Goal: Task Accomplishment & Management: Use online tool/utility

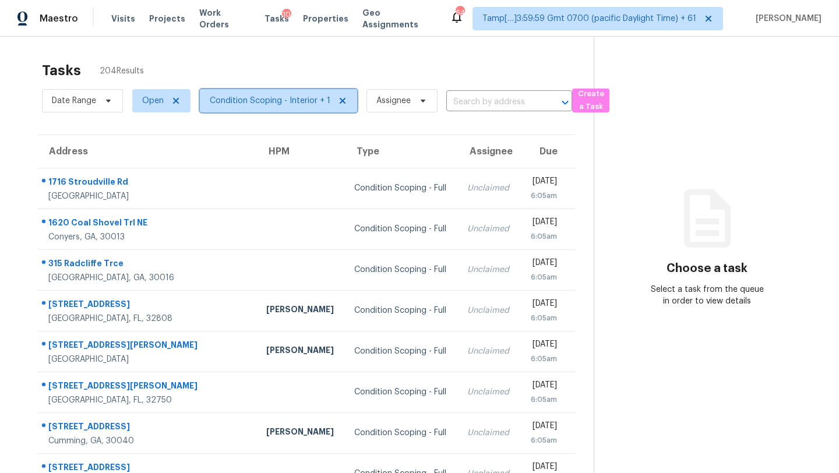
click at [285, 104] on span "Condition Scoping - Interior + 1" at bounding box center [270, 101] width 121 height 12
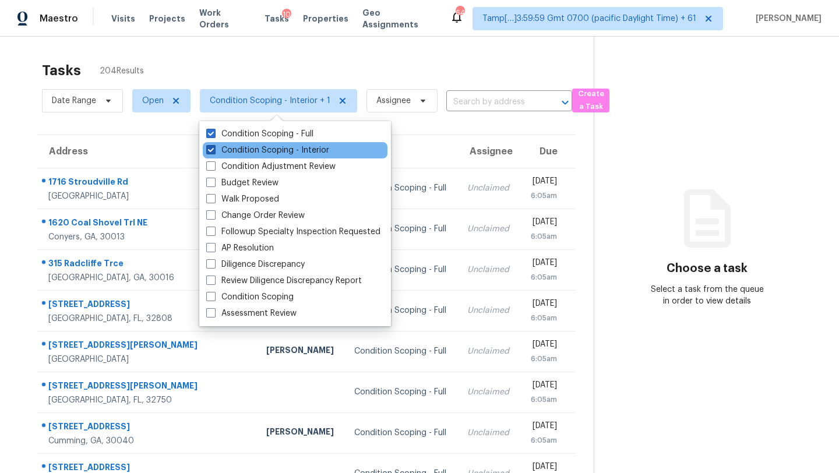
click at [282, 146] on label "Condition Scoping - Interior" at bounding box center [267, 151] width 123 height 12
click at [214, 146] on input "Condition Scoping - Interior" at bounding box center [210, 149] width 8 height 8
checkbox input "false"
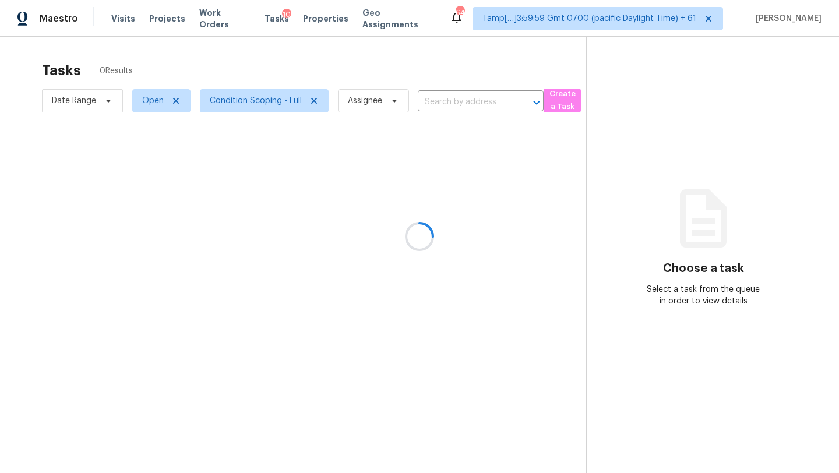
click at [296, 81] on div at bounding box center [419, 236] width 839 height 473
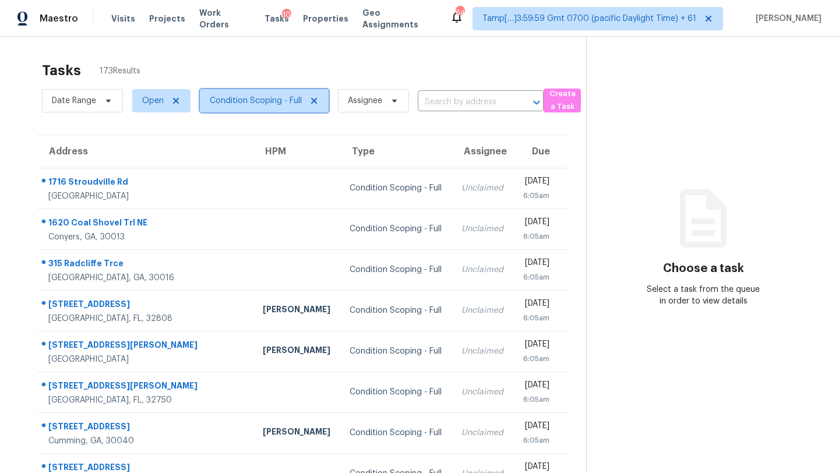
click at [269, 109] on span "Condition Scoping - Full" at bounding box center [264, 100] width 129 height 23
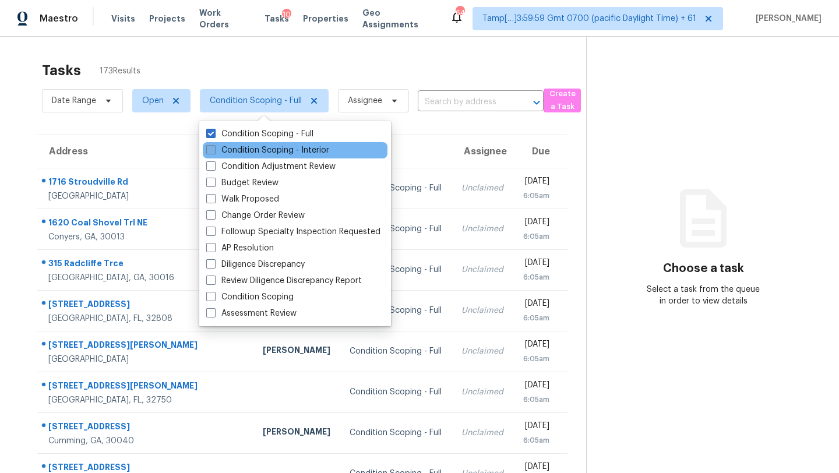
click at [262, 152] on label "Condition Scoping - Interior" at bounding box center [267, 151] width 123 height 12
click at [214, 152] on input "Condition Scoping - Interior" at bounding box center [210, 149] width 8 height 8
checkbox input "true"
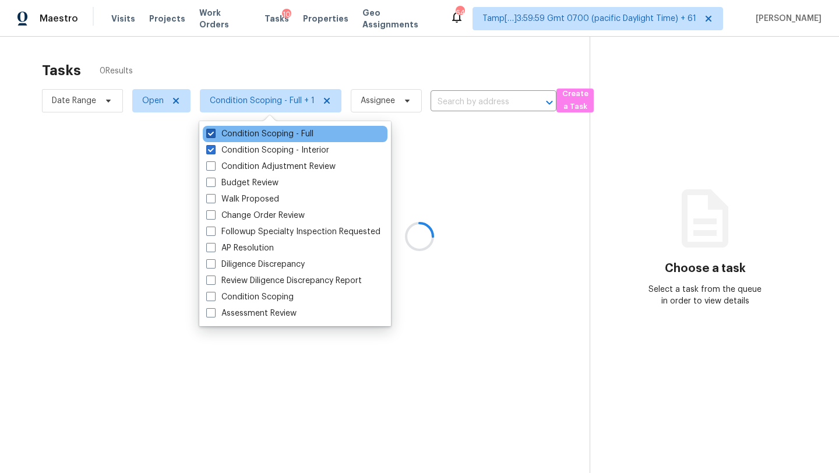
click at [259, 129] on label "Condition Scoping - Full" at bounding box center [259, 134] width 107 height 12
click at [214, 129] on input "Condition Scoping - Full" at bounding box center [210, 132] width 8 height 8
checkbox input "false"
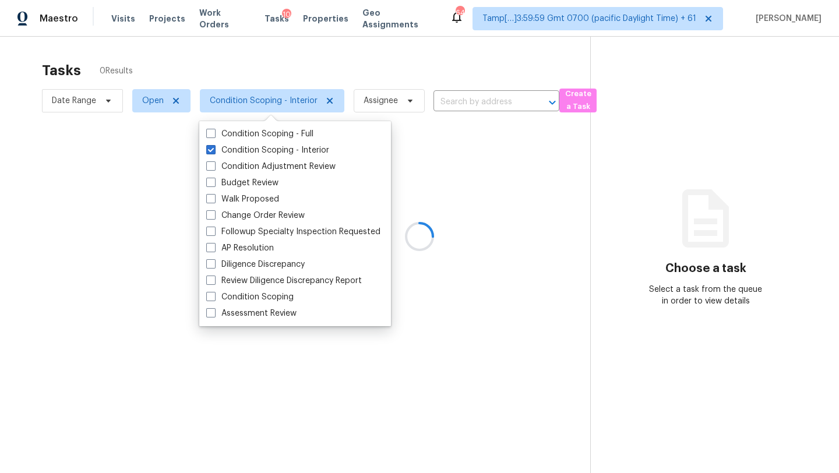
click at [331, 64] on div at bounding box center [419, 236] width 839 height 473
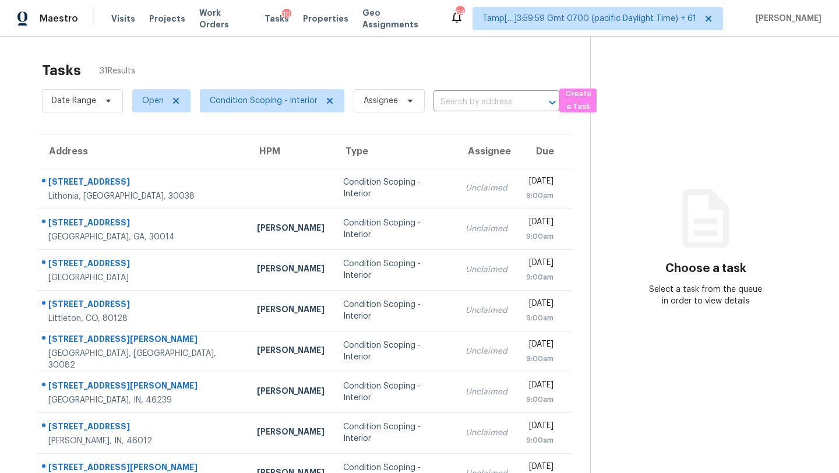
click at [256, 114] on span "Condition Scoping - Interior" at bounding box center [268, 101] width 154 height 30
click at [255, 107] on span "Condition Scoping - Interior" at bounding box center [272, 100] width 145 height 23
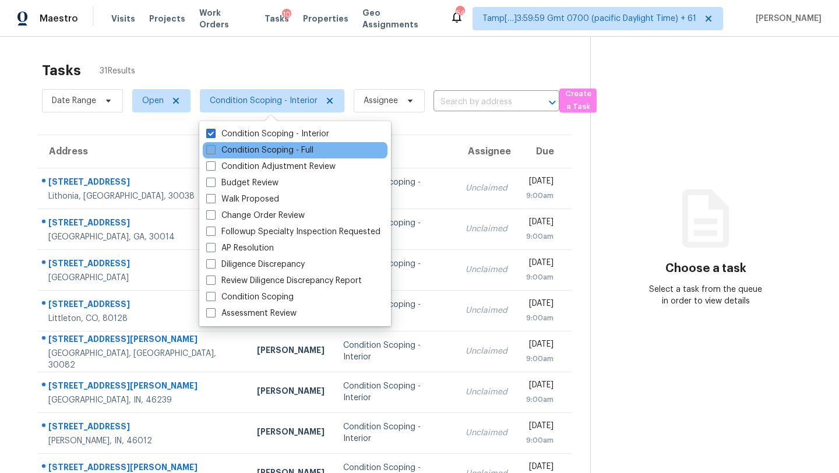
click at [258, 150] on label "Condition Scoping - Full" at bounding box center [259, 151] width 107 height 12
click at [214, 150] on input "Condition Scoping - Full" at bounding box center [210, 149] width 8 height 8
checkbox input "true"
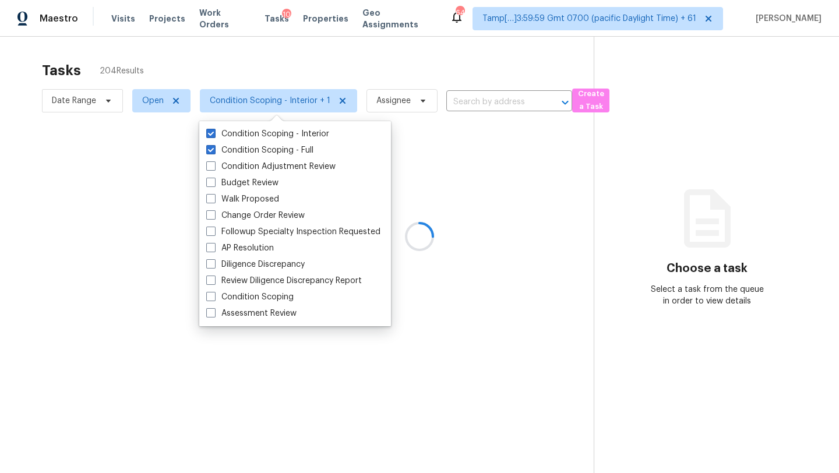
click at [300, 82] on div at bounding box center [419, 236] width 839 height 473
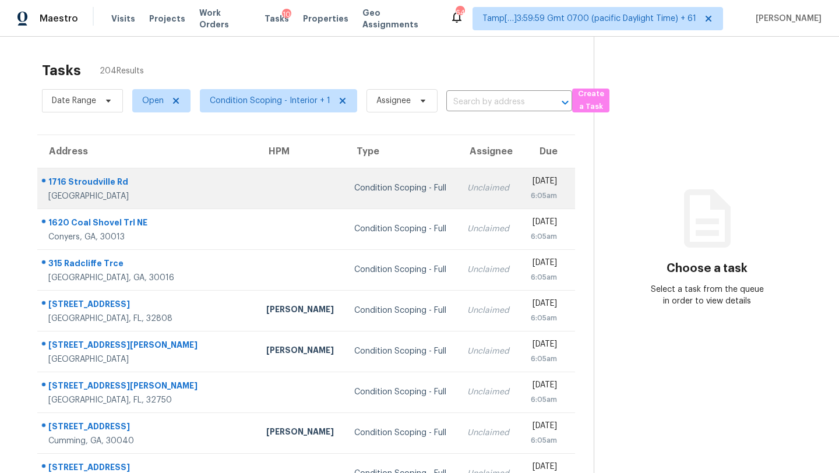
click at [520, 171] on td "Mon, Sep 22nd 2025 6:05am" at bounding box center [547, 188] width 55 height 41
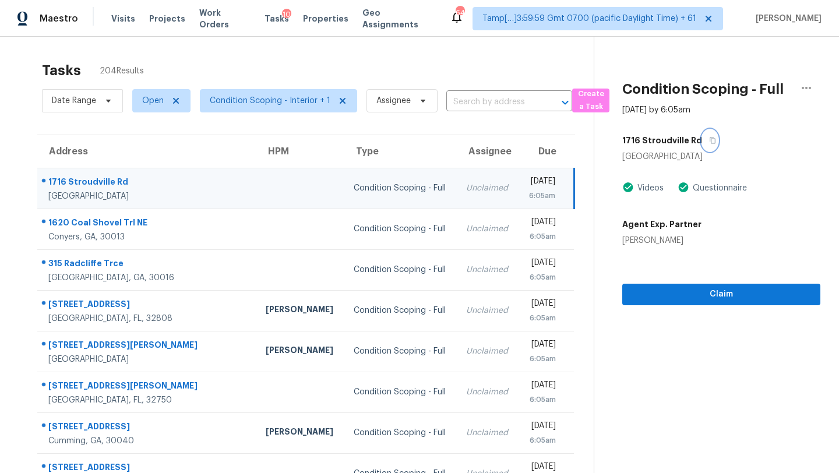
click at [711, 143] on button "button" at bounding box center [710, 140] width 16 height 21
click at [481, 94] on input "text" at bounding box center [493, 102] width 93 height 18
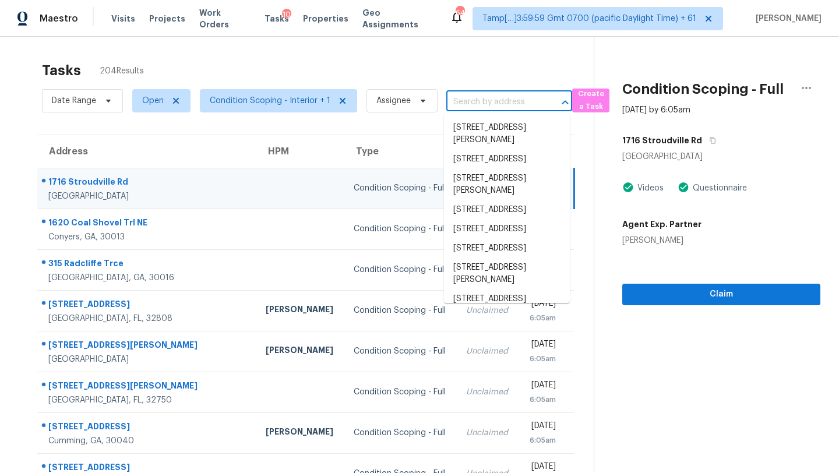
paste input "[STREET_ADDRESS][PERSON_NAME]"
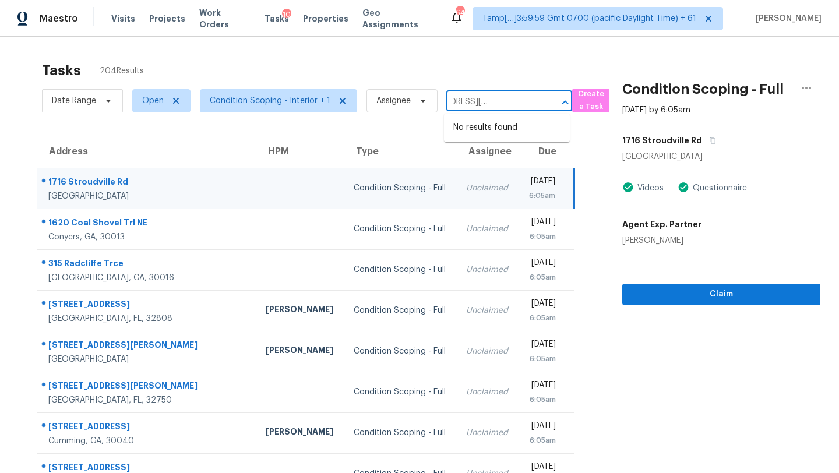
click at [473, 103] on input "[STREET_ADDRESS][PERSON_NAME]" at bounding box center [493, 102] width 93 height 18
type input "[STREET_ADDRESS][PERSON_NAME]"
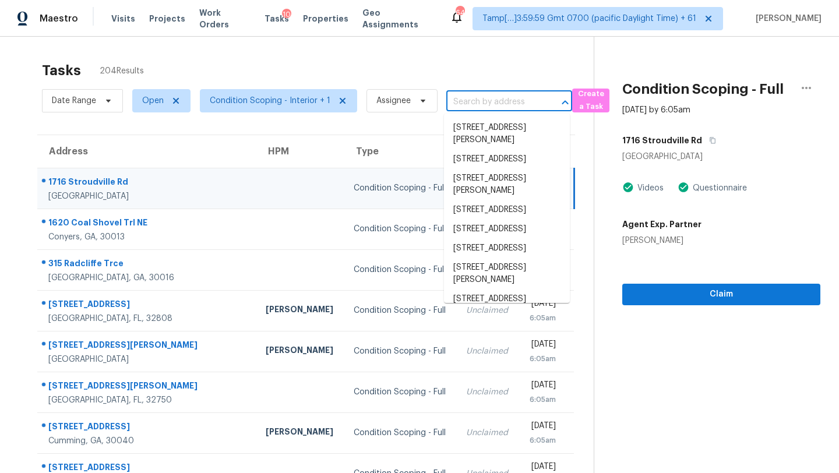
scroll to position [0, 0]
paste input "[STREET_ADDRESS][PERSON_NAME]"
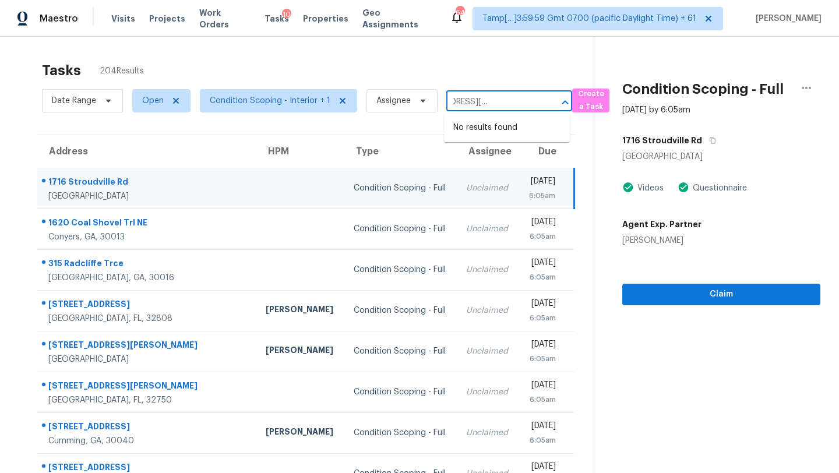
type input "[STREET_ADDRESS][PERSON_NAME]"
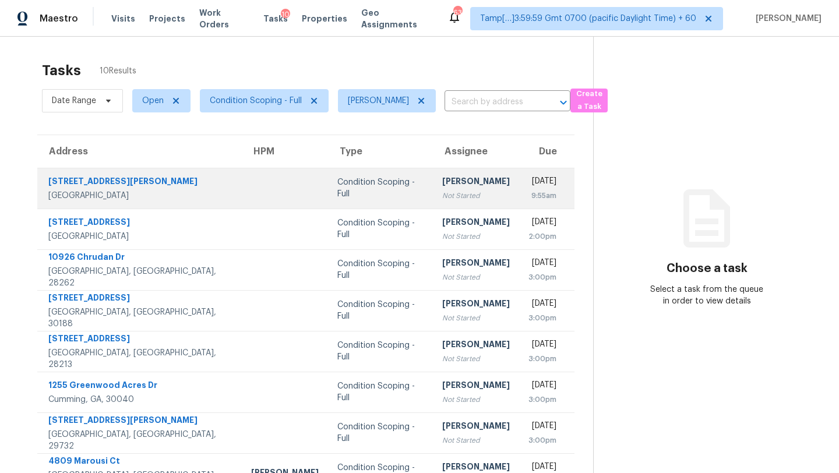
click at [442, 195] on div "Not Started" at bounding box center [476, 196] width 68 height 12
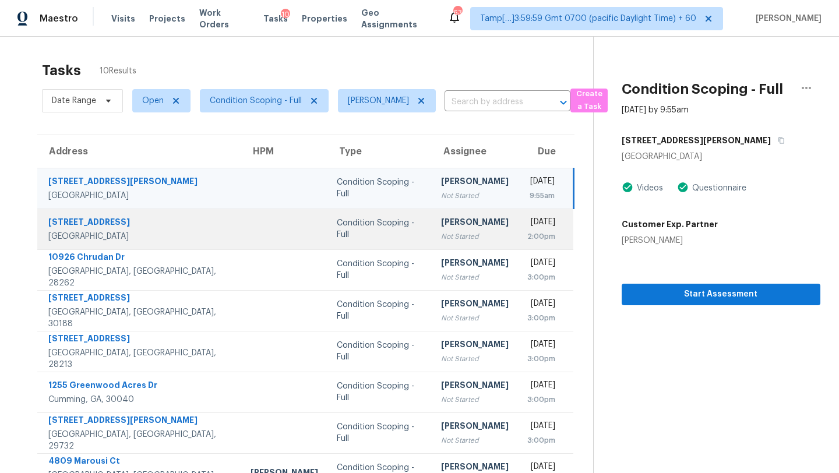
click at [528, 241] on div "2:00pm" at bounding box center [542, 237] width 28 height 12
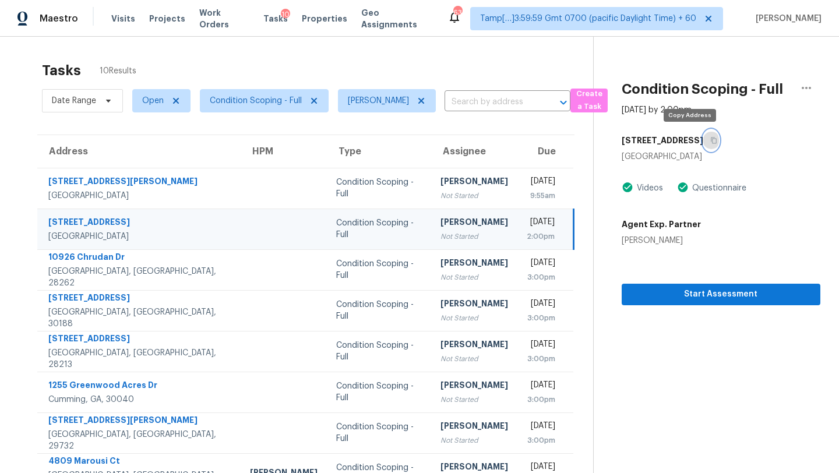
click at [711, 139] on icon "button" at bounding box center [714, 140] width 7 height 7
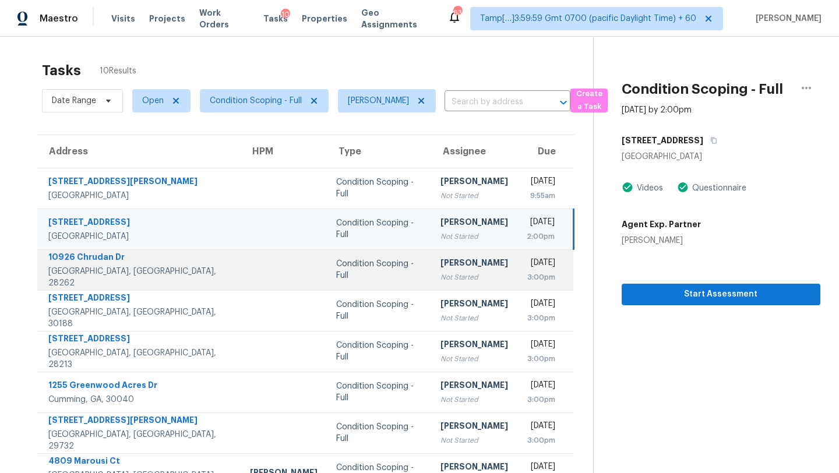
click at [527, 273] on div "3:00pm" at bounding box center [541, 278] width 29 height 12
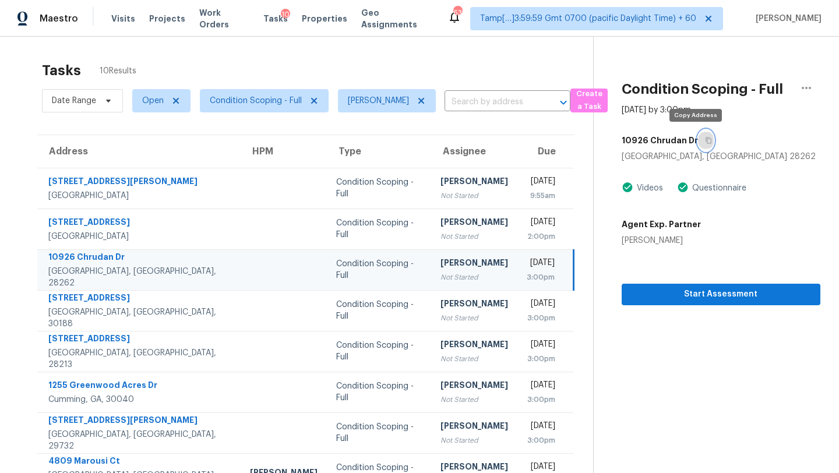
click at [705, 140] on icon "button" at bounding box center [708, 140] width 7 height 7
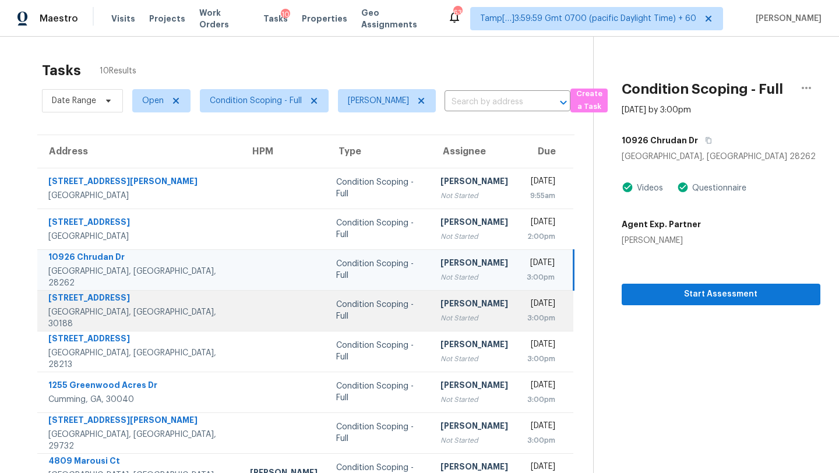
click at [527, 308] on div "[DATE]" at bounding box center [541, 305] width 29 height 15
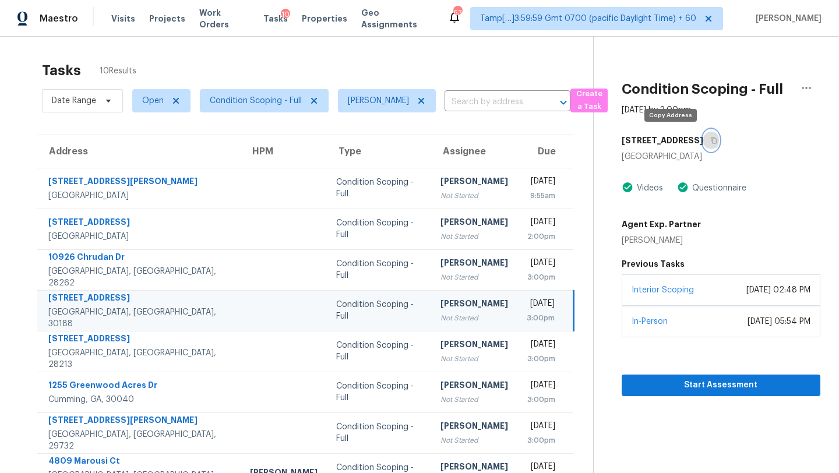
click at [711, 141] on icon "button" at bounding box center [714, 140] width 7 height 7
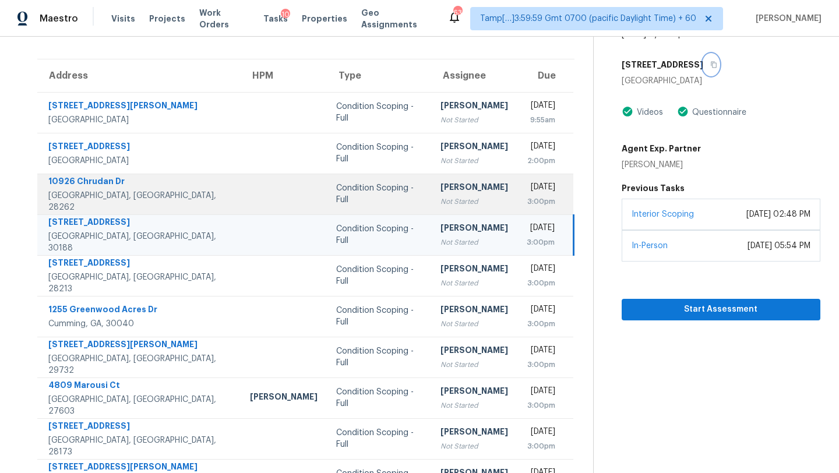
scroll to position [112, 0]
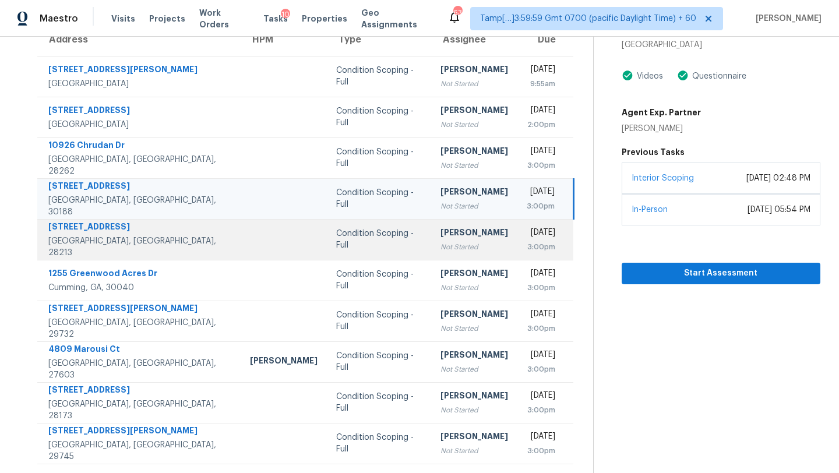
click at [439, 230] on td "Rajesh M Not Started" at bounding box center [474, 239] width 86 height 41
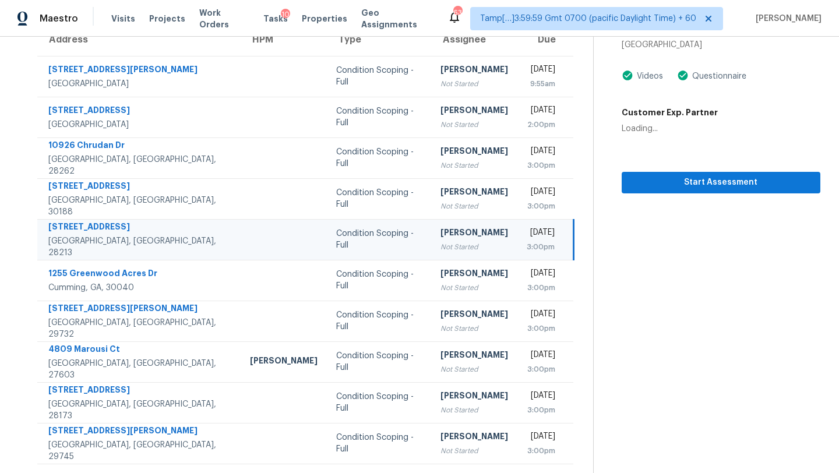
scroll to position [59, 0]
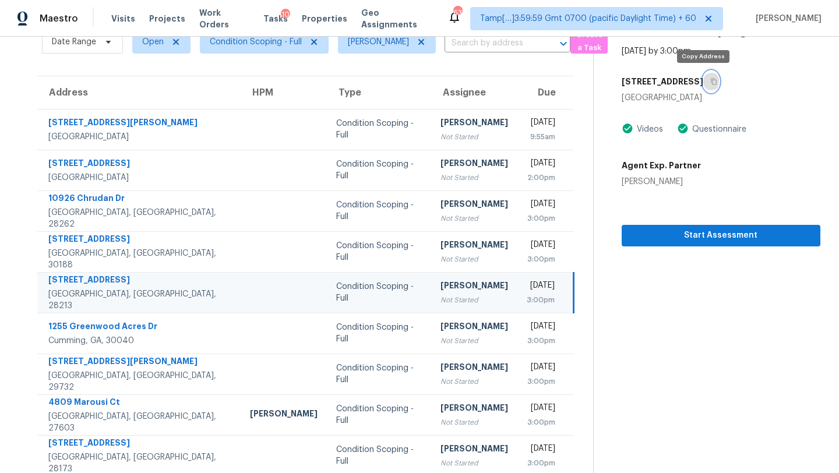
click at [711, 84] on icon "button" at bounding box center [714, 81] width 7 height 7
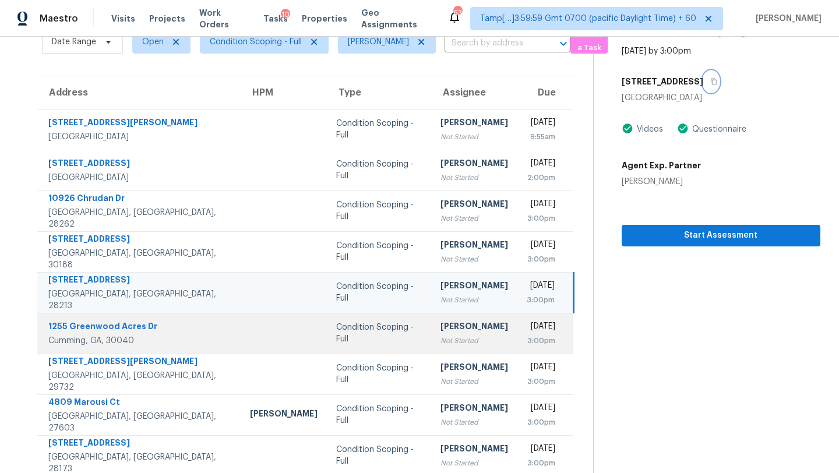
scroll to position [112, 0]
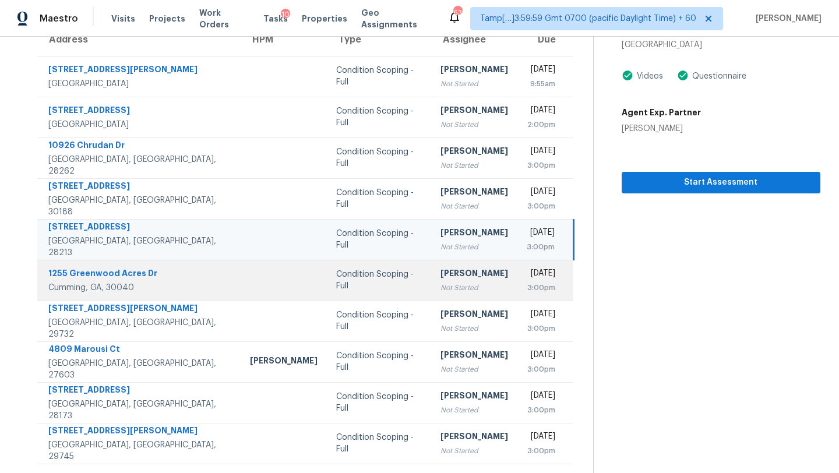
click at [441, 292] on div "Not Started" at bounding box center [475, 288] width 68 height 12
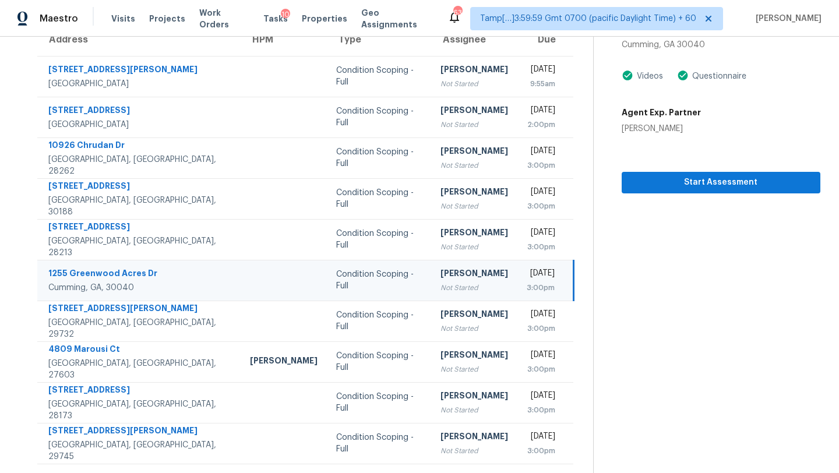
scroll to position [49, 0]
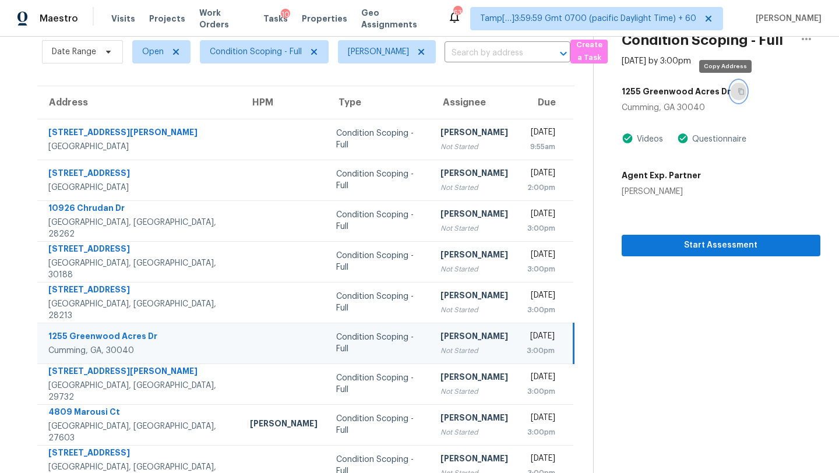
click at [731, 90] on button "button" at bounding box center [739, 91] width 16 height 21
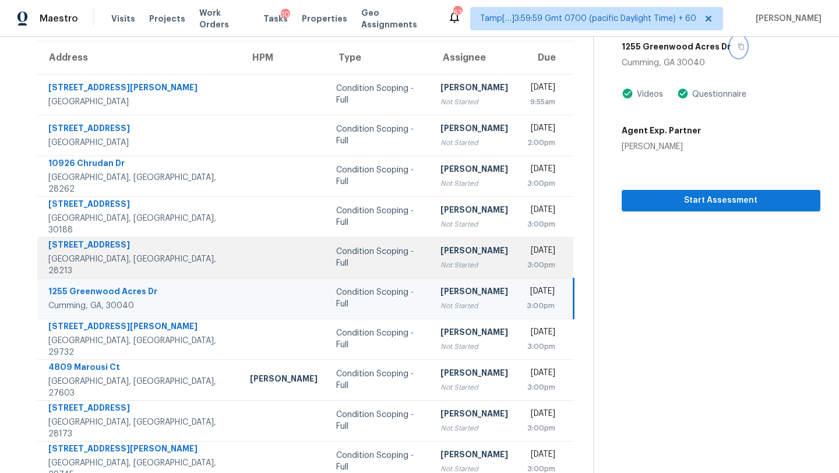
scroll to position [112, 0]
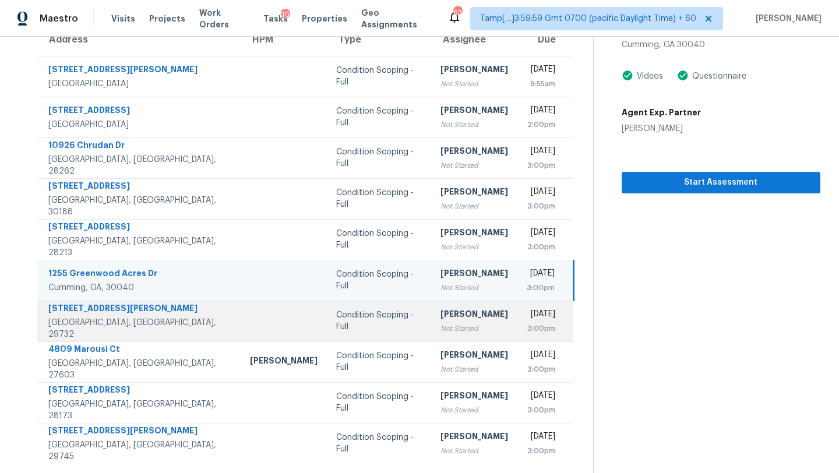
click at [441, 328] on div "Not Started" at bounding box center [475, 329] width 68 height 12
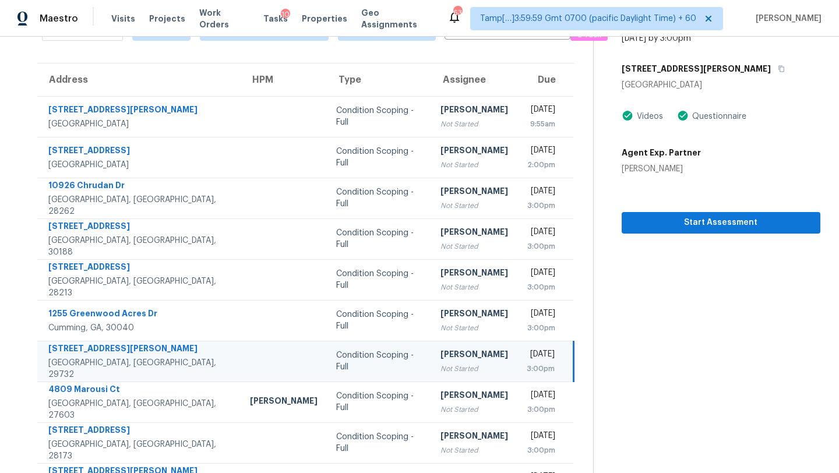
scroll to position [0, 0]
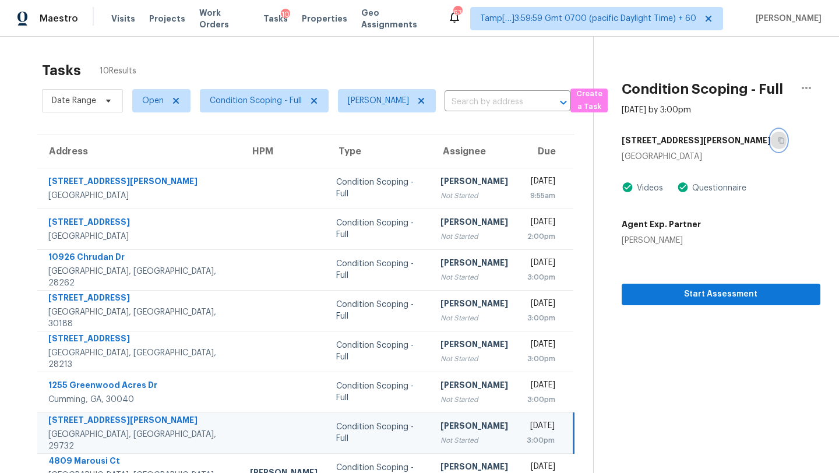
click at [778, 139] on icon "button" at bounding box center [781, 140] width 7 height 7
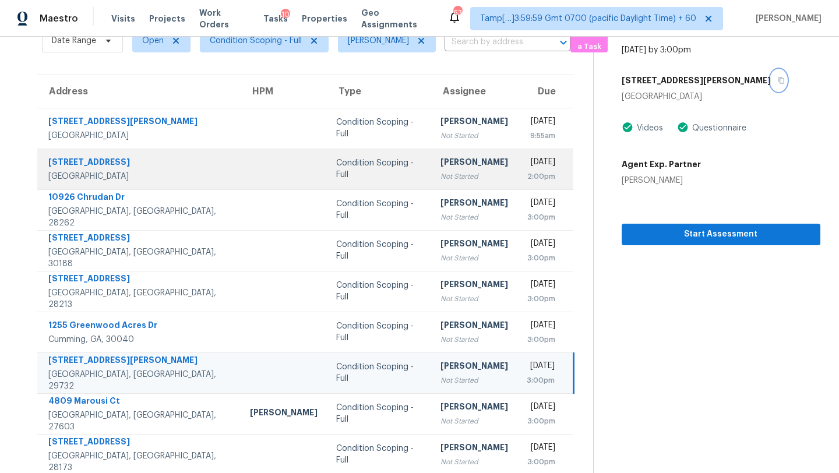
scroll to position [112, 0]
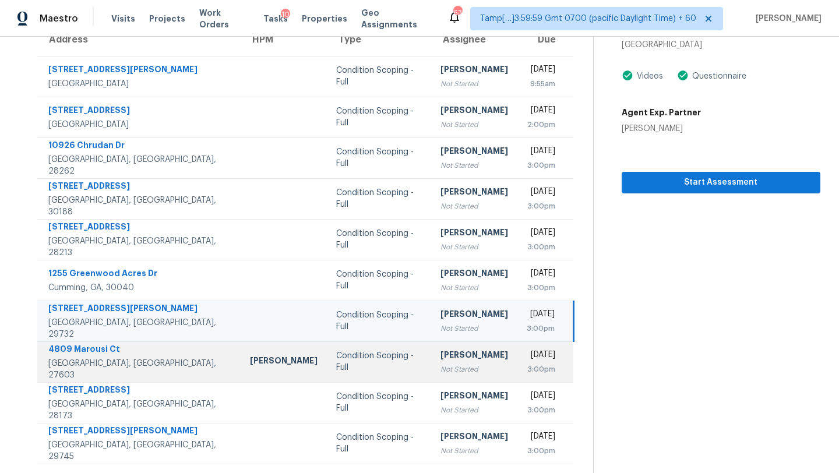
click at [527, 374] on div "3:00pm" at bounding box center [541, 370] width 29 height 12
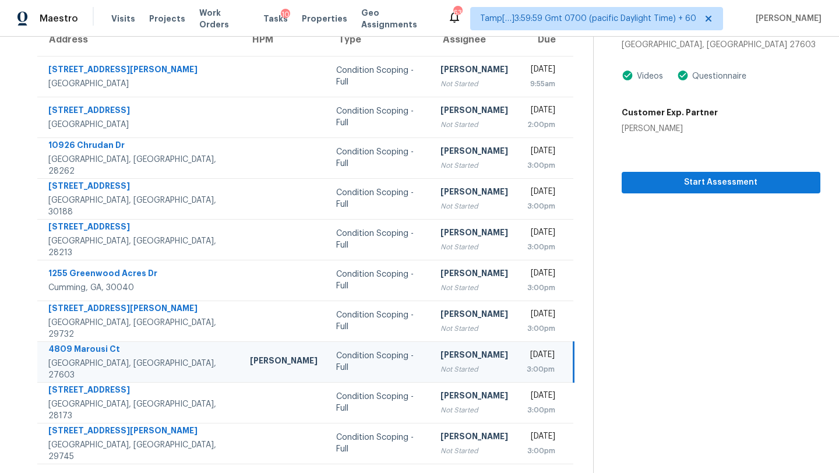
scroll to position [30, 0]
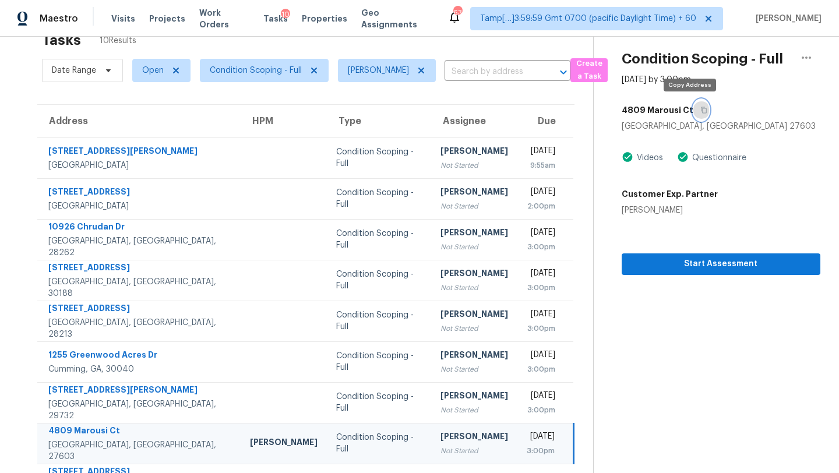
click at [701, 112] on icon "button" at bounding box center [704, 110] width 7 height 7
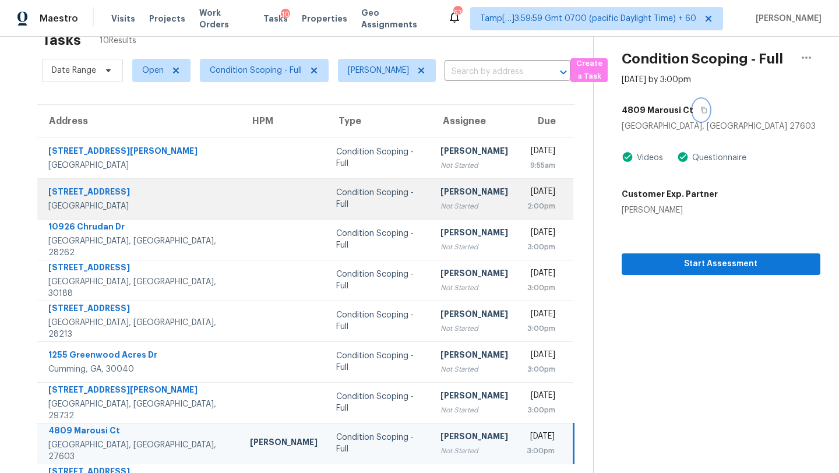
scroll to position [112, 0]
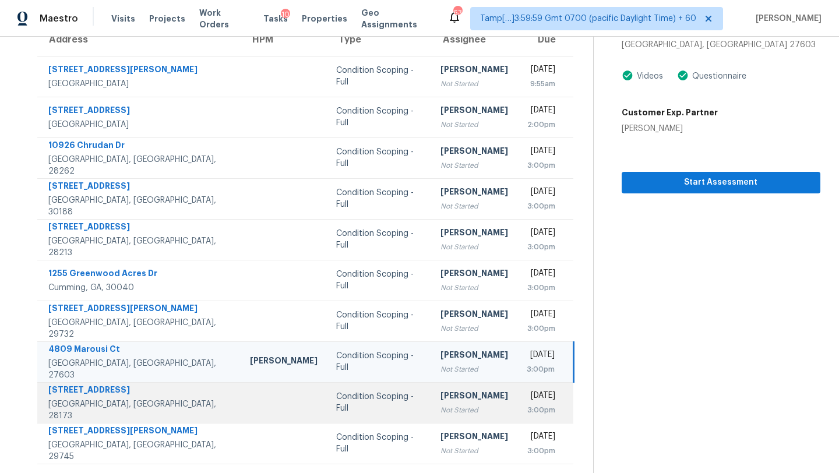
click at [441, 405] on div "Not Started" at bounding box center [475, 411] width 68 height 12
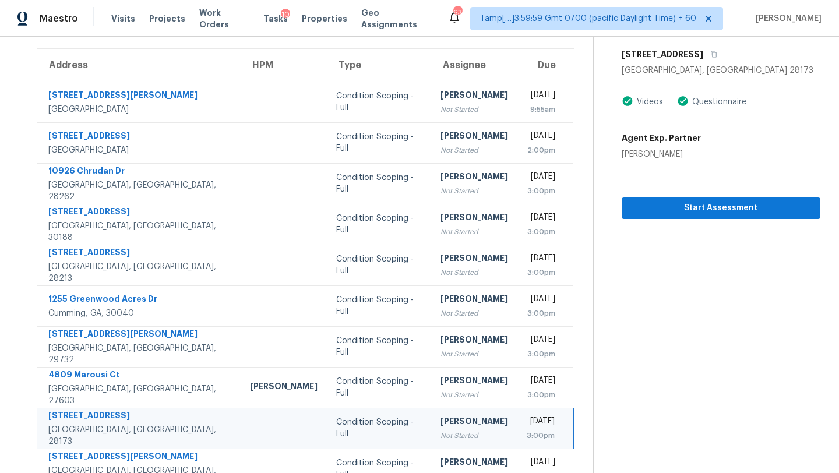
scroll to position [67, 0]
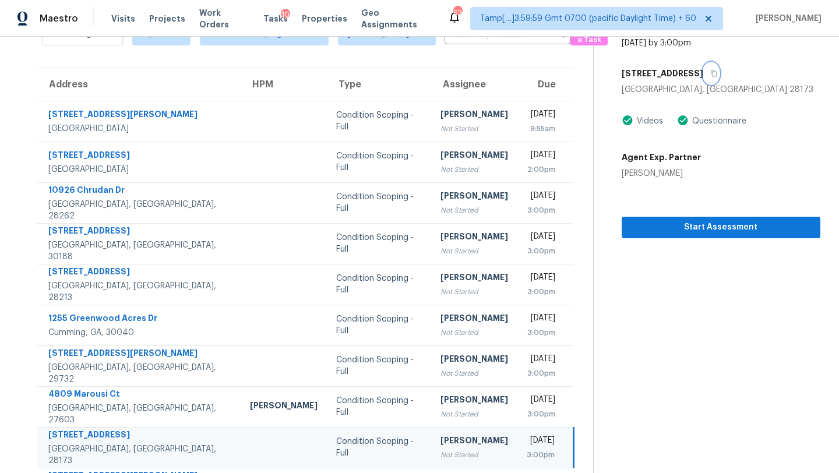
click at [711, 71] on icon "button" at bounding box center [714, 73] width 7 height 7
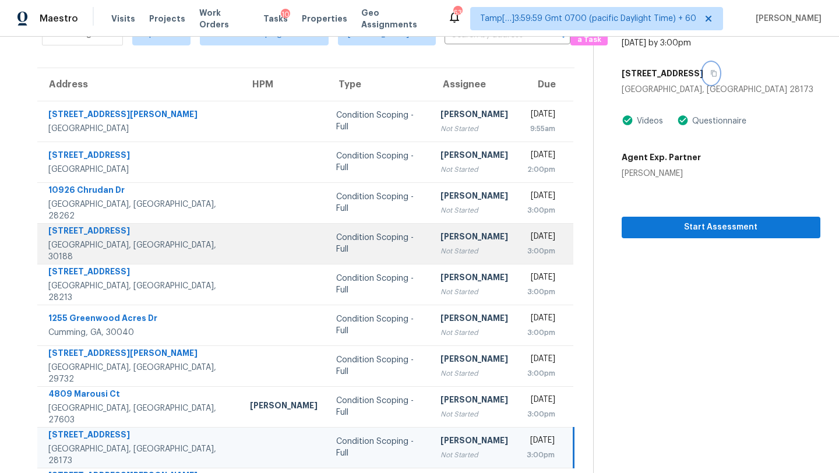
scroll to position [112, 0]
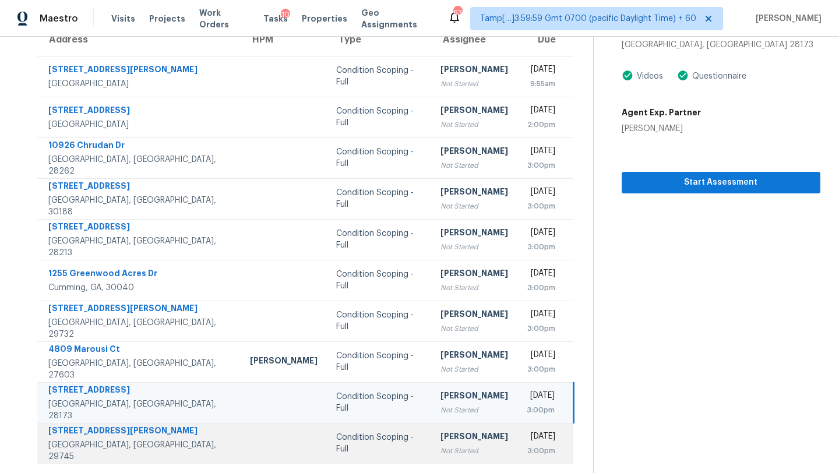
click at [441, 450] on div "Not Started" at bounding box center [475, 451] width 68 height 12
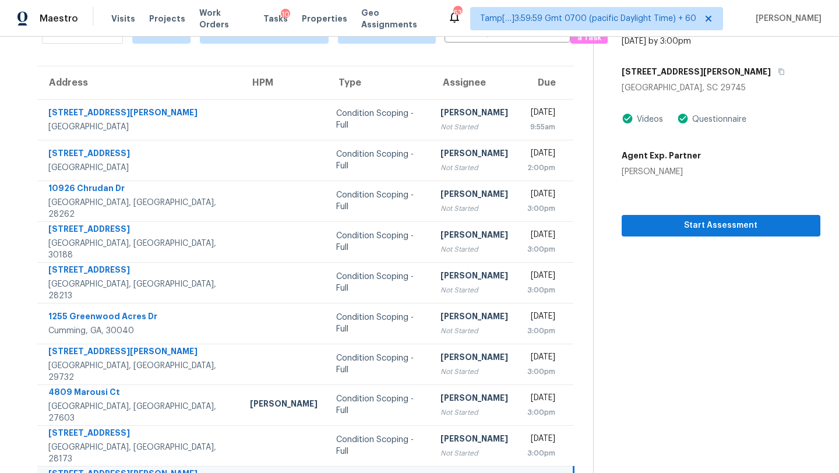
scroll to position [40, 0]
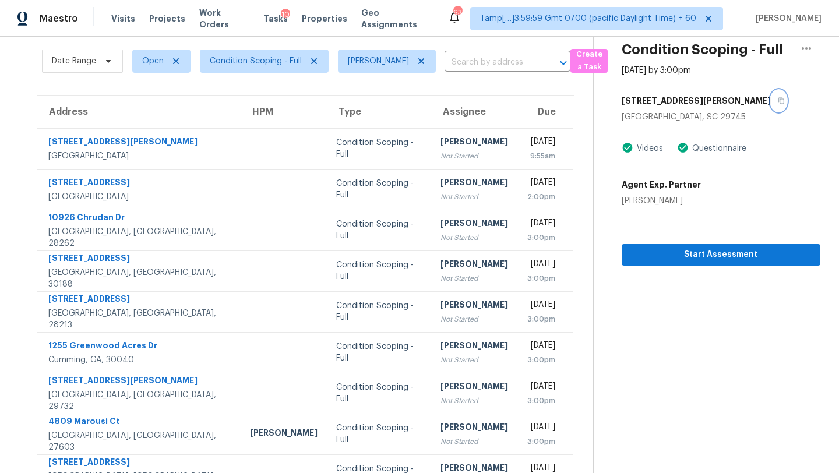
click at [778, 103] on icon "button" at bounding box center [781, 100] width 7 height 7
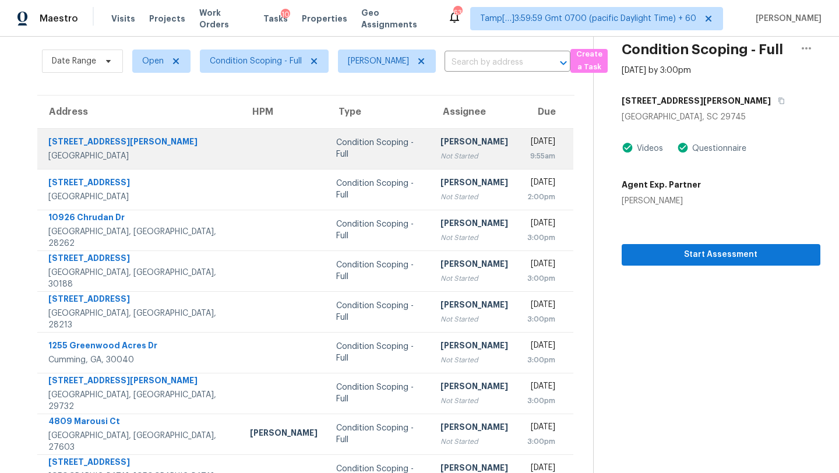
click at [441, 148] on div "[PERSON_NAME]" at bounding box center [475, 143] width 68 height 15
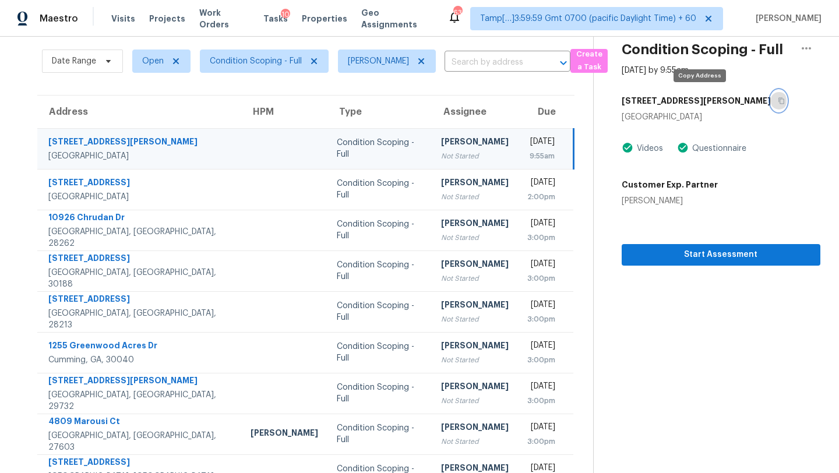
click at [778, 100] on icon "button" at bounding box center [781, 100] width 7 height 7
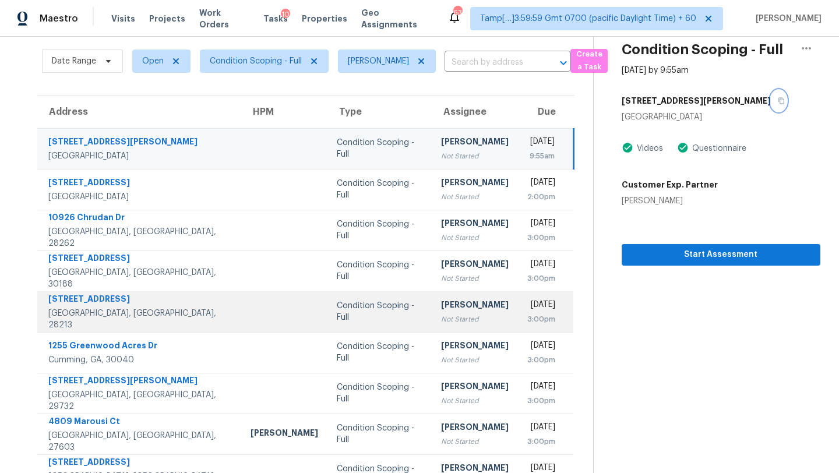
scroll to position [0, 0]
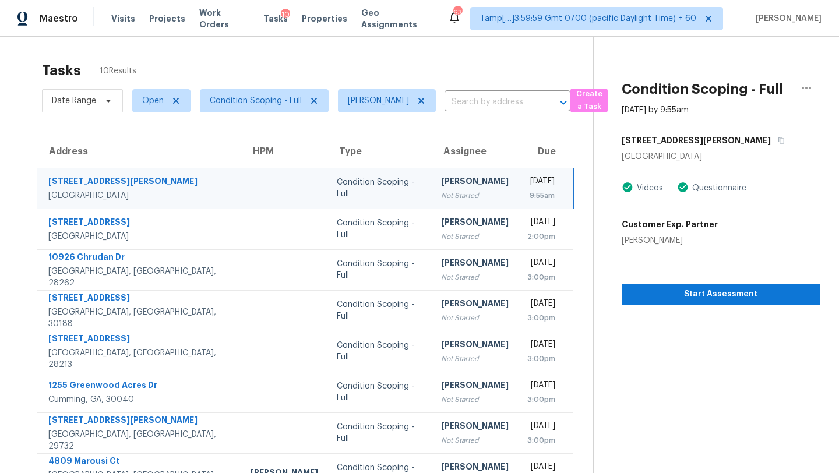
click at [439, 192] on td "Rajesh M Not Started" at bounding box center [475, 188] width 86 height 41
click at [779, 140] on icon "button" at bounding box center [782, 141] width 6 height 6
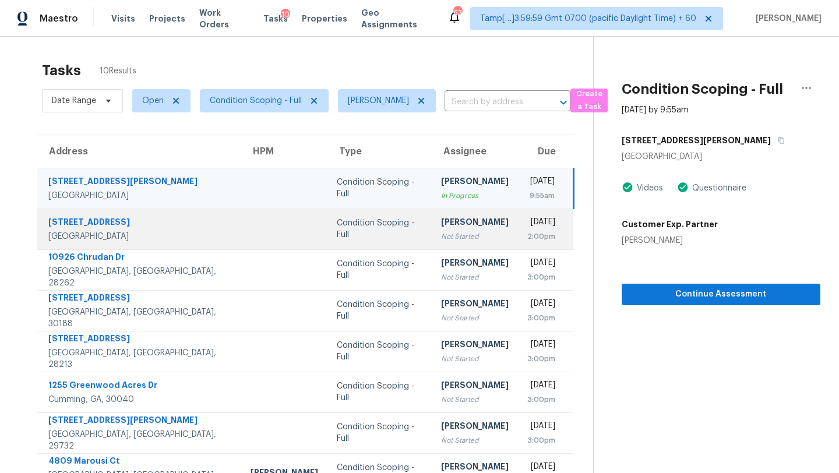
click at [441, 222] on div "[PERSON_NAME]" at bounding box center [475, 223] width 68 height 15
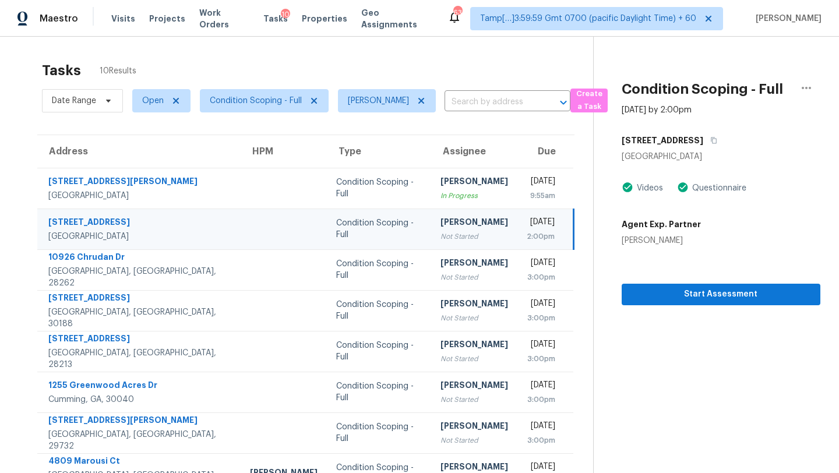
click at [527, 235] on div "2:00pm" at bounding box center [541, 237] width 28 height 12
click at [711, 139] on icon "button" at bounding box center [714, 141] width 6 height 6
click at [441, 228] on div "[PERSON_NAME]" at bounding box center [475, 223] width 68 height 15
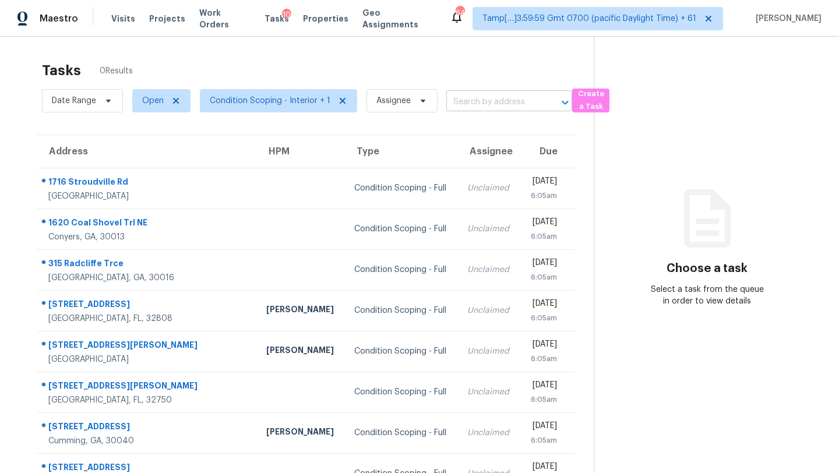
click at [490, 103] on input "text" at bounding box center [493, 102] width 93 height 18
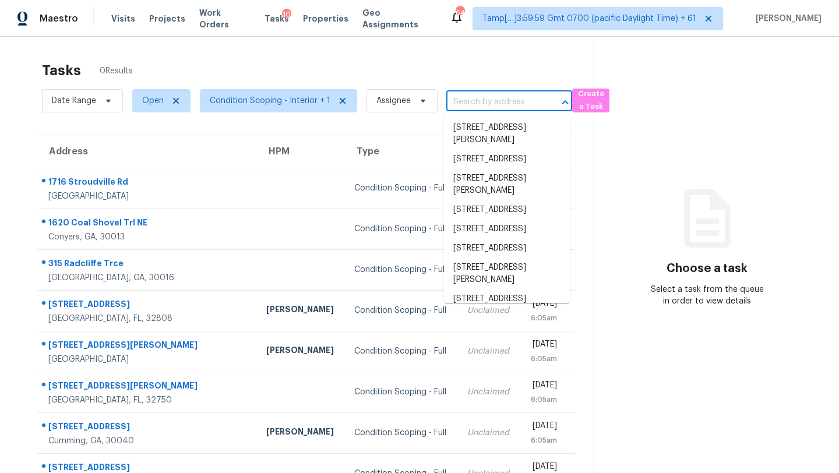
paste input "[STREET_ADDRESS][PERSON_NAME]"
type input "[STREET_ADDRESS][PERSON_NAME]"
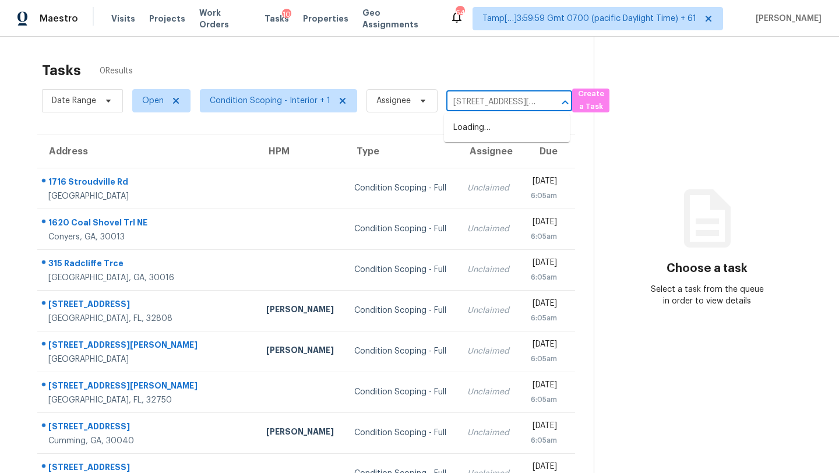
scroll to position [0, 66]
click at [493, 133] on li "[STREET_ADDRESS][PERSON_NAME]" at bounding box center [507, 133] width 126 height 31
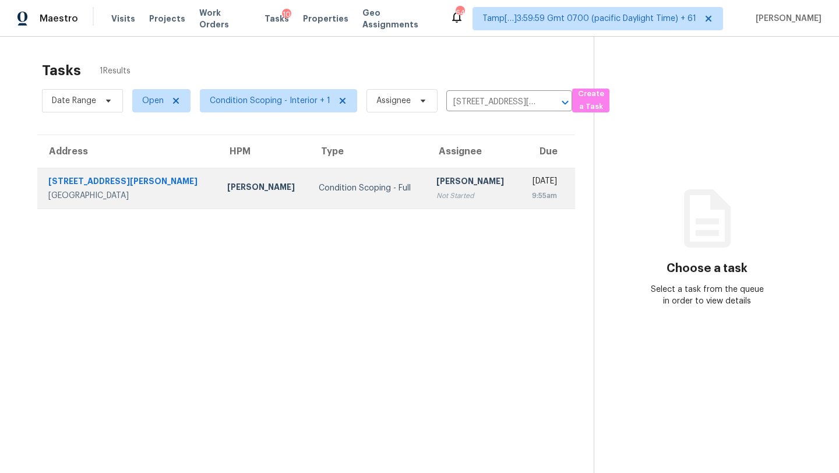
click at [529, 195] on div "9:55am" at bounding box center [543, 196] width 29 height 12
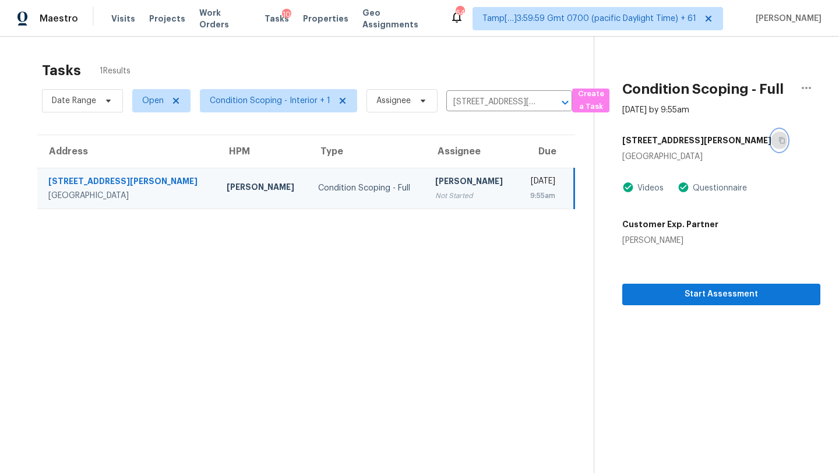
click at [772, 143] on button "button" at bounding box center [780, 140] width 16 height 21
click at [700, 288] on span "Start Assessment" at bounding box center [722, 294] width 180 height 15
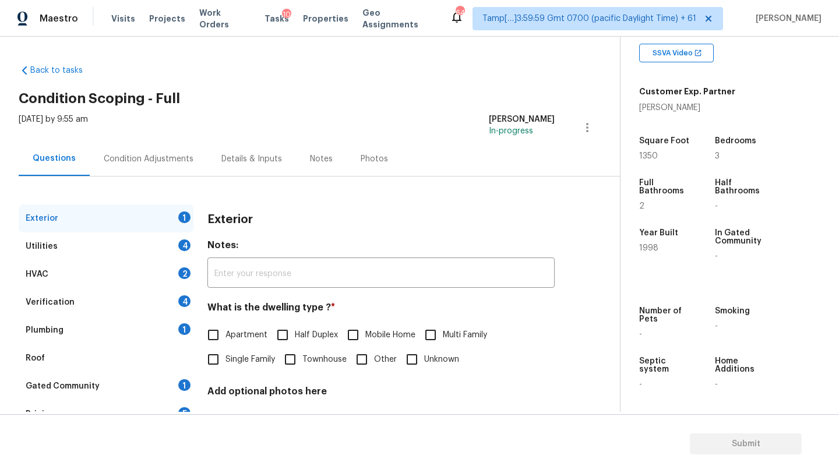
scroll to position [59, 0]
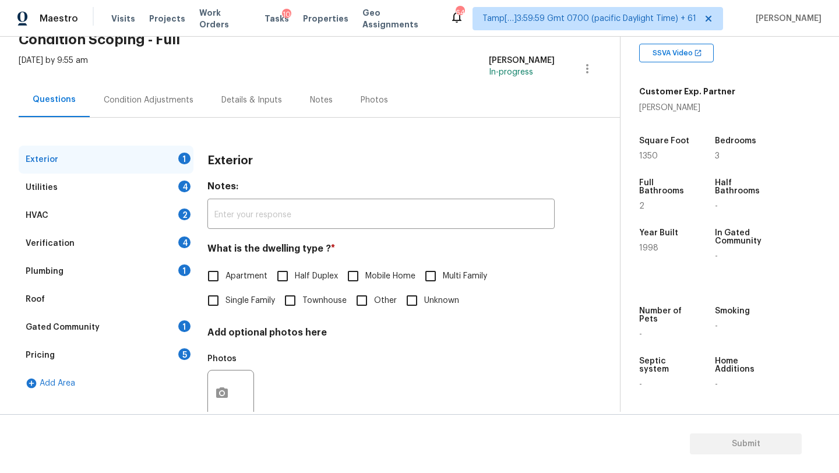
click at [107, 330] on div "Gated Community 1" at bounding box center [106, 328] width 175 height 28
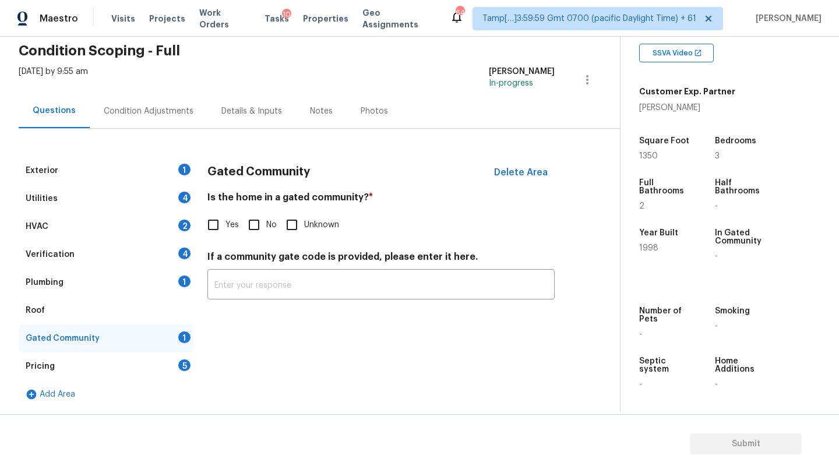
scroll to position [48, 0]
click at [249, 231] on input "No" at bounding box center [254, 225] width 24 height 24
checkbox input "true"
click at [91, 301] on div "Roof" at bounding box center [106, 311] width 175 height 28
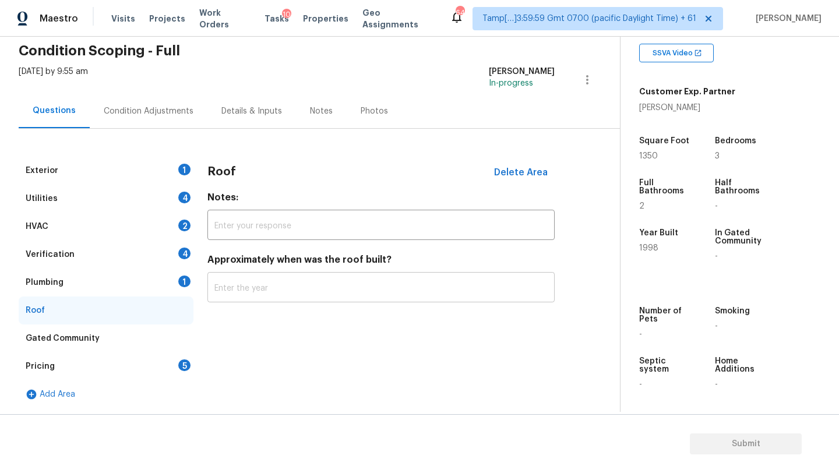
click at [238, 285] on input "text" at bounding box center [381, 288] width 347 height 27
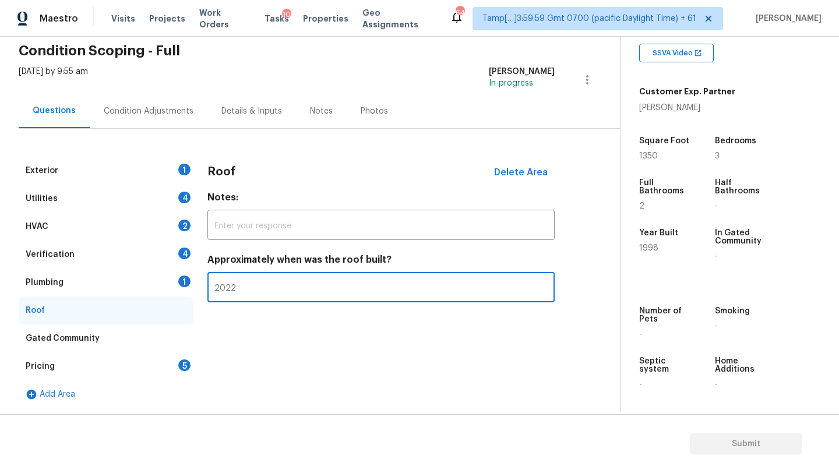
type input "2022"
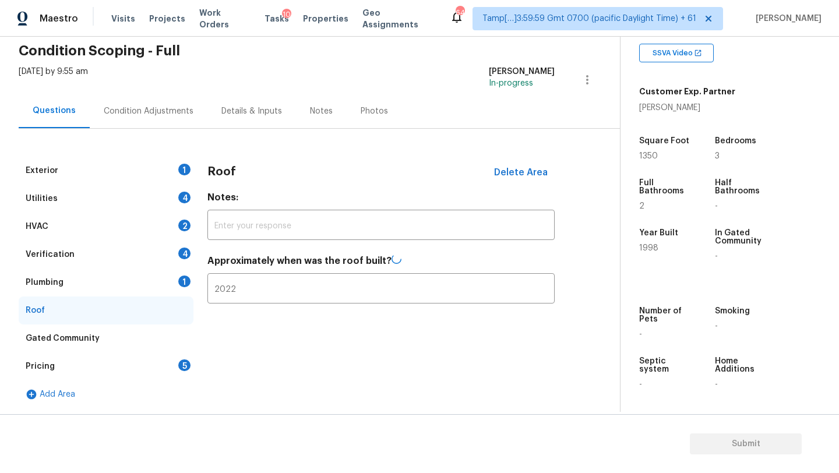
drag, startPoint x: 107, startPoint y: 287, endPoint x: 144, endPoint y: 287, distance: 36.7
click at [107, 287] on div "Plumbing 1" at bounding box center [106, 283] width 175 height 28
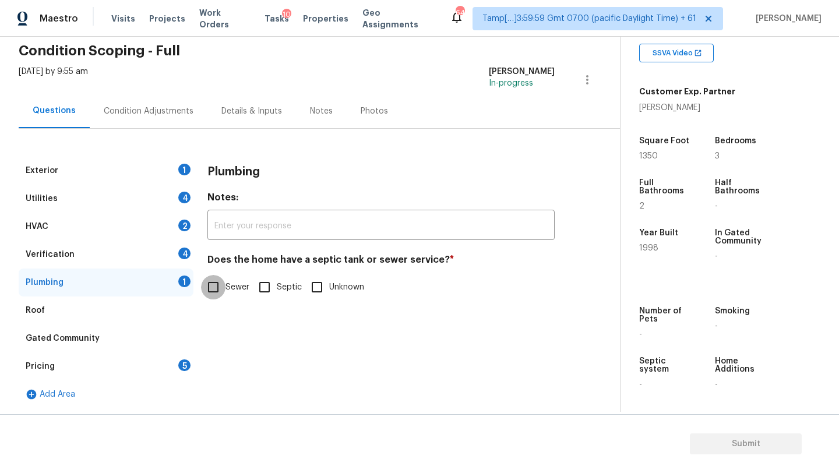
click at [204, 293] on input "Sewer" at bounding box center [213, 287] width 24 height 24
checkbox input "true"
click at [140, 246] on div "Verification 4" at bounding box center [106, 255] width 175 height 28
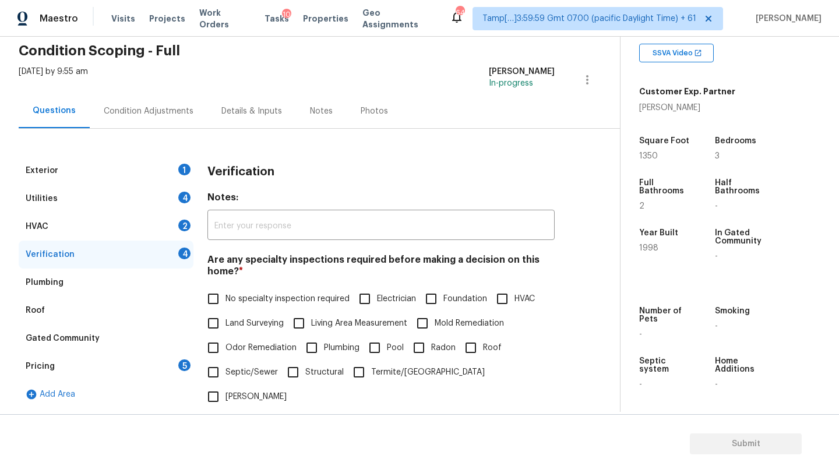
click at [220, 301] on input "No specialty inspection required" at bounding box center [213, 299] width 24 height 24
checkbox input "true"
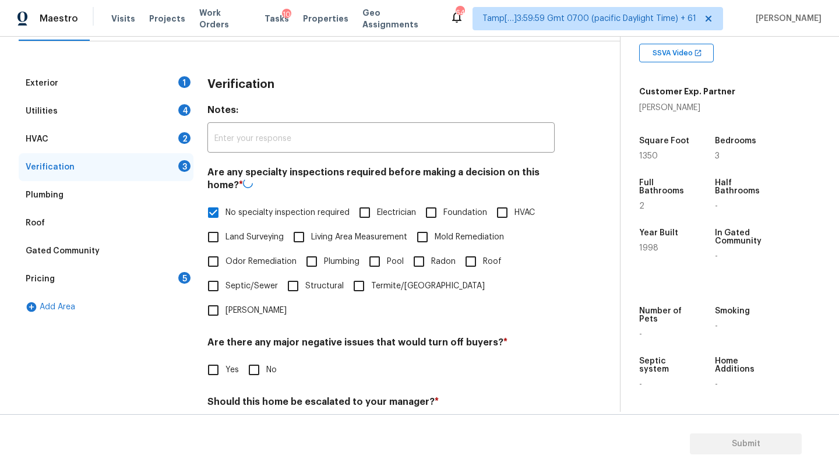
scroll to position [228, 0]
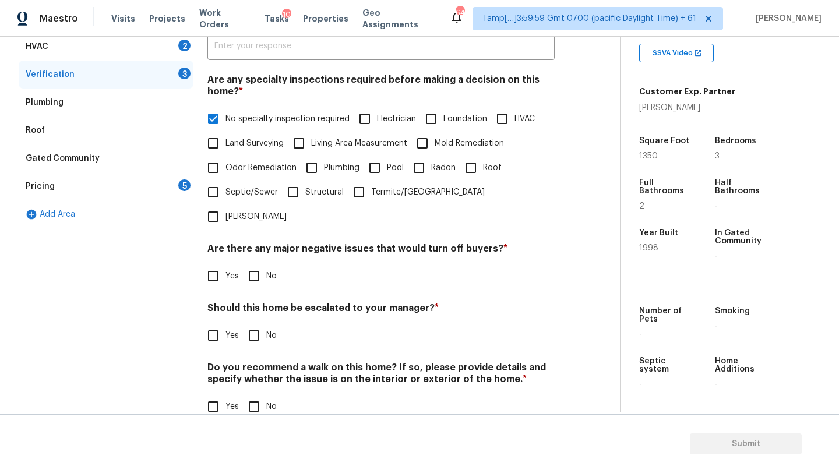
click at [250, 264] on div "Verification Notes: ​ Are any specialty inspections required before making a de…" at bounding box center [381, 205] width 347 height 456
click at [250, 264] on input "No" at bounding box center [254, 276] width 24 height 24
checkbox input "true"
click at [251, 325] on input "No" at bounding box center [254, 337] width 24 height 24
checkbox input "true"
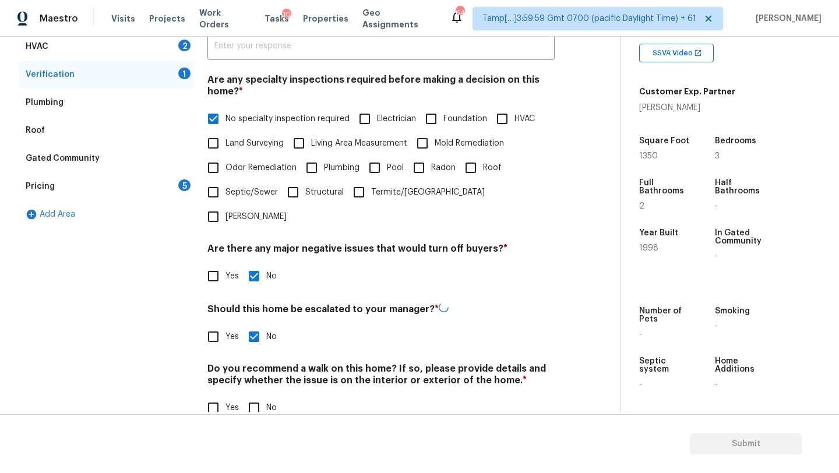
click at [255, 396] on input "No" at bounding box center [254, 408] width 24 height 24
checkbox input "true"
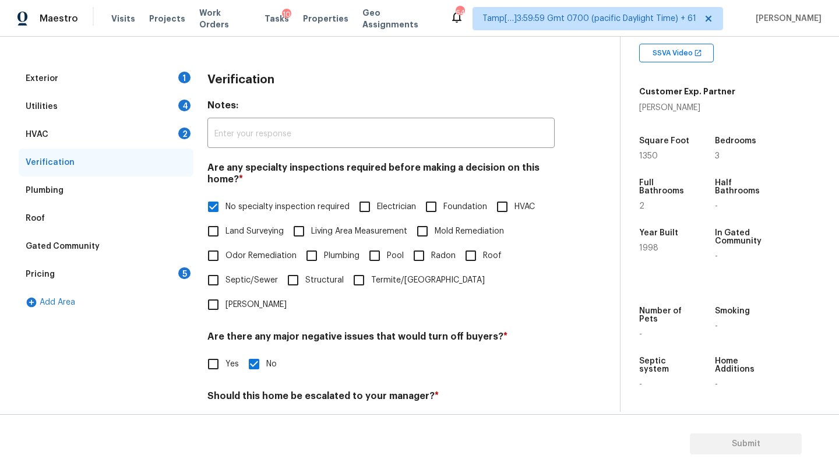
click at [75, 131] on div "HVAC 2" at bounding box center [106, 135] width 175 height 28
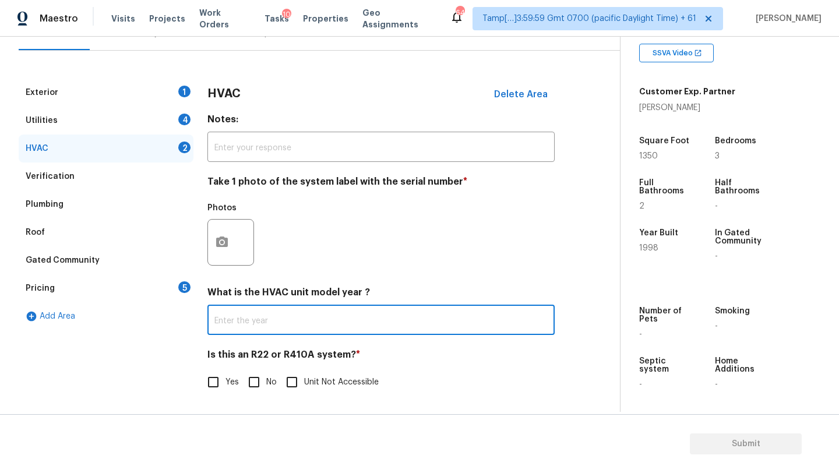
click at [261, 312] on input "text" at bounding box center [381, 321] width 347 height 27
type input "2015"
click at [246, 380] on input "No" at bounding box center [254, 382] width 24 height 24
checkbox input "true"
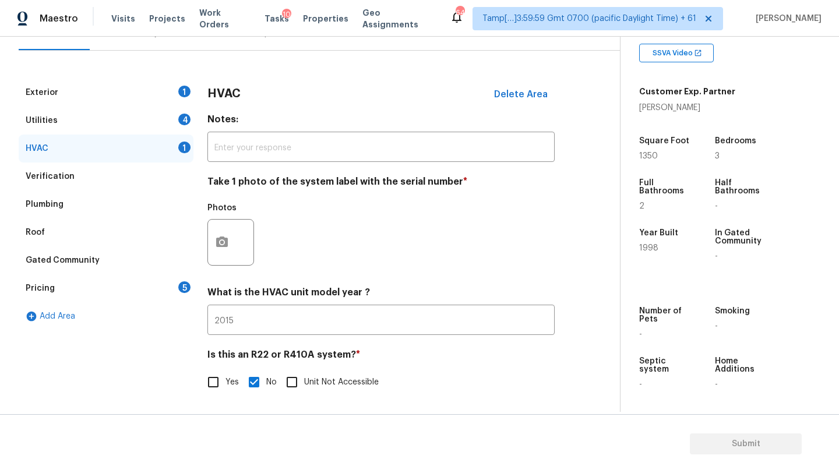
click at [83, 131] on div "Utilities 4" at bounding box center [106, 121] width 175 height 28
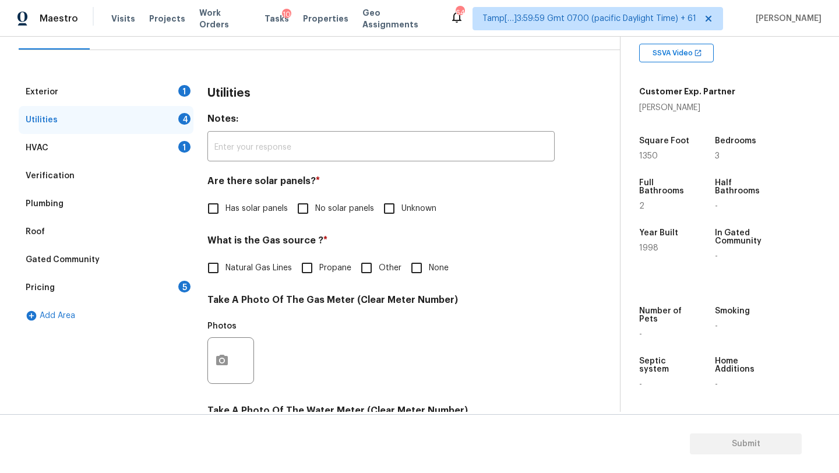
click at [304, 206] on input "No solar panels" at bounding box center [303, 208] width 24 height 24
checkbox input "true"
click at [268, 263] on span "Natural Gas Lines" at bounding box center [259, 268] width 66 height 12
click at [226, 263] on input "Natural Gas Lines" at bounding box center [213, 268] width 24 height 24
checkbox input "true"
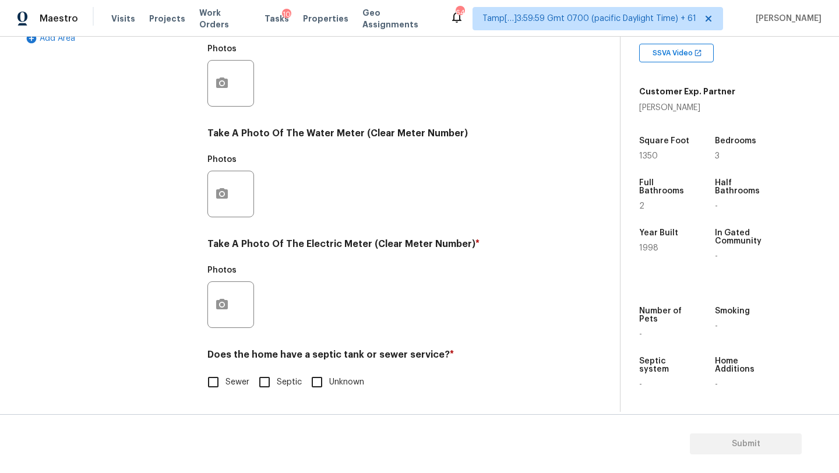
click at [226, 382] on span "Sewer" at bounding box center [238, 383] width 24 height 12
click at [226, 382] on input "Sewer" at bounding box center [213, 382] width 24 height 24
checkbox input "true"
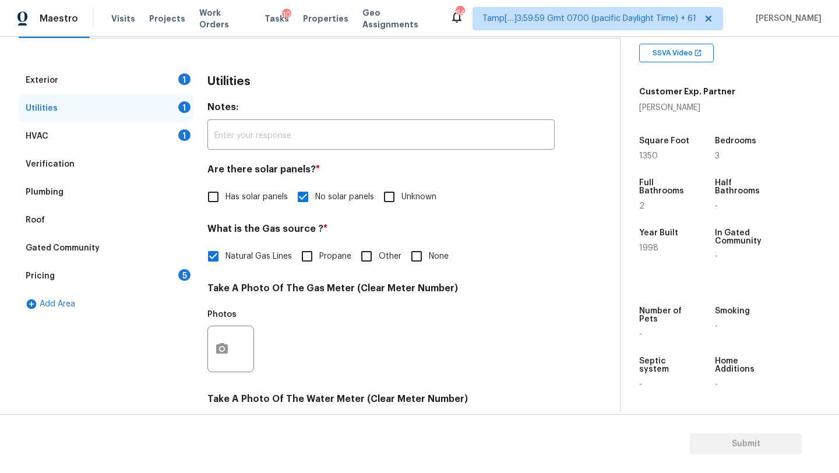
click at [86, 71] on div "Exterior 1" at bounding box center [106, 80] width 175 height 28
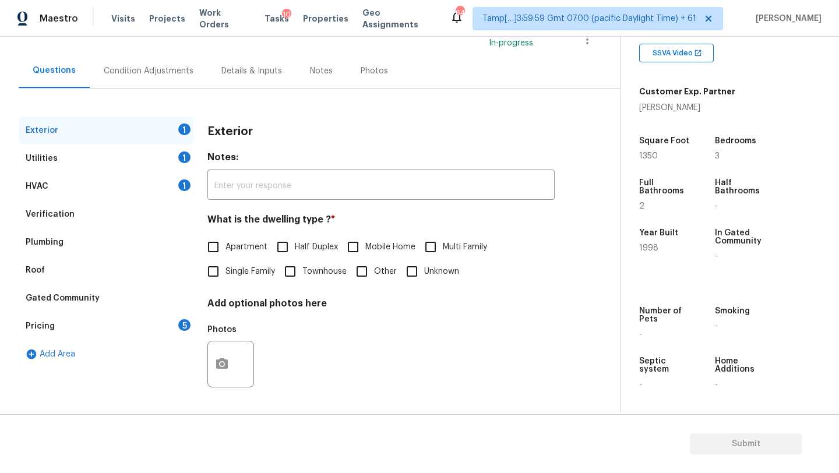
click at [226, 277] on span "Single Family" at bounding box center [251, 272] width 50 height 12
click at [226, 277] on input "Single Family" at bounding box center [213, 271] width 24 height 24
checkbox input "true"
click at [175, 329] on div "Pricing 5" at bounding box center [106, 326] width 175 height 28
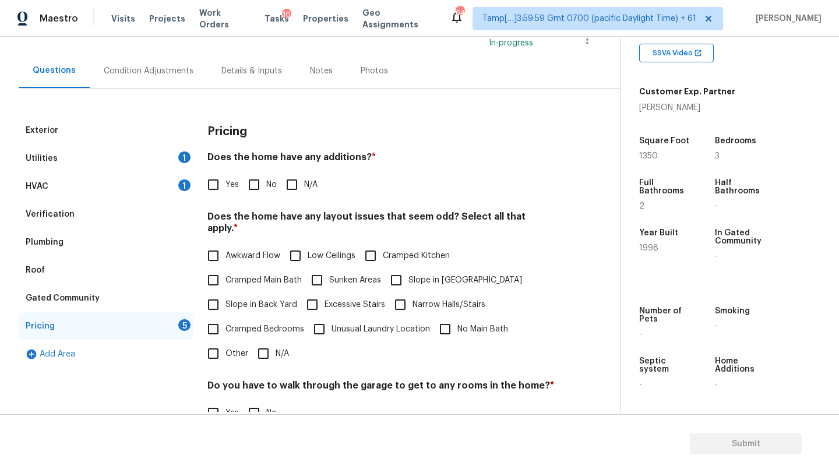
click at [265, 189] on input "No" at bounding box center [254, 185] width 24 height 24
checkbox input "true"
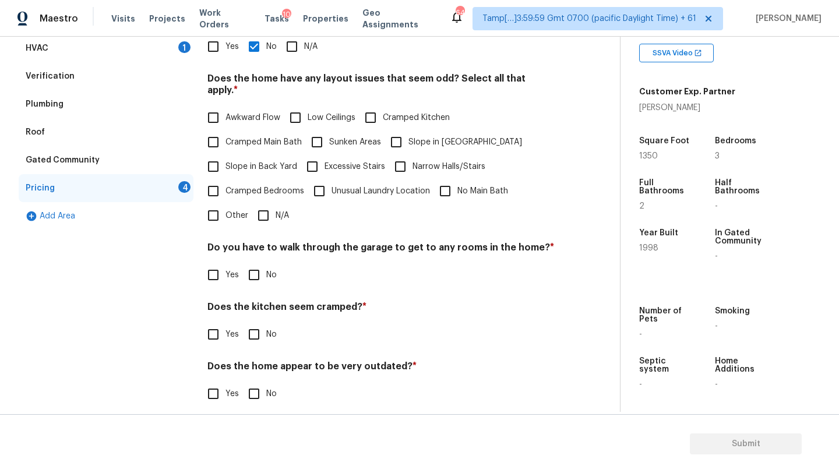
click at [264, 226] on div "Pricing Does the home have any additions? * Yes No N/A Does the home have any l…" at bounding box center [381, 199] width 347 height 442
click at [264, 205] on input "N/A" at bounding box center [263, 215] width 24 height 24
checkbox input "true"
click at [264, 263] on div "Do you have to walk through the garage to get to any rooms in the home? * Yes No" at bounding box center [381, 265] width 347 height 45
click at [263, 263] on input "No" at bounding box center [254, 275] width 24 height 24
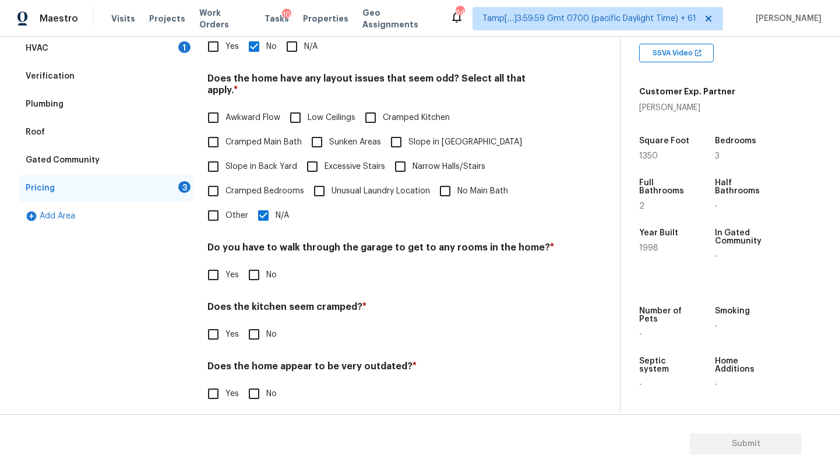
checkbox input "true"
click at [259, 322] on input "No" at bounding box center [254, 334] width 24 height 24
checkbox input "true"
click at [255, 389] on input "No" at bounding box center [254, 395] width 24 height 24
checkbox input "true"
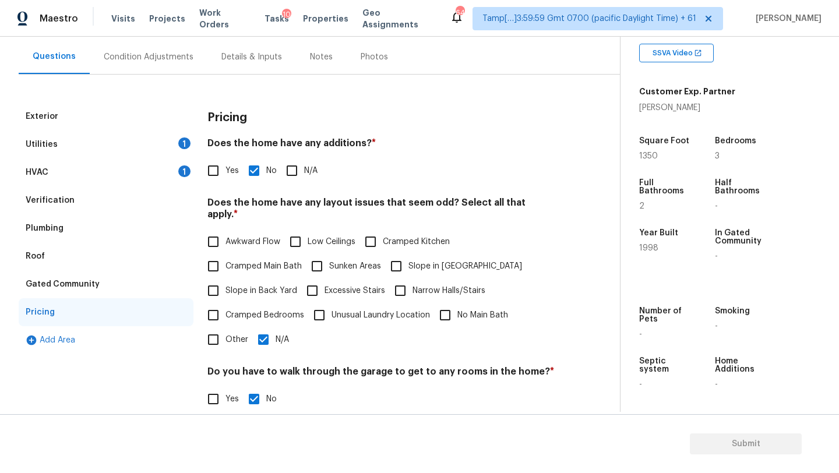
scroll to position [0, 0]
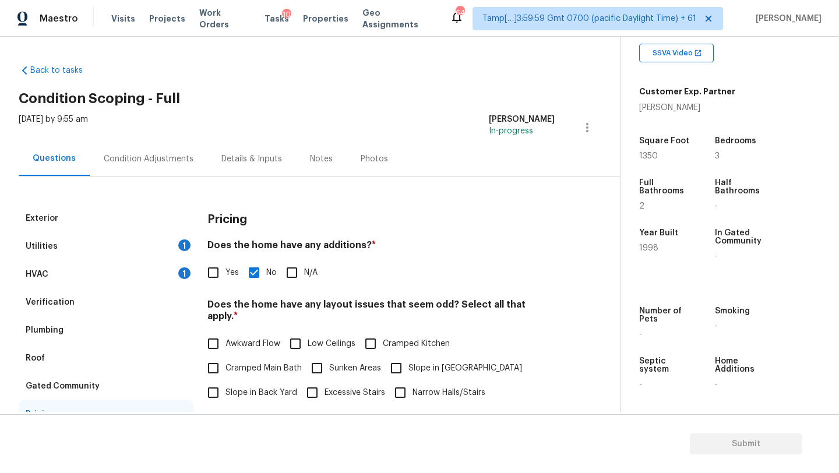
click at [128, 171] on div "Condition Adjustments" at bounding box center [149, 159] width 118 height 34
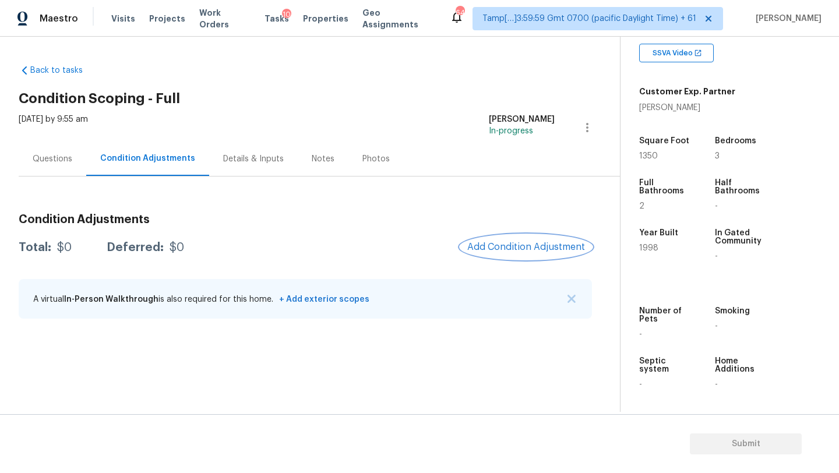
click at [509, 249] on span "Add Condition Adjustment" at bounding box center [527, 247] width 118 height 10
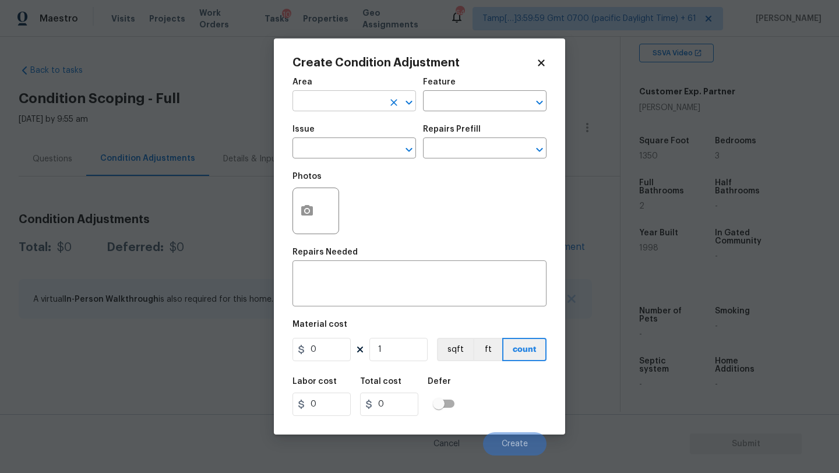
click at [335, 93] on input "text" at bounding box center [338, 102] width 91 height 18
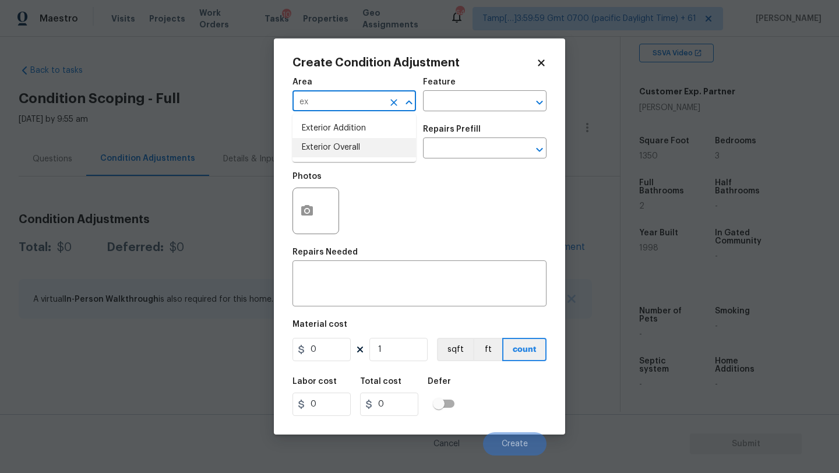
click at [343, 152] on li "Exterior Overall" at bounding box center [355, 147] width 124 height 19
type input "Exterior Overall"
click at [469, 105] on input "text" at bounding box center [468, 102] width 91 height 18
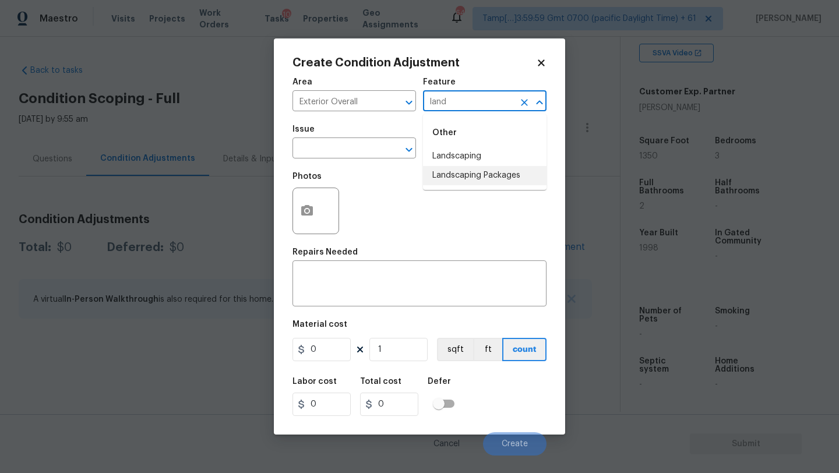
click at [468, 174] on li "Landscaping Packages" at bounding box center [485, 175] width 124 height 19
type input "Landscaping Packages"
click at [349, 145] on input "text" at bounding box center [338, 149] width 91 height 18
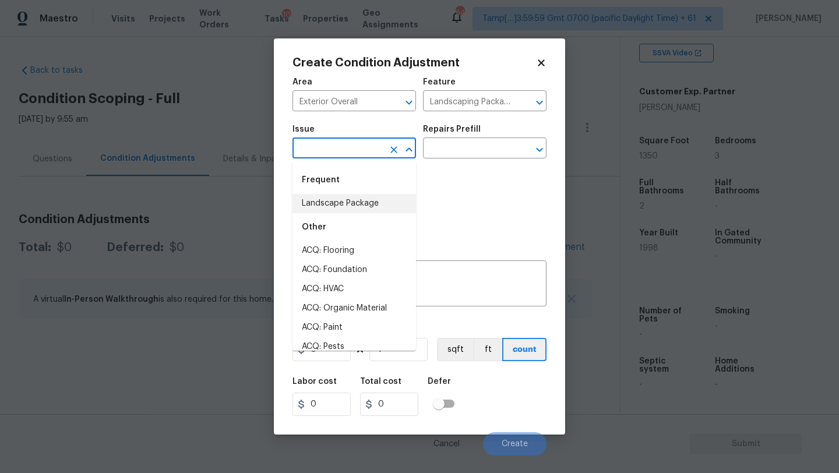
click at [349, 209] on li "Landscape Package" at bounding box center [355, 203] width 124 height 19
type input "Landscape Package"
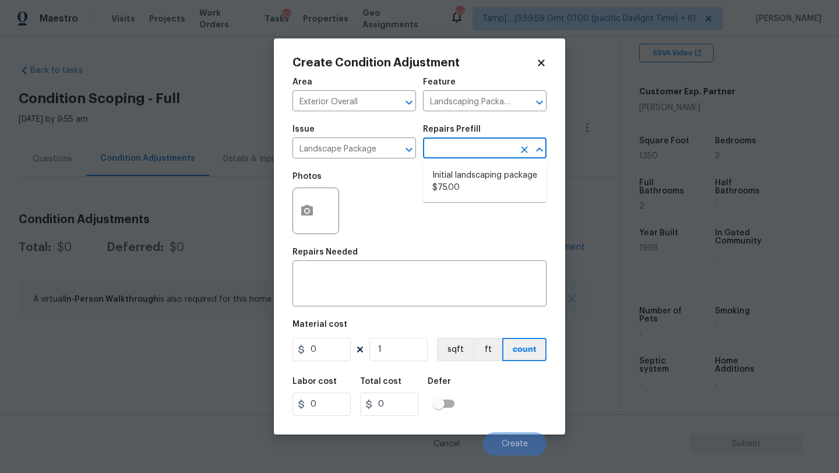
click at [465, 155] on input "text" at bounding box center [468, 149] width 91 height 18
click at [465, 185] on li "Initial landscaping package $75.00" at bounding box center [485, 181] width 124 height 31
type input "Home Readiness Packages"
type textarea "Mowing of grass up to 6" in height. Mow, edge along driveways & sidewalks, trim…"
type input "75"
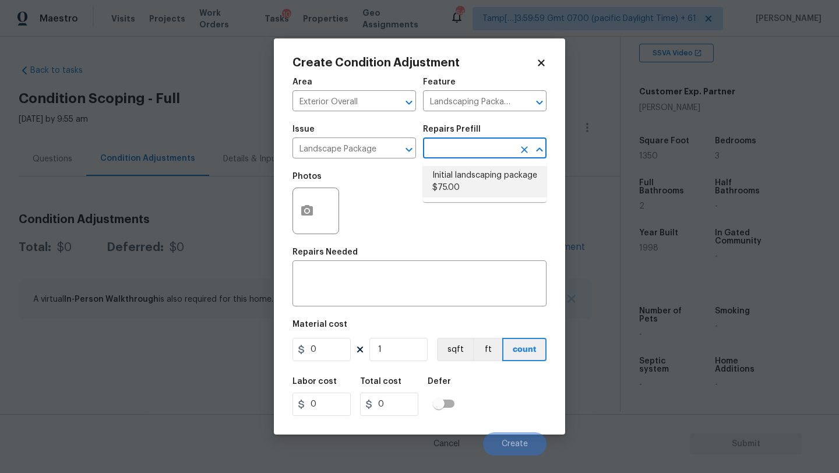
type input "75"
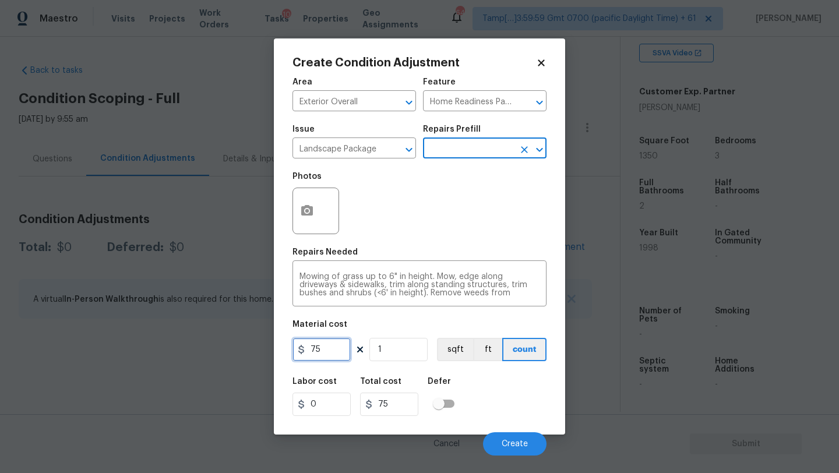
click at [328, 345] on input "75" at bounding box center [322, 349] width 58 height 23
type input "300"
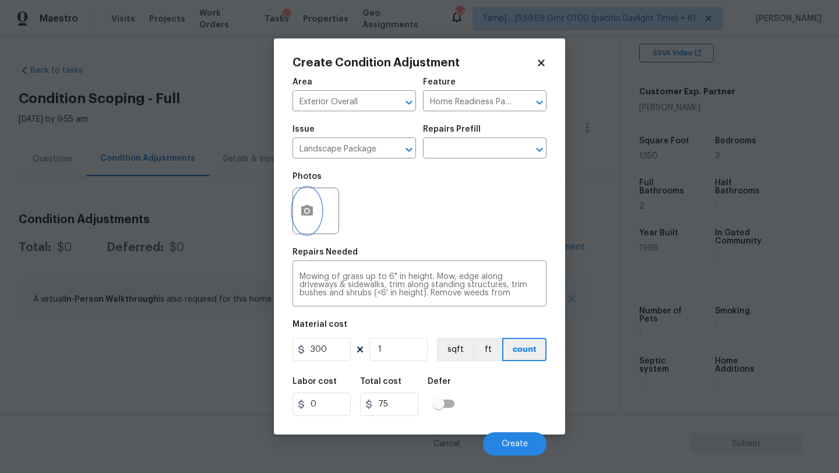
type input "300"
click at [298, 212] on button "button" at bounding box center [307, 210] width 28 height 45
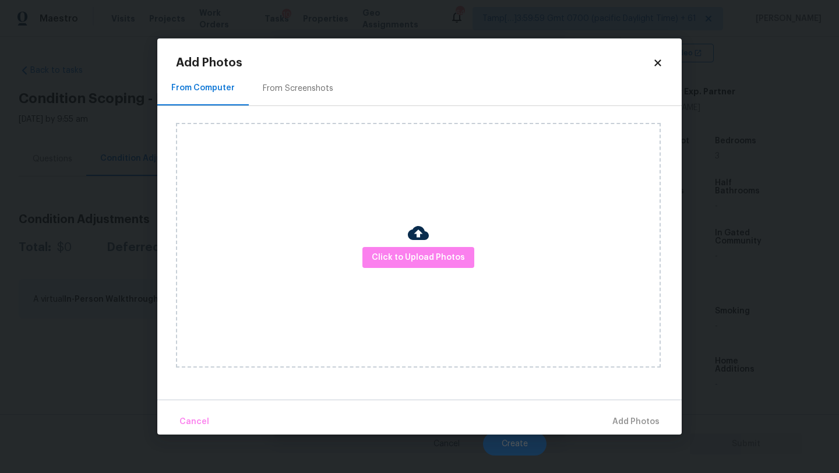
click at [321, 79] on div "From Screenshots" at bounding box center [298, 88] width 99 height 34
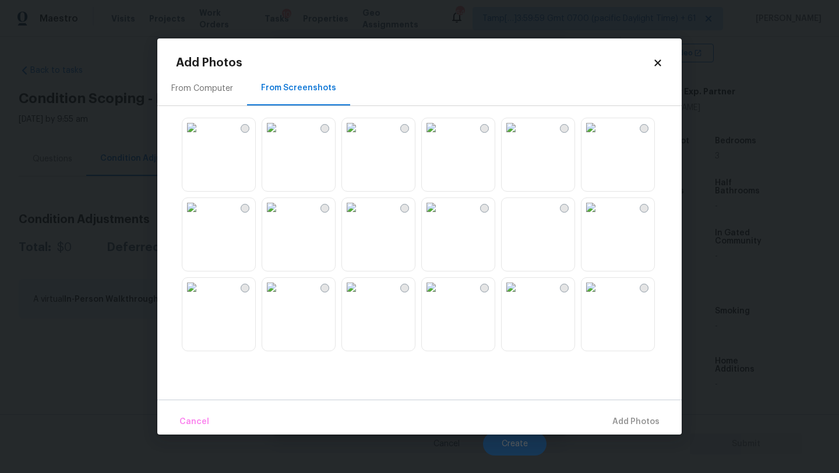
click at [361, 217] on img at bounding box center [351, 207] width 19 height 19
click at [281, 137] on img at bounding box center [271, 127] width 19 height 19
click at [600, 137] on img at bounding box center [591, 127] width 19 height 19
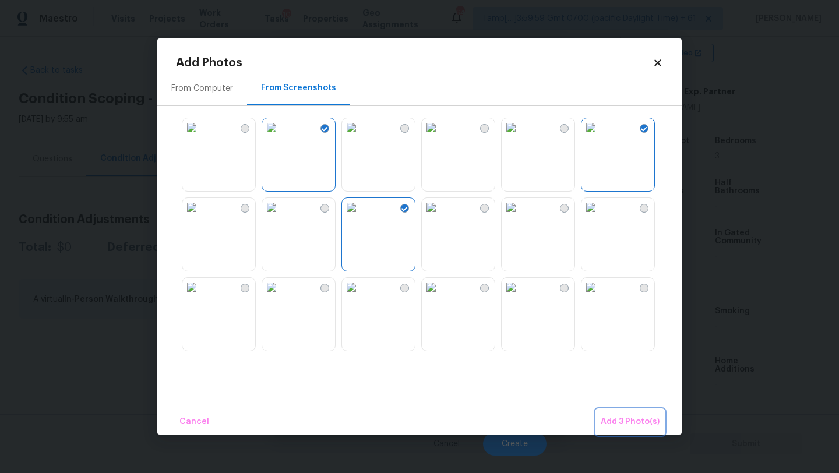
click at [645, 431] on button "Add 3 Photo(s)" at bounding box center [630, 422] width 68 height 25
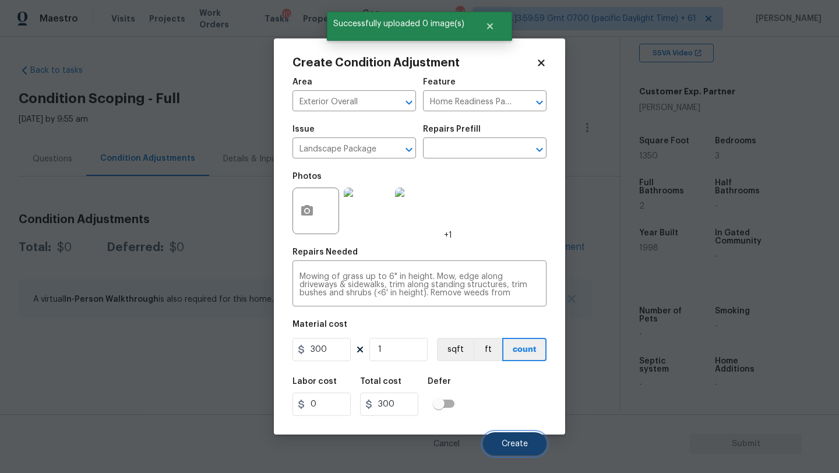
click at [521, 446] on span "Create" at bounding box center [515, 444] width 26 height 9
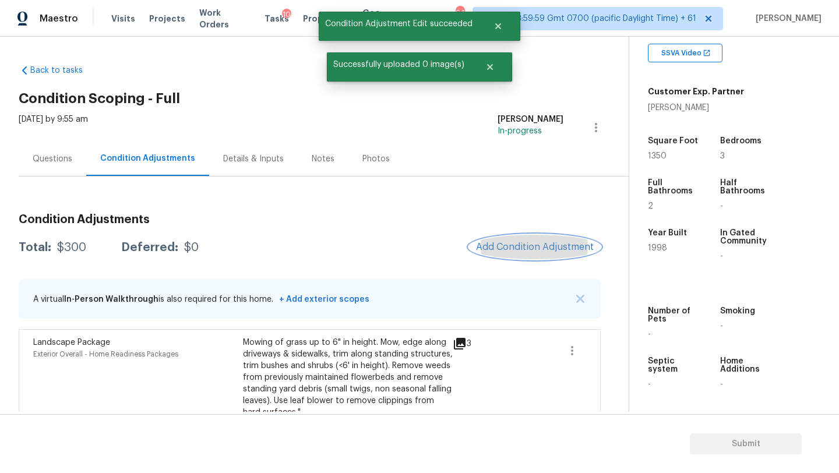
click at [554, 241] on button "Add Condition Adjustment" at bounding box center [535, 247] width 132 height 24
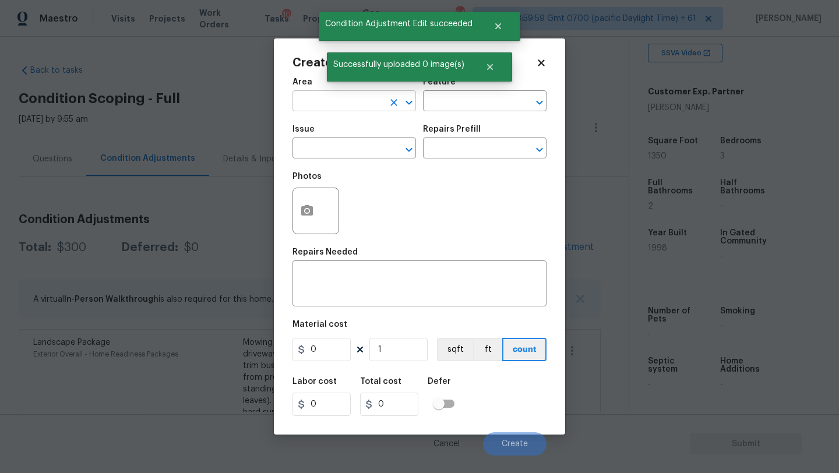
click at [350, 110] on input "text" at bounding box center [338, 102] width 91 height 18
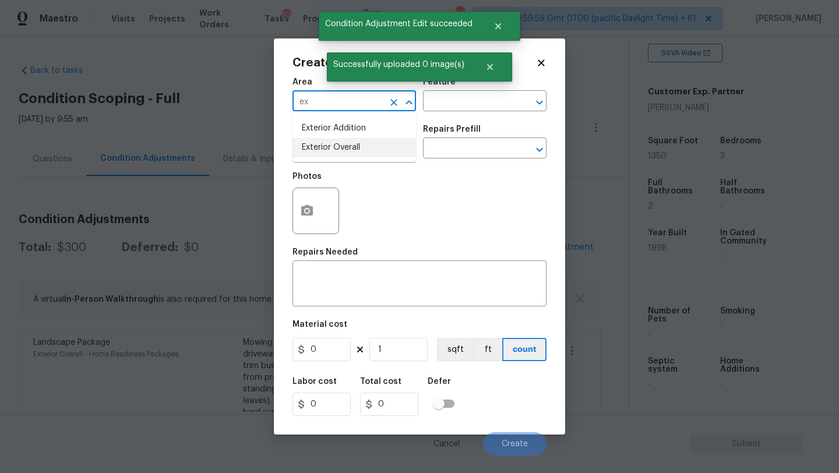
click at [361, 150] on li "Exterior Overall" at bounding box center [355, 147] width 124 height 19
type input "Exterior Overall"
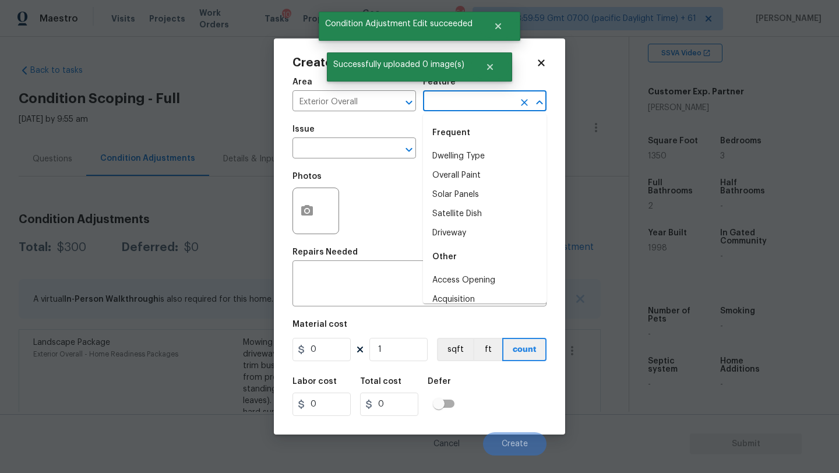
click at [452, 108] on input "text" at bounding box center [468, 102] width 91 height 18
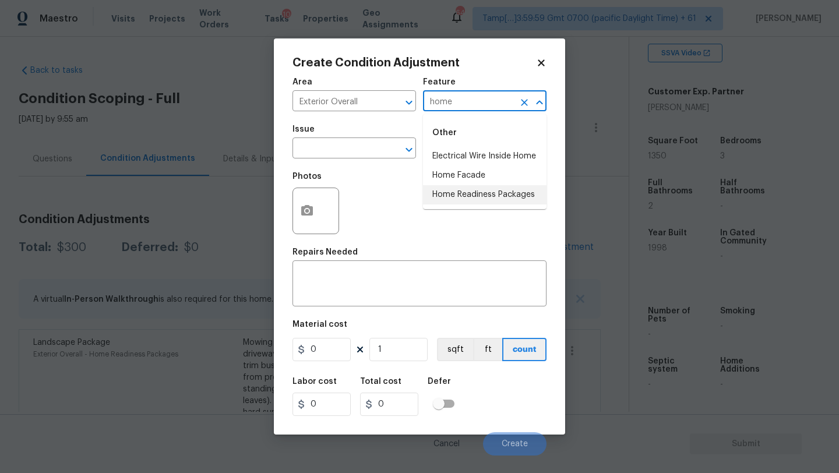
click at [452, 198] on li "Home Readiness Packages" at bounding box center [485, 194] width 124 height 19
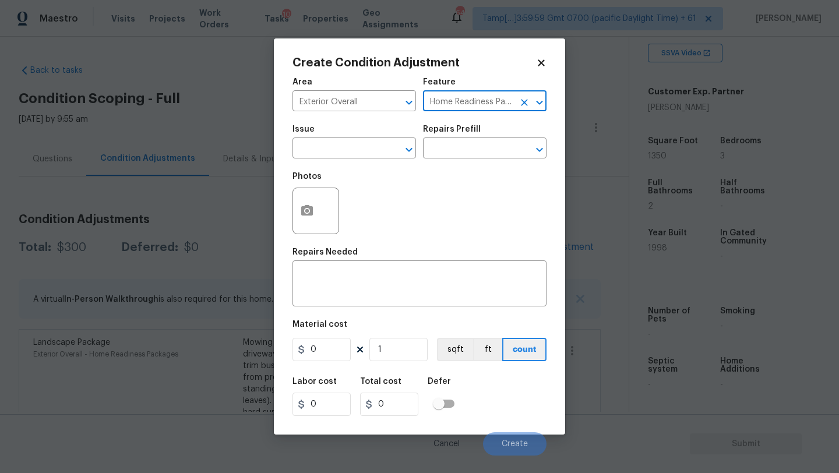
type input "Home Readiness Packages"
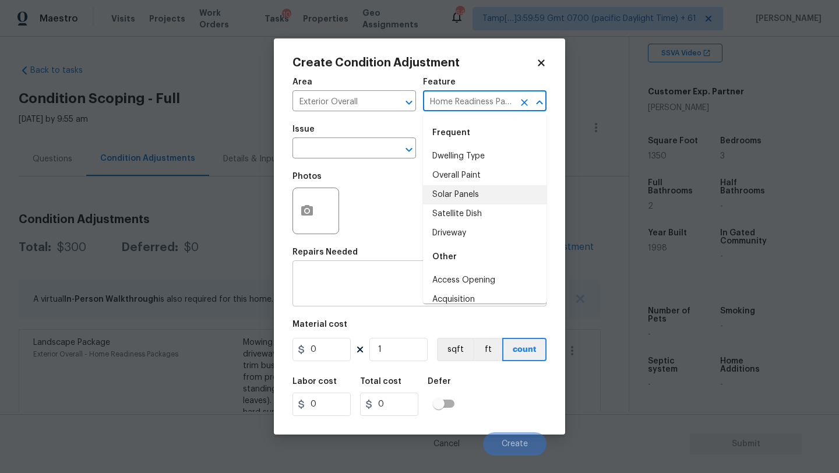
click at [332, 263] on figure "Repairs Needed x ​" at bounding box center [420, 277] width 254 height 58
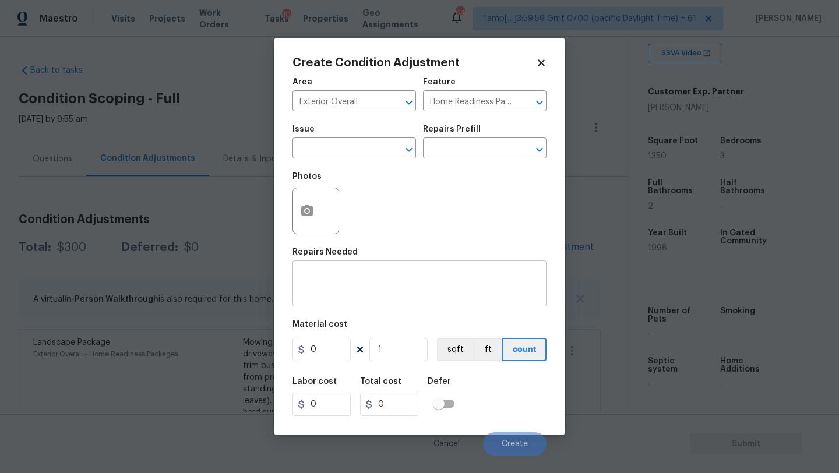
click at [332, 264] on div "x ​" at bounding box center [420, 284] width 254 height 43
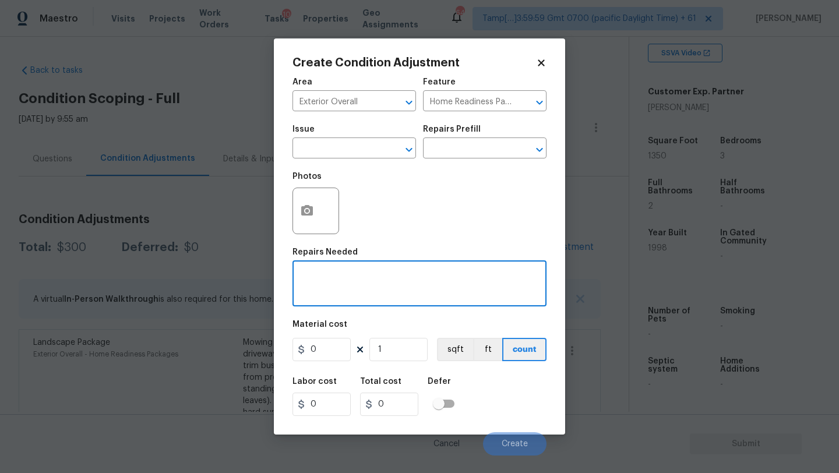
paste textarea "Pressure wash home, driveway, walkways/sidewalks and patio. Must use a surface …"
type textarea "Pressure wash home, driveway, walkways/sidewalks and patio. Must use a surface …"
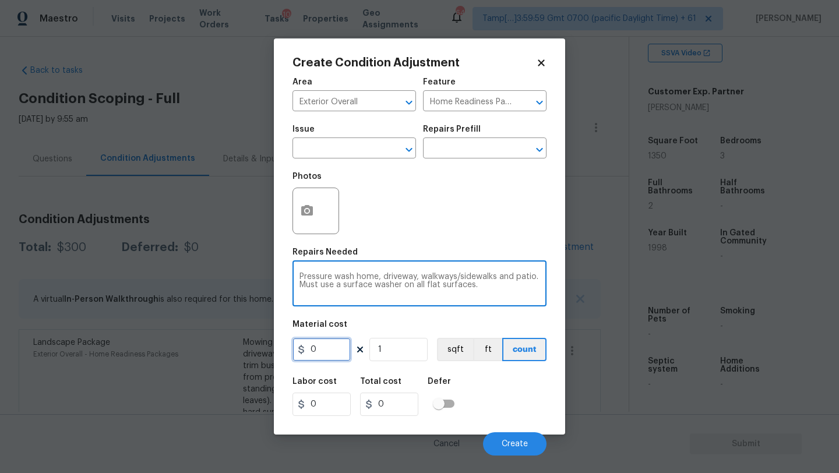
click at [329, 348] on input "0" at bounding box center [322, 349] width 58 height 23
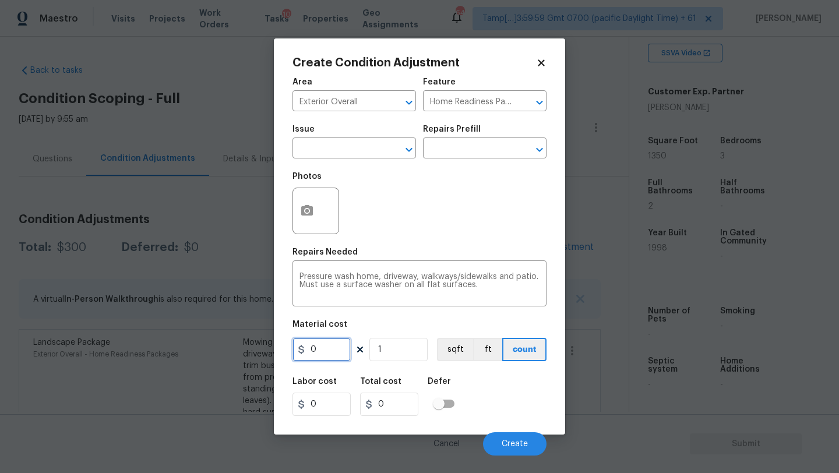
click at [329, 348] on input "0" at bounding box center [322, 349] width 58 height 23
type input "400"
click at [505, 447] on span "Create" at bounding box center [515, 444] width 26 height 9
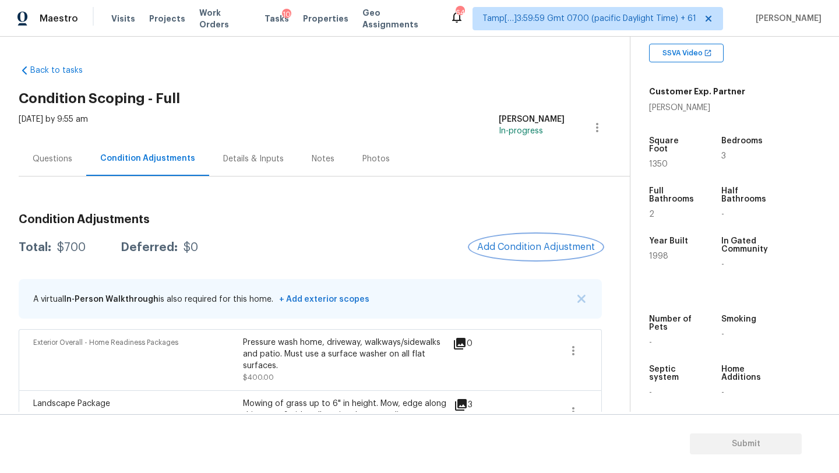
click at [552, 252] on span "Add Condition Adjustment" at bounding box center [536, 247] width 118 height 10
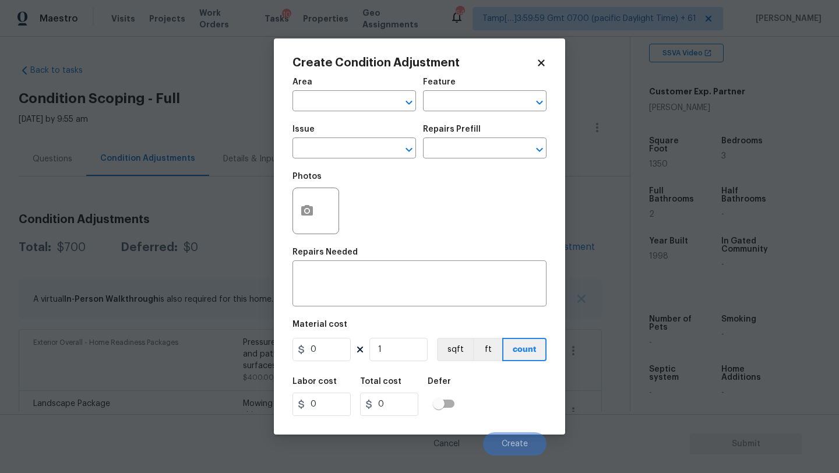
click at [345, 116] on span "Area ​" at bounding box center [355, 94] width 124 height 47
click at [344, 107] on input "text" at bounding box center [338, 102] width 91 height 18
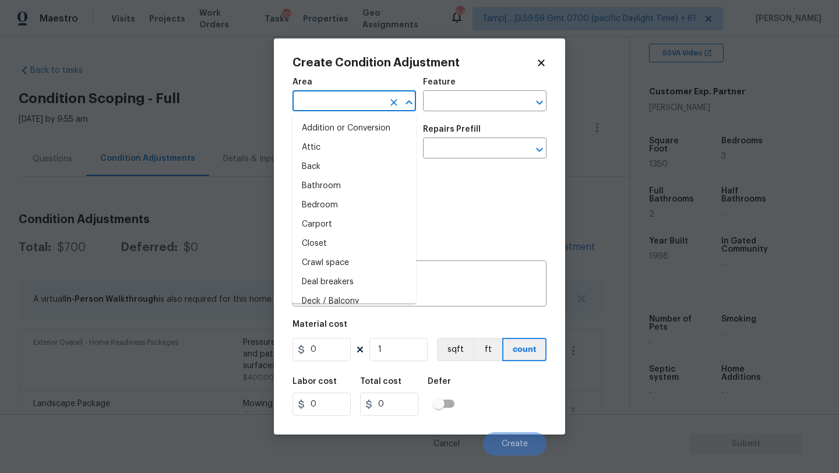
click at [344, 107] on input "text" at bounding box center [338, 102] width 91 height 18
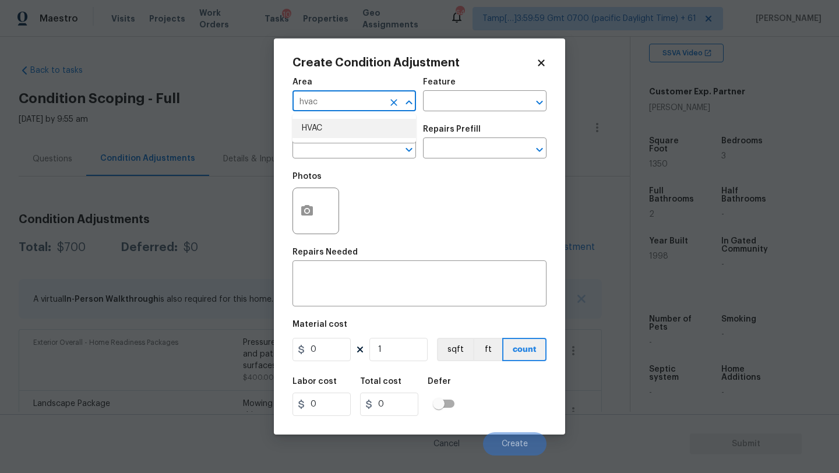
click at [335, 129] on li "HVAC" at bounding box center [355, 128] width 124 height 19
type input "HVAC"
click at [448, 89] on div "Feature" at bounding box center [485, 85] width 124 height 15
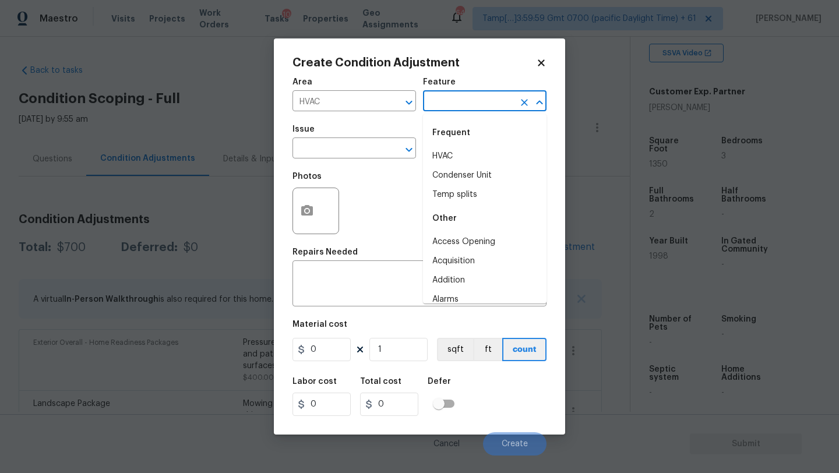
click at [448, 98] on input "text" at bounding box center [468, 102] width 91 height 18
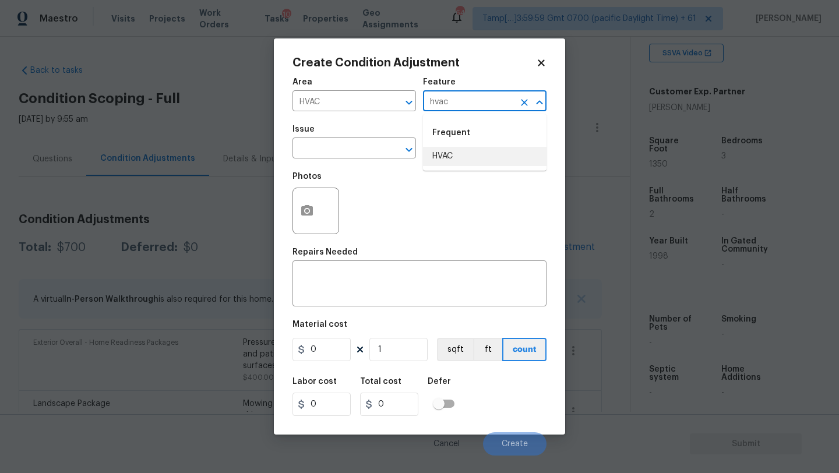
click at [454, 168] on ul "Frequent HVAC" at bounding box center [485, 142] width 124 height 57
click at [440, 153] on li "HVAC" at bounding box center [485, 156] width 124 height 19
type input "HVAC"
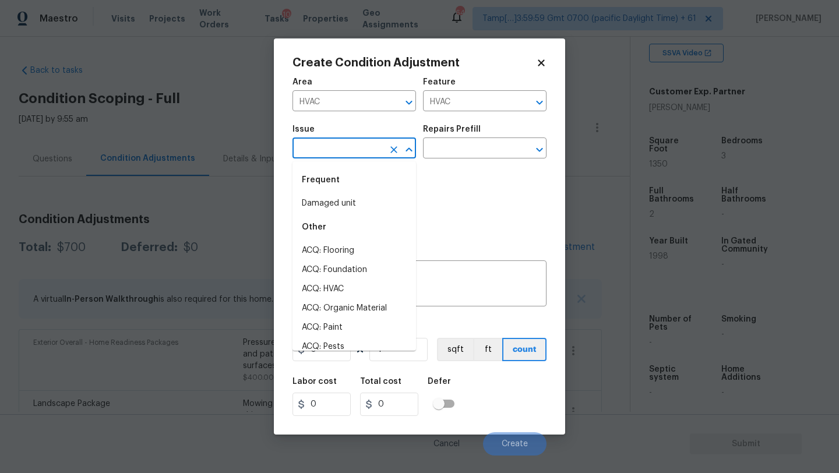
click at [342, 153] on input "text" at bounding box center [338, 149] width 91 height 18
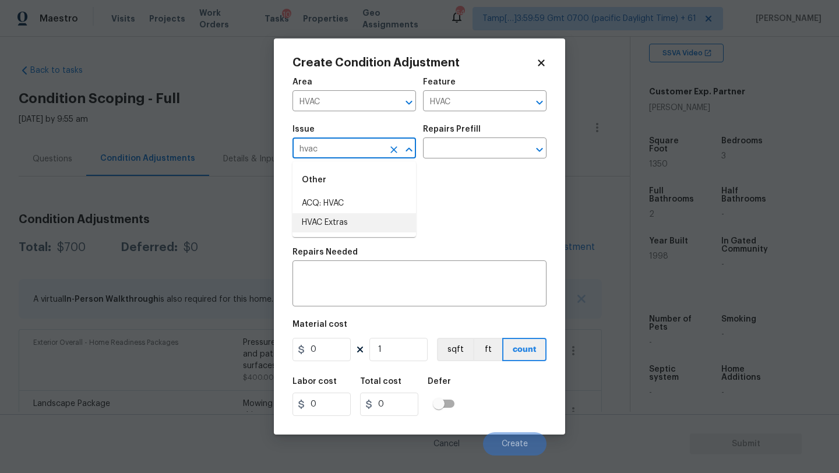
click at [351, 222] on li "HVAC Extras" at bounding box center [355, 222] width 124 height 19
type input "HVAC Extras"
click at [499, 153] on input "text" at bounding box center [468, 149] width 91 height 18
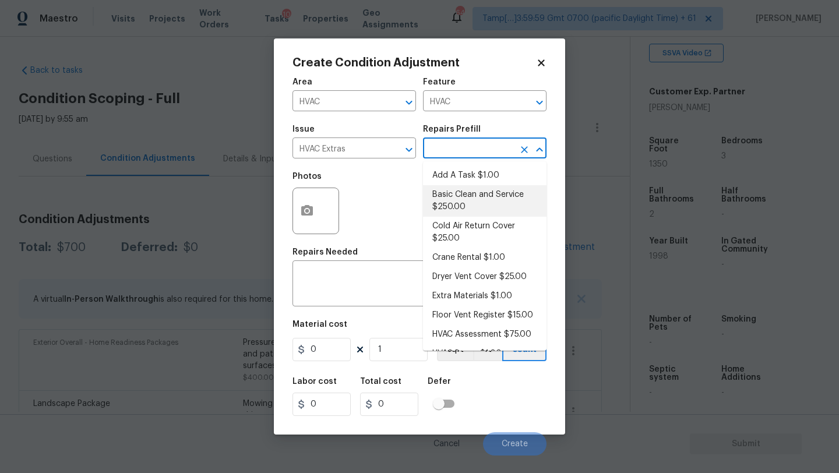
click at [482, 195] on li "Basic Clean and Service $250.00" at bounding box center [485, 200] width 124 height 31
type textarea "General Service HVAC system including: cleaning condenser and evaporator coils,…"
type input "250"
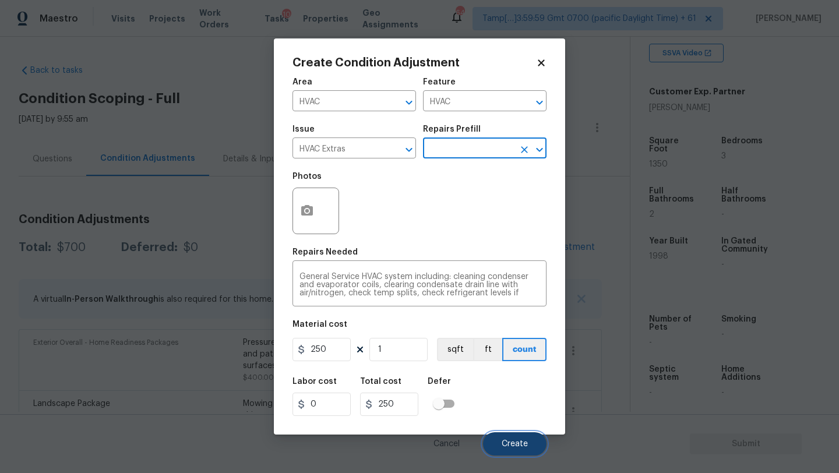
click at [505, 442] on span "Create" at bounding box center [515, 444] width 26 height 9
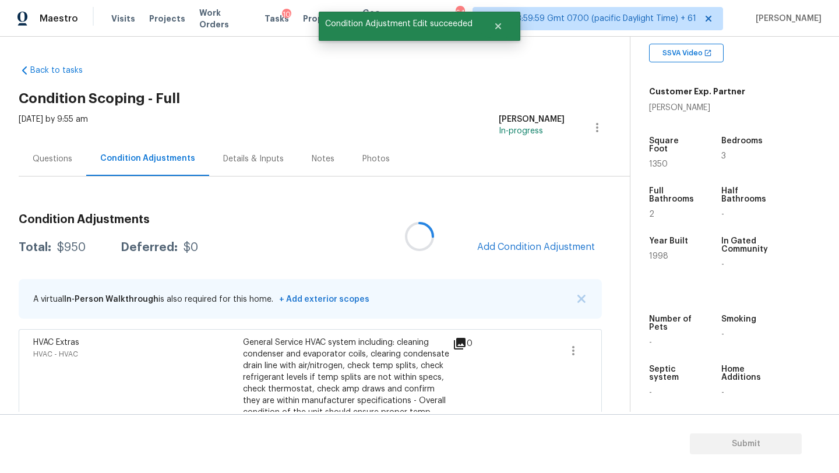
click at [536, 251] on div at bounding box center [419, 236] width 839 height 473
click at [531, 248] on div at bounding box center [419, 236] width 839 height 473
click at [522, 246] on span "Add Condition Adjustment" at bounding box center [536, 247] width 118 height 10
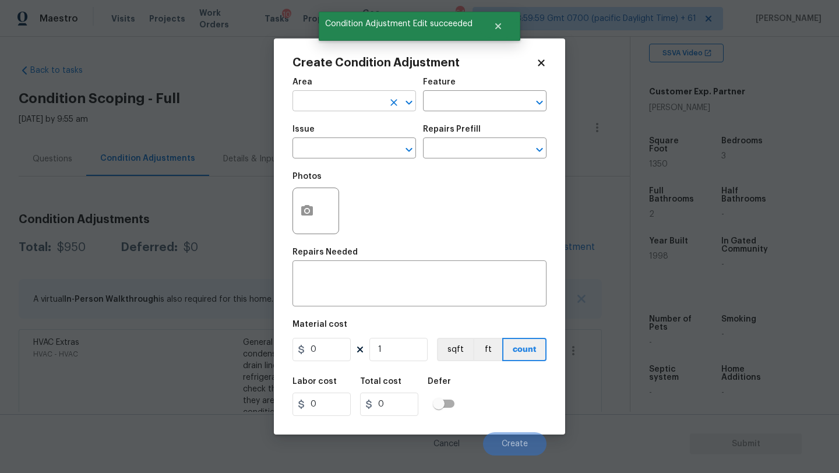
click at [333, 100] on input "text" at bounding box center [338, 102] width 91 height 18
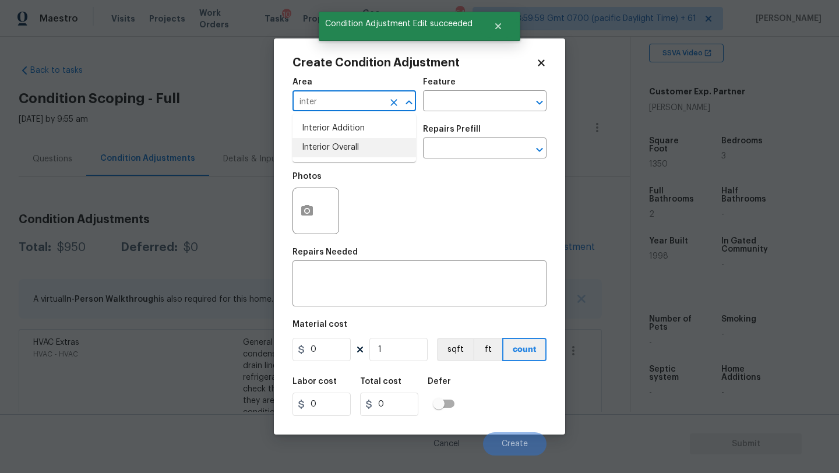
drag, startPoint x: 342, startPoint y: 148, endPoint x: 361, endPoint y: 138, distance: 21.6
click at [342, 149] on li "Interior Overall" at bounding box center [355, 147] width 124 height 19
type input "Interior Overall"
click at [441, 113] on div "Area Interior Overall ​ Feature ​" at bounding box center [420, 94] width 254 height 47
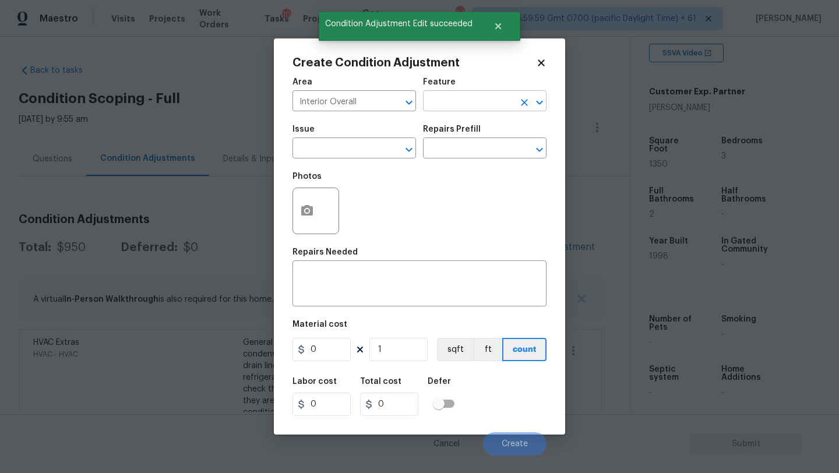
click at [441, 107] on input "text" at bounding box center [468, 102] width 91 height 18
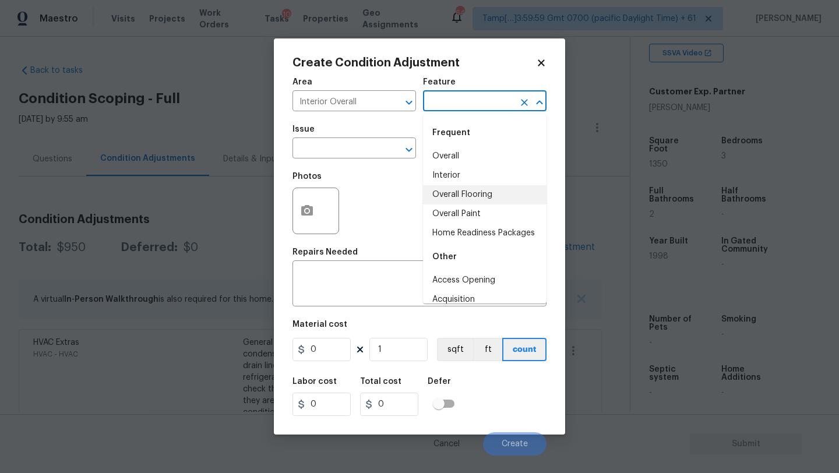
drag, startPoint x: 441, startPoint y: 184, endPoint x: 443, endPoint y: 195, distance: 11.2
click at [443, 199] on ul "Overall Interior Overall Flooring Overall Paint Home Readiness Packages" at bounding box center [485, 195] width 124 height 96
click at [443, 195] on li "Overall Flooring" at bounding box center [485, 194] width 124 height 19
type input "Overall Flooring"
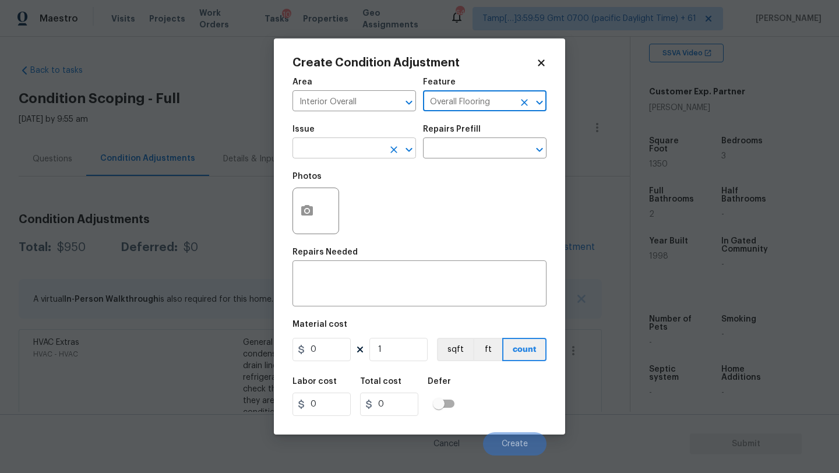
click at [384, 159] on div "​" at bounding box center [355, 149] width 124 height 18
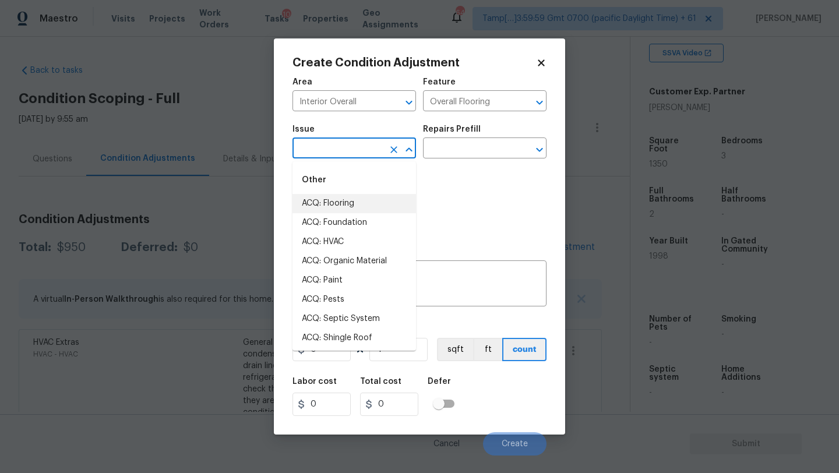
click at [354, 202] on li "ACQ: Flooring" at bounding box center [355, 203] width 124 height 19
type input "ACQ: Flooring"
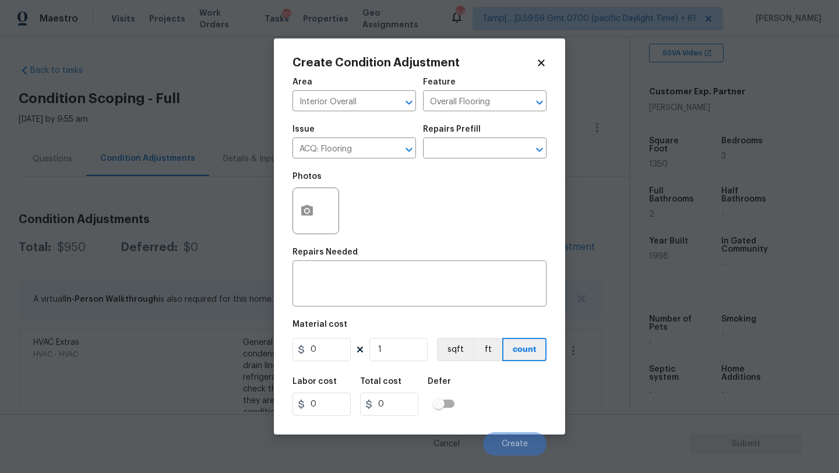
click at [492, 134] on div "Repairs Prefill" at bounding box center [485, 132] width 124 height 15
click at [491, 153] on input "text" at bounding box center [468, 149] width 91 height 18
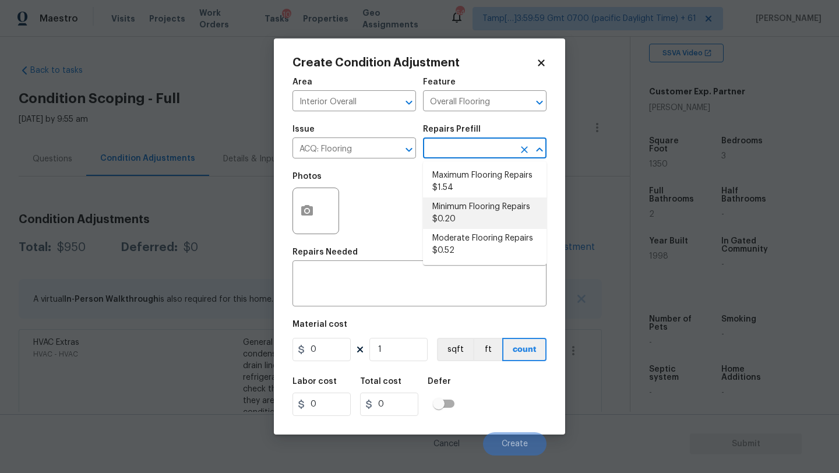
click at [474, 216] on li "Minimum Flooring Repairs $0.20" at bounding box center [485, 213] width 124 height 31
type input "Acquisition"
type textarea "Acquisition Scope: Minimum flooring repairs"
type input "0.2"
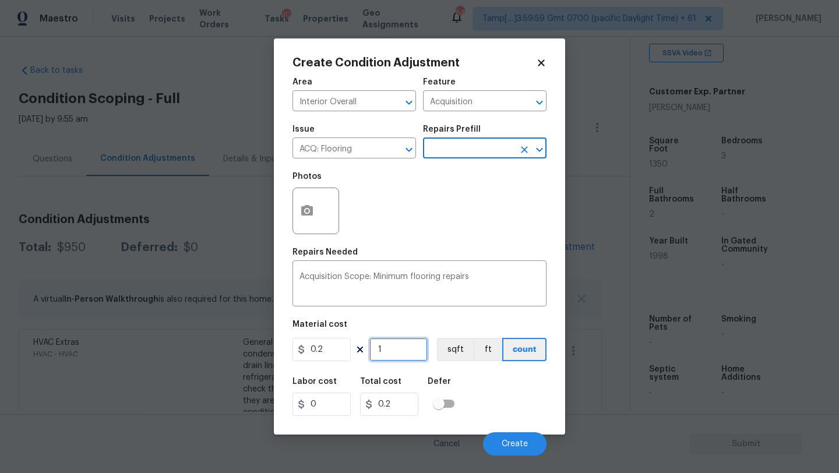
click at [409, 350] on input "1" at bounding box center [399, 349] width 58 height 23
type input "13"
type input "2.6"
type input "135"
type input "27"
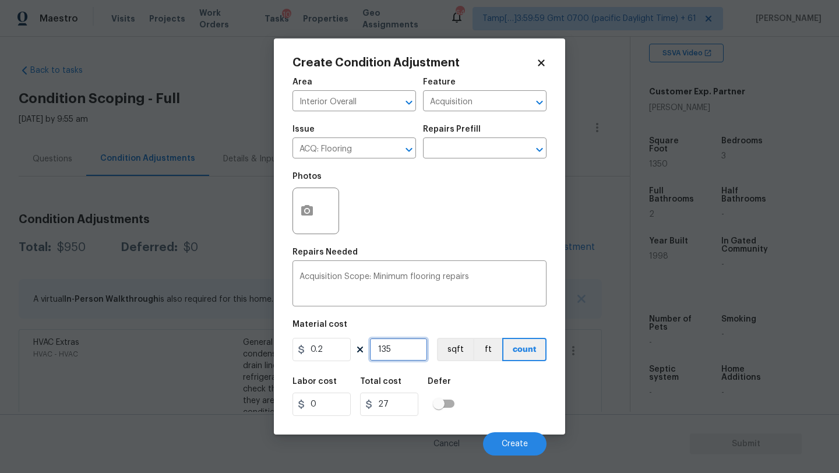
type input "1350"
type input "270"
type input "1350"
click at [502, 438] on button "Create" at bounding box center [515, 444] width 64 height 23
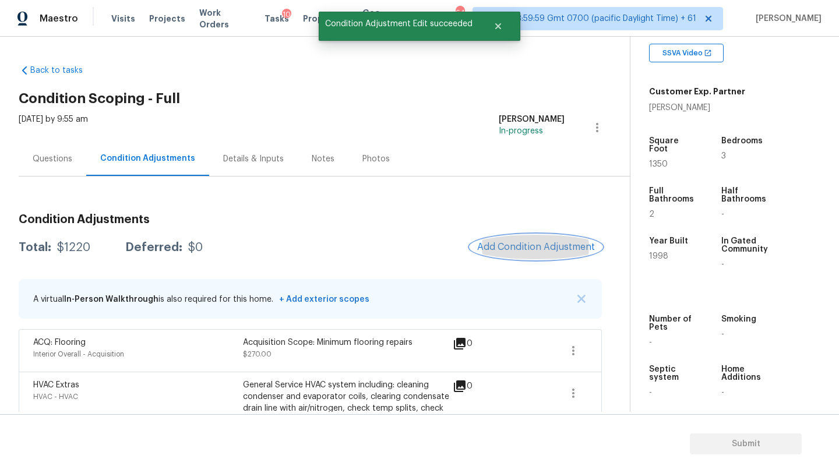
click at [515, 254] on button "Add Condition Adjustment" at bounding box center [536, 247] width 132 height 24
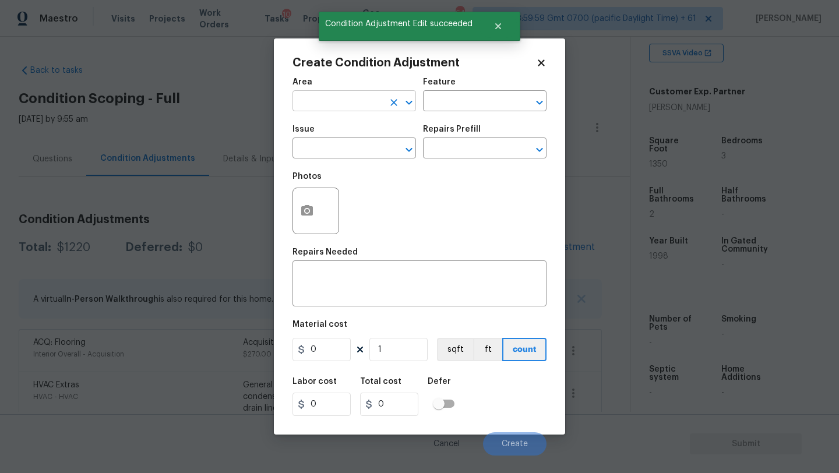
click at [328, 111] on input "text" at bounding box center [338, 102] width 91 height 18
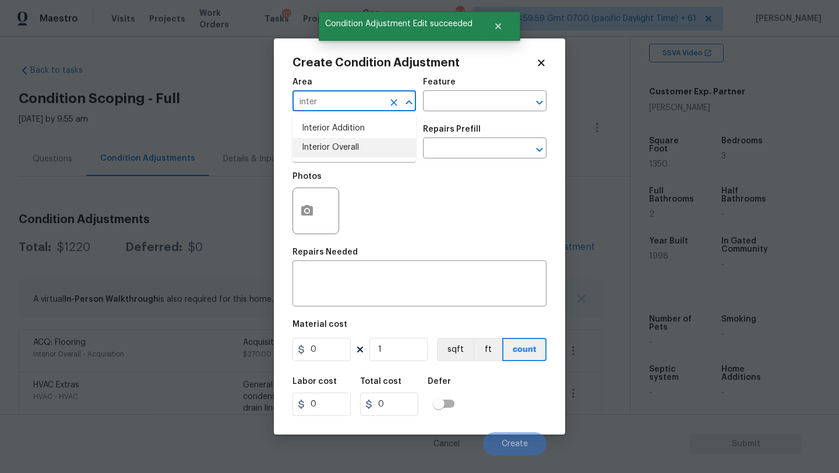
click at [333, 154] on li "Interior Overall" at bounding box center [355, 147] width 124 height 19
type input "Interior Overall"
click at [333, 154] on input "text" at bounding box center [338, 149] width 91 height 18
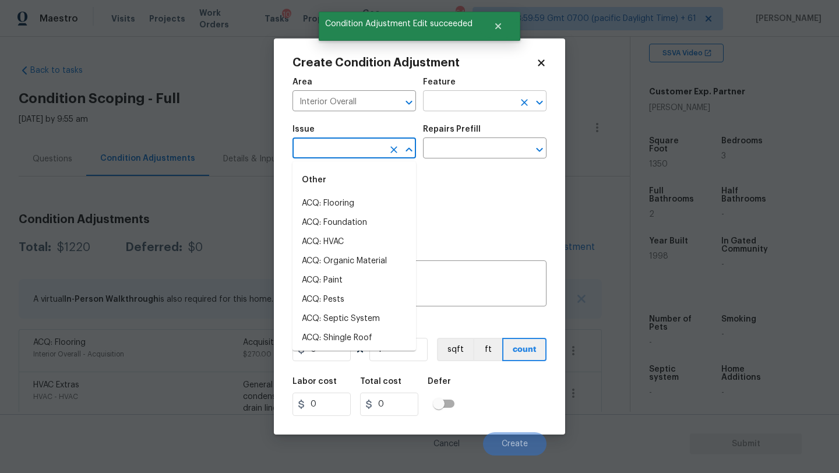
click at [476, 103] on input "text" at bounding box center [468, 102] width 91 height 18
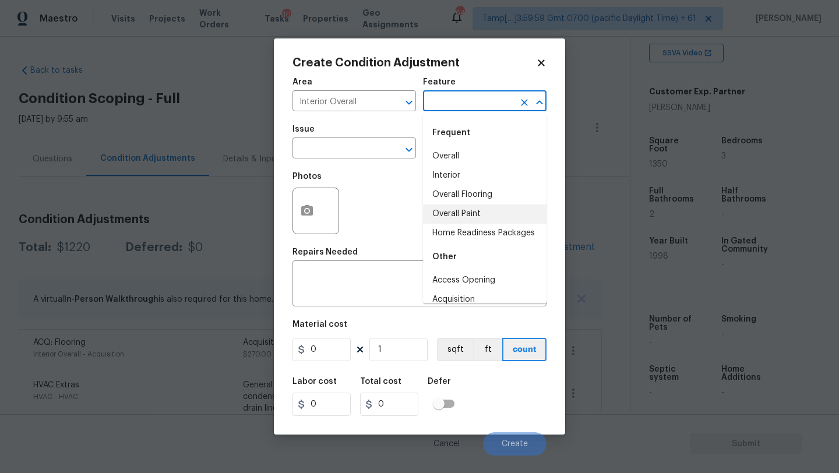
click at [469, 214] on li "Overall Paint" at bounding box center [485, 214] width 124 height 19
type input "Overall Paint"
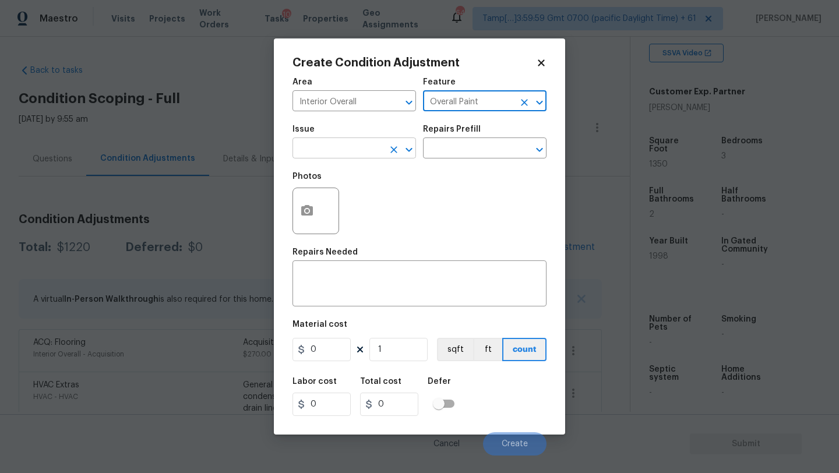
click at [378, 150] on input "text" at bounding box center [338, 149] width 91 height 18
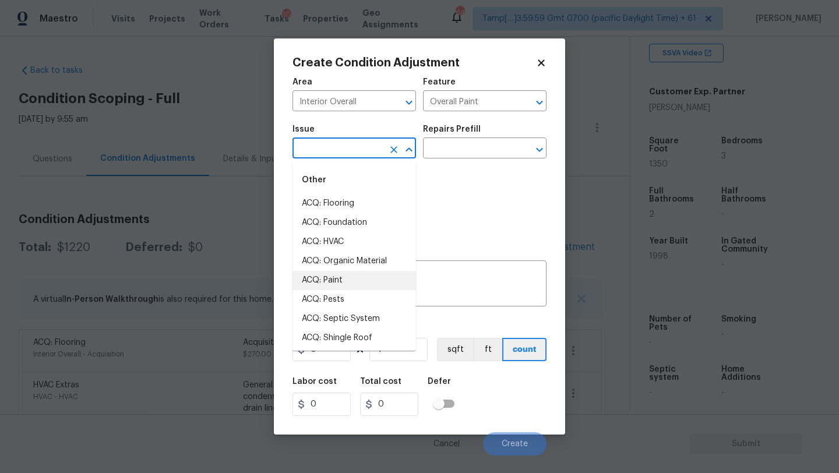
click at [340, 286] on li "ACQ: Paint" at bounding box center [355, 280] width 124 height 19
type input "ACQ: Paint"
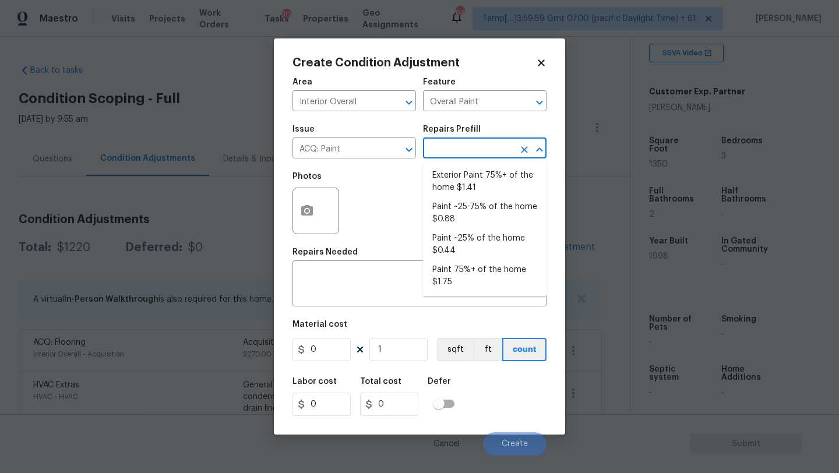
click at [467, 155] on input "text" at bounding box center [468, 149] width 91 height 18
click at [484, 202] on li "Paint ~25-75% of the home $0.88" at bounding box center [485, 213] width 124 height 31
type input "Acquisition"
type textarea "Acquisition Scope: ~25 - 75% of the home needs interior paint"
type input "0.88"
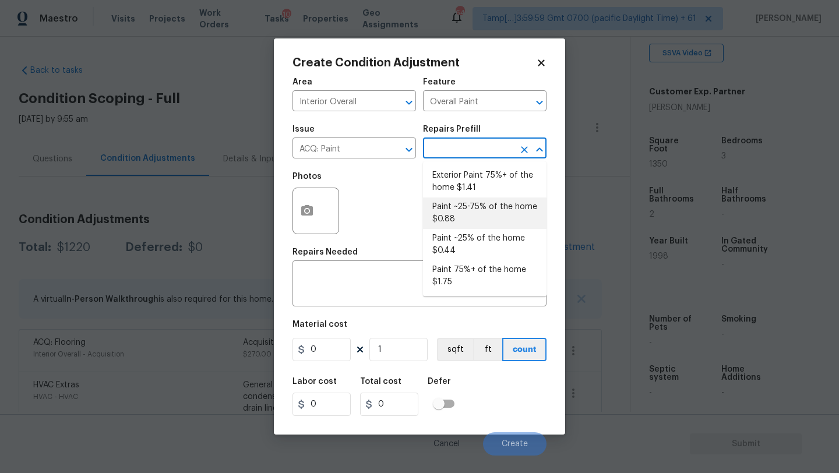
type input "0.88"
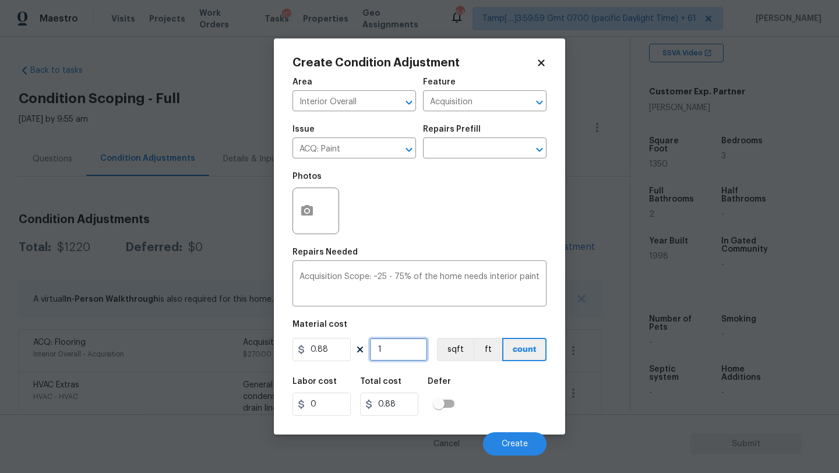
click at [403, 351] on input "1" at bounding box center [399, 349] width 58 height 23
type input "13"
type input "11.44"
type input "135"
type input "118.8"
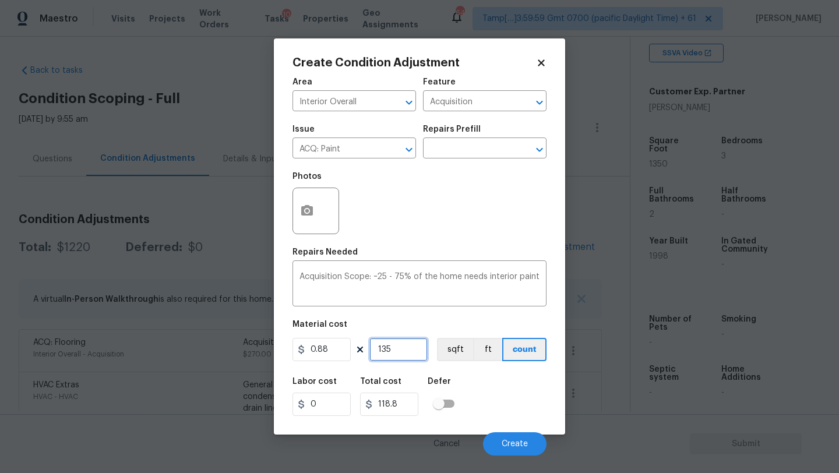
type input "1350"
type input "1188"
type input "1350"
click at [298, 203] on button "button" at bounding box center [307, 210] width 28 height 45
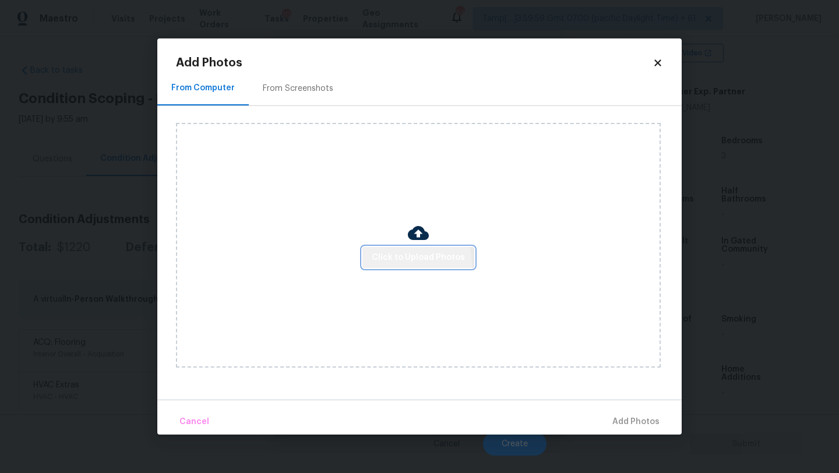
click at [406, 265] on button "Click to Upload Photos" at bounding box center [419, 258] width 112 height 22
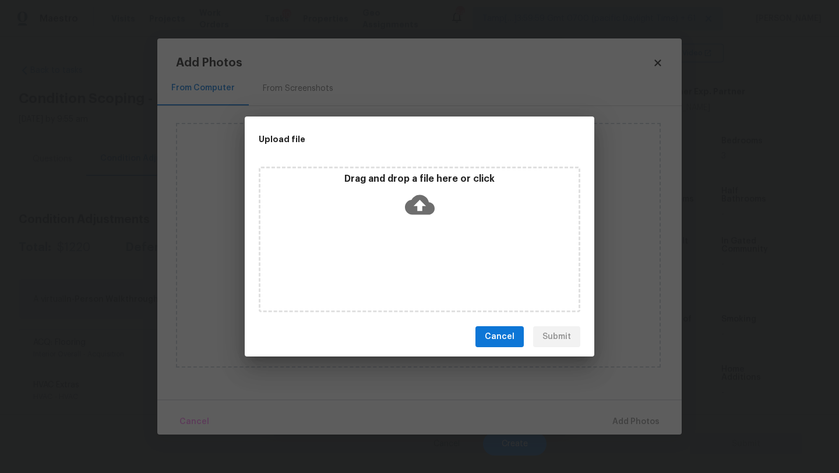
click at [406, 233] on div "Drag and drop a file here or click" at bounding box center [420, 240] width 322 height 146
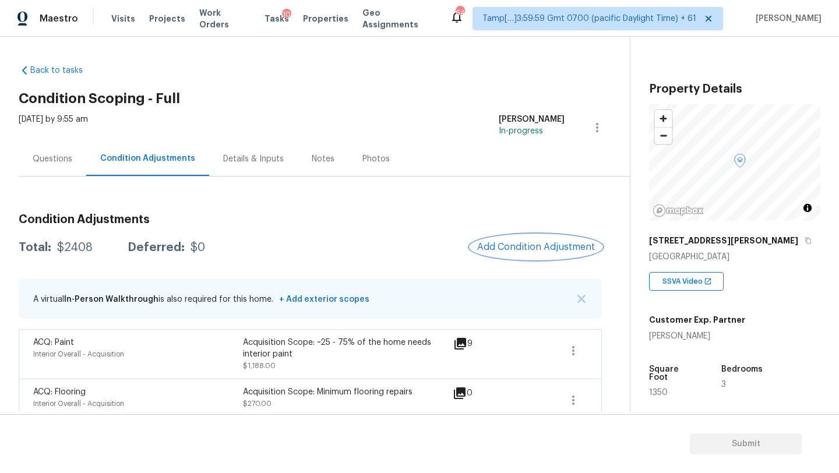
click at [514, 246] on span "Add Condition Adjustment" at bounding box center [536, 247] width 118 height 10
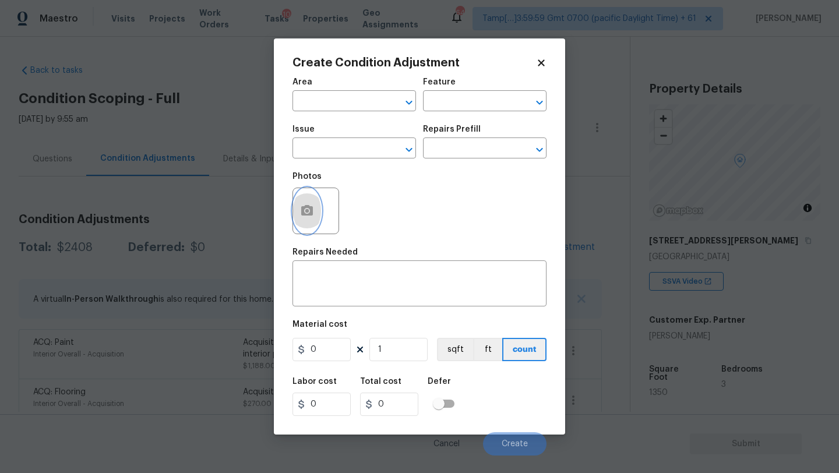
click at [309, 206] on icon "button" at bounding box center [307, 210] width 12 height 10
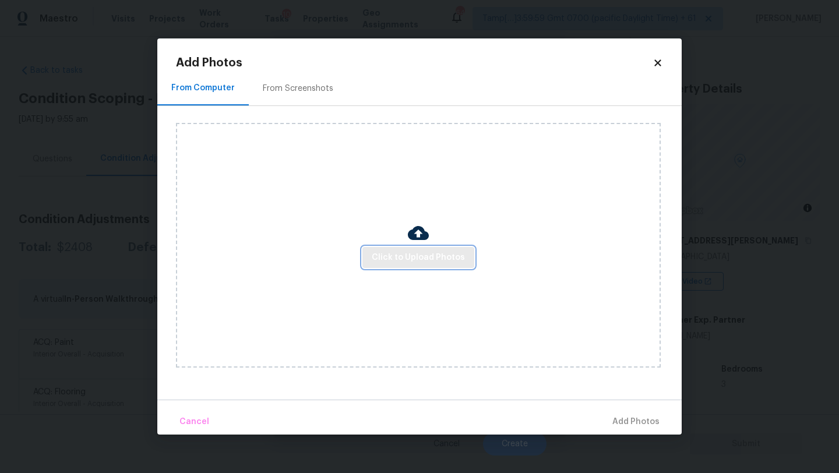
click at [403, 265] on button "Click to Upload Photos" at bounding box center [419, 258] width 112 height 22
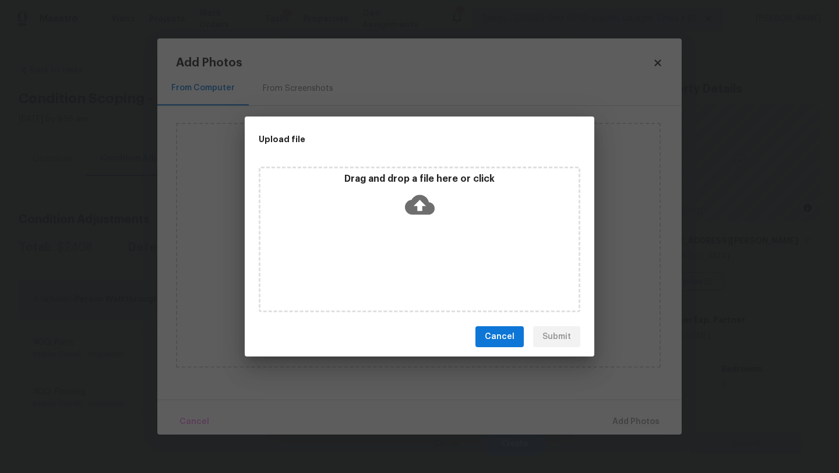
click at [403, 258] on div "Drag and drop a file here or click" at bounding box center [420, 240] width 322 height 146
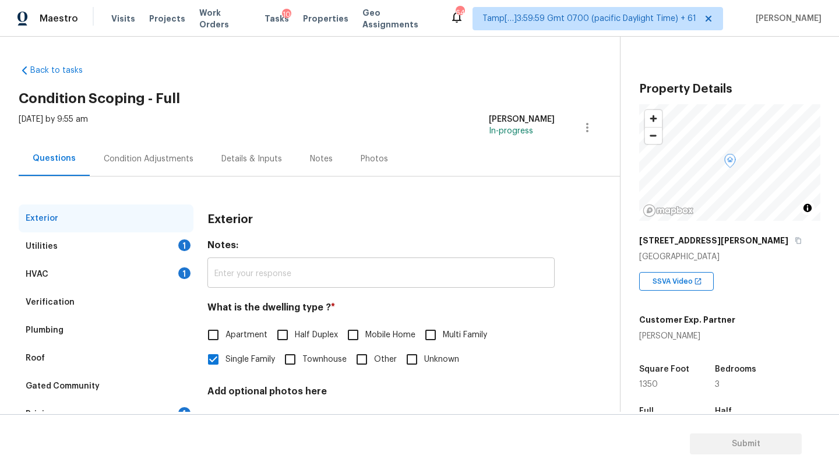
scroll to position [78, 0]
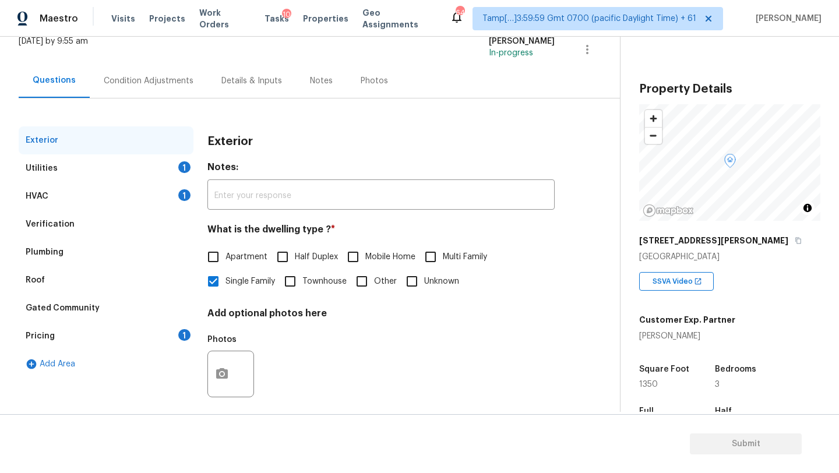
click at [122, 345] on div "Pricing 1" at bounding box center [106, 336] width 175 height 28
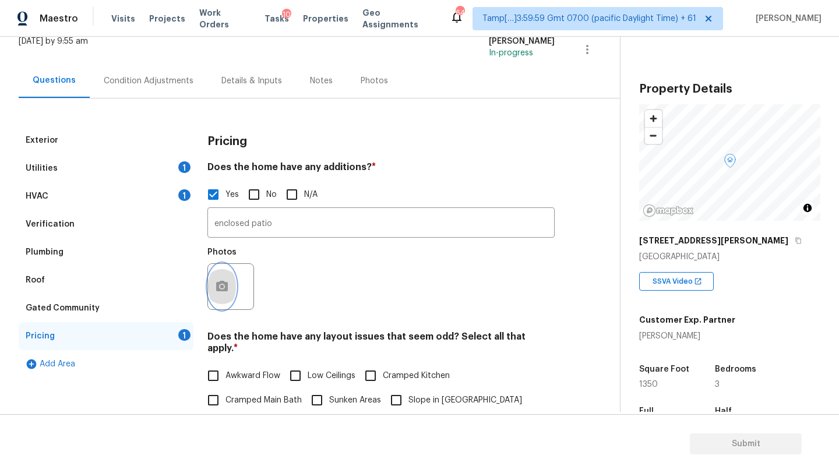
click at [216, 290] on icon "button" at bounding box center [222, 286] width 12 height 10
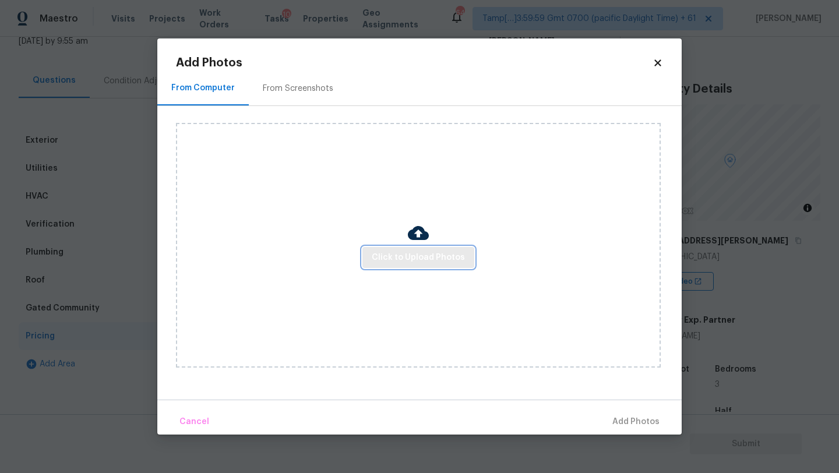
click at [416, 260] on span "Click to Upload Photos" at bounding box center [418, 258] width 93 height 15
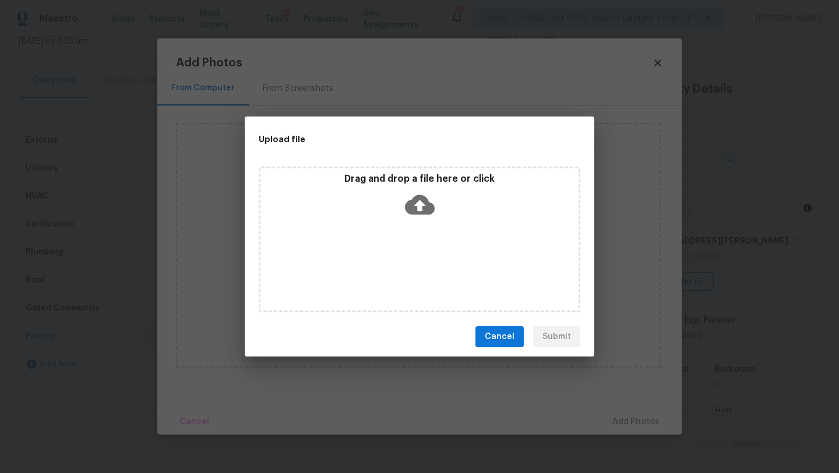
click at [419, 199] on icon at bounding box center [420, 205] width 30 height 20
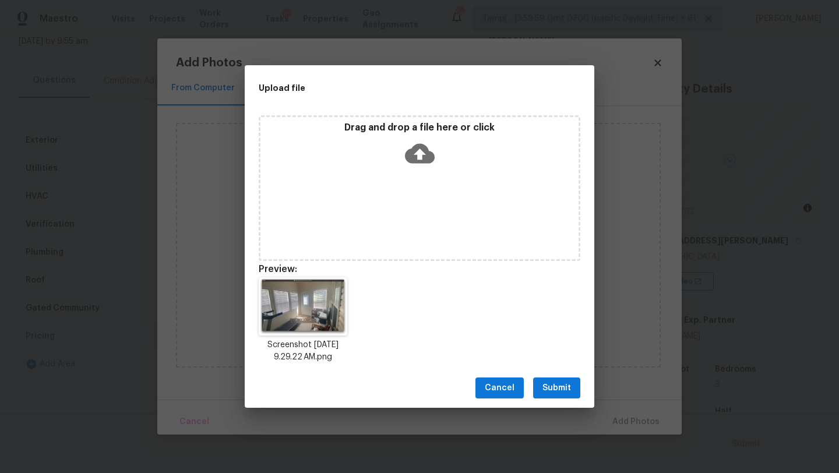
click at [553, 385] on span "Submit" at bounding box center [557, 388] width 29 height 15
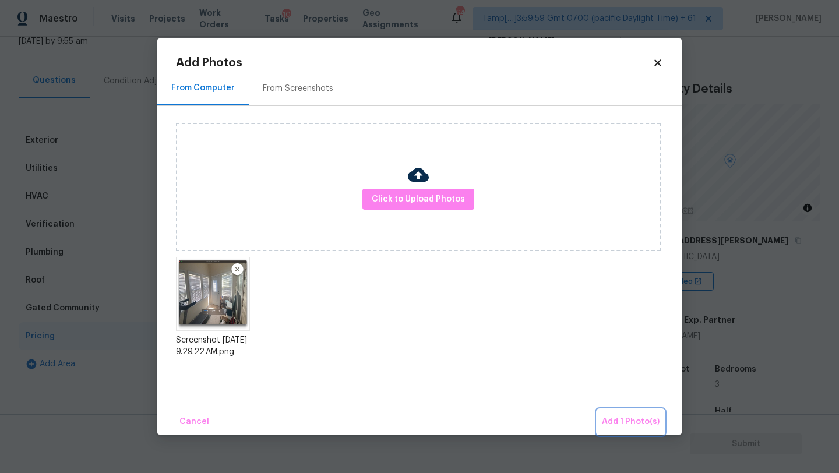
click at [610, 419] on span "Add 1 Photo(s)" at bounding box center [631, 422] width 58 height 15
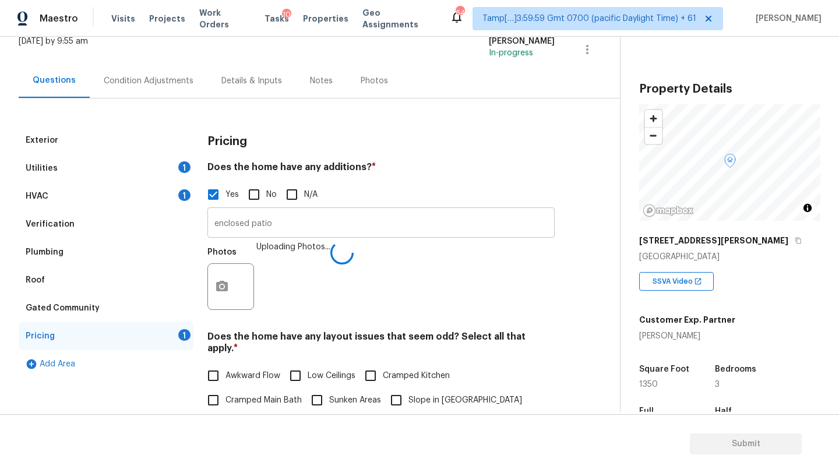
click at [276, 220] on input "enclosed patio" at bounding box center [381, 223] width 347 height 27
click at [122, 208] on div "HVAC 1" at bounding box center [106, 196] width 175 height 28
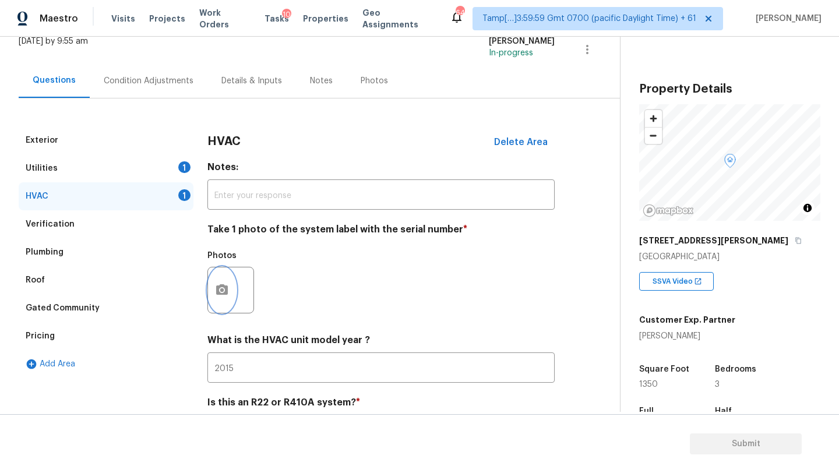
click at [234, 299] on button "button" at bounding box center [222, 290] width 28 height 45
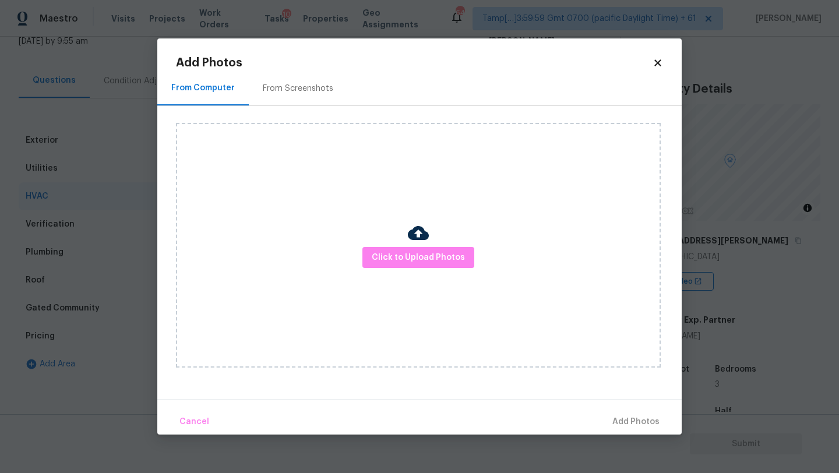
click at [303, 98] on div "From Screenshots" at bounding box center [298, 88] width 99 height 34
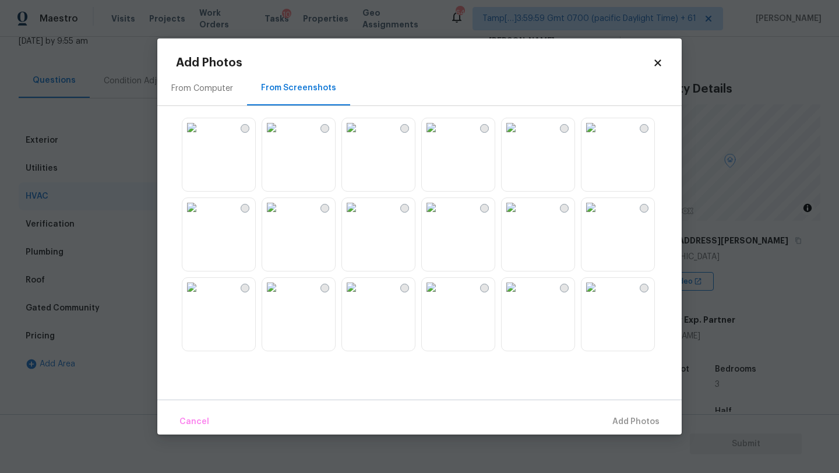
click at [281, 137] on img at bounding box center [271, 127] width 19 height 19
click at [603, 415] on button "Add 1 Photo(s)" at bounding box center [630, 422] width 67 height 25
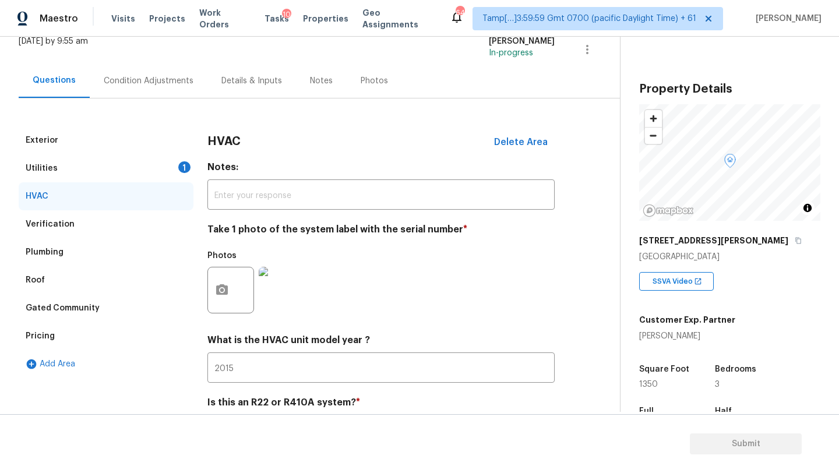
click at [114, 171] on div "Utilities 1" at bounding box center [106, 168] width 175 height 28
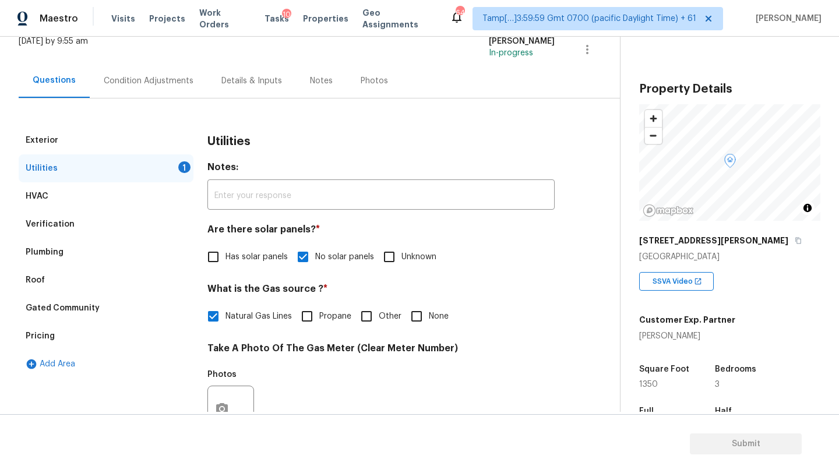
scroll to position [216, 0]
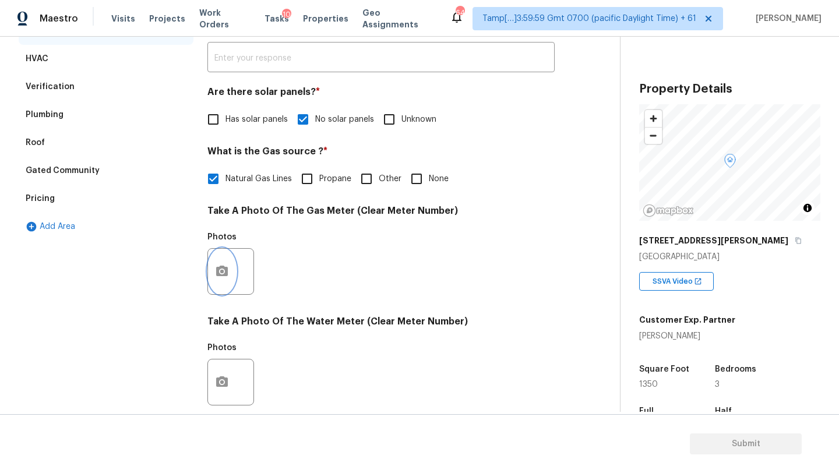
click at [224, 277] on icon "button" at bounding box center [222, 272] width 14 height 14
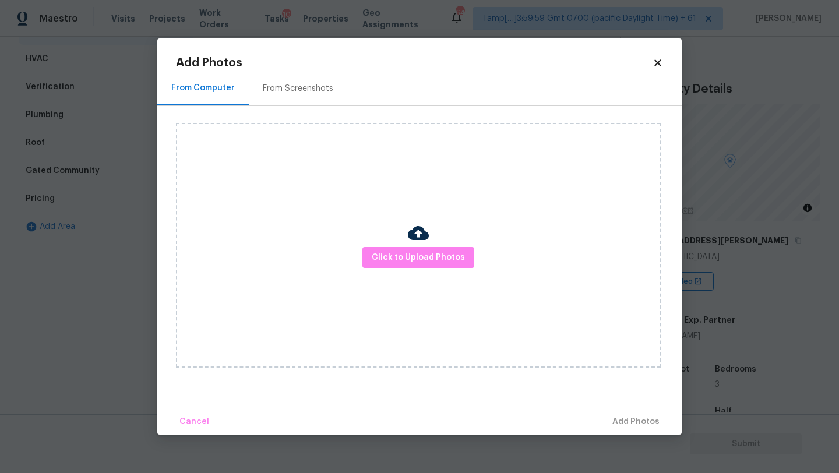
click at [294, 101] on div "From Screenshots" at bounding box center [298, 88] width 99 height 34
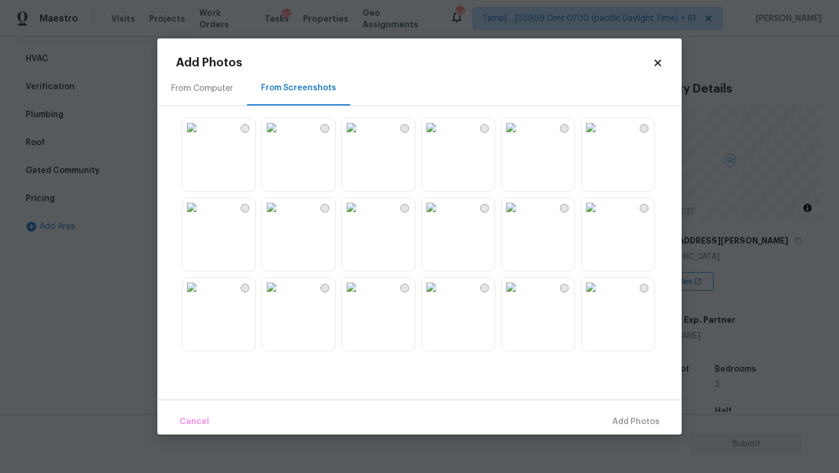
click at [281, 137] on img at bounding box center [271, 127] width 19 height 19
click at [620, 420] on span "Add 1 Photo(s)" at bounding box center [631, 422] width 58 height 15
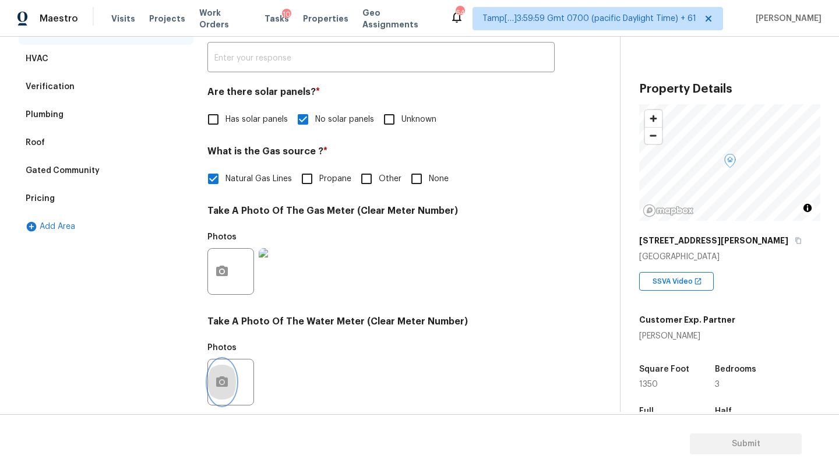
click at [227, 382] on icon "button" at bounding box center [222, 382] width 12 height 10
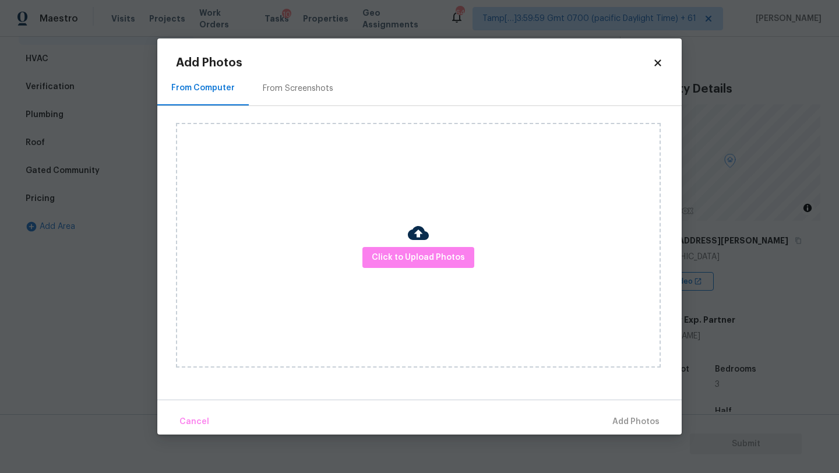
click at [280, 97] on div "From Screenshots" at bounding box center [298, 88] width 99 height 34
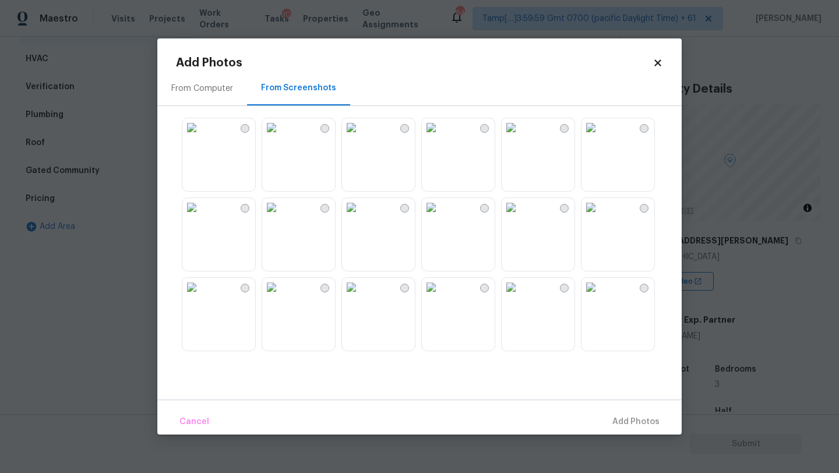
click at [281, 137] on img at bounding box center [271, 127] width 19 height 19
click at [616, 423] on span "Add 1 Photo(s)" at bounding box center [631, 422] width 58 height 15
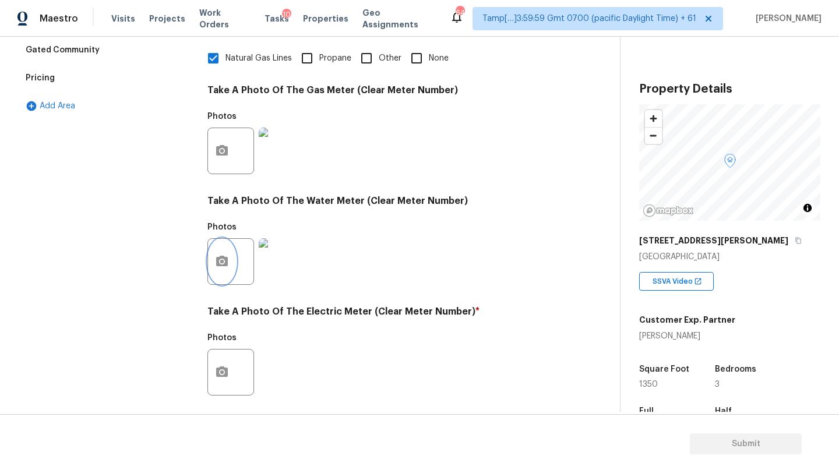
scroll to position [347, 0]
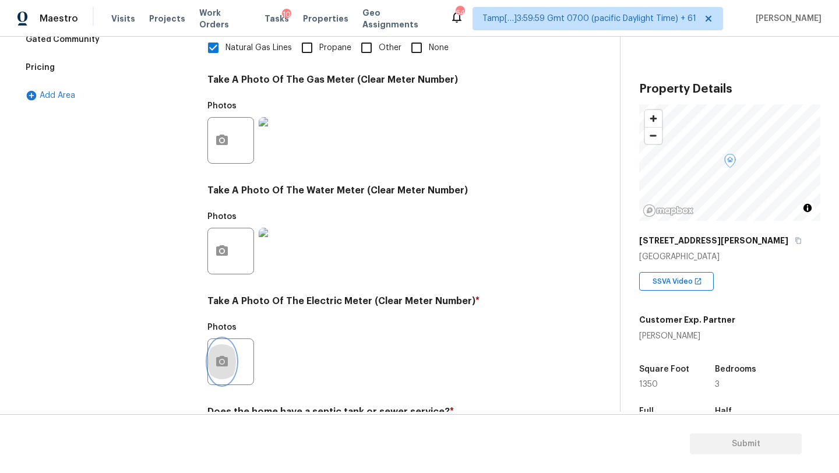
click at [226, 365] on icon "button" at bounding box center [222, 361] width 12 height 10
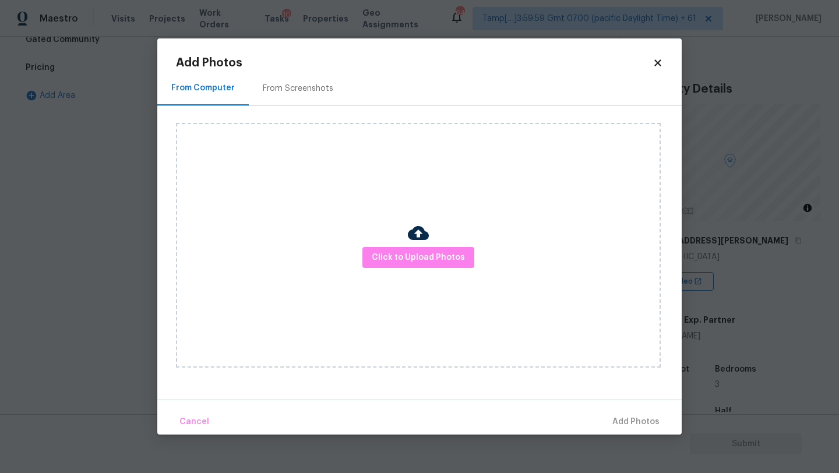
click at [269, 107] on div "Click to Upload Photos" at bounding box center [429, 245] width 506 height 279
click at [275, 87] on div "From Screenshots" at bounding box center [298, 89] width 71 height 12
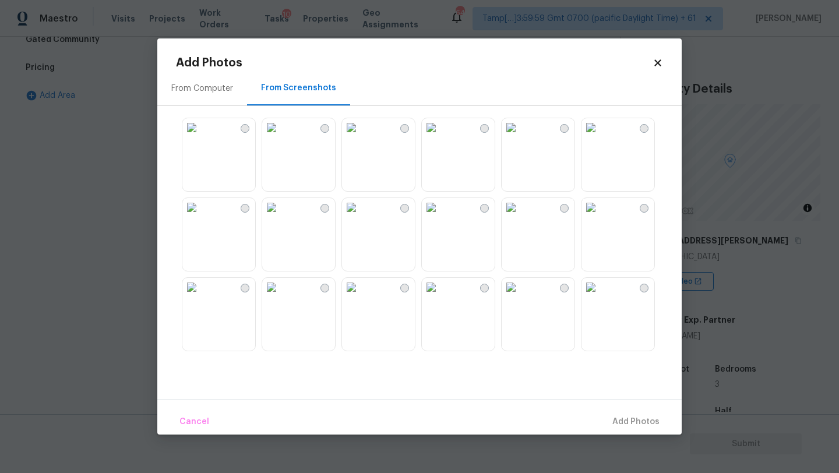
click at [275, 137] on img at bounding box center [271, 127] width 19 height 19
click at [615, 423] on span "Add 1 Photo(s)" at bounding box center [631, 422] width 58 height 15
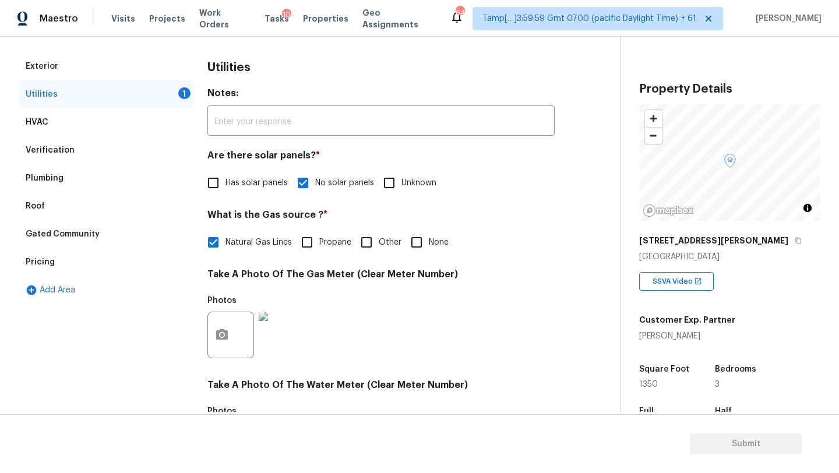
scroll to position [10, 0]
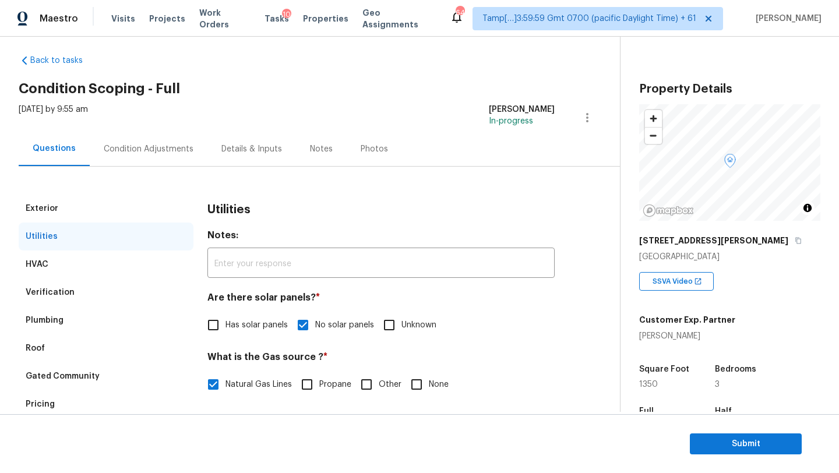
click at [159, 135] on div "Condition Adjustments" at bounding box center [149, 149] width 118 height 34
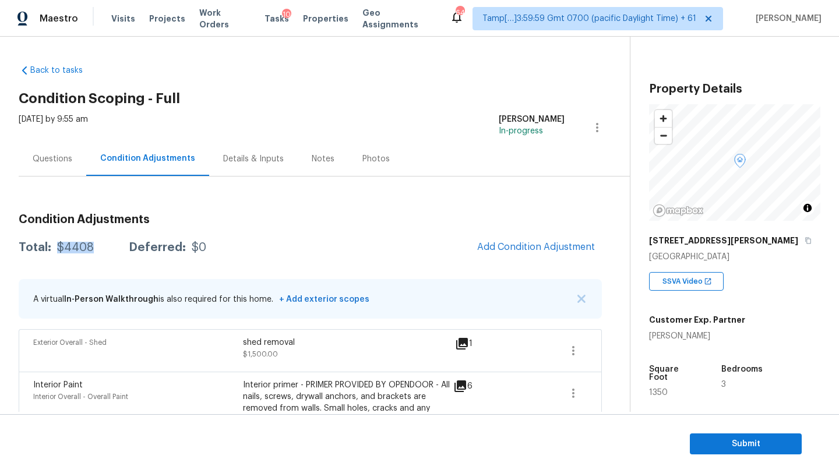
drag, startPoint x: 57, startPoint y: 248, endPoint x: 90, endPoint y: 248, distance: 32.6
click at [90, 248] on div "$4408" at bounding box center [75, 248] width 37 height 12
copy div "$4408"
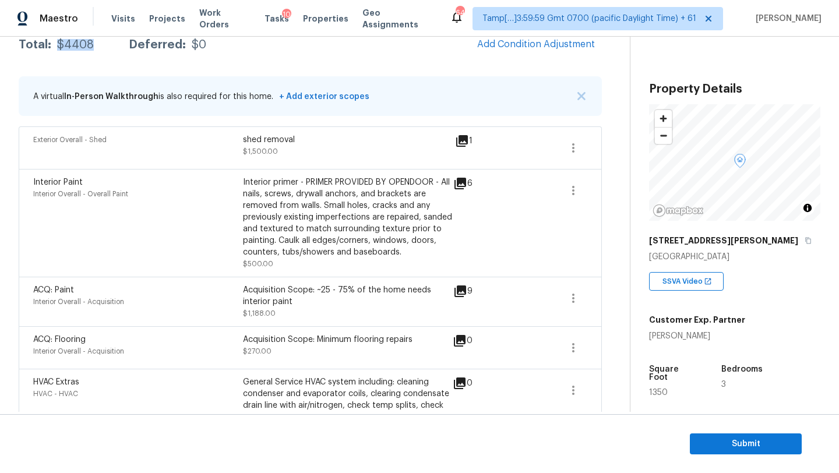
scroll to position [168, 0]
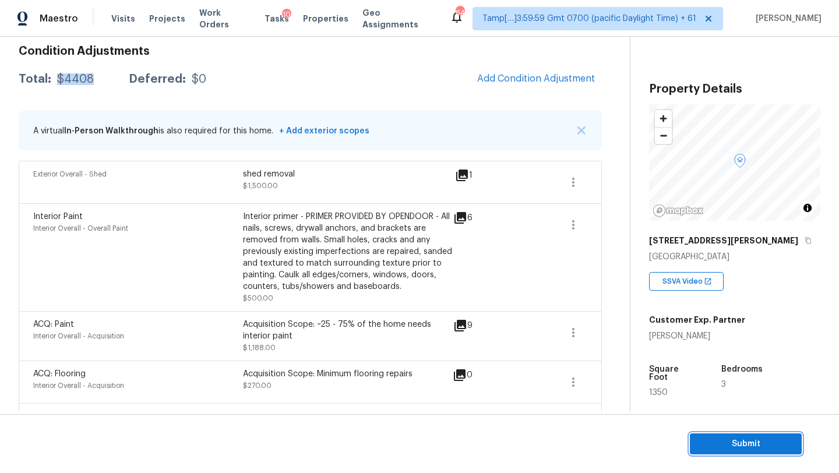
click at [738, 445] on span "Submit" at bounding box center [746, 444] width 93 height 15
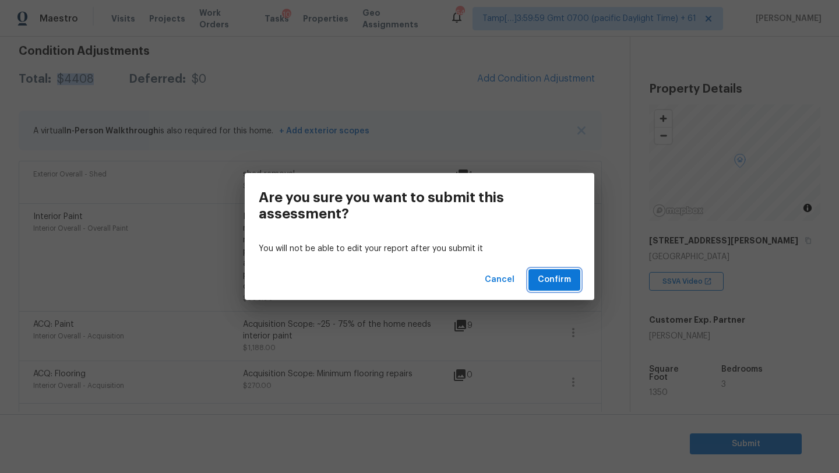
click at [546, 283] on span "Confirm" at bounding box center [554, 280] width 33 height 15
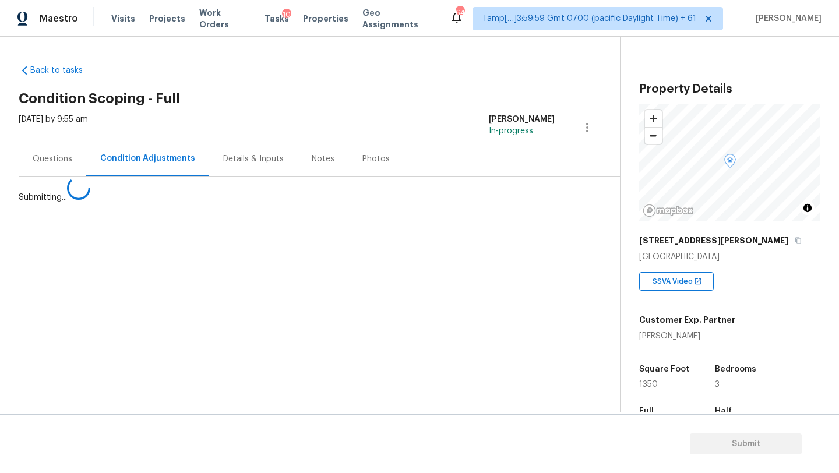
scroll to position [0, 0]
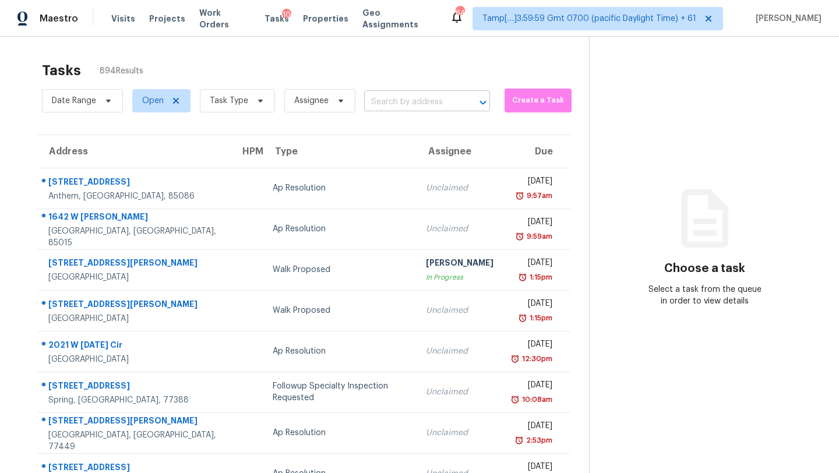
click at [438, 106] on input "text" at bounding box center [410, 102] width 93 height 18
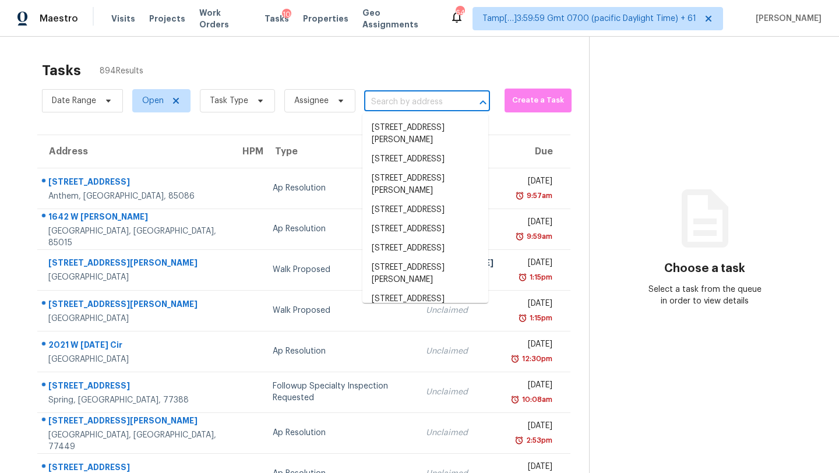
paste input "5060 76th Ave N Apt 110, Pinellas Park, FL 33781"
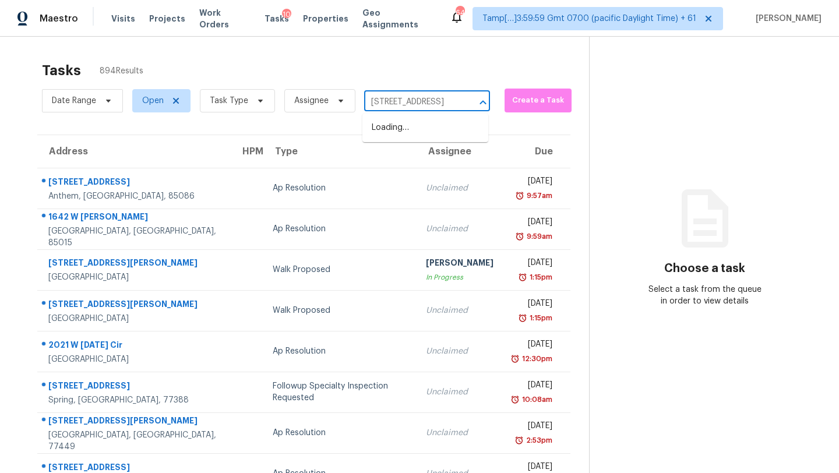
click at [388, 102] on input "5060 76th Ave N Apt 110, Pinellas Park, FL 33781" at bounding box center [410, 102] width 93 height 18
drag, startPoint x: 385, startPoint y: 101, endPoint x: 504, endPoint y: 101, distance: 119.5
click at [505, 102] on div "Date Range Open Task Type Assignee 5060 76th Ave N Apt 110, Pinellas Park, FL 3…" at bounding box center [315, 101] width 547 height 30
type input "5060 76th Ave N"
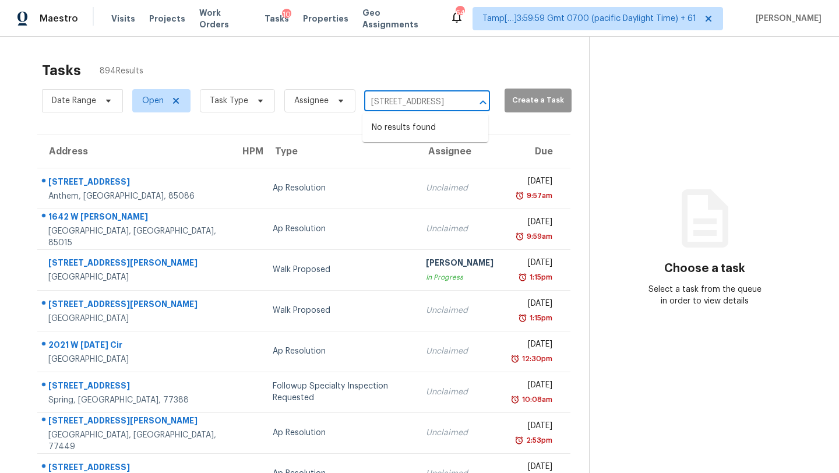
scroll to position [0, 0]
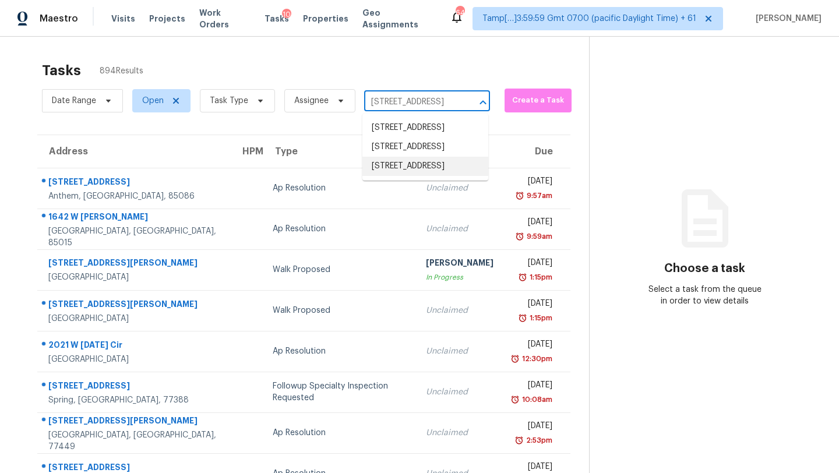
click at [402, 176] on li "5060 76th Ave N Apt 110, Pinellas Park, FL 33781" at bounding box center [426, 166] width 126 height 19
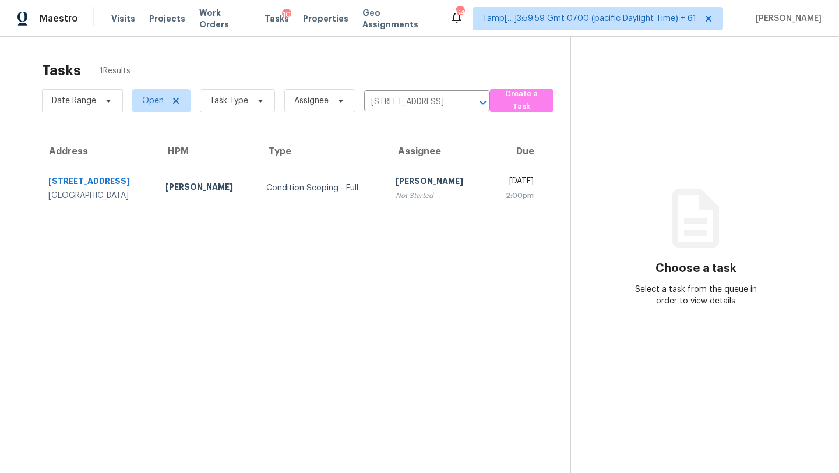
click at [497, 187] on div "Mon, Sep 22nd 2025" at bounding box center [515, 182] width 37 height 15
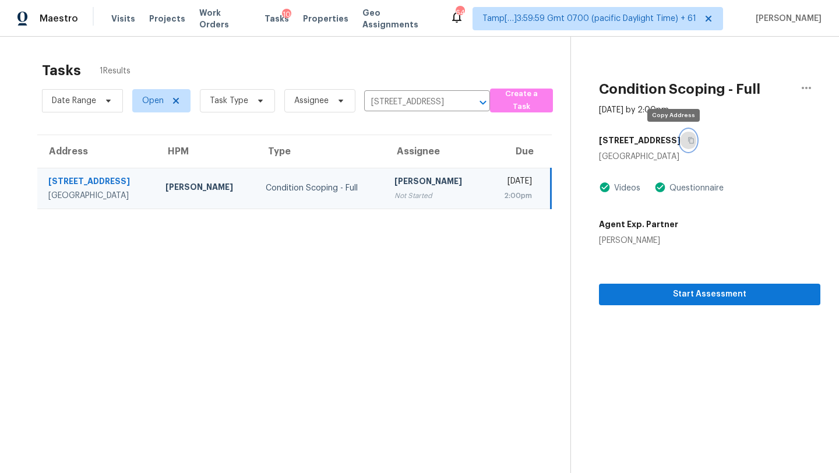
click at [688, 138] on icon "button" at bounding box center [691, 140] width 7 height 7
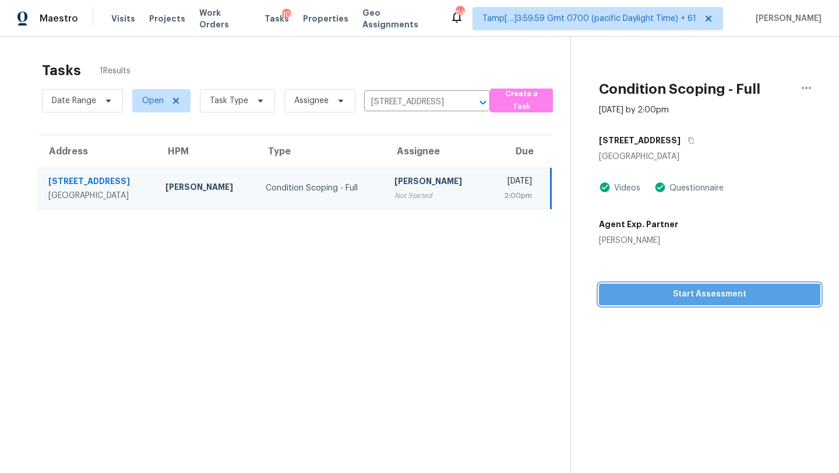
click at [670, 286] on button "Start Assessment" at bounding box center [710, 295] width 222 height 22
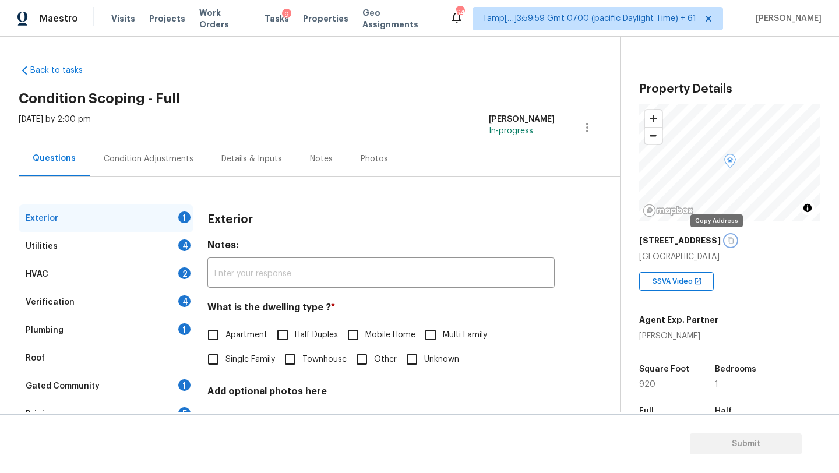
click at [726, 240] on button "button" at bounding box center [731, 240] width 10 height 10
click at [727, 242] on icon "button" at bounding box center [730, 240] width 7 height 7
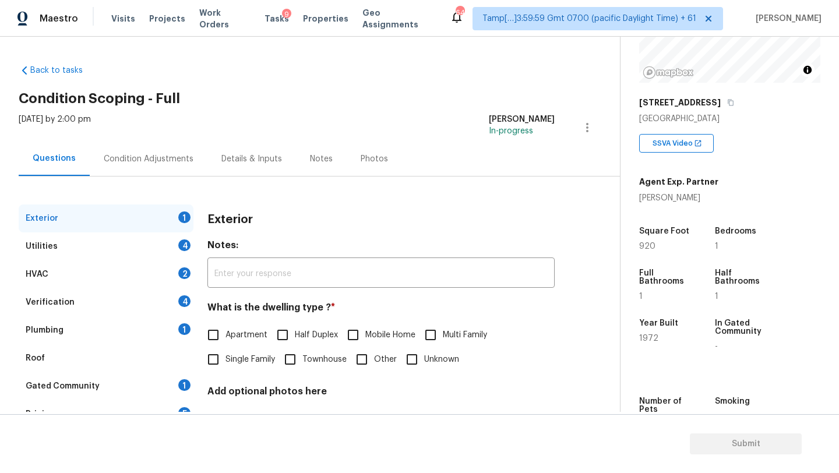
scroll to position [198, 0]
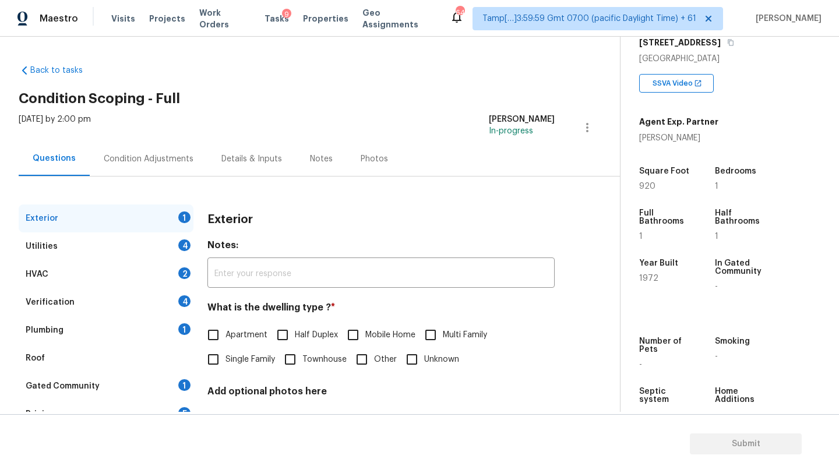
click at [234, 337] on span "Apartment" at bounding box center [247, 335] width 42 height 12
click at [226, 337] on input "Apartment" at bounding box center [213, 335] width 24 height 24
checkbox input "true"
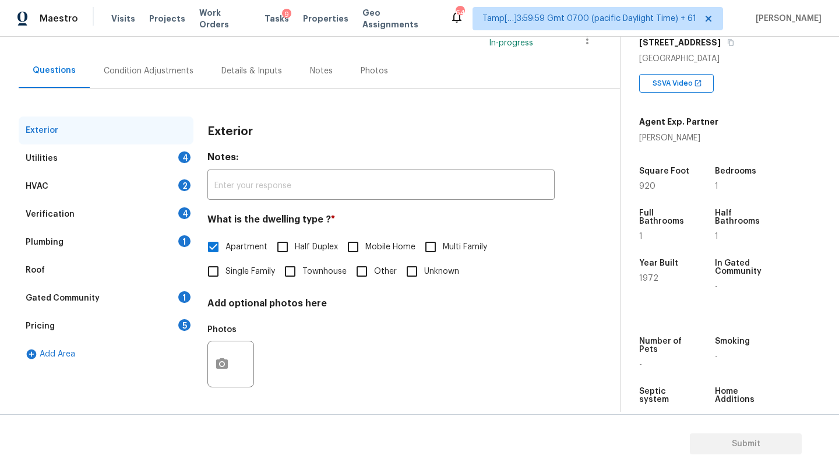
click at [167, 302] on div "Gated Community 1" at bounding box center [106, 298] width 175 height 28
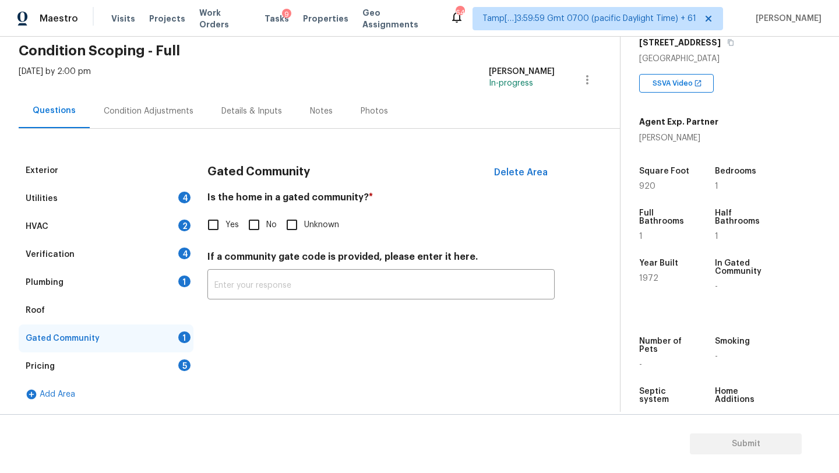
click at [247, 223] on input "No" at bounding box center [254, 225] width 24 height 24
checkbox input "true"
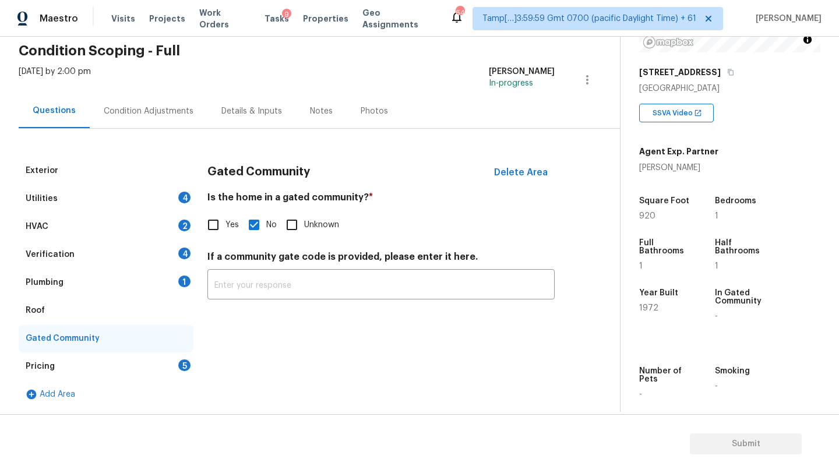
scroll to position [171, 0]
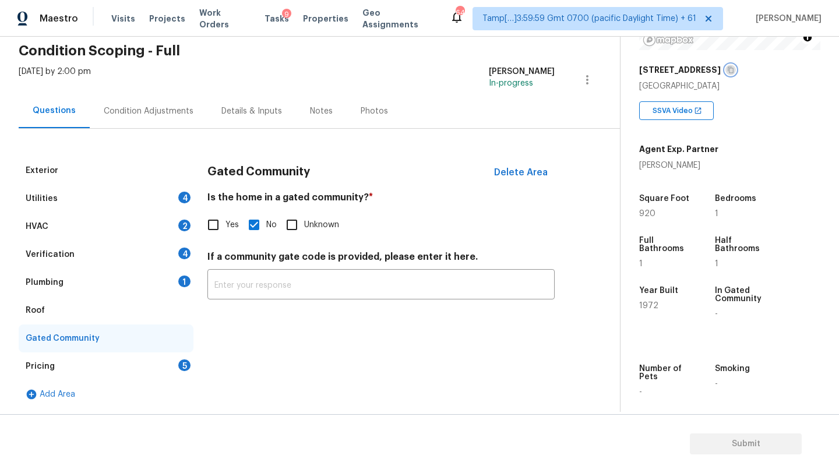
click at [728, 69] on icon "button" at bounding box center [731, 70] width 6 height 6
click at [78, 303] on div "Roof" at bounding box center [106, 311] width 175 height 28
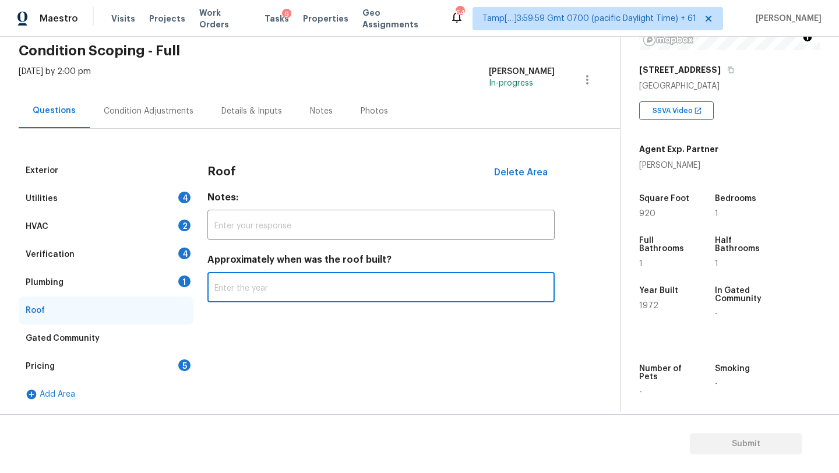
click at [317, 284] on input "text" at bounding box center [381, 288] width 347 height 27
type input "1972"
click at [141, 279] on div "Plumbing 1" at bounding box center [106, 283] width 175 height 28
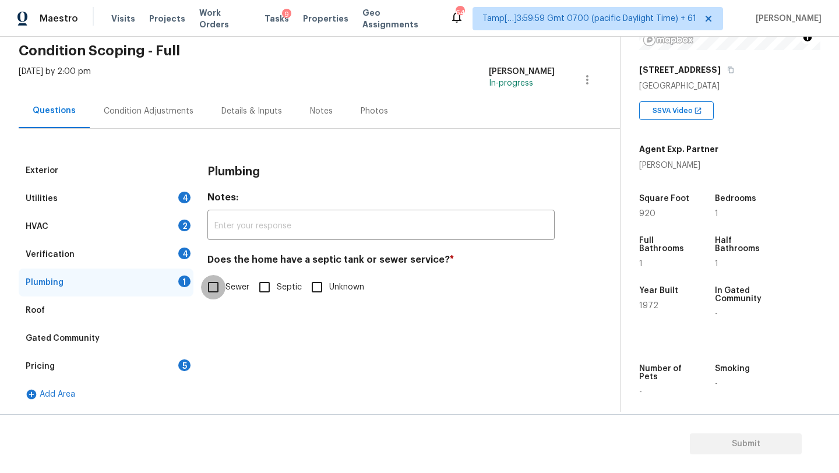
click at [213, 282] on input "Sewer" at bounding box center [213, 287] width 24 height 24
checkbox input "true"
click at [157, 254] on div "Verification 4" at bounding box center [106, 255] width 175 height 28
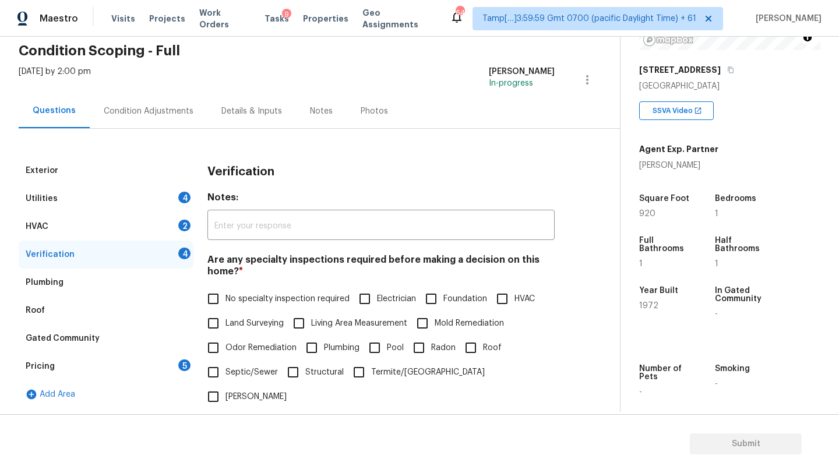
click at [220, 307] on input "No specialty inspection required" at bounding box center [213, 299] width 24 height 24
checkbox input "true"
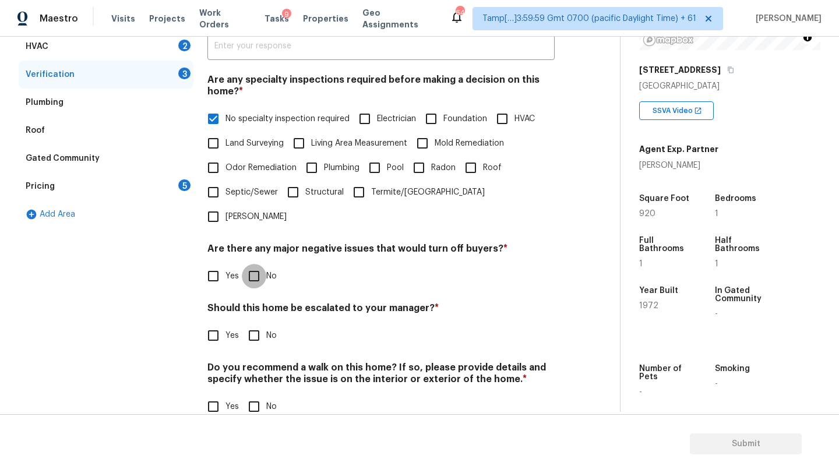
click at [253, 264] on input "No" at bounding box center [254, 276] width 24 height 24
checkbox input "true"
click at [253, 325] on input "No" at bounding box center [254, 337] width 24 height 24
checkbox input "true"
click at [253, 370] on div "Do you recommend a walk on this home? If so, please provide details and specify…" at bounding box center [381, 391] width 347 height 57
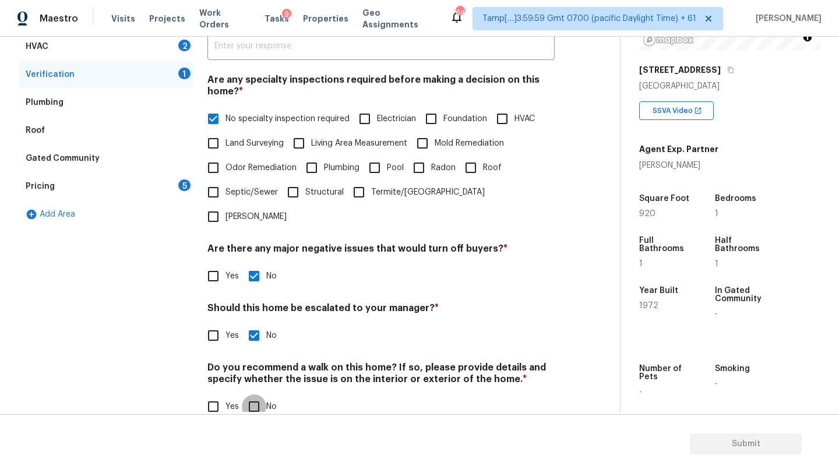
click at [253, 395] on input "No" at bounding box center [254, 407] width 24 height 24
checkbox input "true"
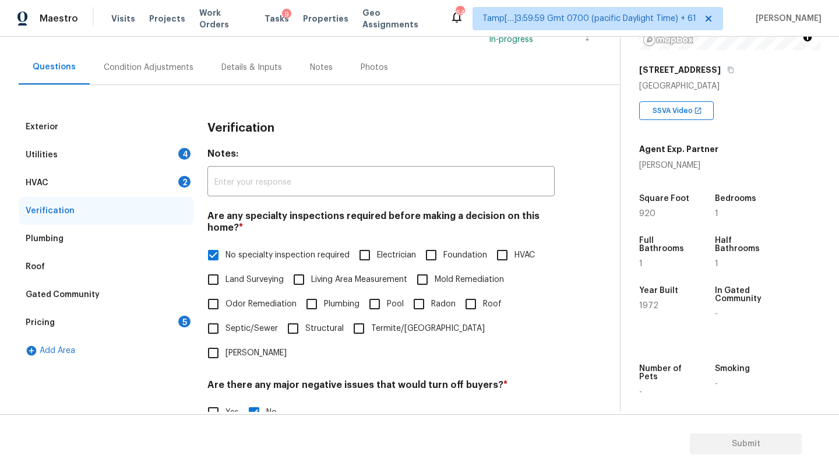
click at [90, 189] on div "HVAC 2" at bounding box center [106, 183] width 175 height 28
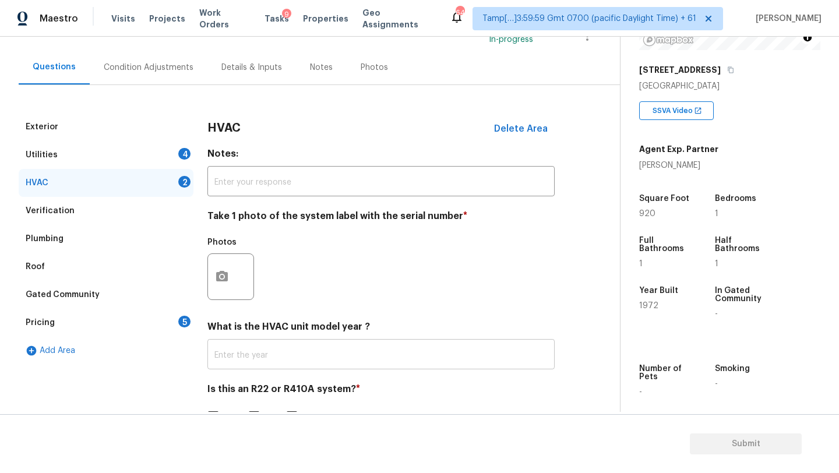
click at [233, 354] on input "text" at bounding box center [381, 355] width 347 height 27
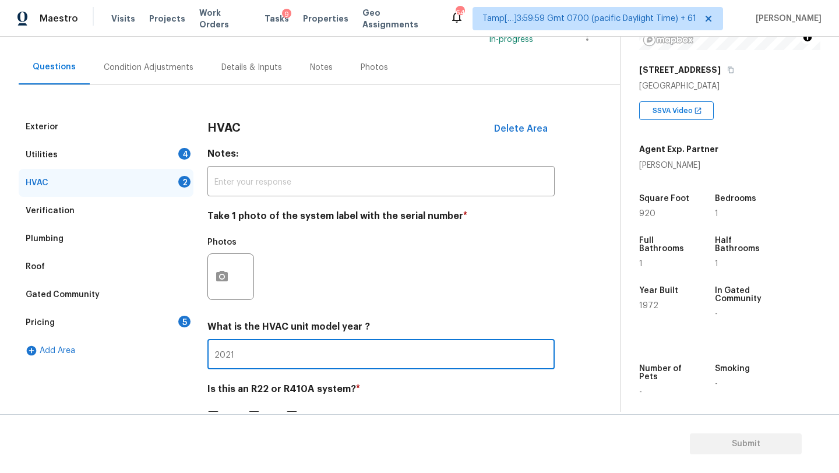
scroll to position [126, 0]
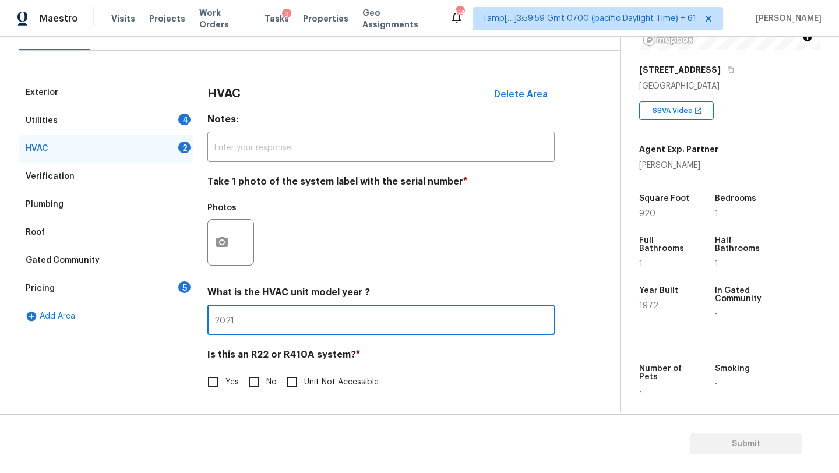
type input "2021"
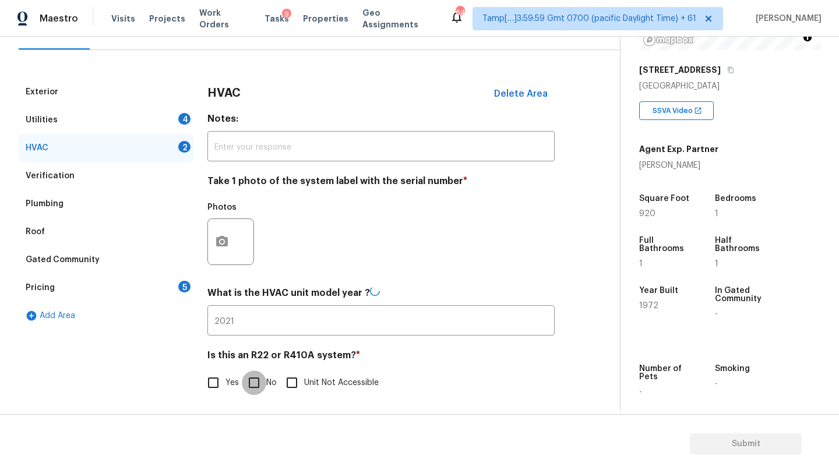
click at [260, 378] on input "No" at bounding box center [254, 383] width 24 height 24
checkbox input "true"
click at [131, 111] on div "Utilities 4" at bounding box center [106, 121] width 175 height 28
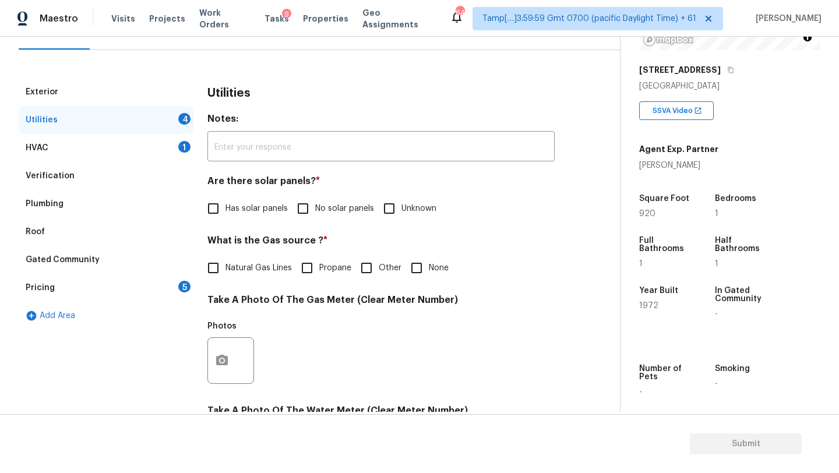
click at [308, 215] on input "No solar panels" at bounding box center [303, 208] width 24 height 24
checkbox input "true"
click at [263, 256] on div "What is the Gas source ? * Natural Gas Lines Propane Other None" at bounding box center [381, 258] width 347 height 45
click at [418, 261] on input "None" at bounding box center [417, 268] width 24 height 24
checkbox input "true"
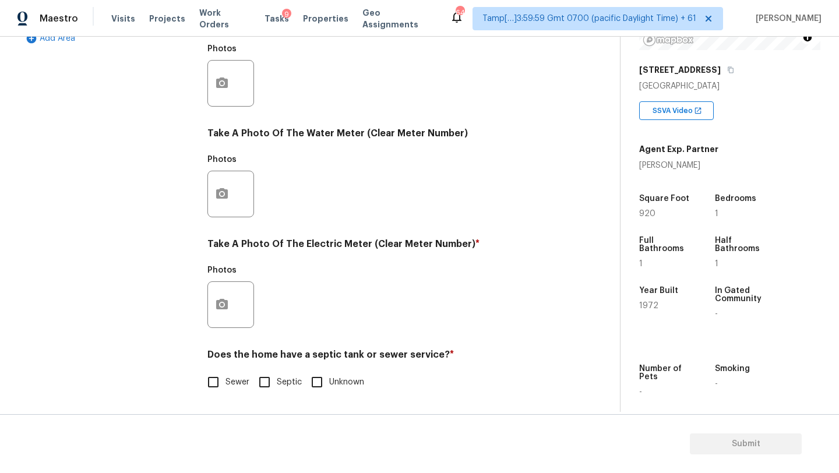
click at [233, 379] on span "Sewer" at bounding box center [238, 383] width 24 height 12
click at [226, 379] on input "Sewer" at bounding box center [213, 382] width 24 height 24
checkbox input "true"
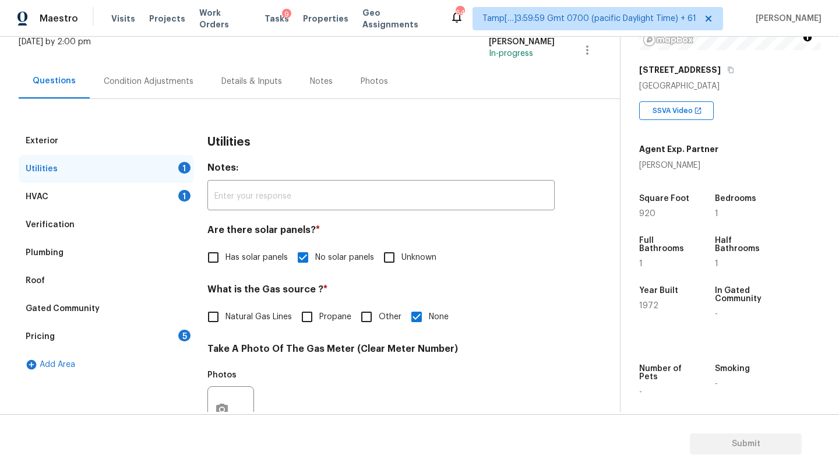
scroll to position [0, 0]
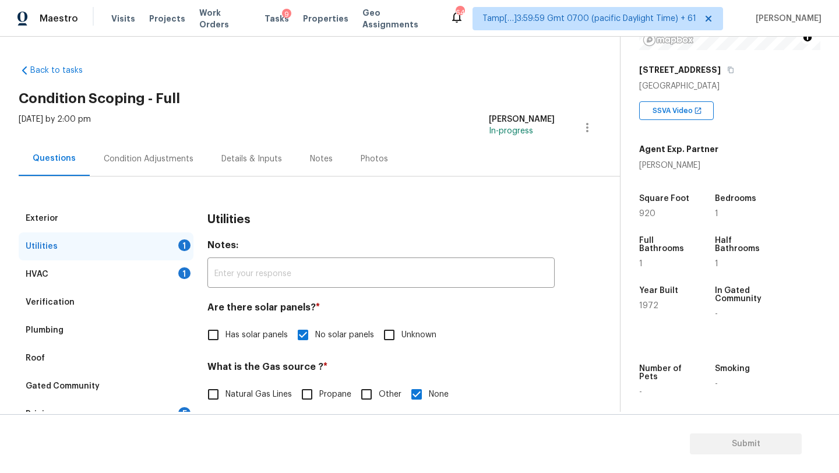
click at [121, 147] on div "Condition Adjustments" at bounding box center [149, 159] width 118 height 34
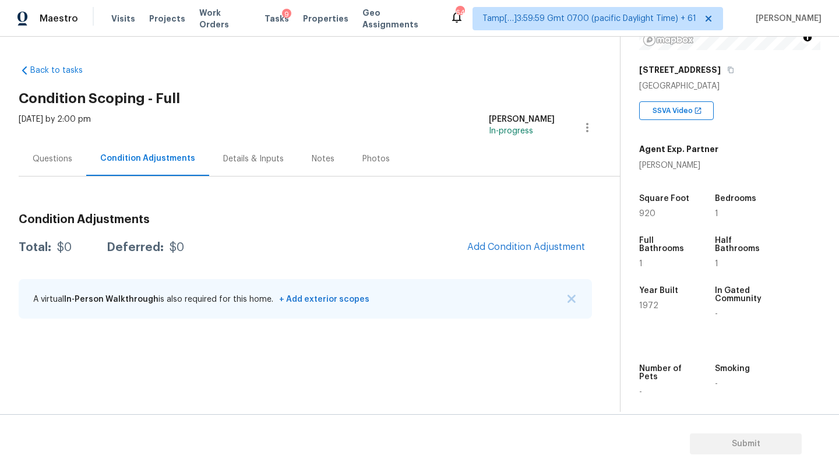
click at [66, 152] on div "Questions" at bounding box center [53, 159] width 68 height 34
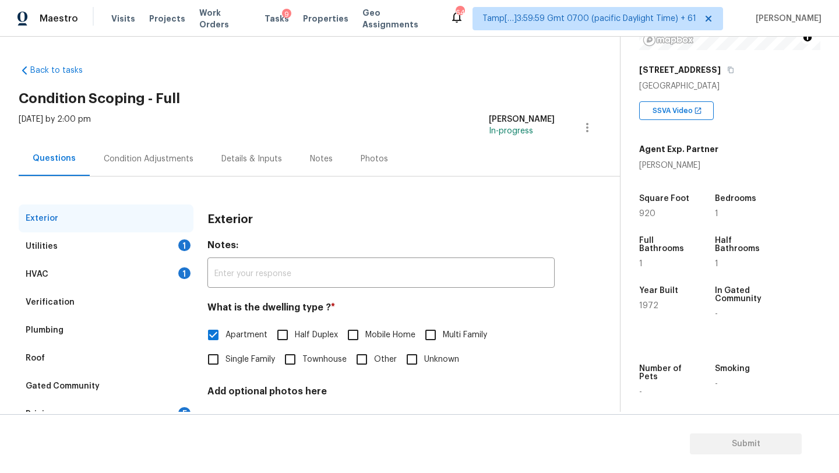
scroll to position [88, 0]
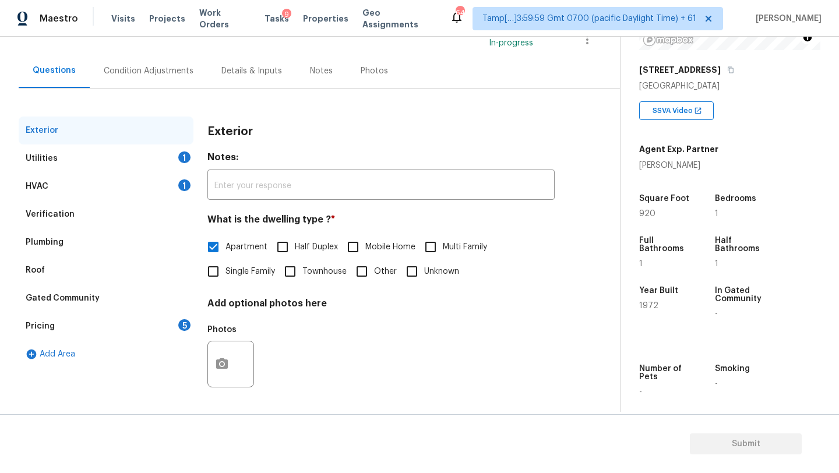
click at [153, 329] on div "Pricing 5" at bounding box center [106, 326] width 175 height 28
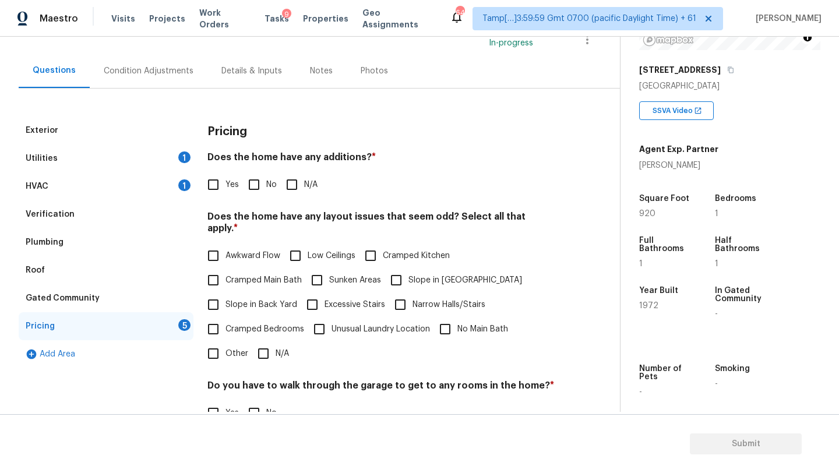
click at [254, 188] on input "No" at bounding box center [254, 185] width 24 height 24
checkbox input "true"
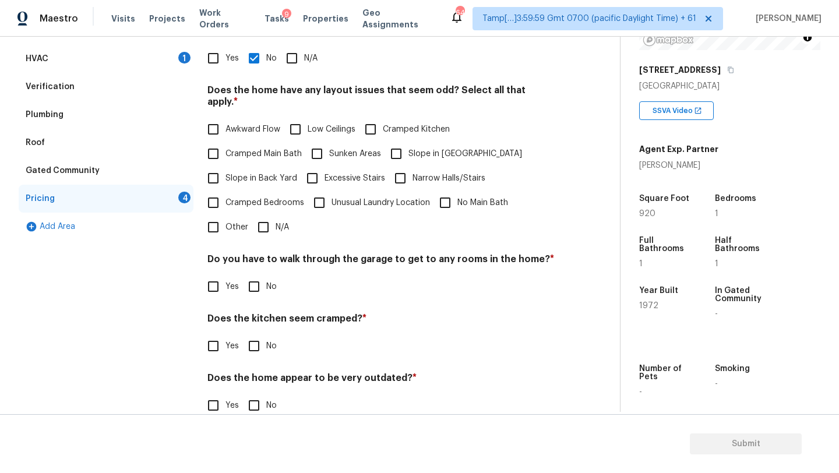
scroll to position [226, 0]
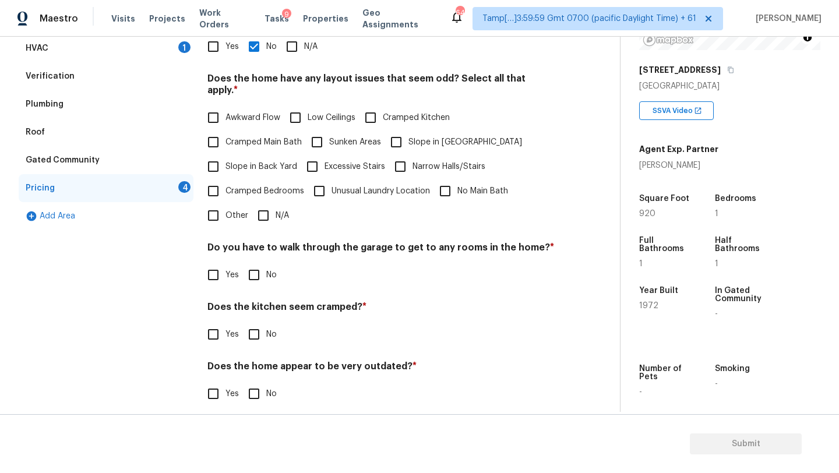
click at [268, 208] on input "N/A" at bounding box center [263, 215] width 24 height 24
checkbox input "true"
click at [268, 279] on span "No" at bounding box center [271, 276] width 10 height 12
click at [266, 279] on input "No" at bounding box center [254, 276] width 24 height 24
checkbox input "true"
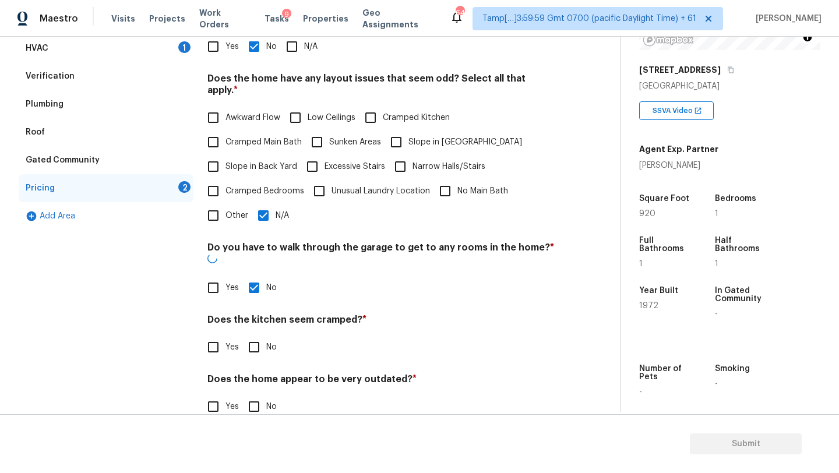
click at [257, 335] on input "No" at bounding box center [254, 347] width 24 height 24
checkbox input "true"
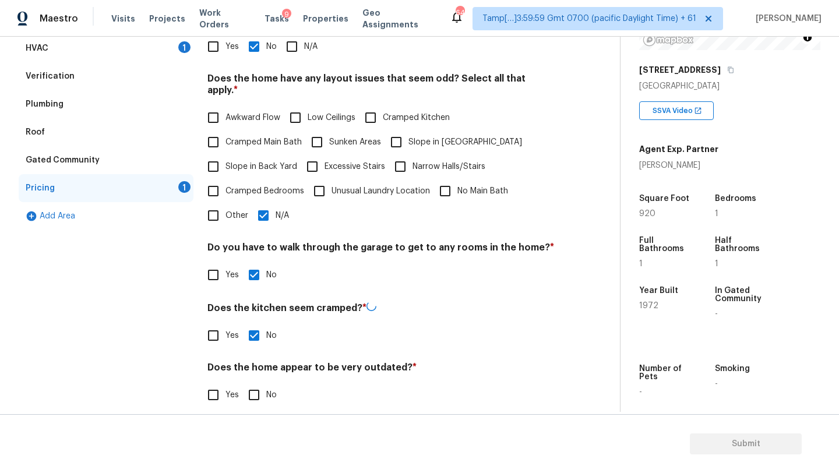
click at [257, 371] on div "Does the home appear to be very outdated? * Yes No" at bounding box center [381, 384] width 347 height 45
click at [257, 382] on input "No" at bounding box center [254, 394] width 24 height 24
checkbox input "true"
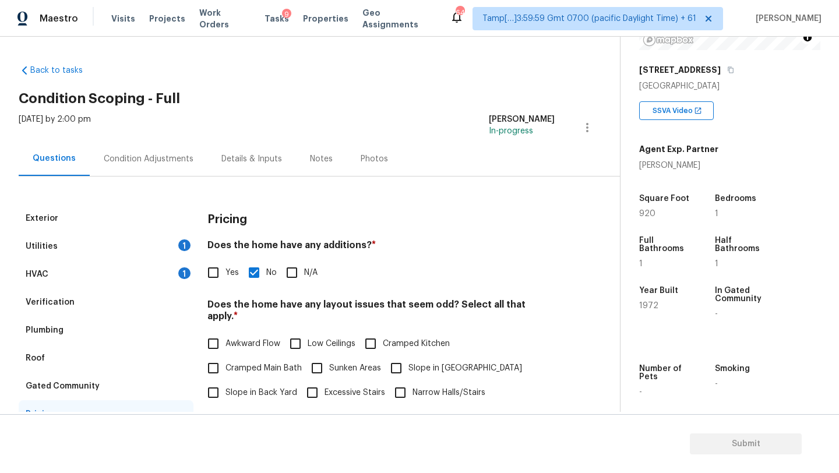
click at [136, 151] on div "Condition Adjustments" at bounding box center [149, 159] width 118 height 34
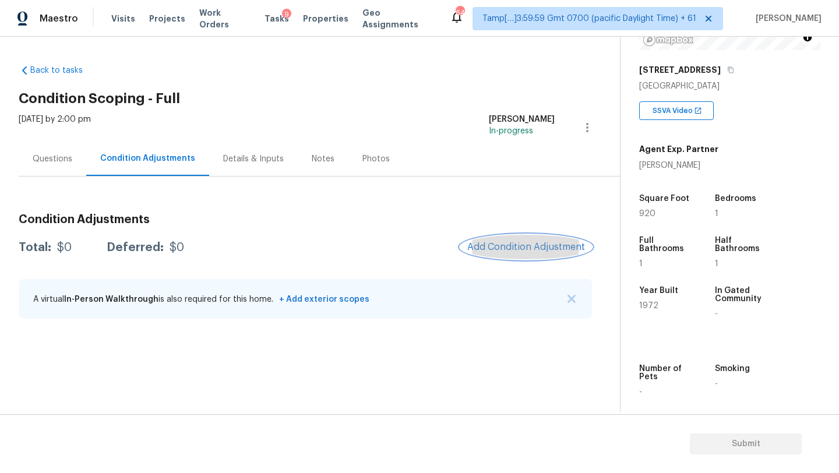
click at [542, 245] on span "Add Condition Adjustment" at bounding box center [527, 247] width 118 height 10
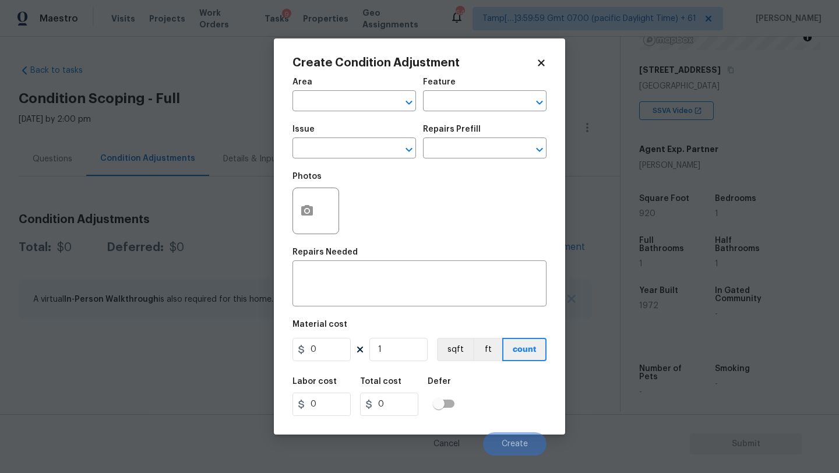
click at [317, 114] on span "Area ​" at bounding box center [355, 94] width 124 height 47
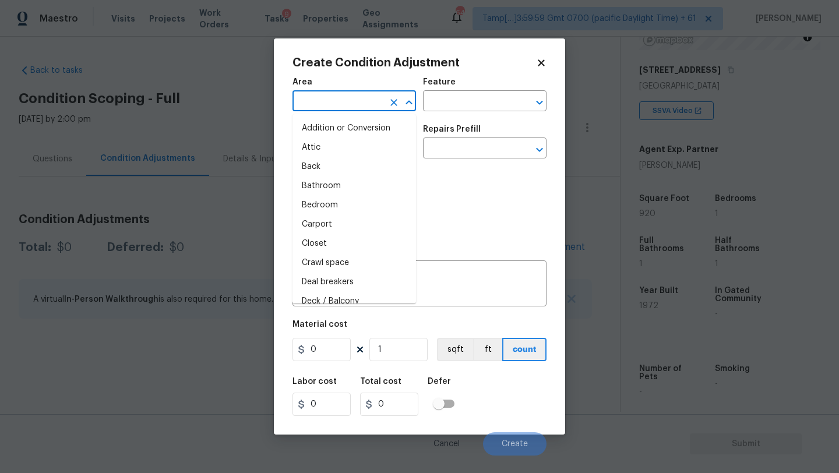
click at [317, 93] on input "text" at bounding box center [338, 102] width 91 height 18
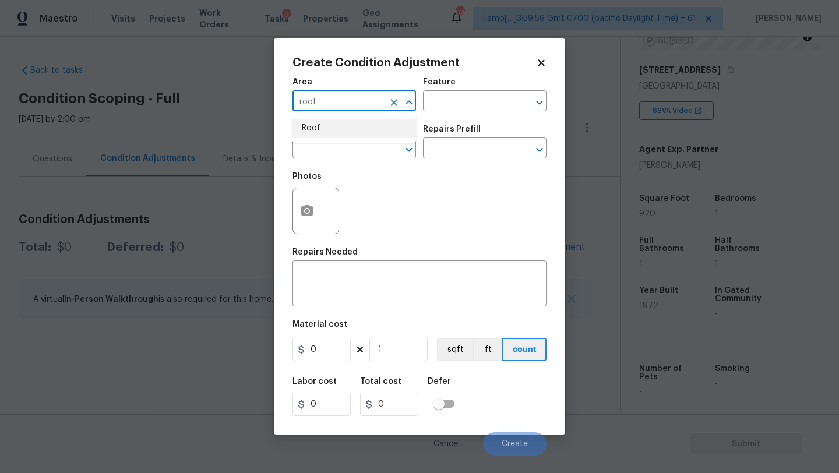
click at [319, 124] on li "Roof" at bounding box center [355, 128] width 124 height 19
type input "Roof"
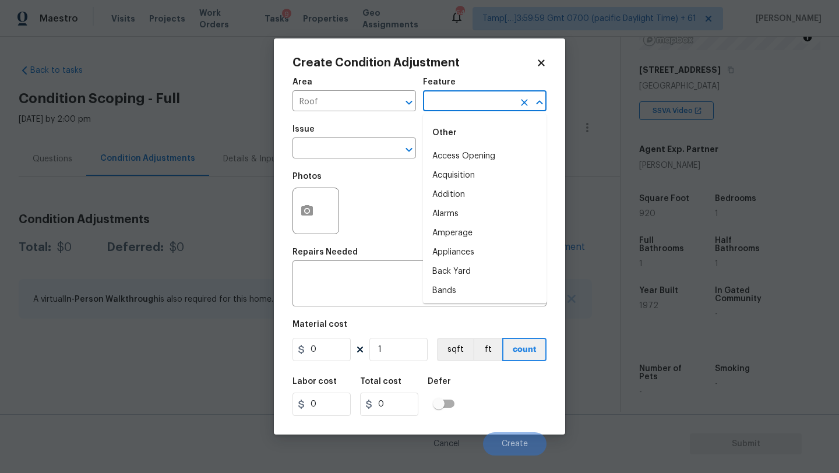
click at [478, 109] on input "text" at bounding box center [468, 102] width 91 height 18
click at [474, 178] on li "Roof" at bounding box center [485, 175] width 124 height 19
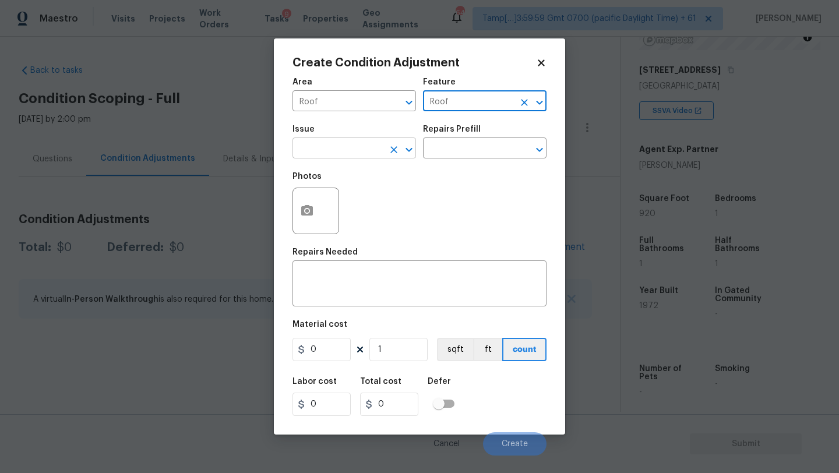
type input "Roof"
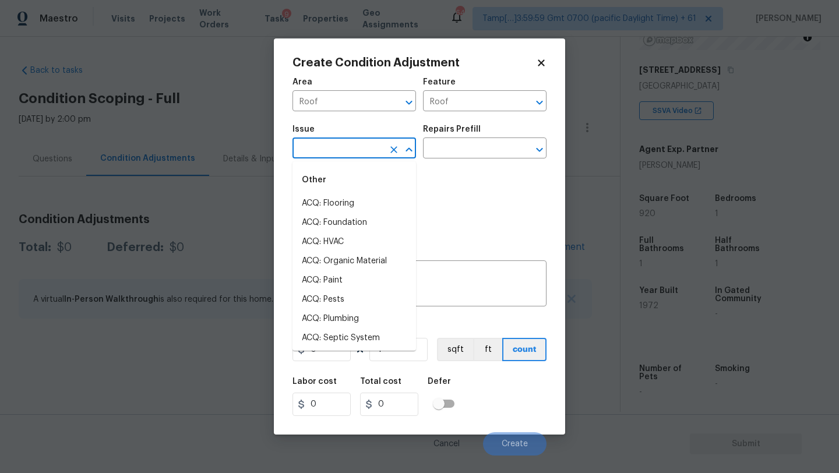
click at [380, 154] on input "text" at bounding box center [338, 149] width 91 height 18
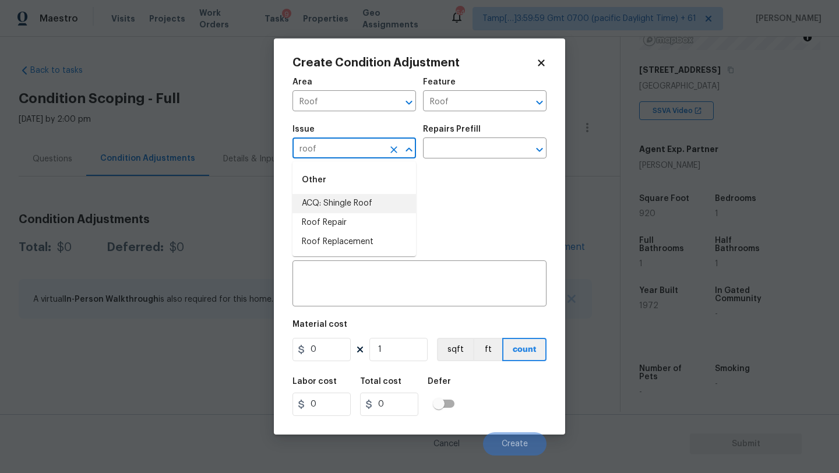
click at [365, 209] on li "ACQ: Shingle Roof" at bounding box center [355, 203] width 124 height 19
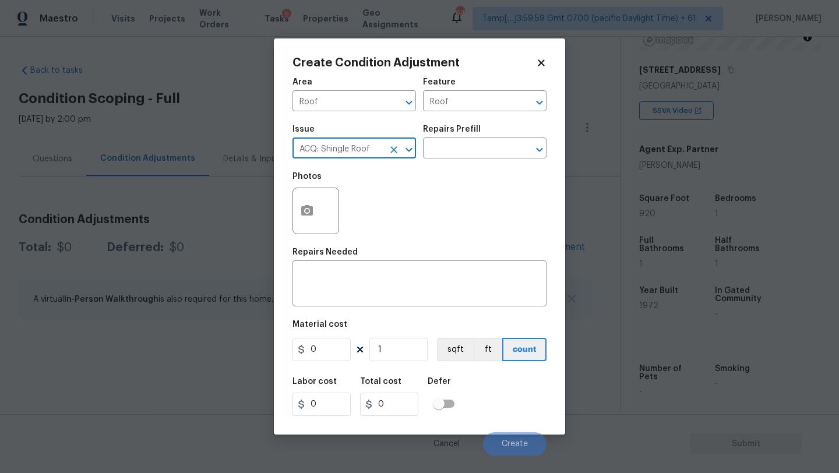
type input "ACQ: Shingle Roof"
click at [457, 163] on div "Issue ACQ: Shingle Roof ​ Repairs Prefill ​" at bounding box center [420, 141] width 254 height 47
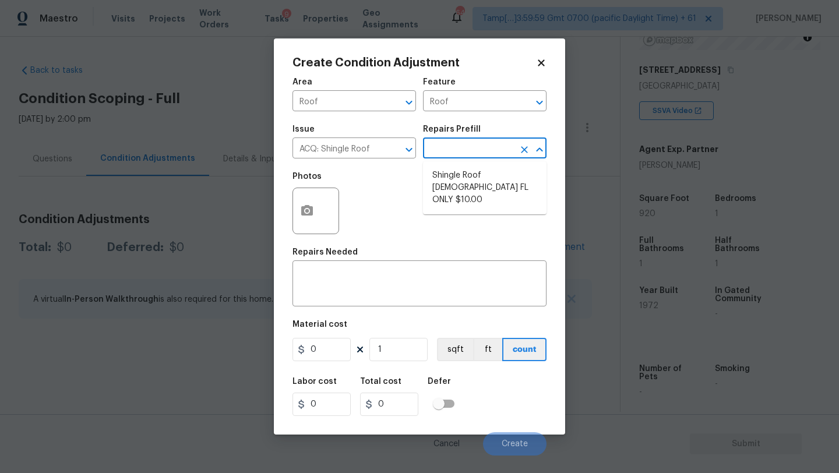
click at [464, 153] on input "text" at bounding box center [468, 149] width 91 height 18
click at [465, 186] on li "Shingle Roof 15+ Years Old FL ONLY $10.00" at bounding box center [485, 188] width 124 height 44
type input "Acquisition"
type textarea "Acquisition Scope (Florida Only): Shingle Roof 15+ years in age maintenance."
type input "10"
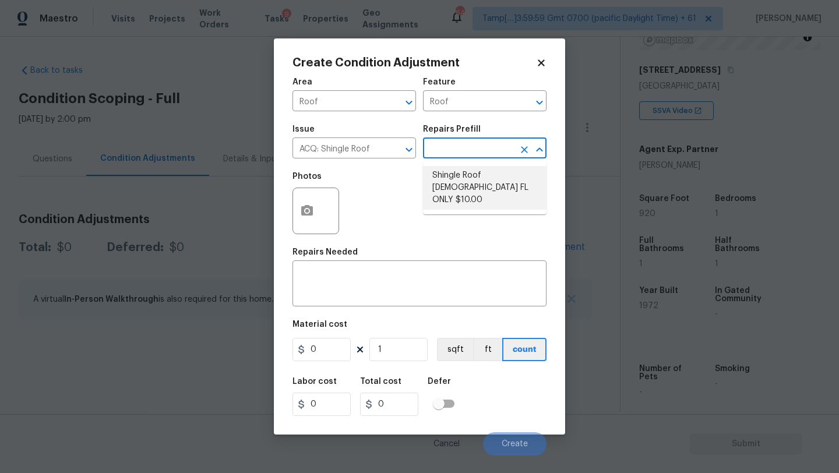
type input "10"
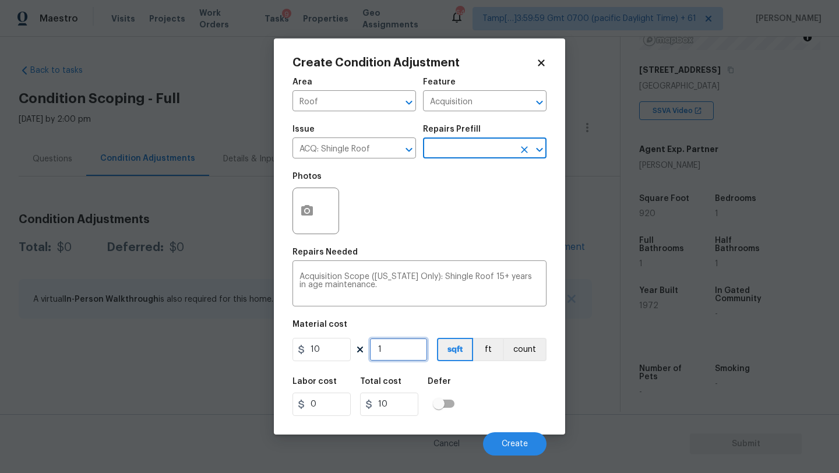
click at [406, 354] on input "1" at bounding box center [399, 349] width 58 height 23
type input "0"
type input "9"
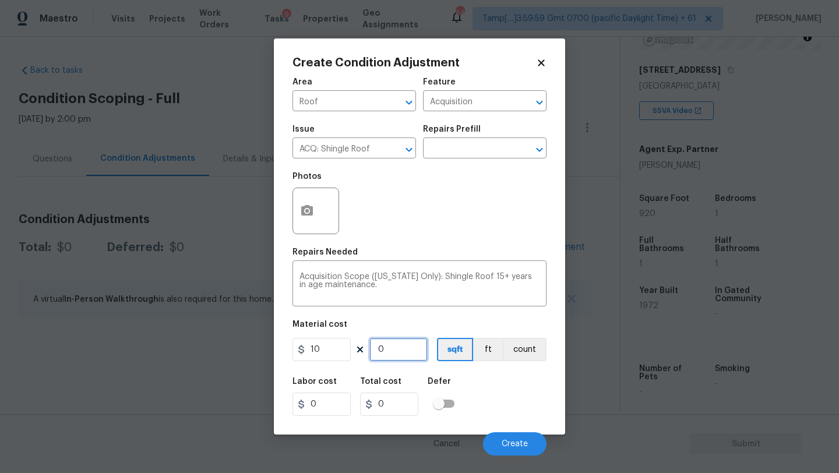
type input "90"
type input "92"
type input "920"
type input "9200"
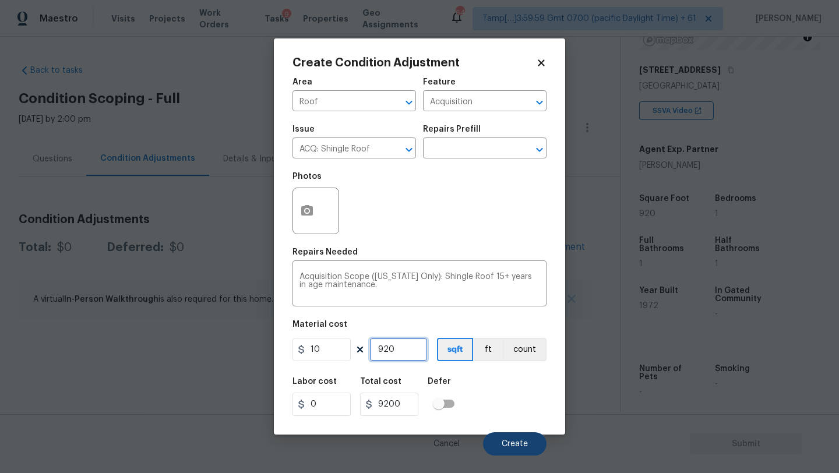
type input "920"
click at [506, 438] on button "Create" at bounding box center [515, 444] width 64 height 23
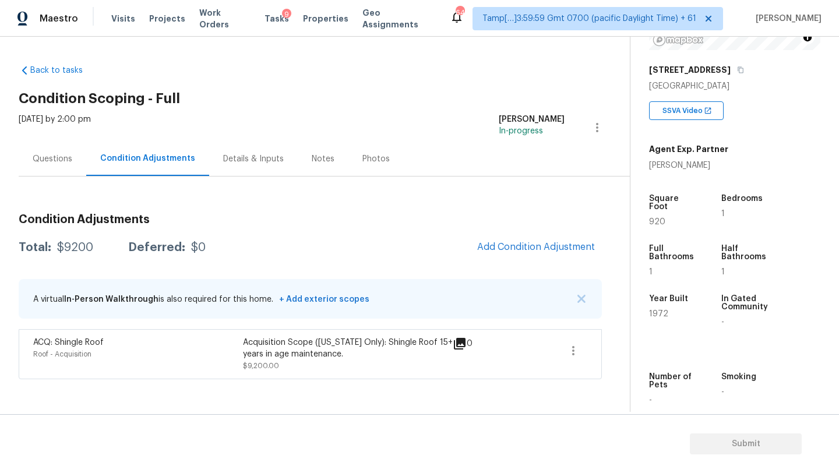
click at [559, 259] on span "Add Condition Adjustment" at bounding box center [536, 248] width 132 height 26
click at [531, 263] on div "Condition Adjustments Total: $9200 Deferred: $0 Add Condition Adjustment A virt…" at bounding box center [311, 292] width 584 height 175
click at [533, 234] on div "Condition Adjustments Total: $9200 Deferred: $0 Add Condition Adjustment A virt…" at bounding box center [311, 292] width 584 height 175
click at [533, 237] on button "Add Condition Adjustment" at bounding box center [536, 247] width 132 height 24
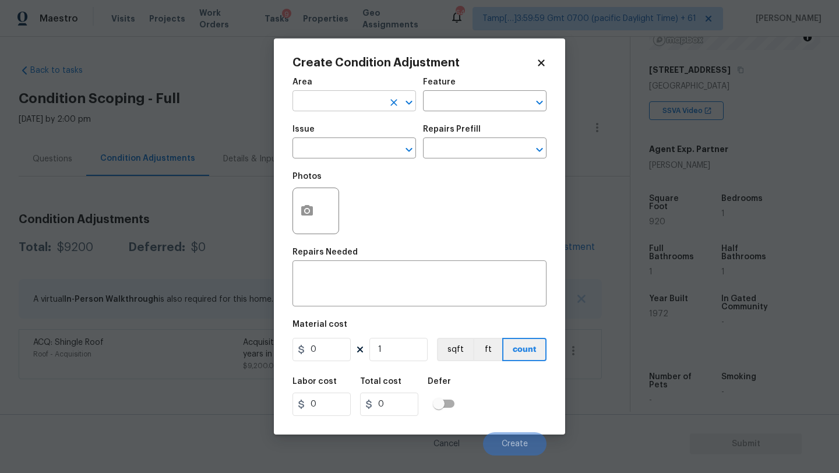
click at [326, 103] on input "text" at bounding box center [338, 102] width 91 height 18
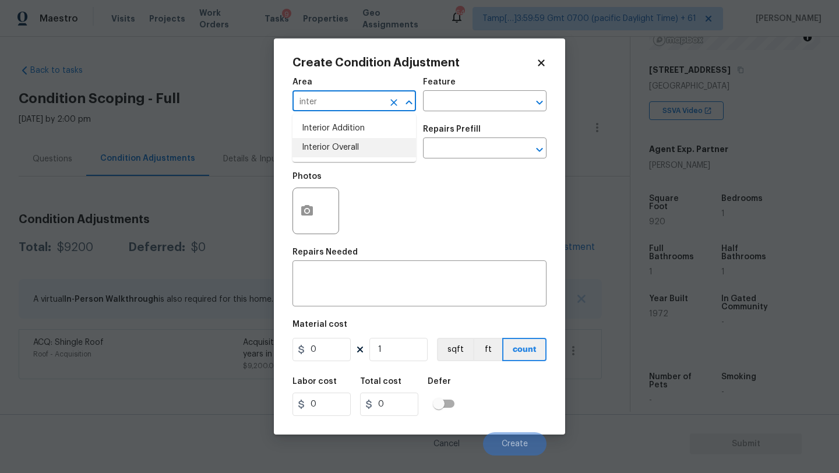
click at [347, 152] on li "Interior Overall" at bounding box center [355, 147] width 124 height 19
type input "Interior Overall"
click at [434, 107] on input "text" at bounding box center [468, 102] width 91 height 18
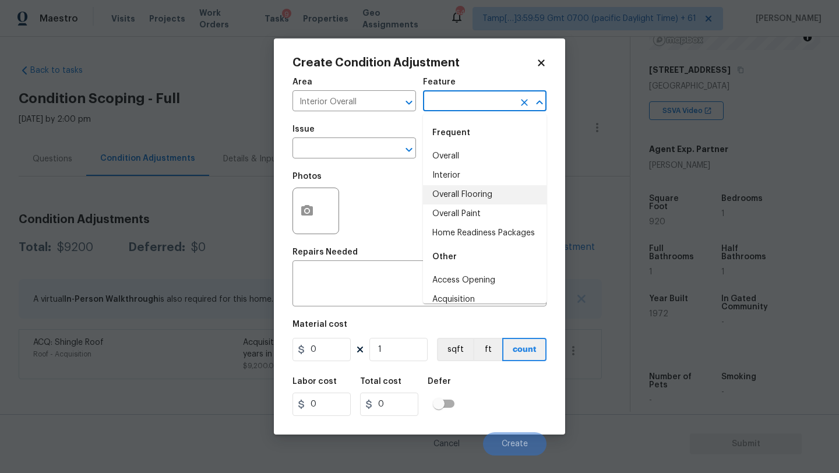
click at [460, 194] on li "Overall Flooring" at bounding box center [485, 194] width 124 height 19
type input "Overall Flooring"
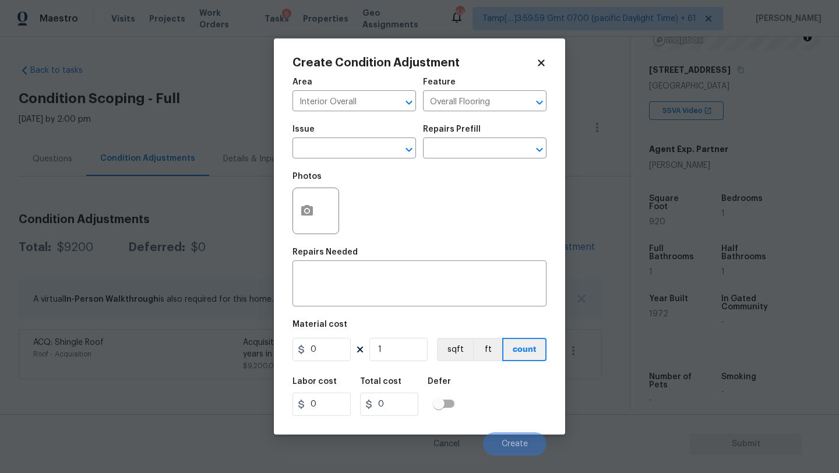
click at [344, 159] on span "Issue ​" at bounding box center [355, 141] width 124 height 47
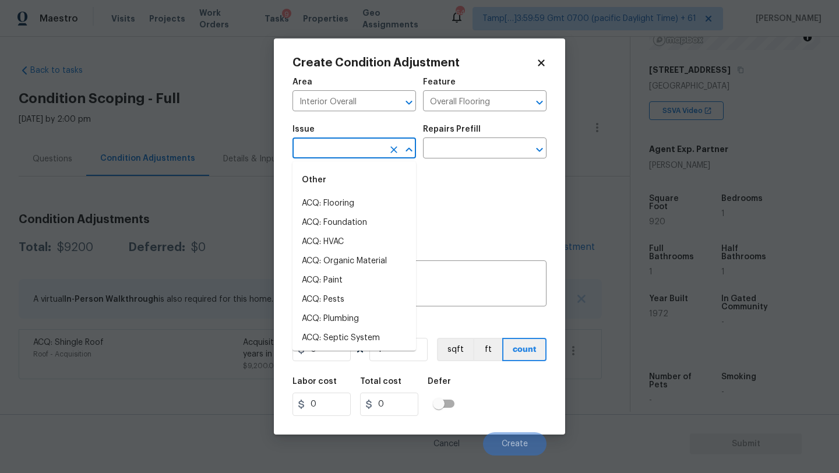
click at [345, 153] on input "text" at bounding box center [338, 149] width 91 height 18
click at [345, 191] on div "Other" at bounding box center [355, 180] width 124 height 28
click at [345, 200] on li "ACQ: Flooring" at bounding box center [355, 203] width 124 height 19
type input "ACQ: Flooring"
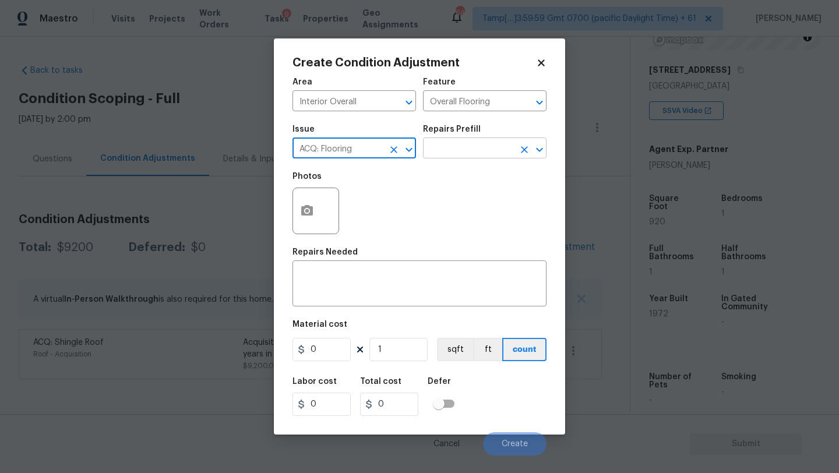
click at [449, 145] on input "text" at bounding box center [468, 149] width 91 height 18
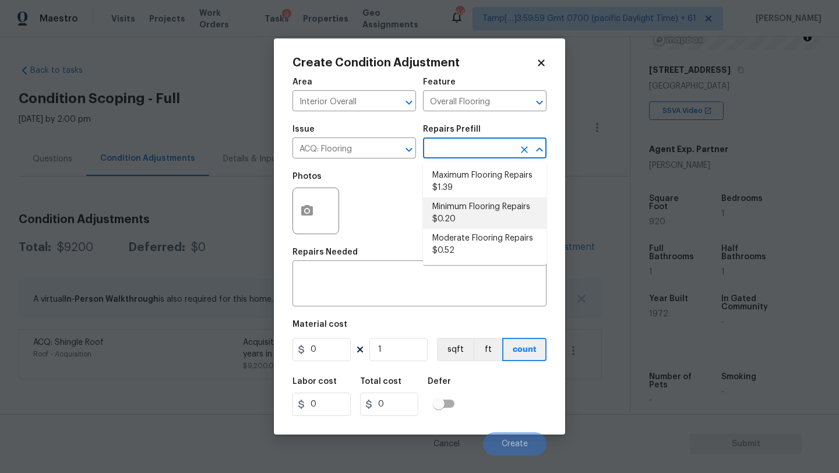
click at [448, 224] on li "Minimum Flooring Repairs $0.20" at bounding box center [485, 213] width 124 height 31
type input "Acquisition"
type textarea "Acquisition Scope: Minimum flooring repairs"
type input "0.2"
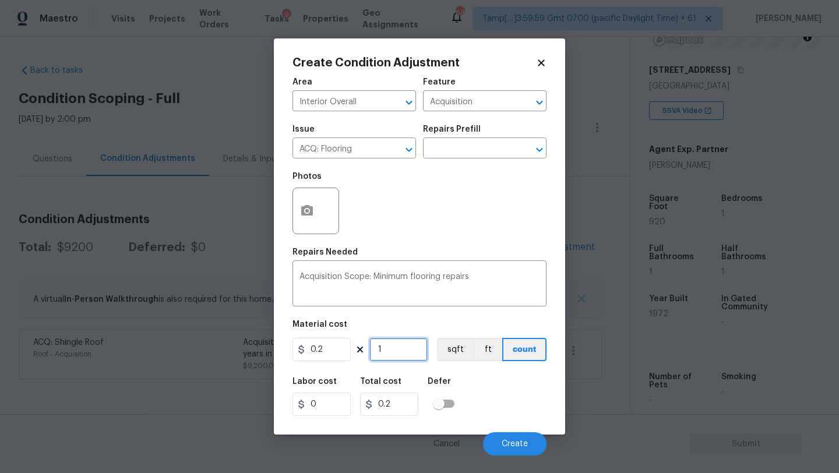
click at [420, 350] on input "1" at bounding box center [399, 349] width 58 height 23
type input "9"
type input "1.8"
type input "92"
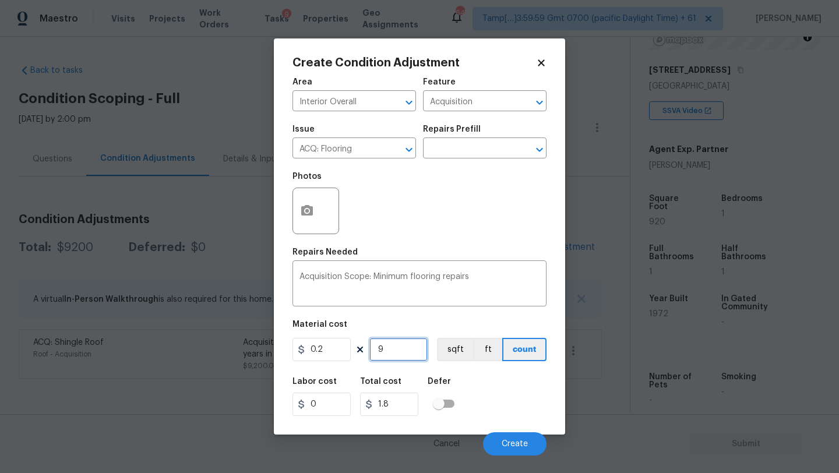
type input "18.4"
type input "920"
type input "184"
type input "920"
click at [513, 441] on span "Create" at bounding box center [515, 444] width 26 height 9
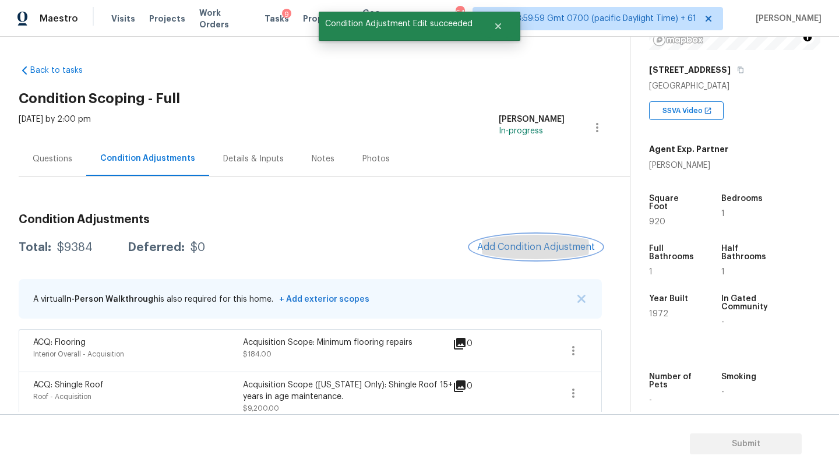
click at [508, 249] on span "Add Condition Adjustment" at bounding box center [536, 247] width 118 height 10
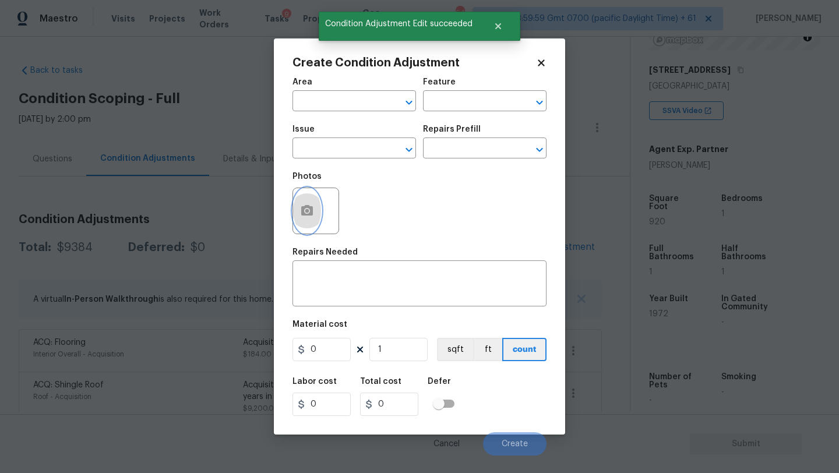
click at [311, 209] on icon "button" at bounding box center [307, 210] width 12 height 10
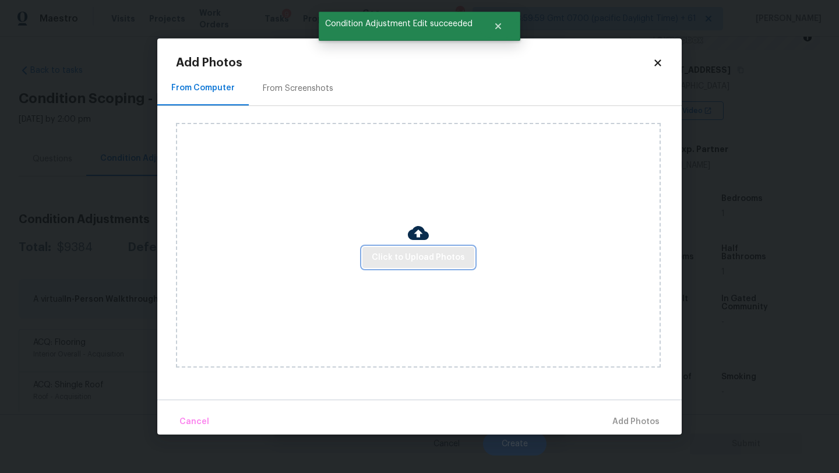
click at [427, 259] on span "Click to Upload Photos" at bounding box center [418, 258] width 93 height 15
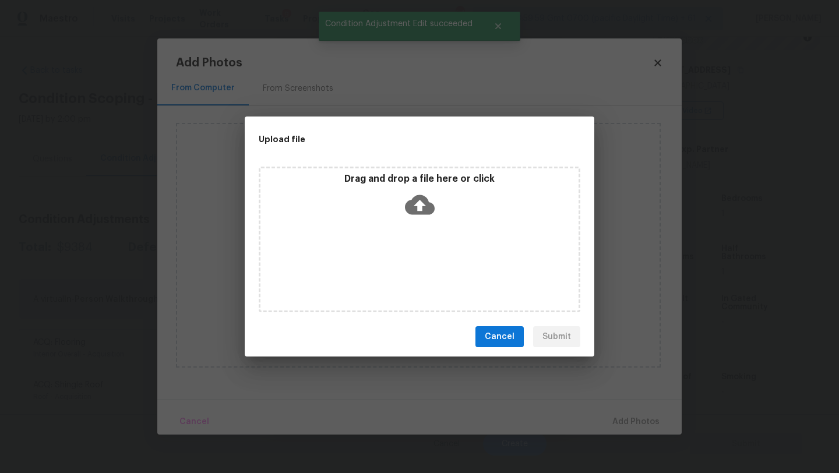
click at [427, 240] on div "Drag and drop a file here or click" at bounding box center [420, 240] width 322 height 146
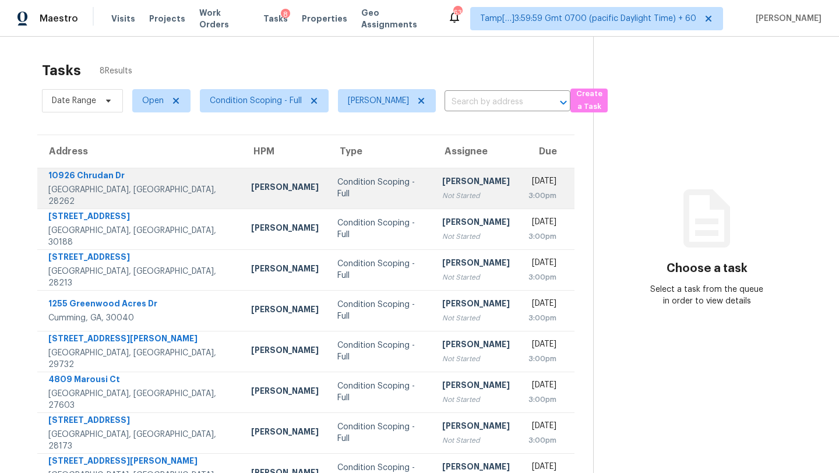
click at [449, 176] on td "Rajesh M Not Started" at bounding box center [476, 188] width 86 height 41
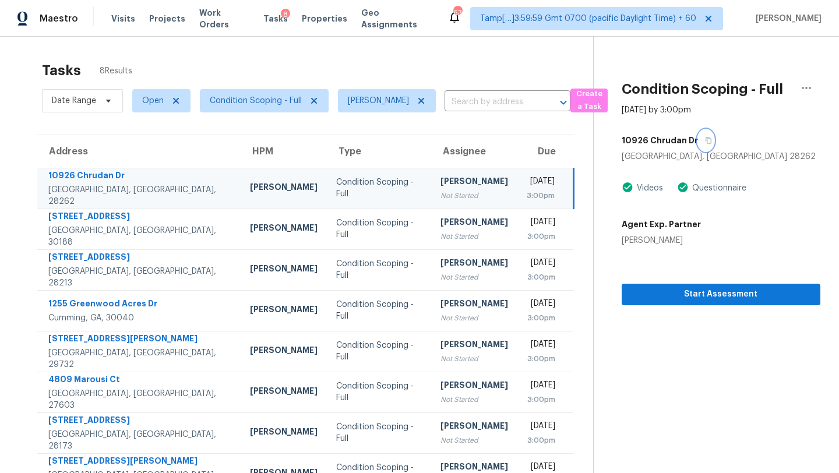
click at [701, 139] on button "button" at bounding box center [706, 140] width 16 height 21
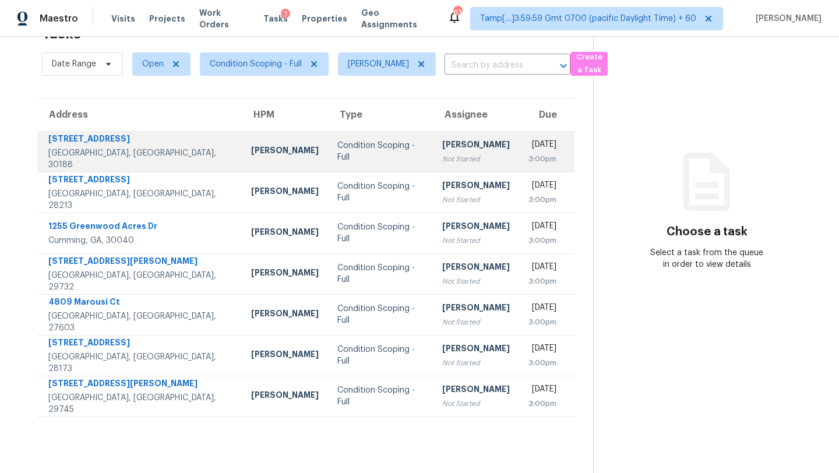
scroll to position [34, 0]
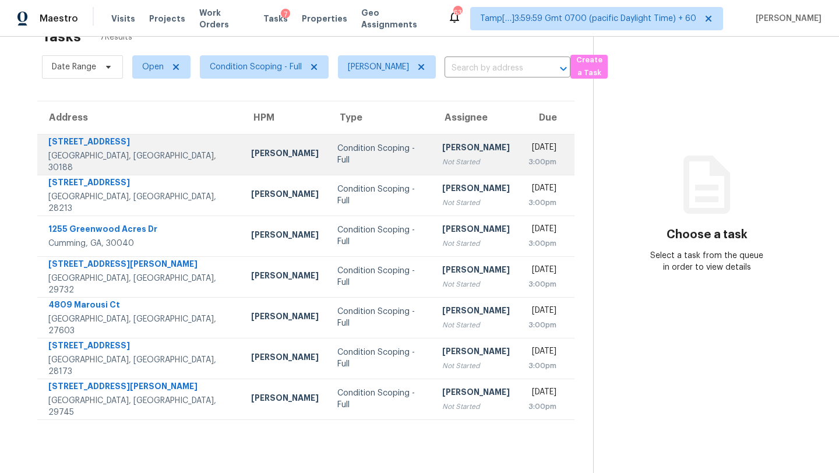
click at [519, 160] on td "[DATE] 3:00pm" at bounding box center [546, 154] width 55 height 41
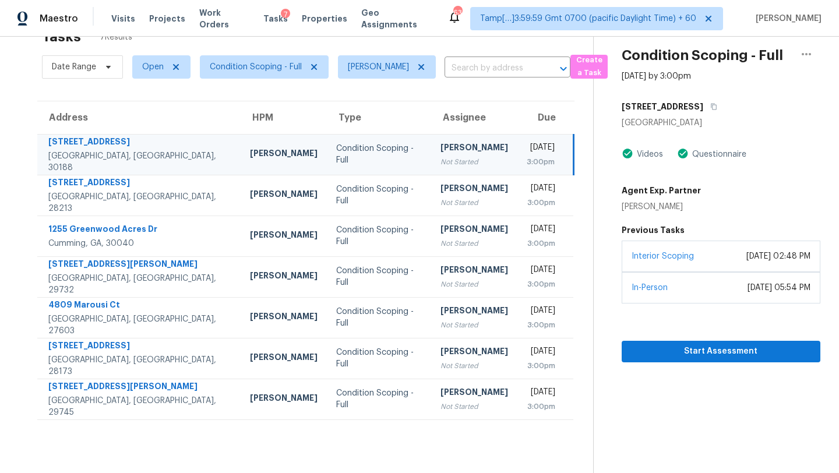
click at [518, 160] on td "[DATE] 3:00pm" at bounding box center [546, 154] width 57 height 41
click at [676, 110] on div "[STREET_ADDRESS]" at bounding box center [721, 106] width 199 height 21
click at [704, 110] on button "button" at bounding box center [712, 106] width 16 height 21
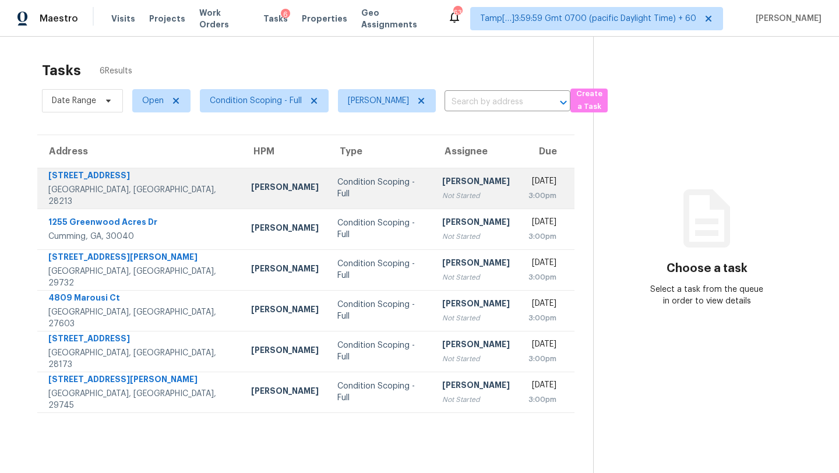
click at [519, 202] on td "[DATE] 3:00pm" at bounding box center [546, 188] width 55 height 41
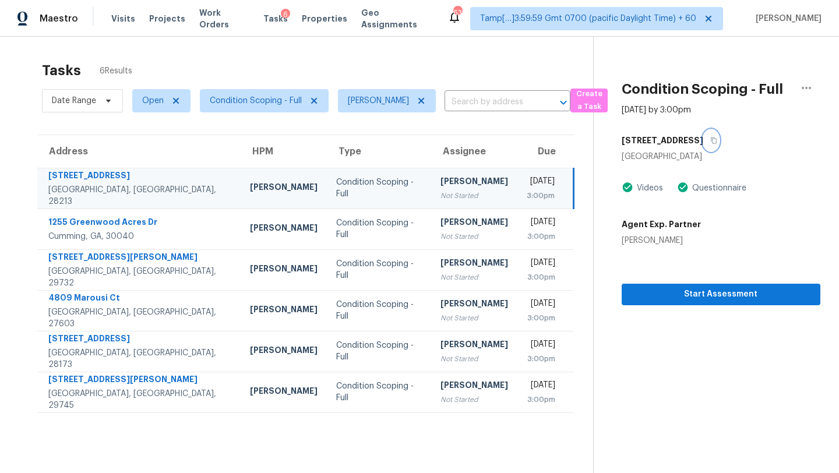
click at [711, 139] on icon "button" at bounding box center [714, 140] width 7 height 7
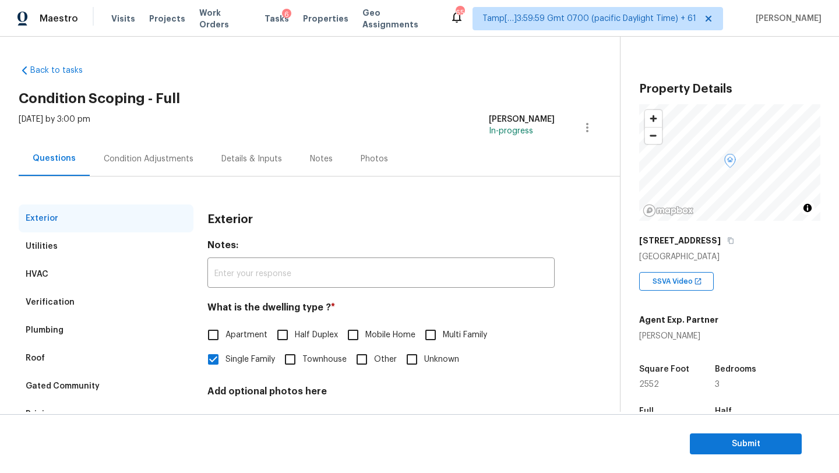
click at [100, 305] on div "Verification" at bounding box center [106, 303] width 175 height 28
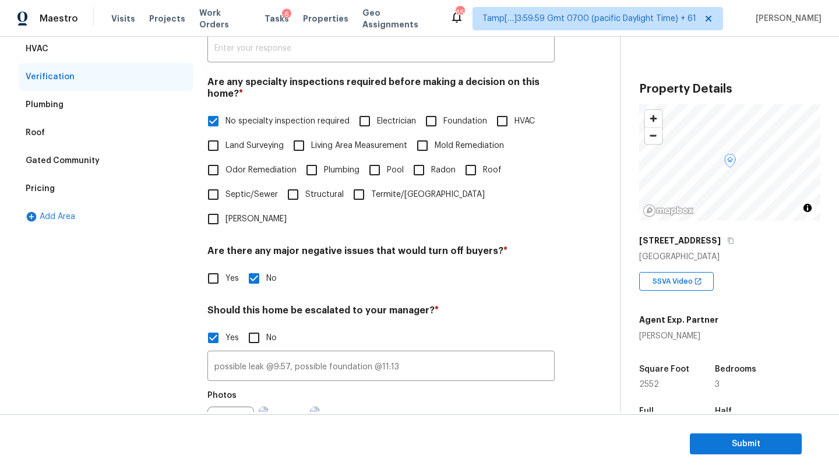
scroll to position [22, 0]
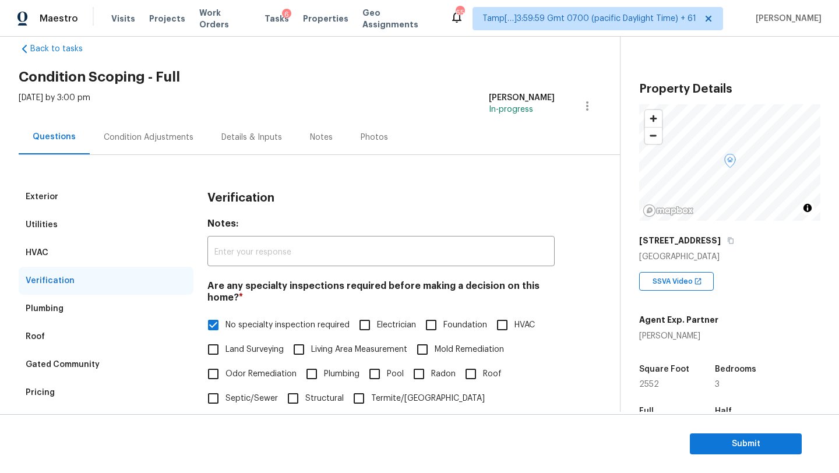
click at [137, 133] on div "Condition Adjustments" at bounding box center [149, 138] width 90 height 12
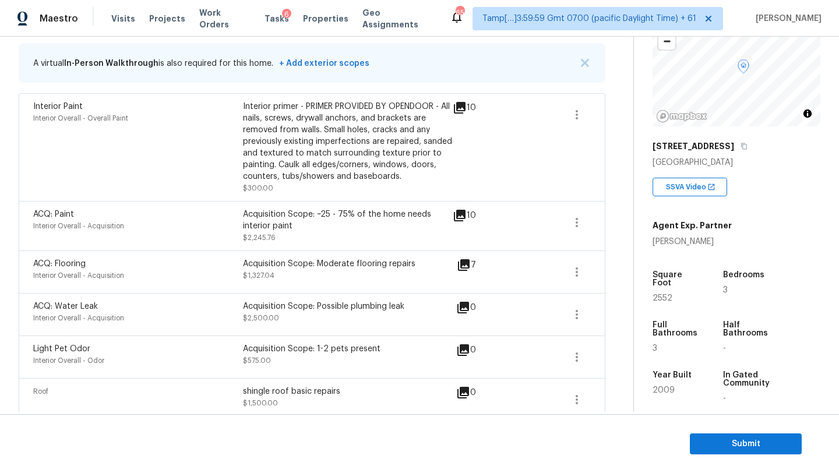
scroll to position [112, 0]
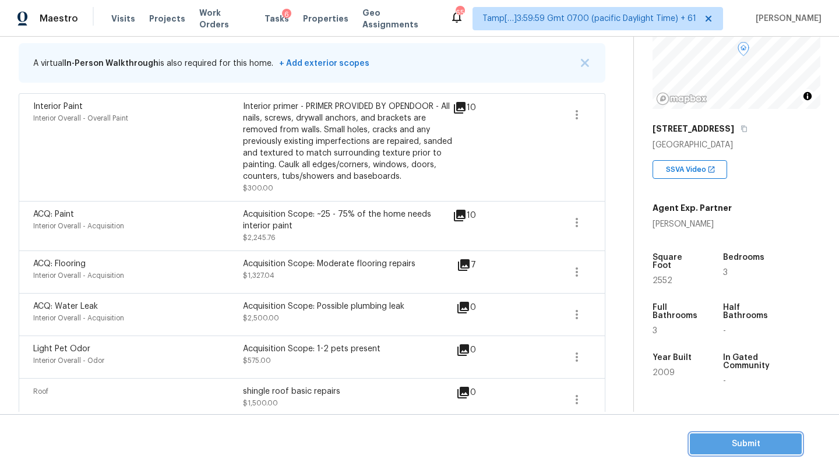
click at [728, 439] on span "Submit" at bounding box center [746, 444] width 93 height 15
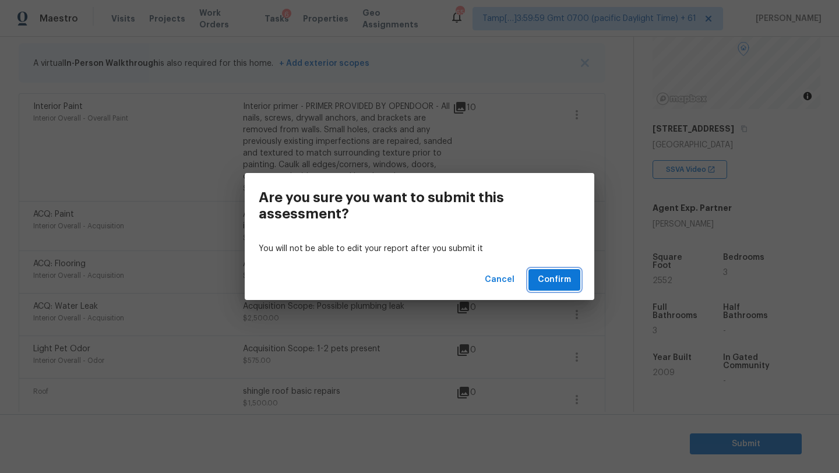
click at [551, 276] on span "Confirm" at bounding box center [554, 280] width 33 height 15
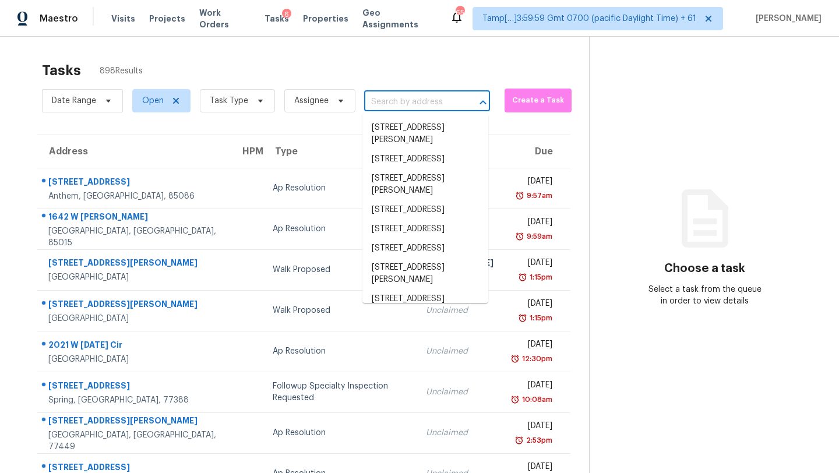
click at [427, 98] on input "text" at bounding box center [410, 102] width 93 height 18
paste input "[STREET_ADDRESS]"
type input "[STREET_ADDRESS]"
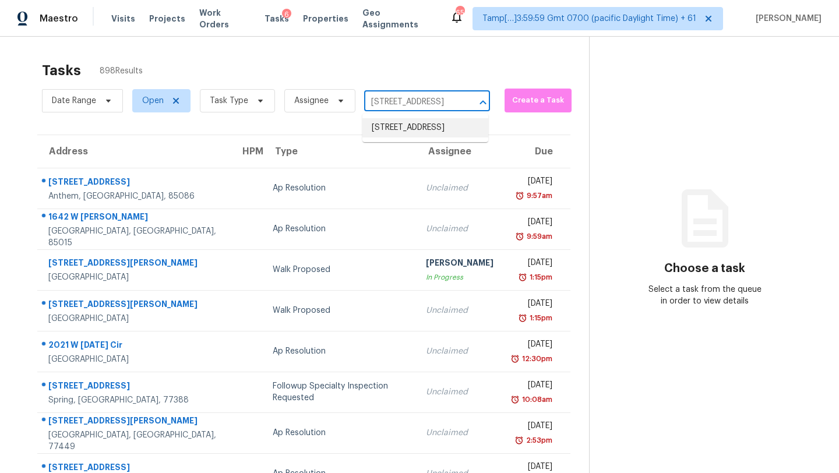
click at [423, 134] on li "[STREET_ADDRESS]" at bounding box center [426, 127] width 126 height 19
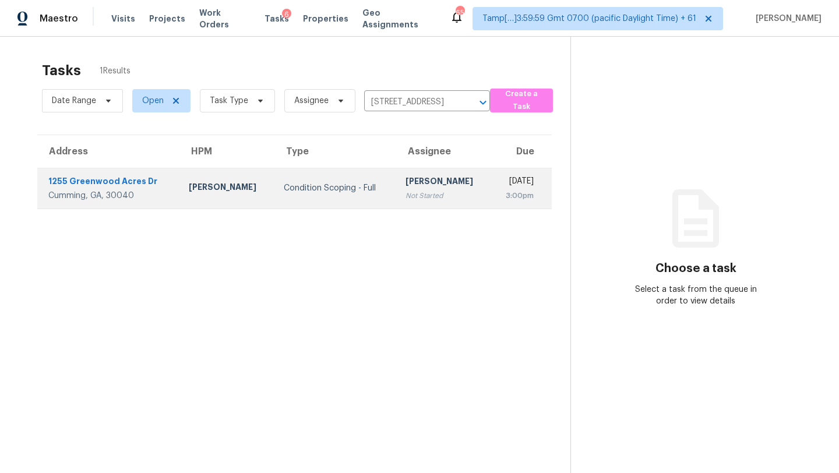
click at [491, 174] on td "[DATE] 3:00pm" at bounding box center [521, 188] width 61 height 41
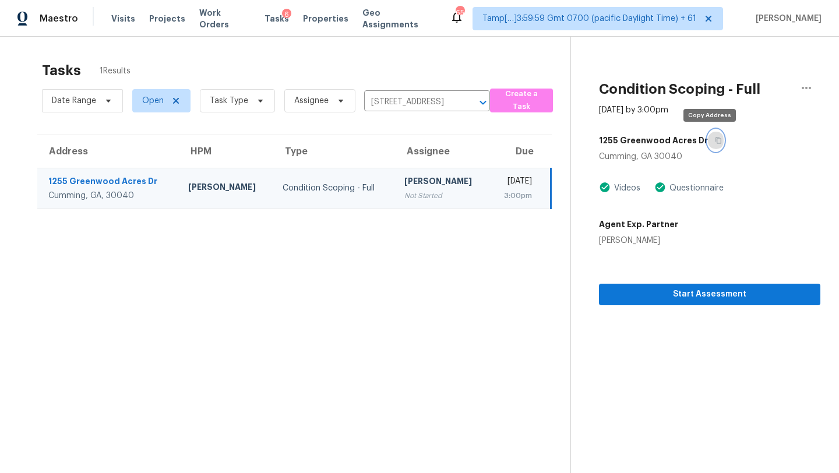
click at [708, 143] on button "button" at bounding box center [716, 140] width 16 height 21
click at [499, 200] on div "3:00pm" at bounding box center [515, 196] width 33 height 12
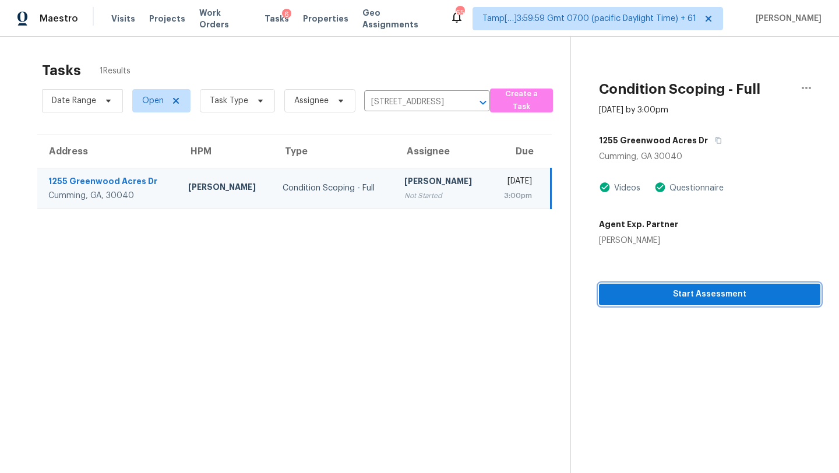
click at [686, 298] on span "Start Assessment" at bounding box center [710, 294] width 203 height 15
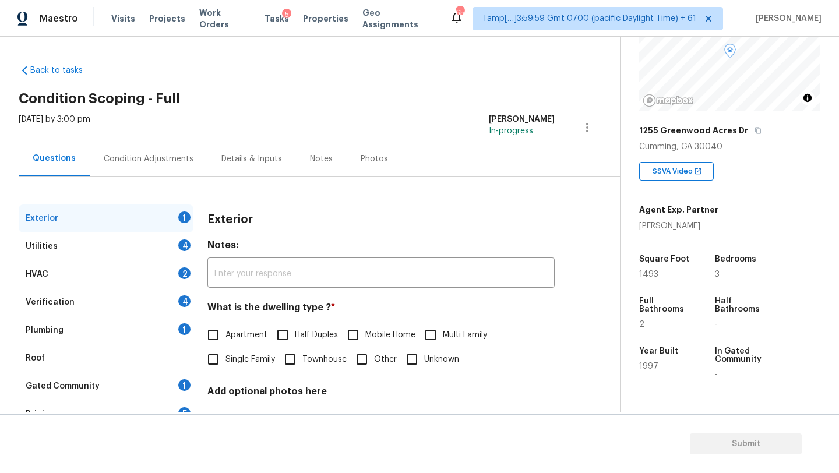
scroll to position [178, 0]
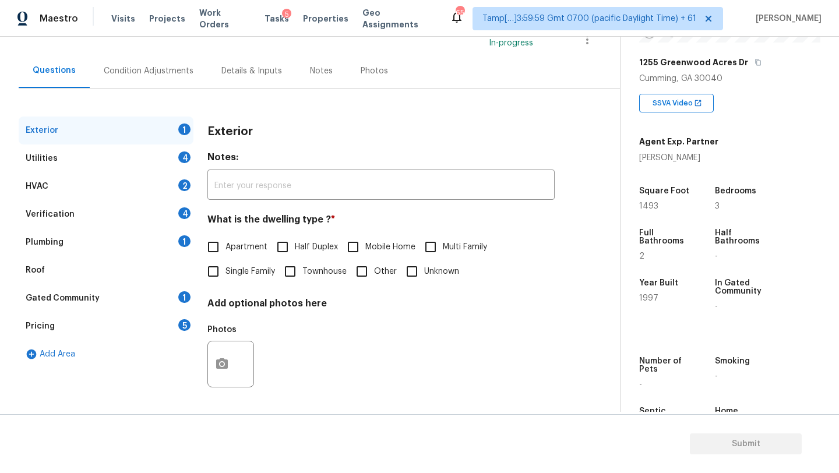
click at [61, 294] on div "Gated Community" at bounding box center [63, 299] width 74 height 12
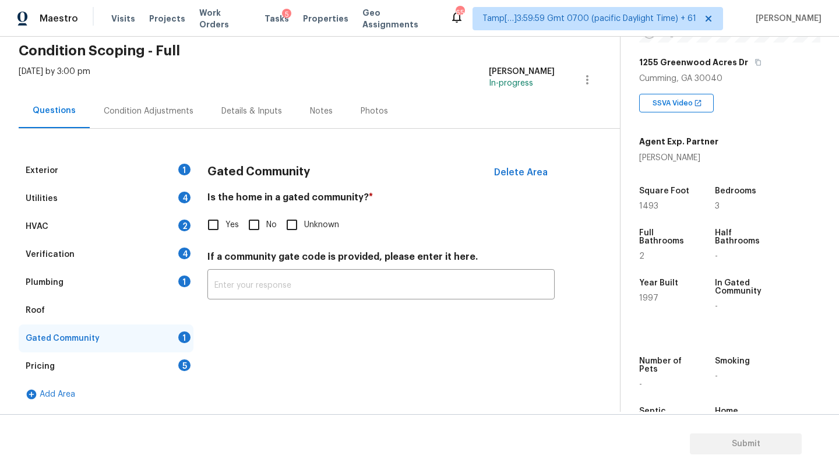
click at [270, 222] on span "No" at bounding box center [271, 225] width 10 height 12
click at [266, 222] on input "No" at bounding box center [254, 225] width 24 height 24
checkbox input "true"
click at [75, 321] on div "Roof" at bounding box center [106, 311] width 175 height 28
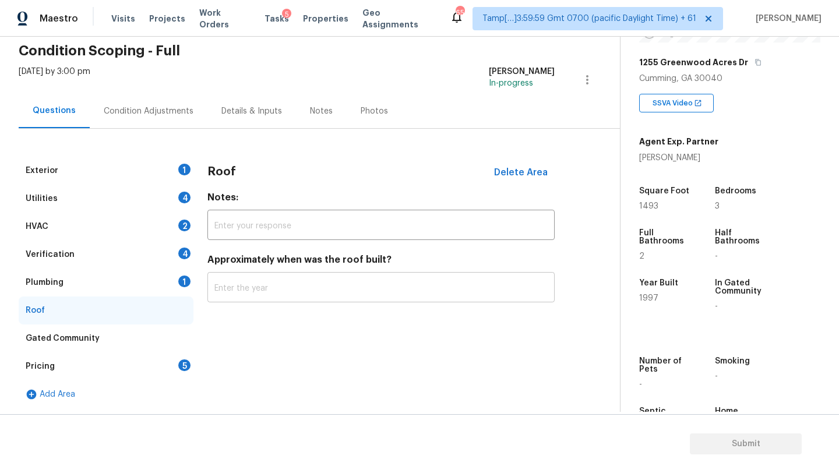
click at [254, 300] on input "text" at bounding box center [381, 288] width 347 height 27
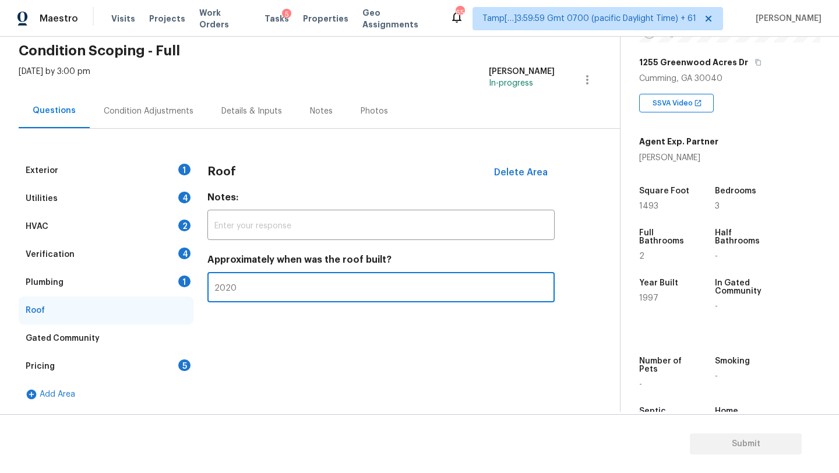
type input "2020"
click at [159, 276] on div "Plumbing 1" at bounding box center [106, 283] width 175 height 28
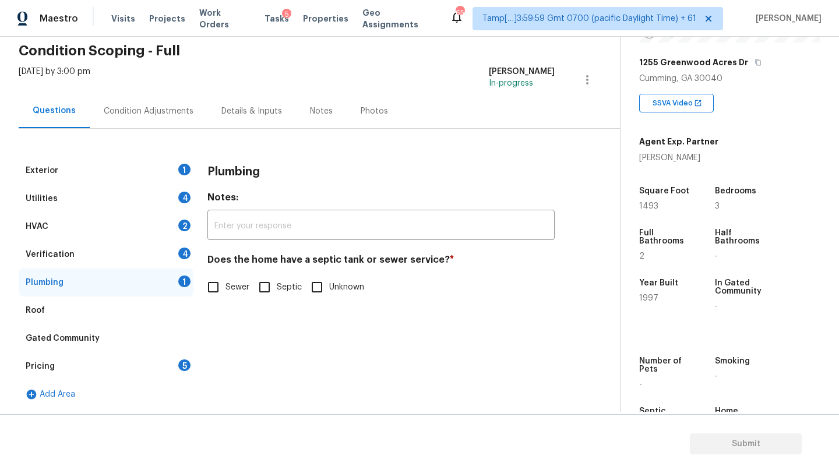
click at [221, 294] on input "Sewer" at bounding box center [213, 287] width 24 height 24
checkbox input "true"
click at [142, 251] on div "Verification 4" at bounding box center [106, 255] width 175 height 28
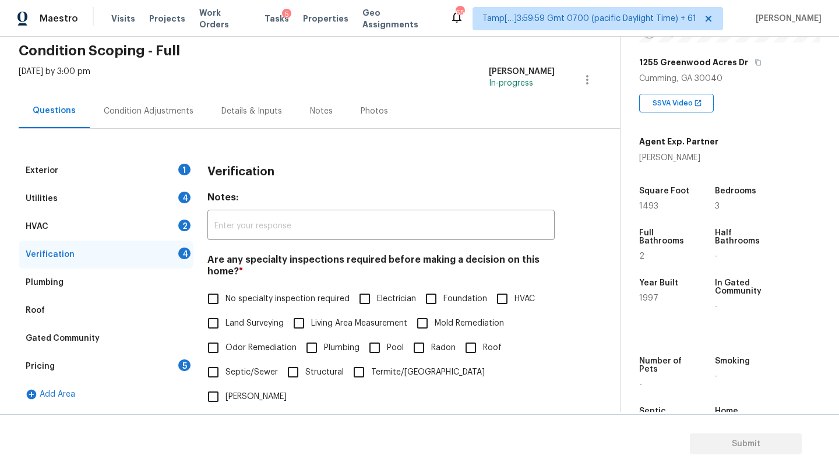
click at [217, 292] on input "No specialty inspection required" at bounding box center [213, 299] width 24 height 24
checkbox input "true"
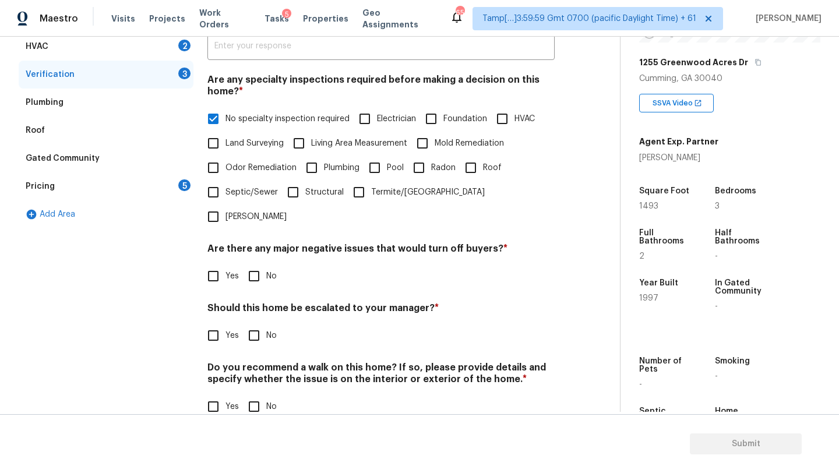
click at [263, 264] on input "No" at bounding box center [254, 276] width 24 height 24
checkbox input "true"
click at [263, 325] on input "No" at bounding box center [254, 337] width 24 height 24
checkbox input "true"
click at [263, 400] on div "Verification Notes: ​ Are any specialty inspections required before making a de…" at bounding box center [381, 206] width 347 height 458
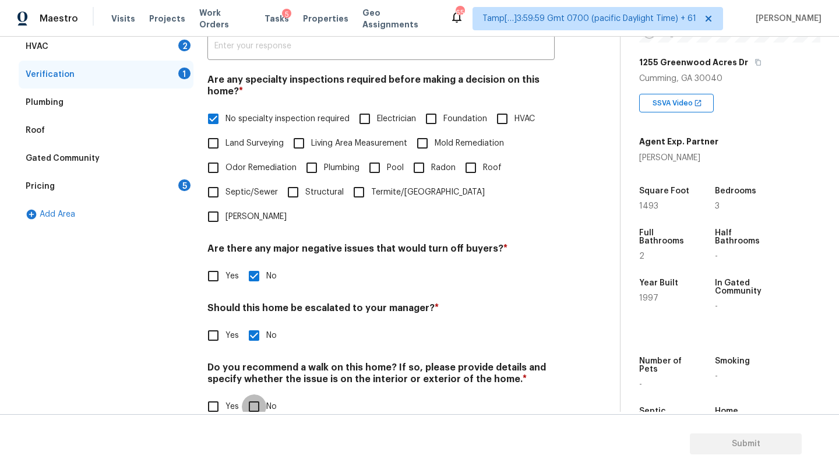
click at [259, 395] on input "No" at bounding box center [254, 407] width 24 height 24
checkbox input "true"
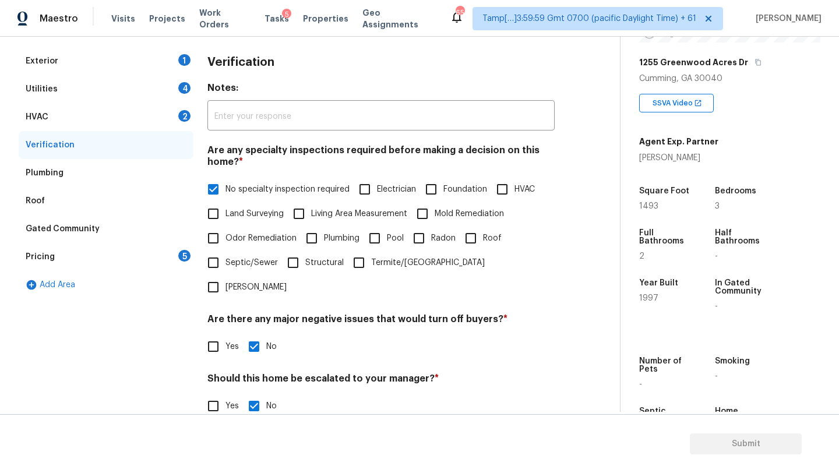
scroll to position [29, 0]
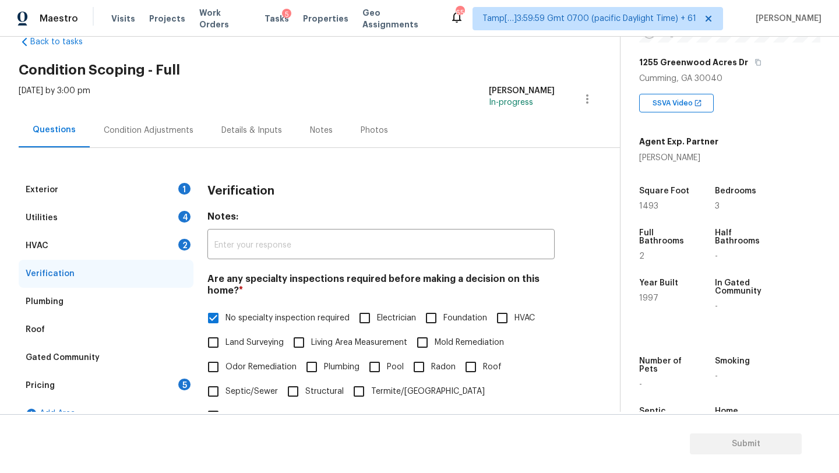
click at [143, 263] on div "Verification" at bounding box center [106, 274] width 175 height 28
click at [136, 242] on div "HVAC 2" at bounding box center [106, 246] width 175 height 28
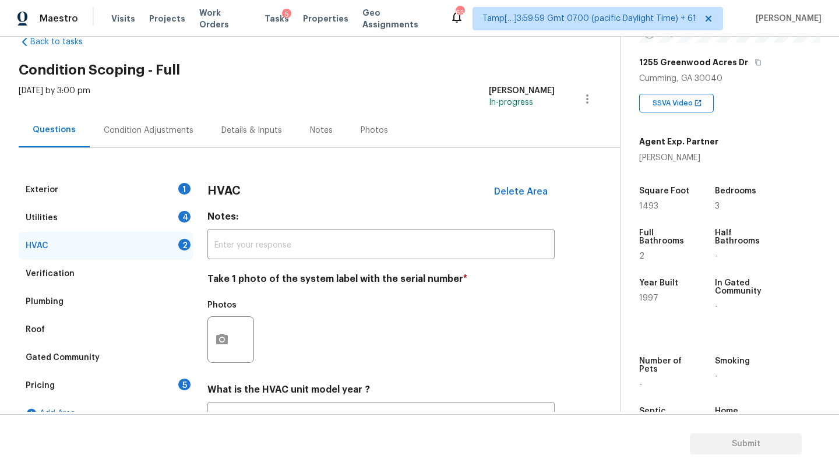
scroll to position [126, 0]
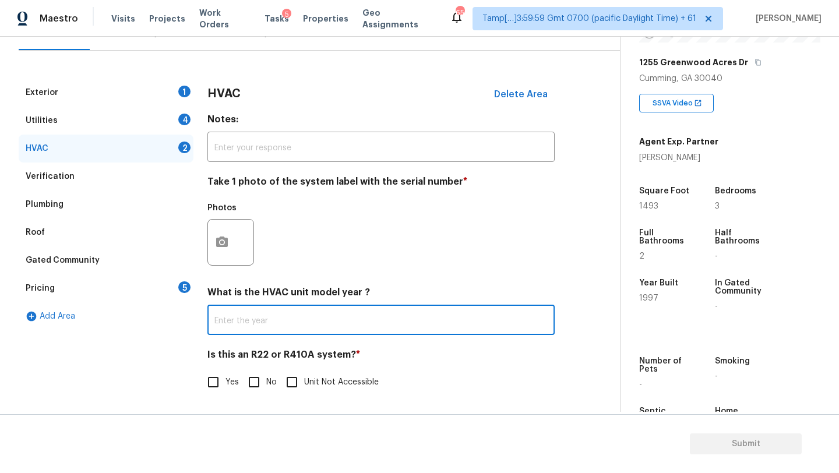
click at [223, 321] on input "text" at bounding box center [381, 321] width 347 height 27
type input "2020"
click at [242, 378] on input "No" at bounding box center [254, 382] width 24 height 24
checkbox input "true"
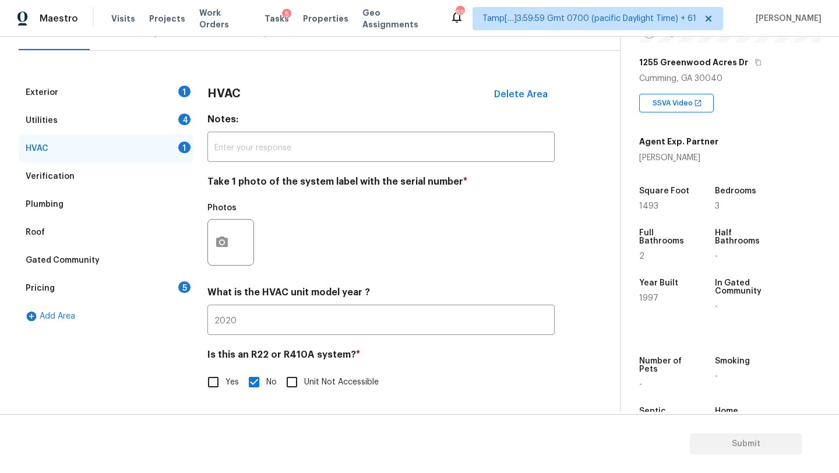
click at [87, 131] on div "Utilities 4" at bounding box center [106, 121] width 175 height 28
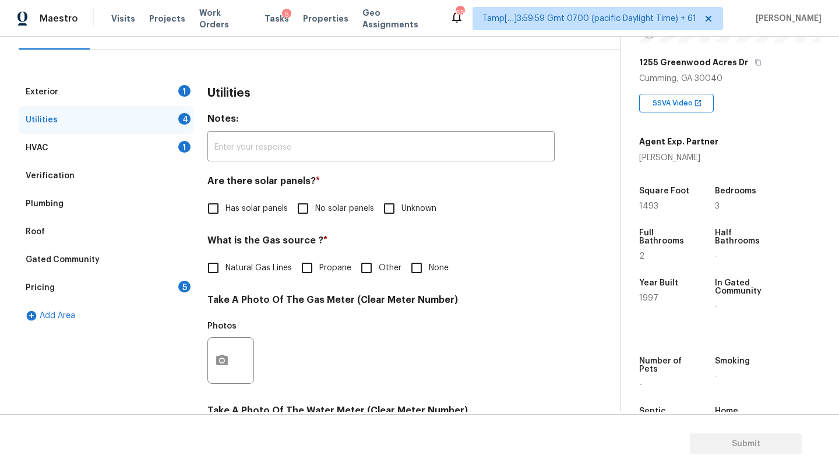
click at [323, 206] on span "No solar panels" at bounding box center [344, 209] width 59 height 12
click at [315, 206] on input "No solar panels" at bounding box center [303, 208] width 24 height 24
checkbox input "true"
click at [239, 279] on label "Natural Gas Lines" at bounding box center [246, 269] width 91 height 24
click at [226, 279] on input "Natural Gas Lines" at bounding box center [213, 269] width 24 height 24
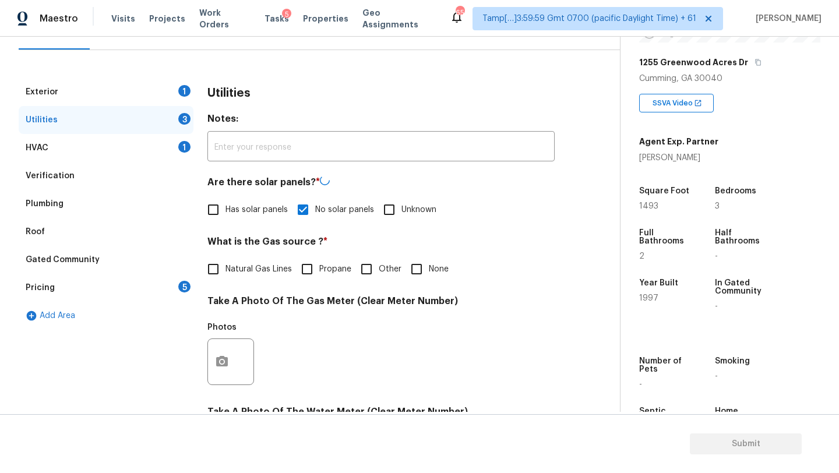
checkbox input "true"
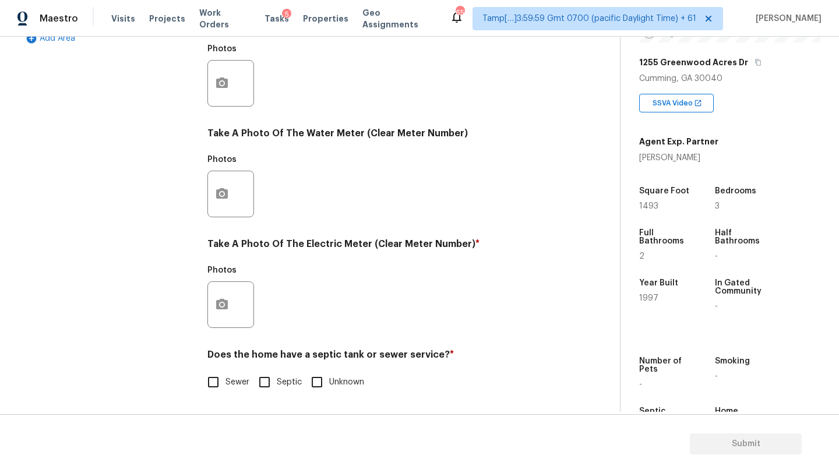
click at [222, 393] on input "Sewer" at bounding box center [213, 382] width 24 height 24
checkbox input "true"
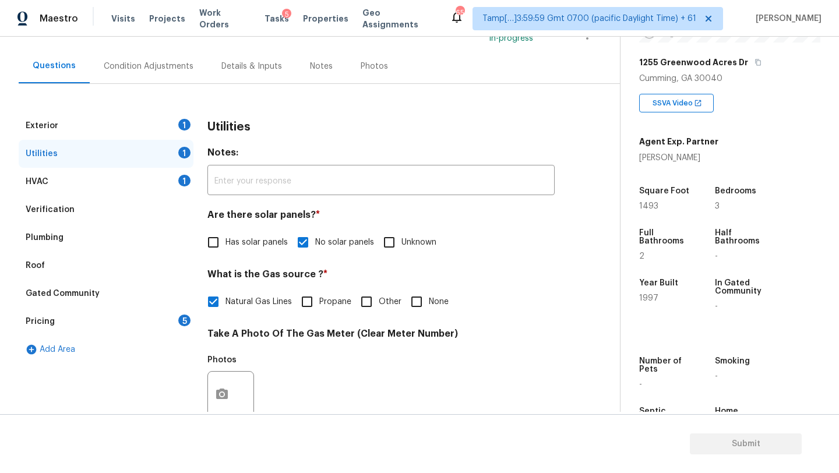
click at [103, 124] on div "Exterior 1" at bounding box center [106, 126] width 175 height 28
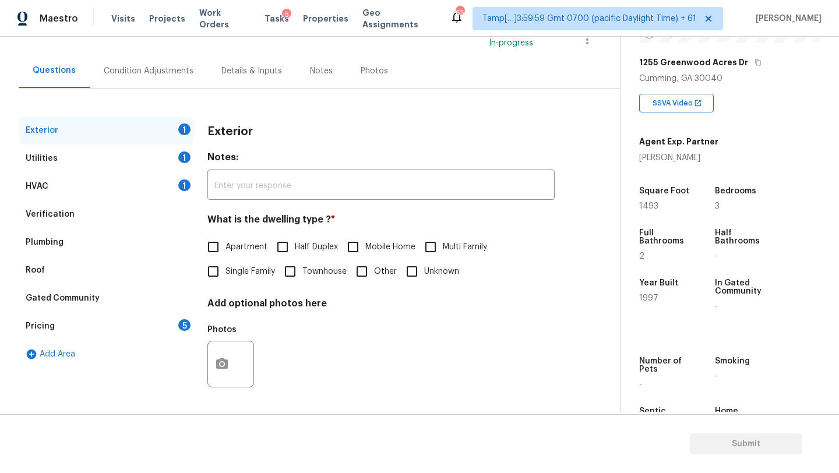
scroll to position [88, 0]
click at [205, 270] on input "Single Family" at bounding box center [213, 271] width 24 height 24
checkbox input "true"
click at [174, 328] on div "Pricing 5" at bounding box center [106, 326] width 175 height 28
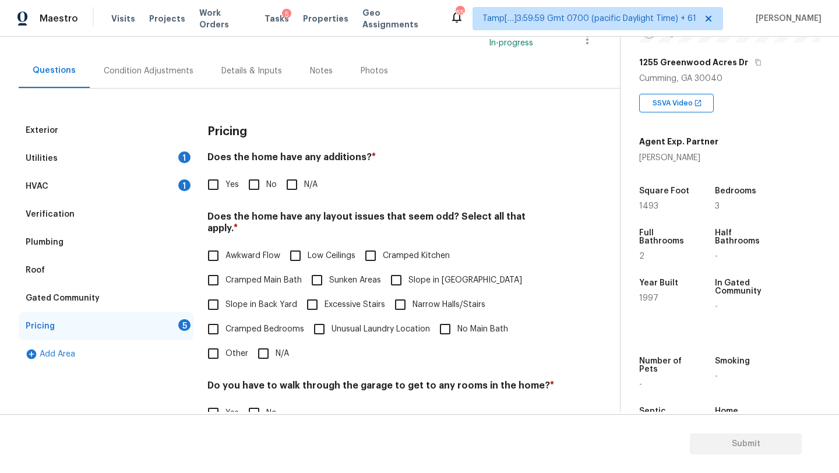
click at [263, 175] on input "No" at bounding box center [254, 185] width 24 height 24
checkbox input "true"
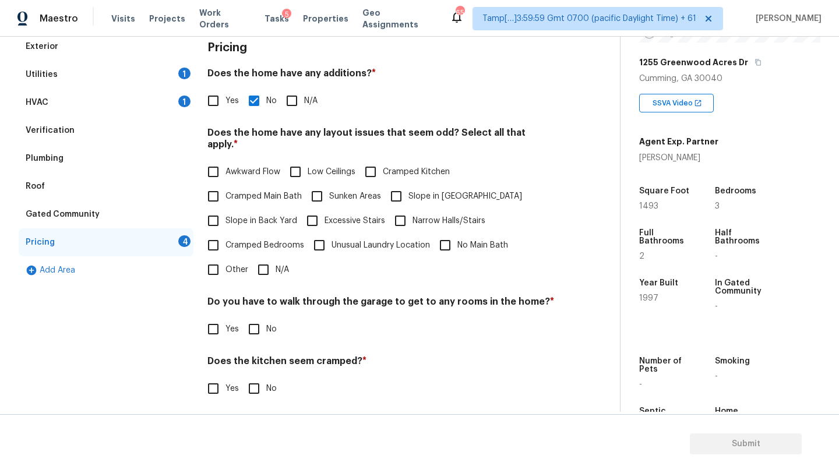
scroll to position [226, 0]
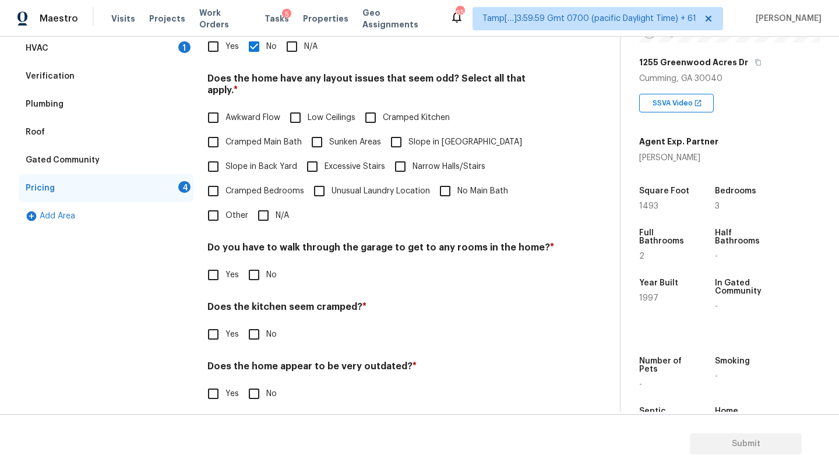
click at [266, 203] on input "N/A" at bounding box center [263, 215] width 24 height 24
checkbox input "true"
click at [260, 266] on input "No" at bounding box center [254, 276] width 24 height 24
checkbox input "true"
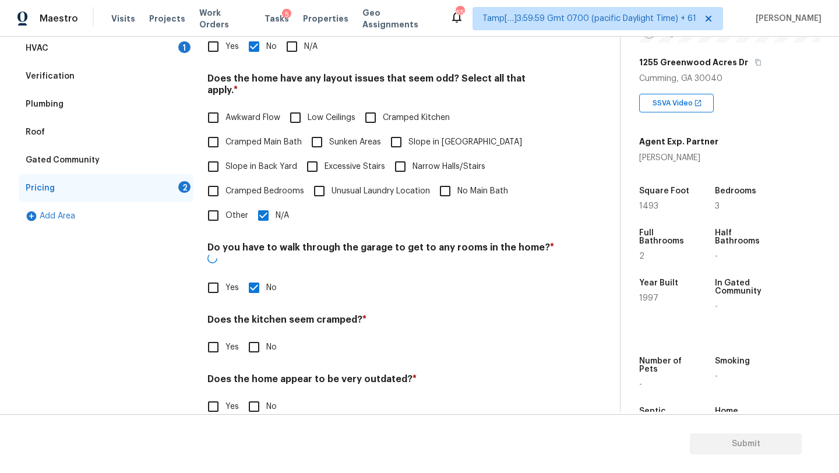
click at [258, 314] on div "Does the kitchen seem cramped? * Yes No" at bounding box center [381, 336] width 347 height 45
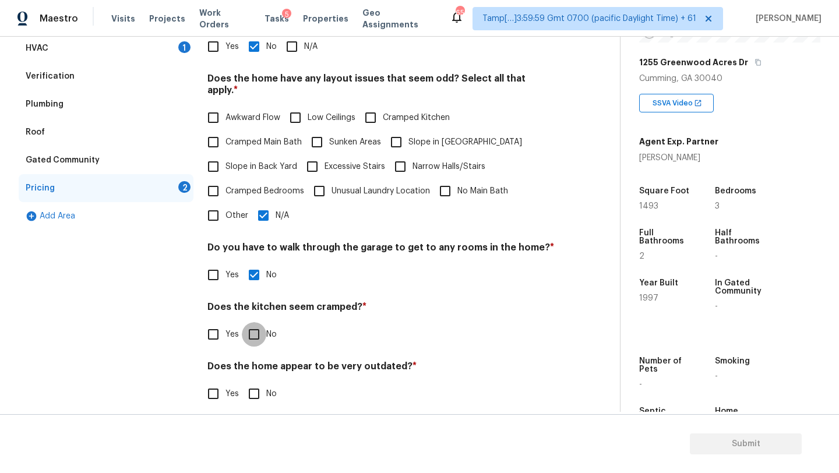
click at [262, 322] on input "No" at bounding box center [254, 334] width 24 height 24
checkbox input "true"
click at [262, 392] on input "No" at bounding box center [254, 395] width 24 height 24
checkbox input "true"
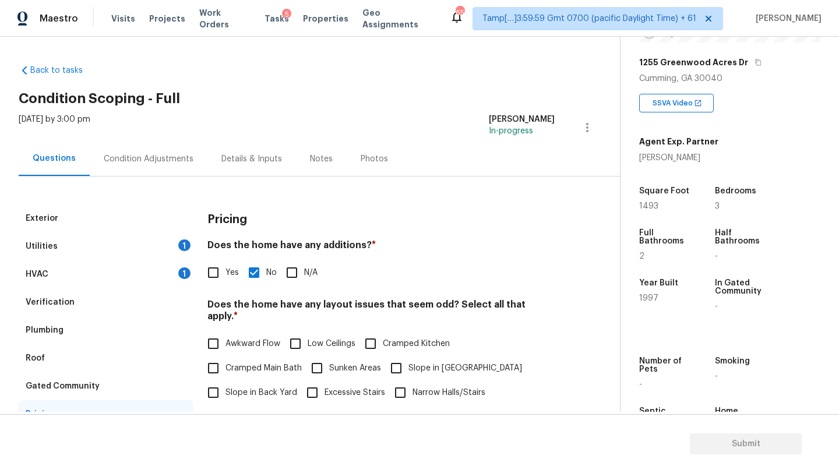
click at [160, 160] on div "Condition Adjustments" at bounding box center [149, 159] width 90 height 12
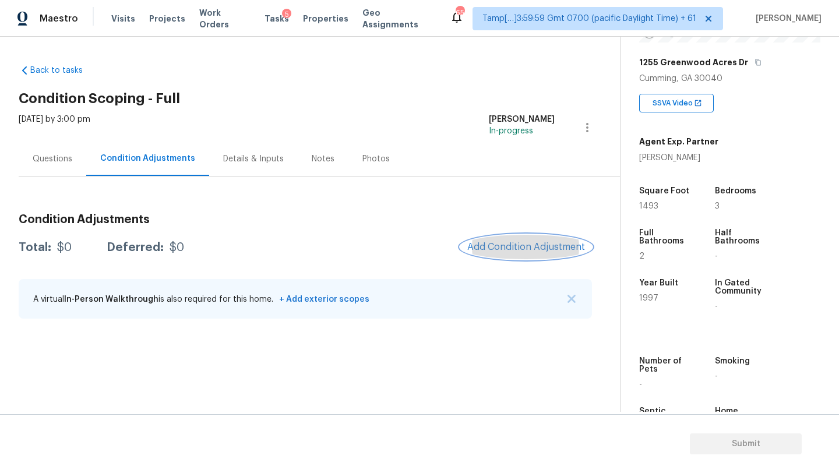
click at [490, 238] on button "Add Condition Adjustment" at bounding box center [527, 247] width 132 height 24
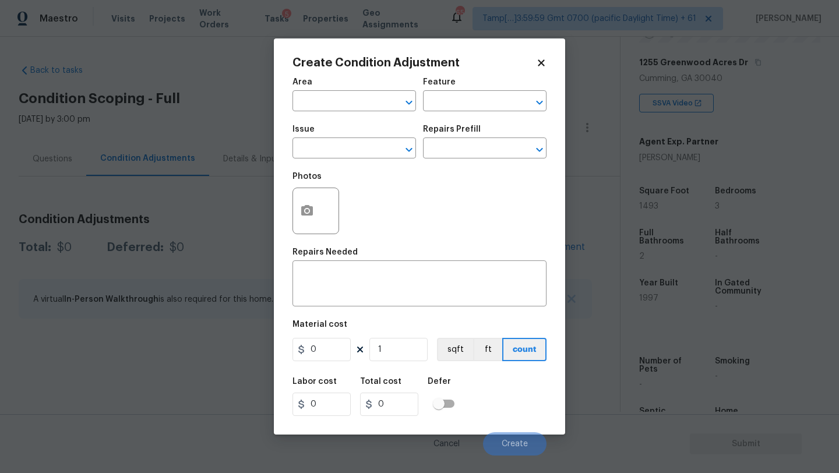
click at [327, 93] on div "Area" at bounding box center [355, 85] width 124 height 15
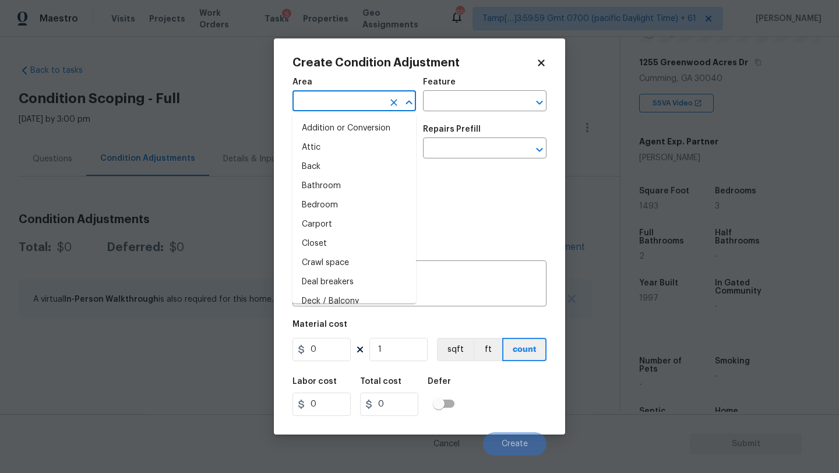
click at [325, 104] on input "text" at bounding box center [338, 102] width 91 height 18
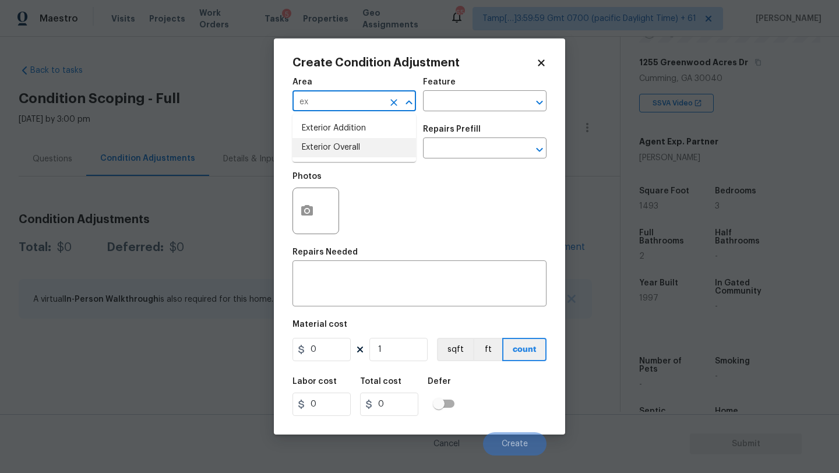
click at [341, 145] on li "Exterior Overall" at bounding box center [355, 147] width 124 height 19
type input "Exterior Overall"
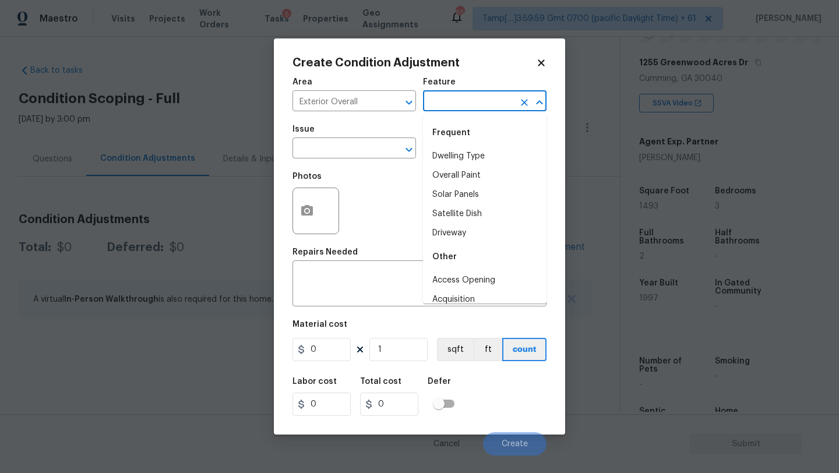
click at [444, 106] on input "text" at bounding box center [468, 102] width 91 height 18
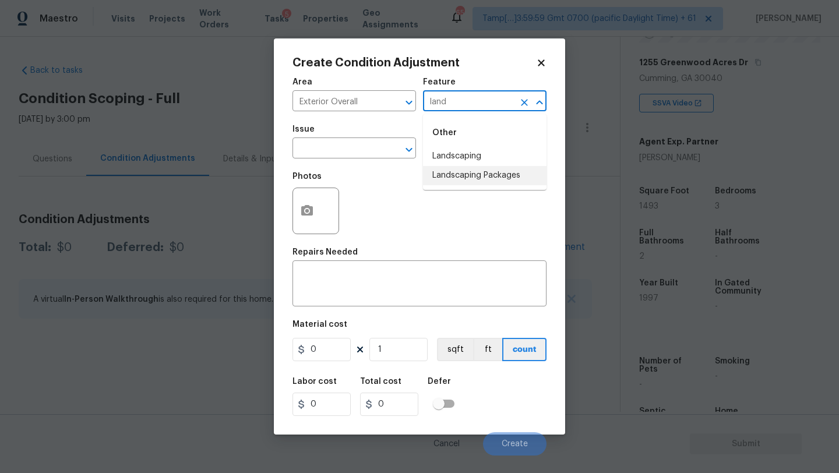
drag, startPoint x: 440, startPoint y: 173, endPoint x: 425, endPoint y: 171, distance: 14.7
click at [440, 173] on li "Landscaping Packages" at bounding box center [485, 175] width 124 height 19
type input "Landscaping Packages"
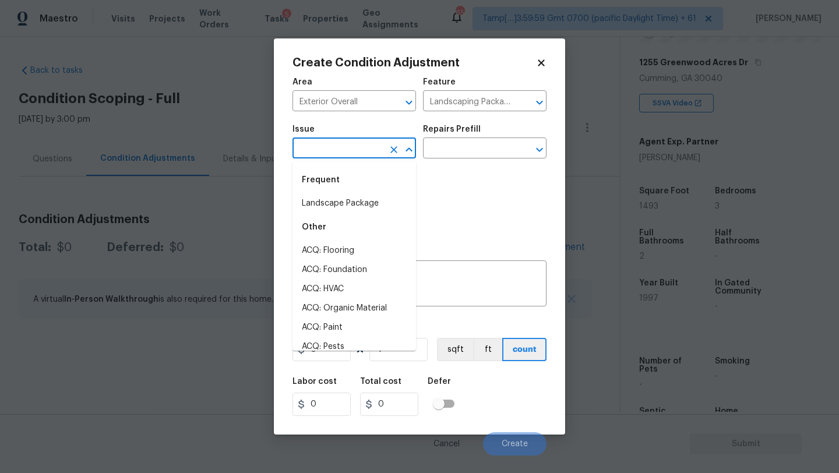
click at [342, 140] on input "text" at bounding box center [338, 149] width 91 height 18
click at [332, 202] on li "Landscape Package" at bounding box center [355, 203] width 124 height 19
type input "Landscape Package"
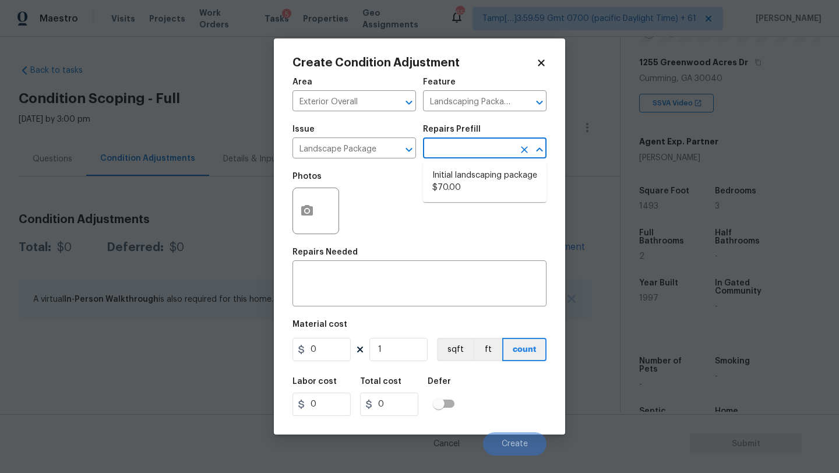
click at [442, 141] on input "text" at bounding box center [468, 149] width 91 height 18
click at [443, 171] on li "Initial landscaping package $70.00" at bounding box center [485, 181] width 124 height 31
type input "Home Readiness Packages"
type textarea "Mowing of grass up to 6" in height. Mow, edge along driveways & sidewalks, trim…"
type input "70"
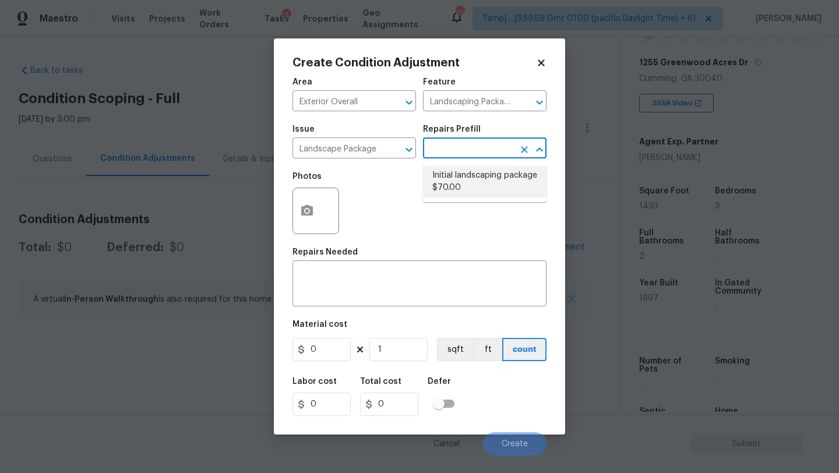
type input "70"
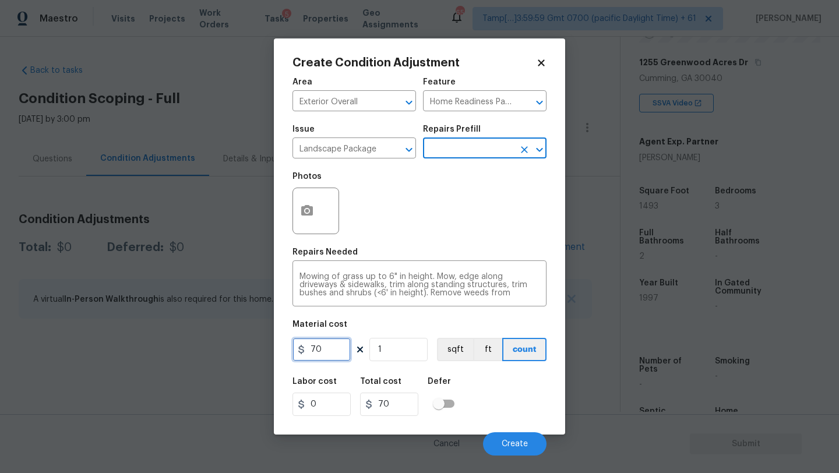
click at [331, 353] on input "70" at bounding box center [322, 349] width 58 height 23
type input "300"
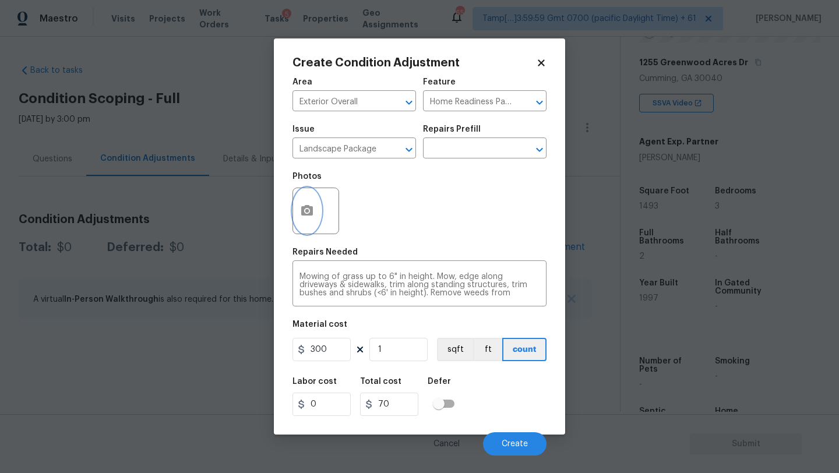
type input "300"
click at [307, 217] on icon "button" at bounding box center [307, 211] width 14 height 14
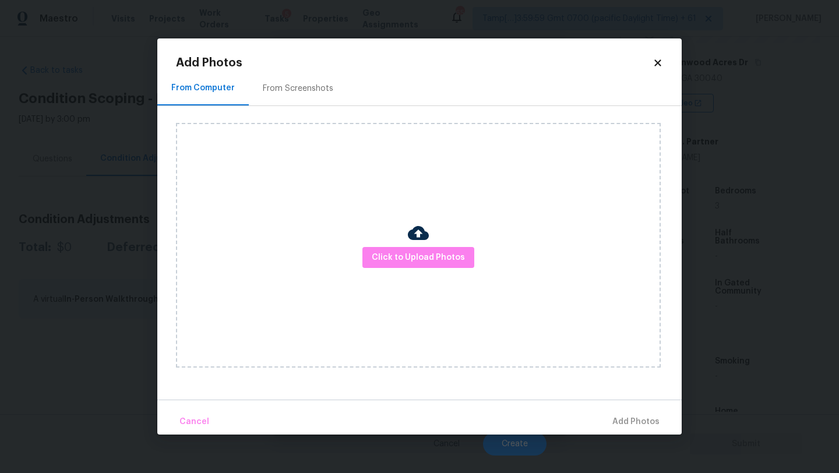
click at [304, 80] on div "From Screenshots" at bounding box center [298, 88] width 99 height 34
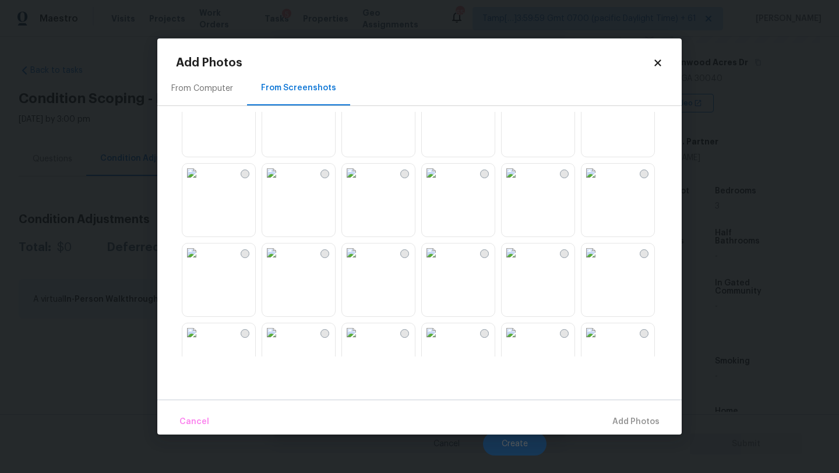
scroll to position [36, 0]
click at [521, 101] on img at bounding box center [511, 92] width 19 height 19
click at [361, 101] on img at bounding box center [351, 92] width 19 height 19
click at [625, 431] on button "Add 2 Photo(s)" at bounding box center [630, 422] width 69 height 25
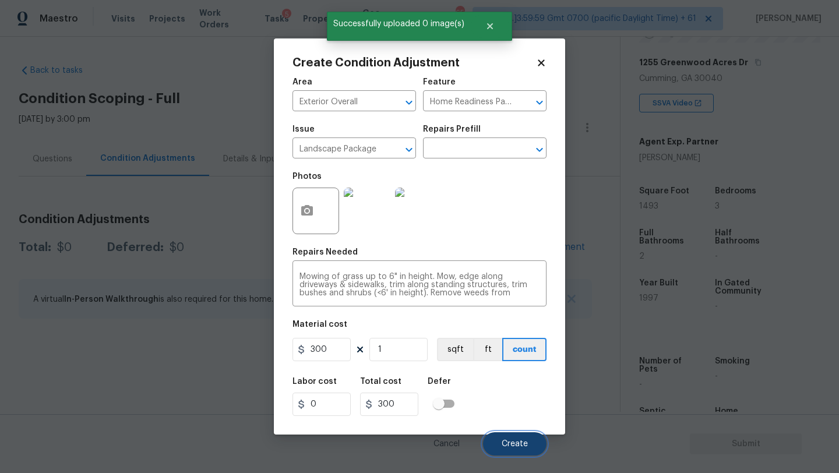
click at [514, 436] on button "Create" at bounding box center [515, 444] width 64 height 23
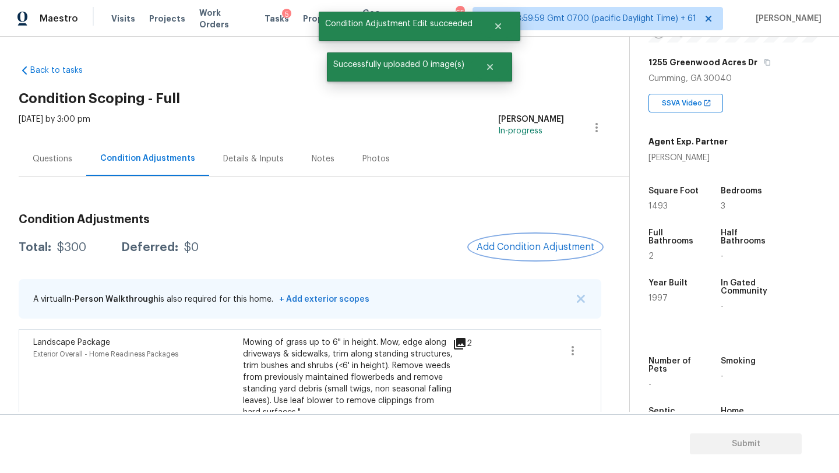
click at [547, 244] on span "Add Condition Adjustment" at bounding box center [536, 247] width 118 height 10
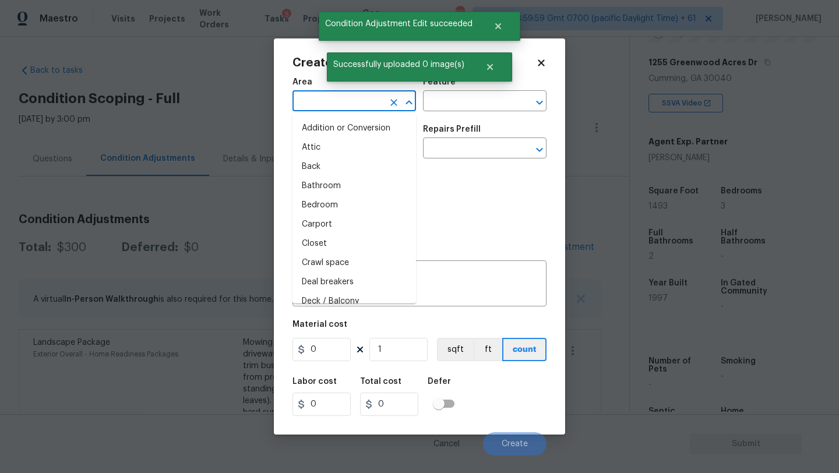
click at [349, 101] on input "text" at bounding box center [338, 102] width 91 height 18
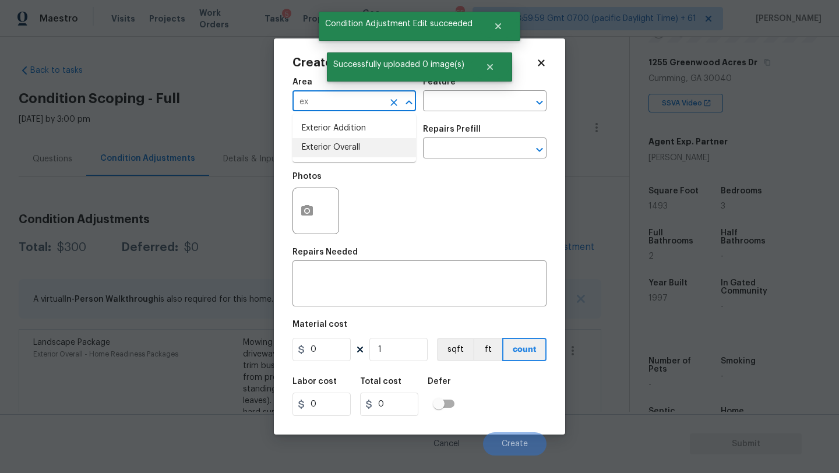
click at [354, 151] on li "Exterior Overall" at bounding box center [355, 147] width 124 height 19
type input "Exterior Overall"
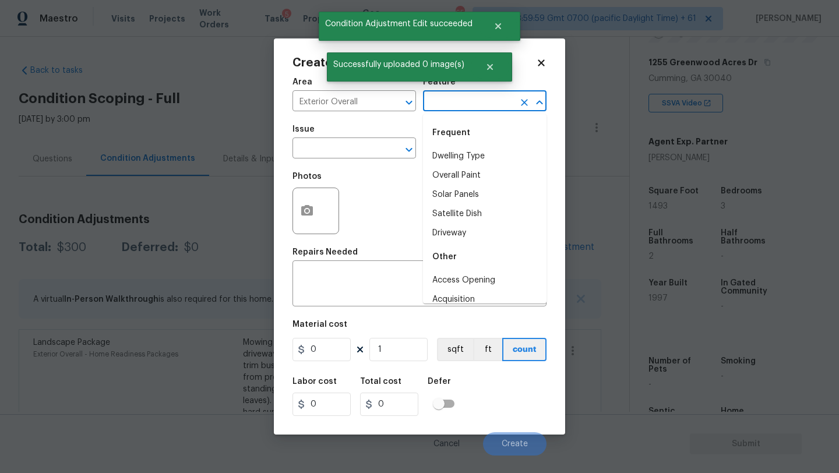
click at [441, 100] on input "text" at bounding box center [468, 102] width 91 height 18
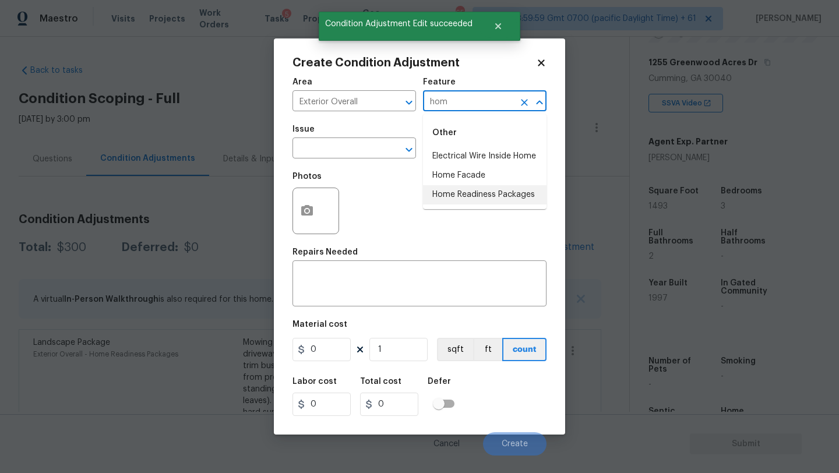
click at [442, 199] on li "Home Readiness Packages" at bounding box center [485, 194] width 124 height 19
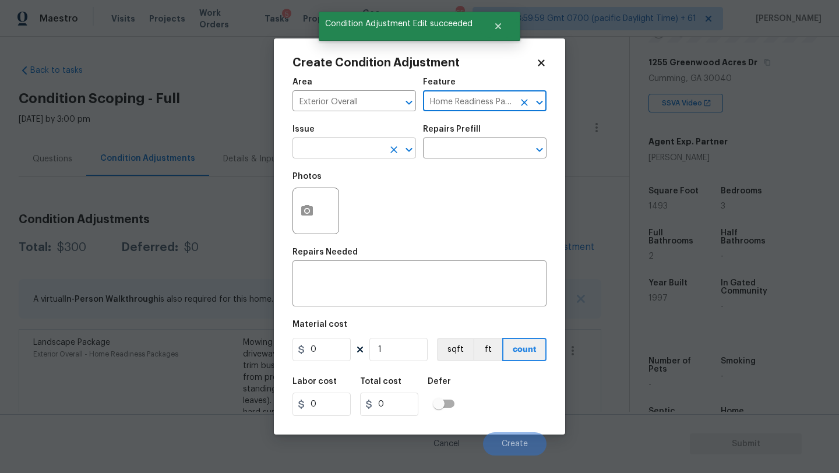
type input "Home Readiness Packages"
click at [353, 142] on input "text" at bounding box center [338, 149] width 91 height 18
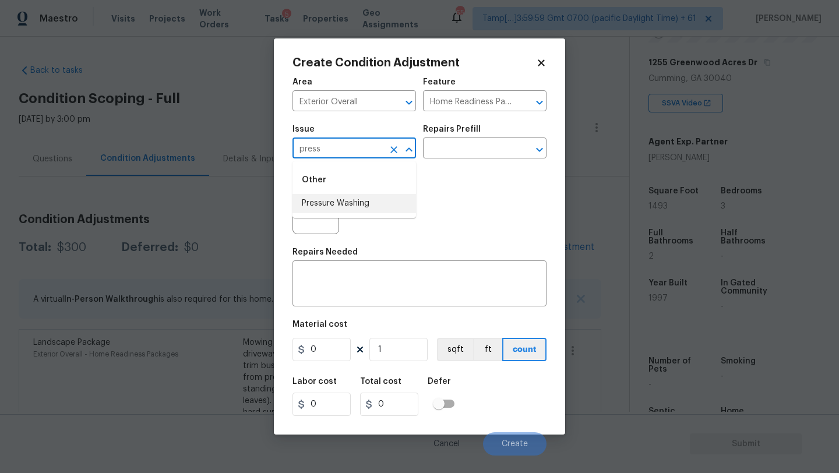
click at [357, 204] on li "Pressure Washing" at bounding box center [355, 203] width 124 height 19
type input "Pressure Washing"
click at [393, 289] on textarea at bounding box center [420, 285] width 240 height 24
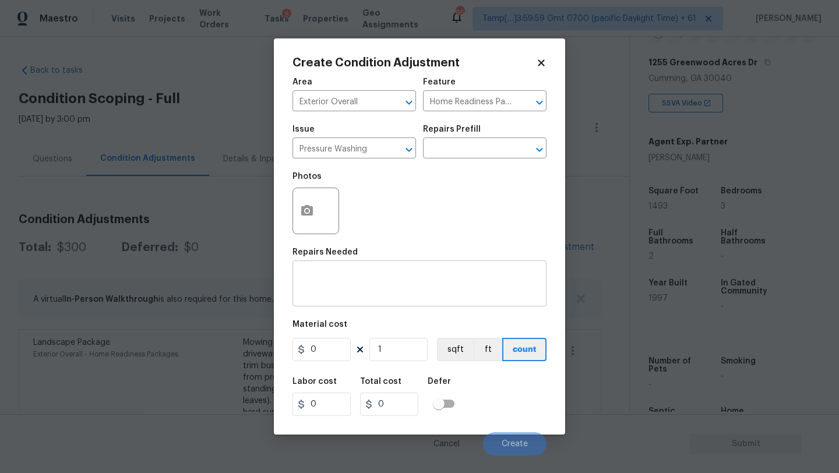
click at [396, 303] on div "x ​" at bounding box center [420, 284] width 254 height 43
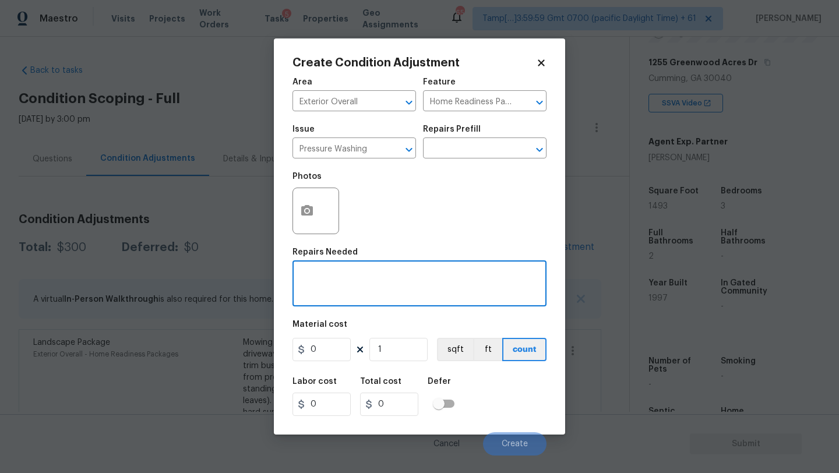
paste textarea "Pressure wash home, driveway, walkways/sidewalks and patio. Must use a surface …"
type textarea "Pressure wash home, driveway, walkways/sidewalks and patio. Must use a surface …"
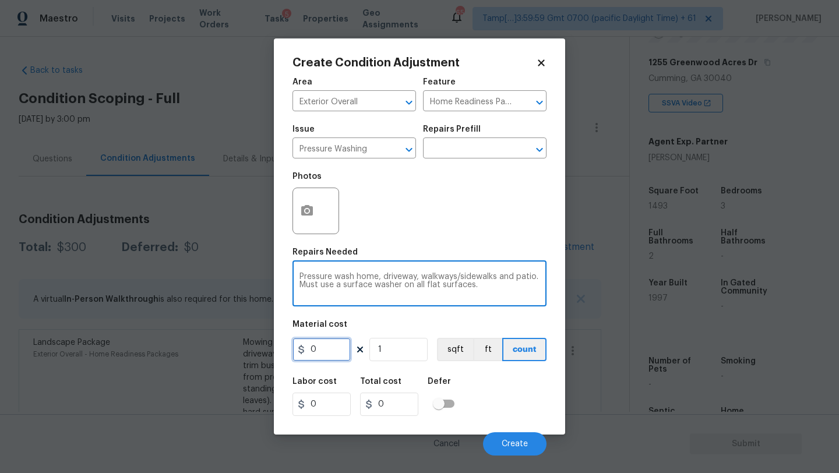
click at [336, 342] on input "0" at bounding box center [322, 349] width 58 height 23
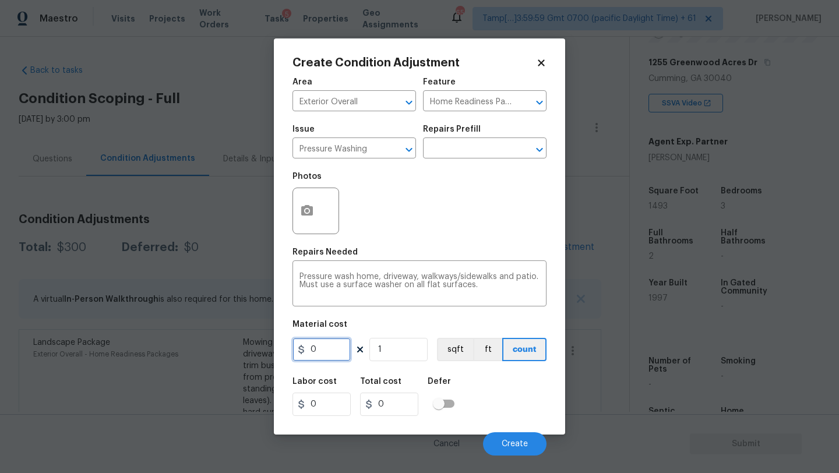
click at [336, 342] on input "0" at bounding box center [322, 349] width 58 height 23
type input "400"
click at [498, 438] on button "Create" at bounding box center [515, 444] width 64 height 23
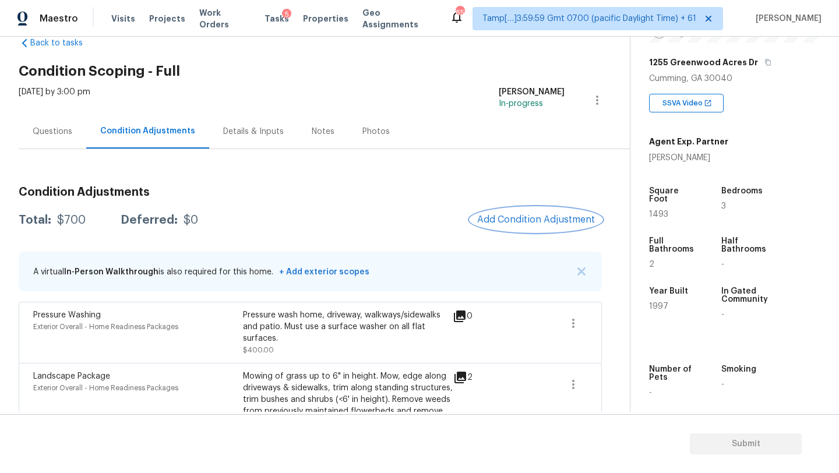
scroll to position [52, 0]
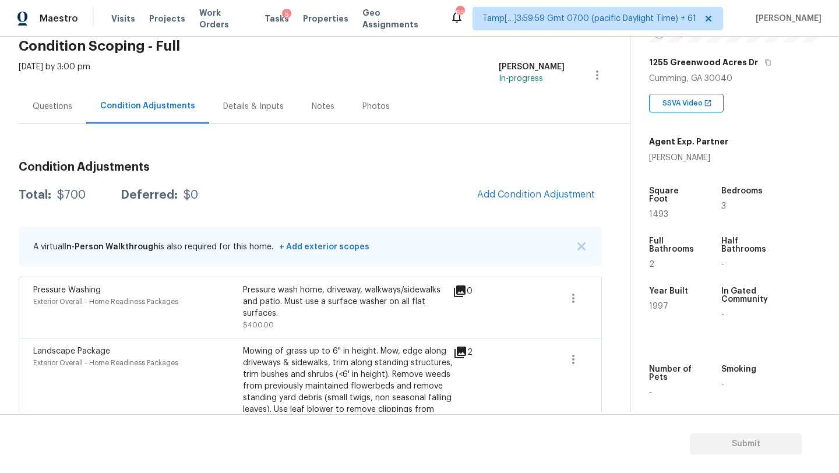
click at [51, 120] on div "Questions" at bounding box center [53, 106] width 68 height 34
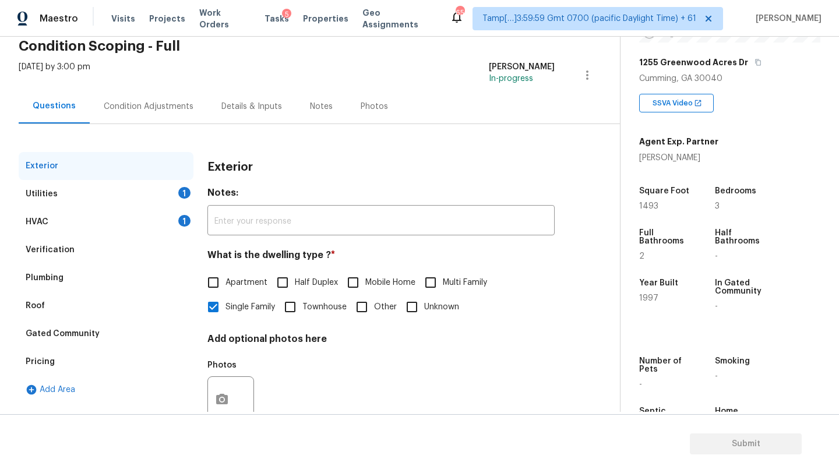
scroll to position [88, 0]
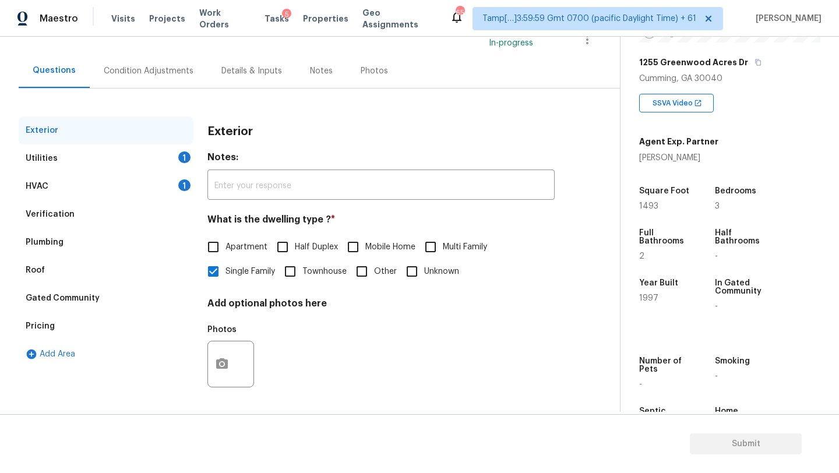
click at [64, 329] on div "Pricing" at bounding box center [106, 326] width 175 height 28
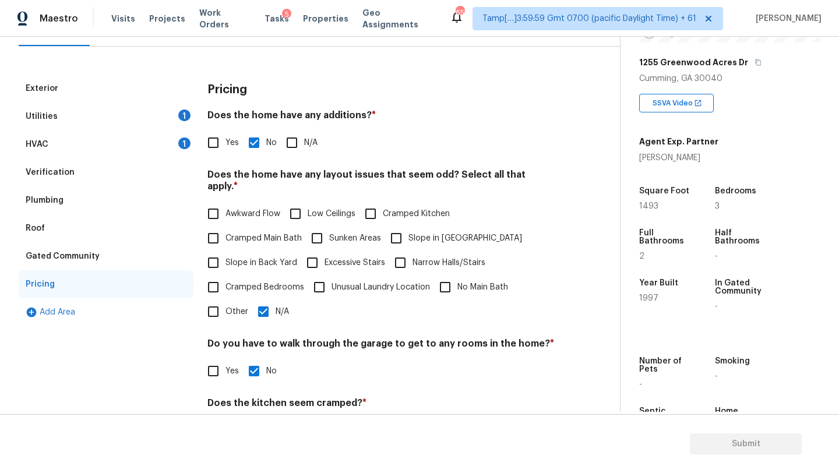
scroll to position [100, 0]
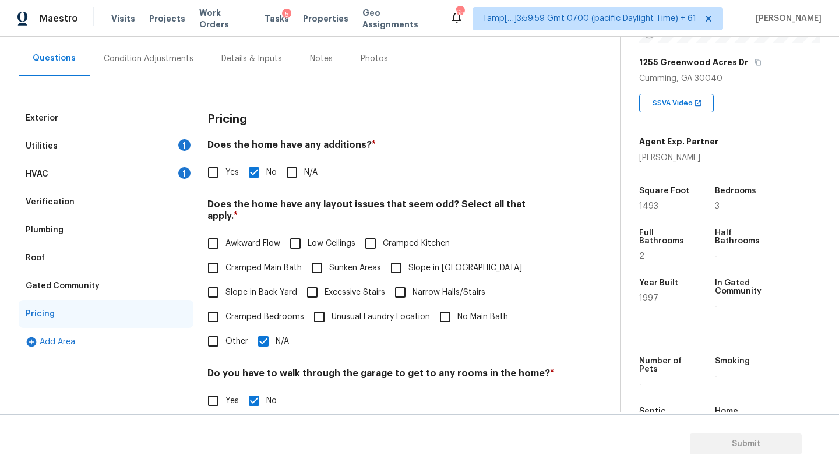
click at [68, 211] on div "Verification" at bounding box center [106, 202] width 175 height 28
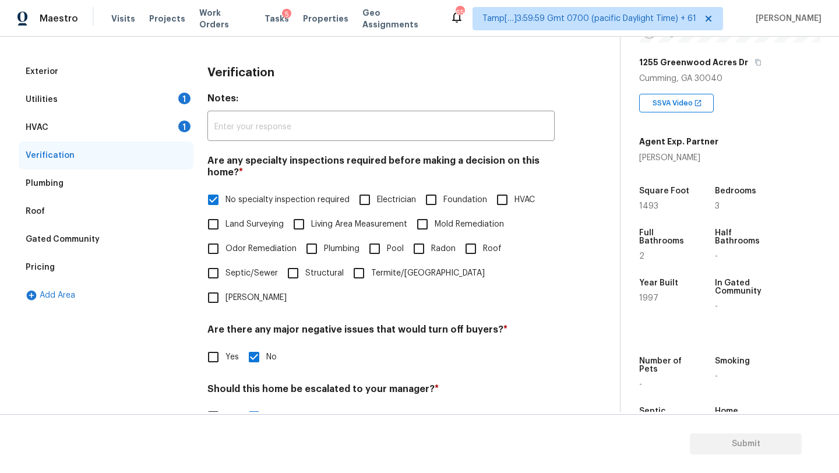
scroll to position [124, 0]
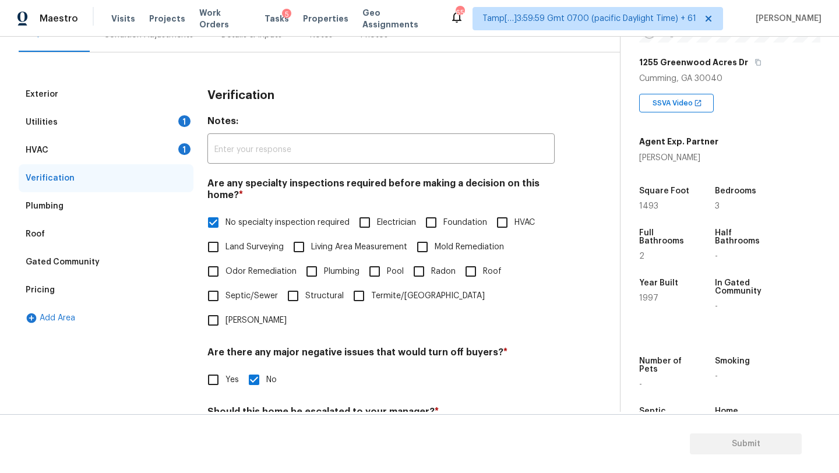
click at [92, 154] on div "HVAC 1" at bounding box center [106, 150] width 175 height 28
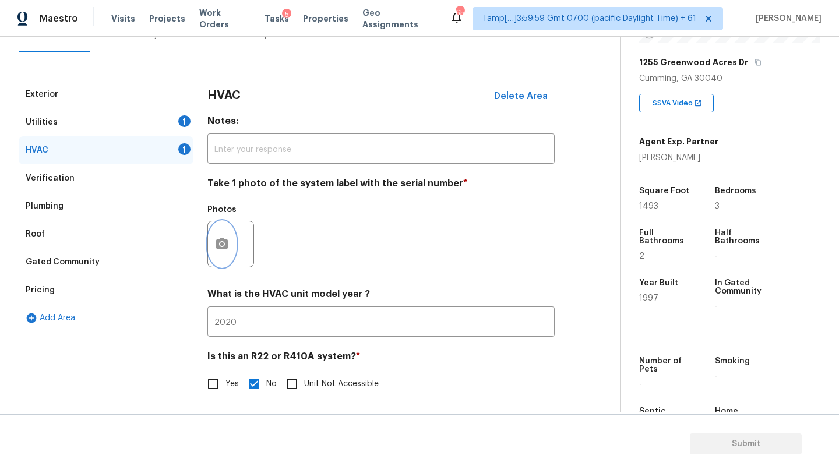
click at [223, 263] on button "button" at bounding box center [222, 244] width 28 height 45
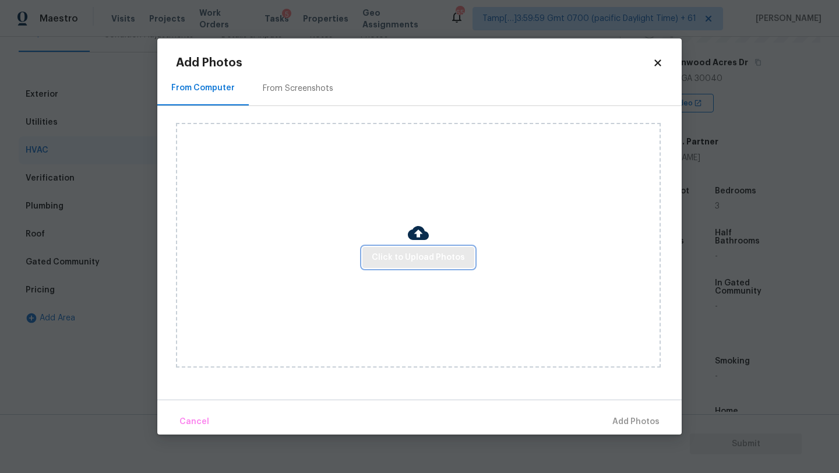
click at [374, 263] on button "Click to Upload Photos" at bounding box center [419, 258] width 112 height 22
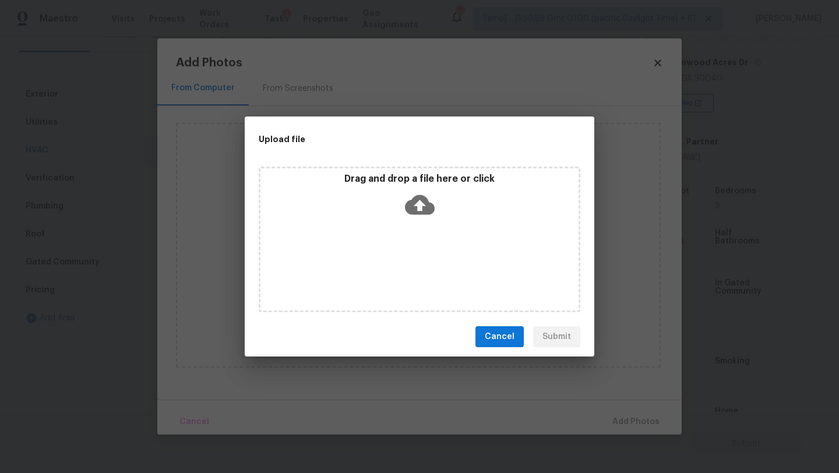
click at [399, 242] on div "Drag and drop a file here or click" at bounding box center [420, 240] width 322 height 146
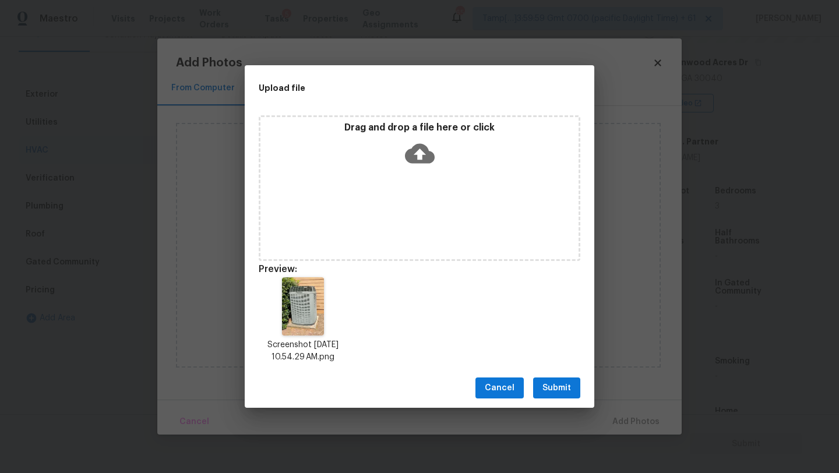
click at [573, 396] on button "Submit" at bounding box center [556, 389] width 47 height 22
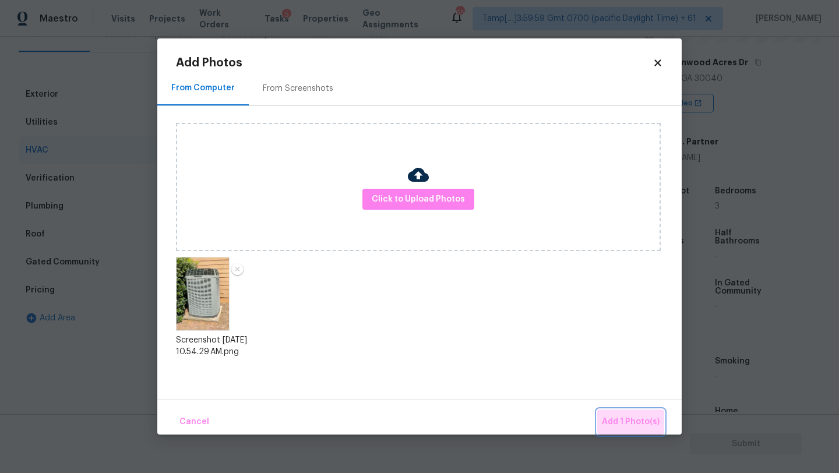
click at [630, 434] on button "Add 1 Photo(s)" at bounding box center [630, 422] width 67 height 25
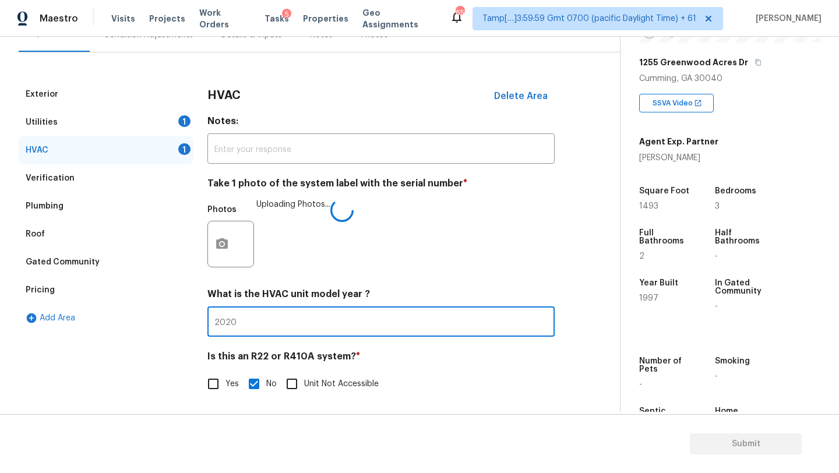
click at [353, 318] on input "2020" at bounding box center [381, 323] width 347 height 27
click at [352, 323] on input "2020" at bounding box center [381, 323] width 347 height 27
click at [99, 289] on div "Pricing" at bounding box center [106, 290] width 175 height 28
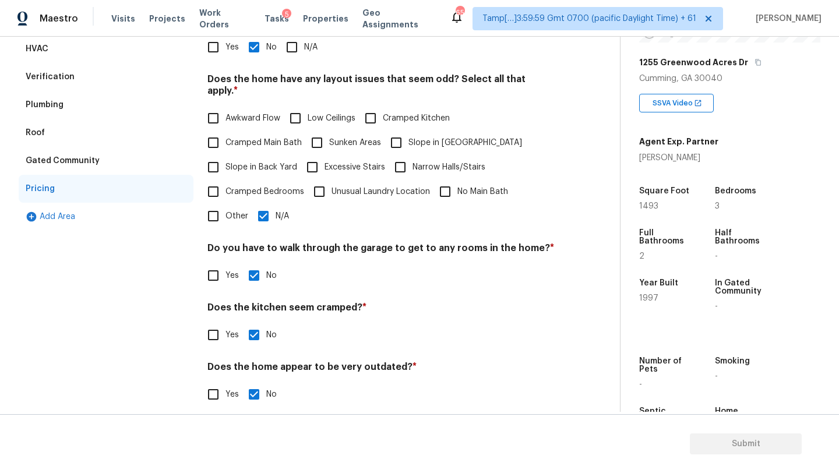
scroll to position [226, 0]
click at [224, 154] on input "Slope in Back Yard" at bounding box center [213, 166] width 24 height 24
checkbox input "true"
click at [268, 213] on input "N/A" at bounding box center [263, 215] width 24 height 24
checkbox input "false"
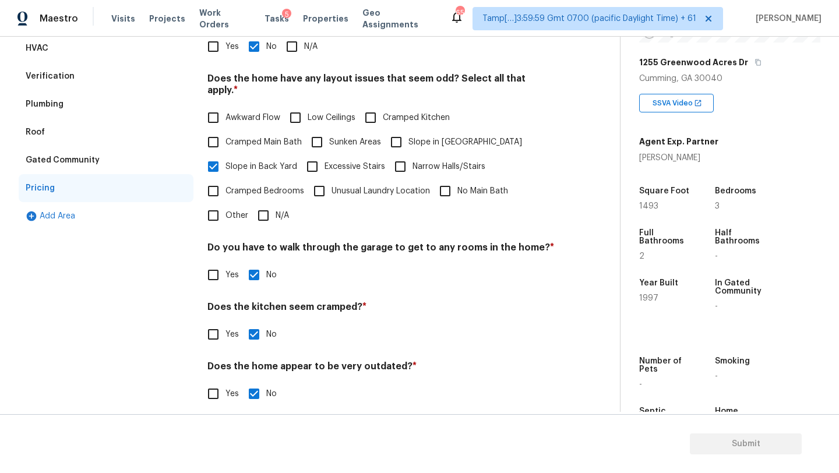
click at [107, 80] on div "Verification" at bounding box center [106, 76] width 175 height 28
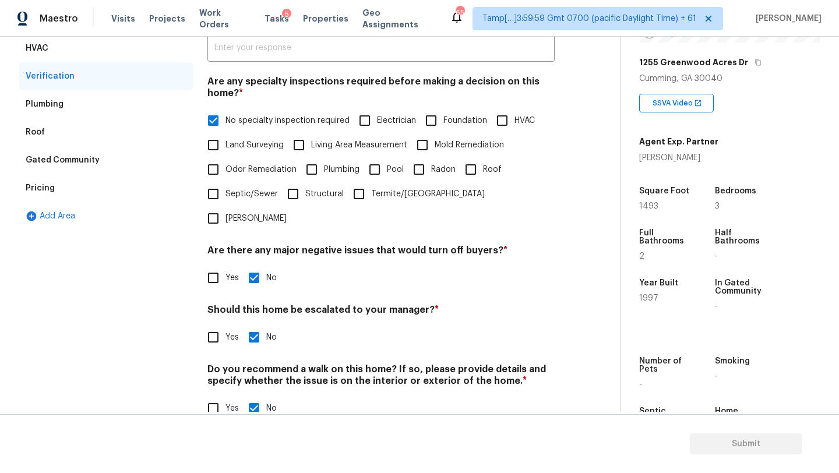
click at [217, 325] on input "Yes" at bounding box center [213, 337] width 24 height 24
checkbox input "true"
checkbox input "false"
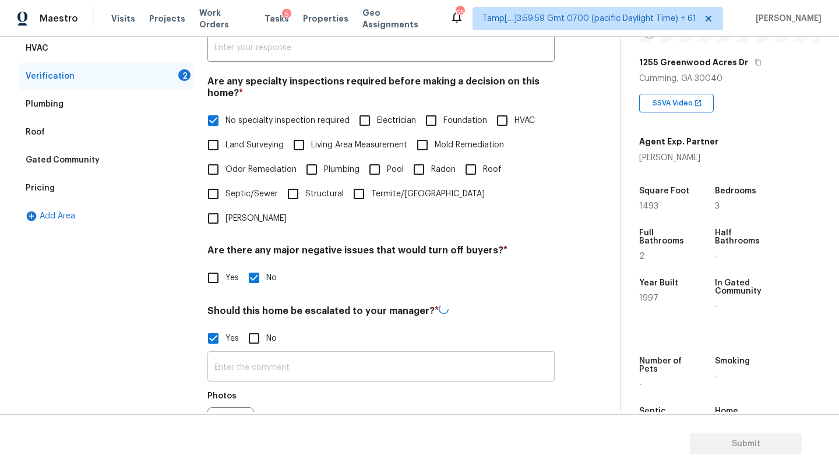
click at [230, 354] on input "text" at bounding box center [381, 367] width 347 height 27
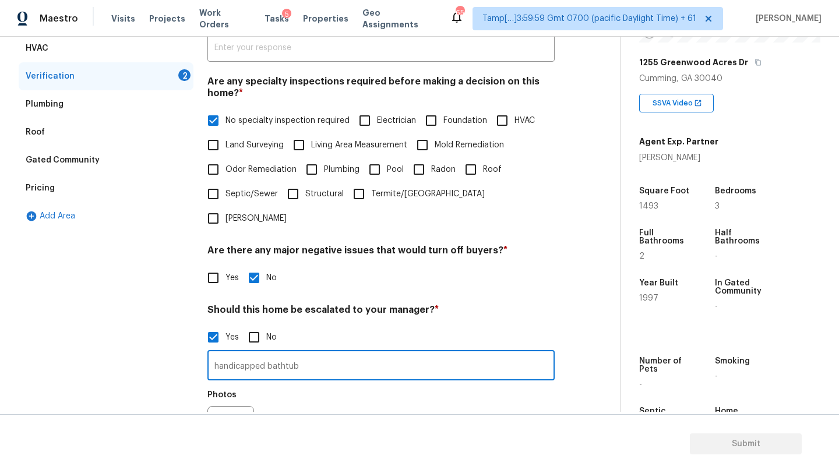
scroll to position [339, 0]
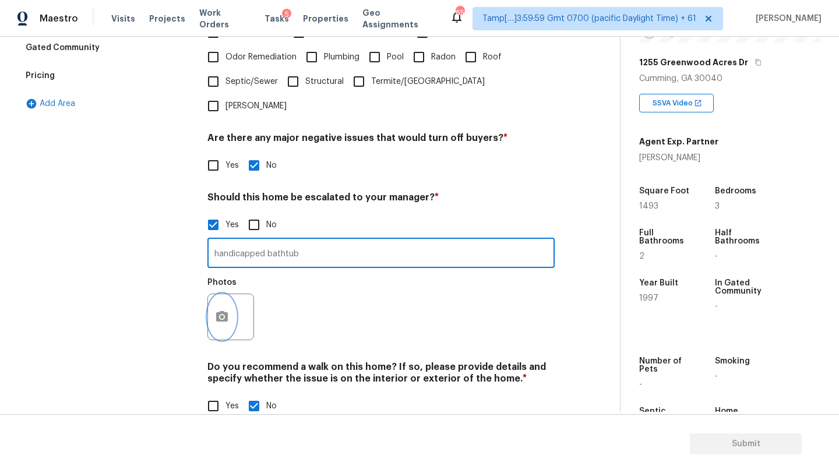
click at [224, 310] on icon "button" at bounding box center [222, 317] width 14 height 14
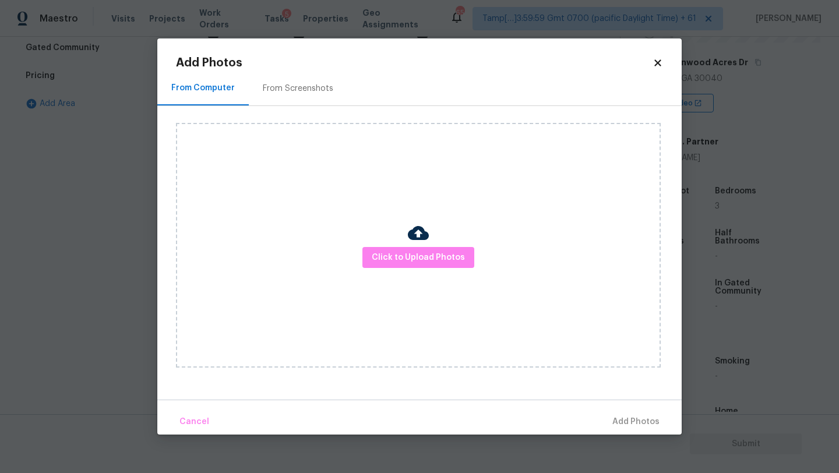
click at [393, 245] on div "Click to Upload Photos" at bounding box center [418, 245] width 485 height 245
click at [393, 253] on span "Click to Upload Photos" at bounding box center [418, 258] width 93 height 15
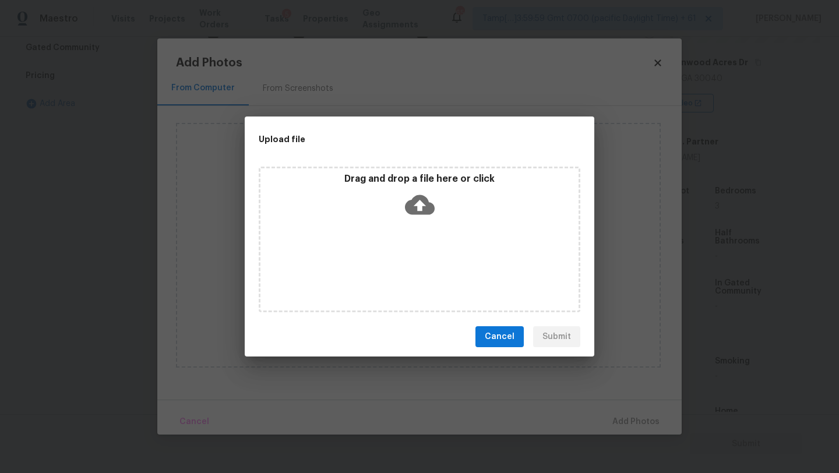
click at [406, 227] on div "Drag and drop a file here or click" at bounding box center [420, 240] width 322 height 146
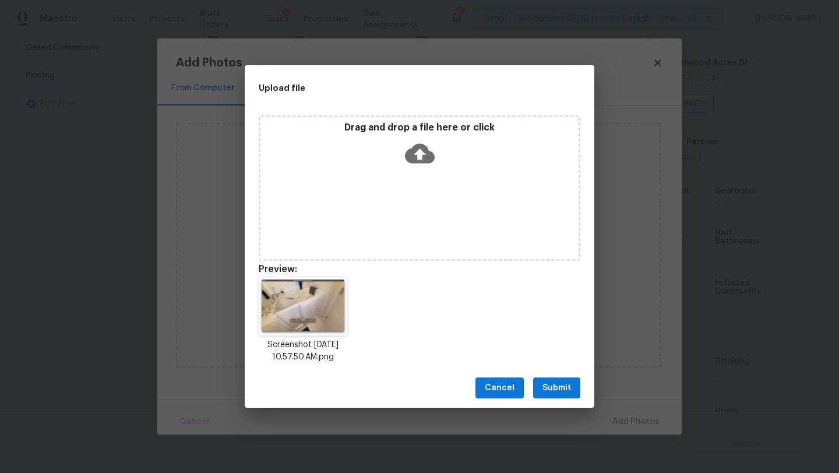
click at [568, 388] on span "Submit" at bounding box center [557, 388] width 29 height 15
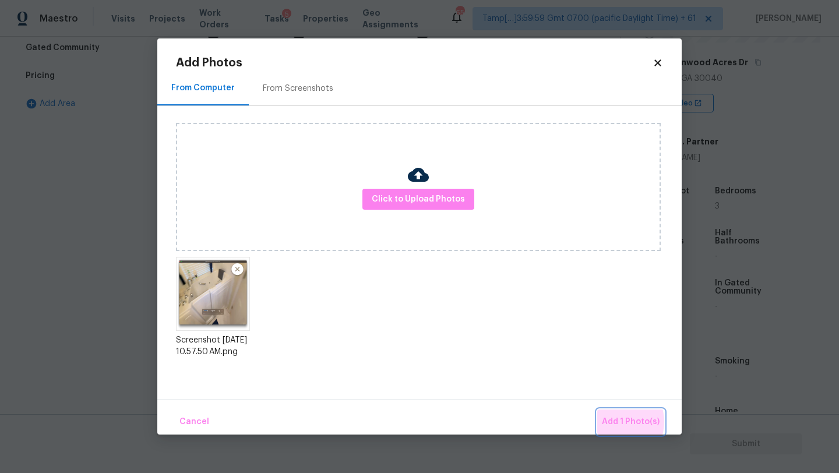
click at [617, 422] on span "Add 1 Photo(s)" at bounding box center [631, 422] width 58 height 15
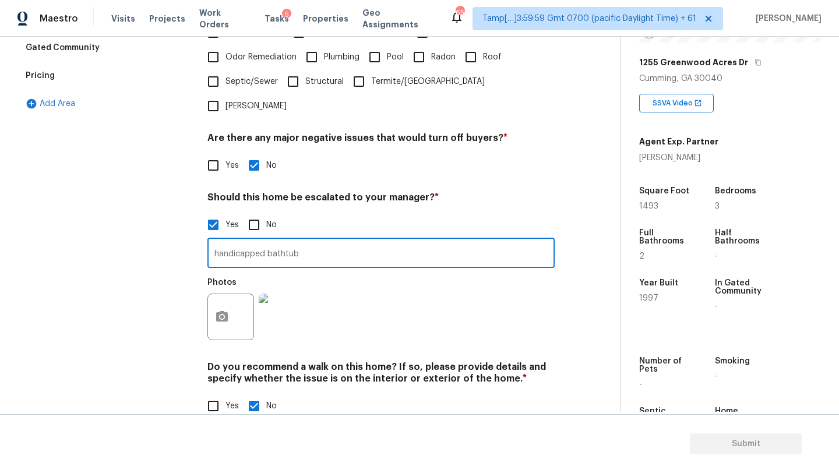
click at [328, 241] on input "handicapped bathtub" at bounding box center [381, 254] width 347 height 27
type input "handicapped bathtub, possible leak @8:56"
click at [233, 294] on button "button" at bounding box center [222, 316] width 28 height 45
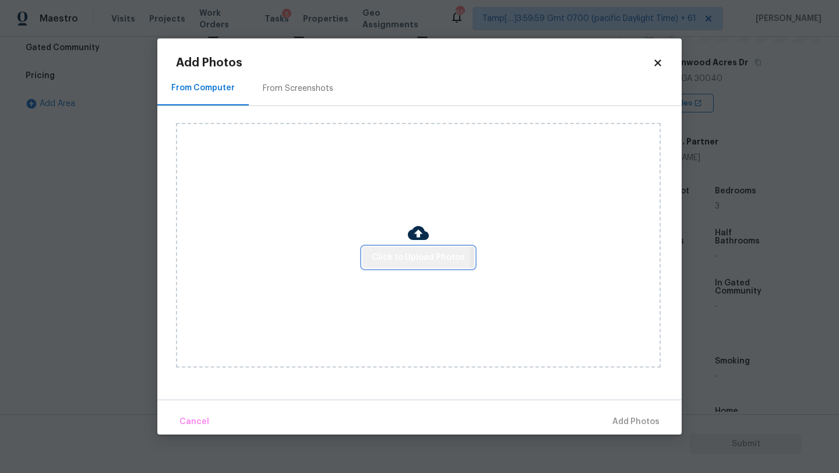
click at [391, 258] on span "Click to Upload Photos" at bounding box center [418, 258] width 93 height 15
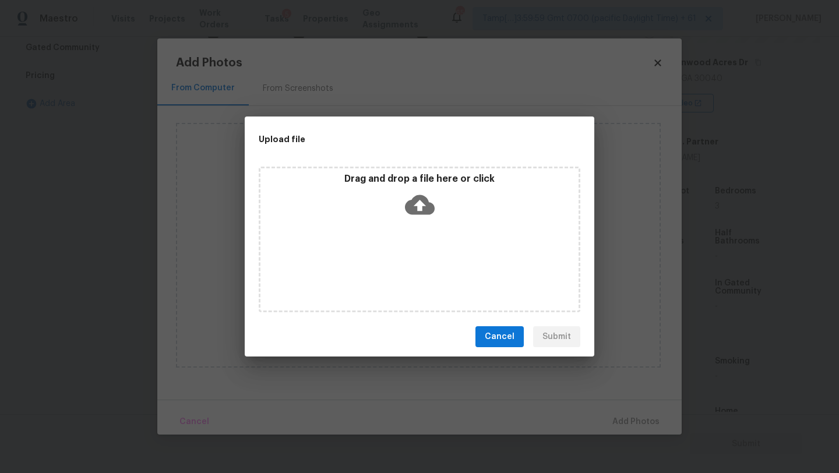
click at [426, 180] on p "Drag and drop a file here or click" at bounding box center [420, 179] width 318 height 12
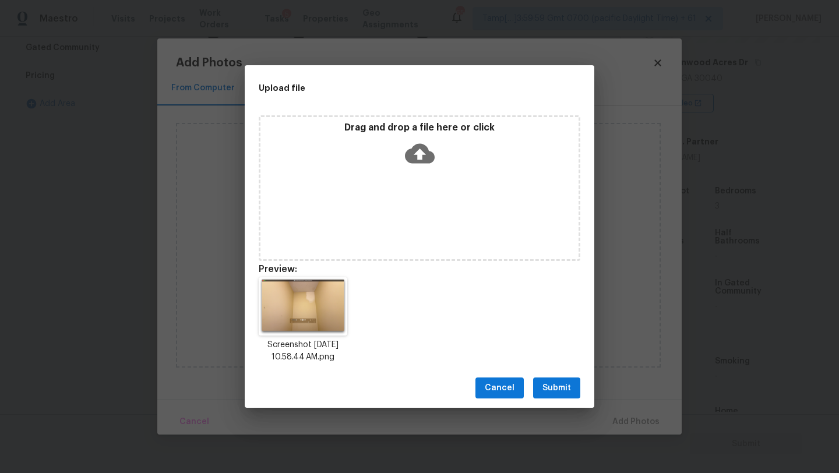
click at [551, 390] on span "Submit" at bounding box center [557, 388] width 29 height 15
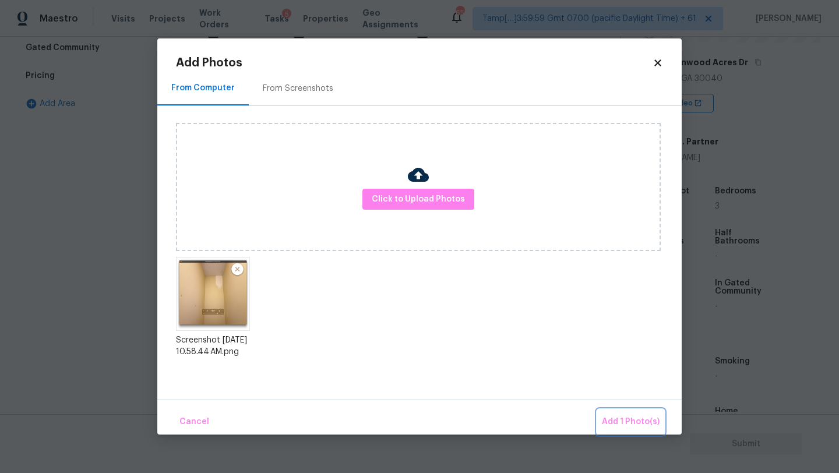
click at [631, 427] on span "Add 1 Photo(s)" at bounding box center [631, 422] width 58 height 15
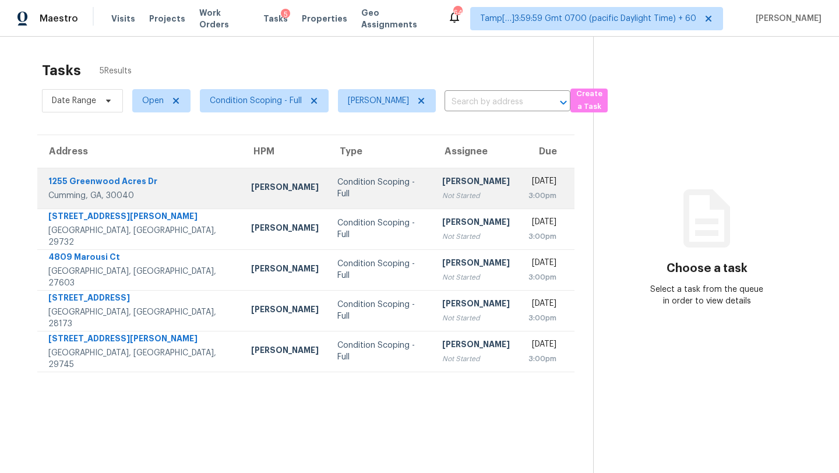
click at [442, 181] on div "[PERSON_NAME]" at bounding box center [476, 182] width 68 height 15
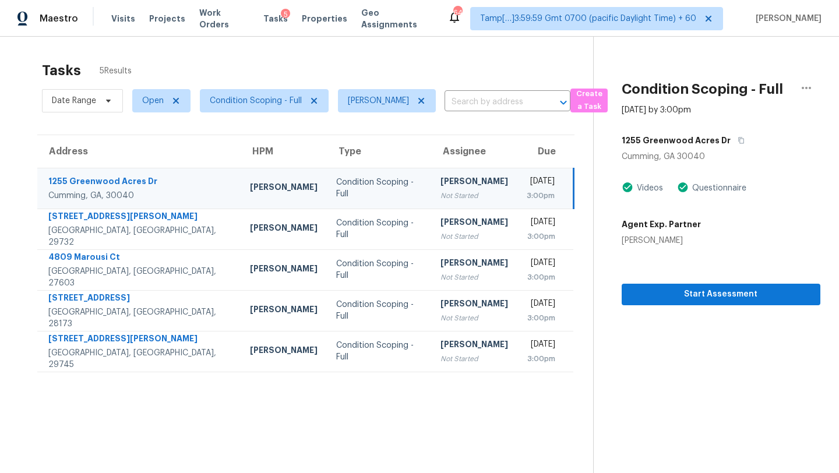
click at [441, 181] on div "[PERSON_NAME]" at bounding box center [475, 182] width 68 height 15
click at [731, 142] on button "button" at bounding box center [739, 140] width 16 height 21
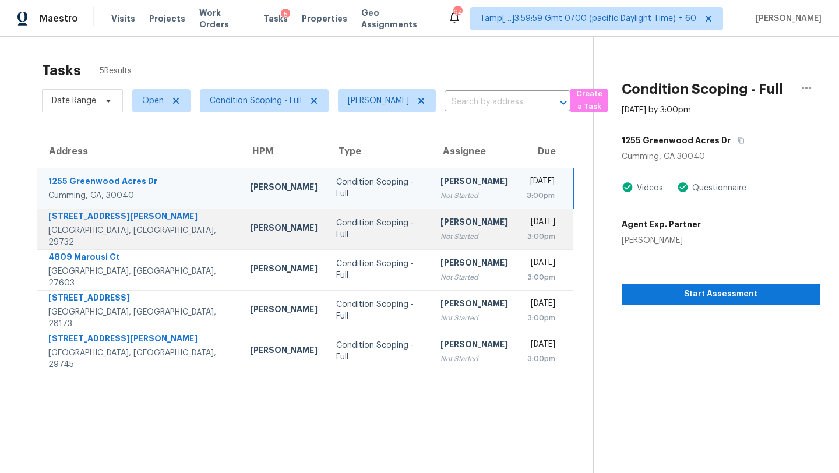
click at [374, 237] on td "Condition Scoping - Full" at bounding box center [379, 229] width 104 height 41
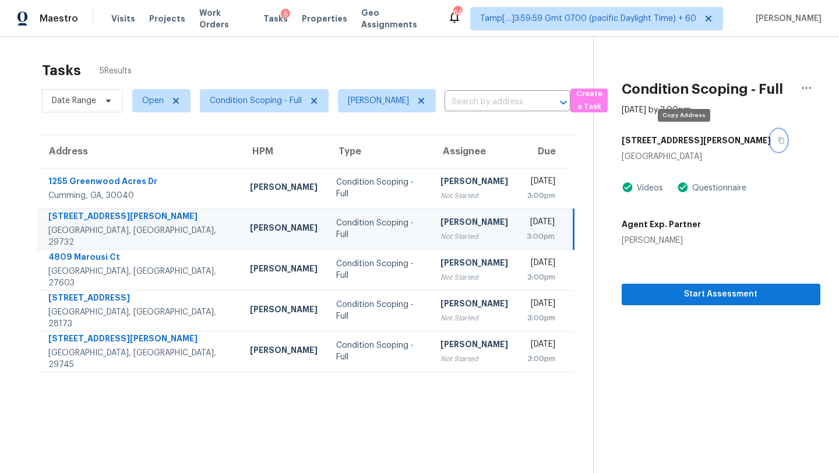
click at [779, 138] on icon "button" at bounding box center [782, 141] width 6 height 6
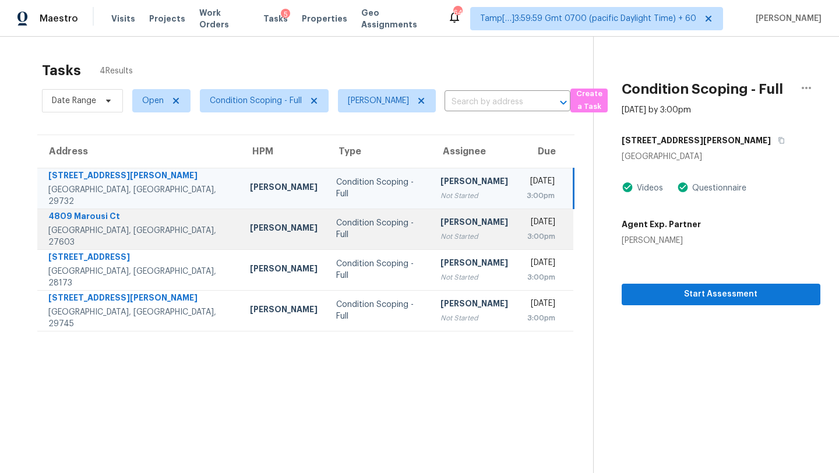
click at [441, 223] on div "[PERSON_NAME]" at bounding box center [475, 223] width 68 height 15
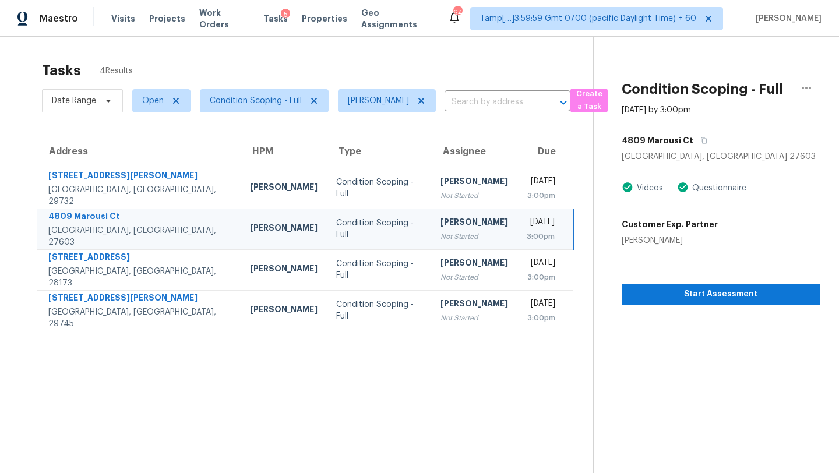
scroll to position [37, 0]
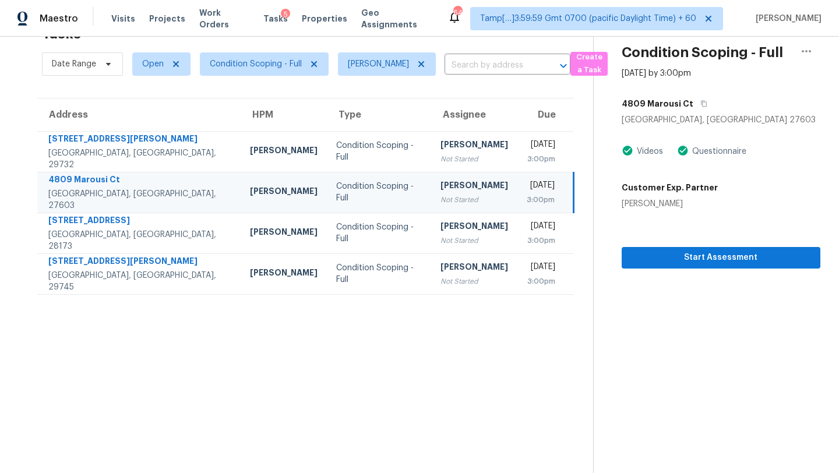
drag, startPoint x: 456, startPoint y: 30, endPoint x: 407, endPoint y: 187, distance: 164.3
click at [441, 187] on div "[PERSON_NAME]" at bounding box center [475, 187] width 68 height 15
click at [701, 101] on icon "button" at bounding box center [704, 103] width 7 height 7
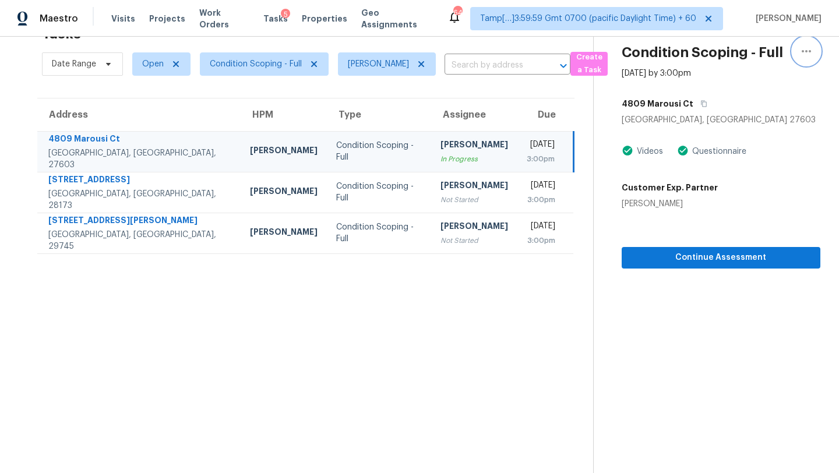
click at [804, 55] on icon "button" at bounding box center [807, 51] width 14 height 14
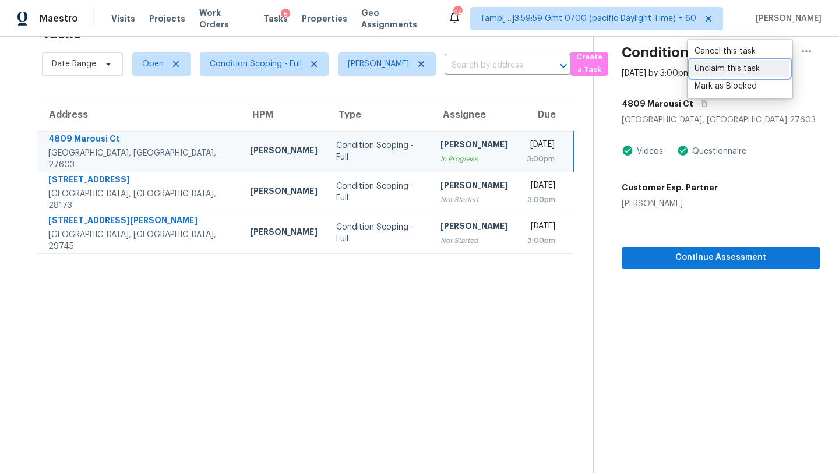
click at [708, 69] on div "Unclaim this task" at bounding box center [740, 69] width 91 height 12
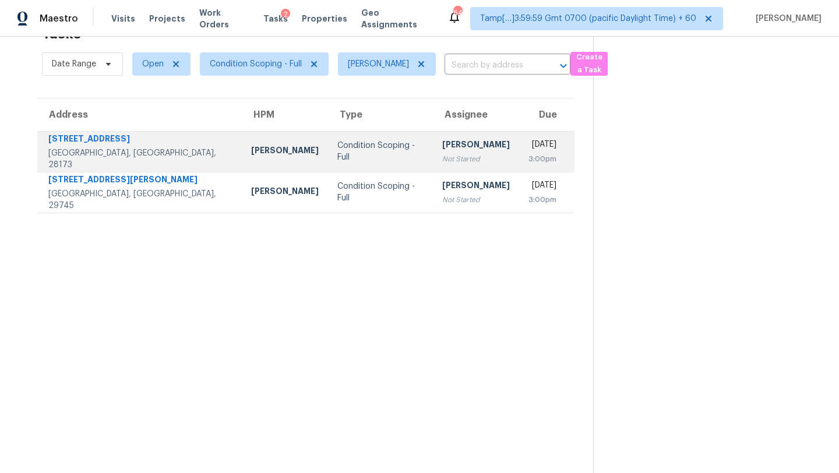
click at [442, 163] on div "Not Started" at bounding box center [476, 159] width 68 height 12
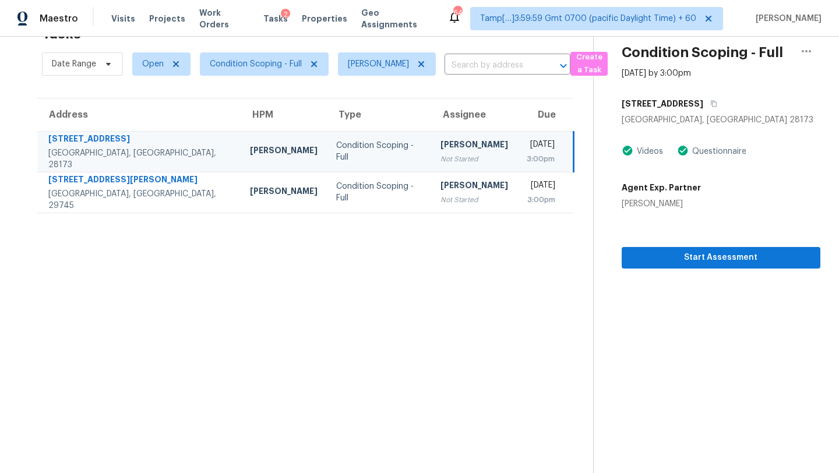
click at [441, 163] on div "Not Started" at bounding box center [475, 159] width 68 height 12
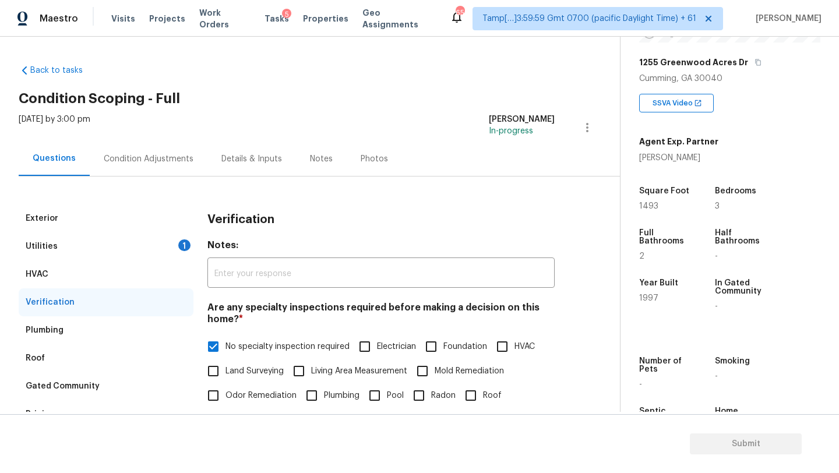
click at [146, 153] on div "Condition Adjustments" at bounding box center [149, 159] width 90 height 12
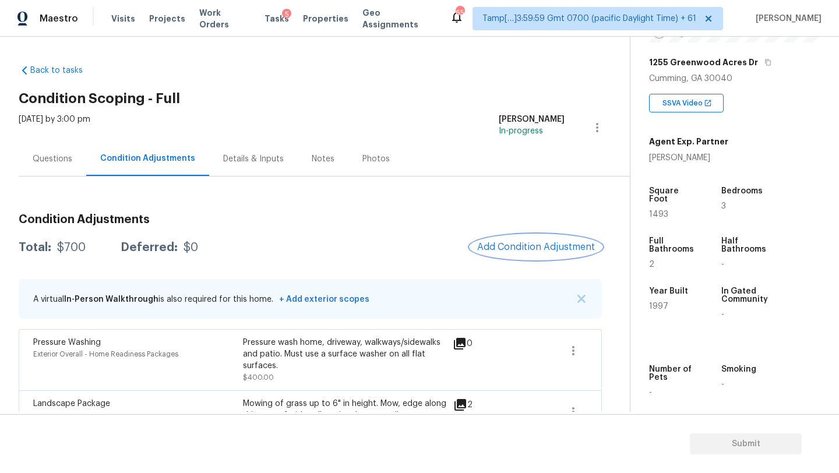
click at [532, 245] on span "Add Condition Adjustment" at bounding box center [536, 247] width 118 height 10
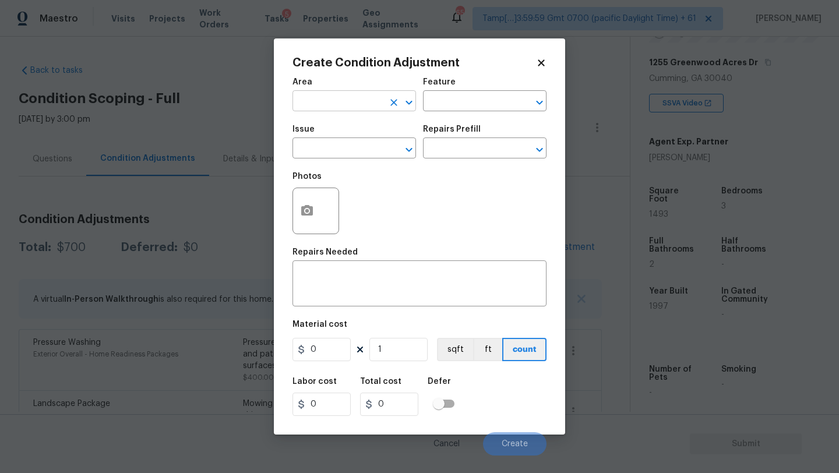
click at [327, 103] on input "text" at bounding box center [338, 102] width 91 height 18
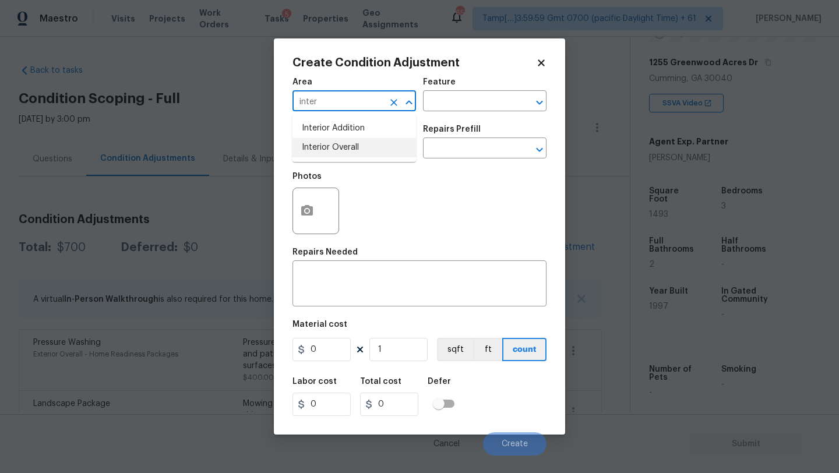
click at [334, 141] on li "Interior Overall" at bounding box center [355, 147] width 124 height 19
type input "Interior Overall"
click at [452, 115] on div "Area Interior Overall ​ Feature ​" at bounding box center [420, 94] width 254 height 47
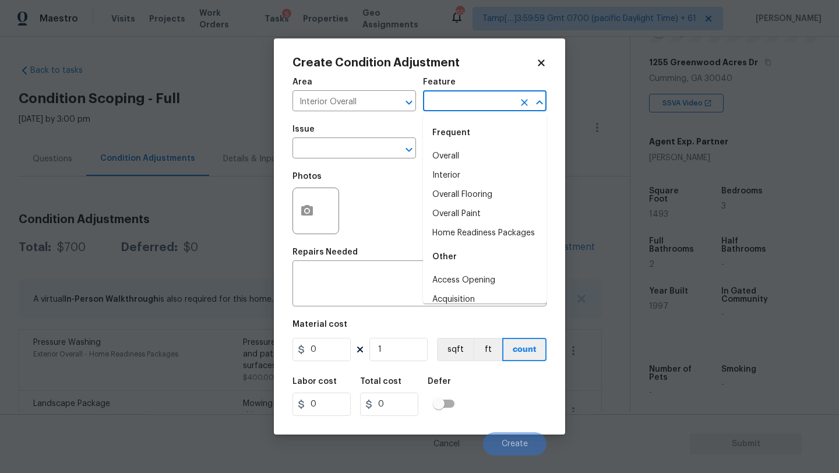
click at [452, 107] on input "text" at bounding box center [468, 102] width 91 height 18
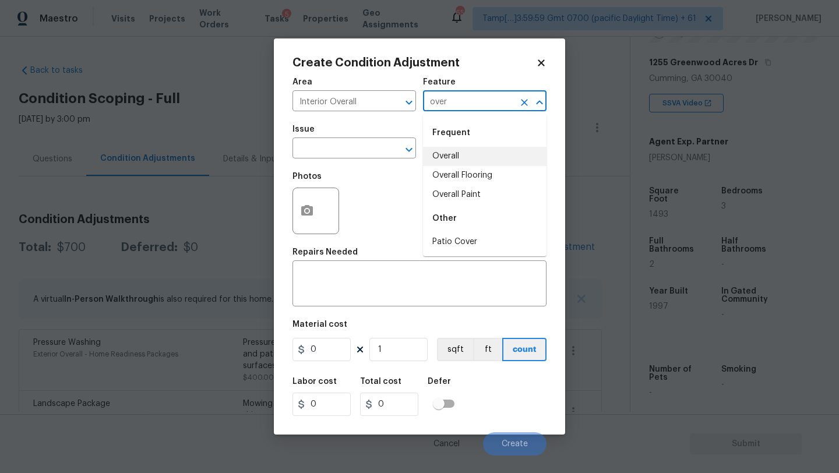
click at [456, 159] on li "Overall" at bounding box center [485, 156] width 124 height 19
type input "Overall"
click at [346, 159] on span "Issue ​" at bounding box center [355, 141] width 124 height 47
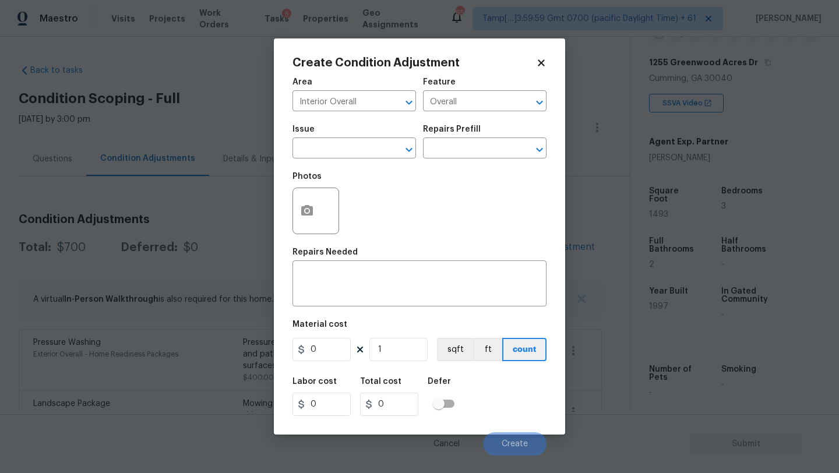
click at [337, 139] on div "Issue" at bounding box center [355, 132] width 124 height 15
click at [336, 156] on input "text" at bounding box center [338, 149] width 91 height 18
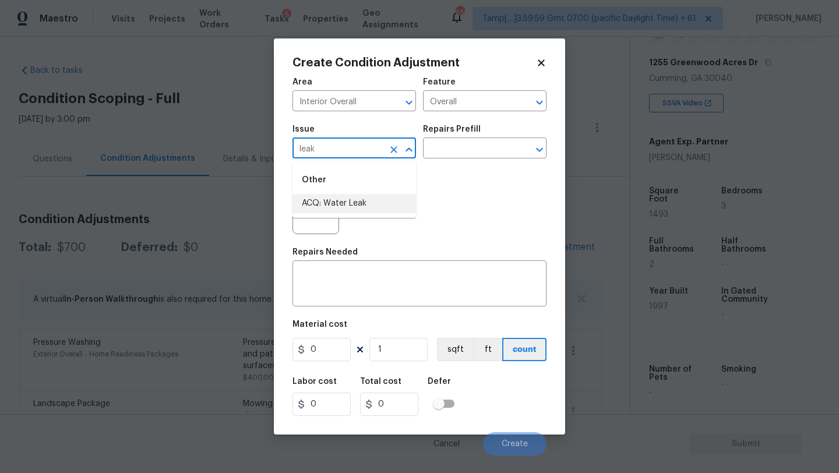
click at [339, 206] on li "ACQ: Water Leak" at bounding box center [355, 203] width 124 height 19
type input "ACQ: Water Leak"
click at [486, 151] on input "text" at bounding box center [468, 149] width 91 height 18
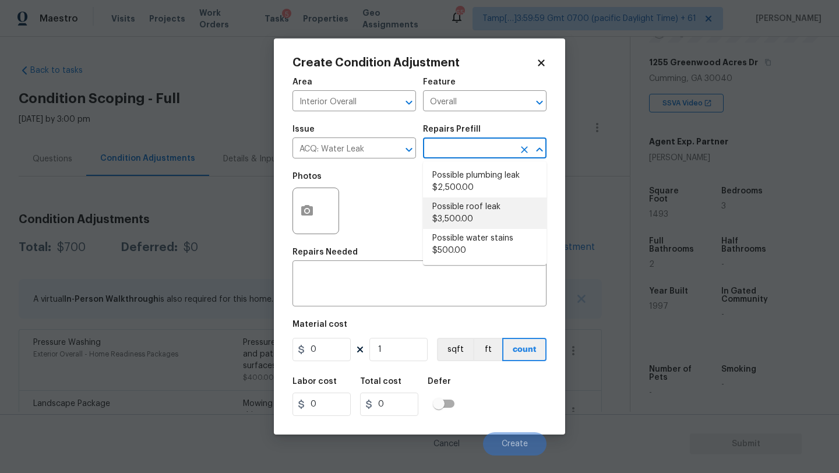
click at [486, 212] on li "Possible roof leak $3,500.00" at bounding box center [485, 213] width 124 height 31
type input "Acquisition"
type textarea "Acquisition Scope: Possible roof leak"
type input "3500"
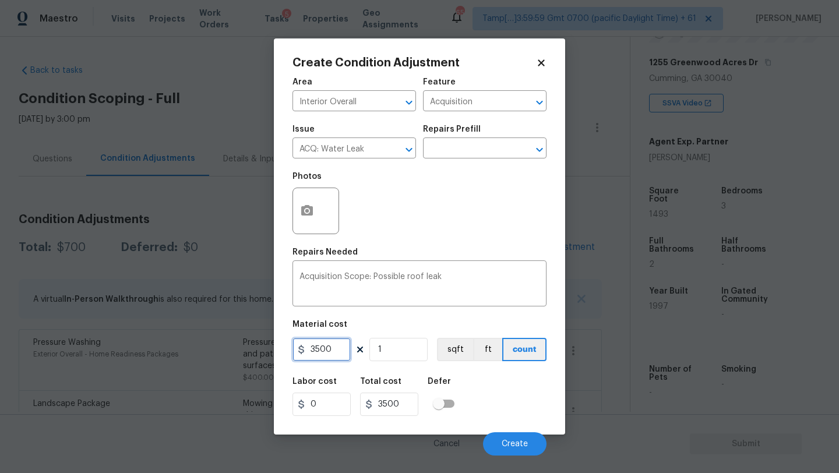
drag, startPoint x: 314, startPoint y: 350, endPoint x: 282, endPoint y: 355, distance: 31.8
click at [283, 355] on div "Create Condition Adjustment Area Interior Overall ​ Feature Acquisition ​ Issue…" at bounding box center [419, 236] width 291 height 396
type input "2500"
click at [504, 437] on button "Create" at bounding box center [515, 444] width 64 height 23
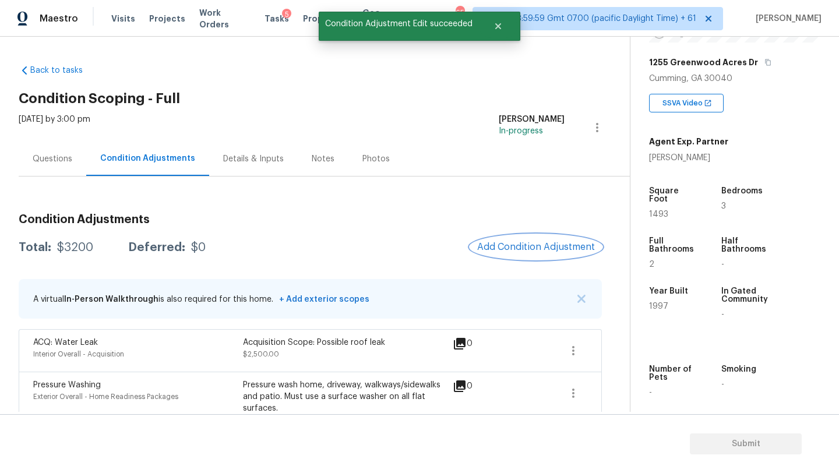
click at [536, 243] on span "Add Condition Adjustment" at bounding box center [536, 247] width 118 height 10
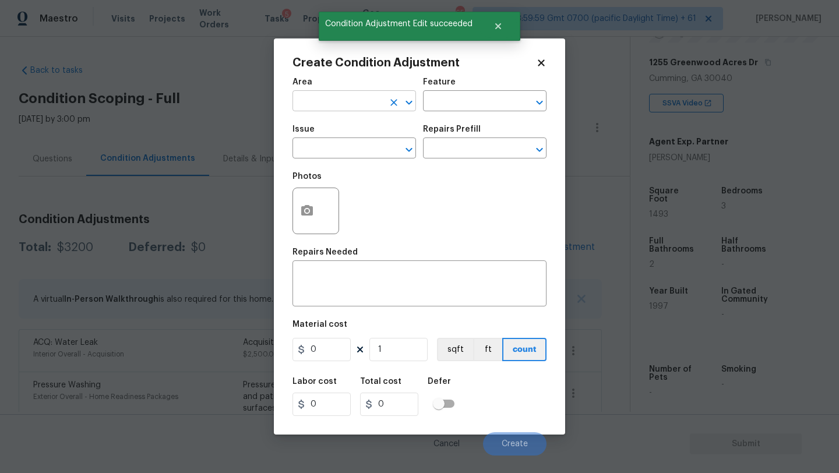
click at [325, 102] on input "text" at bounding box center [338, 102] width 91 height 18
click at [324, 124] on li "Bathroom" at bounding box center [355, 128] width 124 height 19
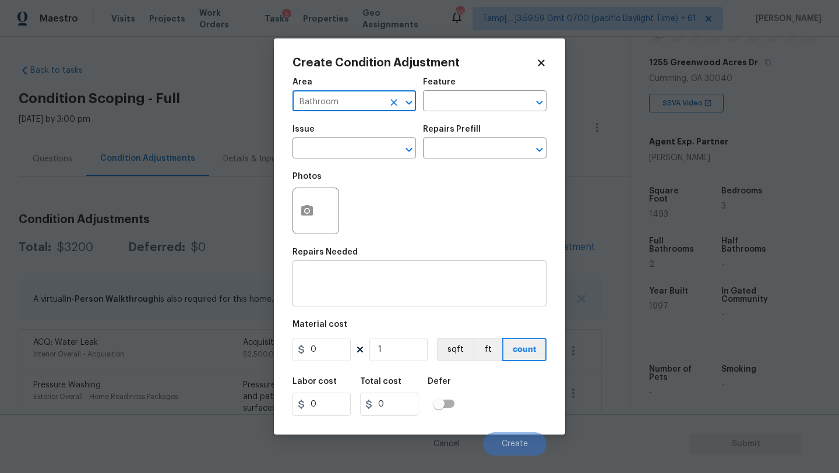
type input "Bathroom"
click at [327, 272] on div "x ​" at bounding box center [420, 284] width 254 height 43
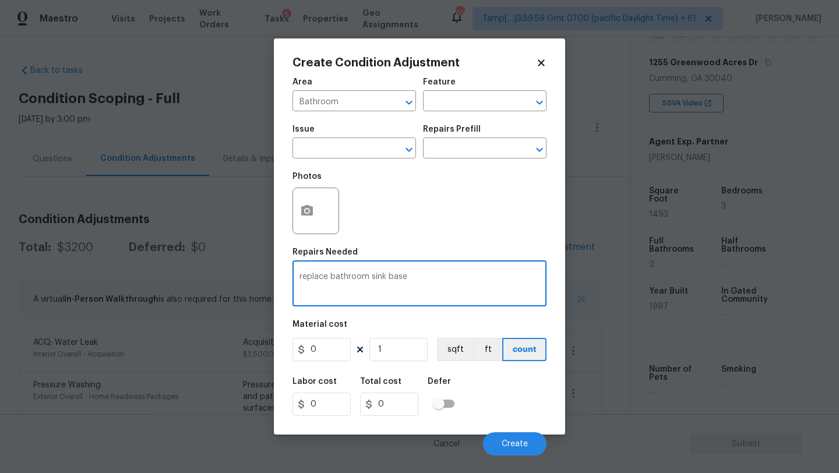
type textarea "replace bathroom sink base"
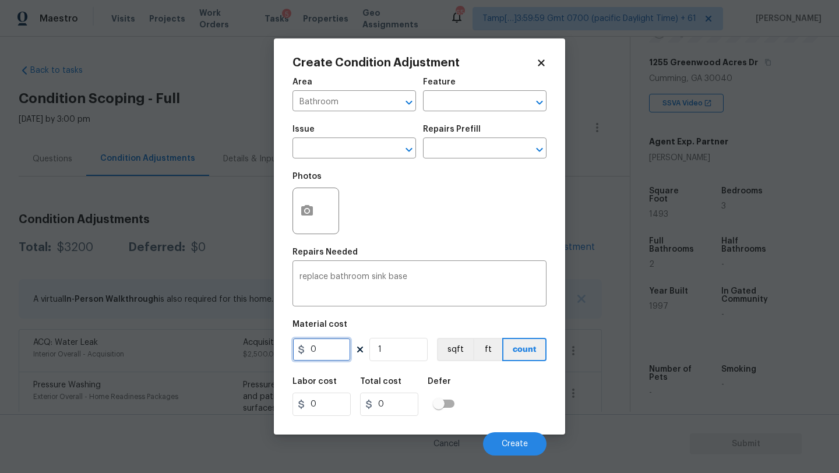
click at [339, 357] on input "0" at bounding box center [322, 349] width 58 height 23
type input "120"
click at [313, 220] on button "button" at bounding box center [307, 210] width 28 height 45
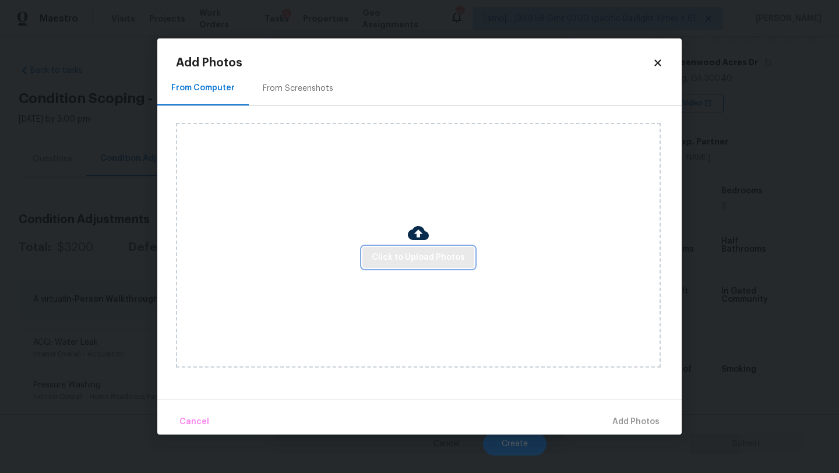
click at [405, 259] on span "Click to Upload Photos" at bounding box center [418, 258] width 93 height 15
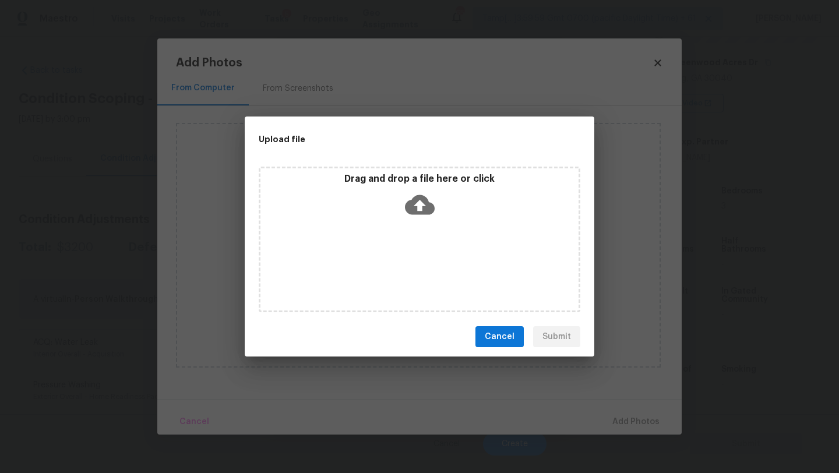
click at [417, 224] on div "Drag and drop a file here or click" at bounding box center [420, 240] width 322 height 146
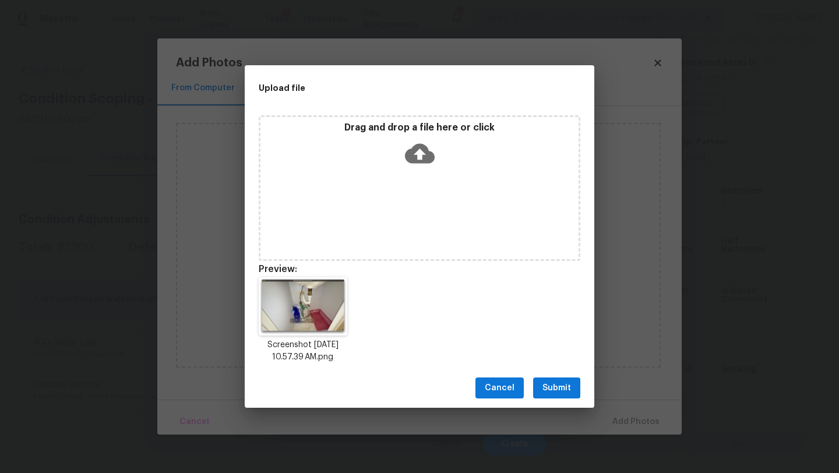
click at [549, 389] on span "Submit" at bounding box center [557, 388] width 29 height 15
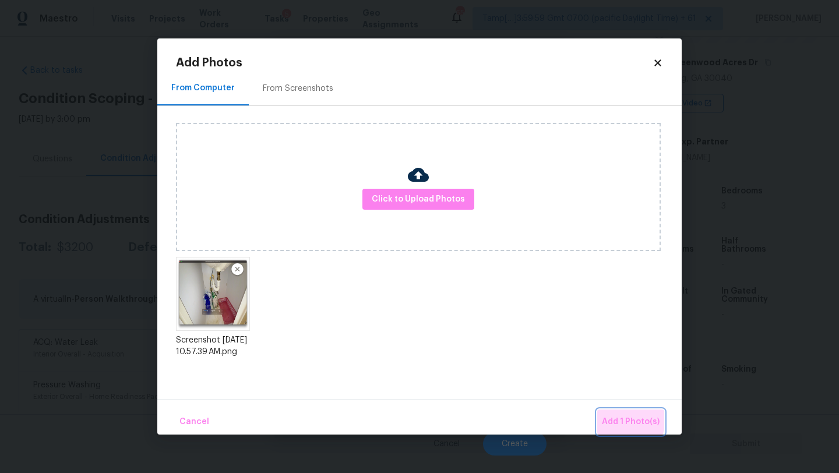
click at [623, 420] on span "Add 1 Photo(s)" at bounding box center [631, 422] width 58 height 15
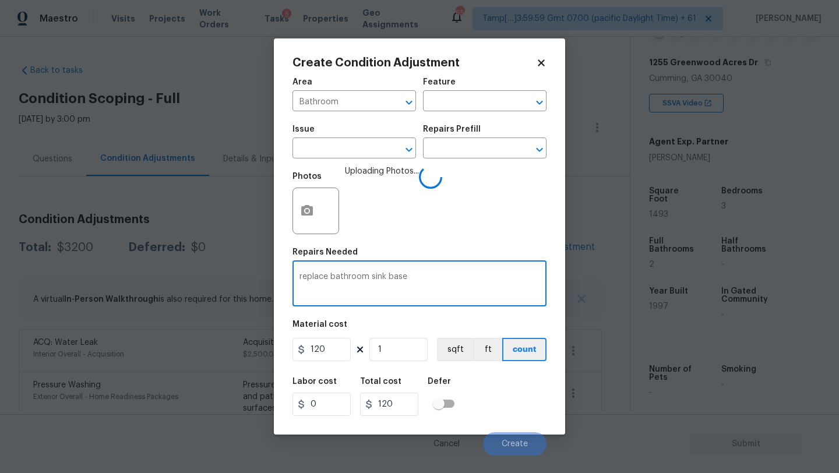
click at [412, 280] on textarea "replace bathroom sink base" at bounding box center [420, 285] width 240 height 24
click at [508, 395] on div "Labor cost 0 Total cost 120 Defer" at bounding box center [420, 397] width 254 height 52
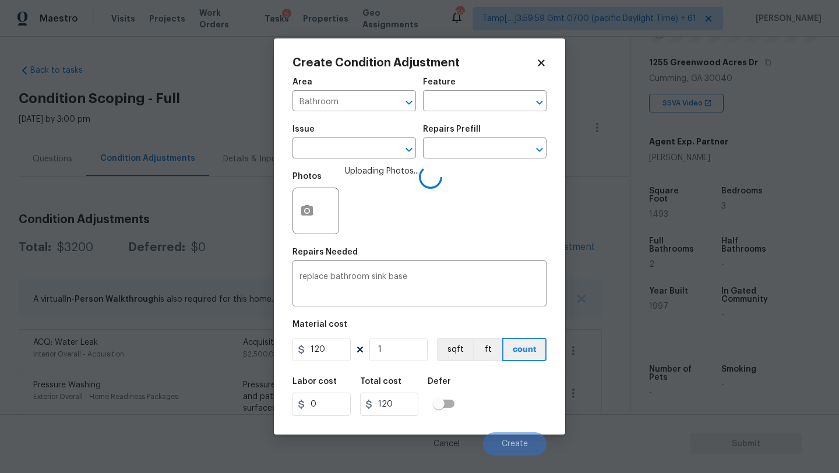
click at [509, 409] on div "Labor cost 0 Total cost 120 Defer" at bounding box center [420, 397] width 254 height 52
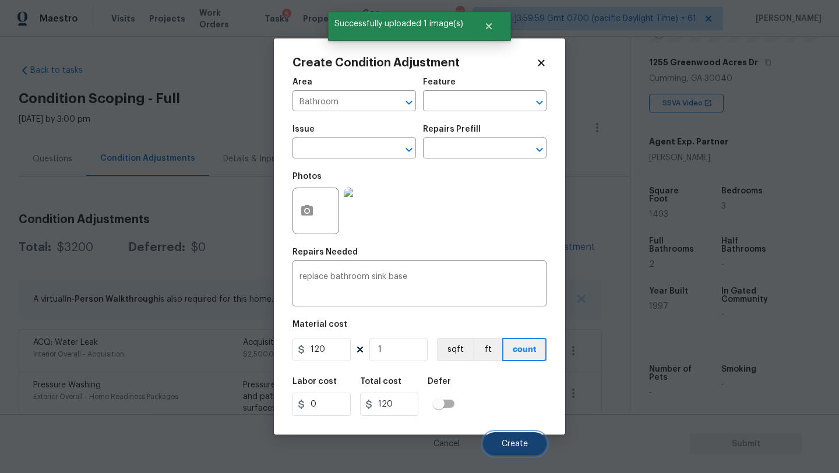
click at [505, 437] on button "Create" at bounding box center [515, 444] width 64 height 23
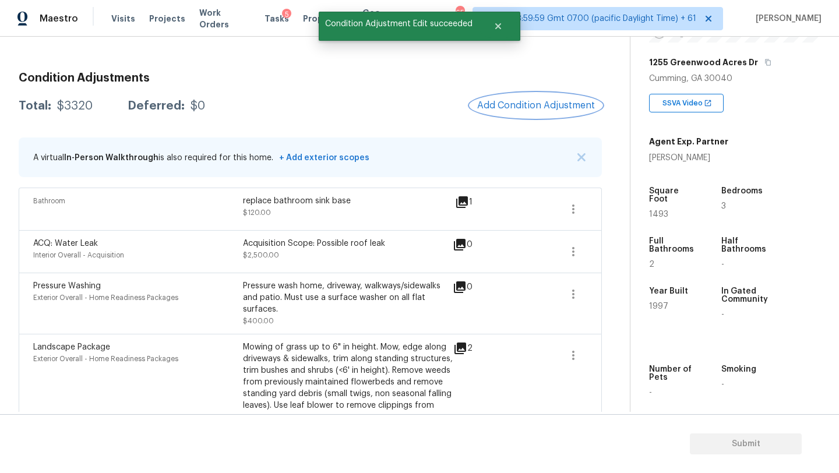
scroll to position [90, 0]
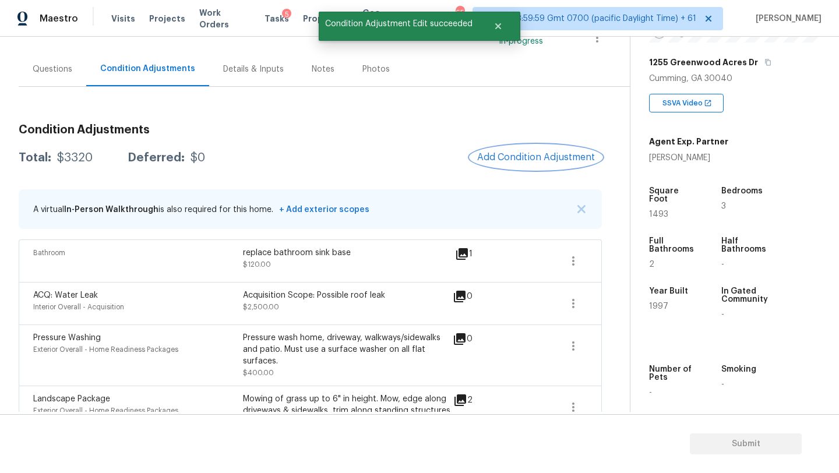
click at [520, 165] on button "Add Condition Adjustment" at bounding box center [536, 157] width 132 height 24
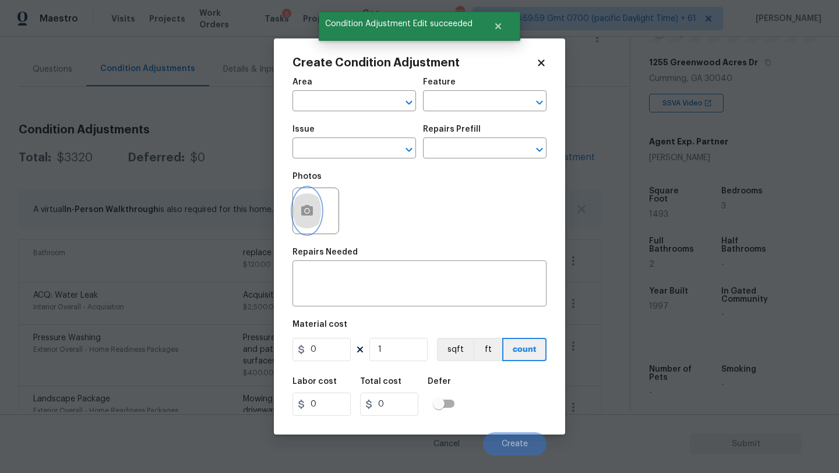
click at [317, 212] on button "button" at bounding box center [307, 210] width 28 height 45
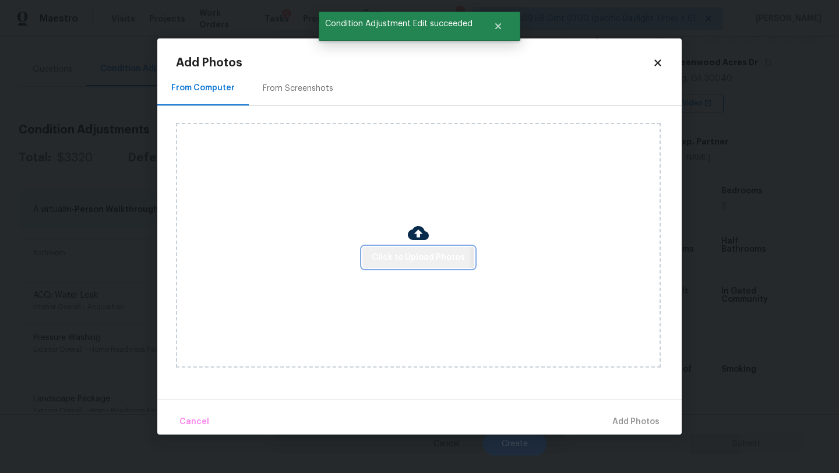
click at [392, 257] on span "Click to Upload Photos" at bounding box center [418, 258] width 93 height 15
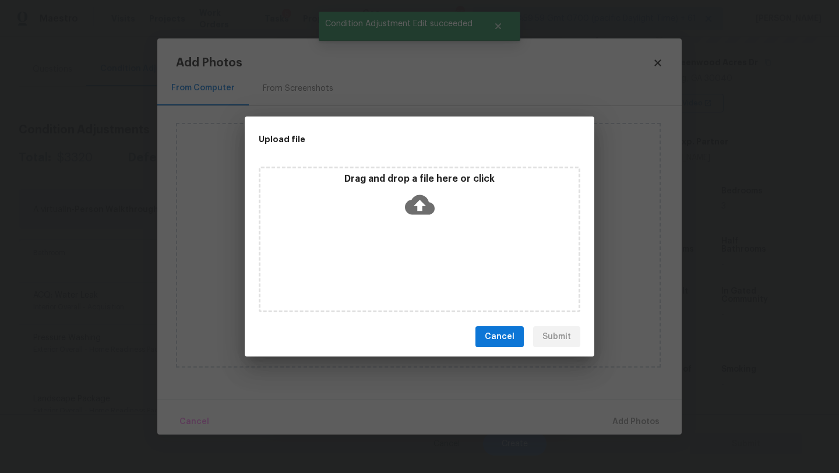
click at [406, 215] on icon at bounding box center [420, 205] width 30 height 30
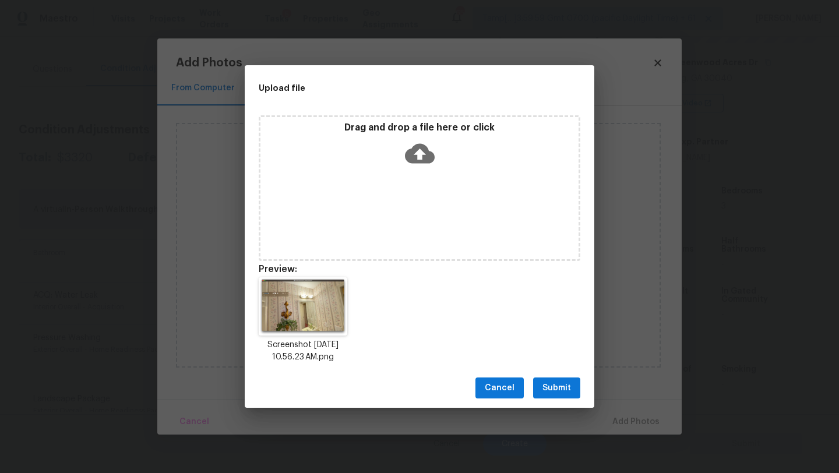
click at [557, 384] on span "Submit" at bounding box center [557, 388] width 29 height 15
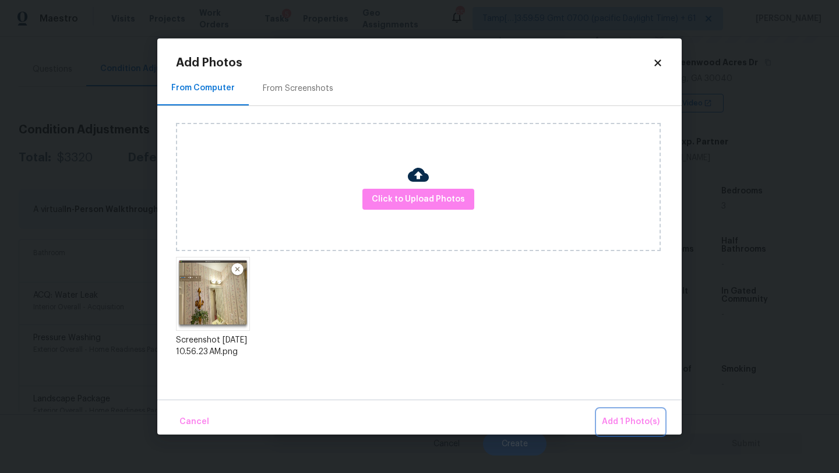
click at [610, 419] on span "Add 1 Photo(s)" at bounding box center [631, 422] width 58 height 15
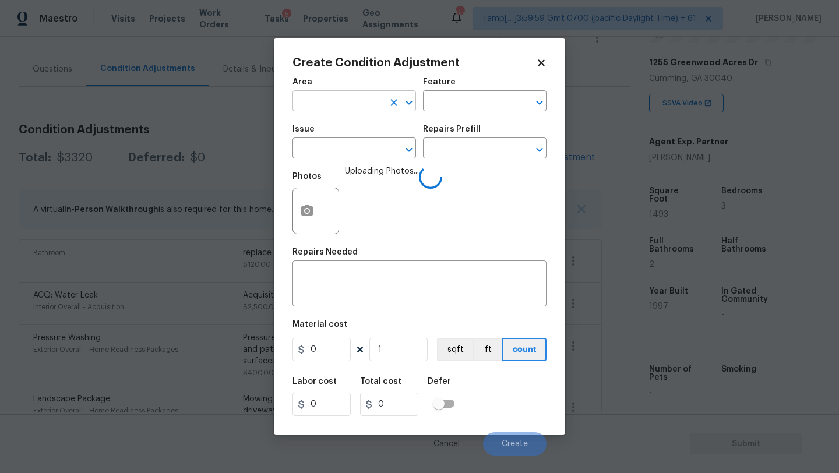
click at [309, 103] on input "text" at bounding box center [338, 102] width 91 height 18
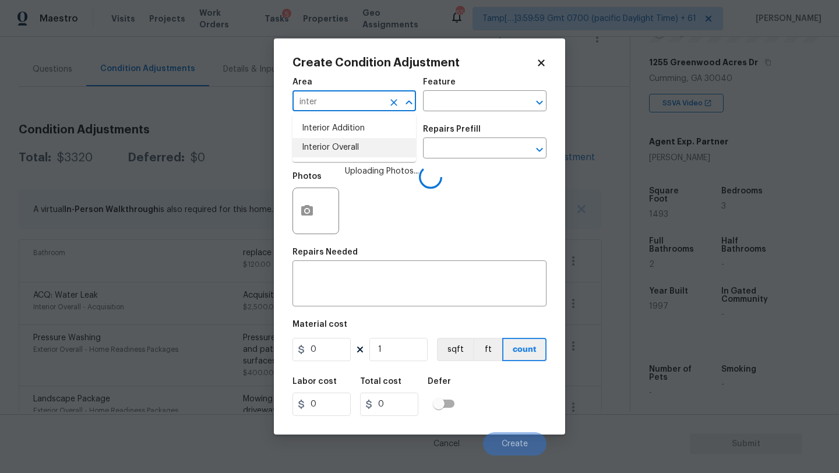
click at [333, 146] on li "Interior Overall" at bounding box center [355, 147] width 124 height 19
type input "Interior Overall"
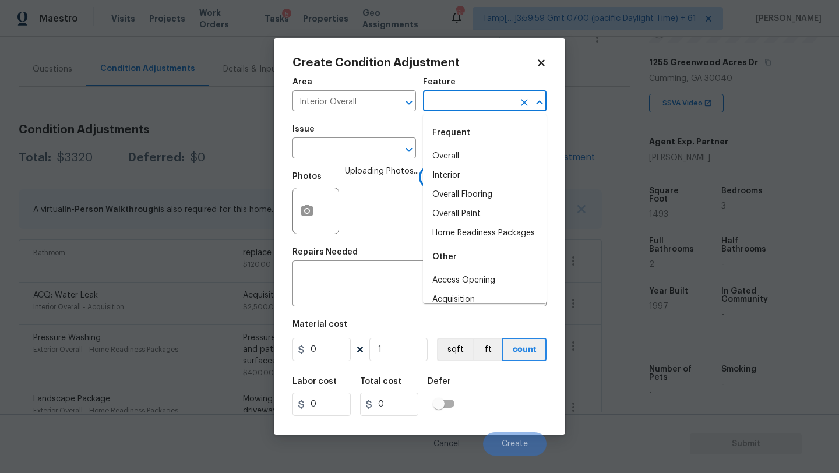
click at [440, 108] on input "text" at bounding box center [468, 102] width 91 height 18
type input "wall"
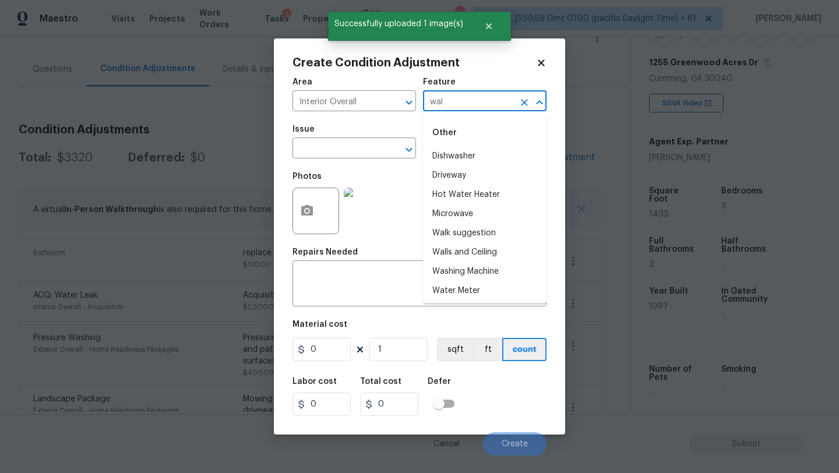
type input "wall"
type input "a"
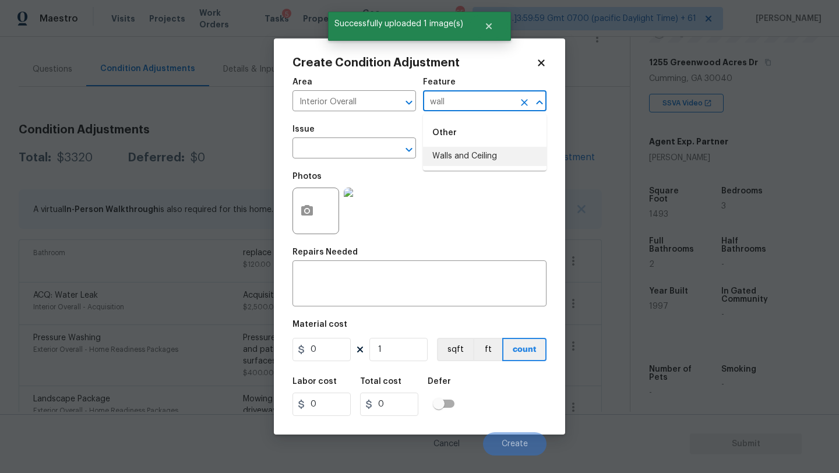
click at [448, 161] on li "Walls and Ceiling" at bounding box center [485, 156] width 124 height 19
type input "Walls and Ceiling"
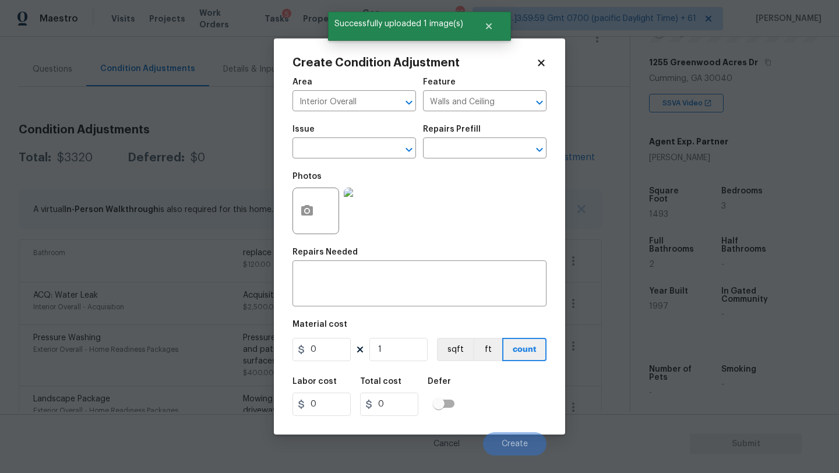
click at [333, 132] on div "Issue" at bounding box center [355, 132] width 124 height 15
click at [333, 142] on input "text" at bounding box center [338, 149] width 91 height 18
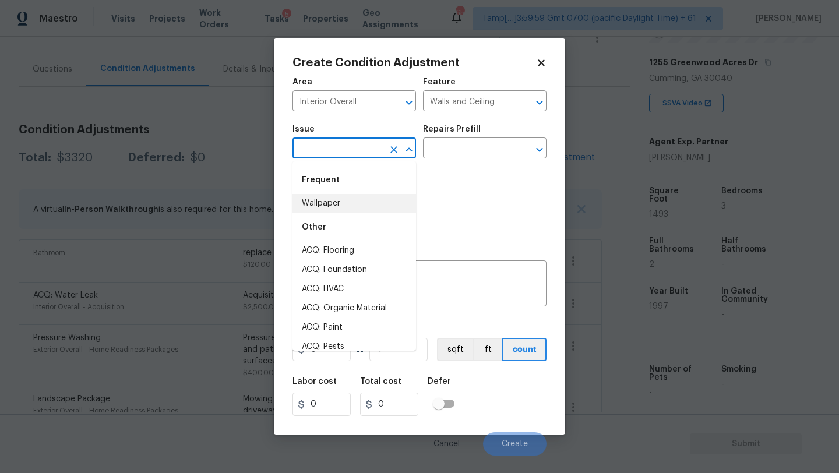
click at [334, 203] on li "Wallpaper" at bounding box center [355, 203] width 124 height 19
type input "Wallpaper"
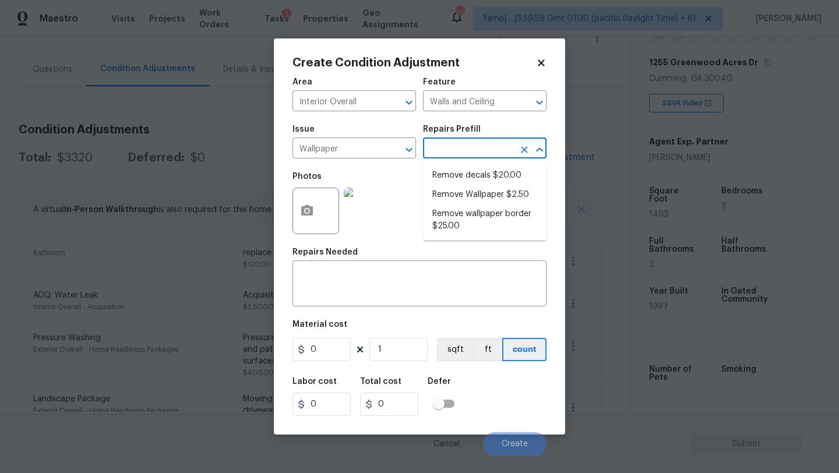
click at [463, 156] on input "text" at bounding box center [468, 149] width 91 height 18
click at [464, 202] on li "Remove Wallpaper $2.50" at bounding box center [485, 194] width 124 height 19
type textarea "Remove wallpaper and texture walls to best match existing conditions"
type input "2.5"
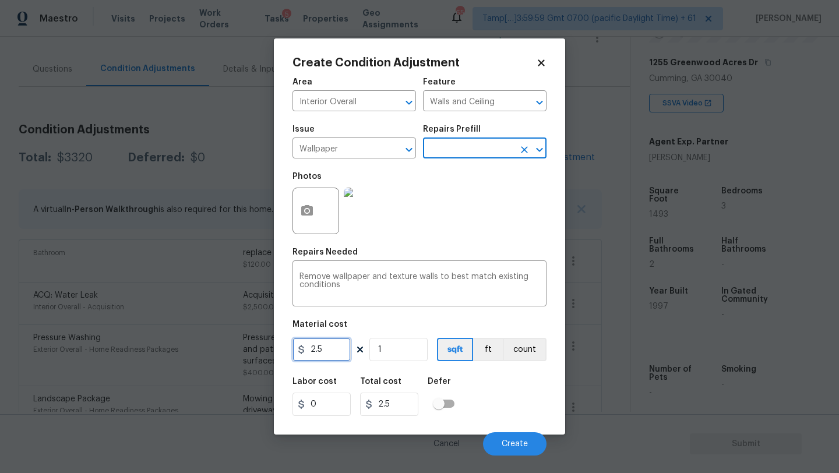
click at [325, 348] on input "2.5" at bounding box center [322, 349] width 58 height 23
type input "300"
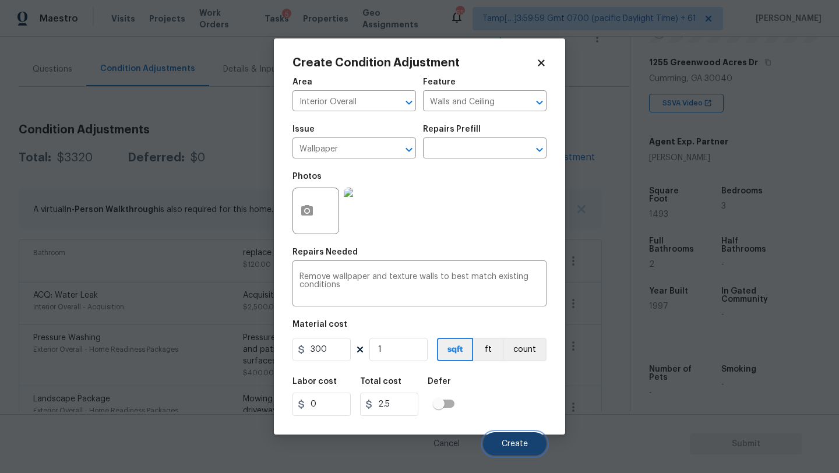
type input "300"
click at [503, 449] on span "Create" at bounding box center [515, 444] width 26 height 9
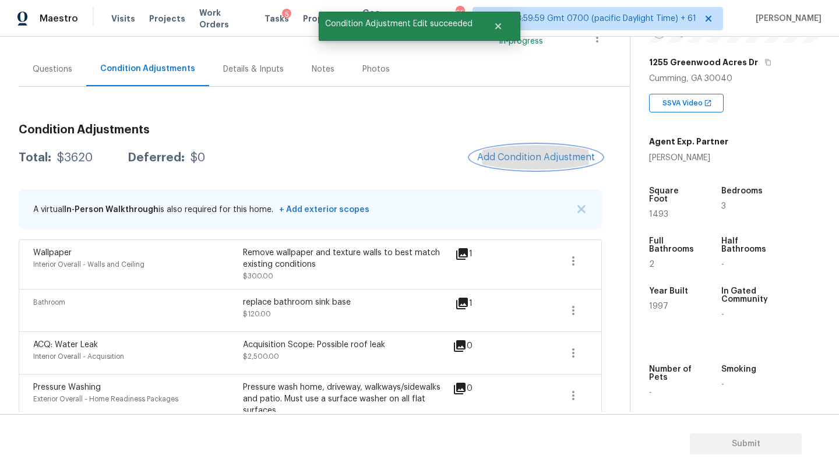
click at [494, 160] on span "Add Condition Adjustment" at bounding box center [536, 157] width 118 height 10
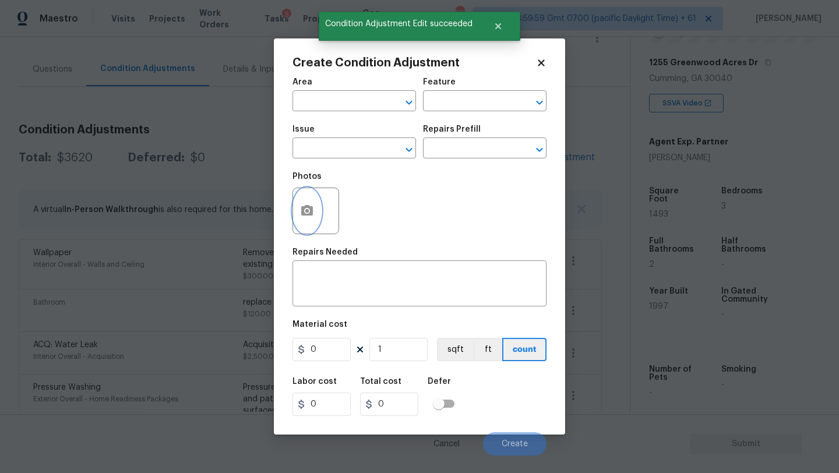
click at [302, 212] on icon "button" at bounding box center [307, 210] width 12 height 10
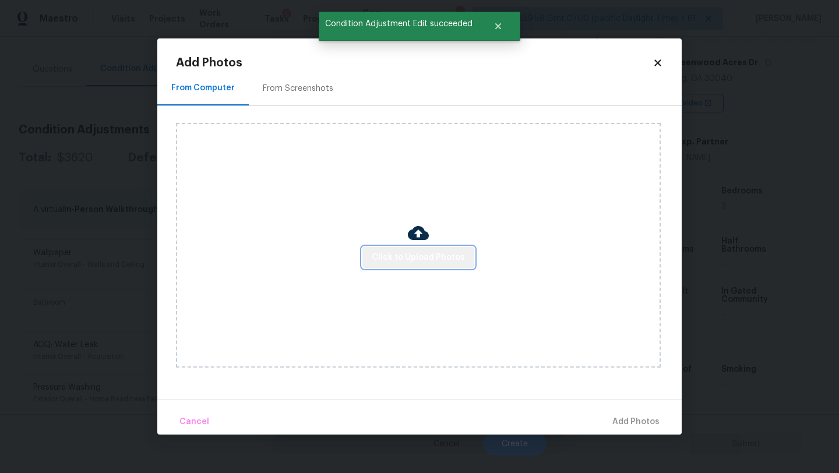
click at [426, 258] on span "Click to Upload Photos" at bounding box center [418, 258] width 93 height 15
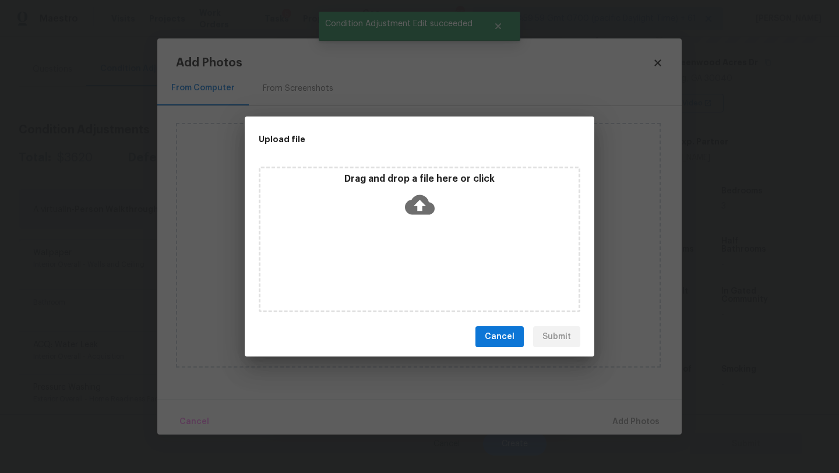
click at [426, 237] on div "Drag and drop a file here or click" at bounding box center [420, 240] width 322 height 146
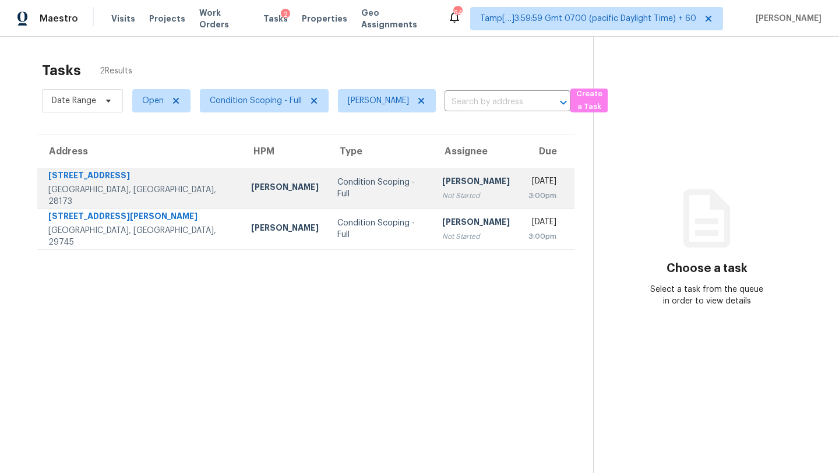
click at [378, 206] on td "Condition Scoping - Full" at bounding box center [380, 188] width 105 height 41
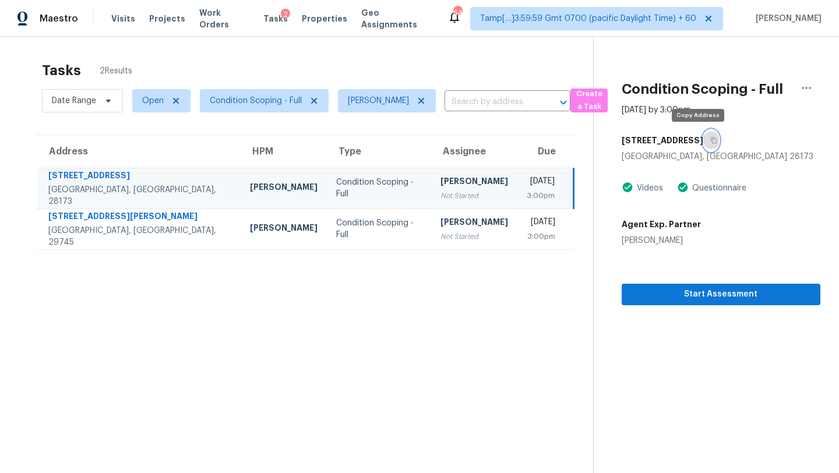
click at [711, 140] on icon "button" at bounding box center [714, 140] width 7 height 7
click at [389, 256] on section "Tasks 2 Results Date Range Open Condition Scoping - Full Rajesh M ​ Create a Ta…" at bounding box center [306, 282] width 575 height 455
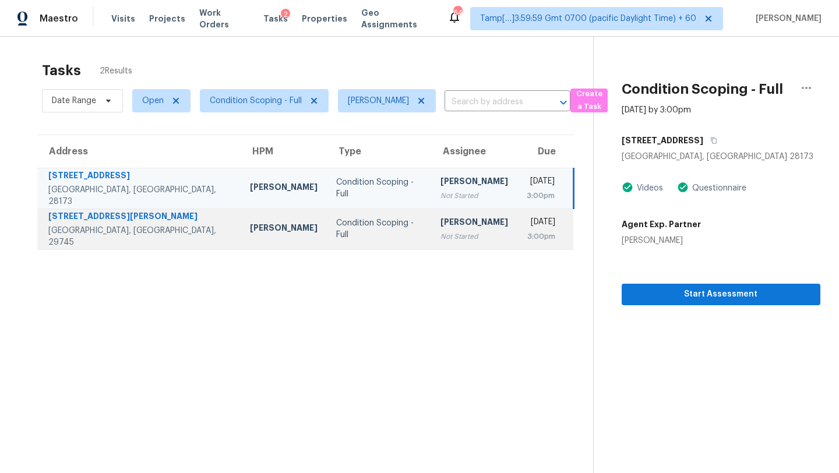
click at [441, 220] on div "[PERSON_NAME]" at bounding box center [475, 223] width 68 height 15
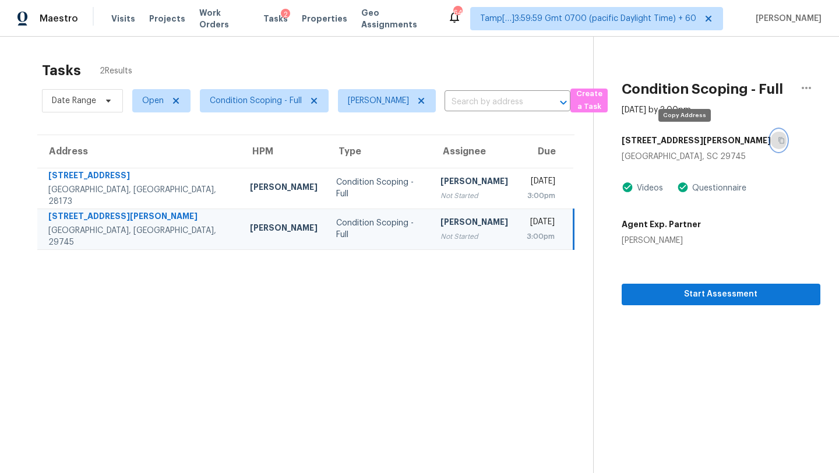
click at [771, 145] on button "button" at bounding box center [779, 140] width 16 height 21
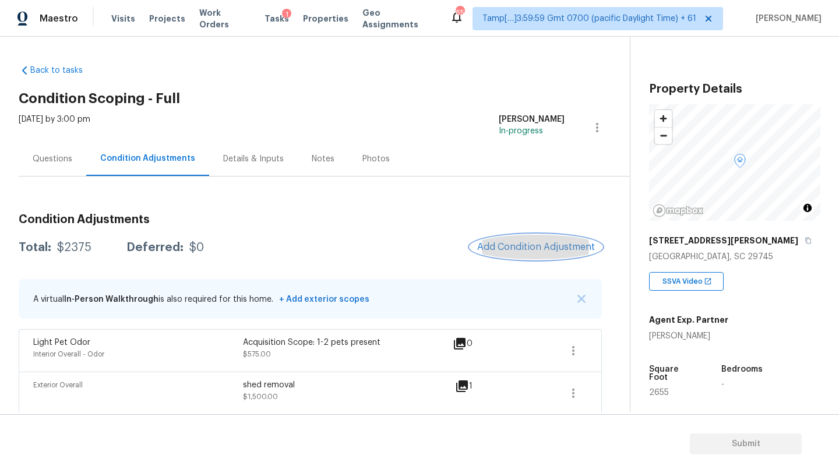
click at [536, 239] on button "Add Condition Adjustment" at bounding box center [536, 247] width 132 height 24
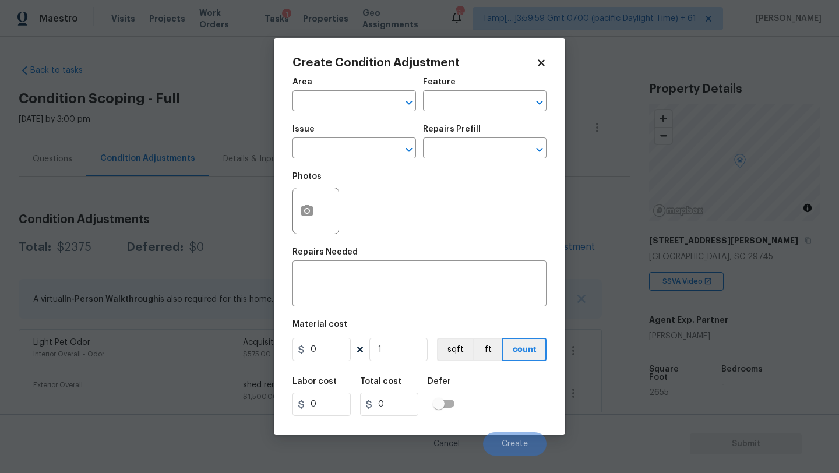
click at [305, 88] on div "Area" at bounding box center [355, 85] width 124 height 15
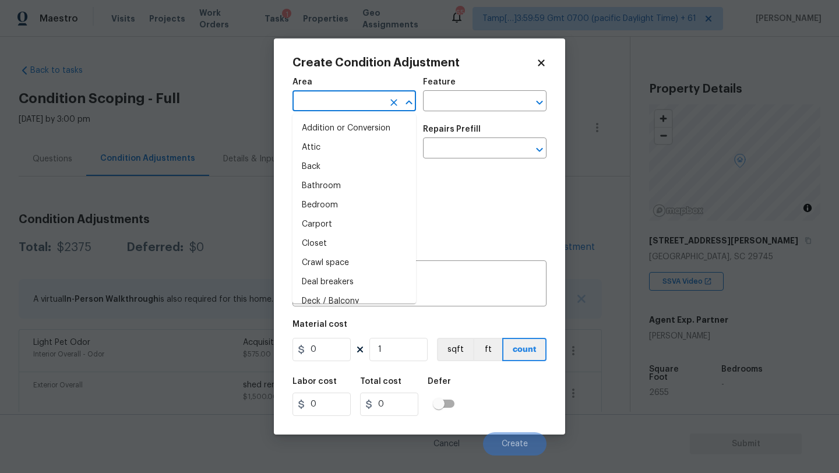
click at [305, 97] on input "text" at bounding box center [338, 102] width 91 height 18
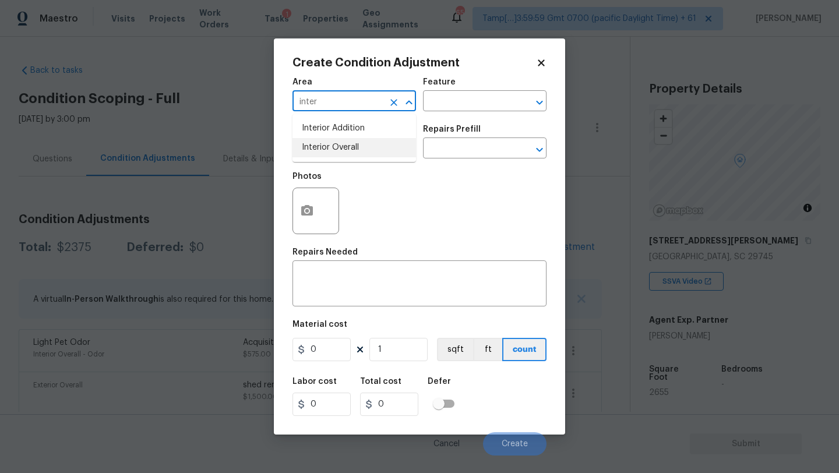
click at [317, 142] on li "Interior Overall" at bounding box center [355, 147] width 124 height 19
type input "Interior Overall"
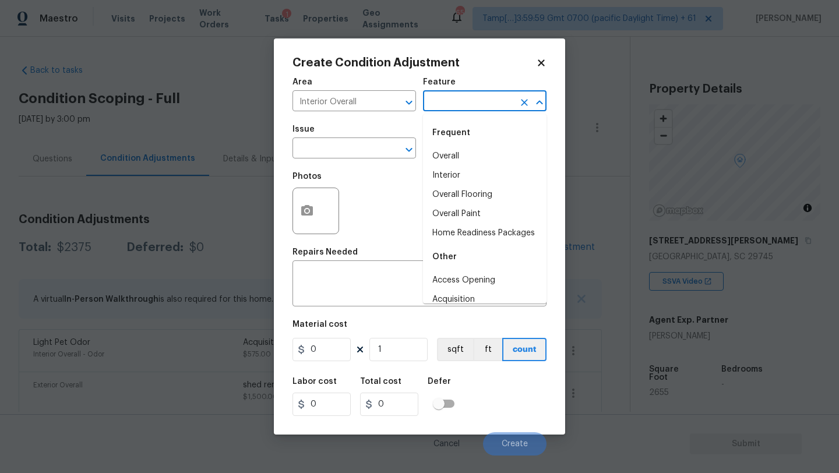
click at [462, 102] on input "text" at bounding box center [468, 102] width 91 height 18
click at [462, 199] on li "Overall Flooring" at bounding box center [485, 194] width 124 height 19
type input "Overall Flooring"
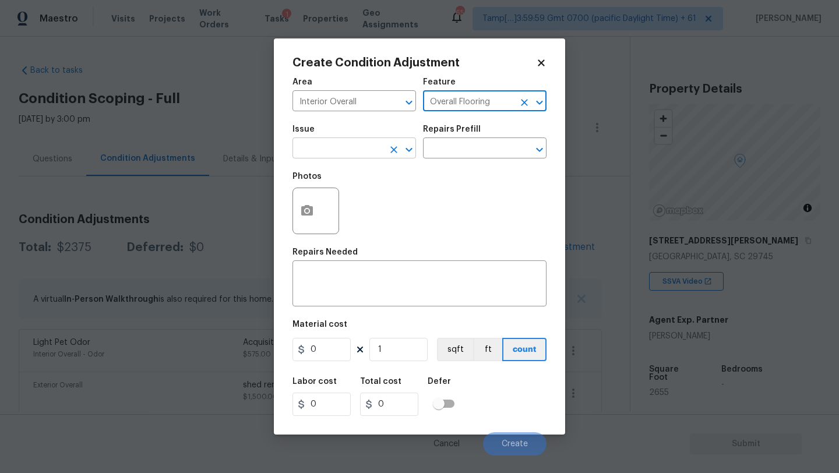
click at [360, 153] on input "text" at bounding box center [338, 149] width 91 height 18
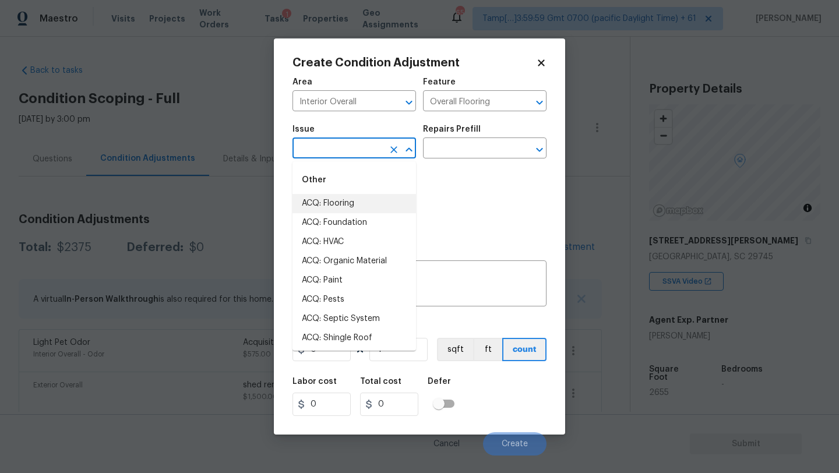
click at [354, 196] on li "ACQ: Flooring" at bounding box center [355, 203] width 124 height 19
type input "ACQ: Flooring"
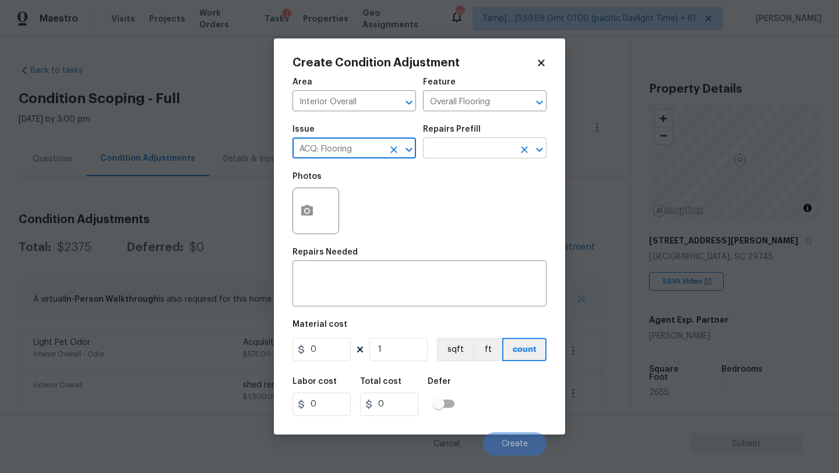
click at [464, 157] on input "text" at bounding box center [468, 149] width 91 height 18
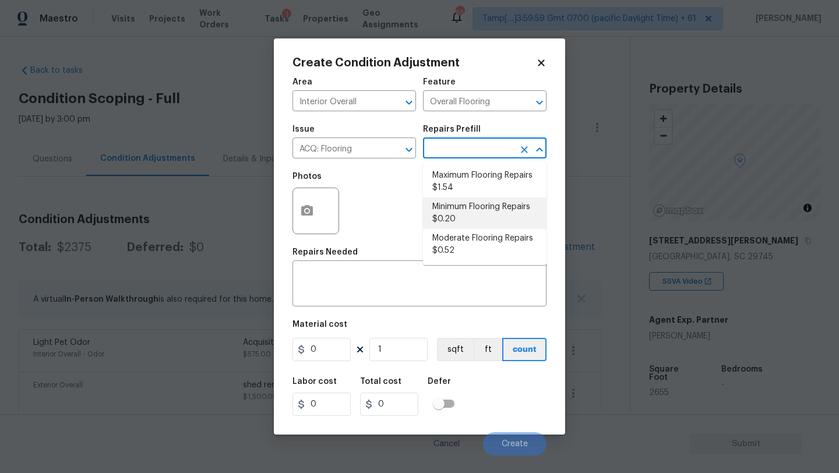
click at [464, 206] on li "Minimum Flooring Repairs $0.20" at bounding box center [485, 213] width 124 height 31
type input "Acquisition"
type textarea "Acquisition Scope: Minimum flooring repairs"
type input "0.2"
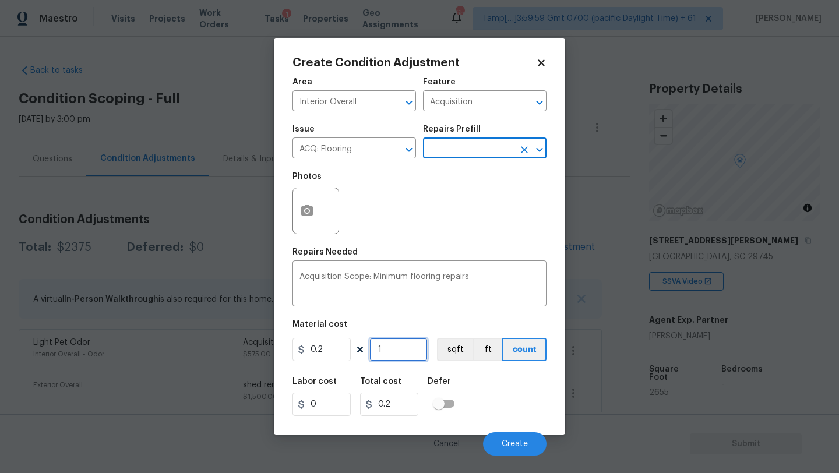
click at [395, 343] on input "1" at bounding box center [399, 349] width 58 height 23
type input "2"
type input "0.4"
type input "26"
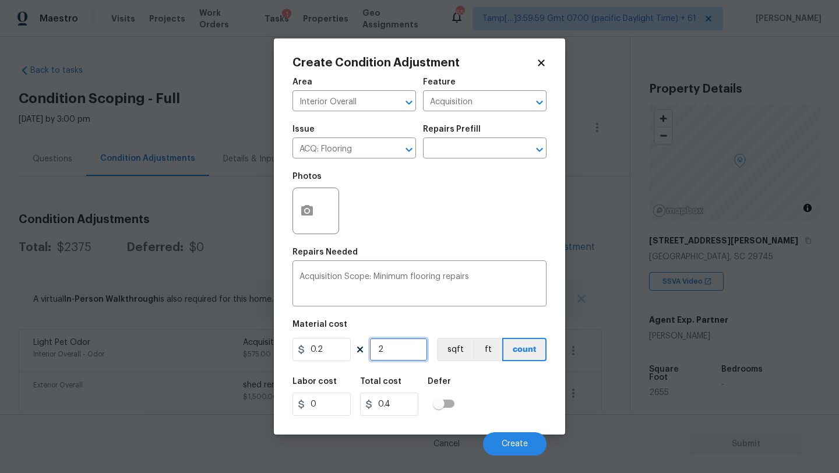
type input "5.2"
type input "265"
type input "53"
type input "2655"
type input "531"
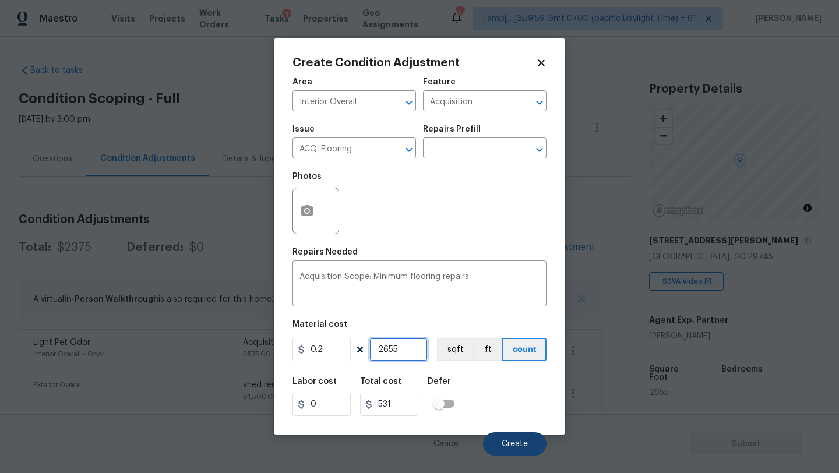
type input "2655"
click at [503, 437] on button "Create" at bounding box center [515, 444] width 64 height 23
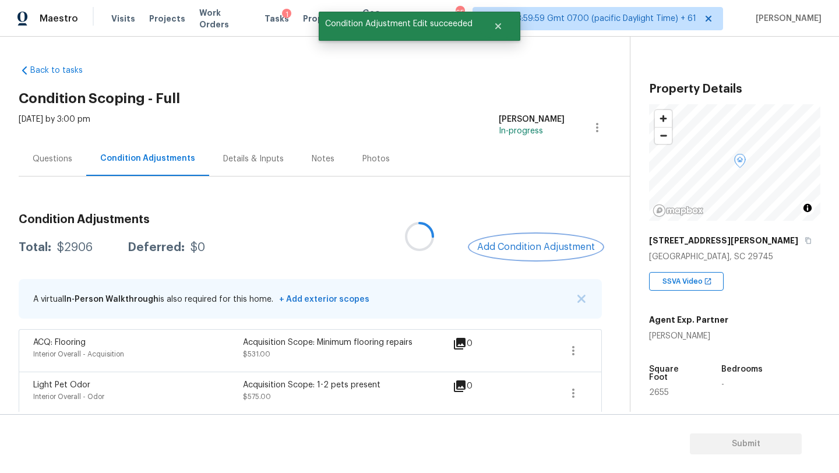
click at [504, 247] on span "Add Condition Adjustment" at bounding box center [536, 247] width 118 height 10
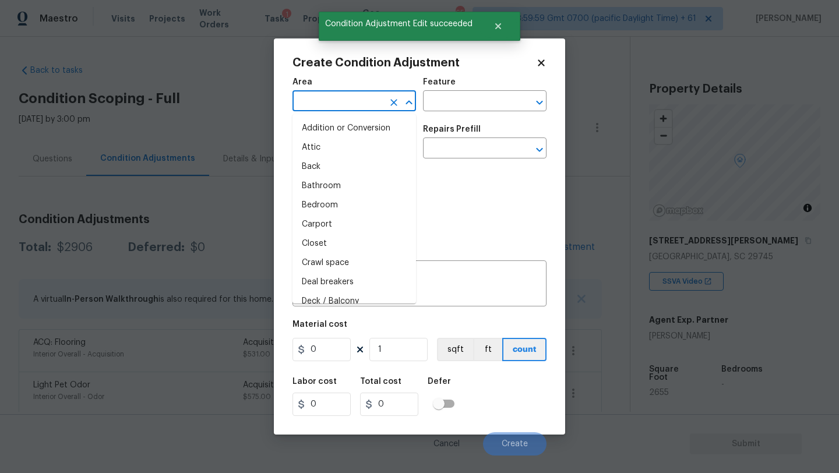
click at [312, 108] on input "text" at bounding box center [338, 102] width 91 height 18
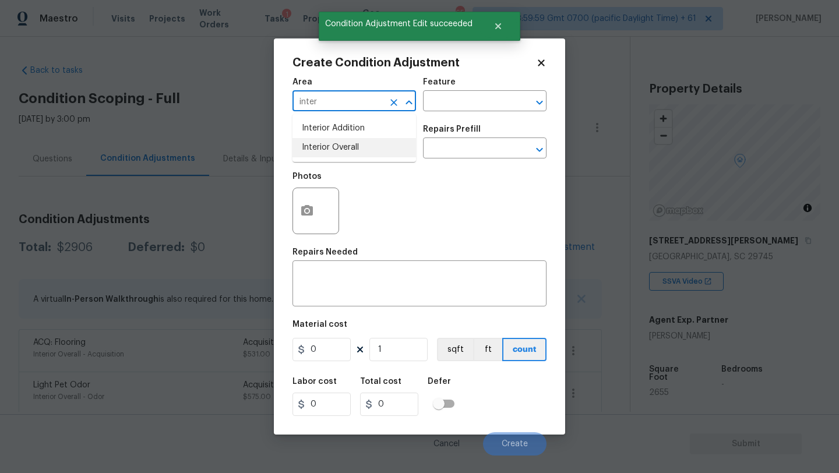
click at [326, 153] on li "Interior Overall" at bounding box center [355, 147] width 124 height 19
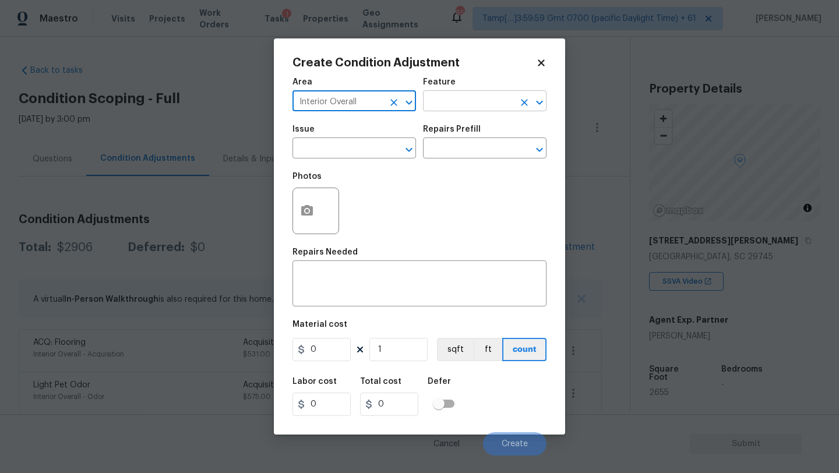
type input "Interior Overall"
click at [464, 106] on input "text" at bounding box center [468, 102] width 91 height 18
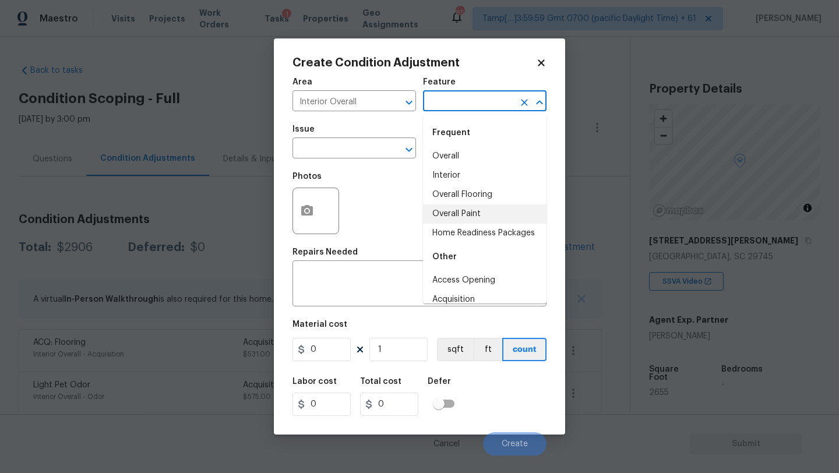
click at [464, 207] on li "Overall Paint" at bounding box center [485, 214] width 124 height 19
type input "Overall Paint"
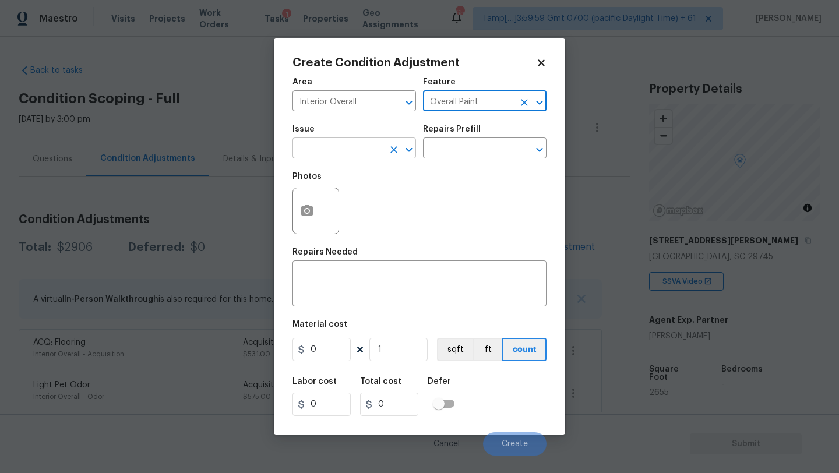
click at [363, 151] on input "text" at bounding box center [338, 149] width 91 height 18
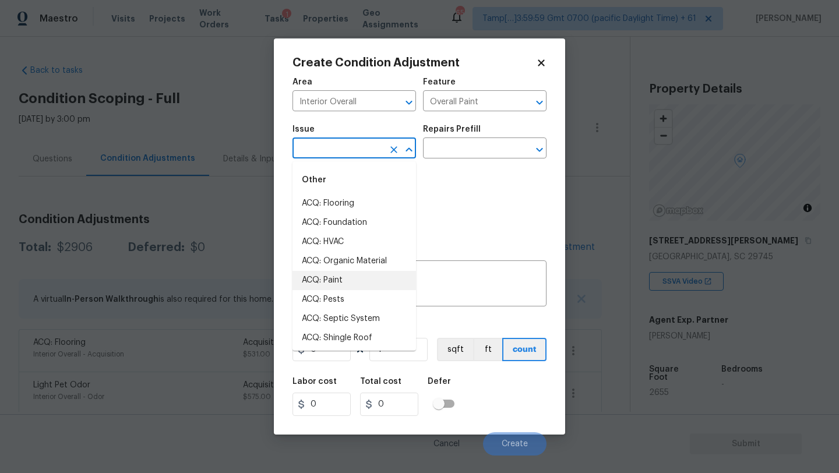
click at [343, 287] on li "ACQ: Paint" at bounding box center [355, 280] width 124 height 19
type input "ACQ: Paint"
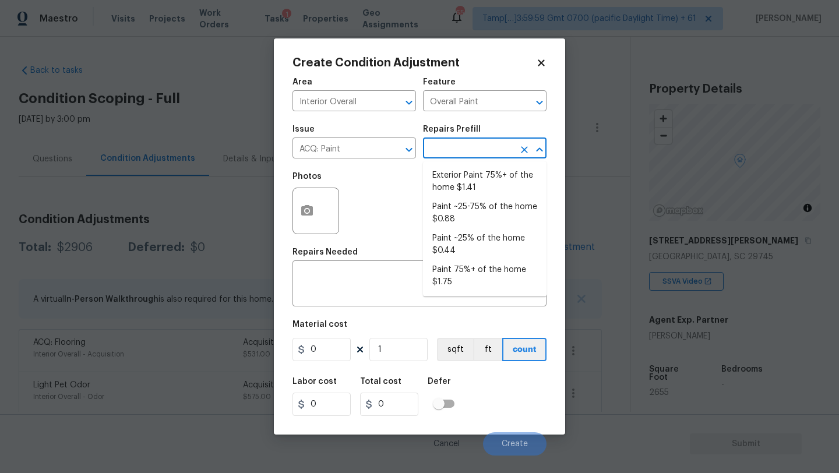
click at [469, 154] on input "text" at bounding box center [468, 149] width 91 height 18
click at [451, 229] on li "Paint ~25% of the home $0.44" at bounding box center [485, 244] width 124 height 31
type input "Acquisition"
type textarea "Acquisition Scope: ~25% of the home needs interior paint"
type input "0.44"
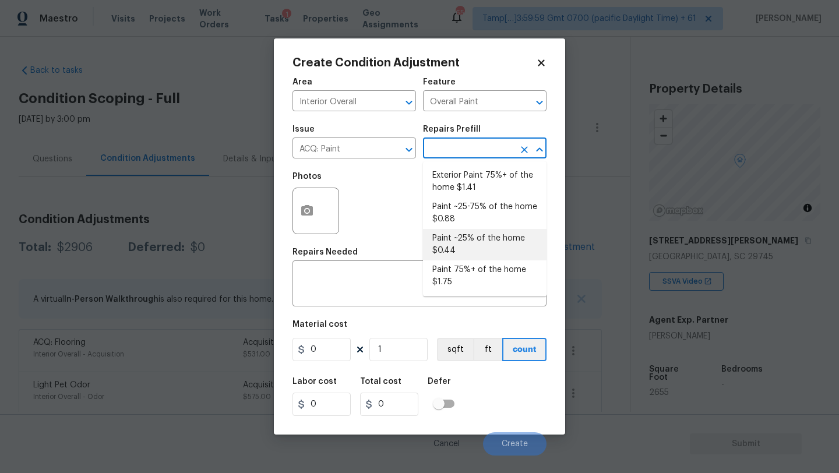
type input "0.44"
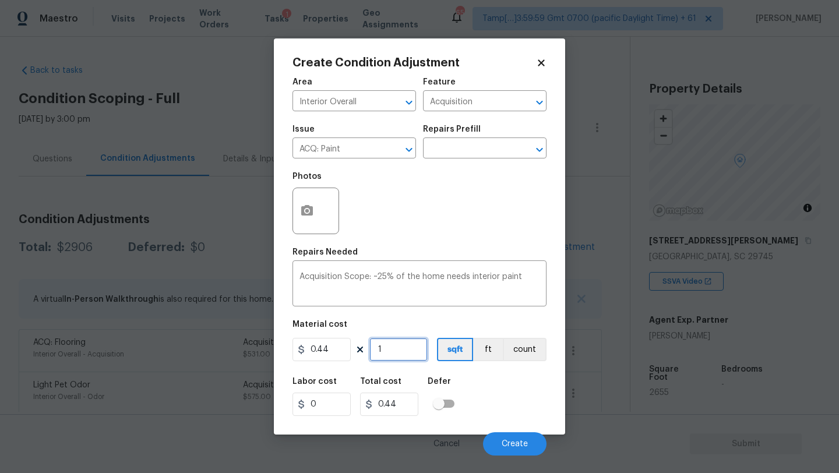
click at [403, 346] on input "1" at bounding box center [399, 349] width 58 height 23
type input "2"
type input "0.88"
type input "26"
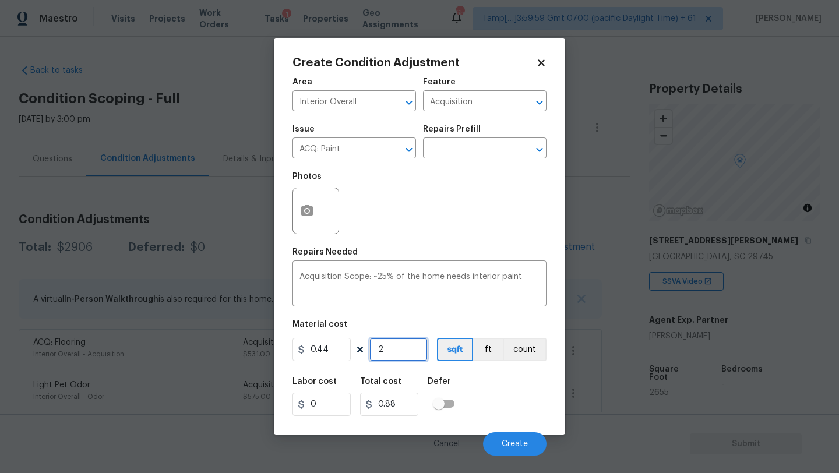
type input "11.44"
type input "265"
type input "116.6"
type input "2655"
type input "1168.2"
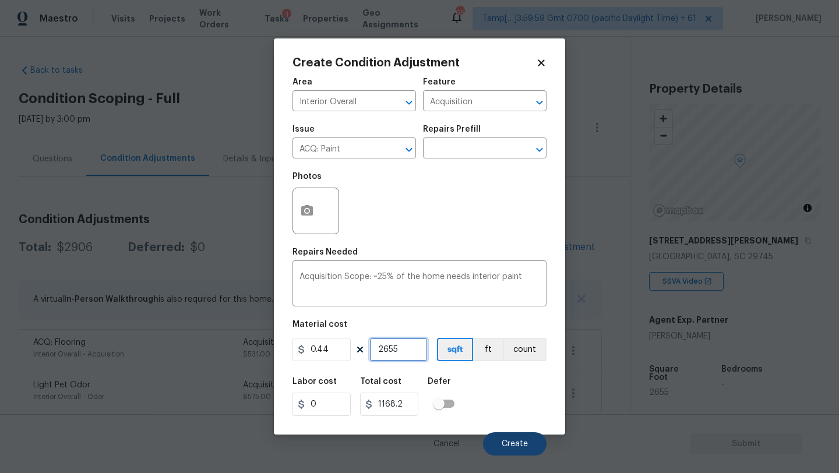
type input "2655"
click at [512, 449] on span "Create" at bounding box center [515, 444] width 26 height 9
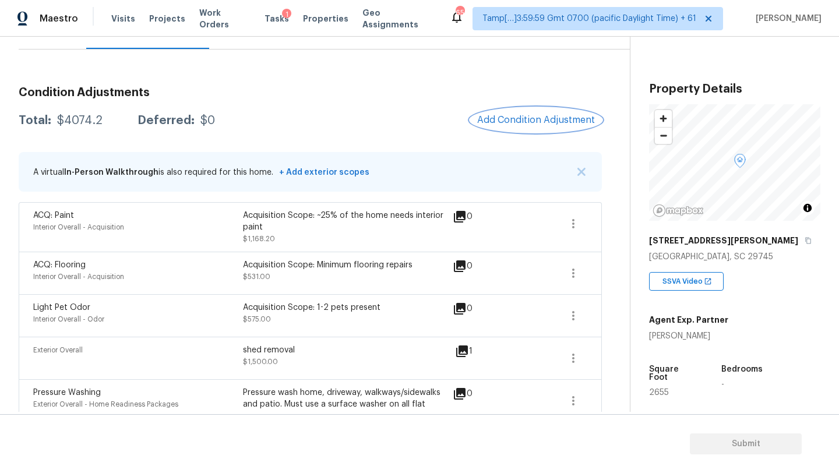
scroll to position [76, 0]
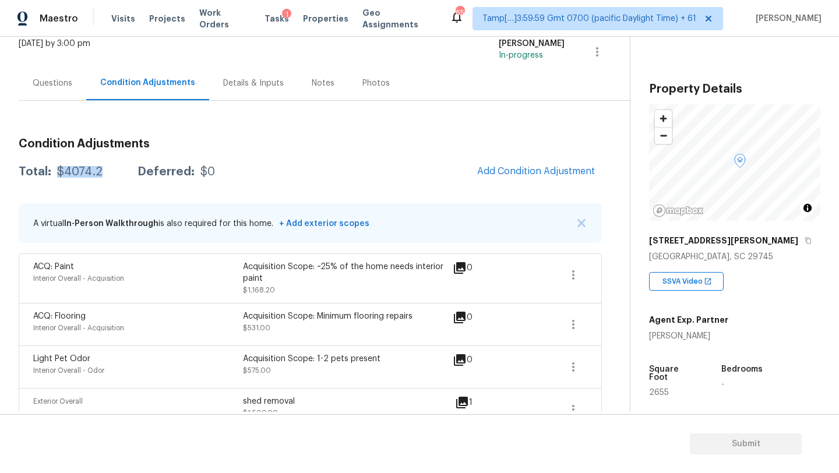
drag, startPoint x: 57, startPoint y: 173, endPoint x: 112, endPoint y: 174, distance: 55.4
click at [112, 174] on div "Total: $4074.2 Deferred: $0" at bounding box center [117, 172] width 196 height 12
copy div "$4074.2"
click at [55, 94] on div "Questions" at bounding box center [53, 83] width 68 height 34
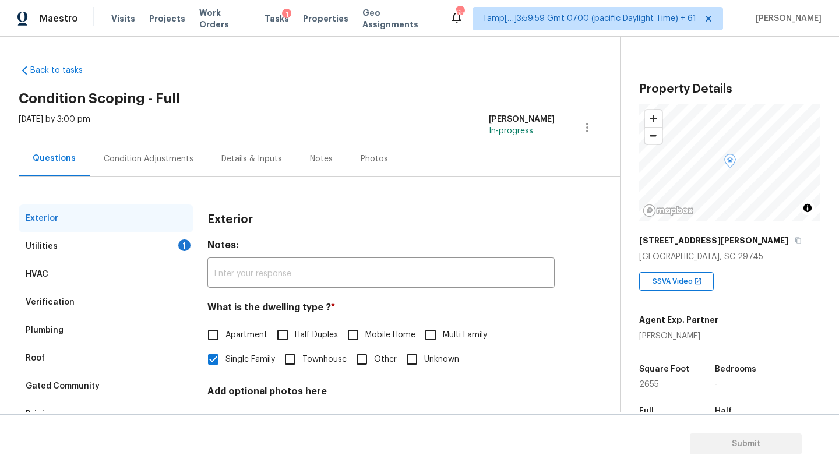
click at [138, 255] on div "Utilities 1" at bounding box center [106, 247] width 175 height 28
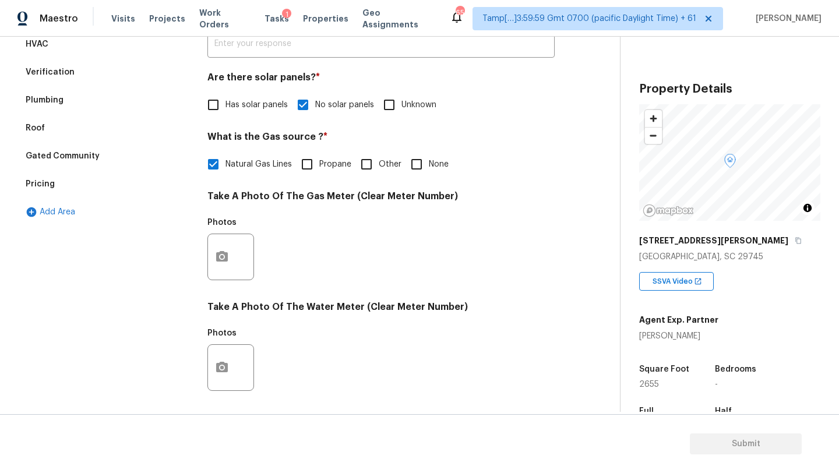
scroll to position [253, 0]
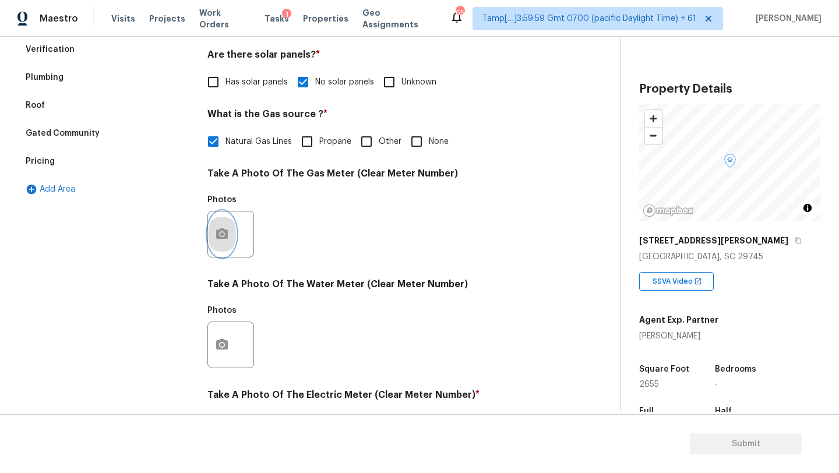
click at [228, 247] on button "button" at bounding box center [222, 234] width 28 height 45
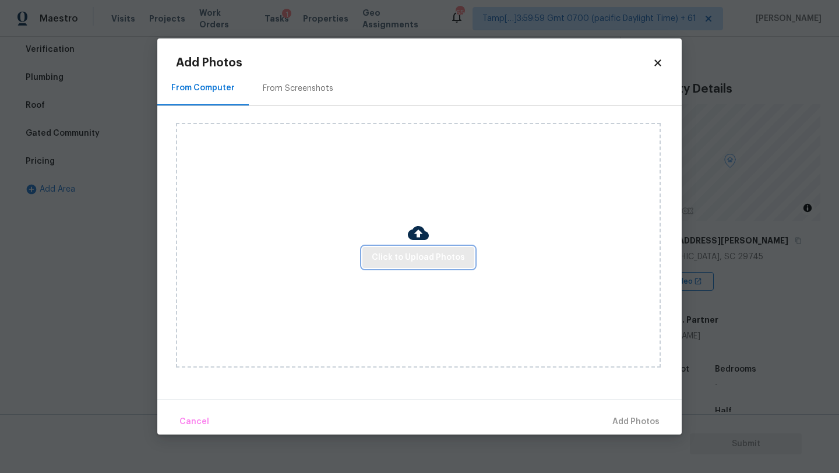
click at [413, 259] on span "Click to Upload Photos" at bounding box center [418, 258] width 93 height 15
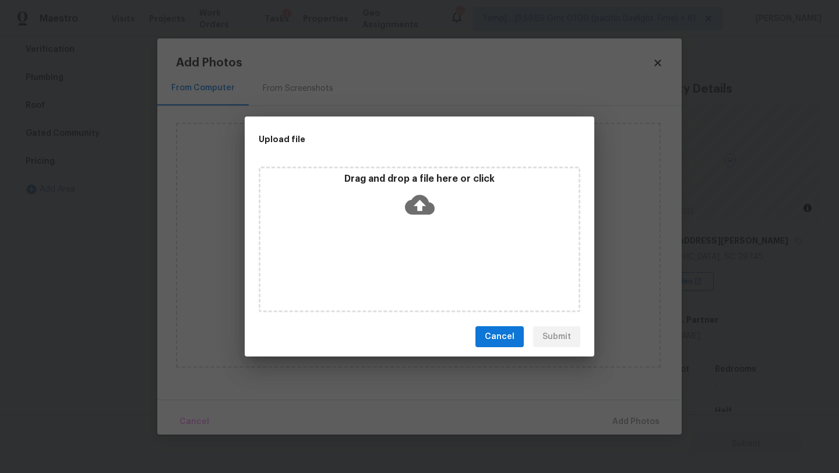
click at [413, 222] on div "Drag and drop a file here or click" at bounding box center [420, 198] width 318 height 50
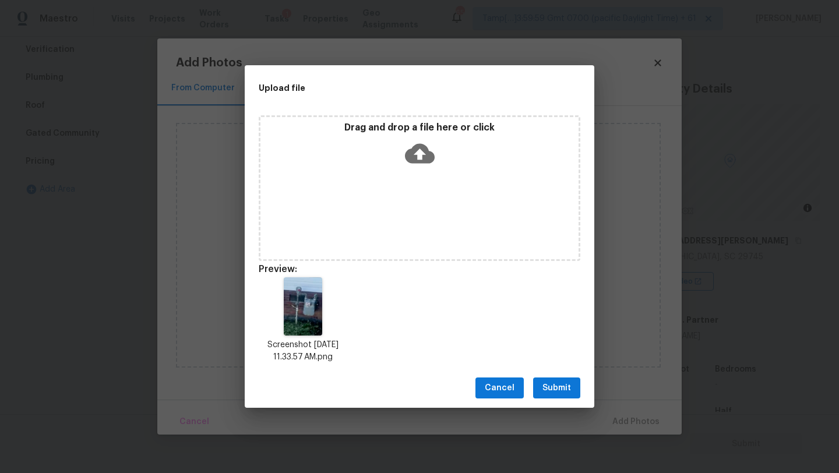
click at [561, 384] on span "Submit" at bounding box center [557, 388] width 29 height 15
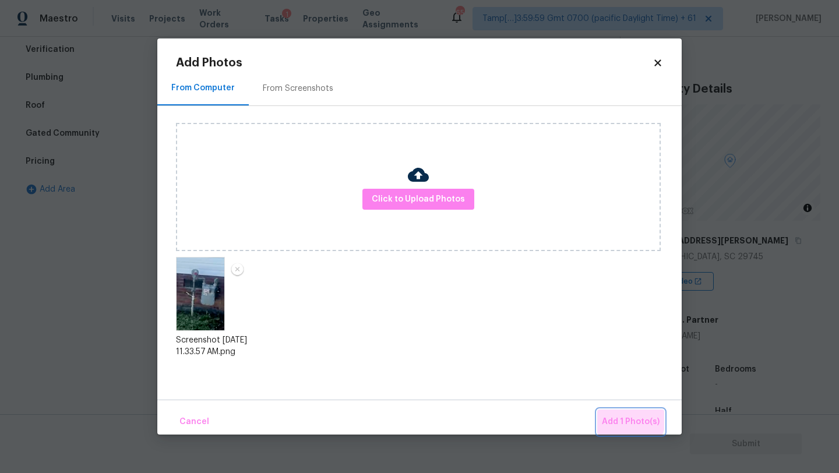
click at [630, 420] on span "Add 1 Photo(s)" at bounding box center [631, 422] width 58 height 15
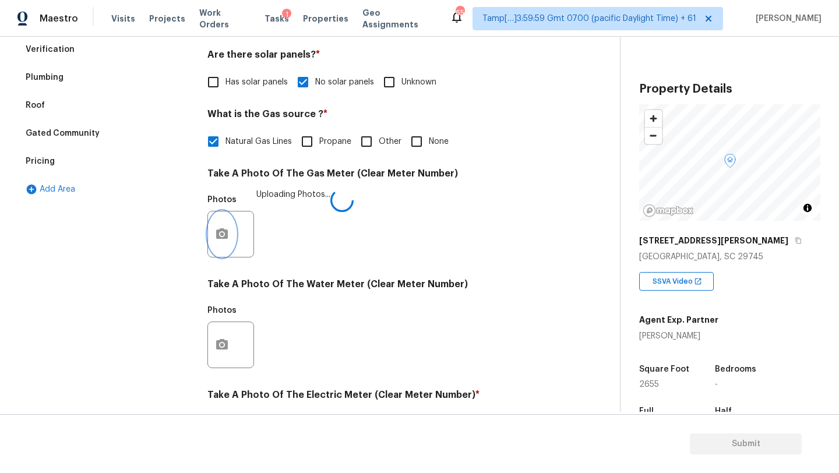
scroll to position [404, 0]
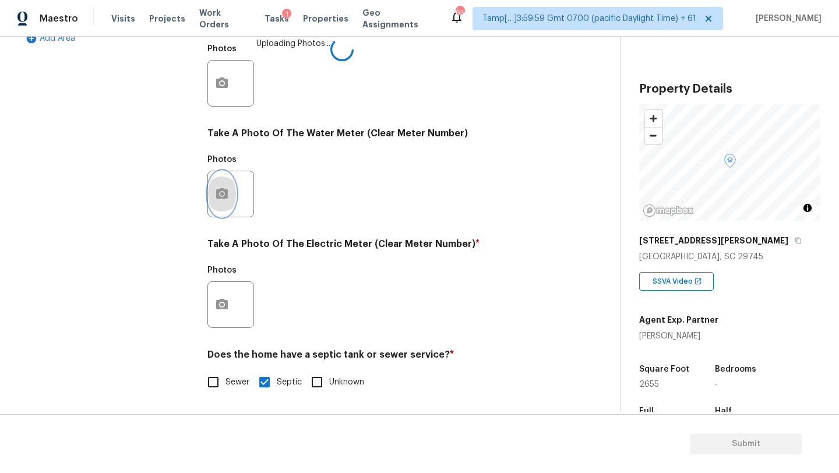
click at [229, 194] on icon "button" at bounding box center [222, 194] width 14 height 14
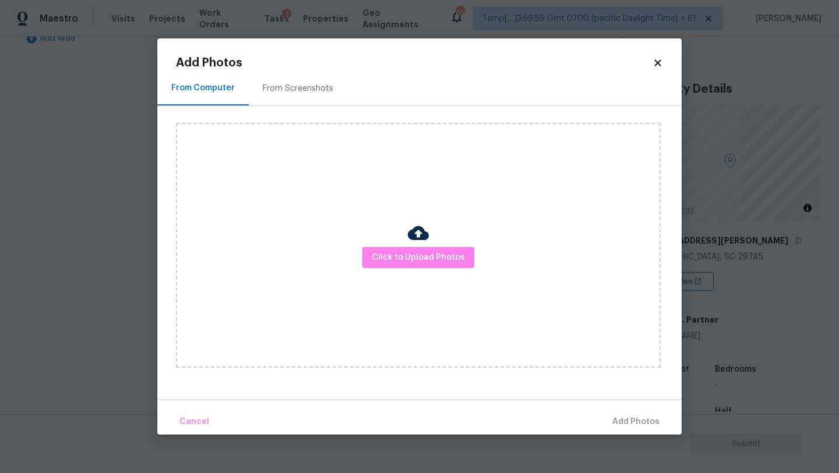
click at [293, 80] on div "From Screenshots" at bounding box center [298, 88] width 99 height 34
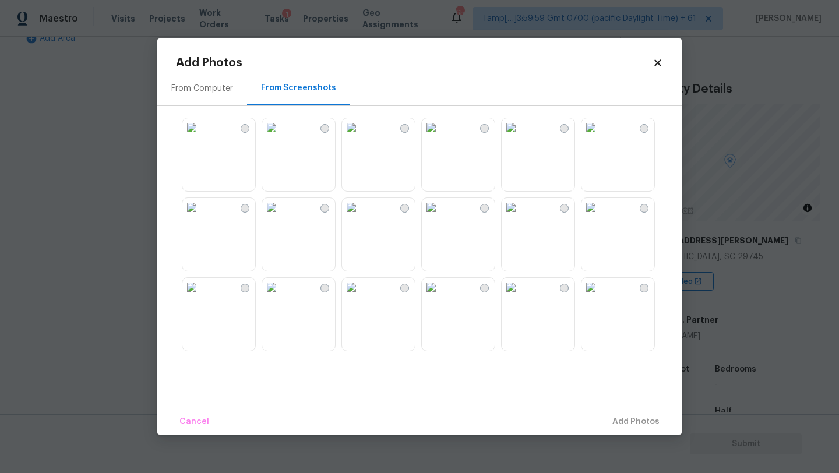
click at [281, 137] on img at bounding box center [271, 127] width 19 height 19
click at [630, 421] on span "Add 1 Photo(s)" at bounding box center [631, 422] width 58 height 15
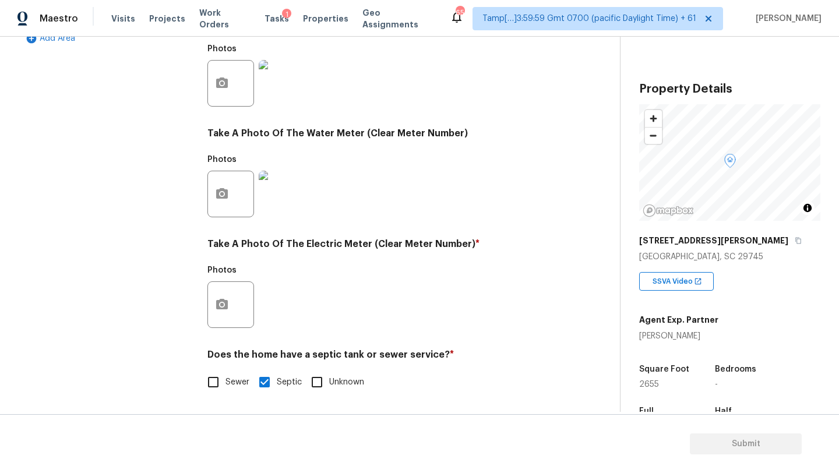
click at [238, 315] on div at bounding box center [231, 305] width 47 height 47
click at [231, 314] on button "button" at bounding box center [222, 304] width 28 height 45
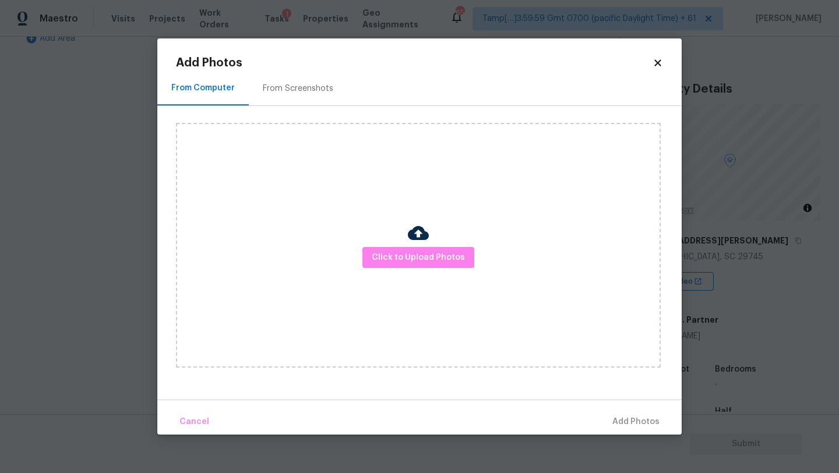
click at [289, 87] on div "From Screenshots" at bounding box center [298, 89] width 71 height 12
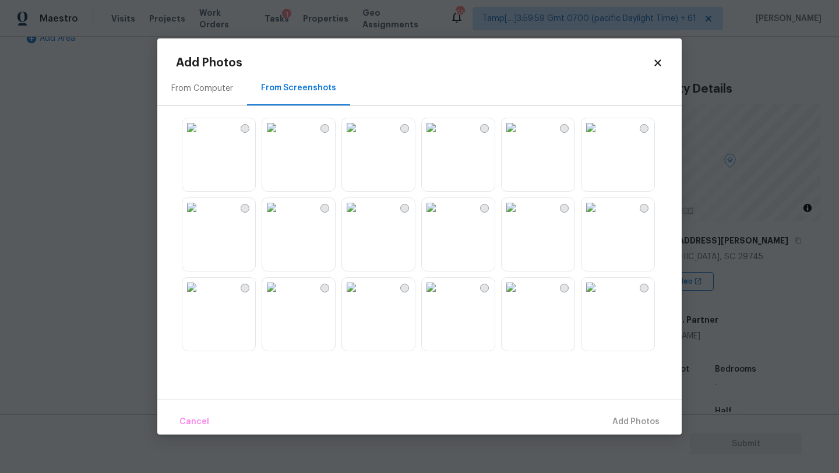
click at [281, 137] on img at bounding box center [271, 127] width 19 height 19
click at [635, 419] on span "Add 1 Photo(s)" at bounding box center [631, 422] width 58 height 15
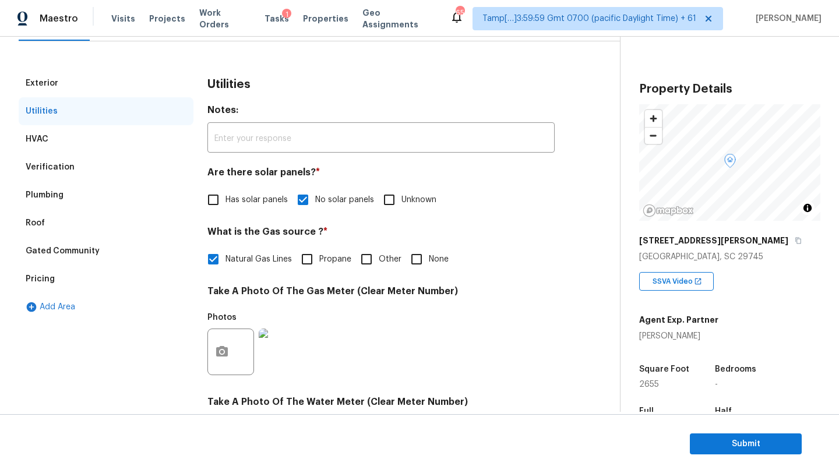
scroll to position [113, 0]
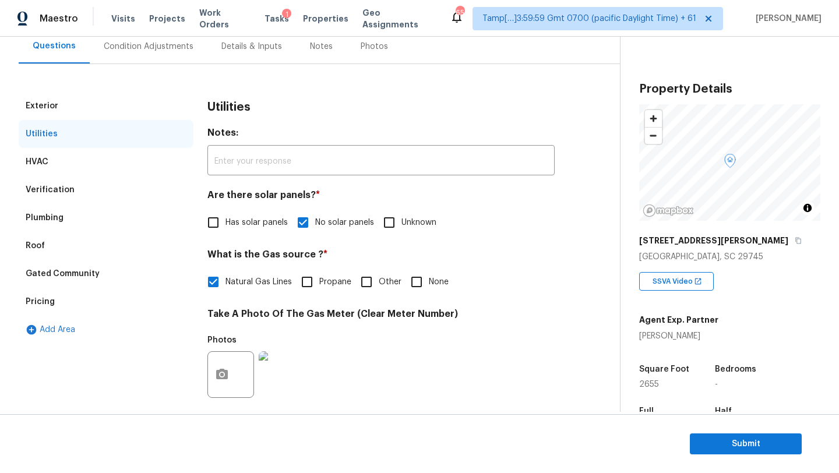
click at [82, 298] on div "Pricing" at bounding box center [106, 302] width 175 height 28
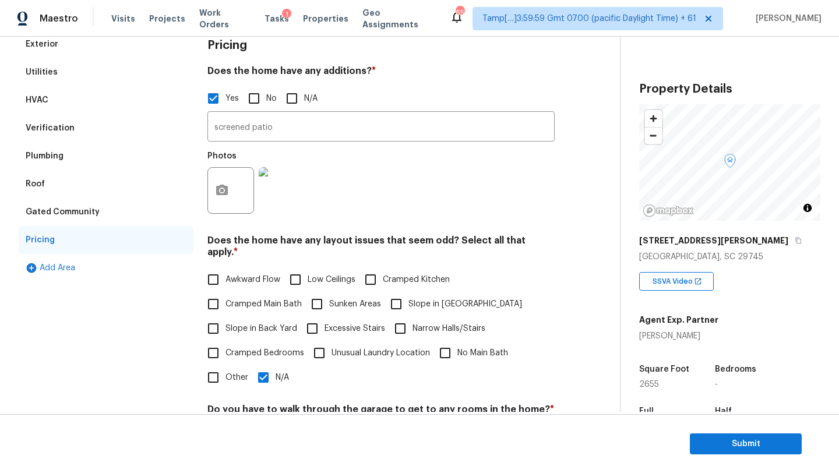
scroll to position [63, 0]
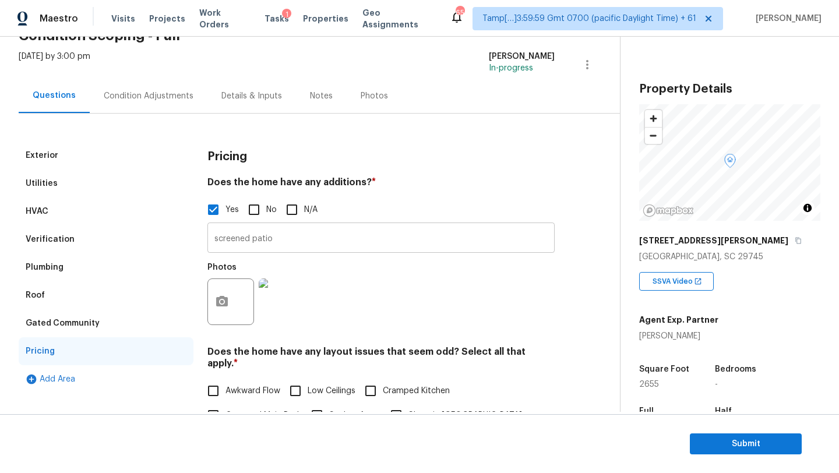
click at [248, 233] on input "screened patio" at bounding box center [381, 239] width 347 height 27
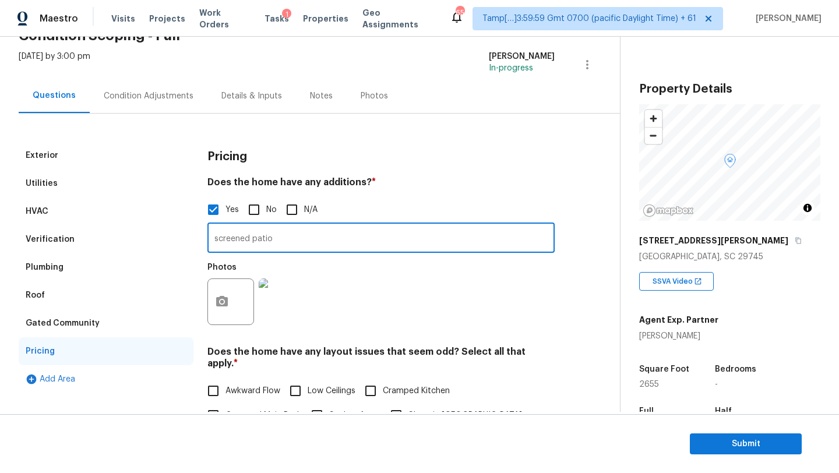
click at [248, 233] on input "screened patio" at bounding box center [381, 239] width 347 height 27
click at [85, 188] on div "Utilities" at bounding box center [106, 184] width 175 height 28
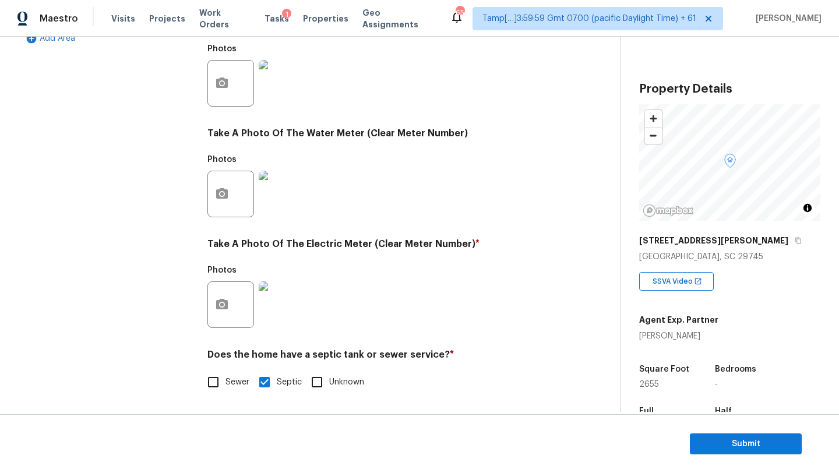
scroll to position [280, 0]
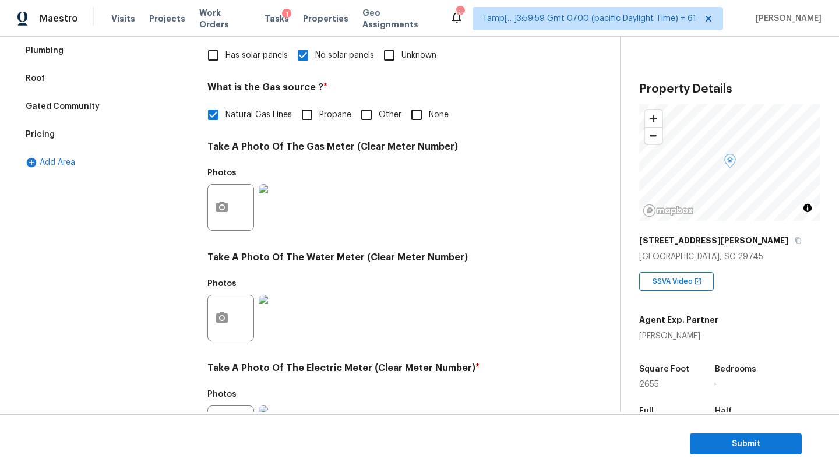
click at [54, 142] on div "Pricing" at bounding box center [106, 135] width 175 height 28
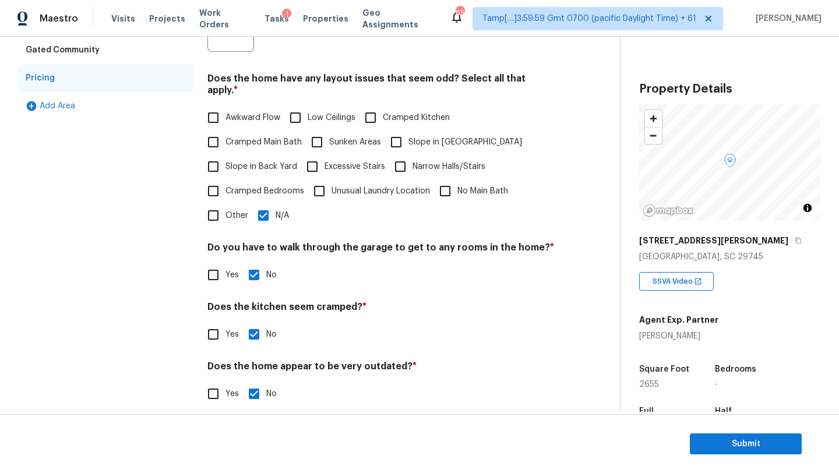
scroll to position [0, 0]
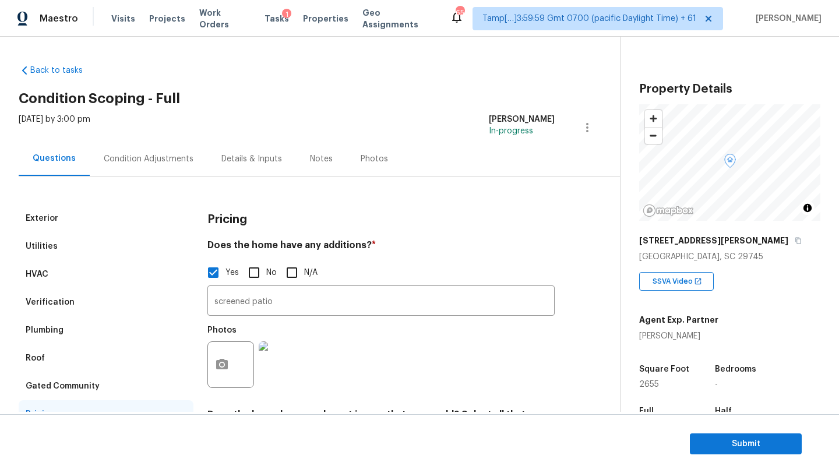
click at [139, 301] on div "Verification" at bounding box center [106, 303] width 175 height 28
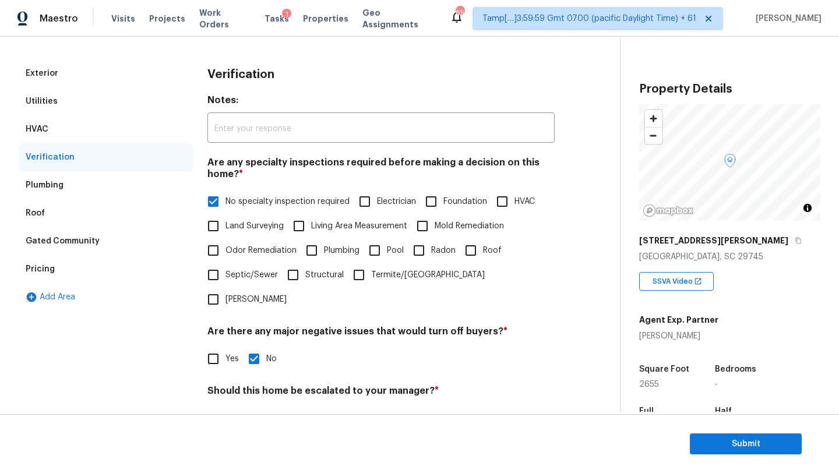
scroll to position [228, 0]
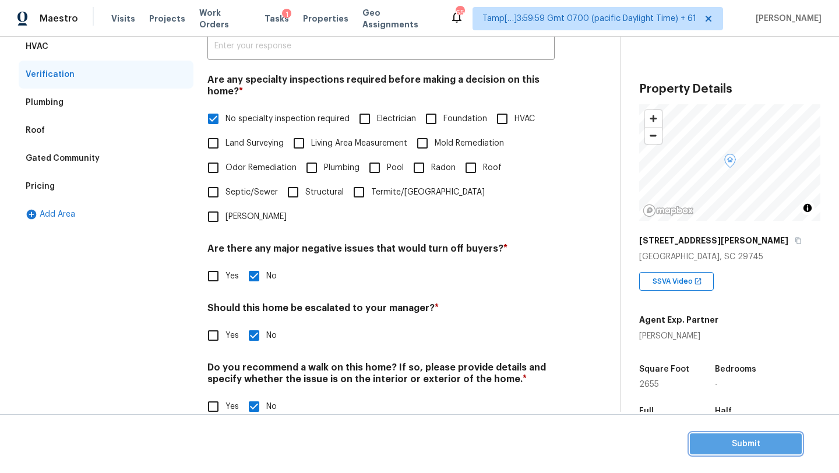
click at [766, 440] on span "Submit" at bounding box center [746, 444] width 93 height 15
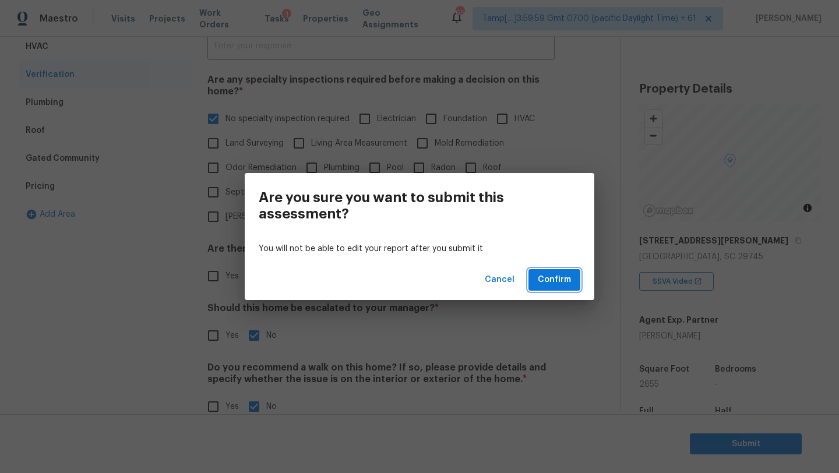
click at [546, 275] on span "Confirm" at bounding box center [554, 280] width 33 height 15
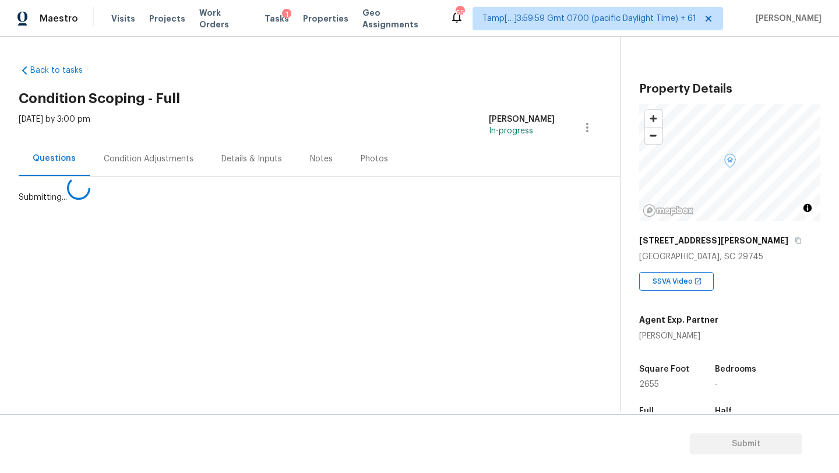
scroll to position [0, 0]
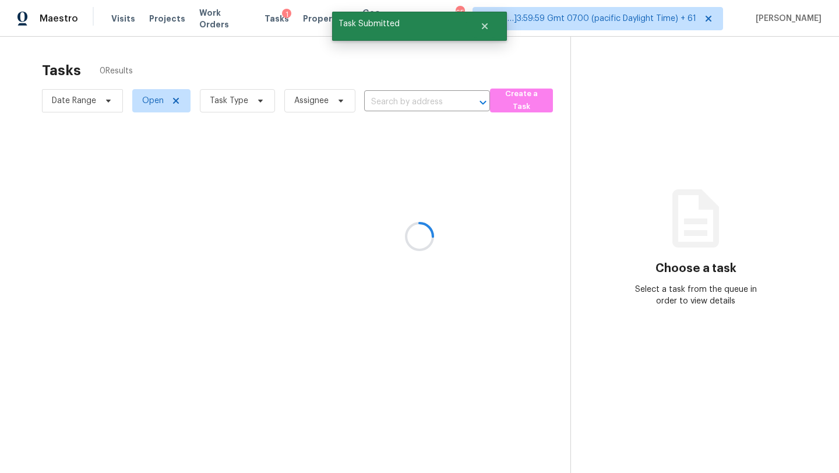
click at [476, 70] on div at bounding box center [419, 236] width 839 height 473
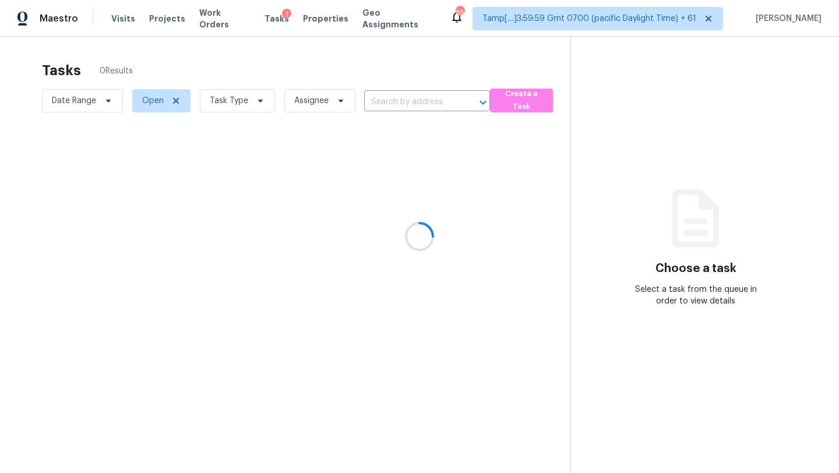
click at [478, 53] on div at bounding box center [419, 236] width 839 height 473
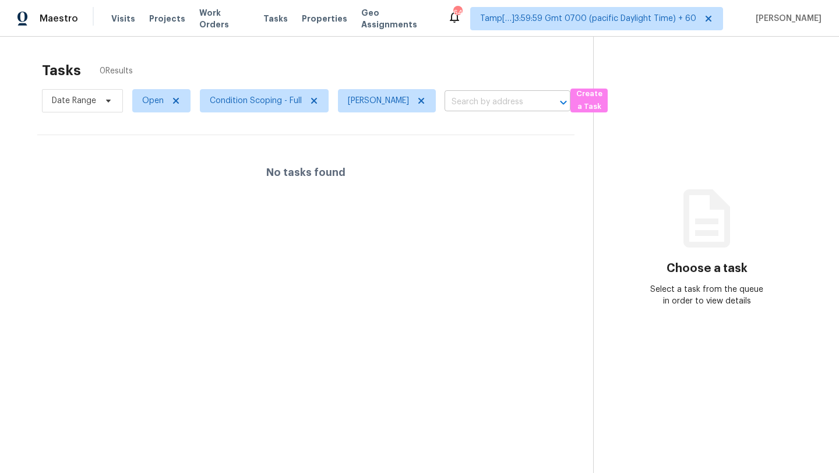
click at [446, 106] on input "text" at bounding box center [491, 102] width 93 height 18
click at [417, 77] on div "Tasks 0 Results" at bounding box center [317, 70] width 551 height 30
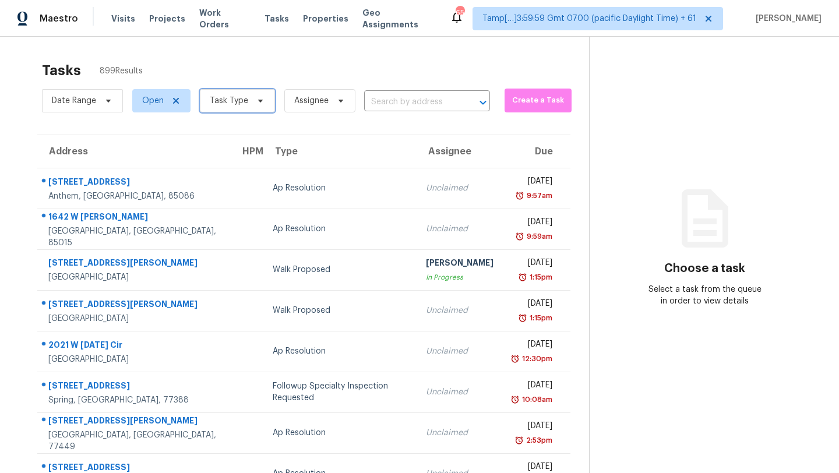
click at [257, 111] on span "Task Type" at bounding box center [237, 100] width 75 height 23
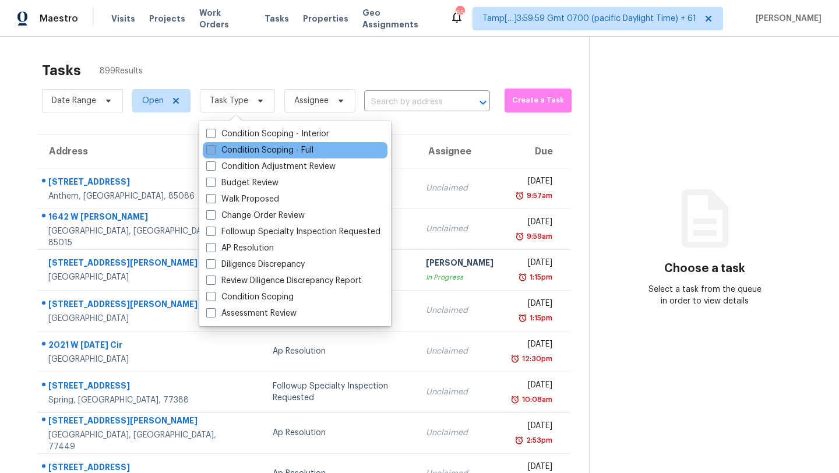
click at [257, 155] on label "Condition Scoping - Full" at bounding box center [259, 151] width 107 height 12
click at [214, 152] on input "Condition Scoping - Full" at bounding box center [210, 149] width 8 height 8
checkbox input "true"
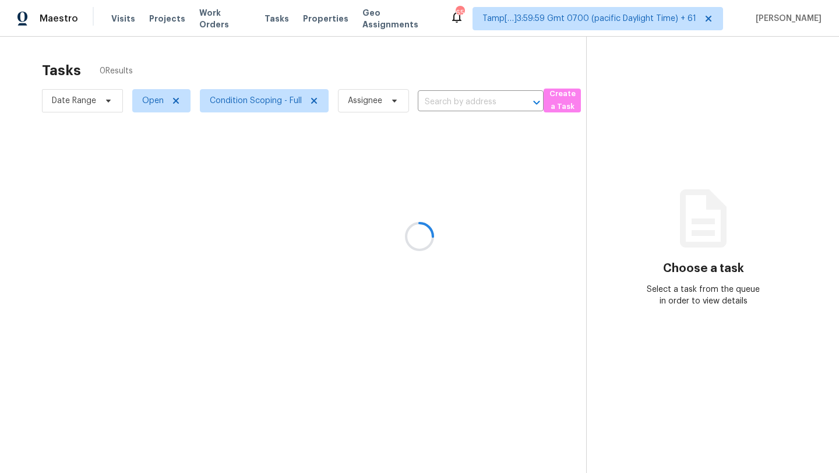
click at [293, 76] on div at bounding box center [419, 236] width 839 height 473
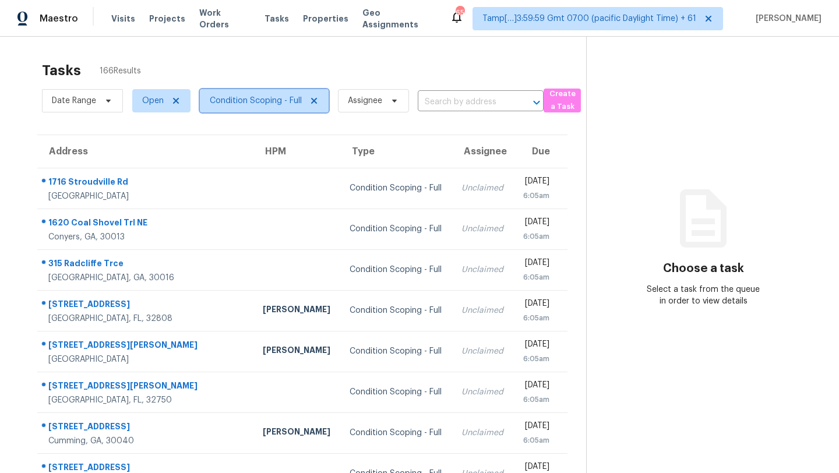
click at [258, 103] on span "Condition Scoping - Full" at bounding box center [256, 101] width 92 height 12
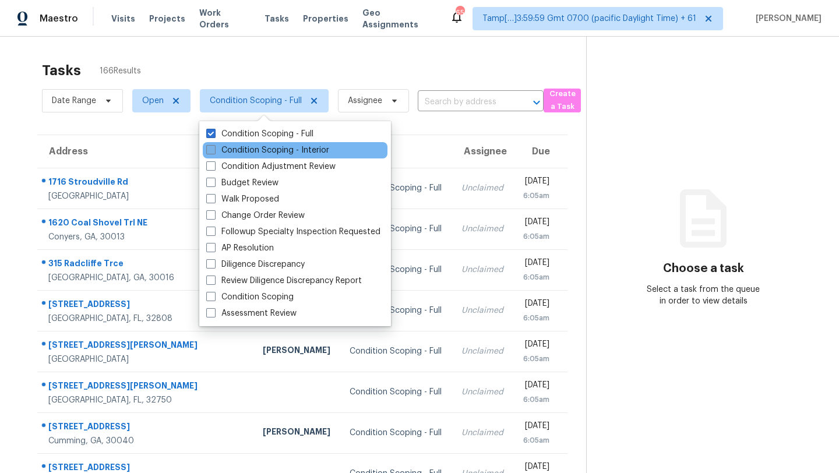
click at [259, 154] on label "Condition Scoping - Interior" at bounding box center [267, 151] width 123 height 12
click at [214, 152] on input "Condition Scoping - Interior" at bounding box center [210, 149] width 8 height 8
checkbox input "true"
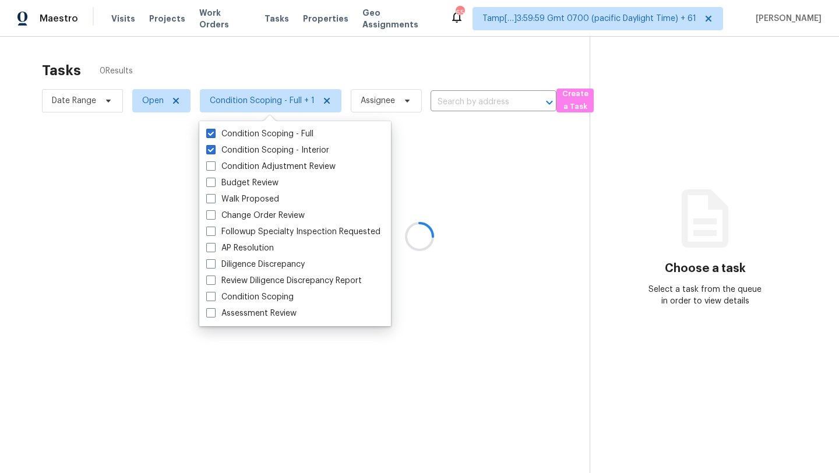
click at [327, 65] on div at bounding box center [419, 236] width 839 height 473
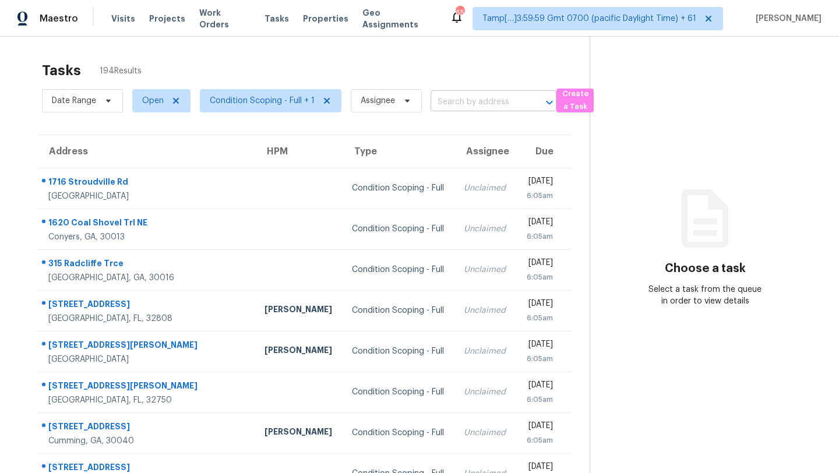
click at [457, 107] on input "text" at bounding box center [477, 102] width 93 height 18
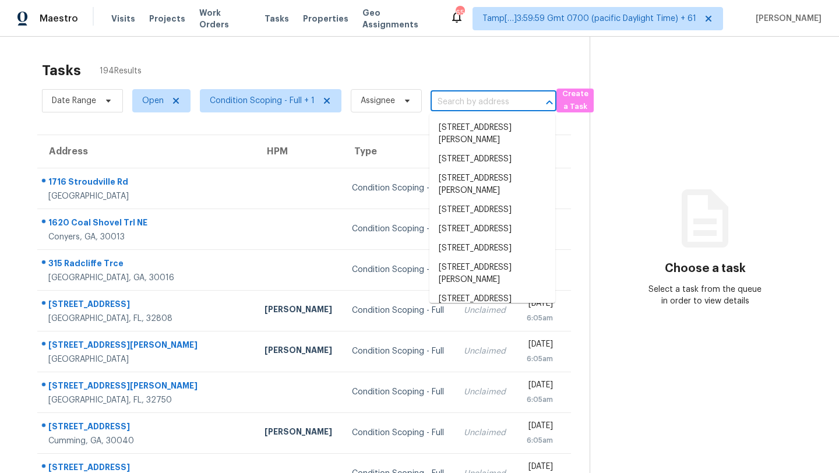
paste input "111 Ryan Way SE # 21, Smyrna, GA 30080"
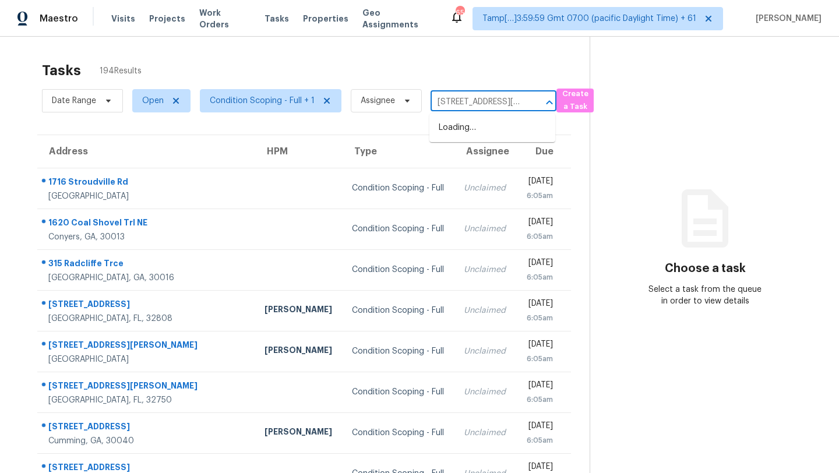
scroll to position [0, 68]
type input "111 Ryan Way SE # 21, Smyrna, GA 30080"
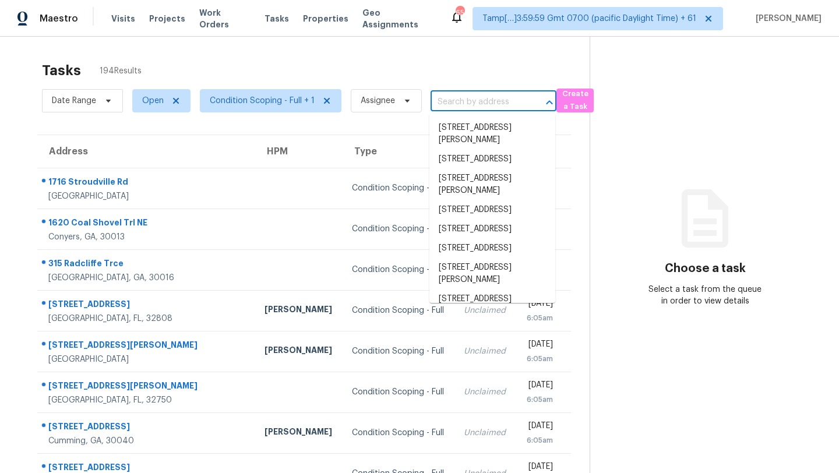
scroll to position [0, 0]
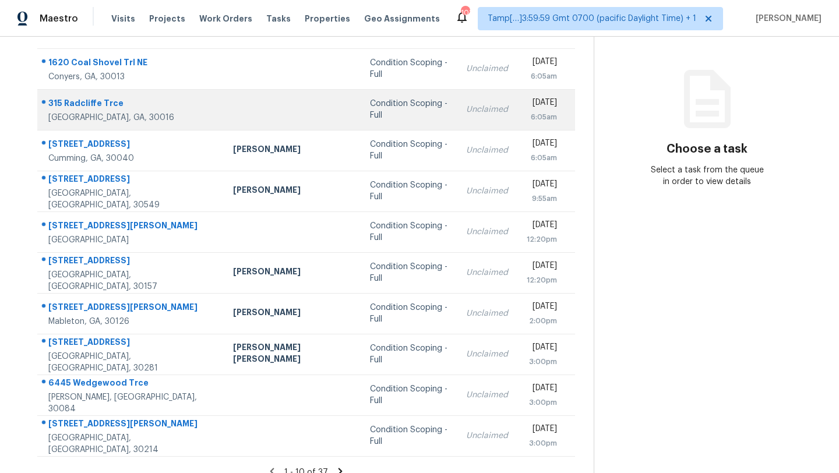
scroll to position [133, 0]
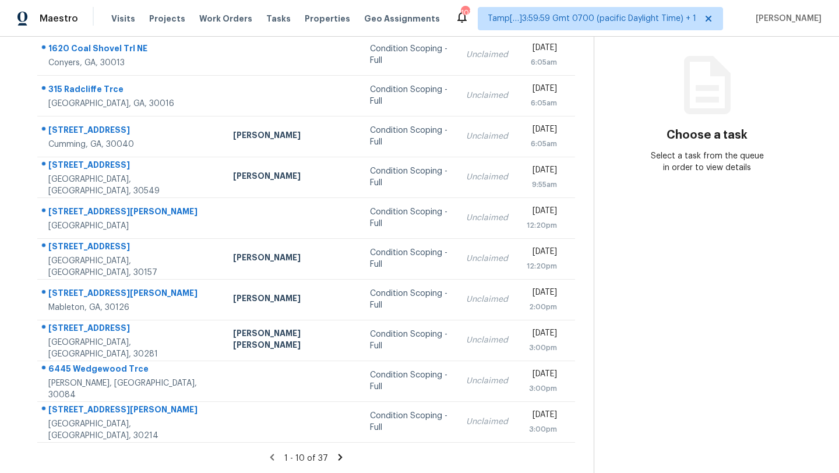
click at [335, 455] on icon at bounding box center [340, 457] width 10 height 10
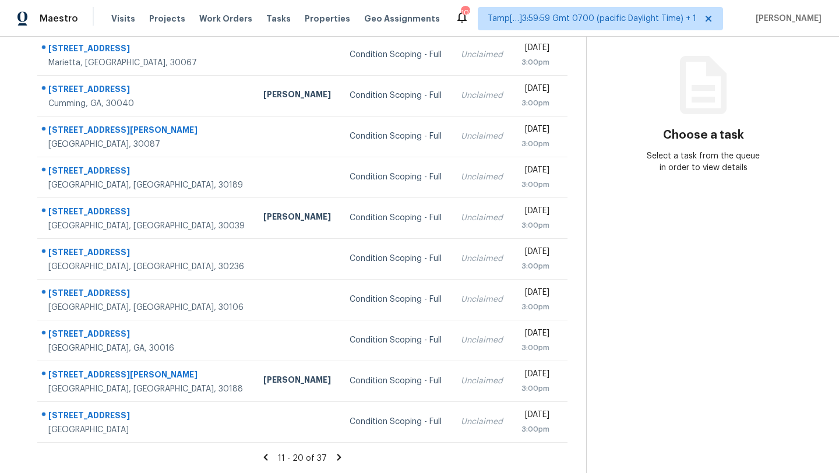
click at [334, 455] on icon at bounding box center [339, 457] width 10 height 10
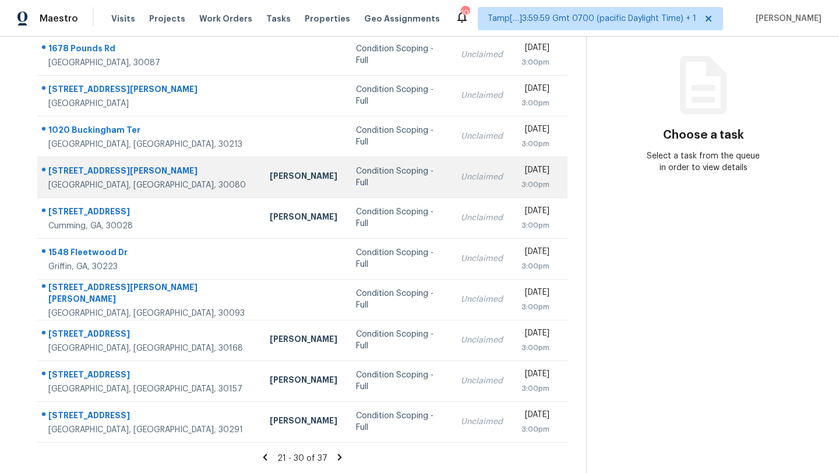
click at [461, 174] on div "Unclaimed" at bounding box center [482, 177] width 42 height 12
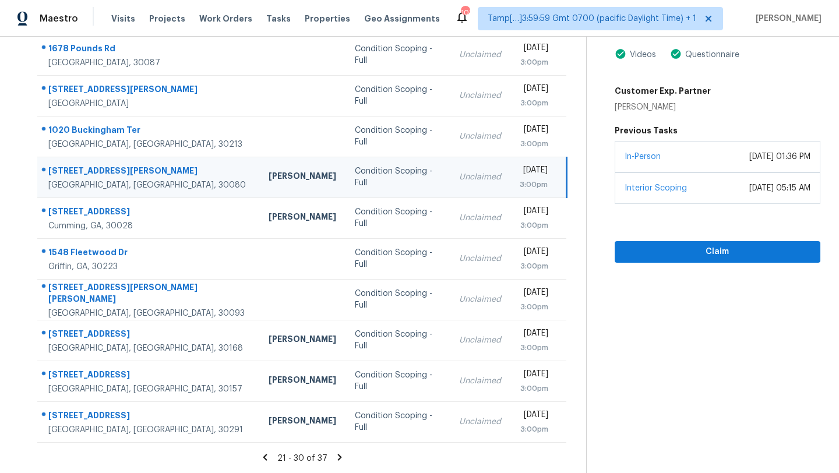
scroll to position [53, 0]
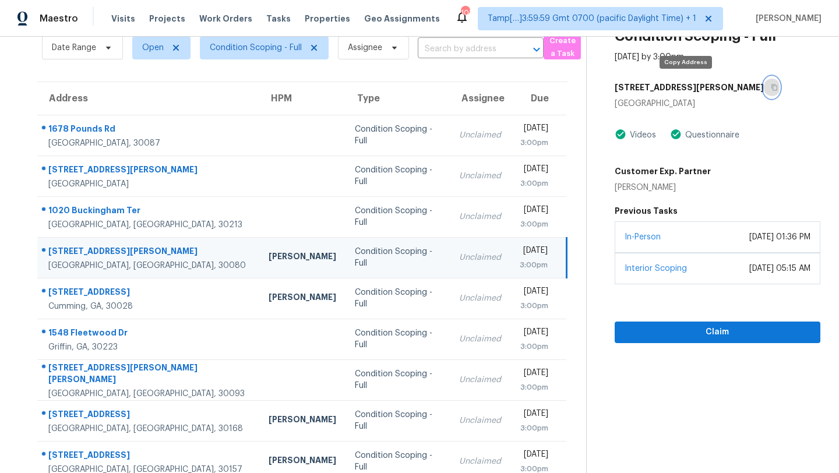
click at [771, 90] on icon "button" at bounding box center [774, 87] width 7 height 7
click at [764, 88] on button "button" at bounding box center [772, 87] width 16 height 21
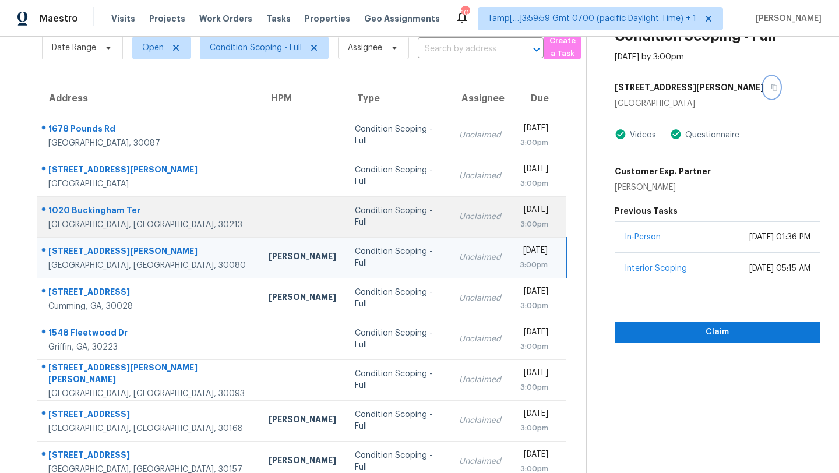
scroll to position [133, 0]
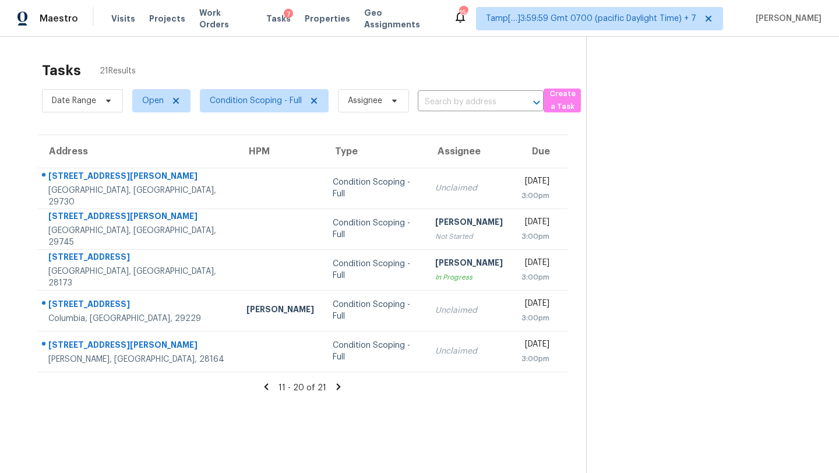
scroll to position [37, 0]
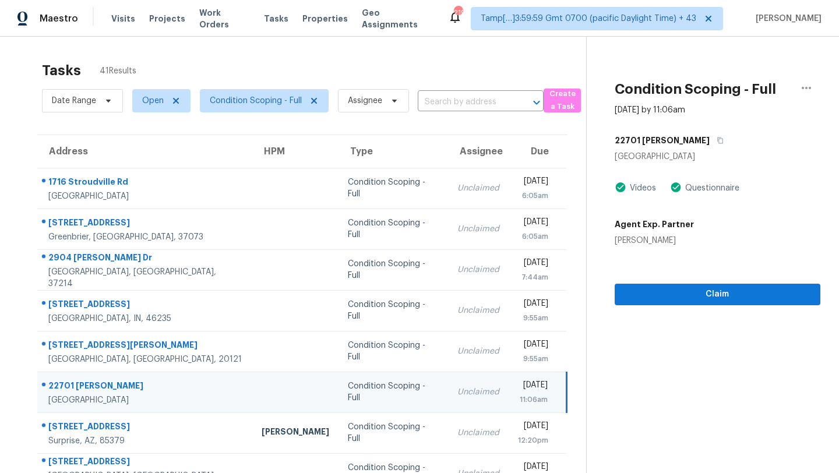
scroll to position [68, 0]
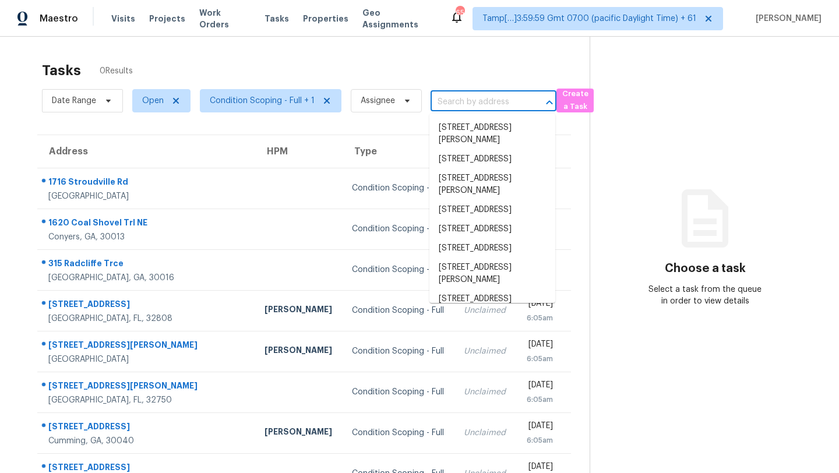
click at [448, 100] on input "text" at bounding box center [477, 102] width 93 height 18
paste input "[STREET_ADDRESS][PERSON_NAME]"
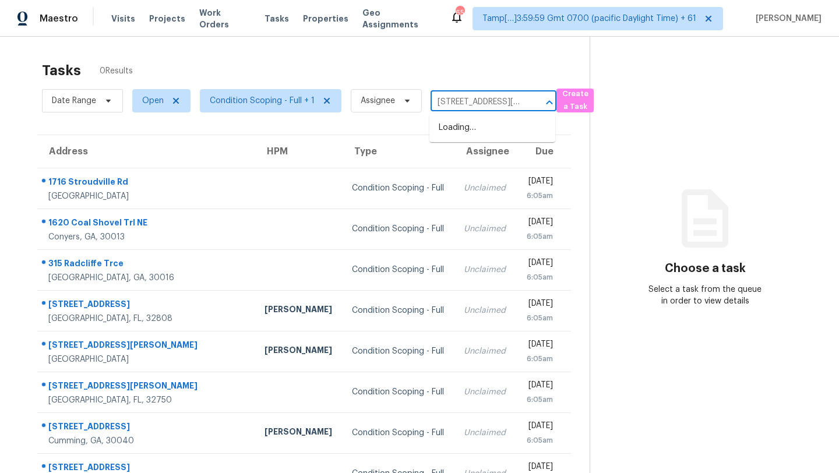
scroll to position [0, 68]
click at [444, 97] on input "111 Ryan Way SE # 21, Smyrna, GA 30080" at bounding box center [477, 102] width 93 height 18
click at [436, 105] on input "111 Ryan Way SE # 21, Smyrna, GA 30080" at bounding box center [477, 102] width 93 height 18
click at [440, 102] on input "111 Ryan Way SE # 21, Smyrna, GA 30080" at bounding box center [477, 102] width 93 height 18
drag, startPoint x: 473, startPoint y: 99, endPoint x: 577, endPoint y: 98, distance: 104.3
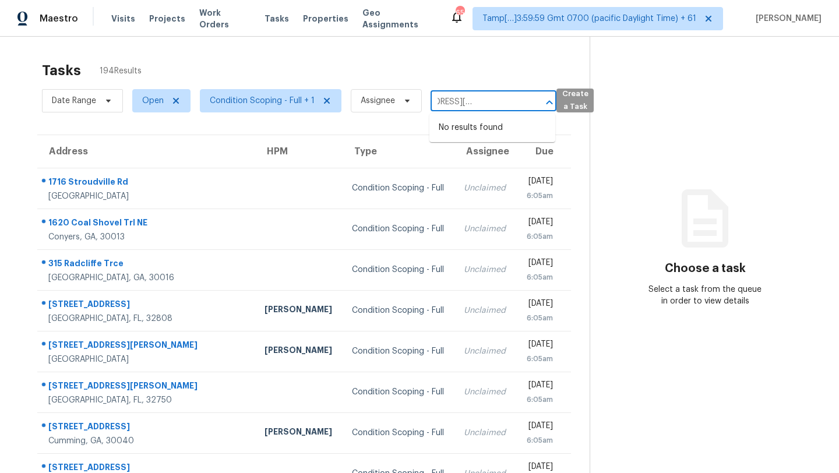
click at [577, 99] on div "Date Range Open Condition Scoping - Full + 1 Assignee 111 Ryan Way SE # 21, Smy…" at bounding box center [316, 101] width 548 height 30
type input "111 Ryan Way SE"
click at [459, 138] on li "111 Ryan Way SE # 21, Smyrna, GA 30080" at bounding box center [493, 133] width 126 height 31
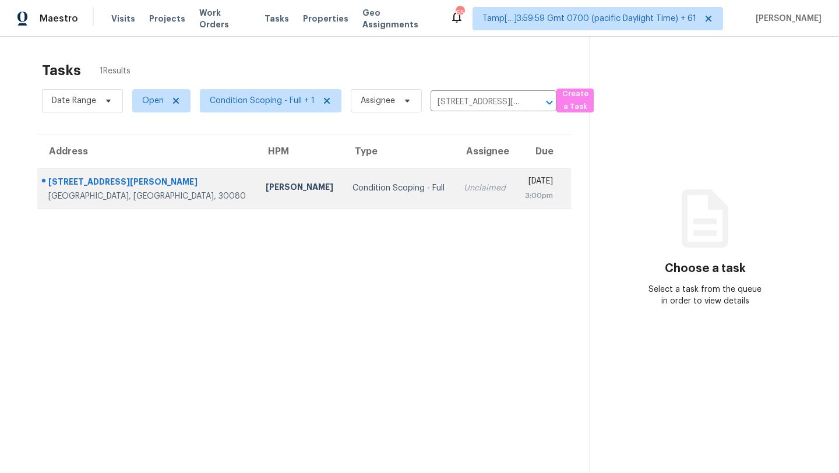
click at [525, 191] on div "3:00pm" at bounding box center [539, 196] width 29 height 12
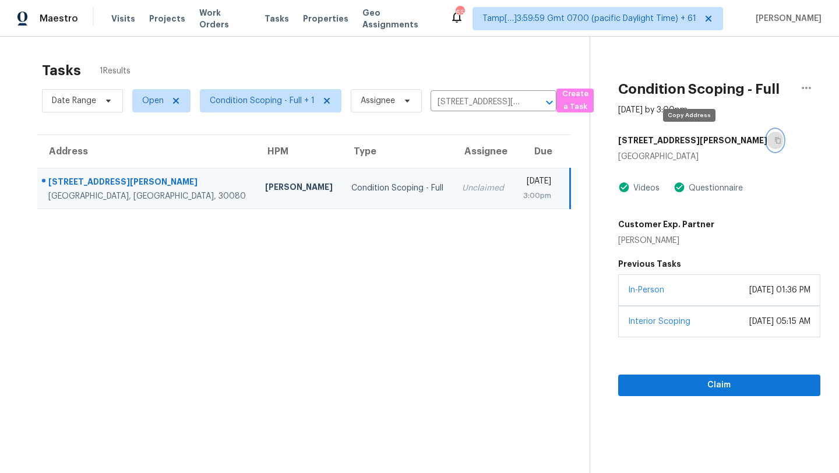
click at [768, 145] on button "button" at bounding box center [776, 140] width 16 height 21
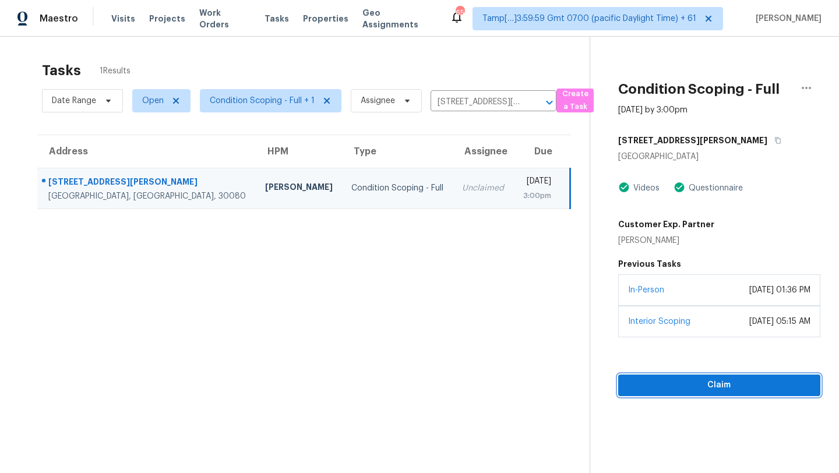
click at [651, 377] on button "Claim" at bounding box center [719, 386] width 202 height 22
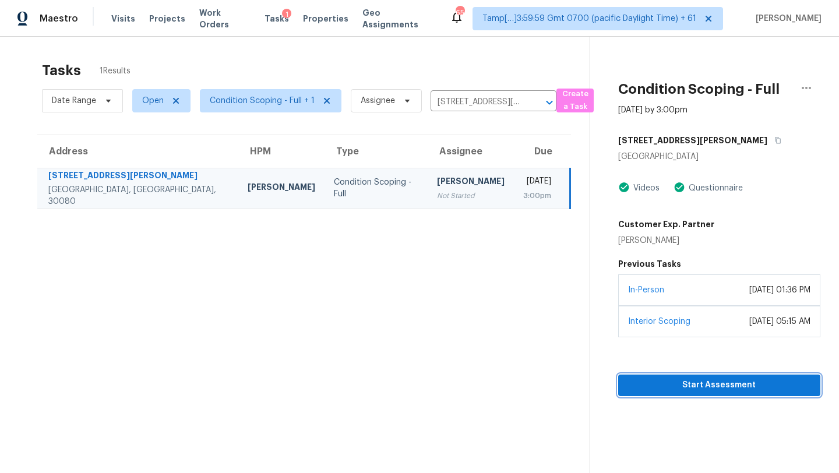
click at [651, 389] on span "Start Assessment" at bounding box center [720, 385] width 184 height 15
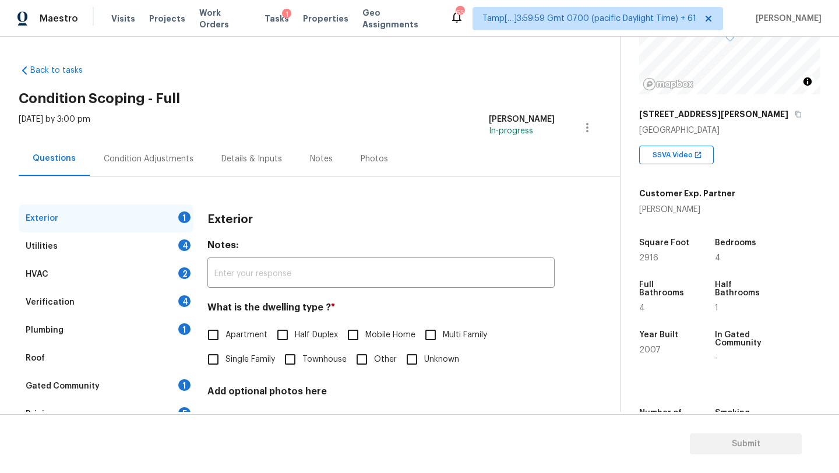
scroll to position [191, 0]
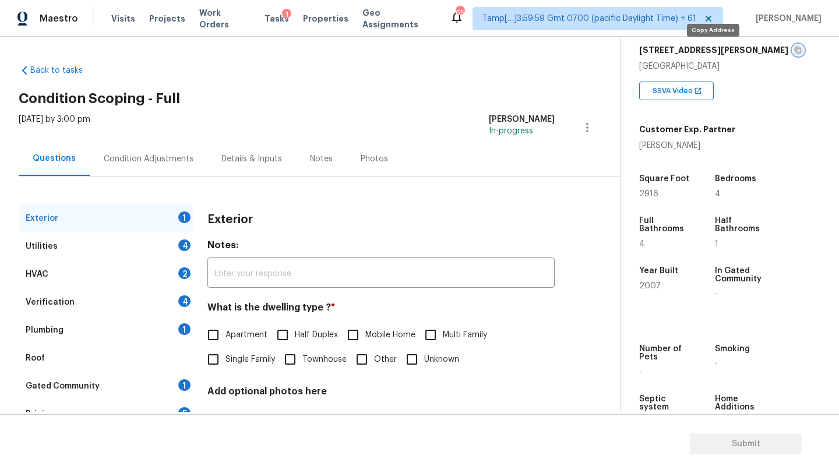
click at [793, 55] on button "button" at bounding box center [798, 50] width 10 height 10
click at [152, 386] on div "Gated Community 1" at bounding box center [106, 386] width 175 height 28
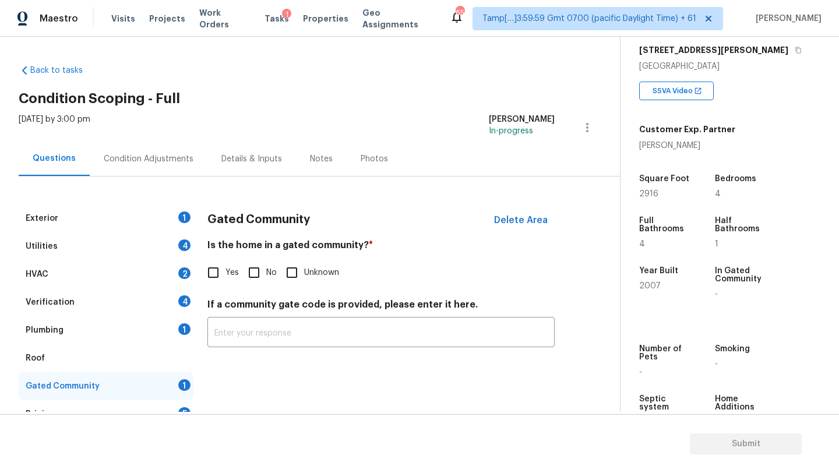
click at [242, 286] on div "Gated Community Delete Area Is the home in a gated community? * Yes No Unknown …" at bounding box center [381, 283] width 347 height 157
click at [246, 278] on input "No" at bounding box center [254, 273] width 24 height 24
checkbox input "true"
click at [116, 219] on div "Exterior 1" at bounding box center [106, 219] width 175 height 28
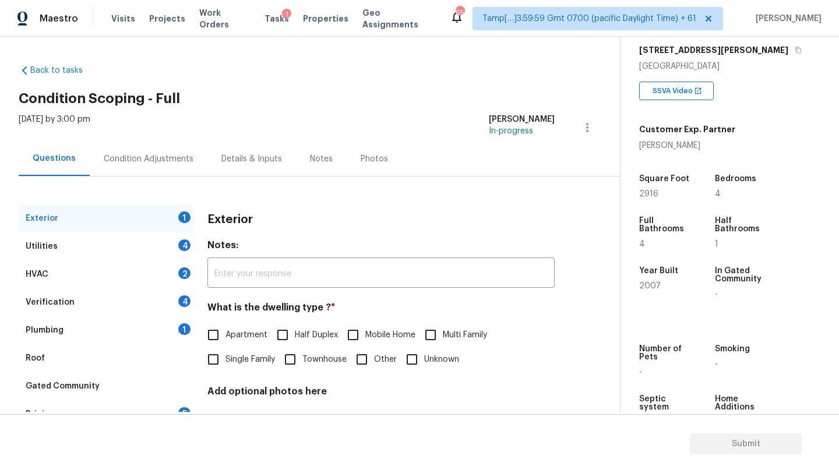
click at [301, 361] on input "Townhouse" at bounding box center [290, 359] width 24 height 24
checkbox input "true"
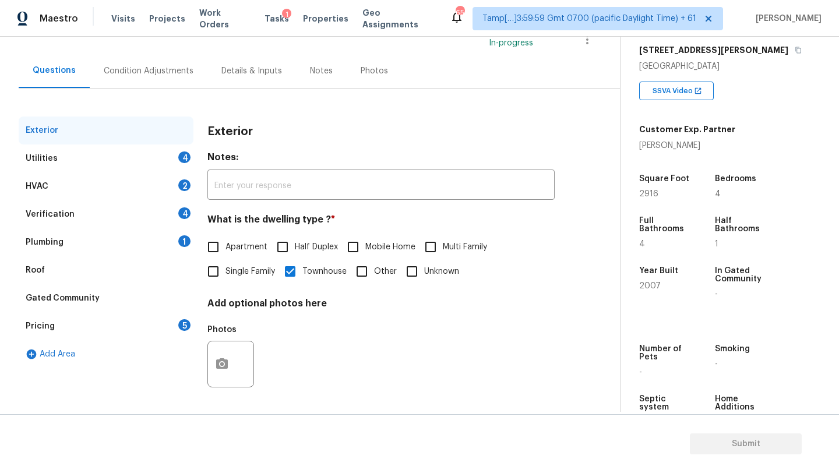
click at [184, 332] on div "Pricing 5" at bounding box center [106, 326] width 175 height 28
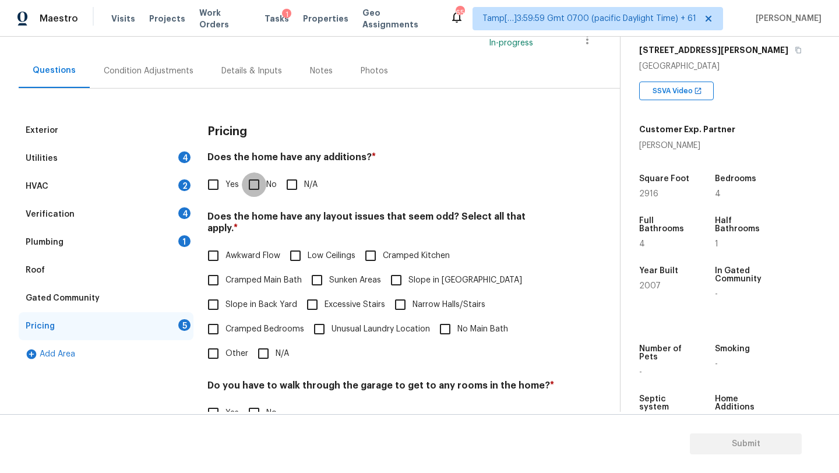
click at [252, 189] on input "No" at bounding box center [254, 185] width 24 height 24
checkbox input "true"
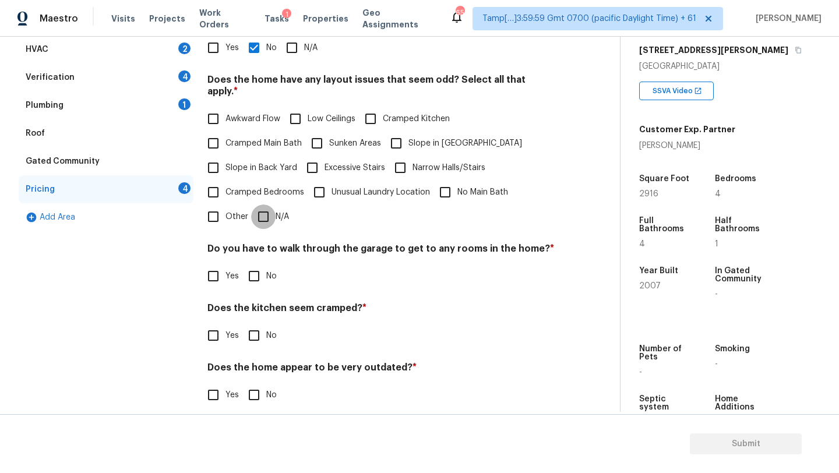
click at [263, 208] on input "N/A" at bounding box center [263, 217] width 24 height 24
checkbox input "true"
click at [263, 275] on input "No" at bounding box center [254, 276] width 24 height 24
checkbox input "true"
click at [260, 324] on input "No" at bounding box center [254, 336] width 24 height 24
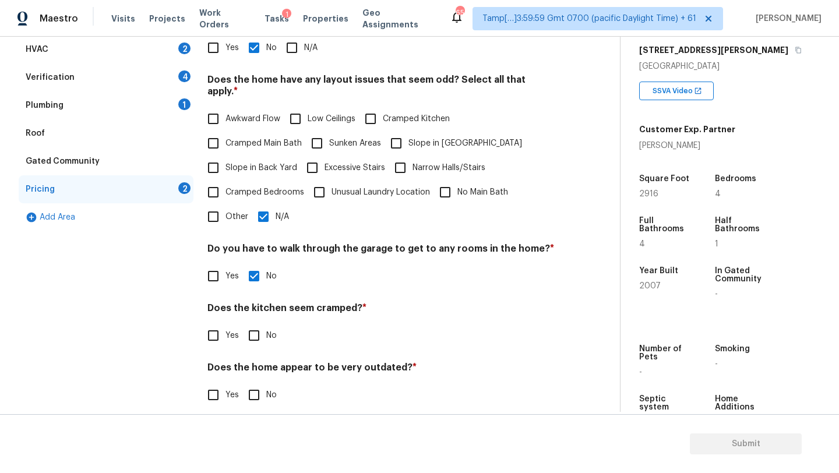
checkbox input "true"
click at [260, 363] on h4 "Does the home appear to be very outdated? *" at bounding box center [381, 371] width 347 height 16
click at [260, 383] on input "No" at bounding box center [254, 395] width 24 height 24
checkbox input "true"
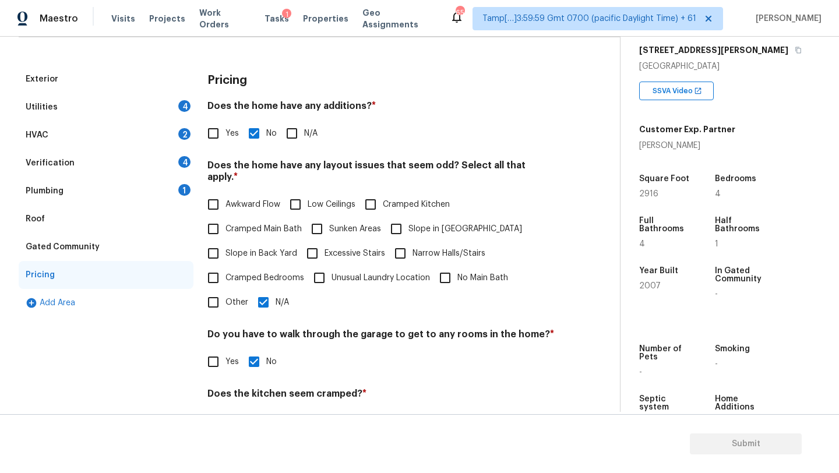
click at [47, 224] on div "Roof" at bounding box center [106, 219] width 175 height 28
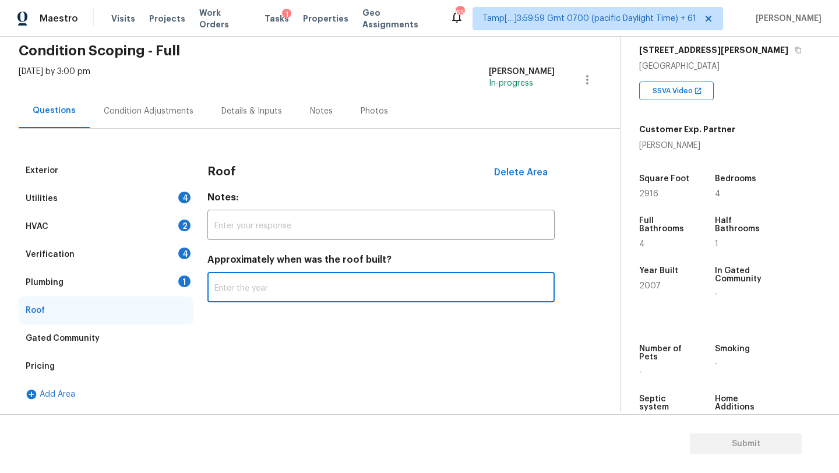
click at [298, 292] on input "text" at bounding box center [381, 288] width 347 height 27
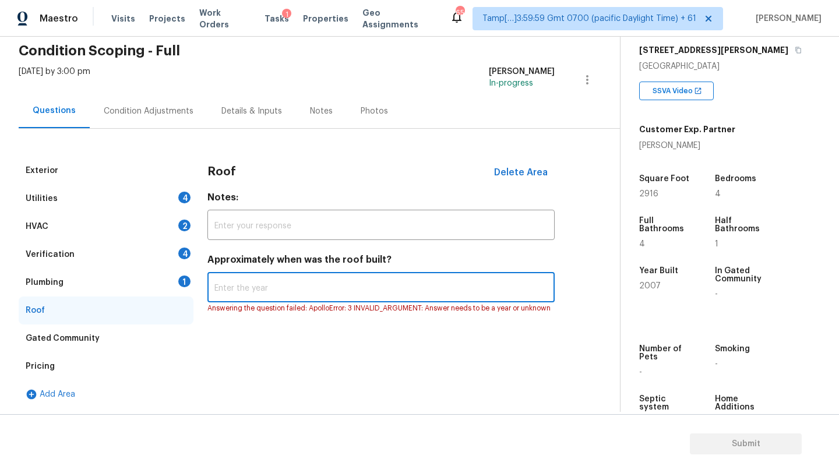
click at [236, 303] on div "Approximately when was the roof built? ​ Answering the question failed: ApolloE…" at bounding box center [381, 284] width 347 height 60
type input "2017"
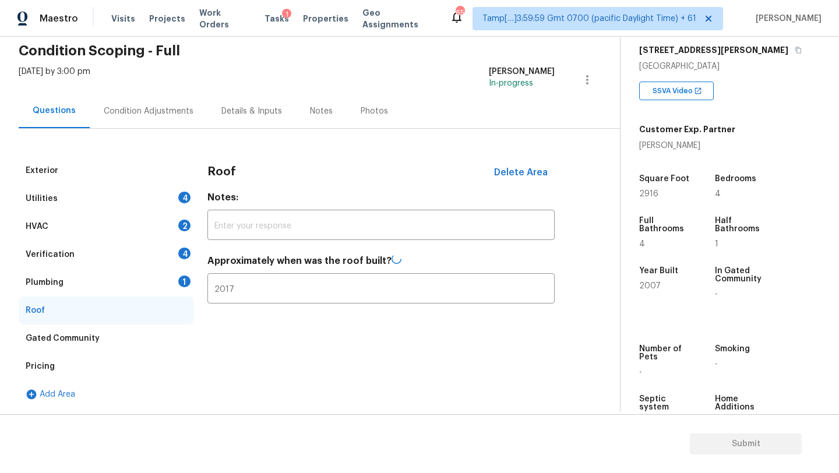
click at [145, 279] on div "Plumbing 1" at bounding box center [106, 283] width 175 height 28
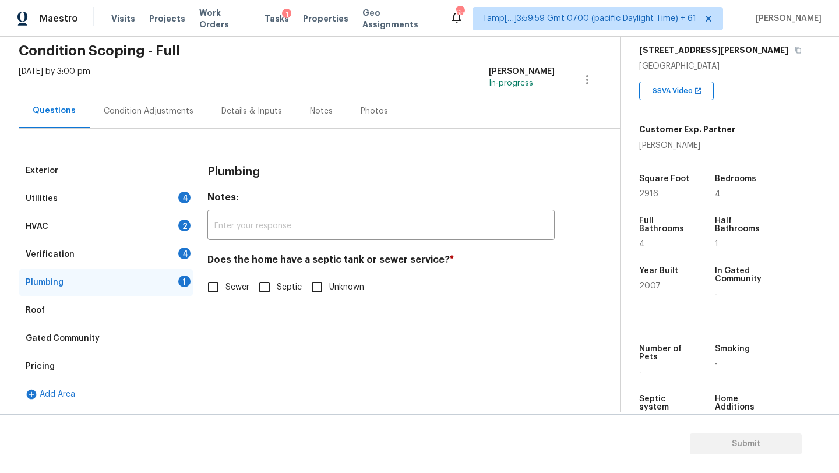
click at [246, 280] on label "Sewer" at bounding box center [225, 287] width 48 height 24
click at [226, 280] on input "Sewer" at bounding box center [213, 287] width 24 height 24
checkbox input "true"
click at [150, 261] on div "Verification 4" at bounding box center [106, 255] width 175 height 28
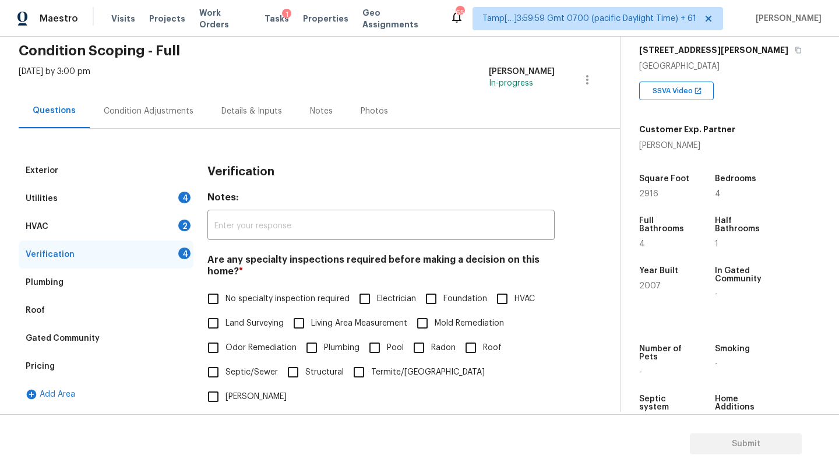
click at [233, 308] on label "No specialty inspection required" at bounding box center [275, 299] width 149 height 24
click at [226, 308] on input "No specialty inspection required" at bounding box center [213, 299] width 24 height 24
checkbox input "true"
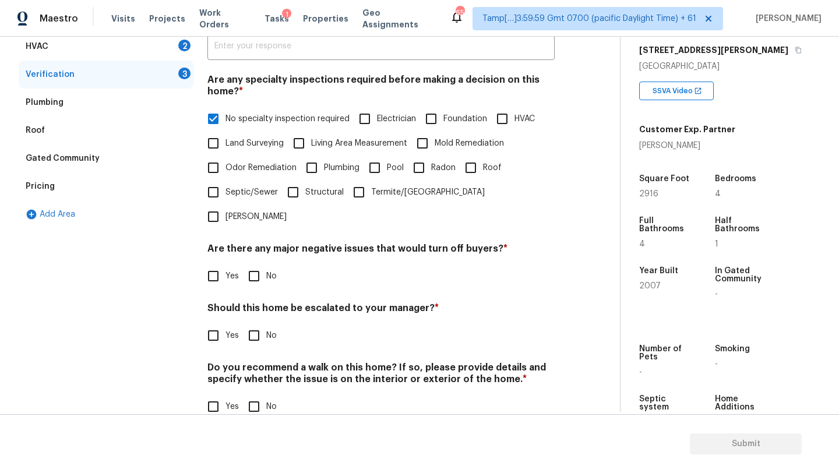
click at [250, 264] on input "No" at bounding box center [254, 276] width 24 height 24
checkbox input "true"
click at [259, 325] on input "No" at bounding box center [254, 337] width 24 height 24
checkbox input "true"
click at [258, 400] on div "Verification Notes: ​ Are any specialty inspections required before making a de…" at bounding box center [381, 205] width 347 height 456
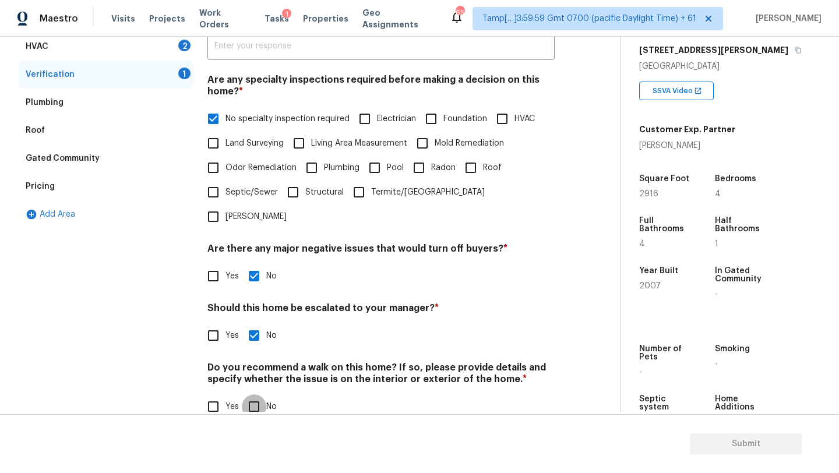
click at [258, 395] on input "No" at bounding box center [254, 407] width 24 height 24
checkbox input "true"
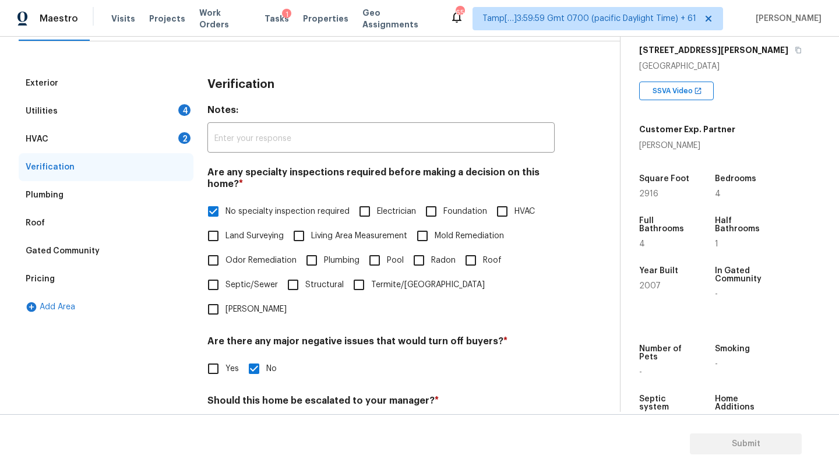
scroll to position [16, 0]
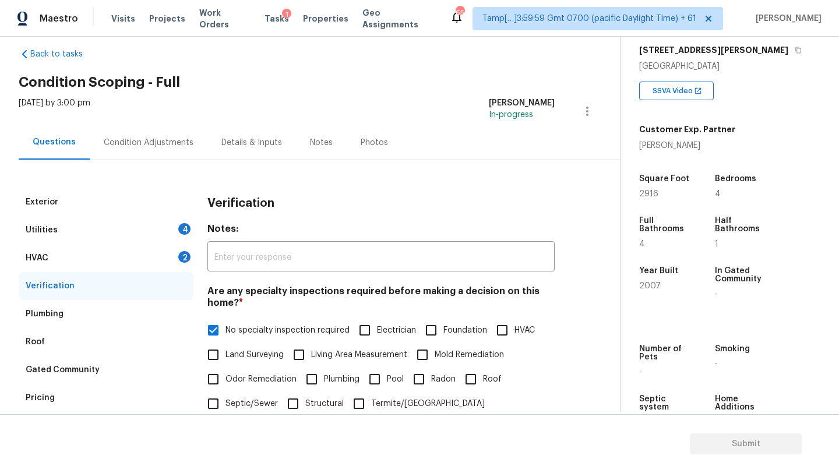
click at [145, 262] on div "HVAC 2" at bounding box center [106, 258] width 175 height 28
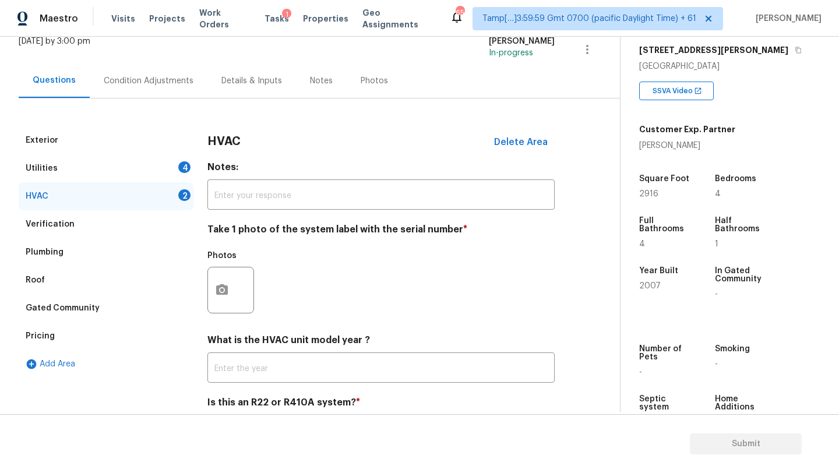
scroll to position [123, 0]
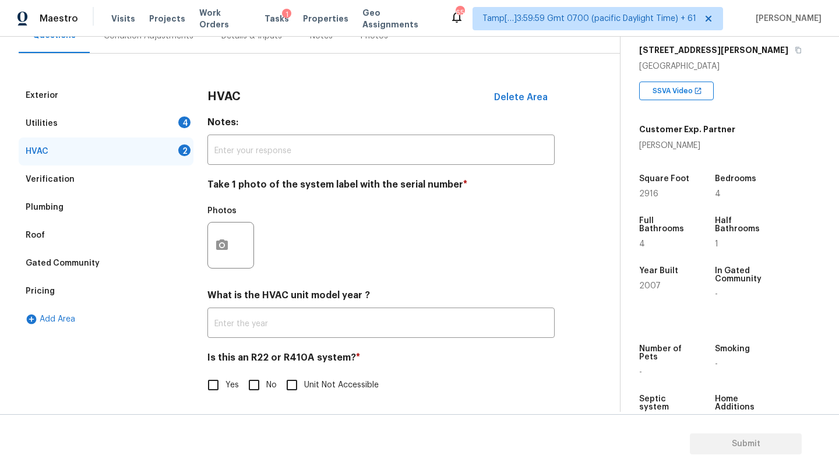
click at [260, 340] on div "HVAC Delete Area Notes: ​ Take 1 photo of the system label with the serial numb…" at bounding box center [381, 247] width 347 height 330
click at [260, 324] on input "text" at bounding box center [381, 324] width 347 height 27
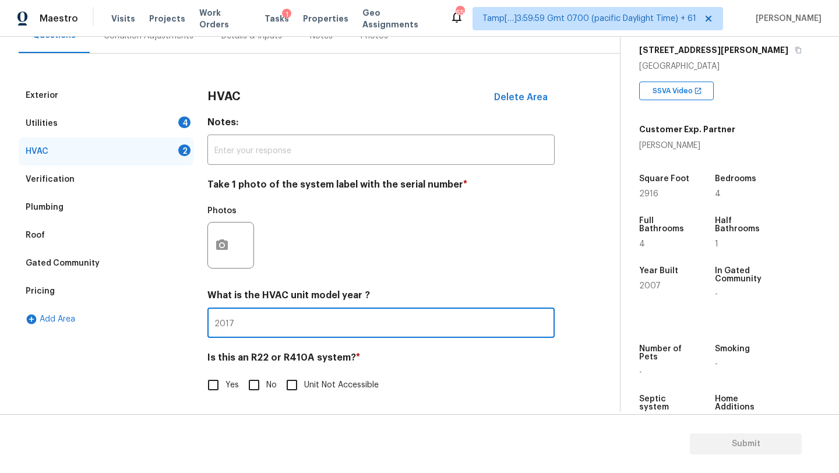
type input "2017"
click at [260, 385] on input "No" at bounding box center [254, 385] width 24 height 24
checkbox input "true"
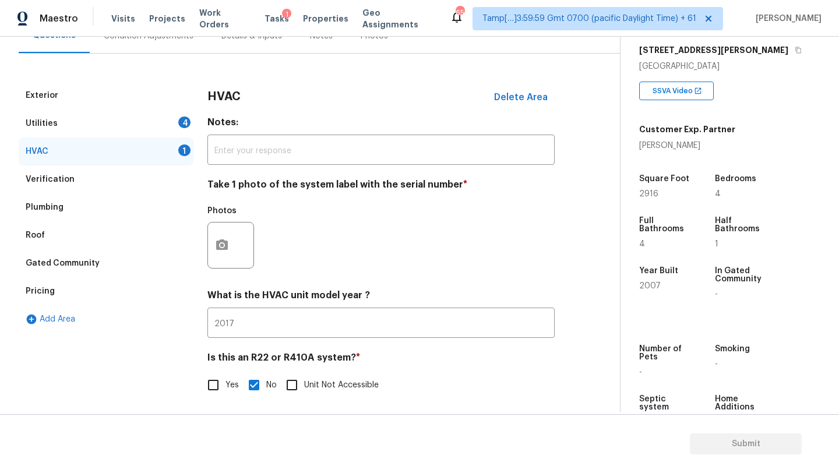
drag, startPoint x: 136, startPoint y: 125, endPoint x: 149, endPoint y: 126, distance: 12.4
click at [136, 125] on div "Utilities 4" at bounding box center [106, 124] width 175 height 28
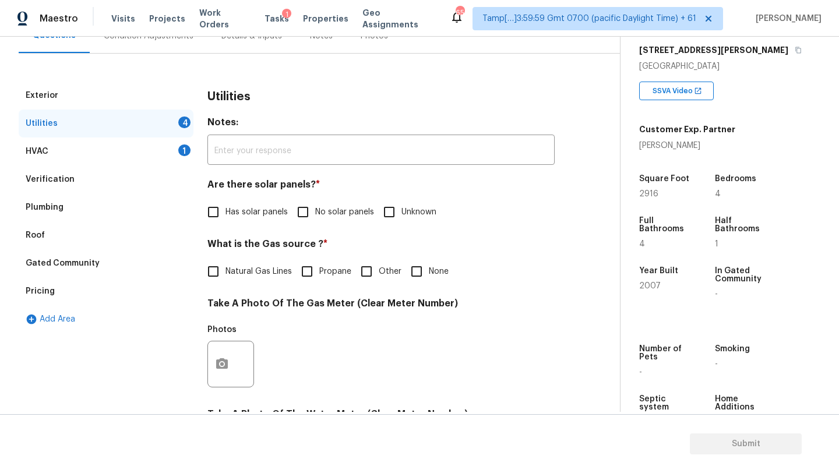
click at [308, 216] on input "No solar panels" at bounding box center [303, 212] width 24 height 24
checkbox input "true"
click at [234, 278] on label "Natural Gas Lines" at bounding box center [246, 271] width 91 height 24
click at [226, 278] on input "Natural Gas Lines" at bounding box center [213, 271] width 24 height 24
checkbox input "true"
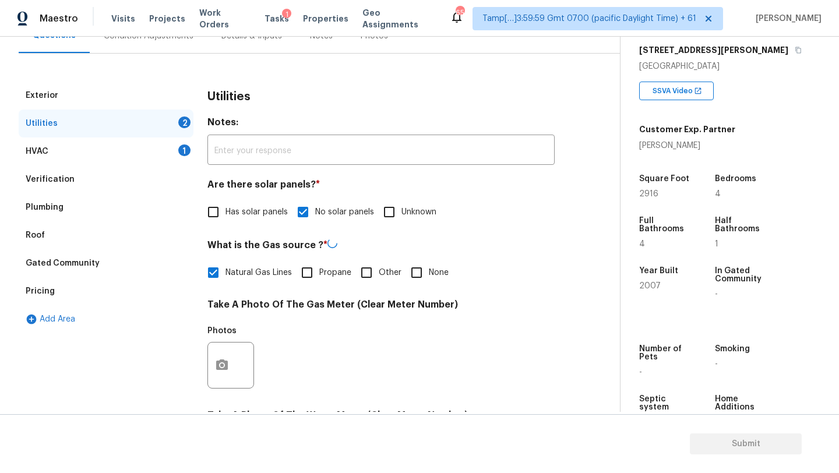
scroll to position [404, 0]
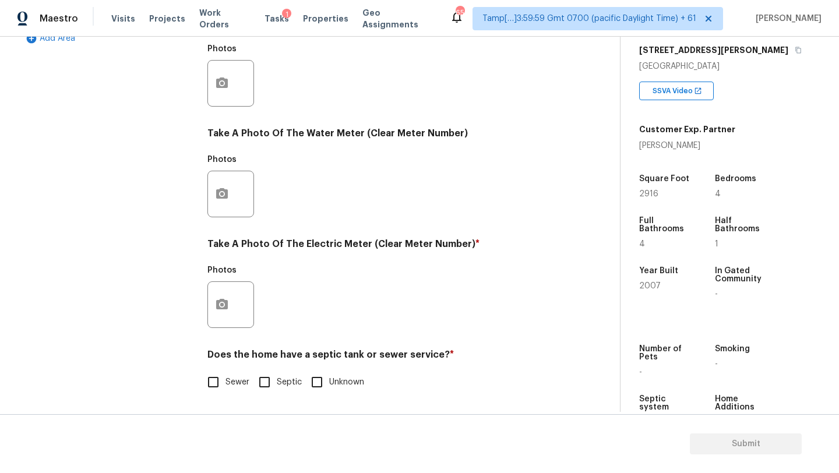
click at [235, 391] on label "Sewer" at bounding box center [225, 382] width 48 height 24
click at [226, 391] on input "Sewer" at bounding box center [213, 382] width 24 height 24
checkbox input "true"
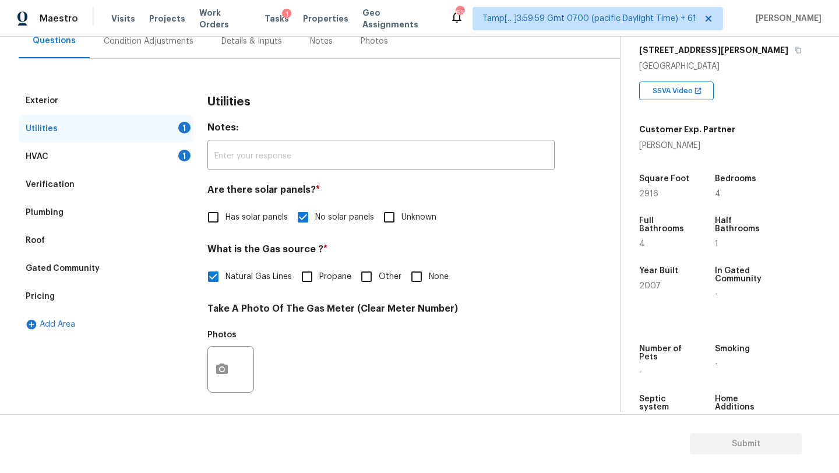
scroll to position [88, 0]
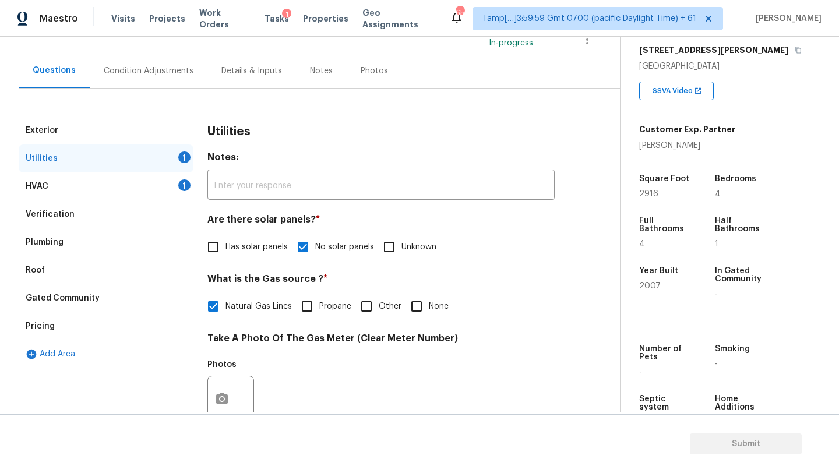
click at [114, 74] on div "Condition Adjustments" at bounding box center [149, 71] width 90 height 12
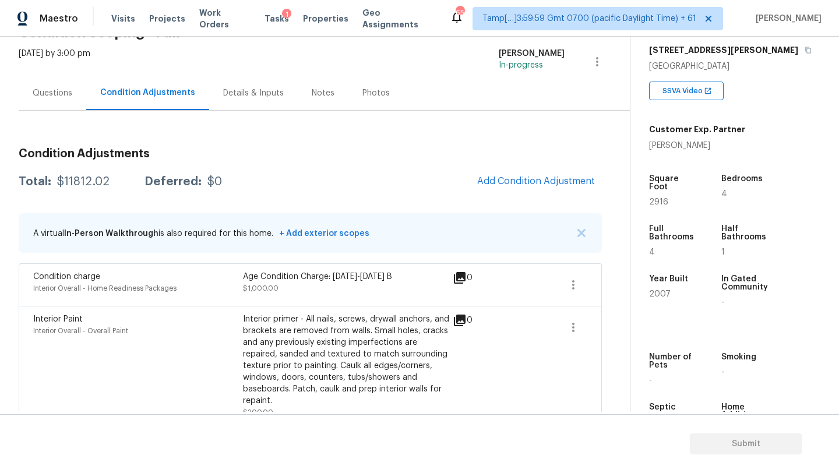
scroll to position [48, 0]
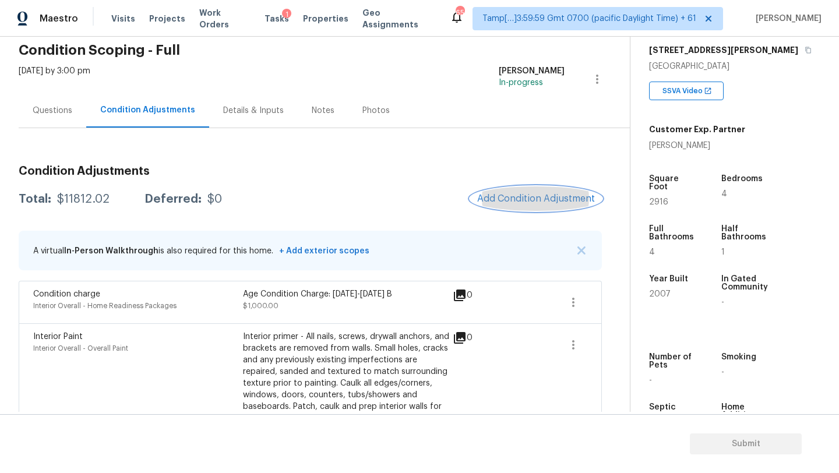
click at [572, 203] on span "Add Condition Adjustment" at bounding box center [536, 199] width 118 height 10
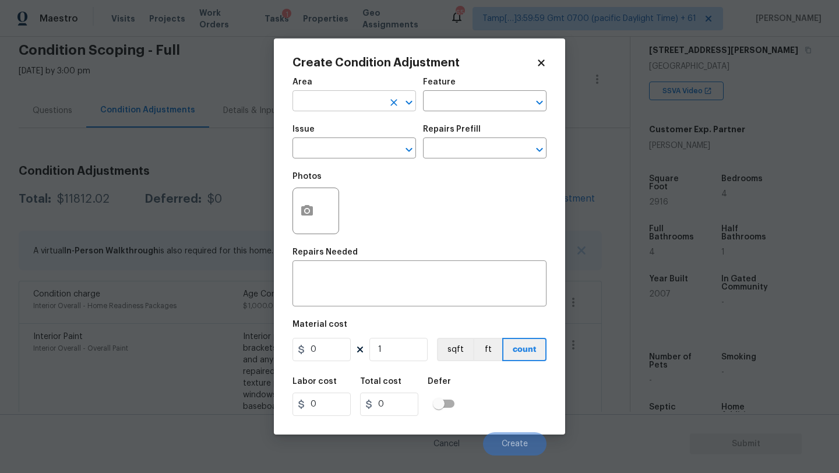
click at [334, 102] on input "text" at bounding box center [338, 102] width 91 height 18
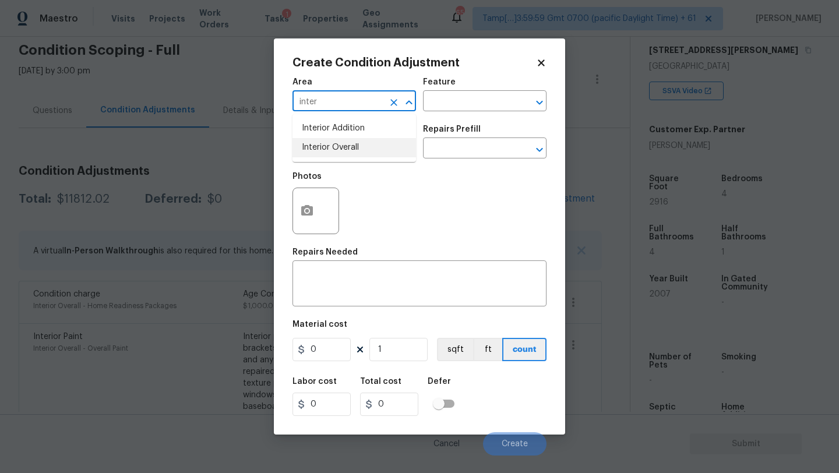
drag, startPoint x: 336, startPoint y: 144, endPoint x: 345, endPoint y: 141, distance: 9.8
click at [336, 144] on li "Interior Overall" at bounding box center [355, 147] width 124 height 19
type input "Interior Overall"
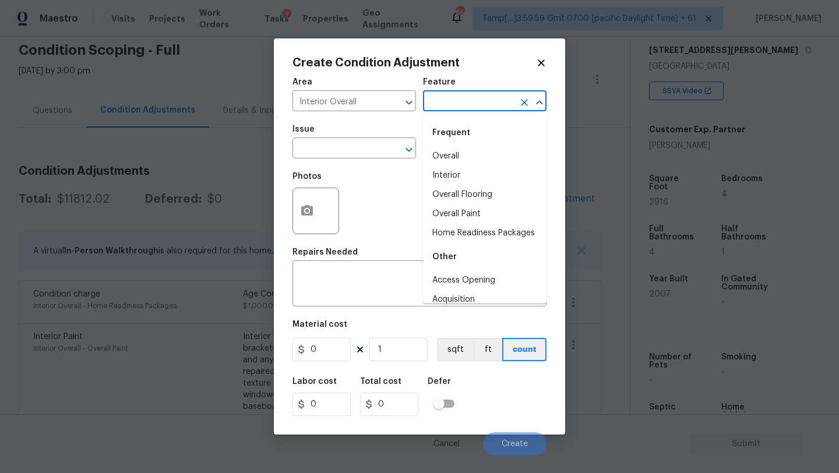
click at [465, 104] on input "text" at bounding box center [468, 102] width 91 height 18
click at [456, 192] on li "Overall Flooring" at bounding box center [485, 194] width 124 height 19
type input "Overall Flooring"
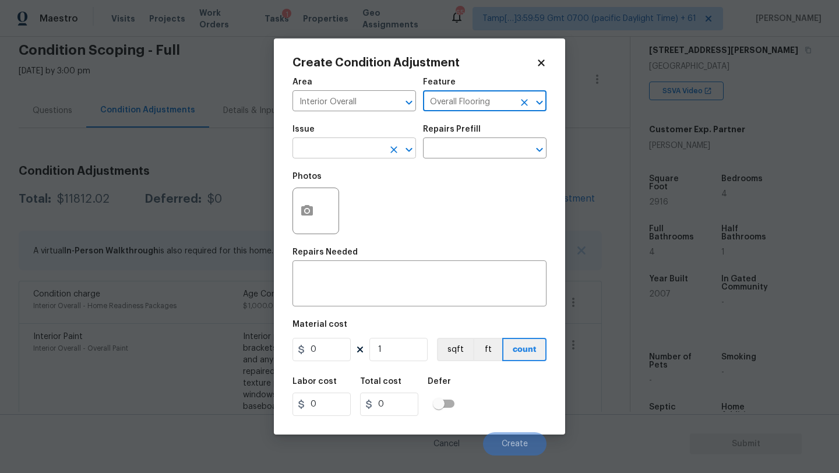
click at [358, 157] on input "text" at bounding box center [338, 149] width 91 height 18
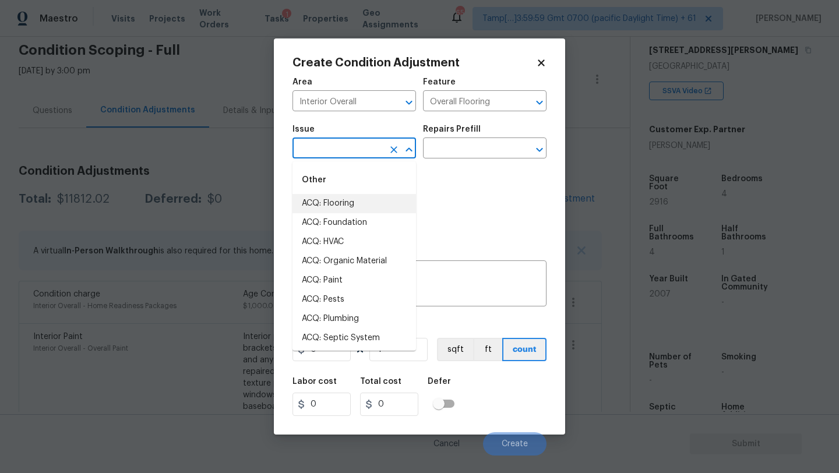
drag, startPoint x: 358, startPoint y: 215, endPoint x: 361, endPoint y: 201, distance: 14.3
click at [361, 201] on li "ACQ: Flooring" at bounding box center [355, 203] width 124 height 19
type input "ACQ: Flooring"
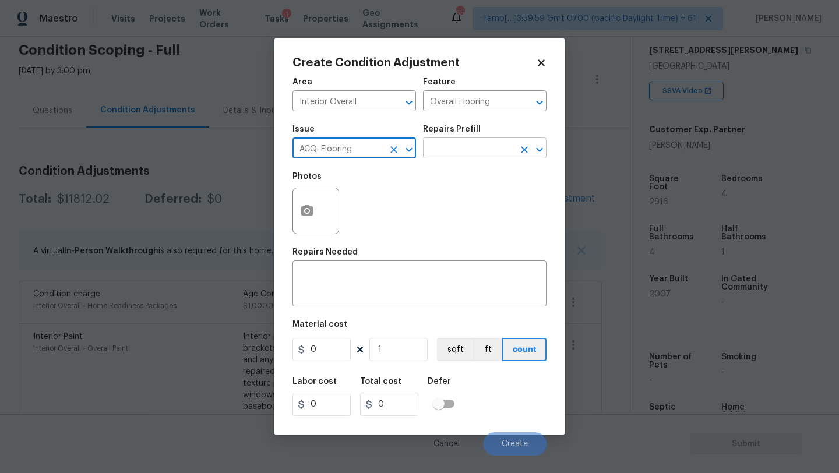
click at [467, 149] on input "text" at bounding box center [468, 149] width 91 height 18
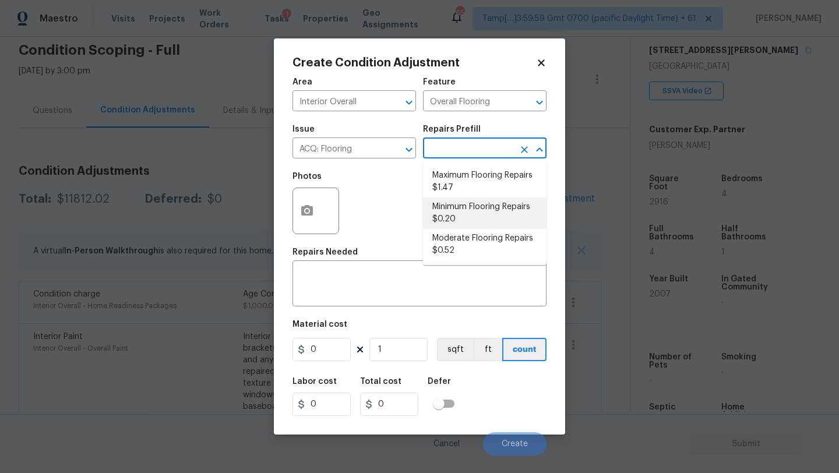
click at [467, 213] on li "Minimum Flooring Repairs $0.20" at bounding box center [485, 213] width 124 height 31
type input "Acquisition"
type textarea "Acquisition Scope: Minimum flooring repairs"
type input "0.2"
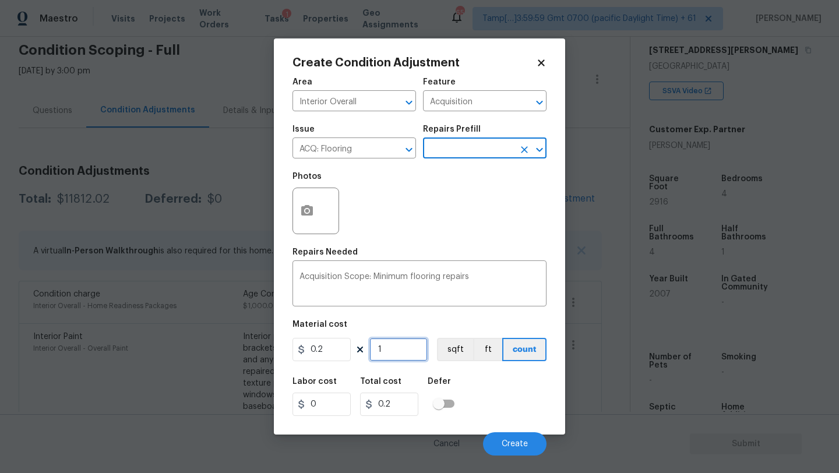
click at [405, 342] on input "1" at bounding box center [399, 349] width 58 height 23
type input "2"
type input "0.4"
type input "29"
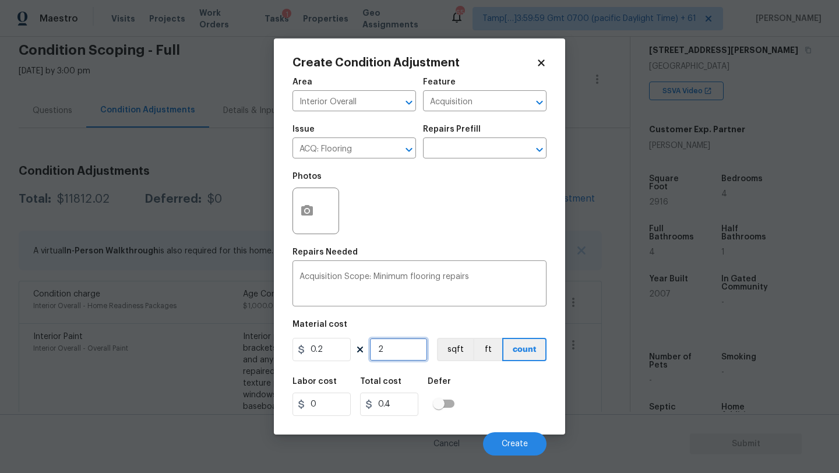
type input "5.8"
type input "291"
type input "58.2"
type input "2916"
type input "583.2"
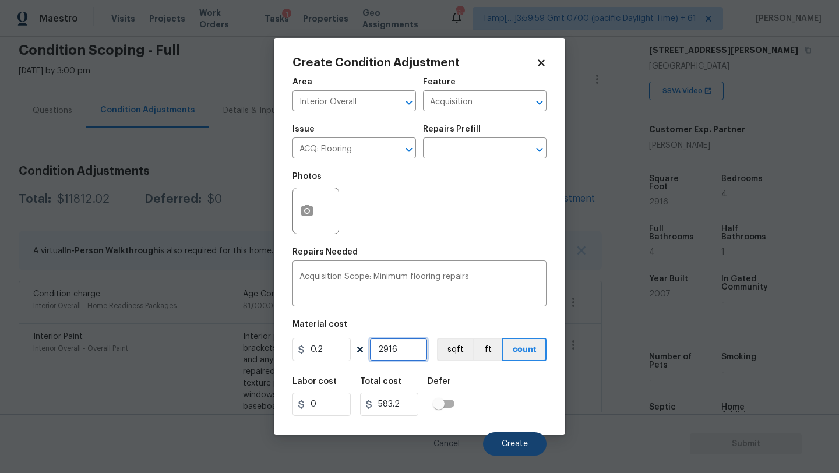
type input "2916"
click at [505, 449] on button "Create" at bounding box center [515, 444] width 64 height 23
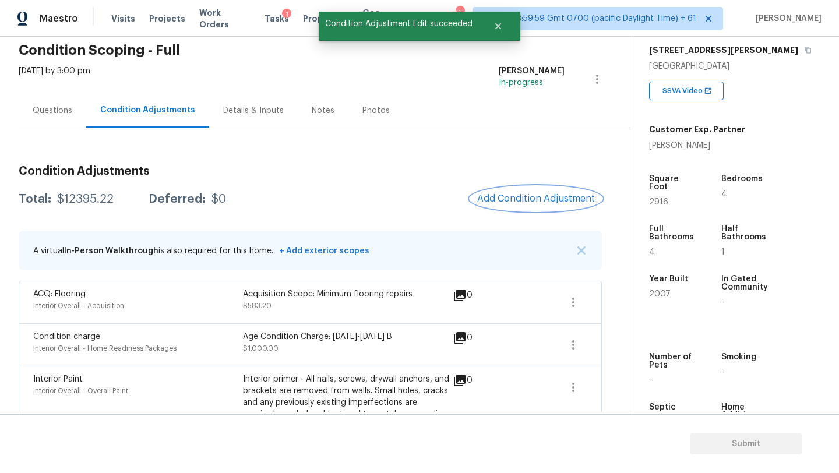
click at [512, 202] on span "Add Condition Adjustment" at bounding box center [536, 199] width 118 height 10
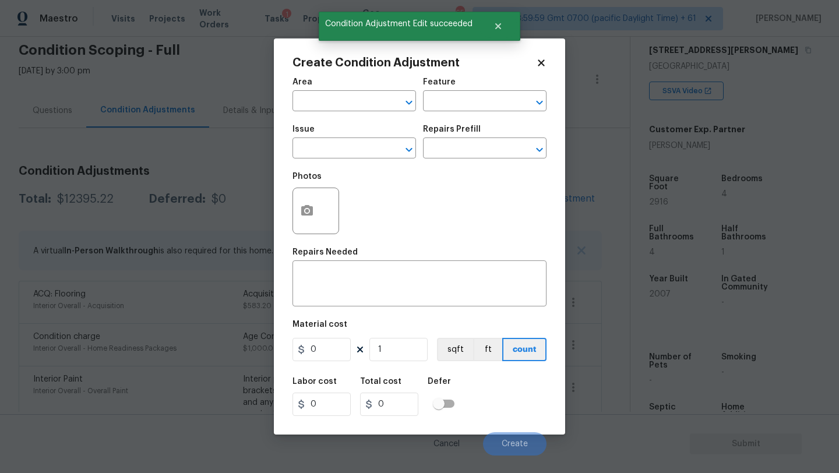
click at [308, 86] on div "Area" at bounding box center [355, 85] width 124 height 15
click at [308, 110] on input "text" at bounding box center [338, 102] width 91 height 18
click at [329, 147] on li "Interior Overall" at bounding box center [355, 147] width 124 height 19
type input "Interior Overall"
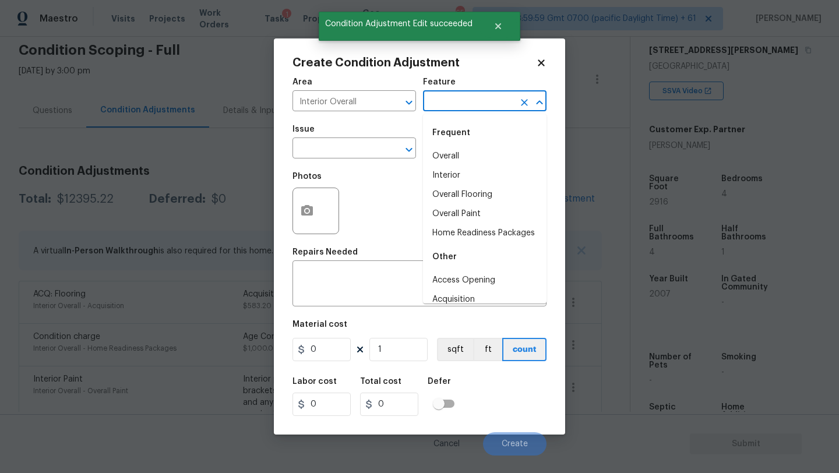
click at [457, 102] on input "text" at bounding box center [468, 102] width 91 height 18
click at [458, 207] on li "Overall Paint" at bounding box center [485, 214] width 124 height 19
type input "Overall Paint"
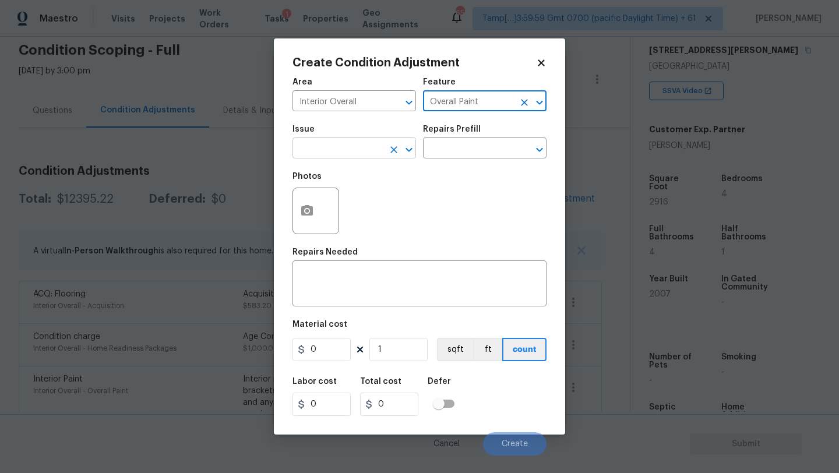
click at [364, 149] on input "text" at bounding box center [338, 149] width 91 height 18
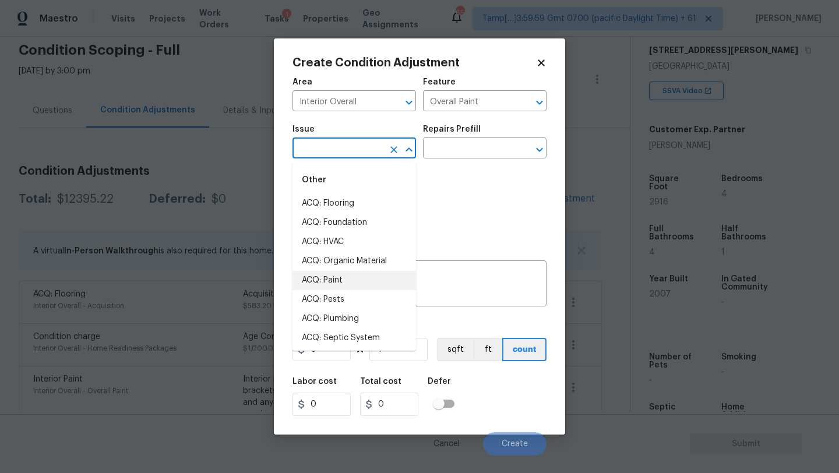
click at [352, 275] on li "ACQ: Paint" at bounding box center [355, 280] width 124 height 19
type input "ACQ: Paint"
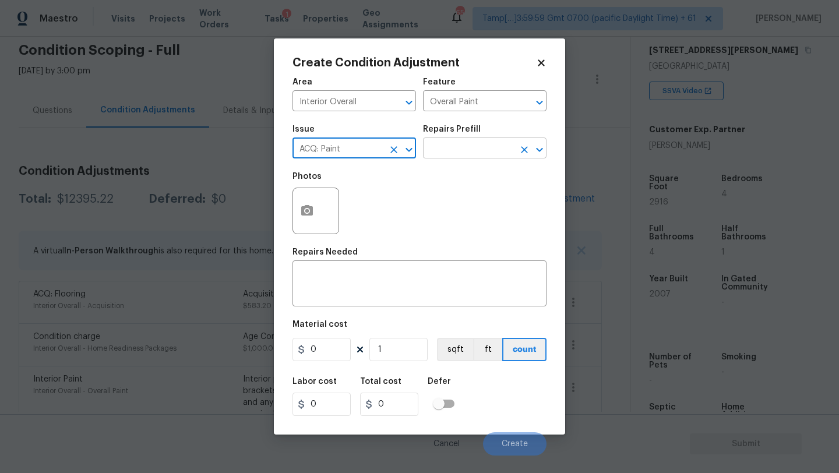
click at [462, 156] on input "text" at bounding box center [468, 149] width 91 height 18
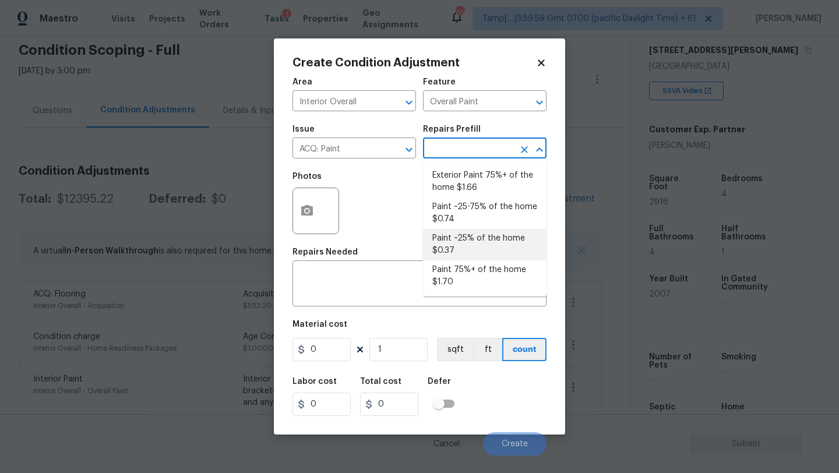
click at [462, 249] on li "Paint ~25% of the home $0.37" at bounding box center [485, 244] width 124 height 31
type input "Acquisition"
type textarea "Acquisition Scope: ~25% of the home needs interior paint"
type input "0.37"
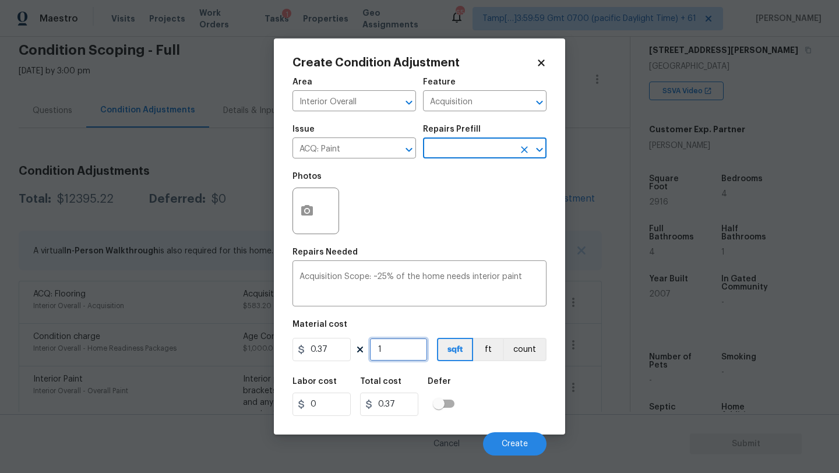
click at [402, 353] on input "1" at bounding box center [399, 349] width 58 height 23
type input "2"
type input "0.74"
type input "29"
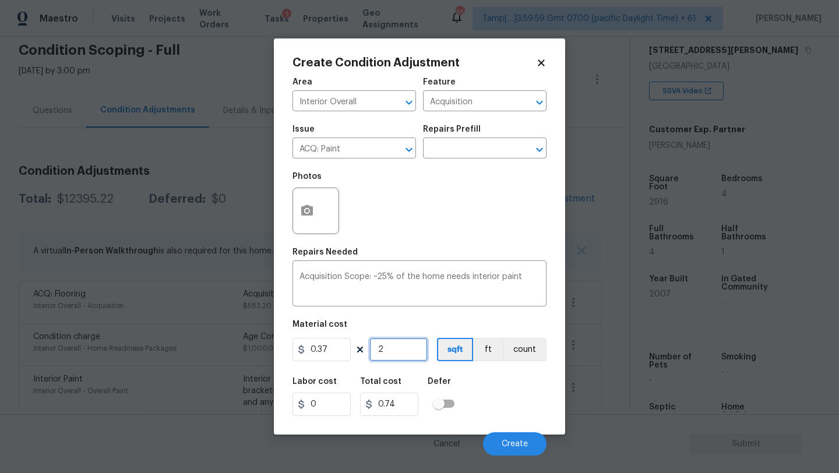
type input "10.73"
type input "291"
type input "107.67"
type input "2916"
type input "1078.92"
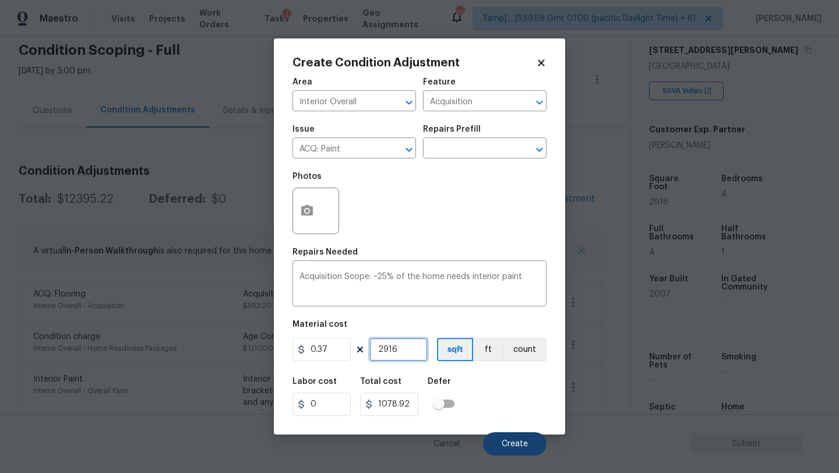
type input "2916"
click at [500, 439] on button "Create" at bounding box center [515, 444] width 64 height 23
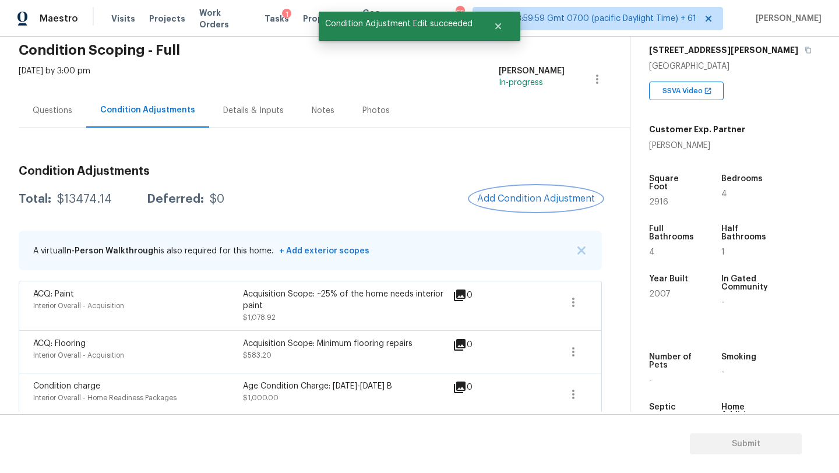
click at [535, 196] on span "Add Condition Adjustment" at bounding box center [536, 199] width 118 height 10
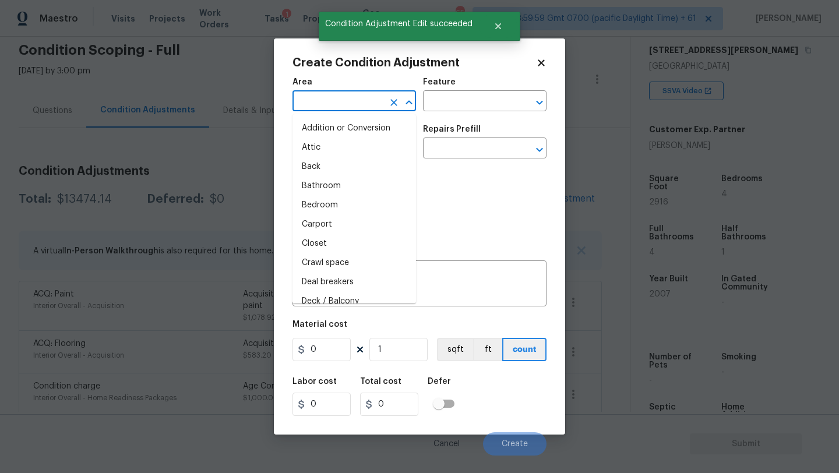
click at [350, 98] on input "text" at bounding box center [338, 102] width 91 height 18
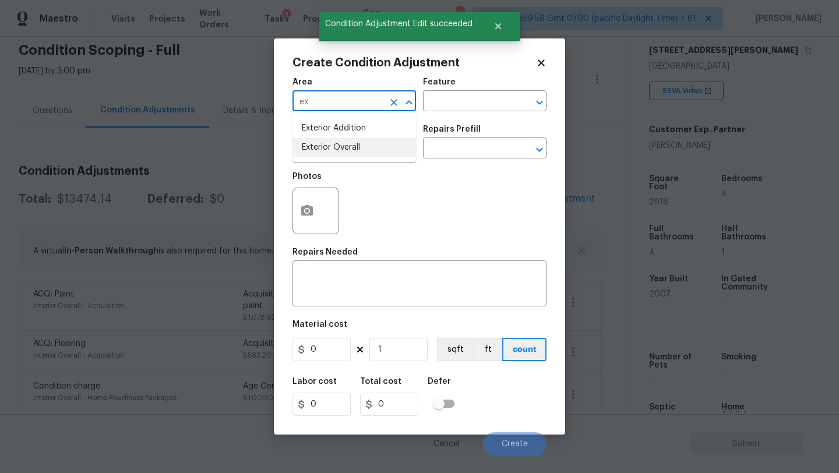
click at [351, 148] on li "Exterior Overall" at bounding box center [355, 147] width 124 height 19
type input "Exterior Overall"
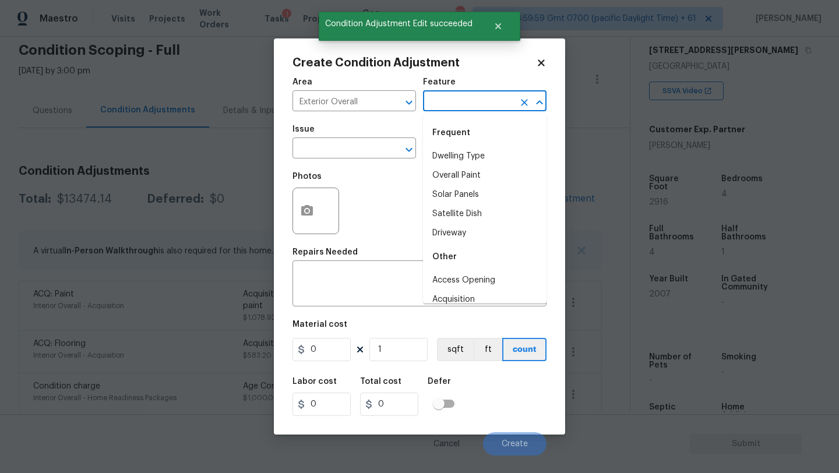
click at [449, 108] on input "text" at bounding box center [468, 102] width 91 height 18
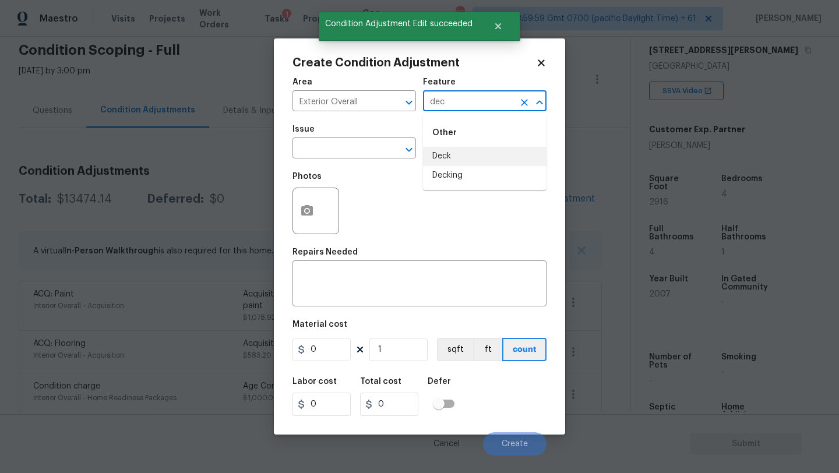
click at [450, 150] on li "Deck" at bounding box center [485, 156] width 124 height 19
type input "Deck"
click at [360, 288] on textarea at bounding box center [420, 285] width 240 height 24
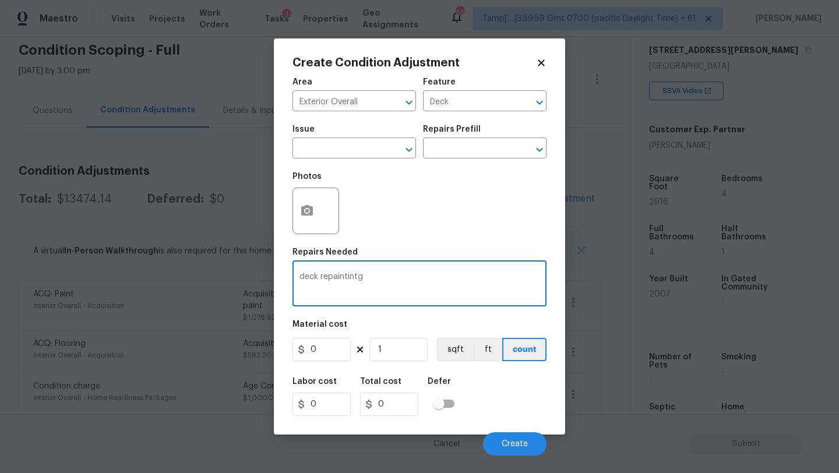
type textarea "deck repaintintg"
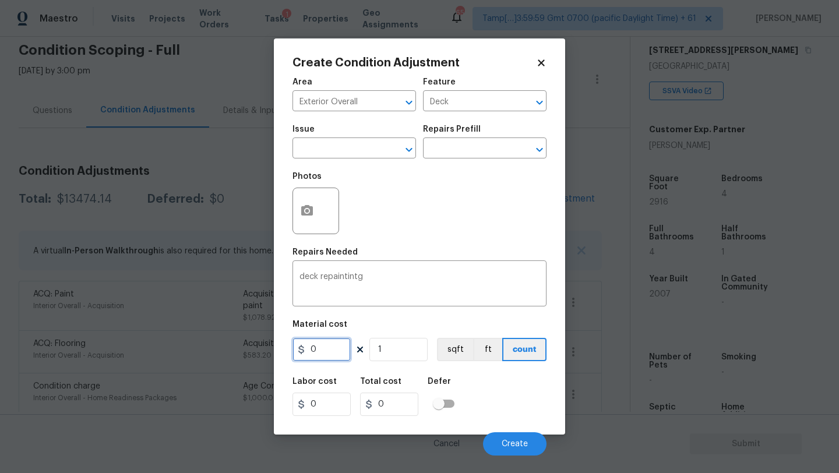
click at [331, 351] on input "0" at bounding box center [322, 349] width 58 height 23
type input "800"
click at [374, 275] on textarea "deck repaintintg" at bounding box center [420, 285] width 240 height 24
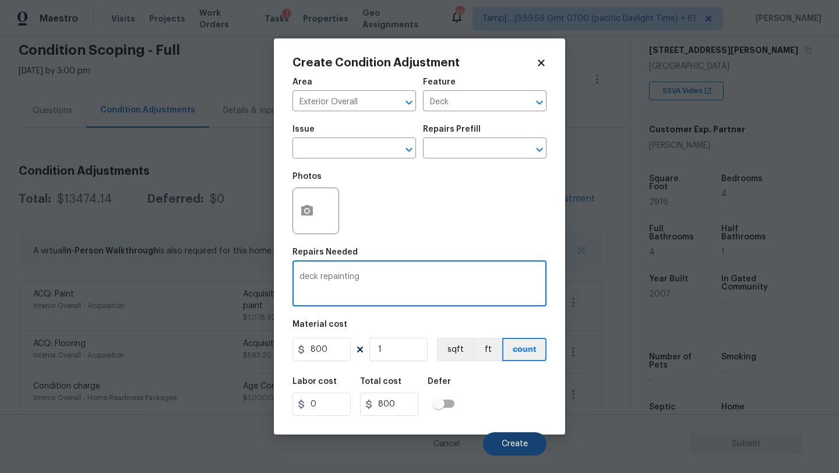
type textarea "deck repainting"
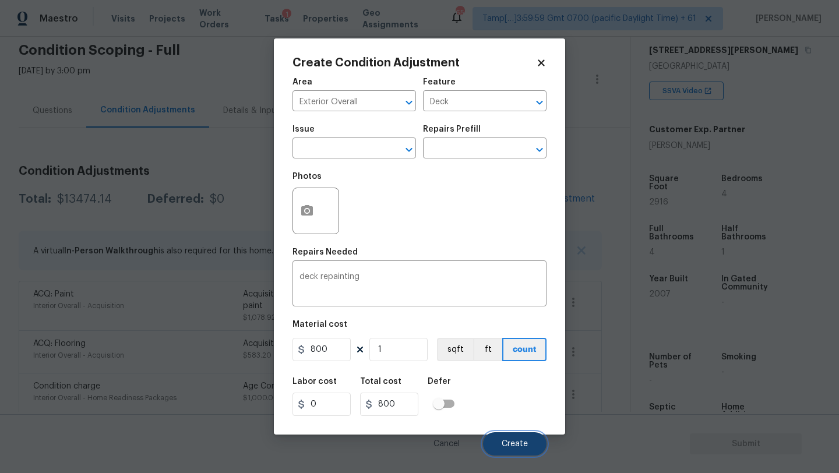
click at [515, 434] on button "Create" at bounding box center [515, 444] width 64 height 23
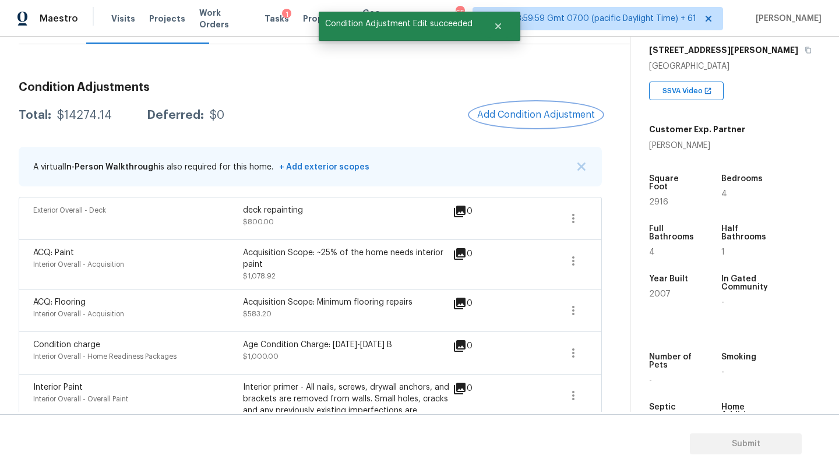
scroll to position [114, 0]
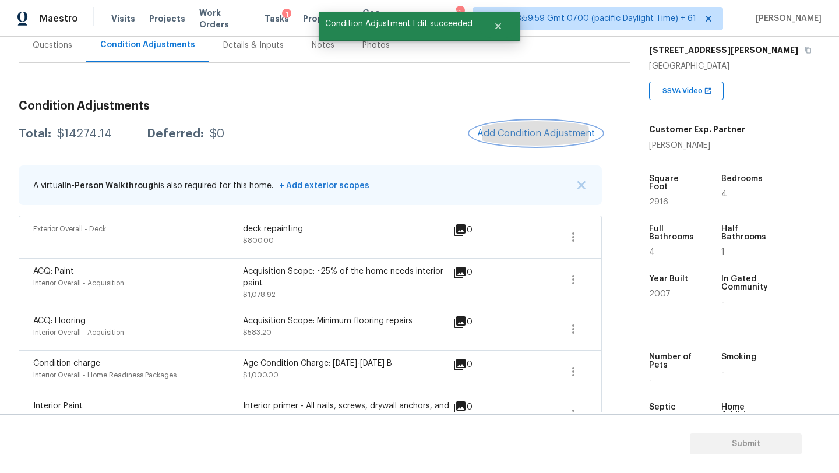
click at [534, 132] on span "Add Condition Adjustment" at bounding box center [536, 133] width 118 height 10
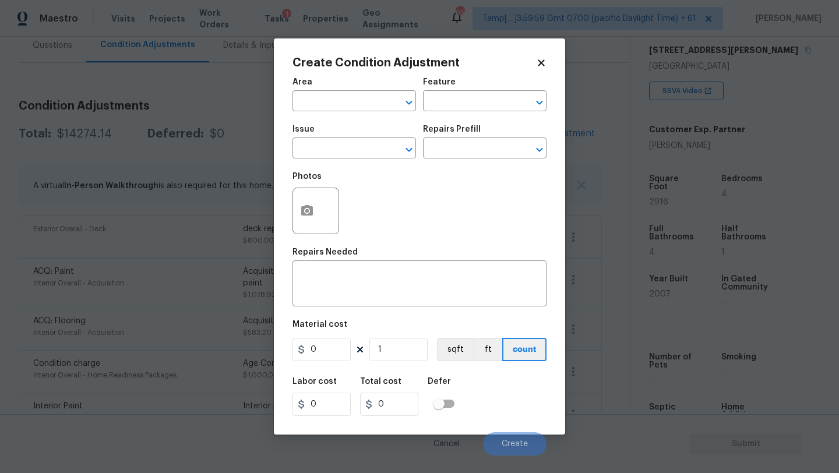
click at [229, 121] on body "Maestro Visits Projects Work Orders Tasks 1 Properties Geo Assignments 654 Tamp…" at bounding box center [419, 236] width 839 height 473
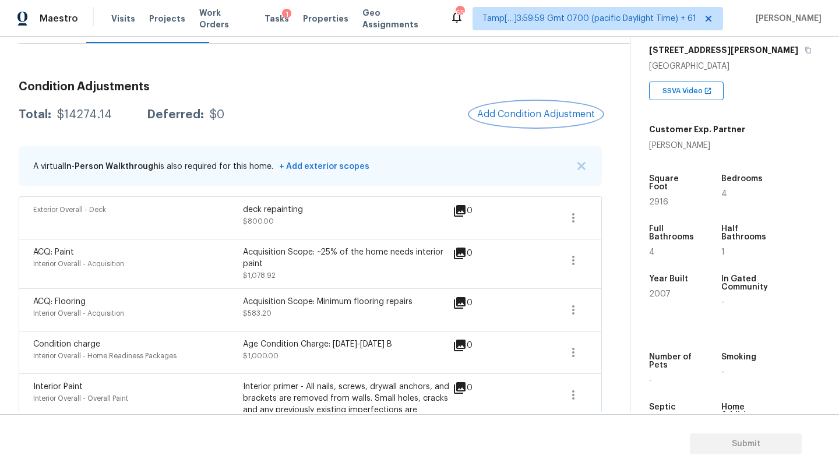
scroll to position [126, 0]
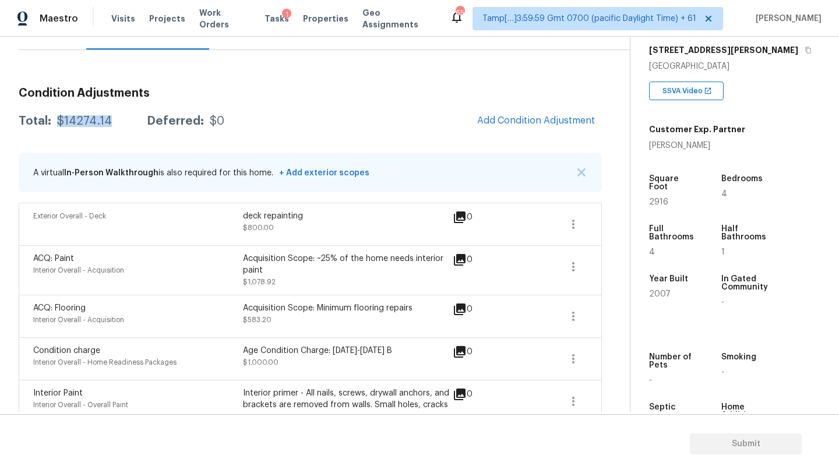
drag, startPoint x: 55, startPoint y: 123, endPoint x: 114, endPoint y: 124, distance: 58.3
click at [114, 124] on div "Total: $14274.14 Deferred: $0" at bounding box center [122, 121] width 206 height 12
copy div "$14274.14"
click at [518, 114] on button "Add Condition Adjustment" at bounding box center [536, 120] width 132 height 24
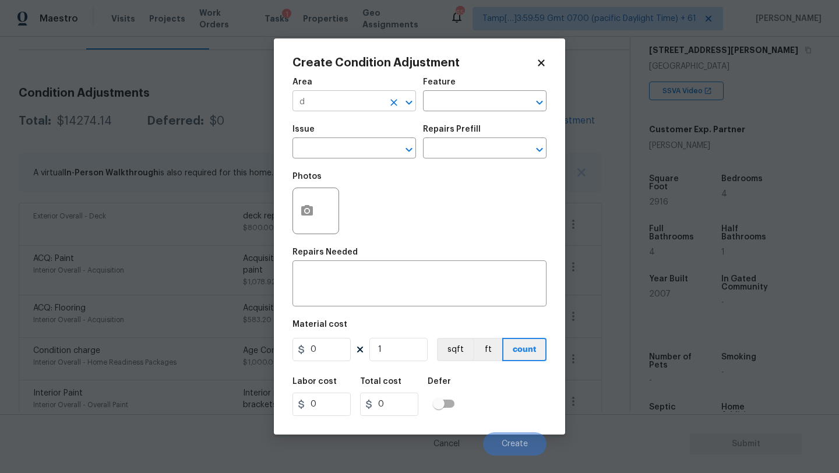
click at [332, 94] on input "d" at bounding box center [338, 102] width 91 height 18
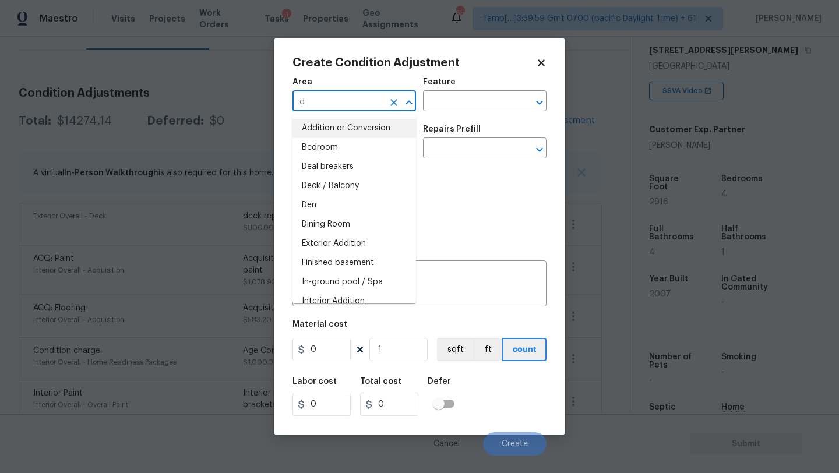
type input "d"
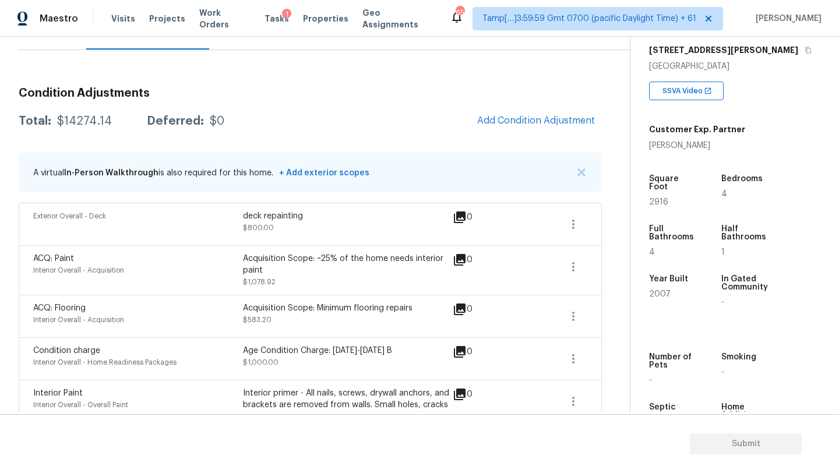
click at [223, 80] on body "Maestro Visits Projects Work Orders Tasks 1 Properties Geo Assignments 654 Tamp…" at bounding box center [419, 236] width 839 height 473
drag, startPoint x: 53, startPoint y: 120, endPoint x: 117, endPoint y: 122, distance: 64.1
click at [118, 123] on div "Total: $14274.14 Deferred: $0" at bounding box center [122, 121] width 206 height 12
copy div "$14274.14"
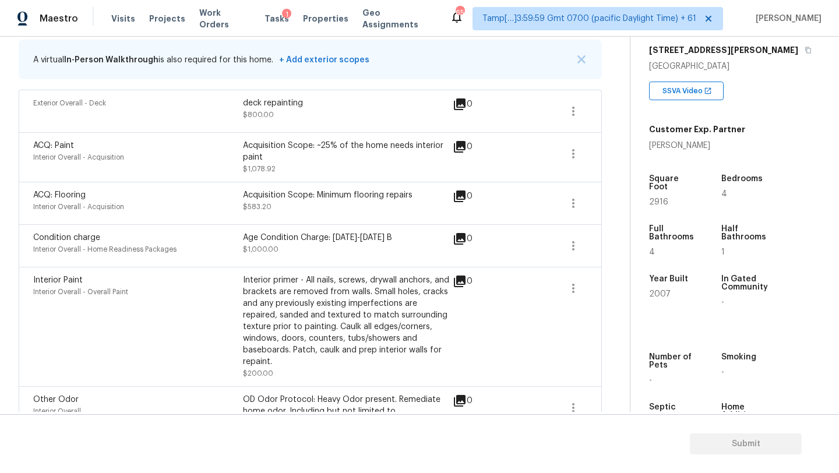
scroll to position [275, 0]
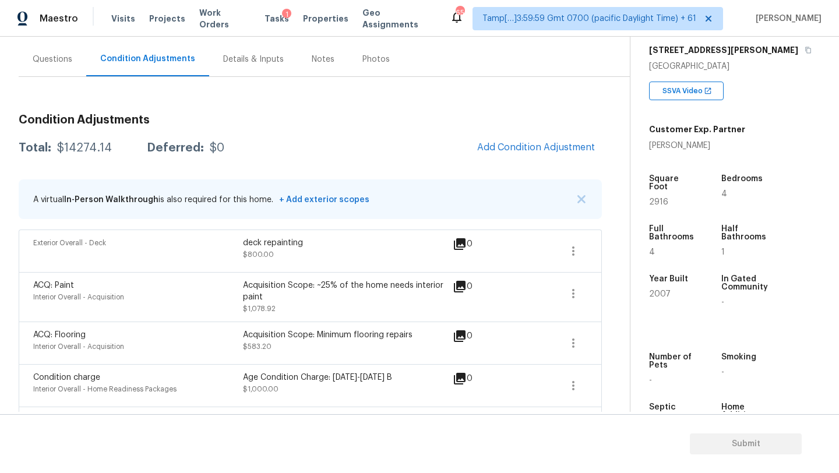
click at [50, 71] on div "Questions" at bounding box center [53, 59] width 68 height 34
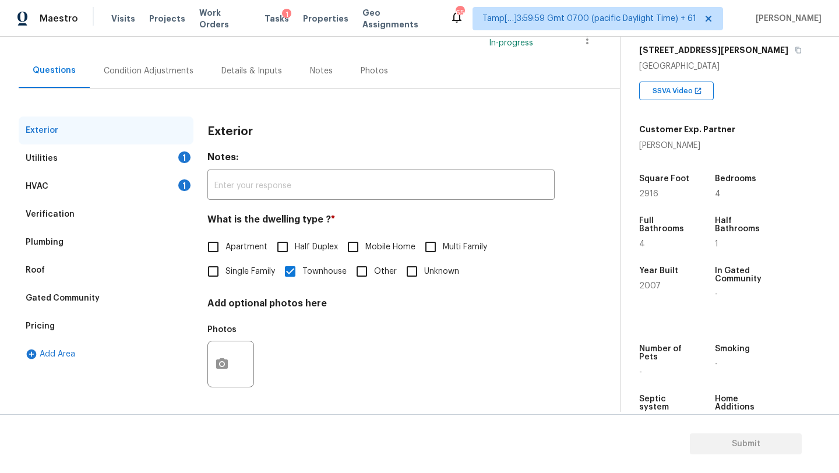
scroll to position [88, 0]
click at [93, 184] on div "HVAC 1" at bounding box center [106, 187] width 175 height 28
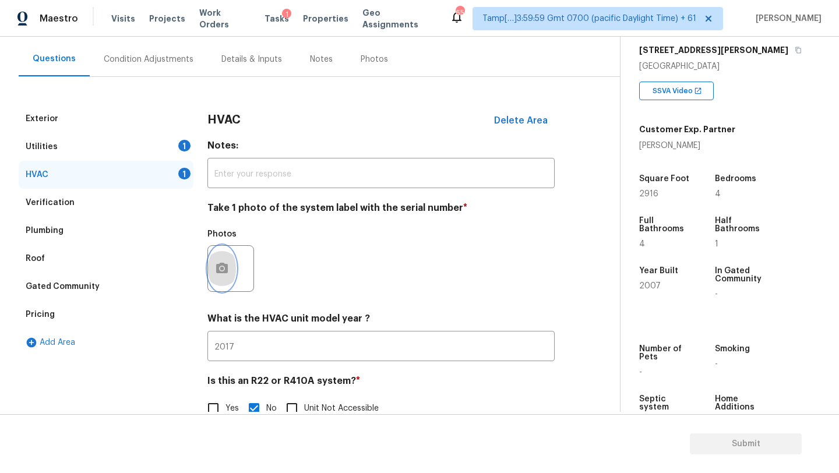
click at [217, 266] on icon "button" at bounding box center [222, 268] width 12 height 10
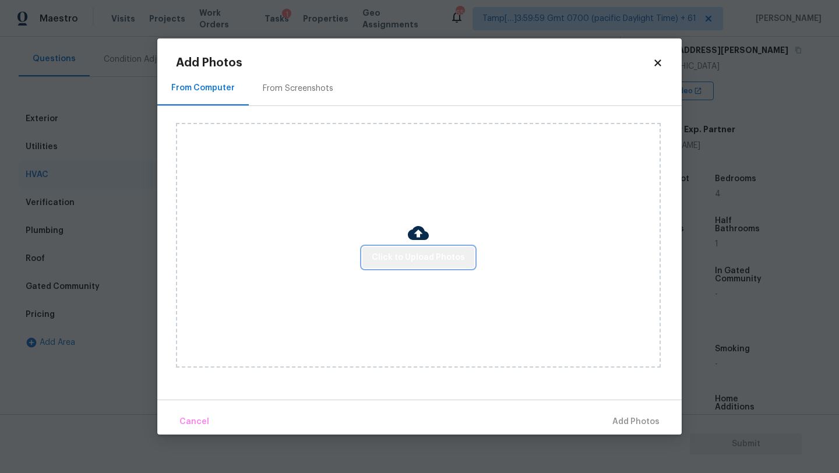
click at [436, 258] on span "Click to Upload Photos" at bounding box center [418, 258] width 93 height 15
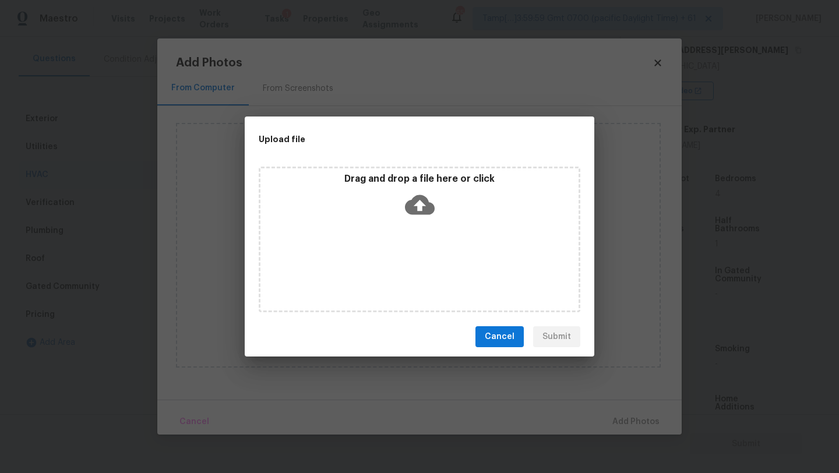
click at [436, 228] on div "Drag and drop a file here or click" at bounding box center [420, 240] width 322 height 146
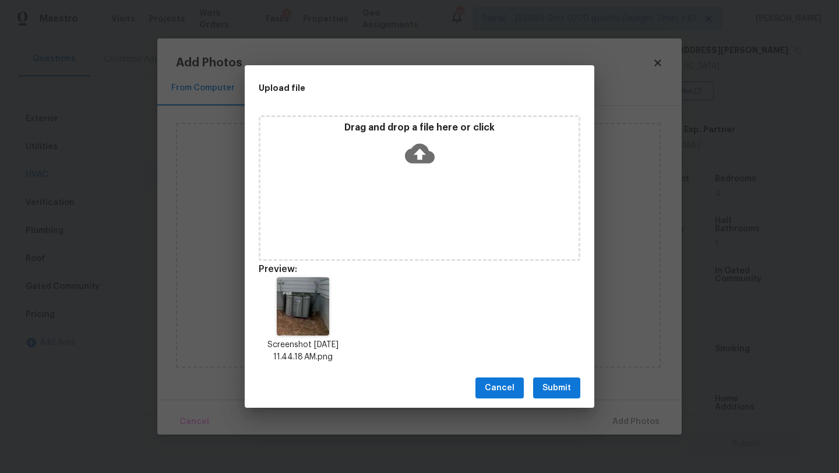
click at [560, 379] on button "Submit" at bounding box center [556, 389] width 47 height 22
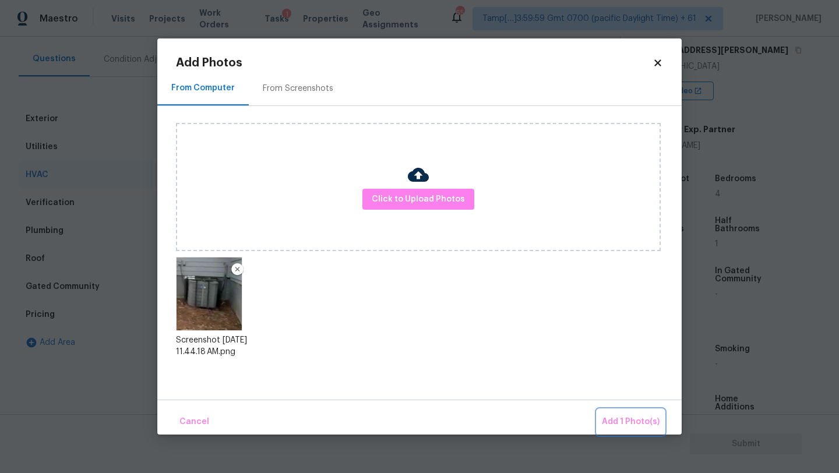
click at [631, 415] on span "Add 1 Photo(s)" at bounding box center [631, 422] width 58 height 15
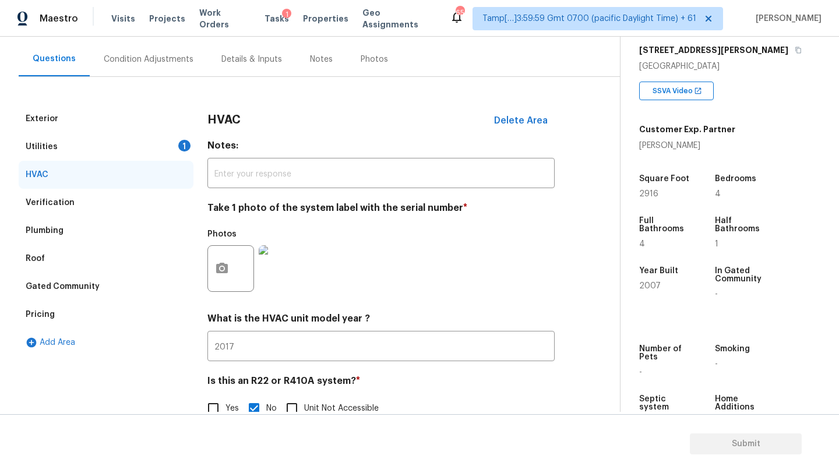
click at [107, 145] on div "Utilities 1" at bounding box center [106, 147] width 175 height 28
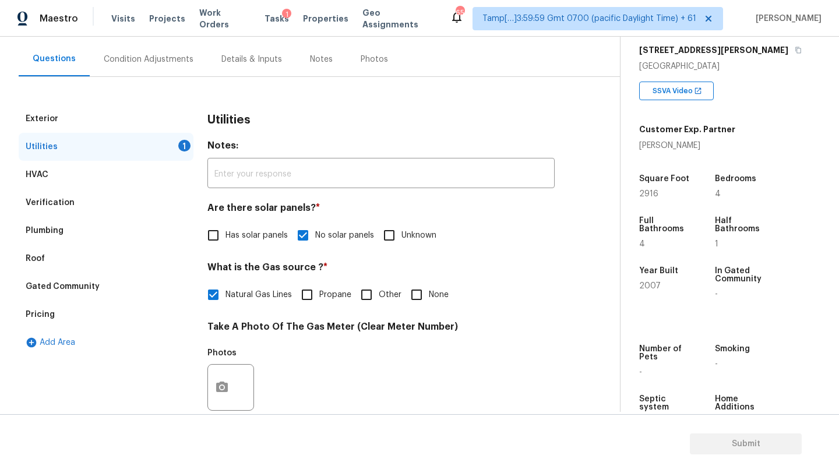
click at [425, 299] on input "None" at bounding box center [417, 295] width 24 height 24
checkbox input "true"
checkbox input "false"
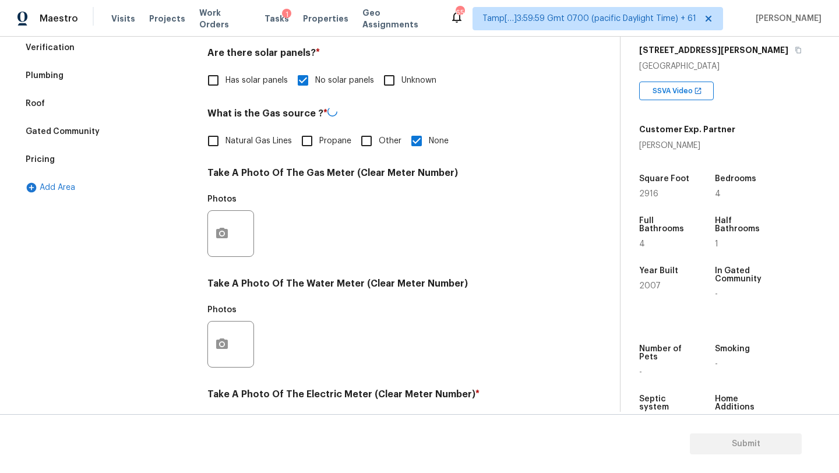
scroll to position [404, 0]
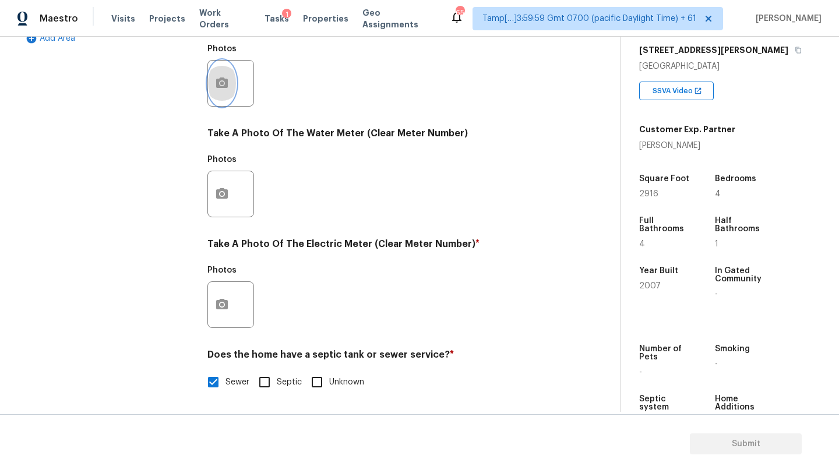
click at [235, 87] on button "button" at bounding box center [222, 83] width 28 height 45
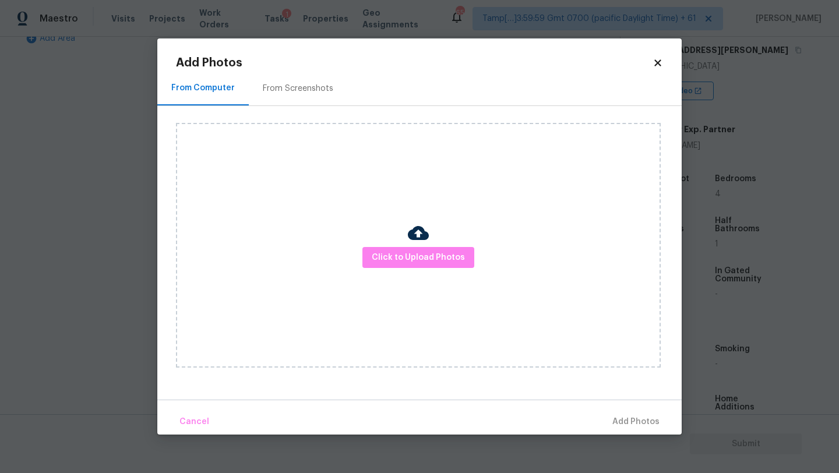
click at [280, 88] on div "From Screenshots" at bounding box center [298, 89] width 71 height 12
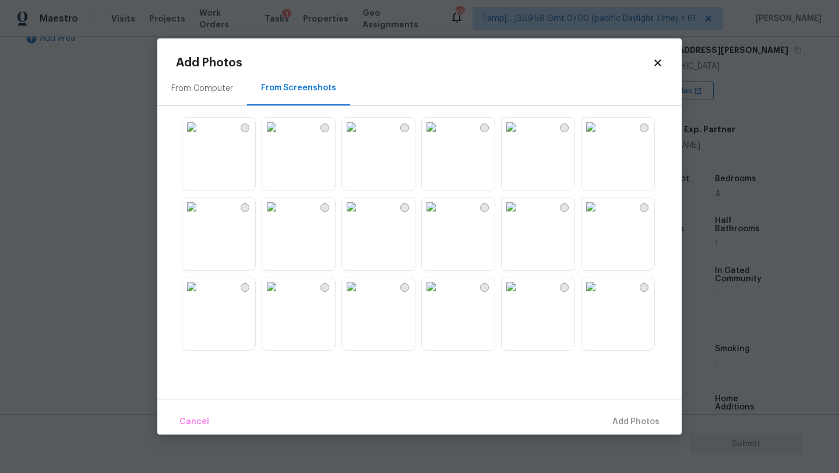
scroll to position [874, 0]
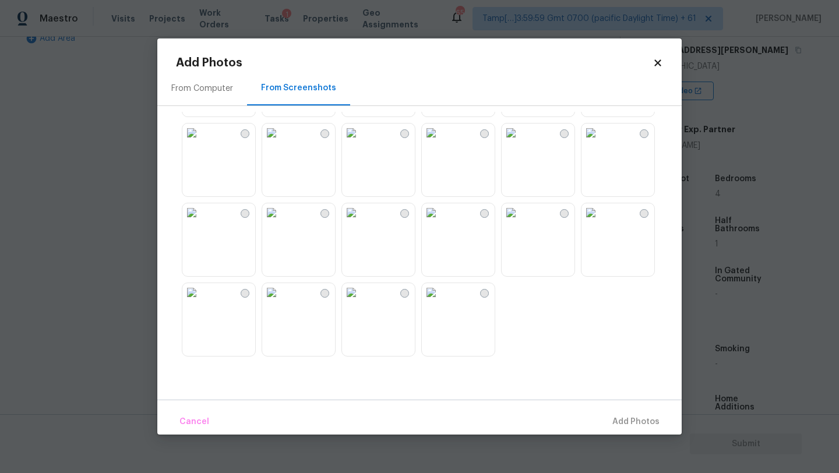
click at [201, 222] on img at bounding box center [191, 212] width 19 height 19
click at [642, 425] on span "Add 1 Photo(s)" at bounding box center [631, 422] width 58 height 15
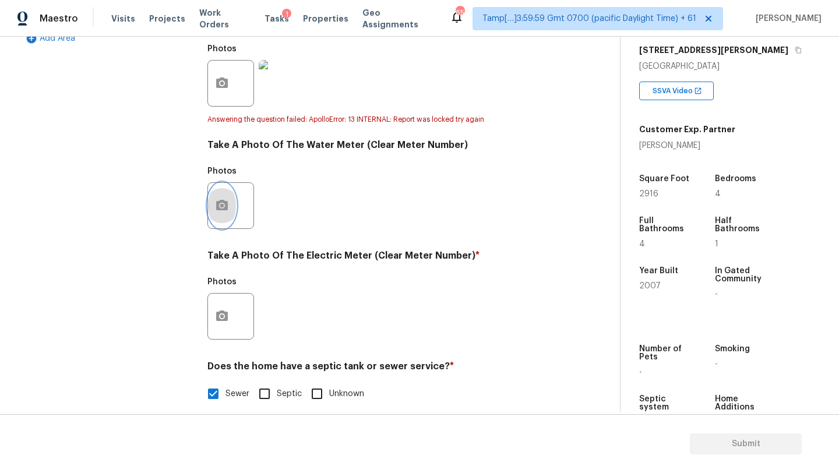
click at [230, 212] on button "button" at bounding box center [222, 205] width 28 height 45
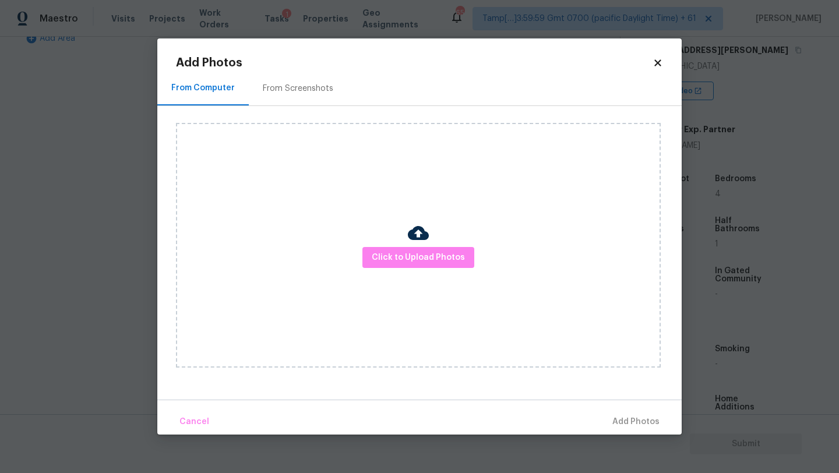
click at [276, 98] on div "From Screenshots" at bounding box center [298, 88] width 99 height 34
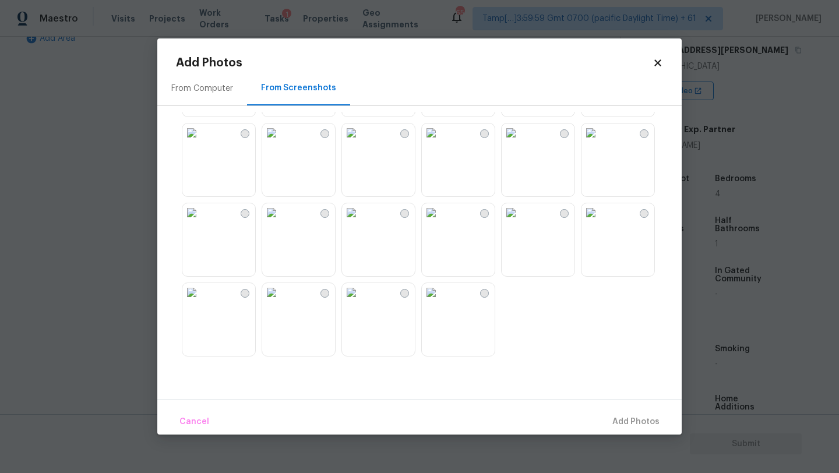
click at [201, 222] on img at bounding box center [191, 212] width 19 height 19
click at [621, 406] on div "Cancel Add 1 Photo(s)" at bounding box center [419, 417] width 525 height 35
click at [621, 416] on span "Add 1 Photo(s)" at bounding box center [631, 422] width 58 height 15
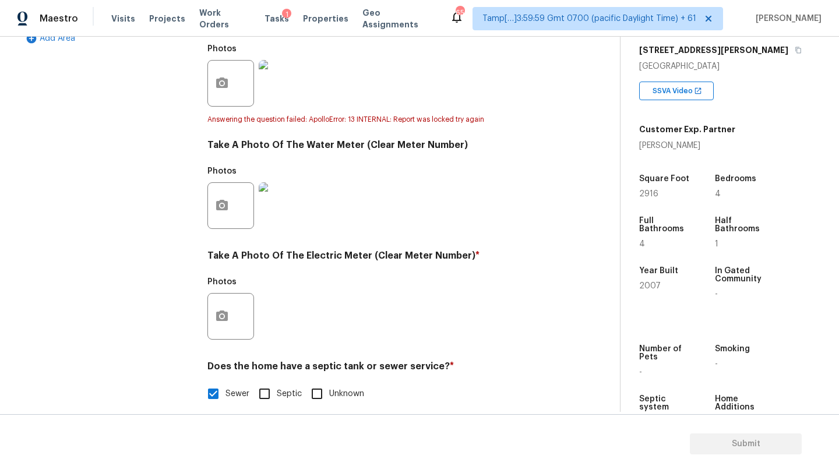
click at [237, 314] on div at bounding box center [231, 316] width 47 height 47
click at [233, 314] on button "button" at bounding box center [222, 316] width 28 height 45
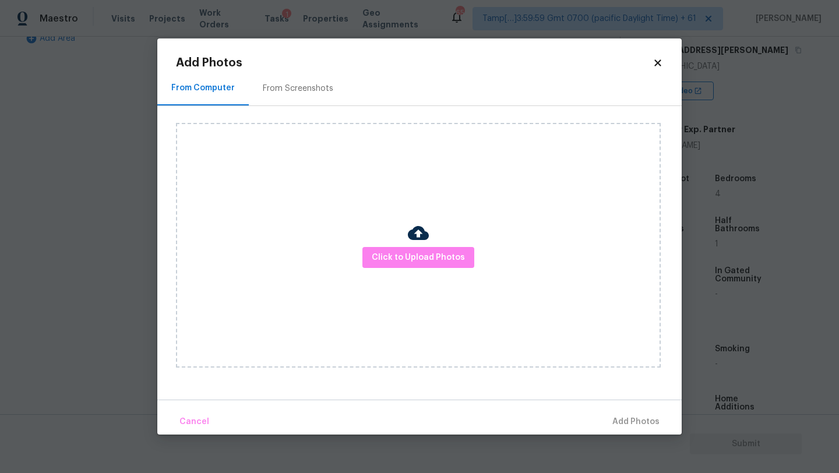
click at [283, 93] on div "From Screenshots" at bounding box center [298, 89] width 71 height 12
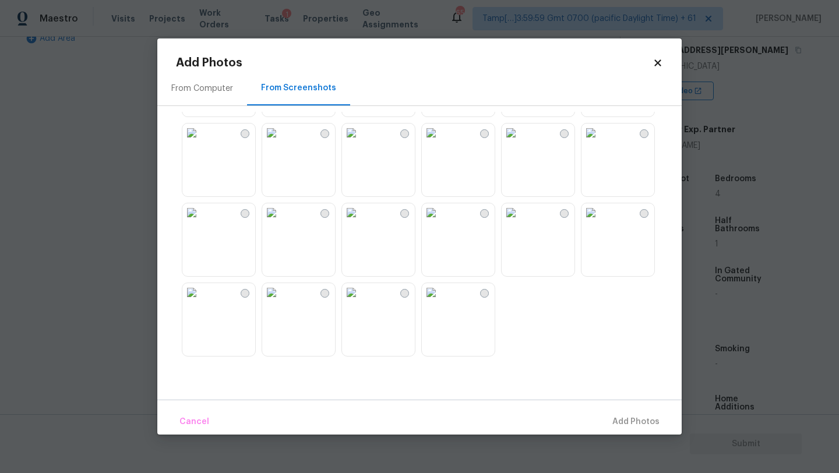
click at [201, 222] on img at bounding box center [191, 212] width 19 height 19
click at [630, 417] on span "Add 1 Photo(s)" at bounding box center [631, 422] width 58 height 15
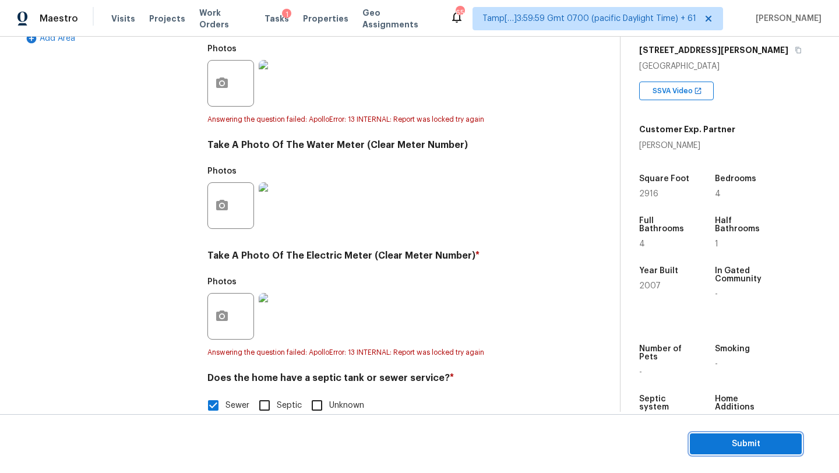
click at [703, 446] on span "Submit" at bounding box center [746, 444] width 93 height 15
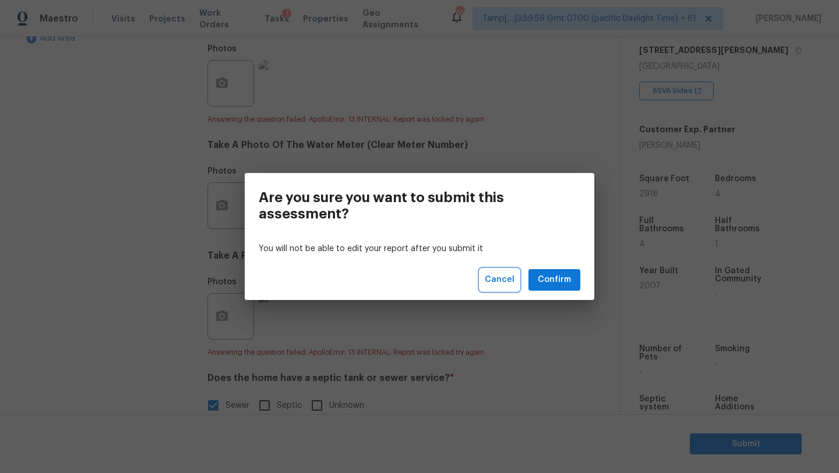
click at [498, 278] on span "Cancel" at bounding box center [500, 280] width 30 height 15
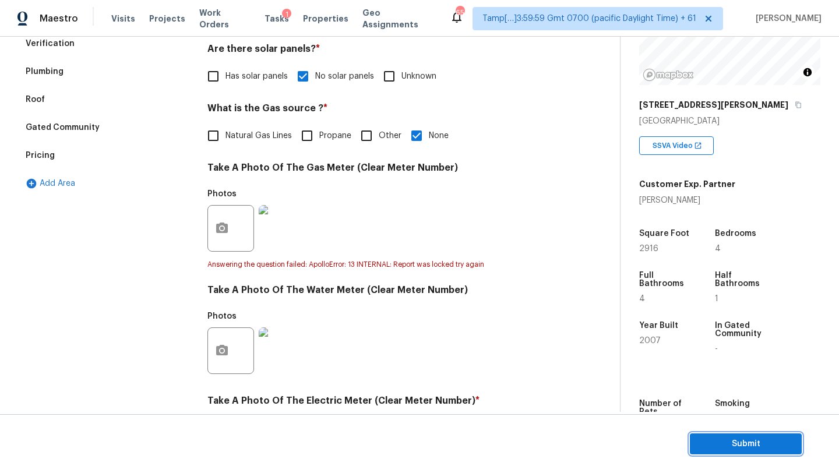
scroll to position [115, 0]
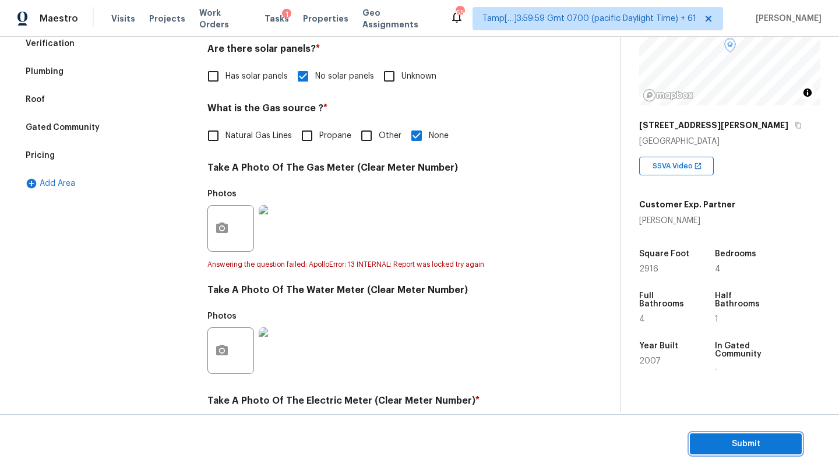
click at [744, 445] on span "Submit" at bounding box center [746, 444] width 93 height 15
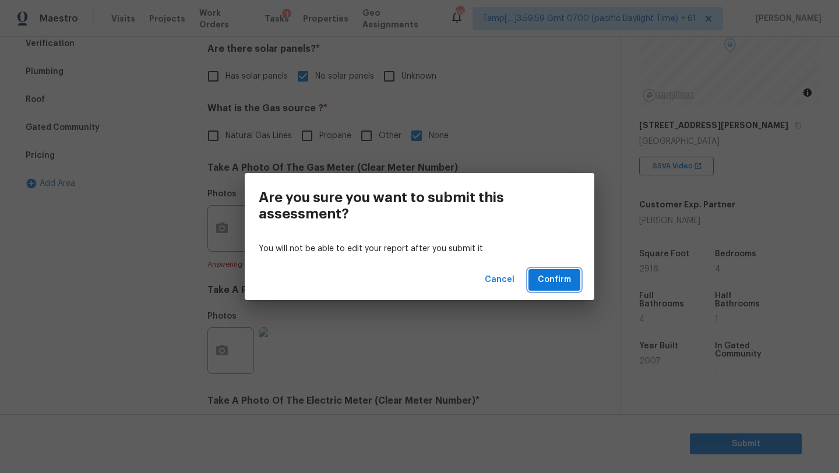
click at [549, 276] on span "Confirm" at bounding box center [554, 280] width 33 height 15
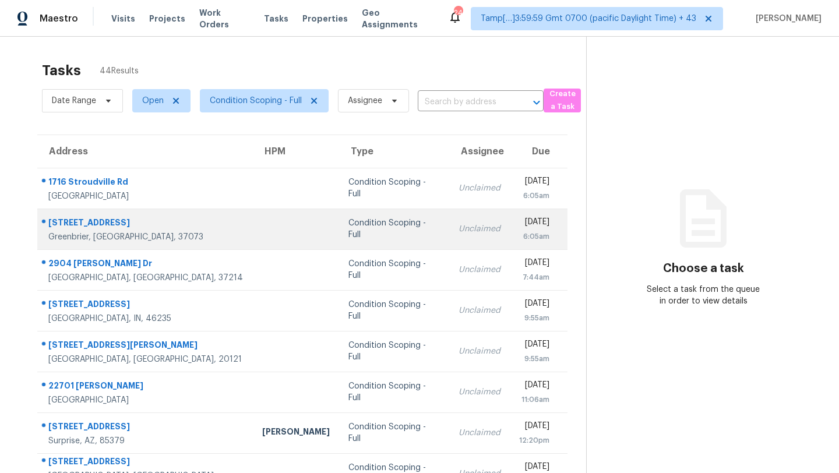
scroll to position [133, 0]
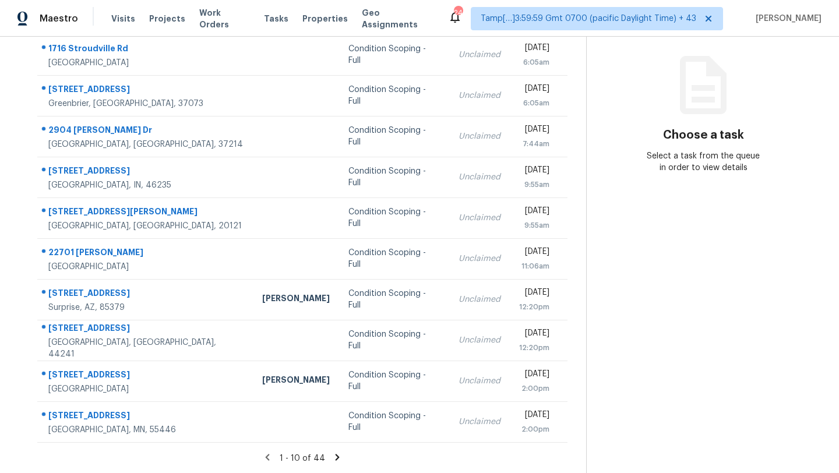
click at [338, 461] on icon at bounding box center [337, 457] width 10 height 10
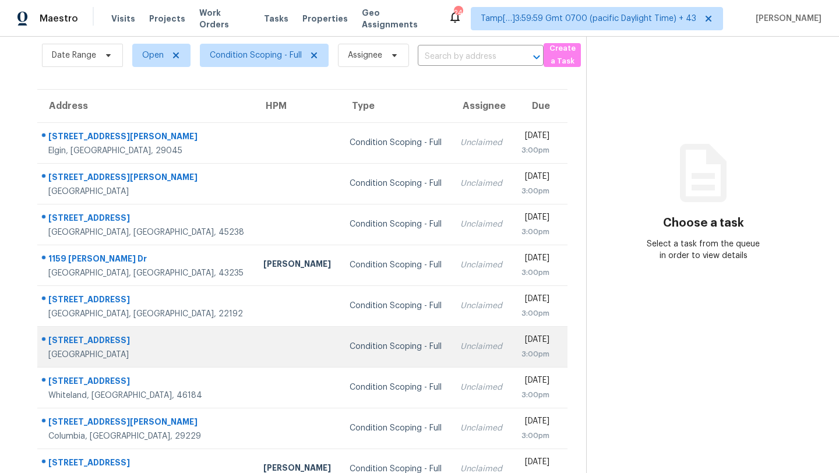
scroll to position [0, 0]
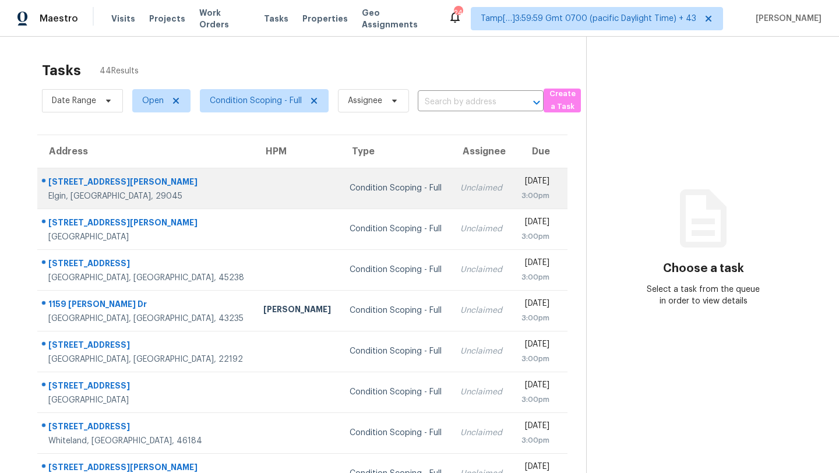
click at [381, 189] on div "Condition Scoping - Full" at bounding box center [396, 188] width 92 height 12
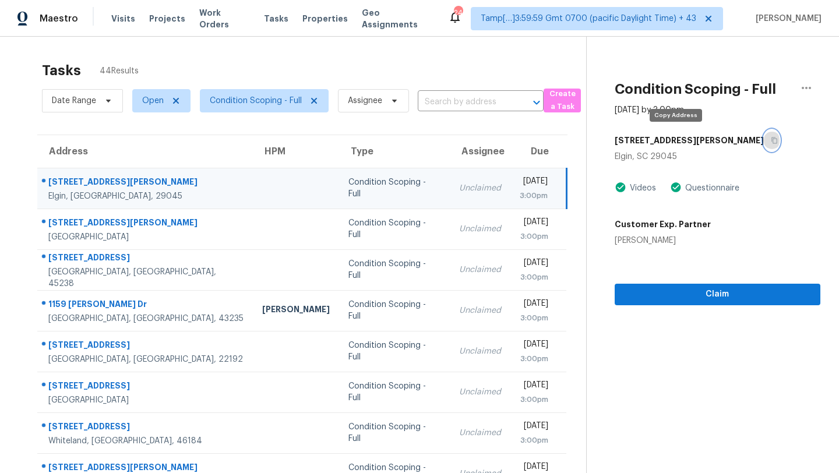
click at [771, 139] on icon "button" at bounding box center [774, 140] width 7 height 7
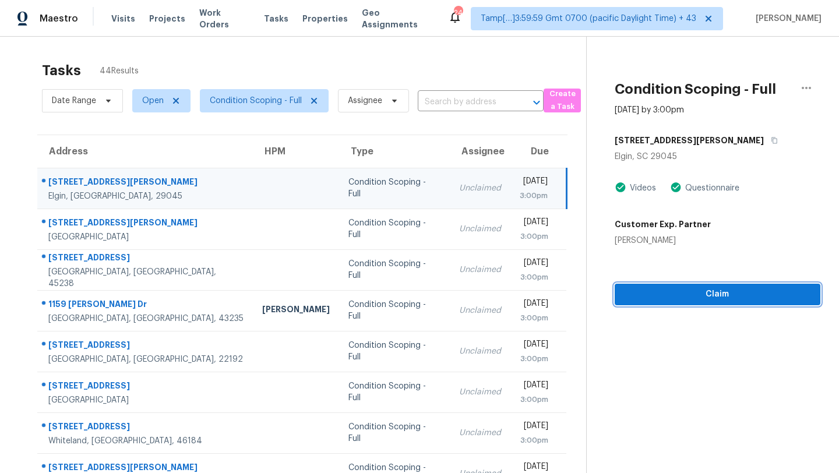
click at [644, 301] on span "Claim" at bounding box center [717, 294] width 187 height 15
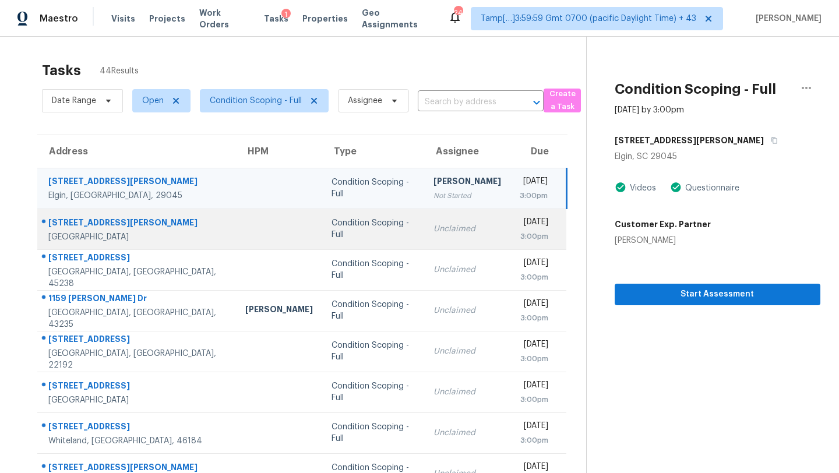
click at [434, 234] on div "Unclaimed" at bounding box center [468, 229] width 68 height 12
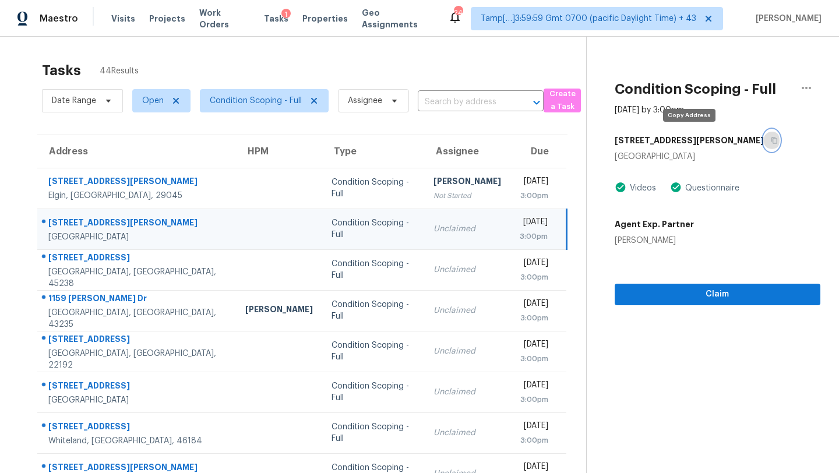
click at [764, 141] on button "button" at bounding box center [772, 140] width 16 height 21
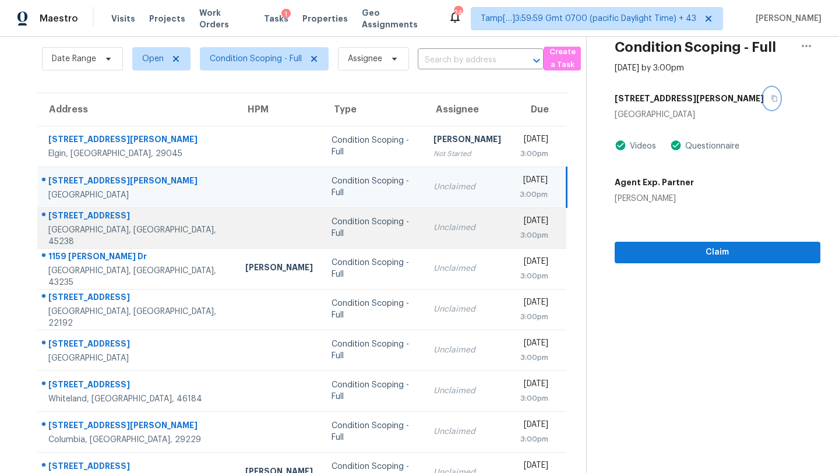
scroll to position [65, 0]
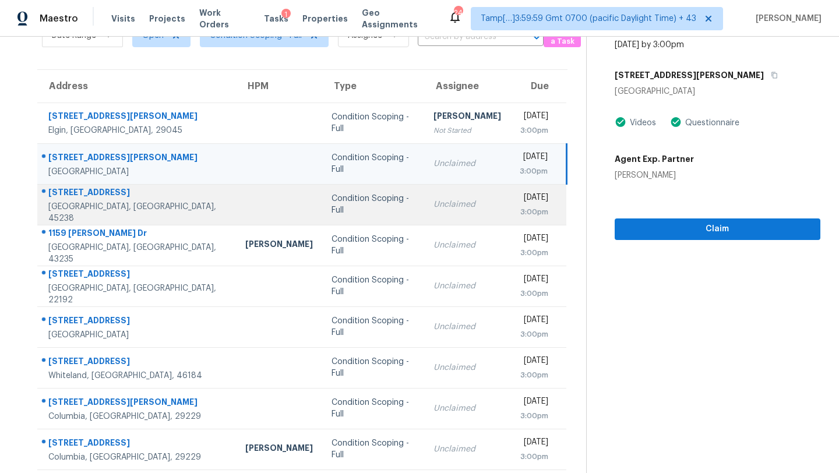
click at [445, 222] on td "Unclaimed" at bounding box center [467, 204] width 86 height 41
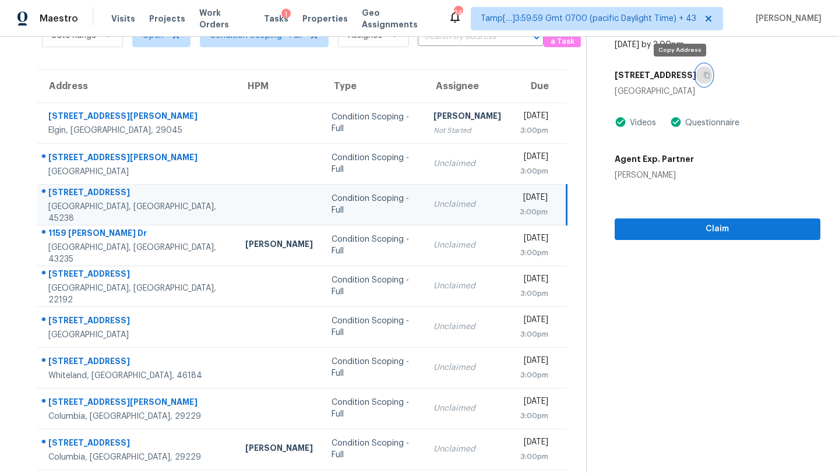
click at [697, 69] on button "button" at bounding box center [705, 75] width 16 height 21
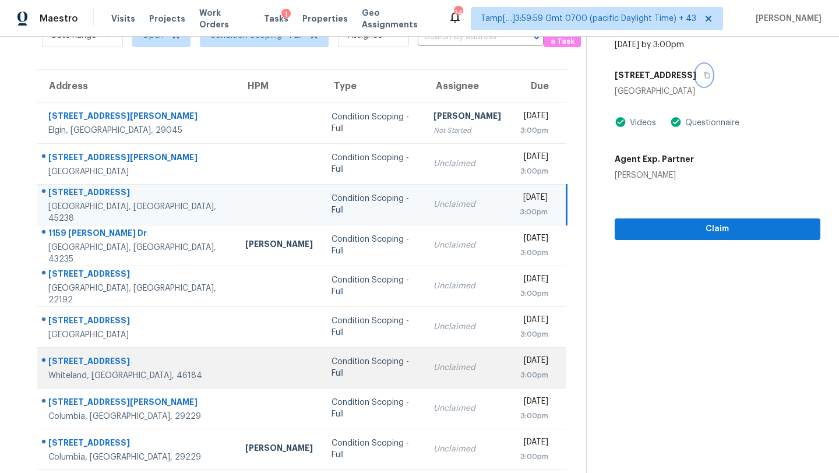
scroll to position [133, 0]
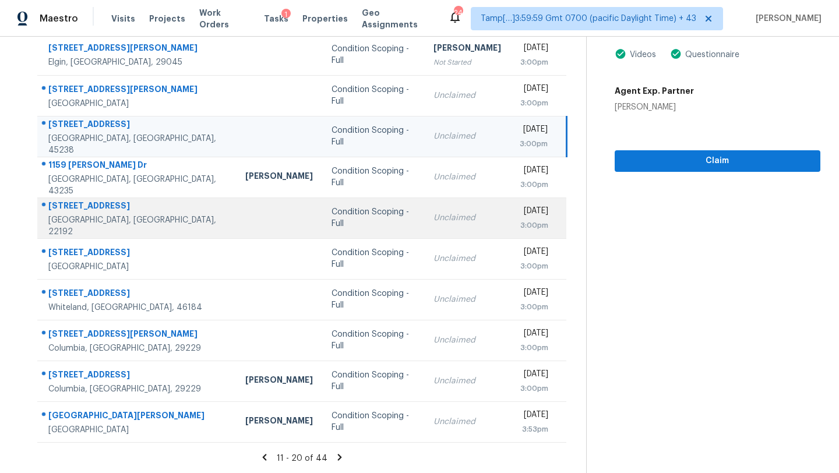
click at [434, 212] on div "Unclaimed" at bounding box center [468, 218] width 68 height 12
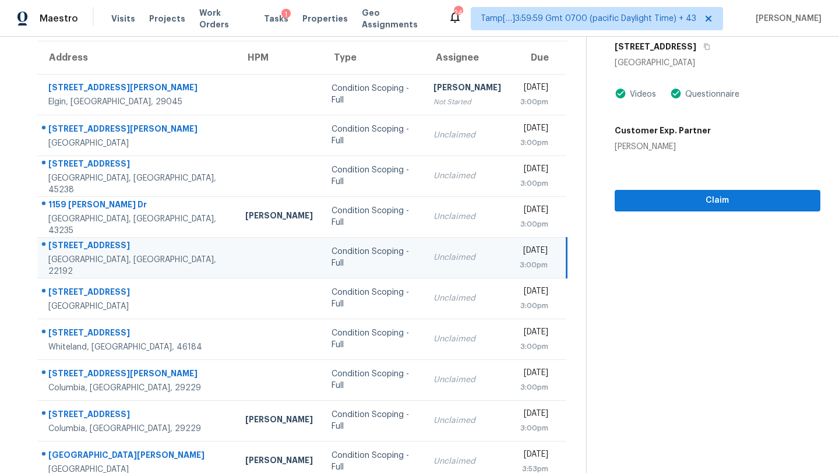
scroll to position [55, 0]
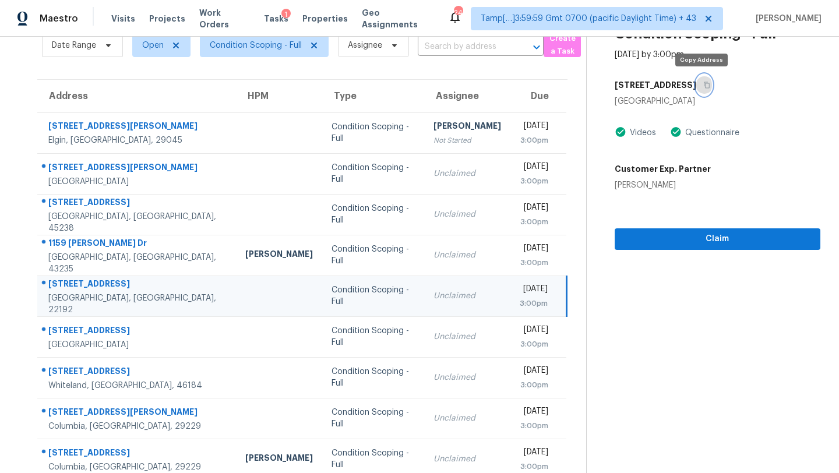
click at [698, 89] on button "button" at bounding box center [705, 85] width 16 height 21
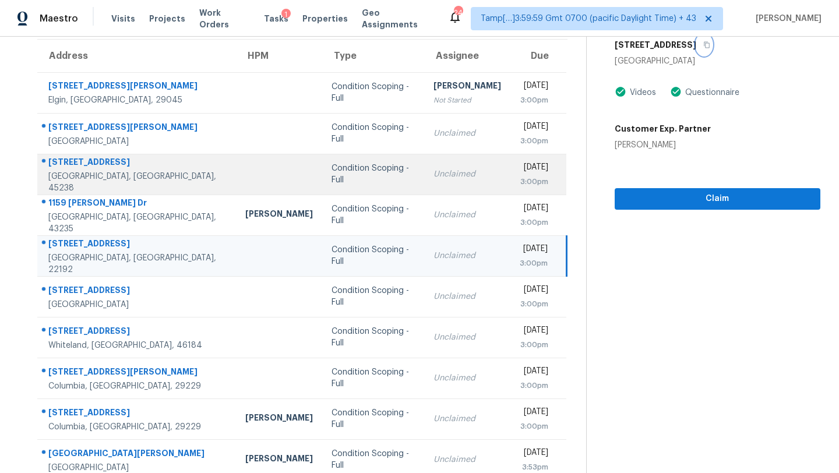
scroll to position [133, 0]
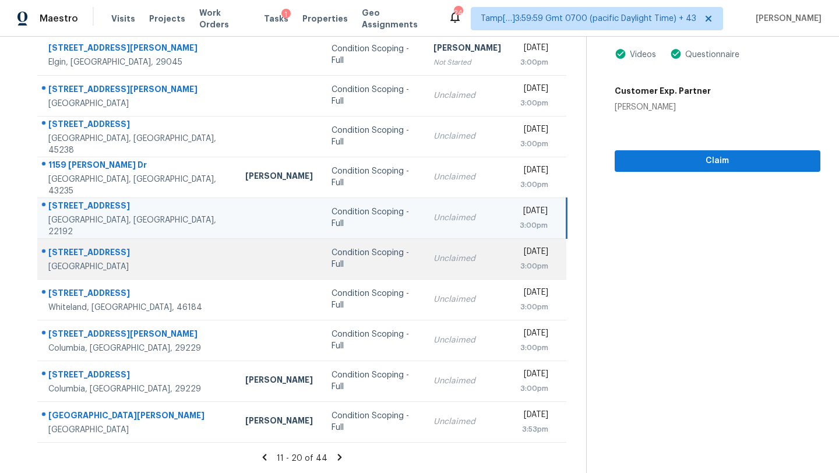
click at [424, 261] on td "Unclaimed" at bounding box center [467, 258] width 86 height 41
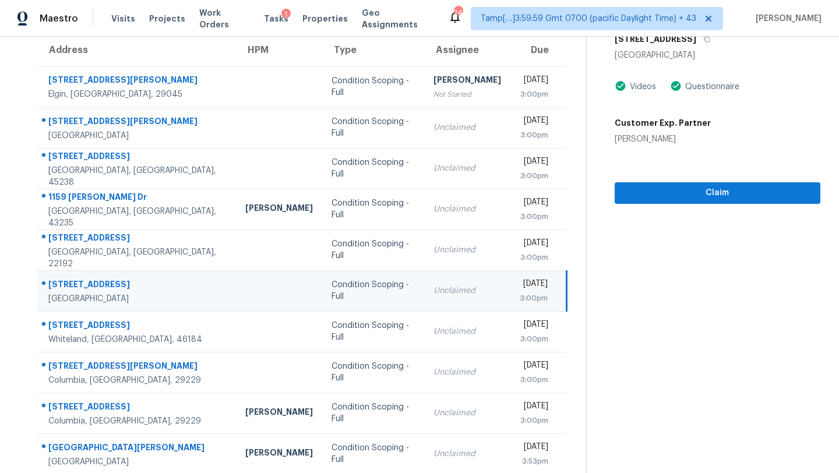
scroll to position [67, 0]
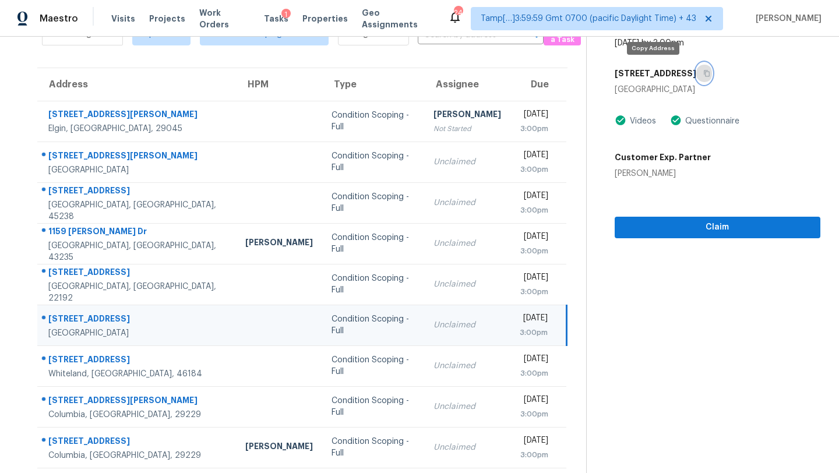
click at [697, 77] on button "button" at bounding box center [705, 73] width 16 height 21
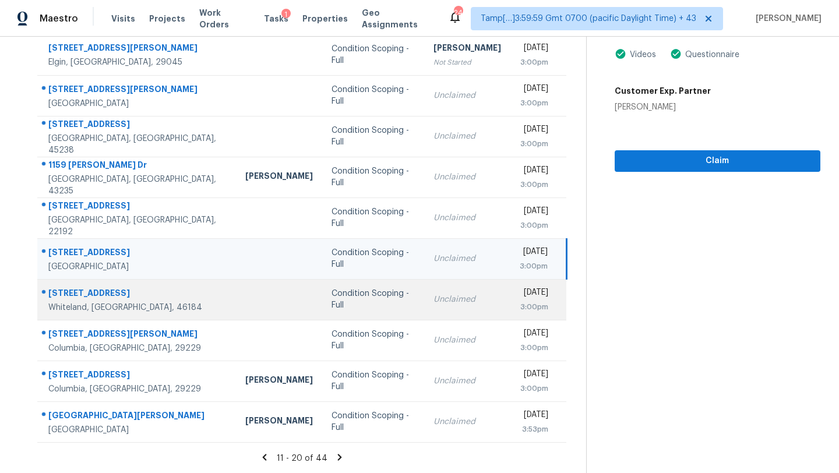
click at [424, 303] on td "Unclaimed" at bounding box center [467, 299] width 86 height 41
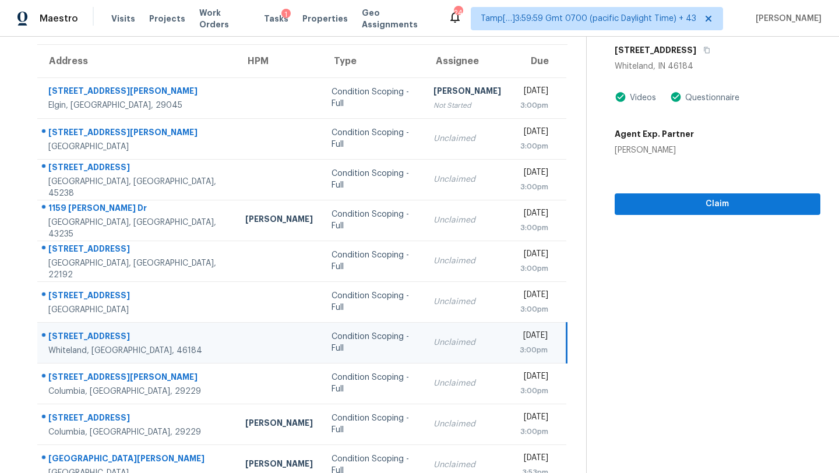
scroll to position [22, 0]
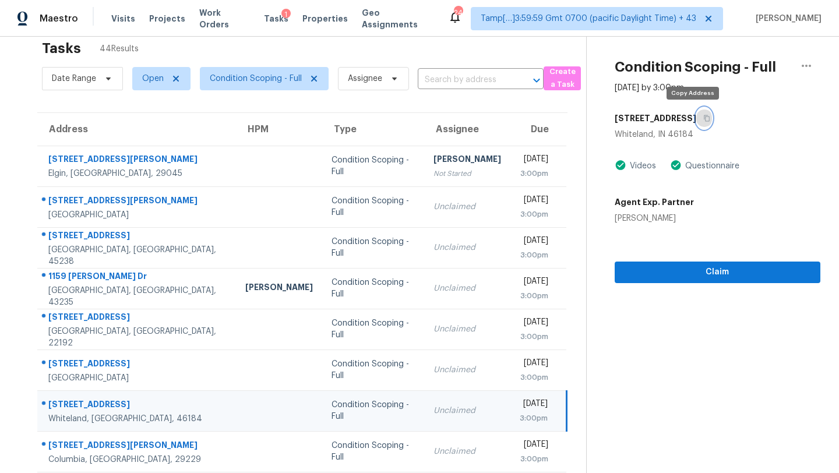
click at [697, 114] on button "button" at bounding box center [705, 118] width 16 height 21
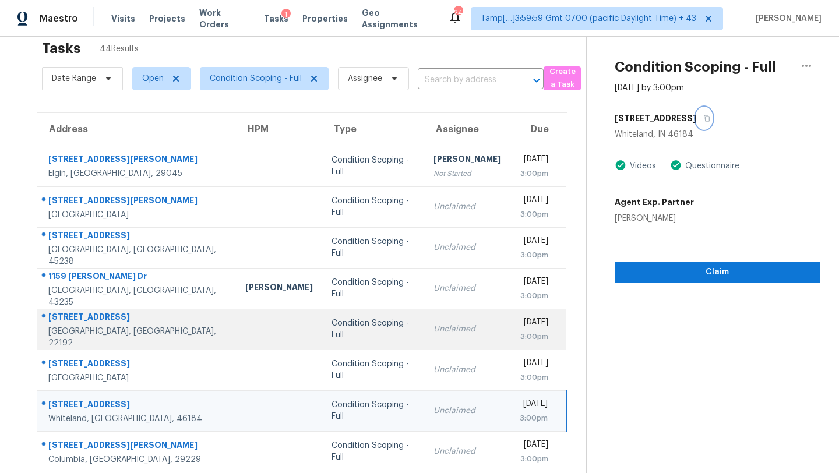
scroll to position [133, 0]
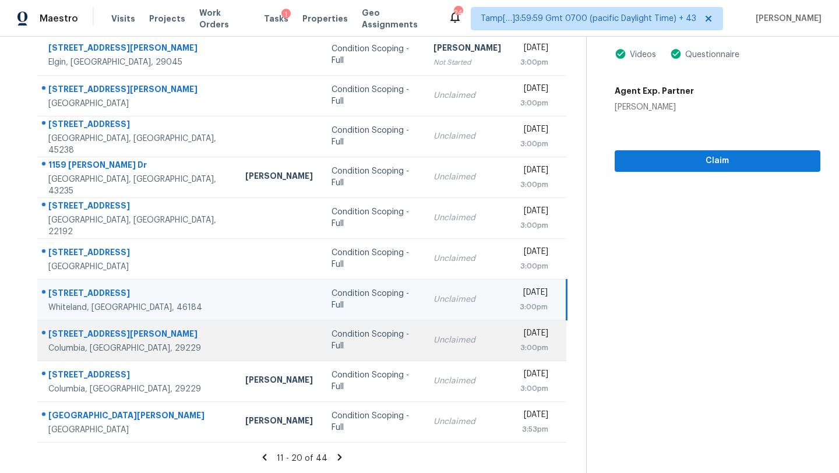
click at [454, 348] on td "Unclaimed" at bounding box center [467, 340] width 86 height 41
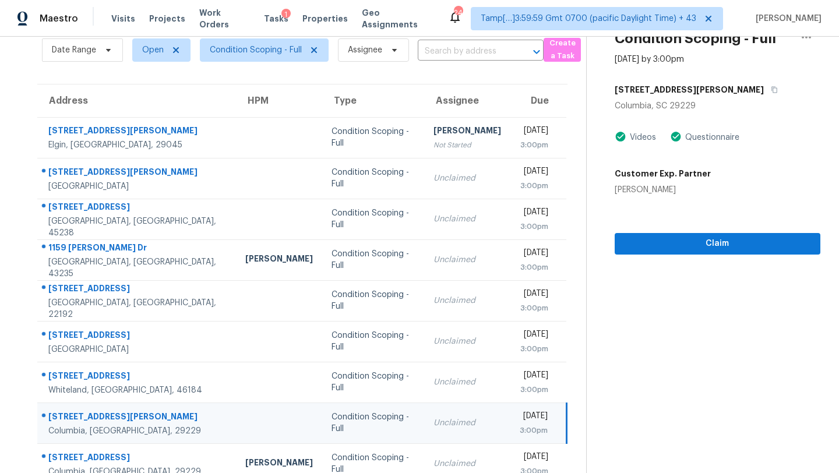
scroll to position [46, 0]
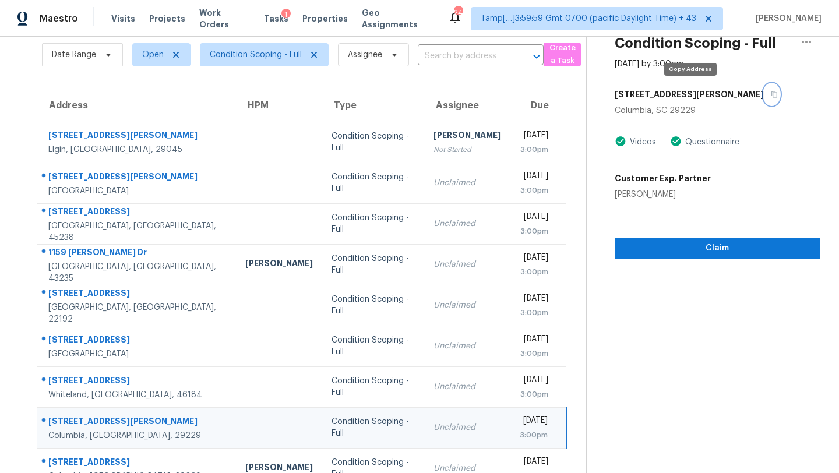
click at [771, 97] on icon "button" at bounding box center [774, 94] width 7 height 7
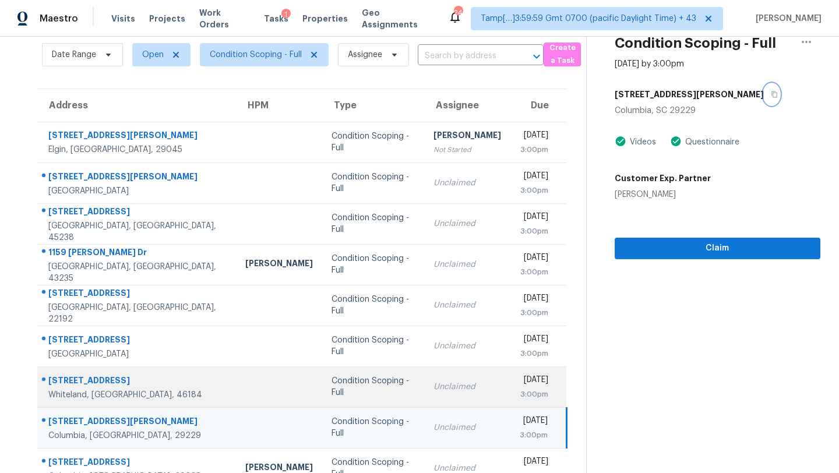
scroll to position [133, 0]
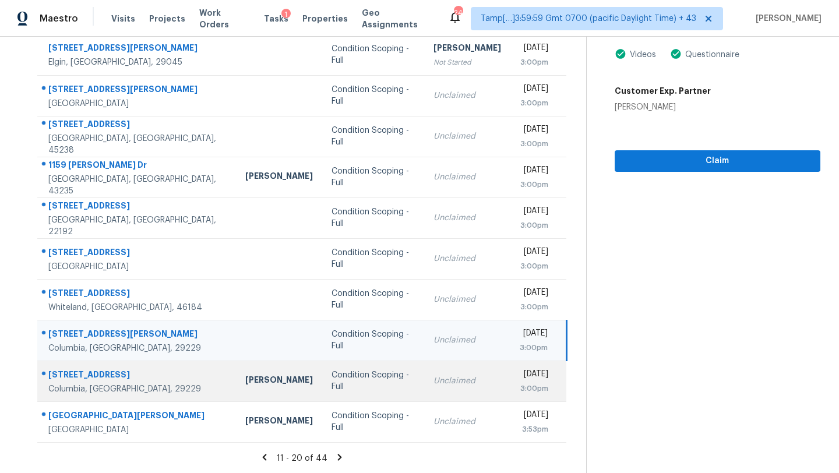
click at [434, 384] on div "Unclaimed" at bounding box center [468, 381] width 68 height 12
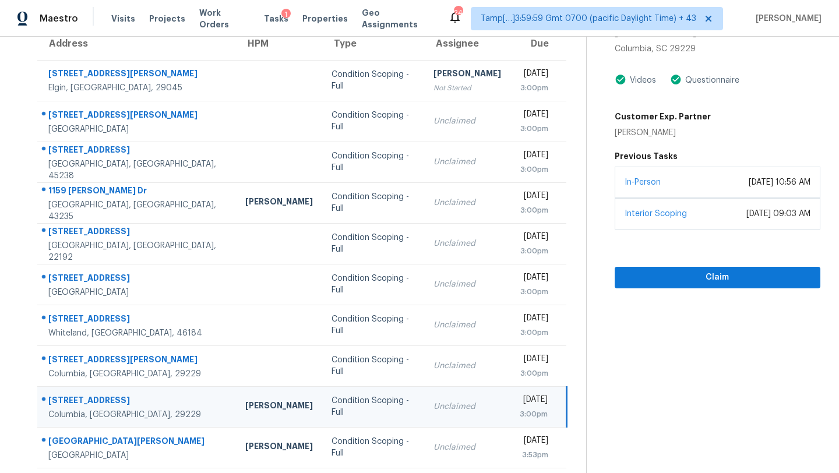
scroll to position [68, 0]
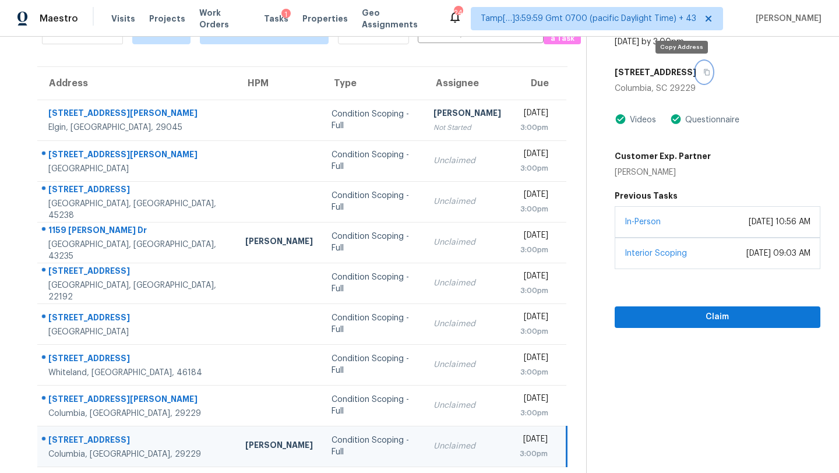
click at [697, 78] on button "button" at bounding box center [705, 72] width 16 height 21
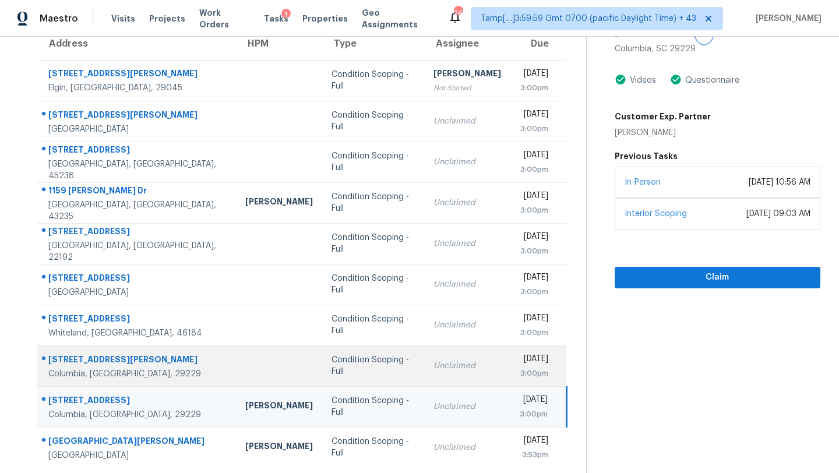
scroll to position [133, 0]
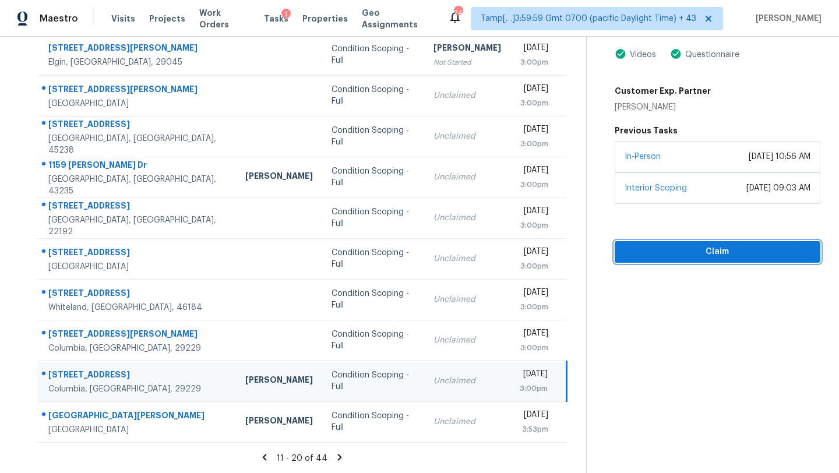
click at [671, 259] on span "Claim" at bounding box center [717, 252] width 187 height 15
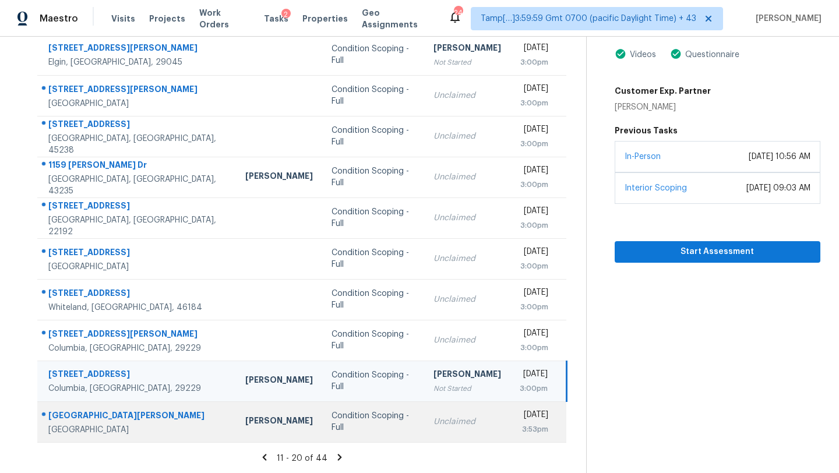
click at [335, 417] on div "Condition Scoping - Full" at bounding box center [373, 421] width 83 height 23
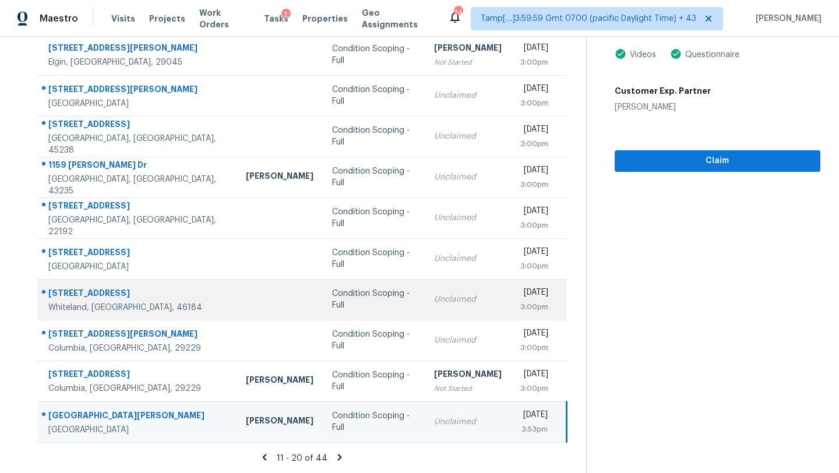
scroll to position [92, 0]
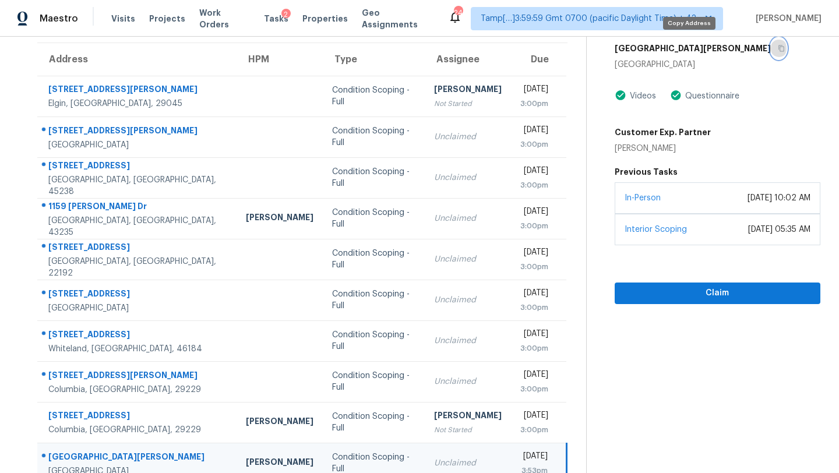
click at [778, 51] on icon "button" at bounding box center [781, 48] width 7 height 7
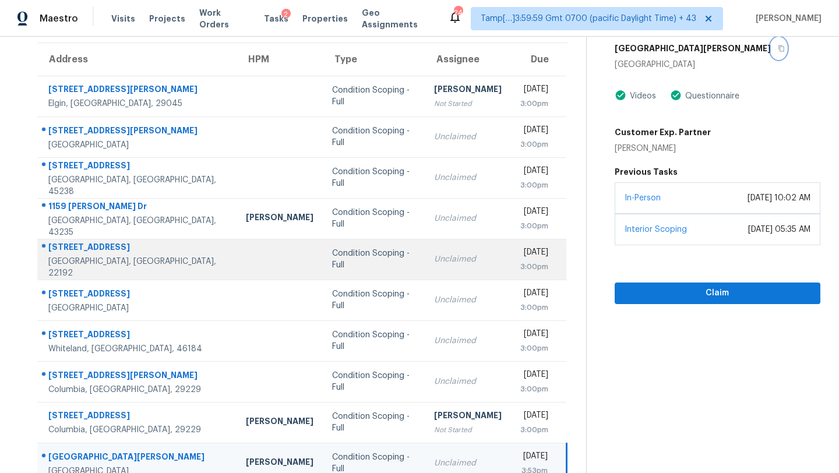
scroll to position [133, 0]
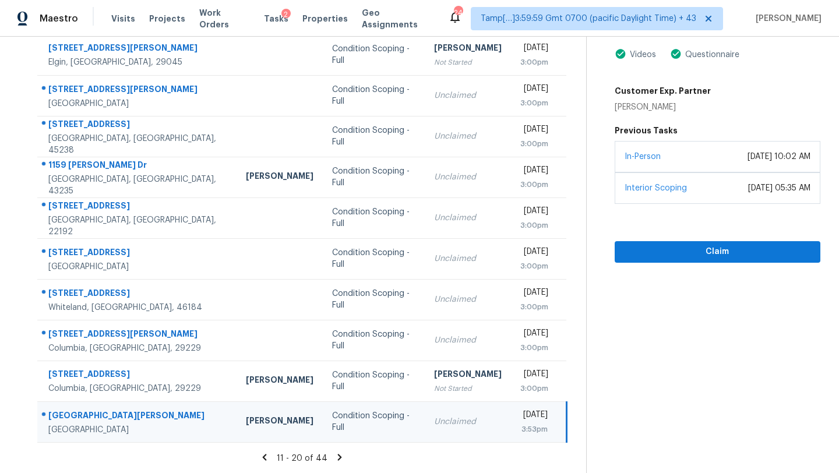
click at [336, 456] on icon at bounding box center [340, 457] width 10 height 10
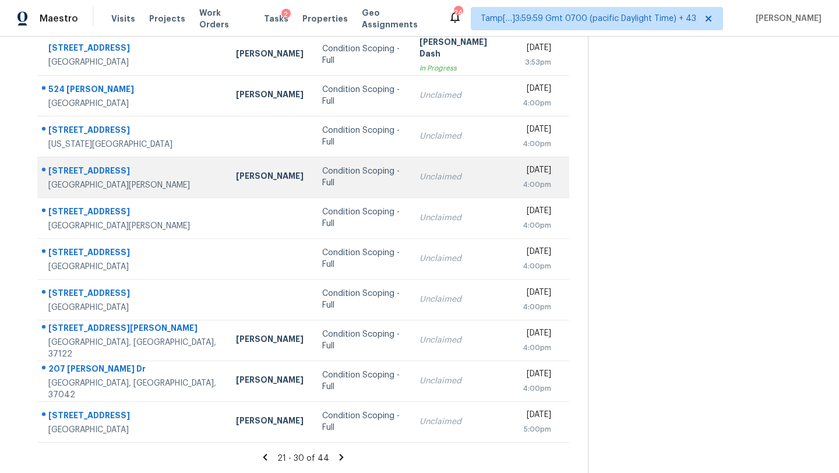
click at [410, 184] on td "Unclaimed" at bounding box center [461, 177] width 103 height 41
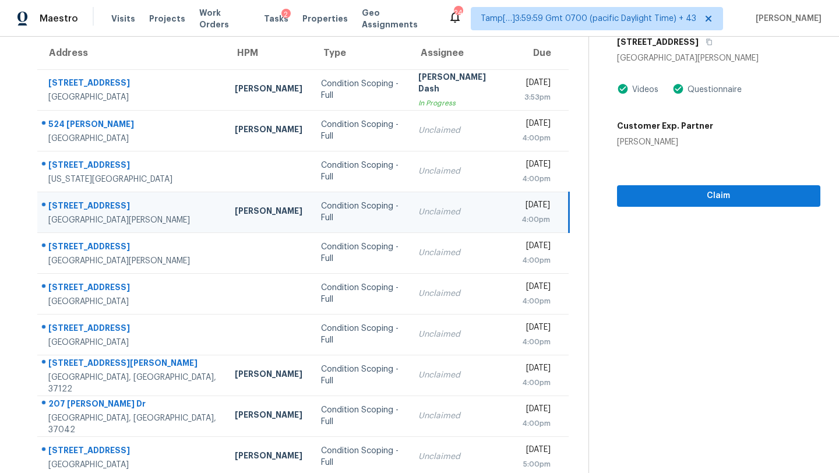
scroll to position [52, 0]
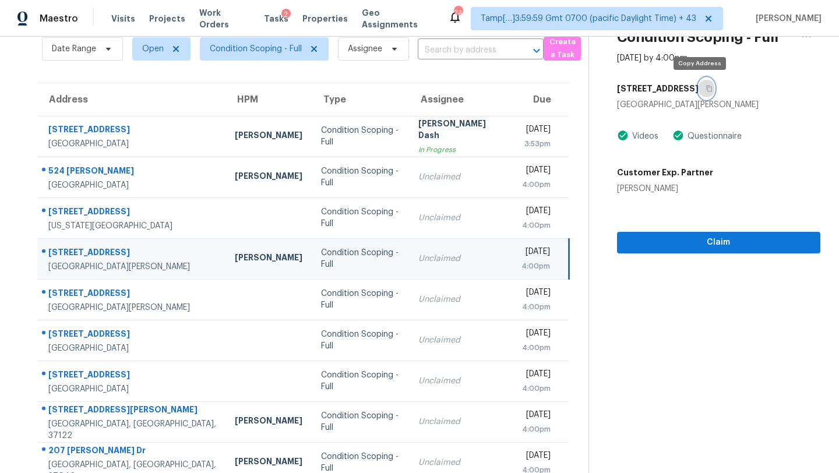
click at [706, 88] on icon "button" at bounding box center [709, 88] width 7 height 7
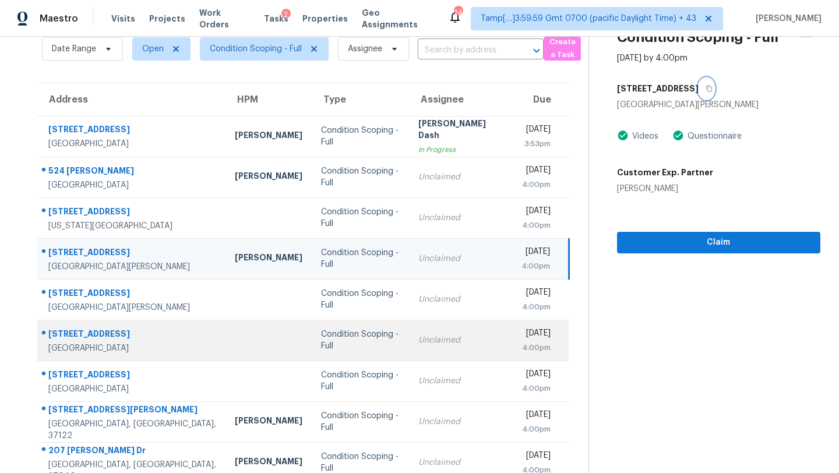
scroll to position [133, 0]
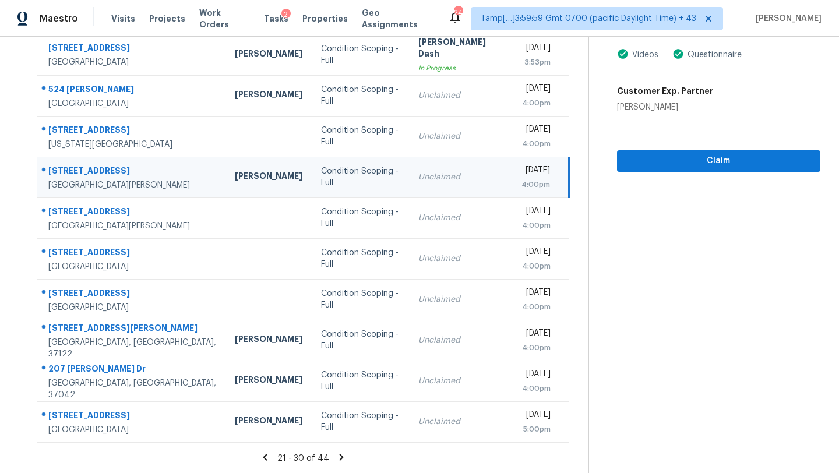
click at [341, 456] on icon at bounding box center [341, 457] width 10 height 10
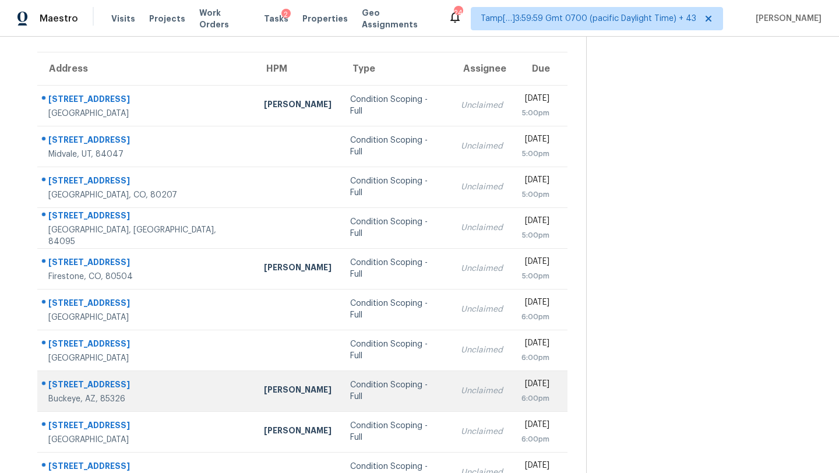
scroll to position [0, 0]
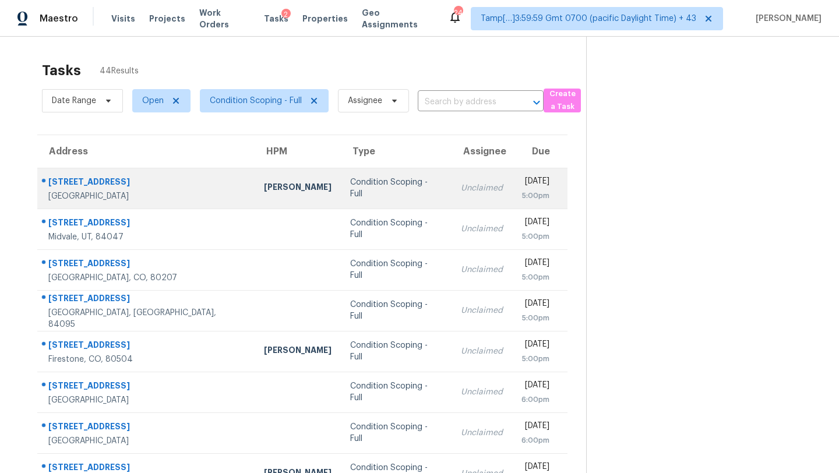
click at [452, 198] on td "Unclaimed" at bounding box center [482, 188] width 61 height 41
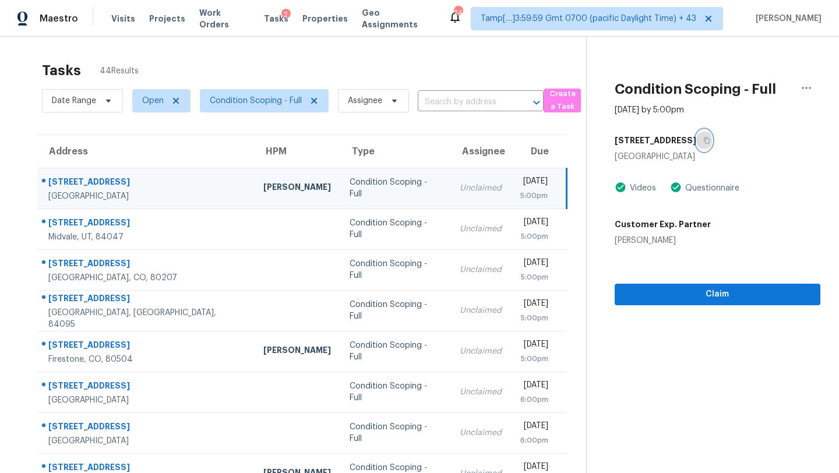
click at [711, 142] on icon "button" at bounding box center [707, 140] width 7 height 7
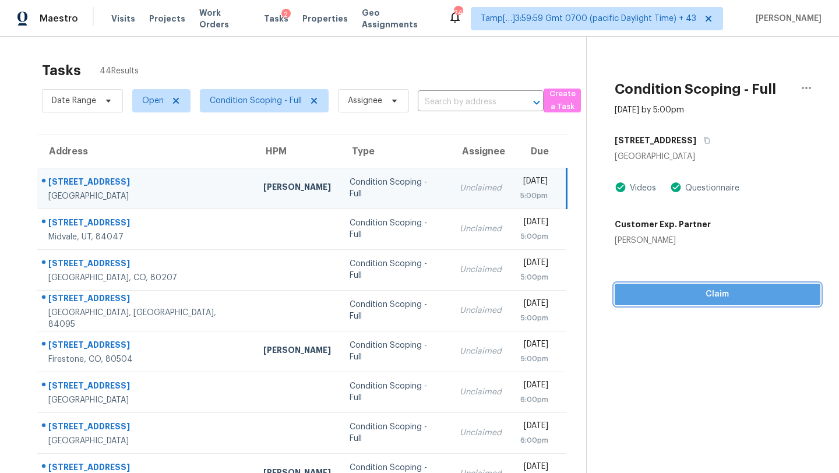
click at [676, 296] on span "Claim" at bounding box center [717, 294] width 187 height 15
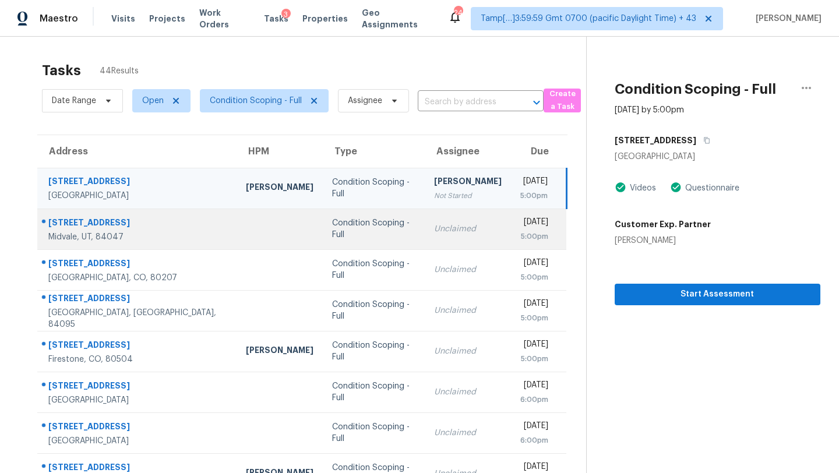
click at [434, 229] on div "Unclaimed" at bounding box center [468, 229] width 68 height 12
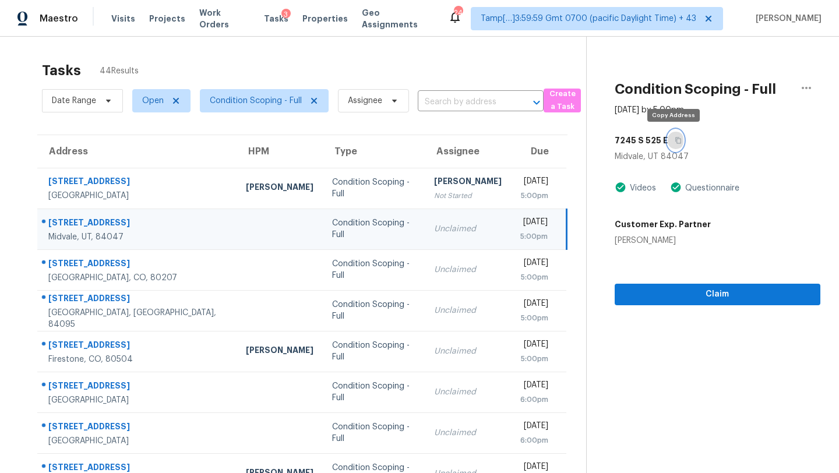
click at [675, 140] on icon "button" at bounding box center [678, 140] width 7 height 7
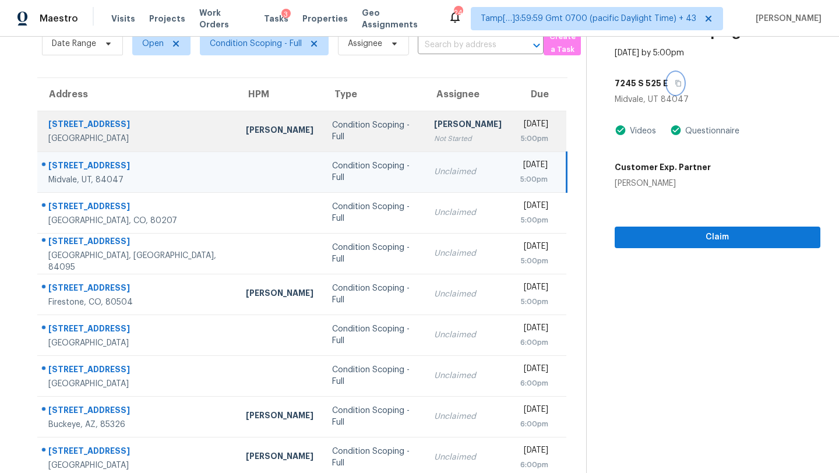
scroll to position [125, 0]
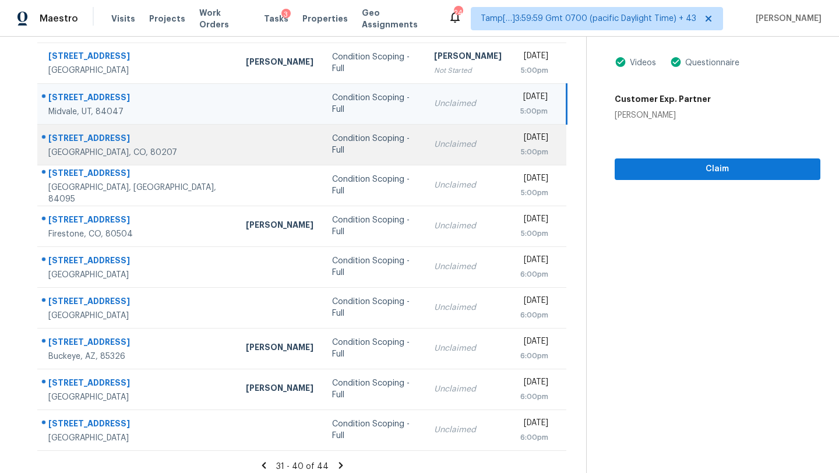
click at [511, 157] on td "Mon, Sep 22nd 2025 5:00pm" at bounding box center [539, 144] width 56 height 41
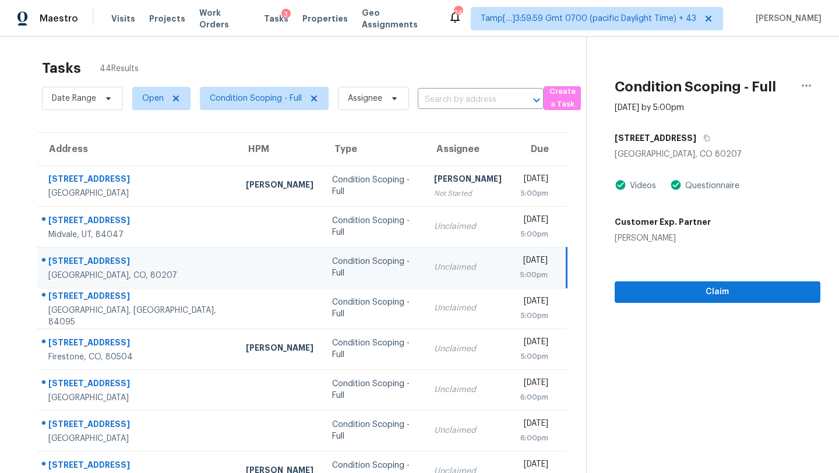
scroll to position [0, 0]
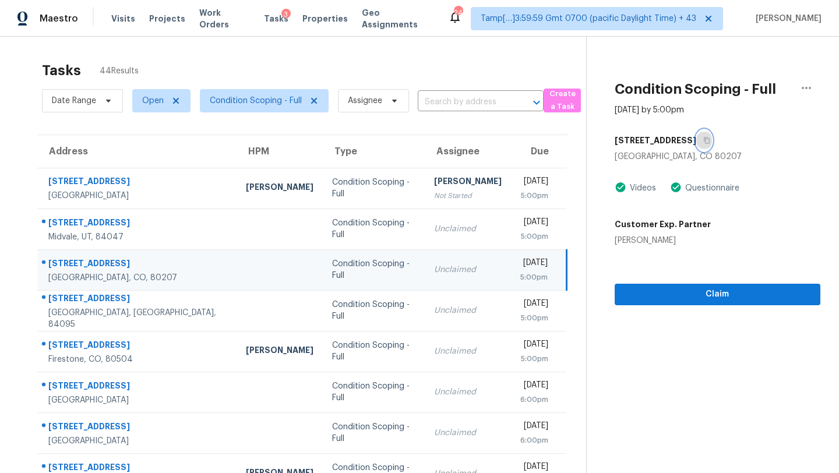
click at [704, 141] on icon "button" at bounding box center [707, 141] width 6 height 6
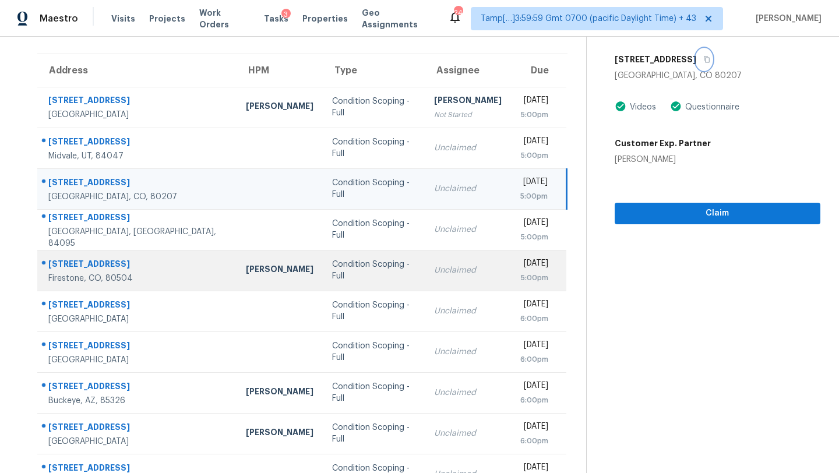
scroll to position [133, 0]
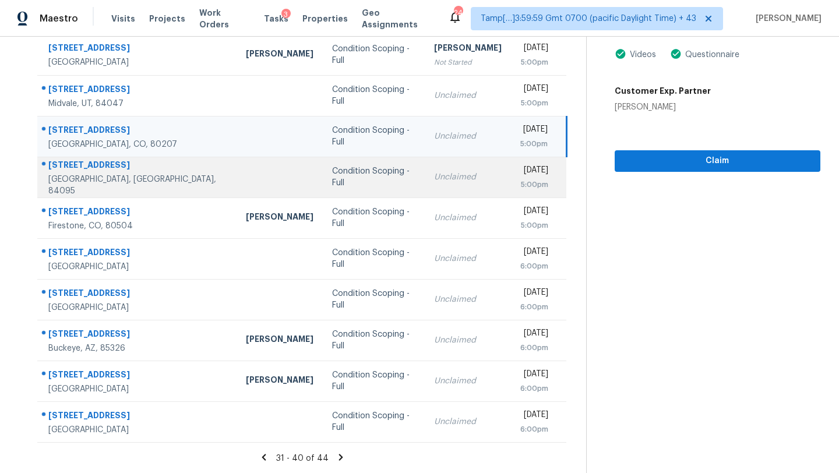
click at [434, 180] on div "Unclaimed" at bounding box center [468, 177] width 68 height 12
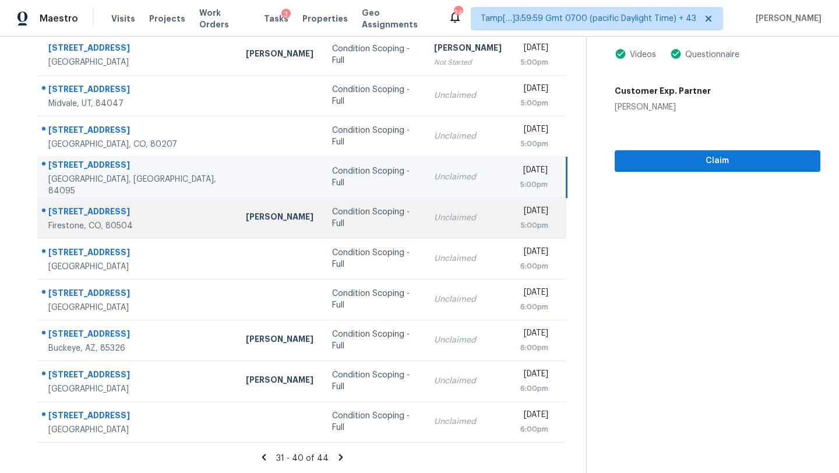
click at [434, 222] on div "Unclaimed" at bounding box center [468, 218] width 68 height 12
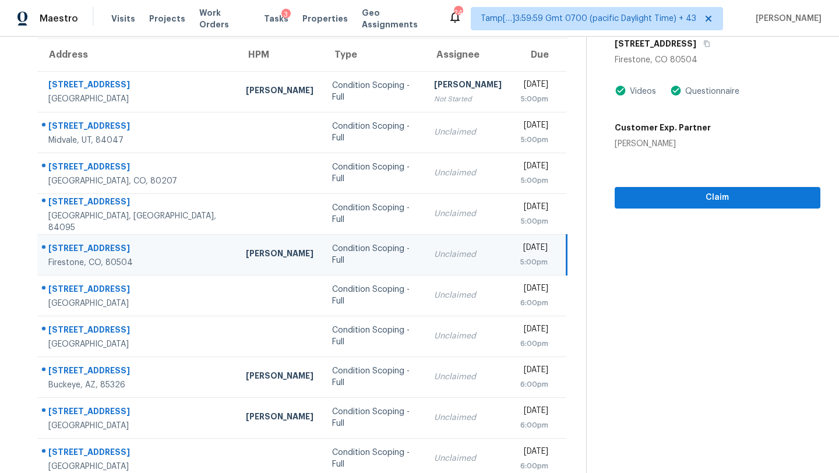
scroll to position [91, 0]
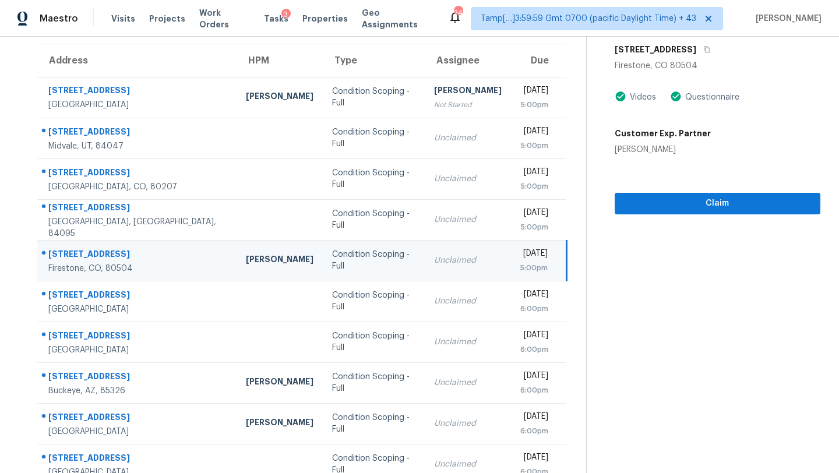
click at [698, 48] on div "6805 Quincy Ave" at bounding box center [718, 49] width 206 height 21
click at [704, 48] on icon "button" at bounding box center [707, 49] width 7 height 7
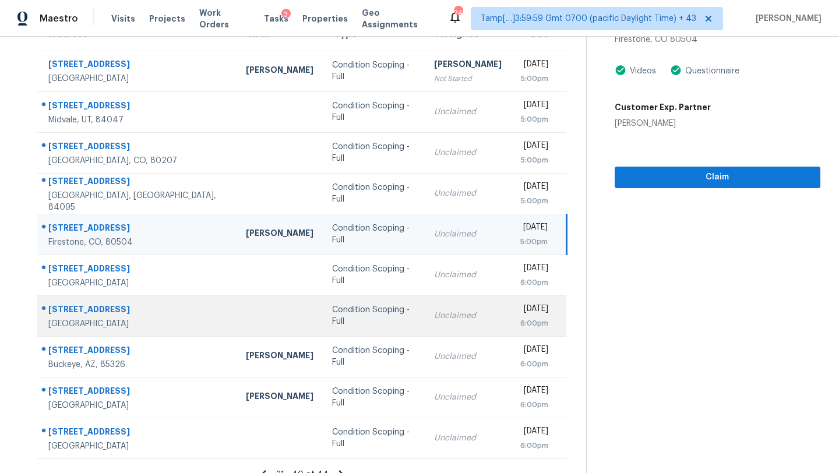
scroll to position [120, 0]
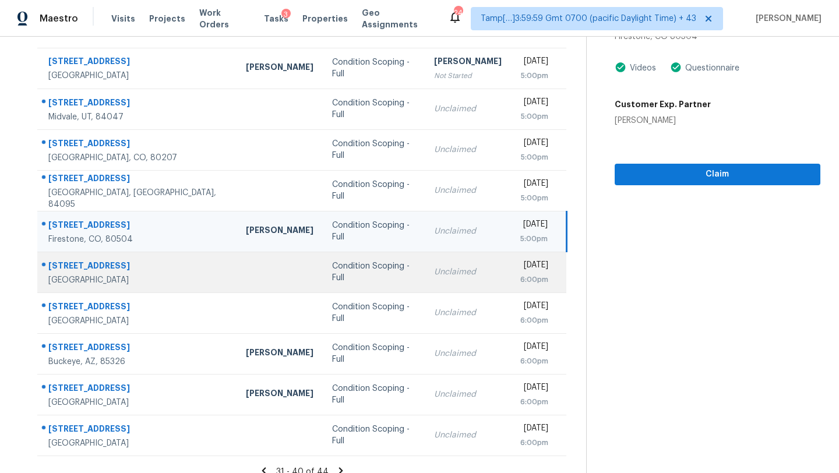
click at [431, 291] on td "Unclaimed" at bounding box center [468, 272] width 86 height 41
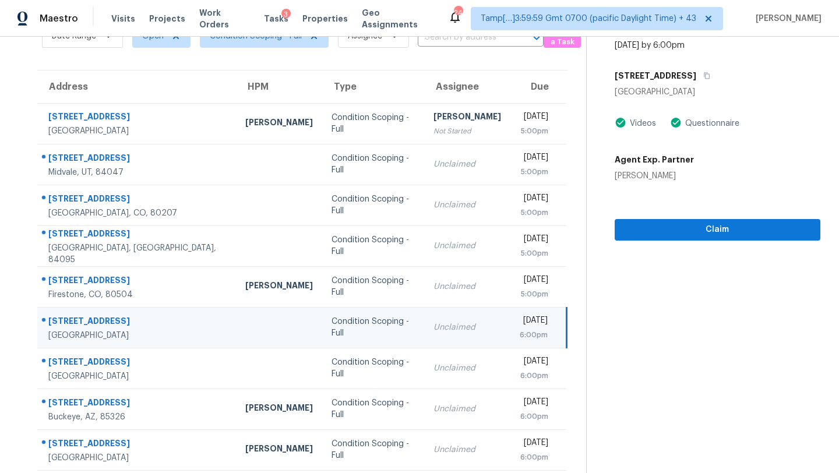
scroll to position [42, 0]
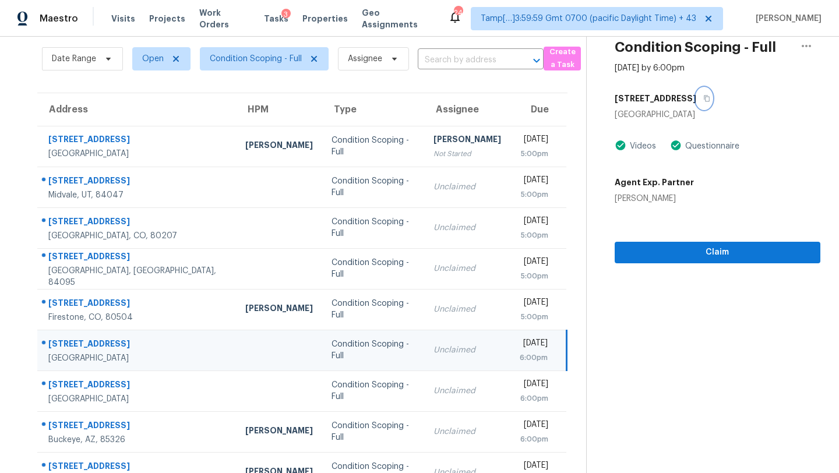
click at [704, 96] on icon "button" at bounding box center [707, 99] width 6 height 6
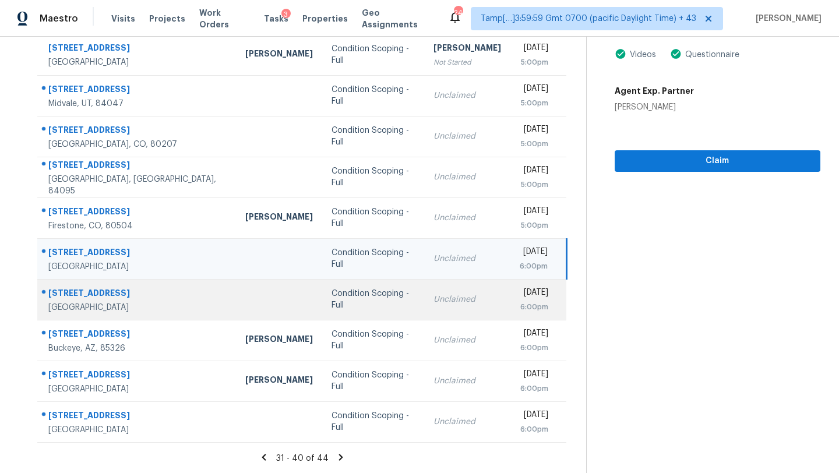
click at [427, 305] on td "Unclaimed" at bounding box center [467, 299] width 86 height 41
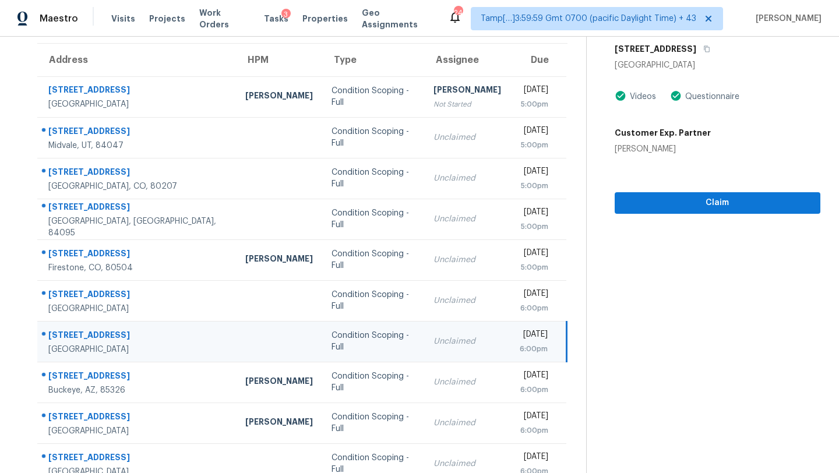
scroll to position [47, 0]
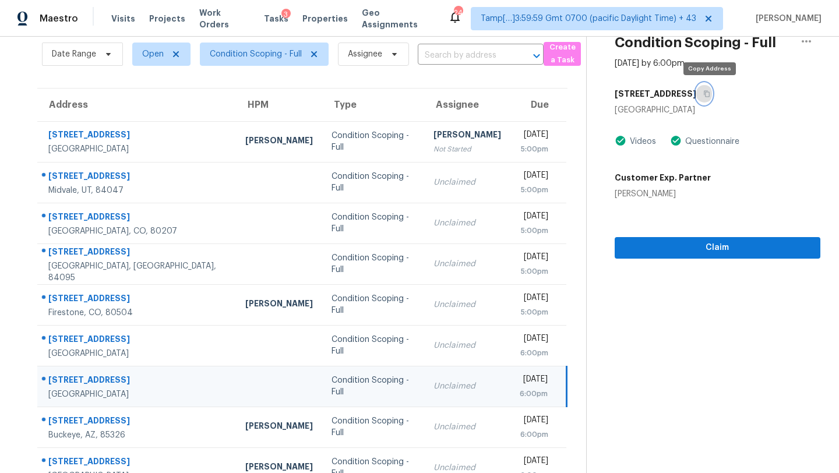
click at [706, 93] on button "button" at bounding box center [705, 93] width 16 height 21
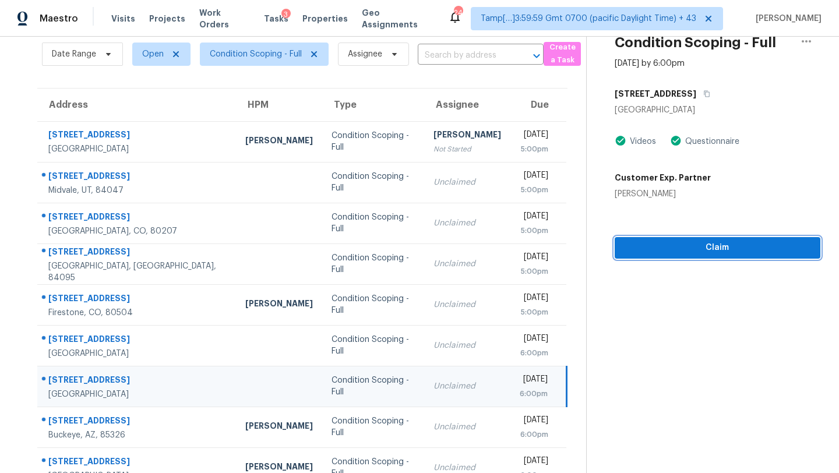
click at [664, 247] on span "Claim" at bounding box center [717, 248] width 187 height 15
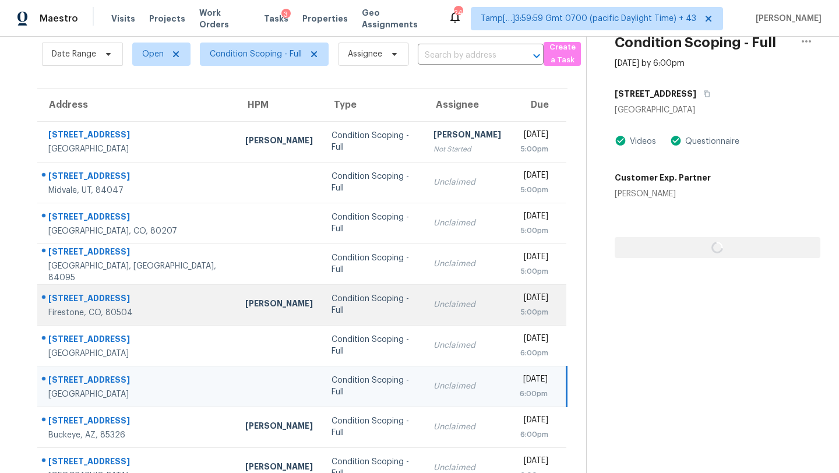
scroll to position [133, 0]
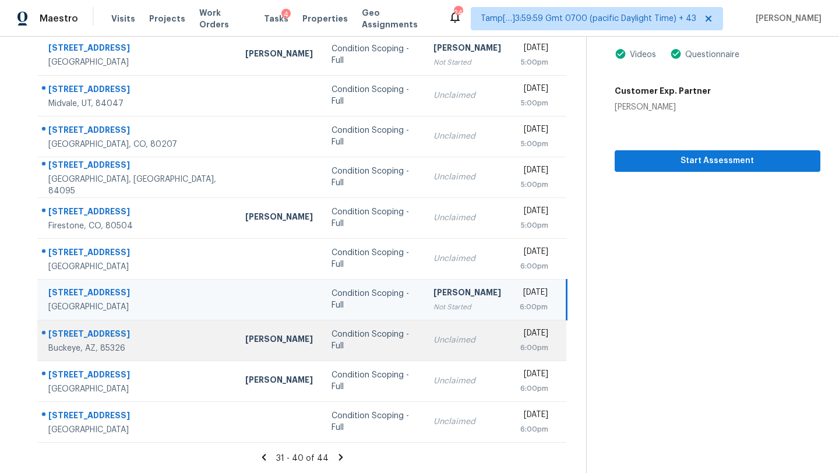
click at [443, 332] on td "Unclaimed" at bounding box center [467, 340] width 86 height 41
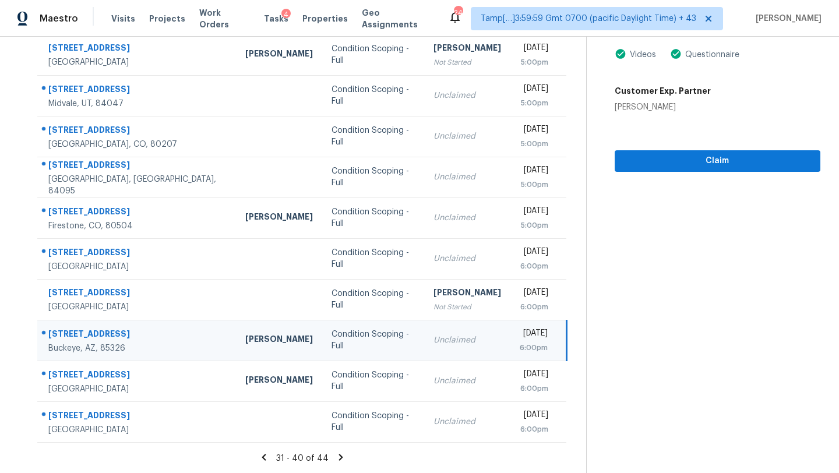
scroll to position [59, 0]
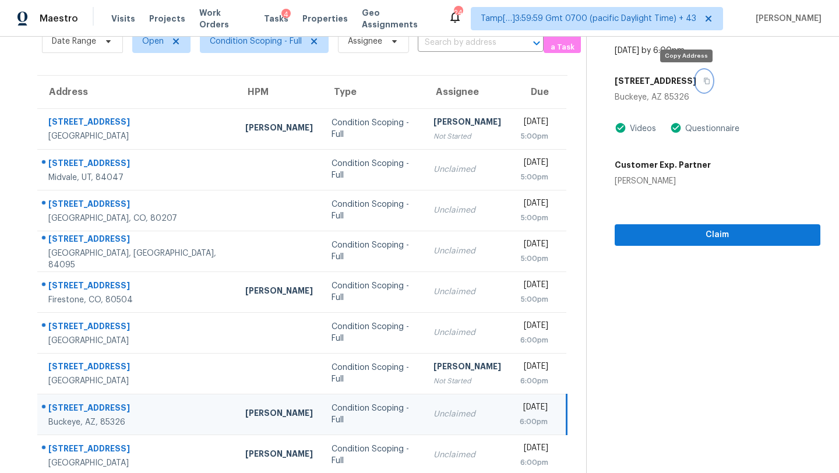
click at [697, 85] on button "button" at bounding box center [705, 81] width 16 height 21
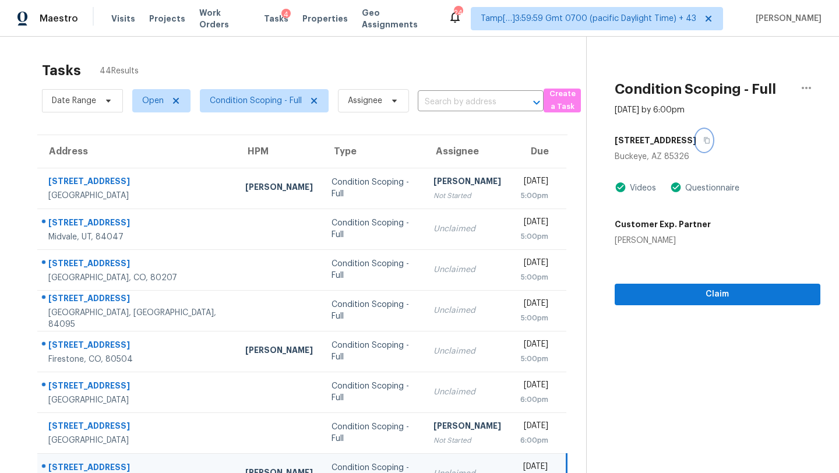
scroll to position [133, 0]
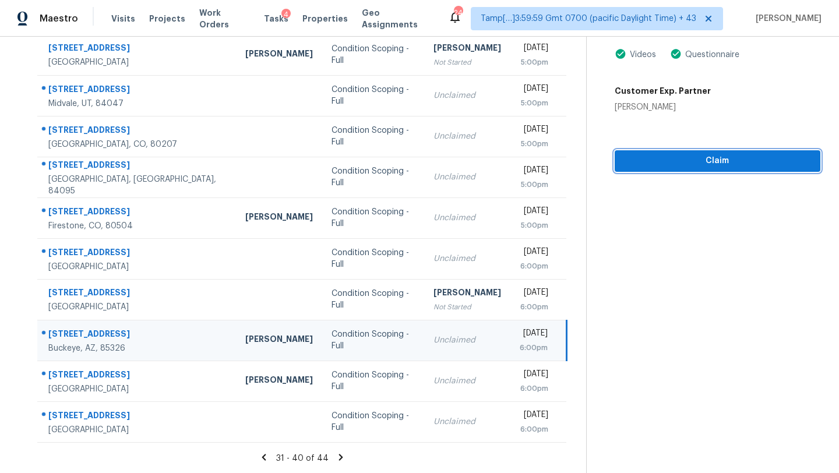
click at [641, 164] on span "Claim" at bounding box center [717, 161] width 187 height 15
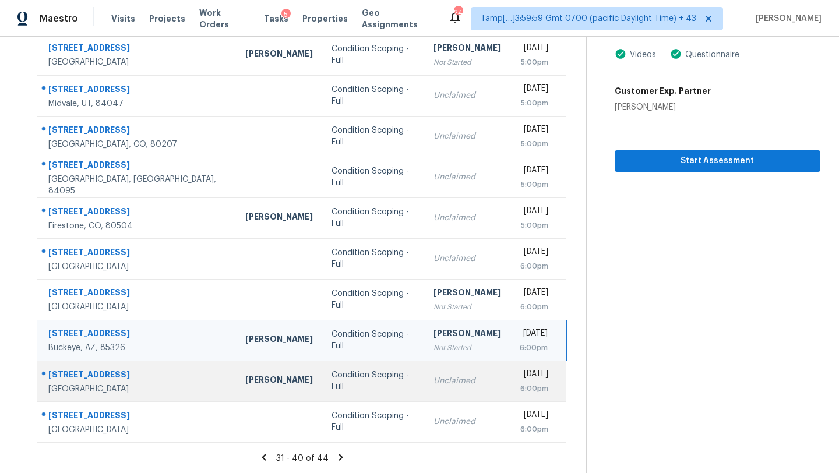
click at [434, 378] on div "Unclaimed" at bounding box center [468, 381] width 68 height 12
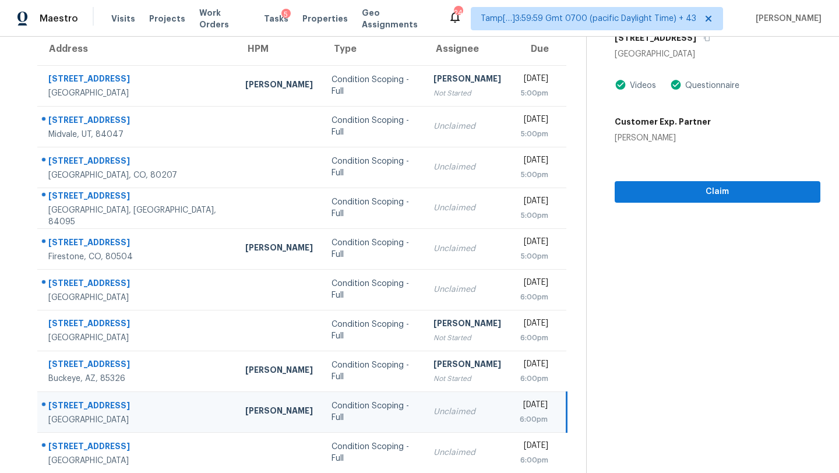
scroll to position [80, 0]
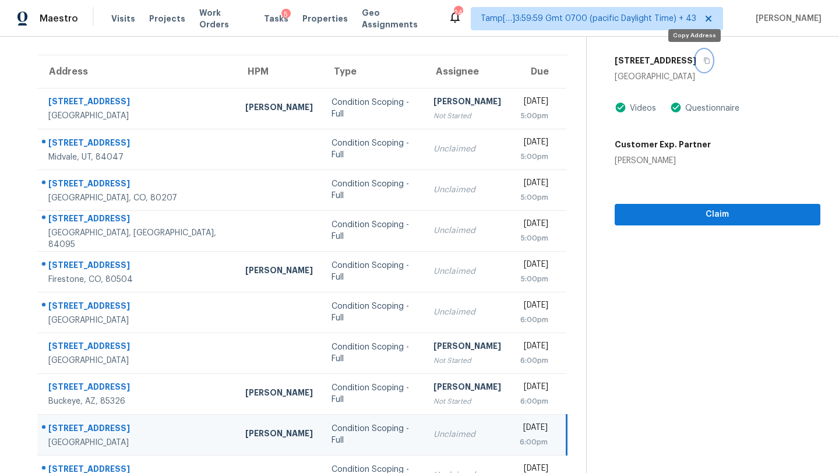
click at [697, 68] on button "button" at bounding box center [705, 60] width 16 height 21
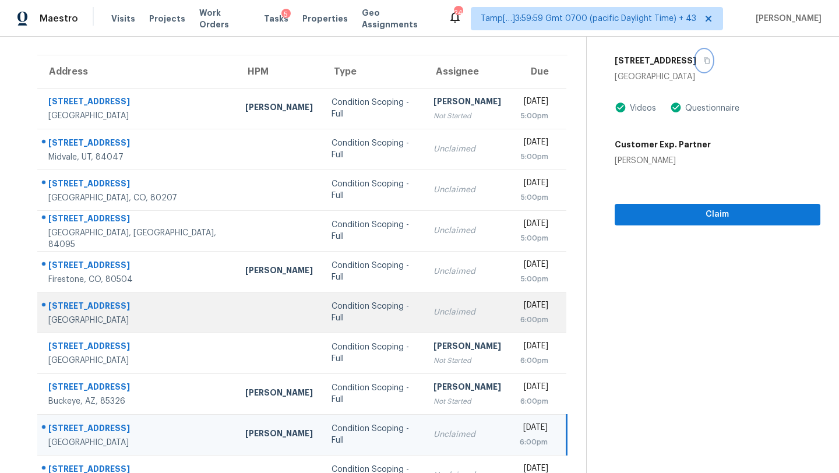
scroll to position [133, 0]
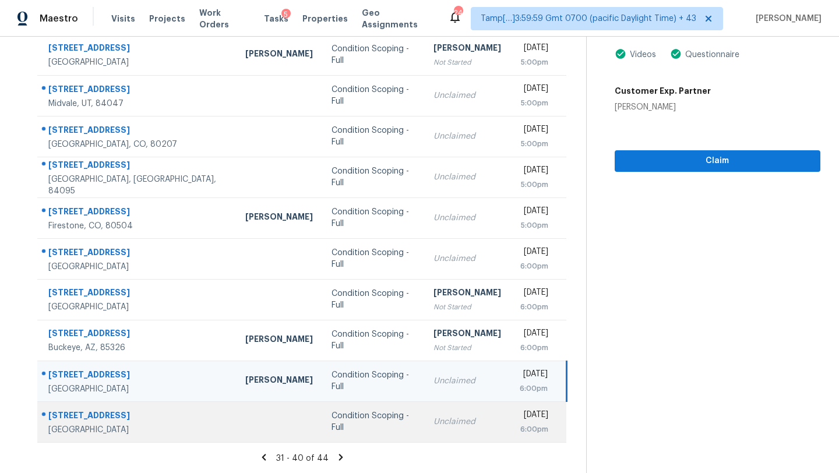
click at [424, 430] on td "Unclaimed" at bounding box center [467, 422] width 86 height 41
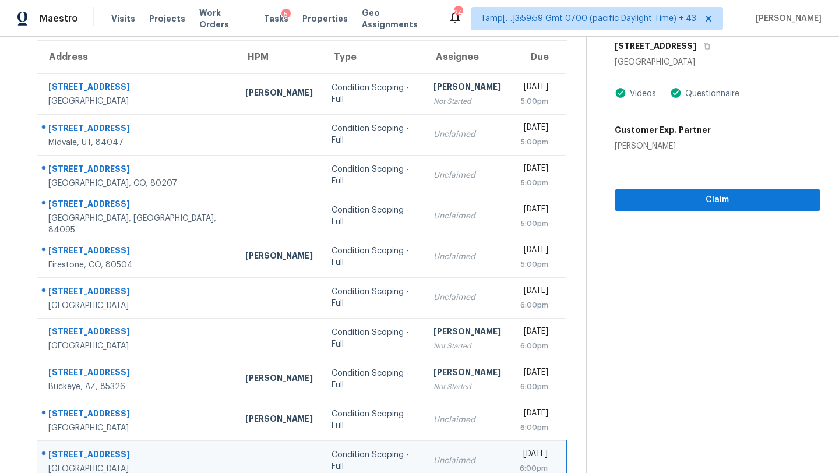
scroll to position [39, 0]
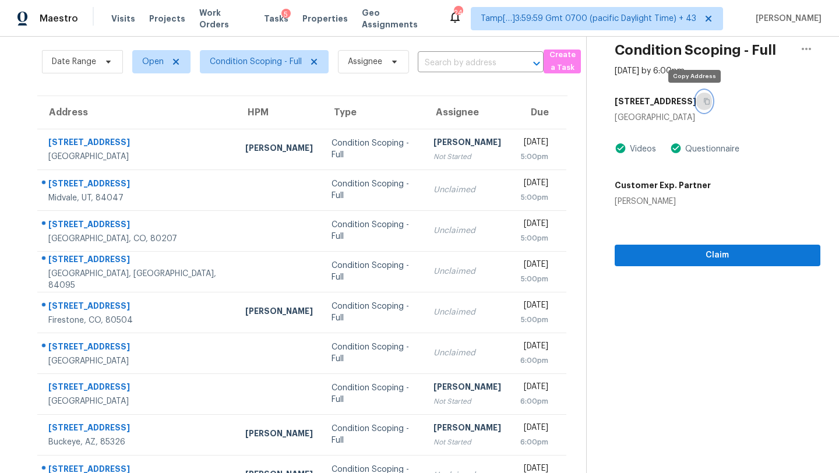
click at [697, 96] on button "button" at bounding box center [705, 101] width 16 height 21
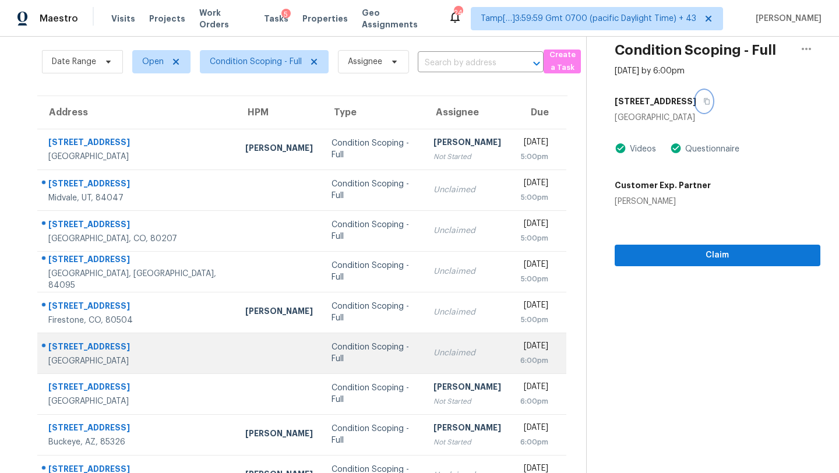
scroll to position [133, 0]
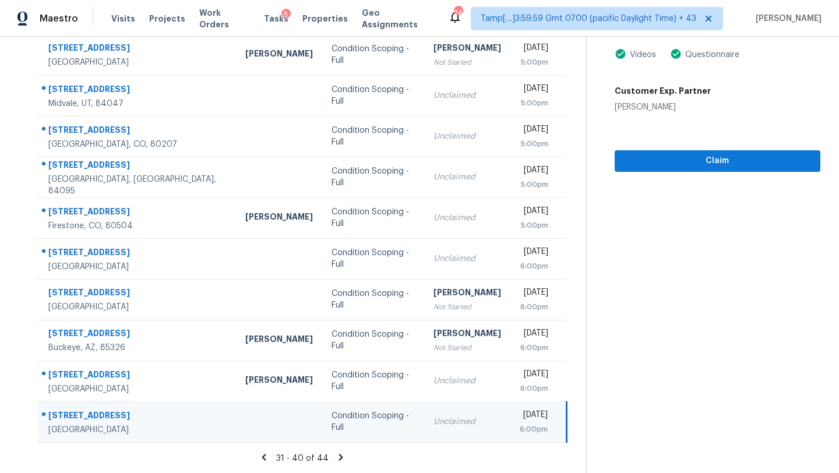
click at [340, 462] on div "31 - 40 of 44" at bounding box center [303, 458] width 568 height 12
click at [339, 458] on icon at bounding box center [341, 457] width 4 height 6
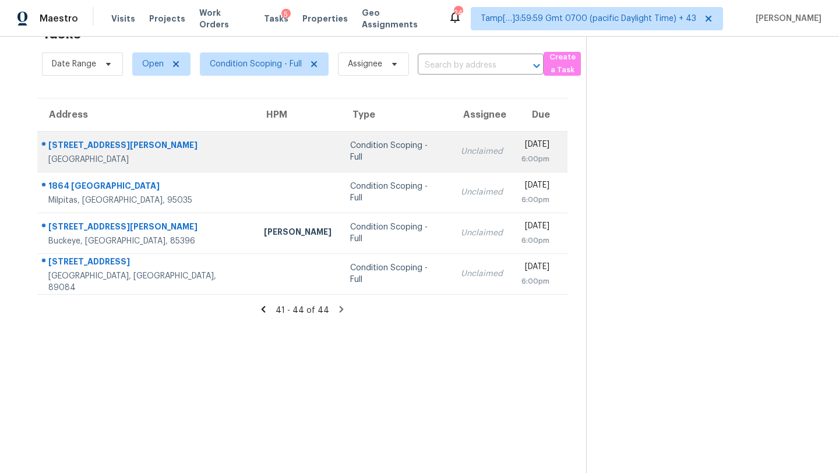
click at [452, 161] on td "Unclaimed" at bounding box center [482, 151] width 61 height 41
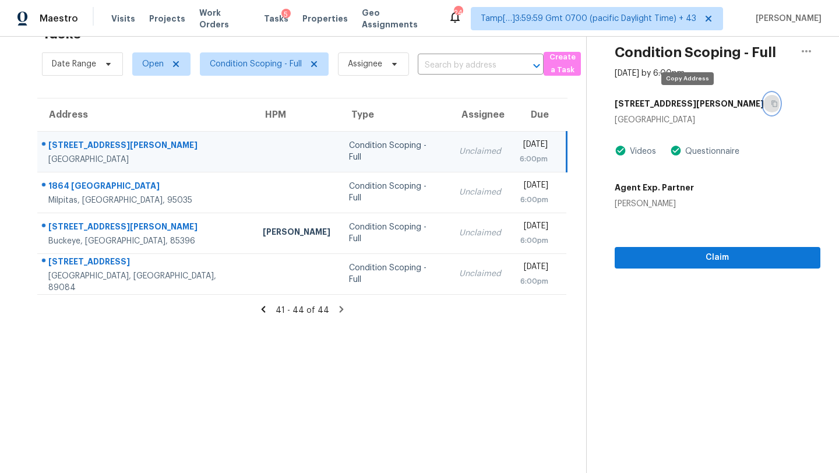
click at [772, 107] on icon "button" at bounding box center [775, 104] width 6 height 6
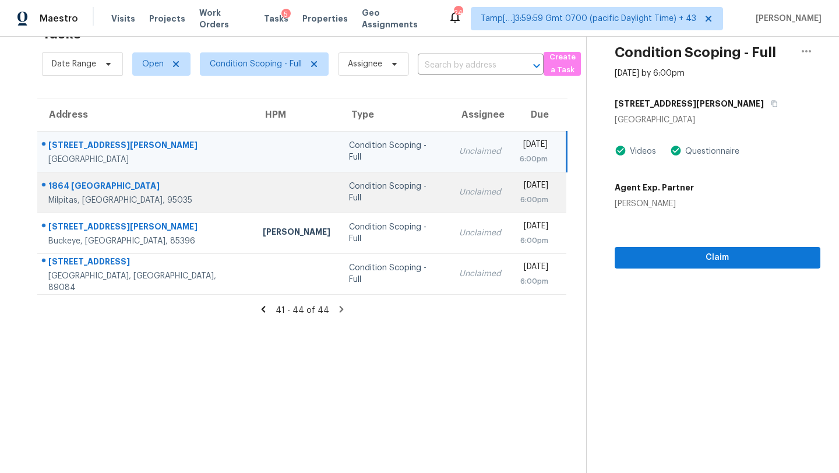
click at [459, 192] on div "Unclaimed" at bounding box center [480, 193] width 42 height 12
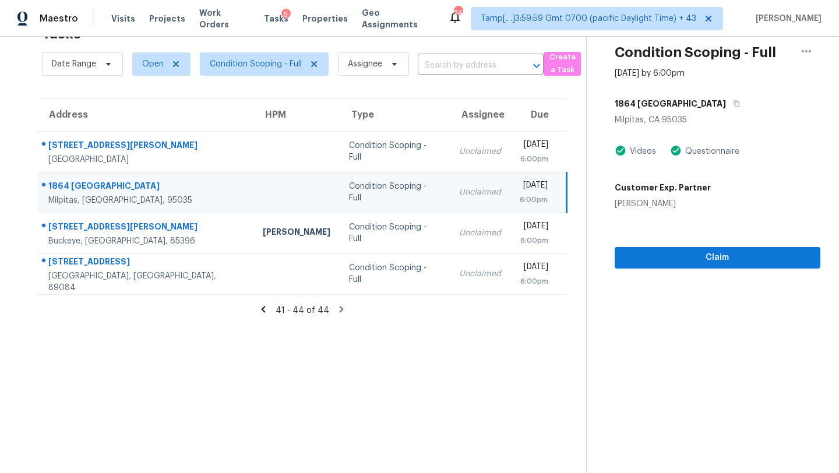
click at [692, 108] on div "1864 Canton Dr" at bounding box center [718, 103] width 206 height 21
click at [733, 106] on icon "button" at bounding box center [736, 103] width 7 height 7
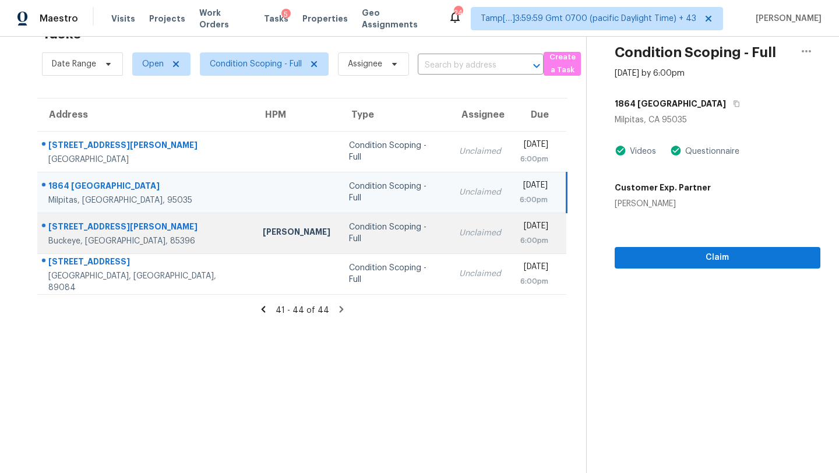
click at [450, 220] on td "Unclaimed" at bounding box center [480, 233] width 61 height 41
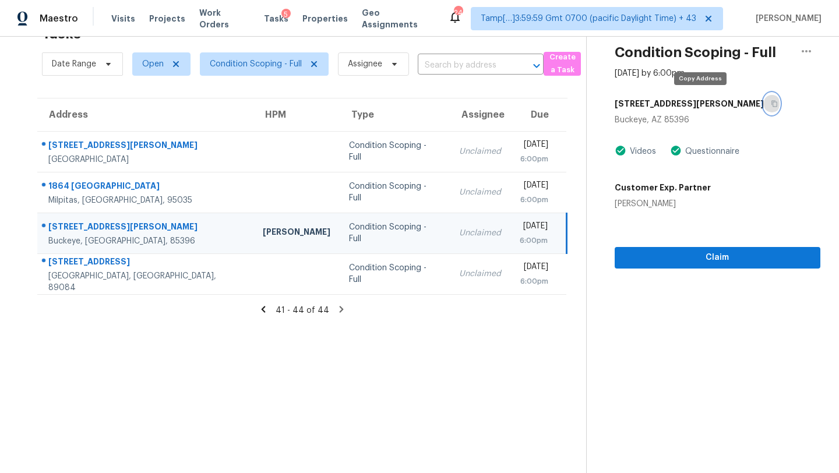
click at [764, 108] on button "button" at bounding box center [772, 103] width 16 height 21
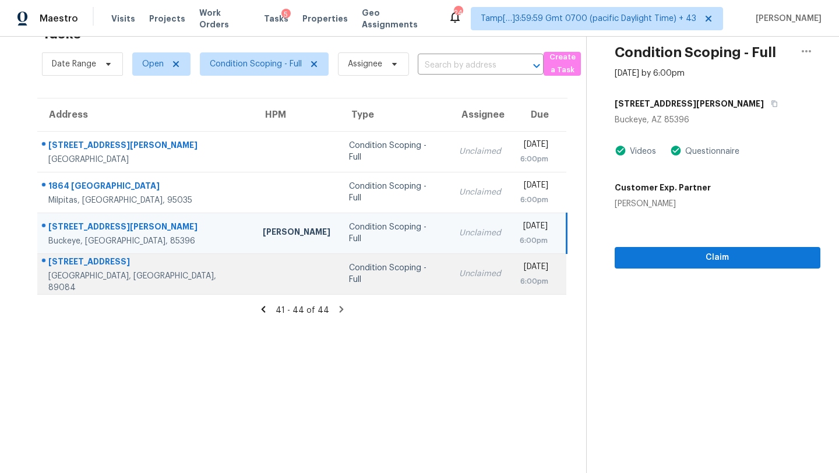
click at [450, 280] on td "Unclaimed" at bounding box center [480, 274] width 61 height 41
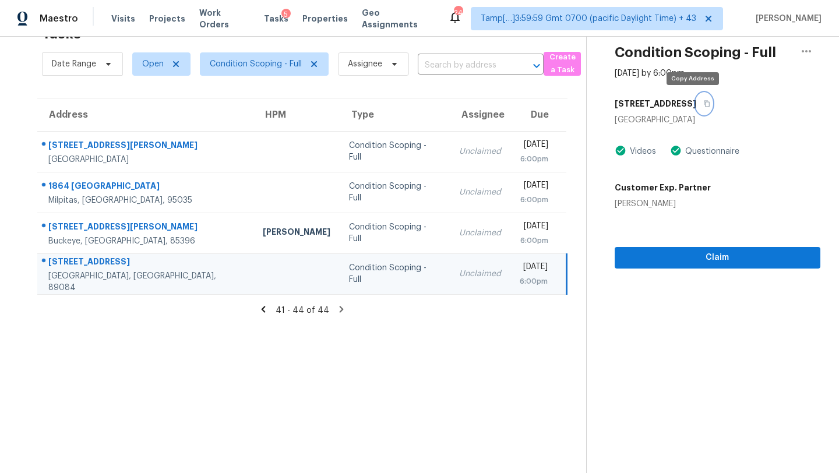
click at [704, 106] on icon "button" at bounding box center [707, 103] width 7 height 7
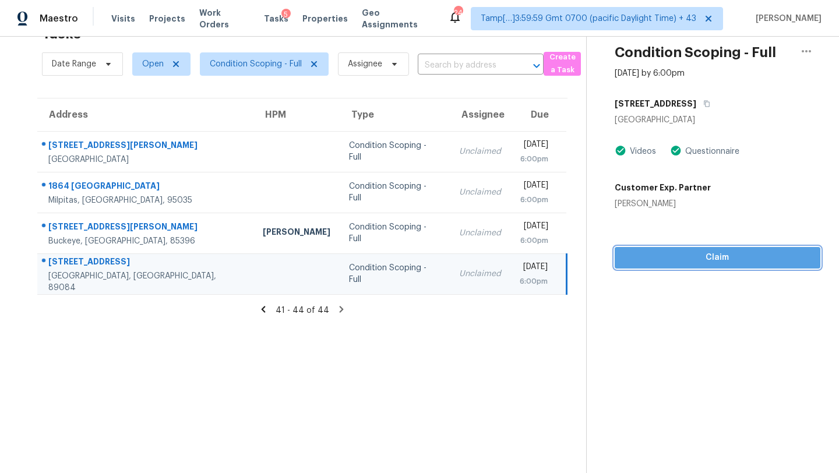
click at [652, 264] on span "Claim" at bounding box center [717, 258] width 187 height 15
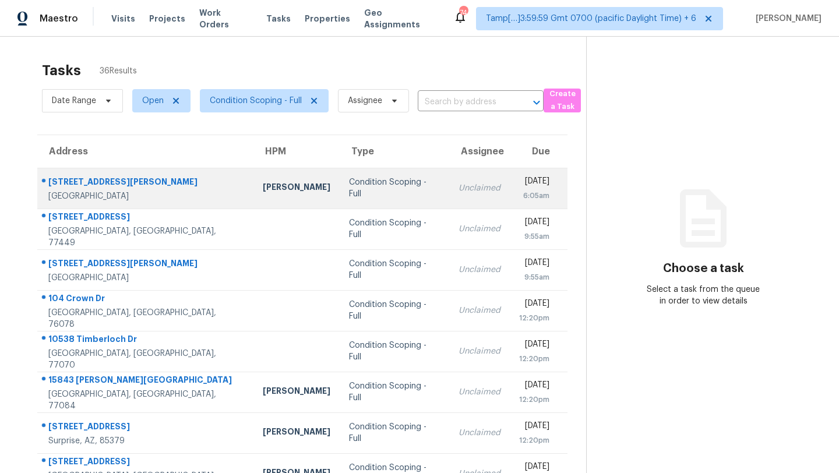
click at [459, 191] on div "Unclaimed" at bounding box center [480, 188] width 42 height 12
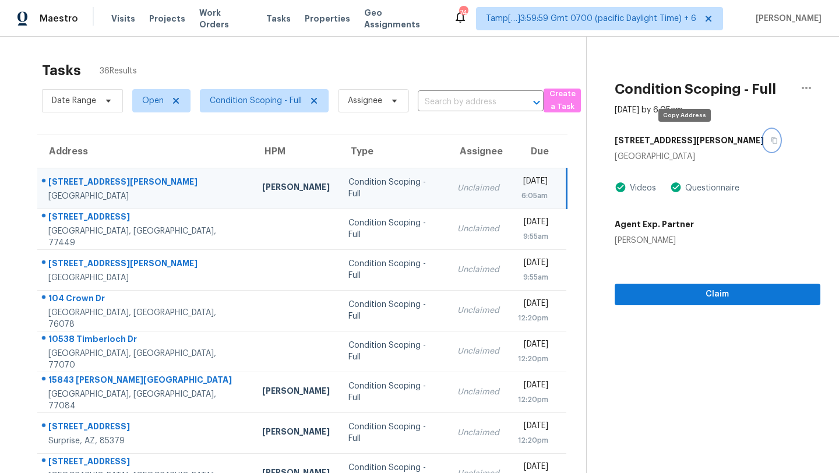
click at [771, 139] on icon "button" at bounding box center [774, 140] width 7 height 7
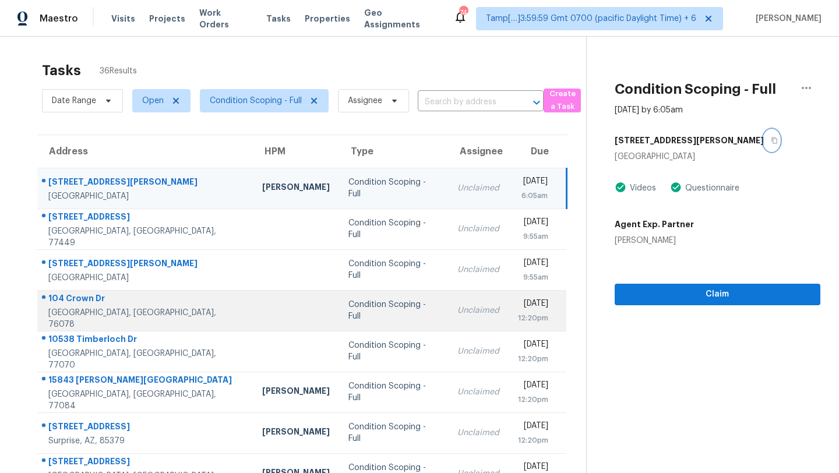
scroll to position [133, 0]
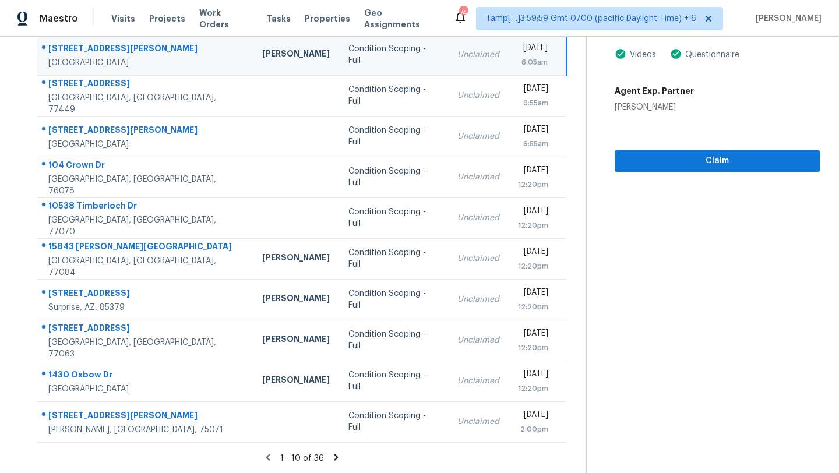
click at [338, 451] on section "Tasks 36 Results Date Range Open Condition Scoping - Full Assignee ​ Create a T…" at bounding box center [303, 198] width 568 height 552
click at [338, 453] on icon at bounding box center [336, 457] width 10 height 10
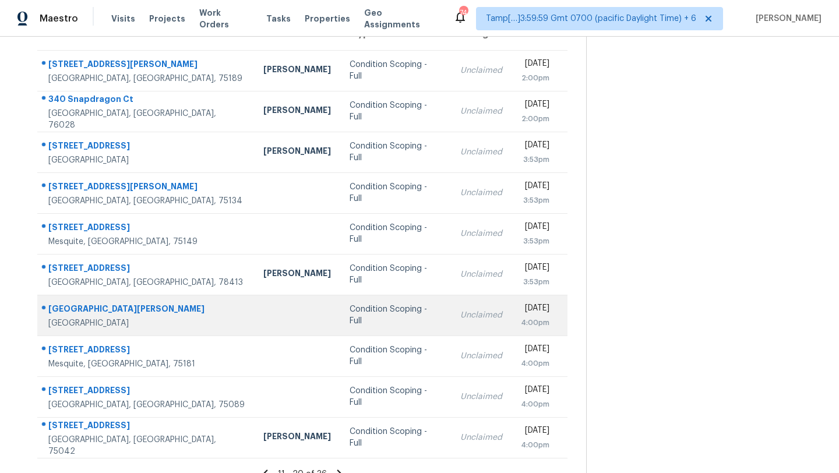
scroll to position [113, 0]
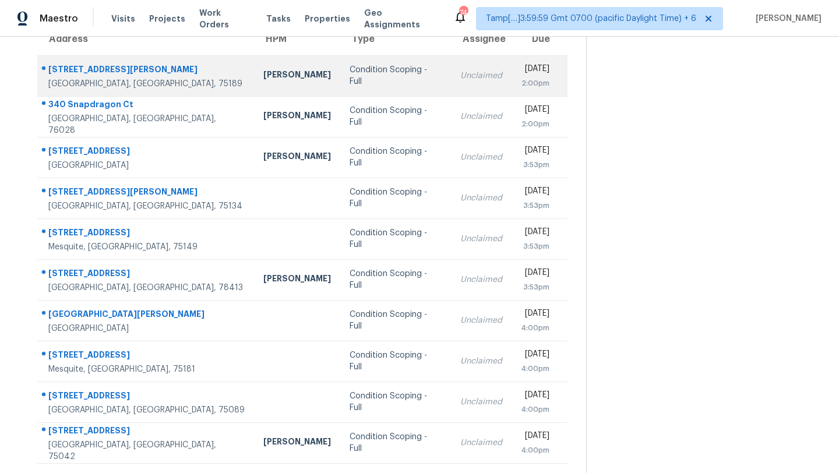
click at [347, 87] on td "Condition Scoping - Full" at bounding box center [395, 75] width 111 height 41
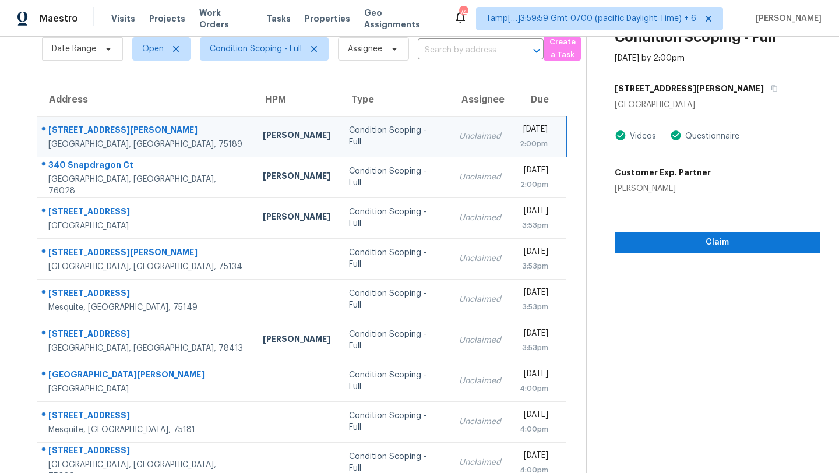
scroll to position [0, 0]
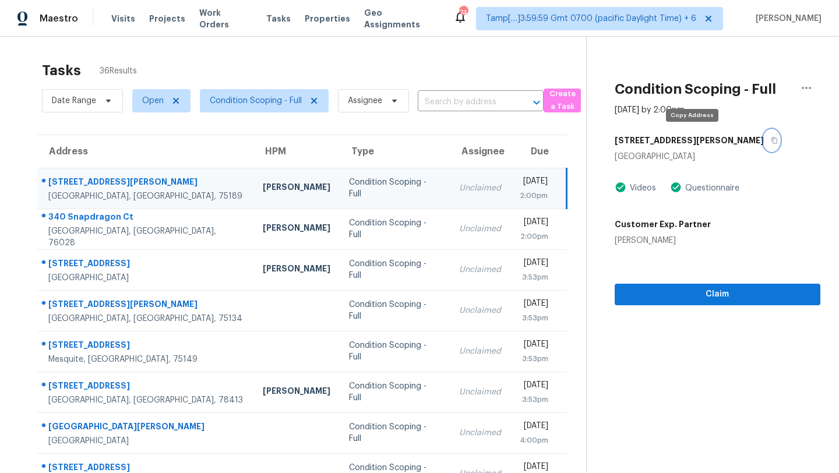
click at [764, 147] on button "button" at bounding box center [772, 140] width 16 height 21
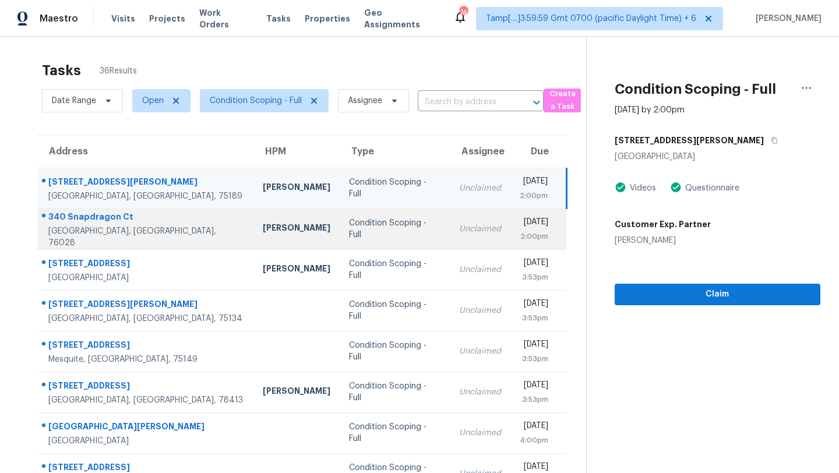
click at [450, 247] on td "Unclaimed" at bounding box center [480, 229] width 61 height 41
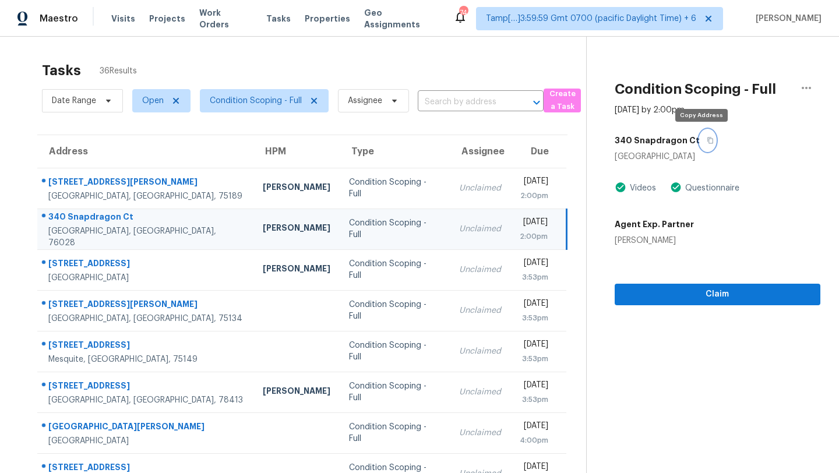
click at [707, 136] on button "button" at bounding box center [708, 140] width 16 height 21
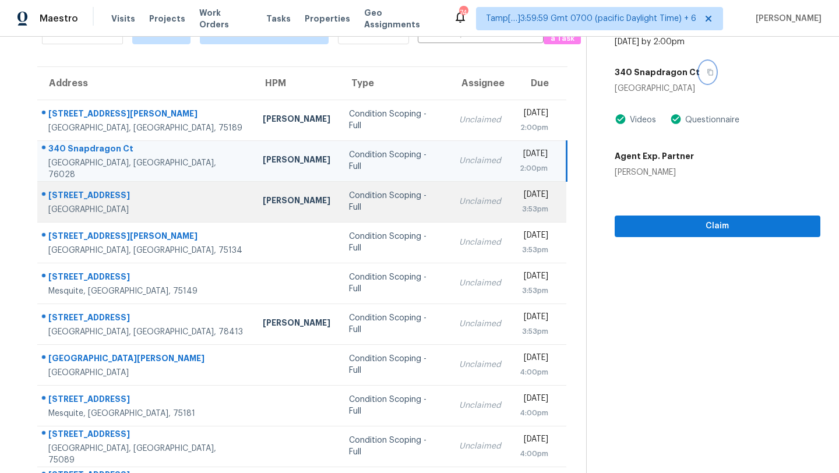
scroll to position [133, 0]
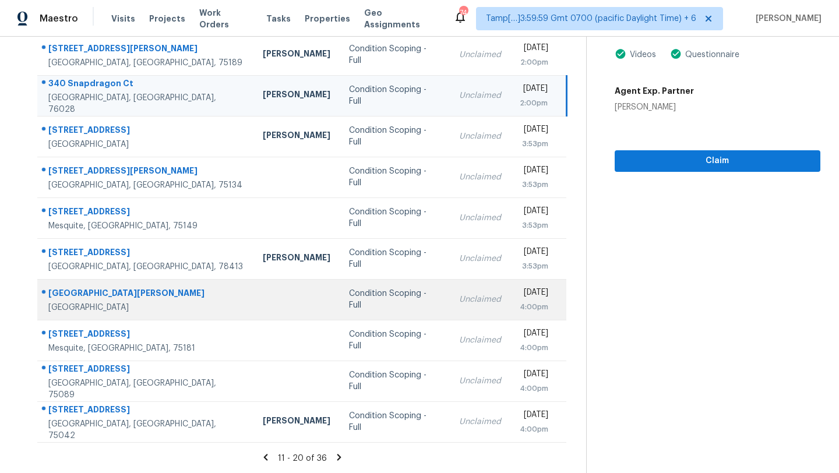
click at [450, 310] on td "Unclaimed" at bounding box center [480, 299] width 61 height 41
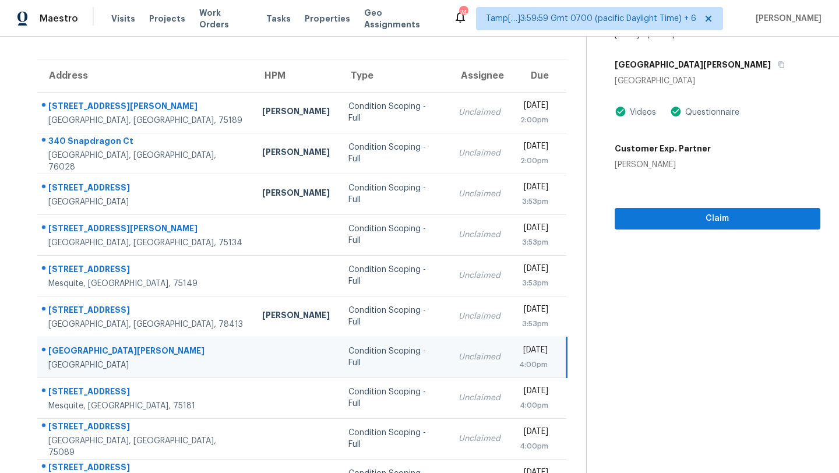
scroll to position [43, 0]
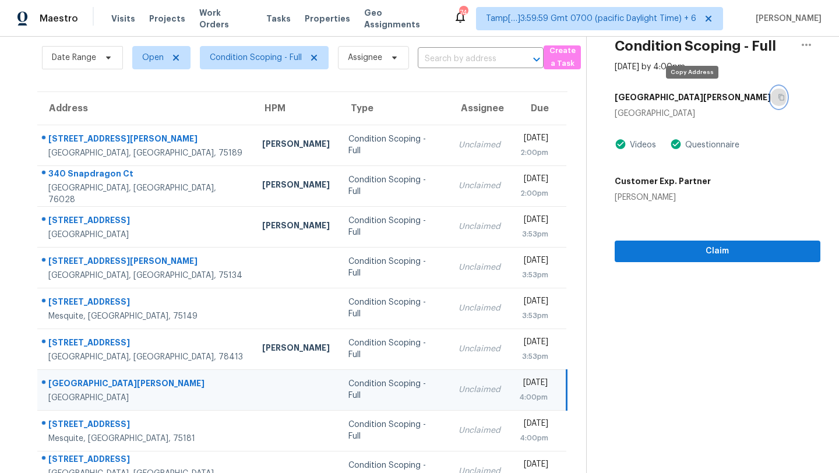
click at [771, 95] on button "button" at bounding box center [779, 97] width 16 height 21
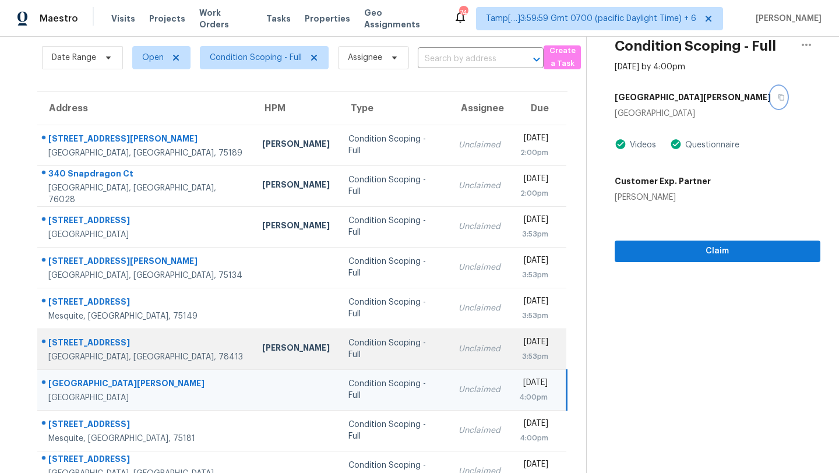
scroll to position [133, 0]
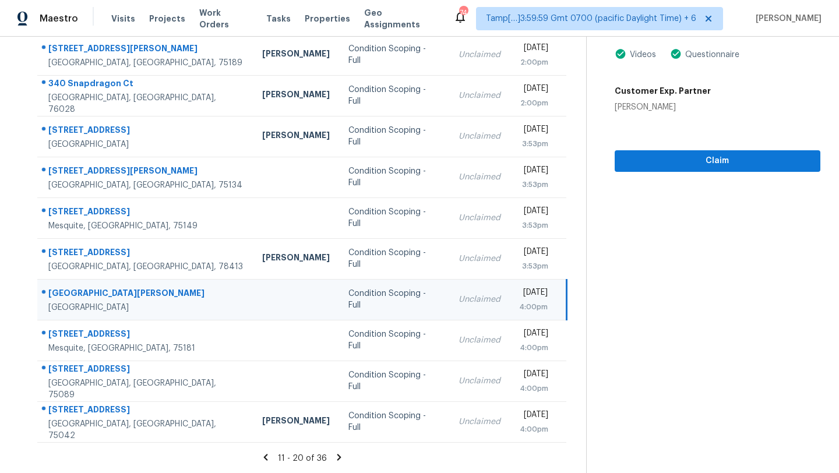
click at [338, 454] on icon at bounding box center [340, 457] width 4 height 6
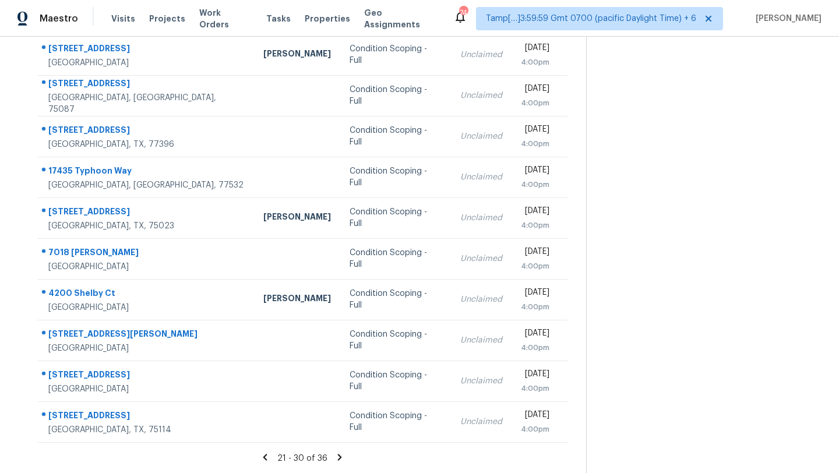
click at [340, 454] on icon at bounding box center [340, 457] width 10 height 10
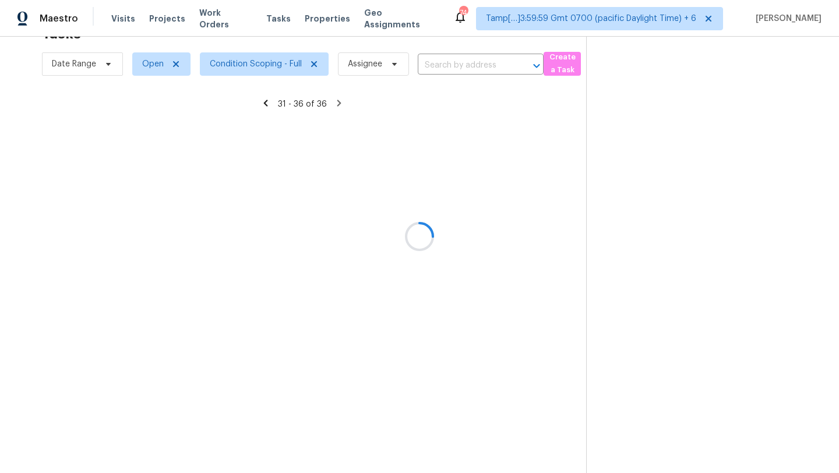
scroll to position [37, 0]
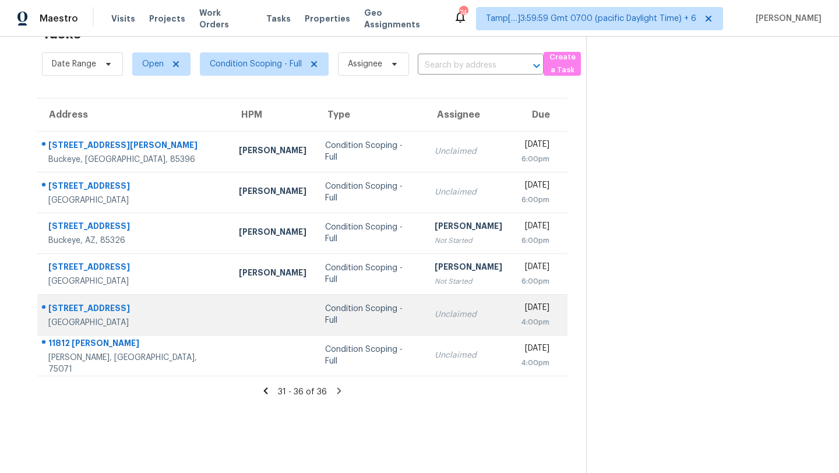
click at [427, 298] on td "Unclaimed" at bounding box center [469, 314] width 86 height 41
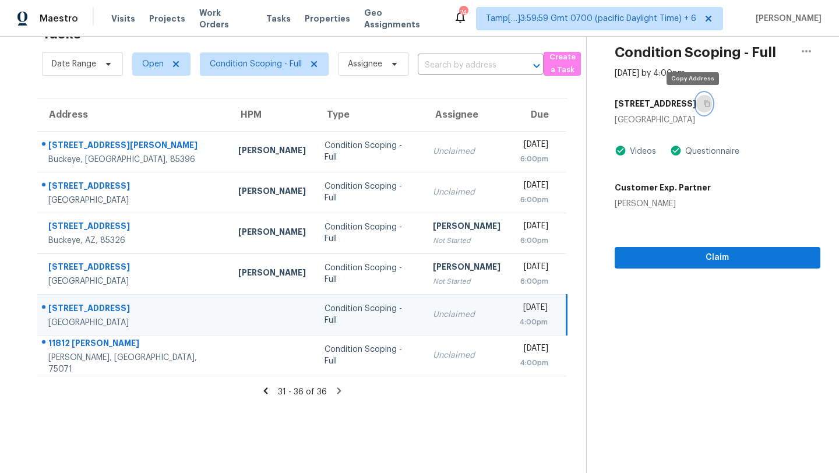
click at [698, 103] on button "button" at bounding box center [705, 103] width 16 height 21
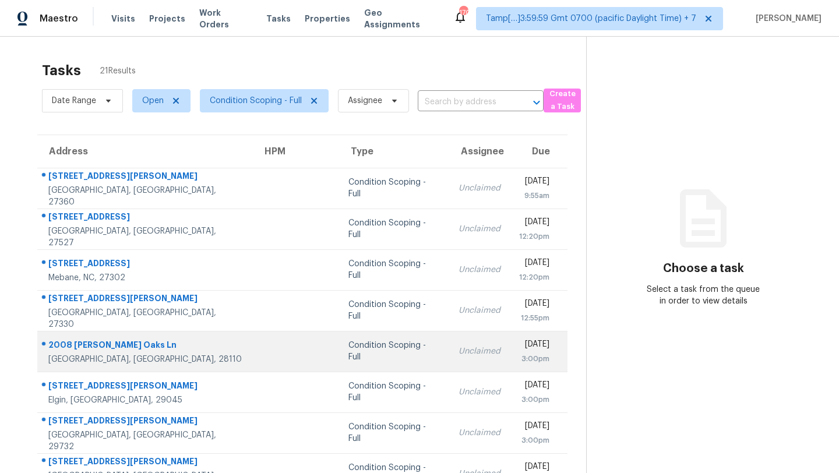
scroll to position [133, 0]
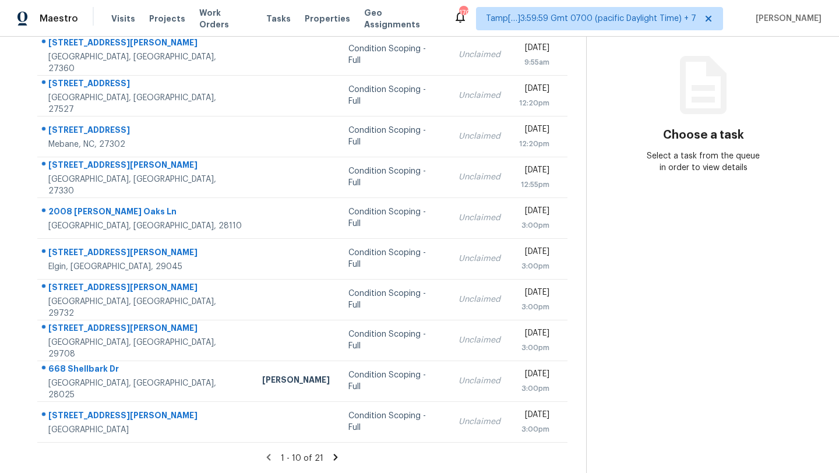
click at [334, 455] on icon at bounding box center [336, 457] width 4 height 6
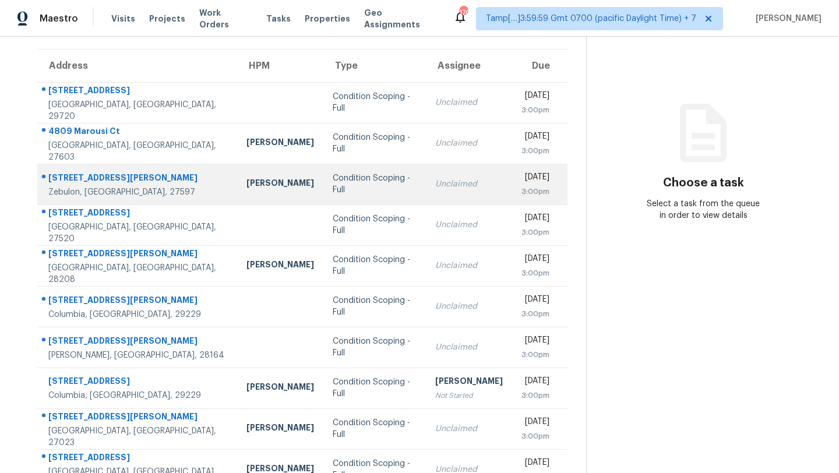
scroll to position [64, 0]
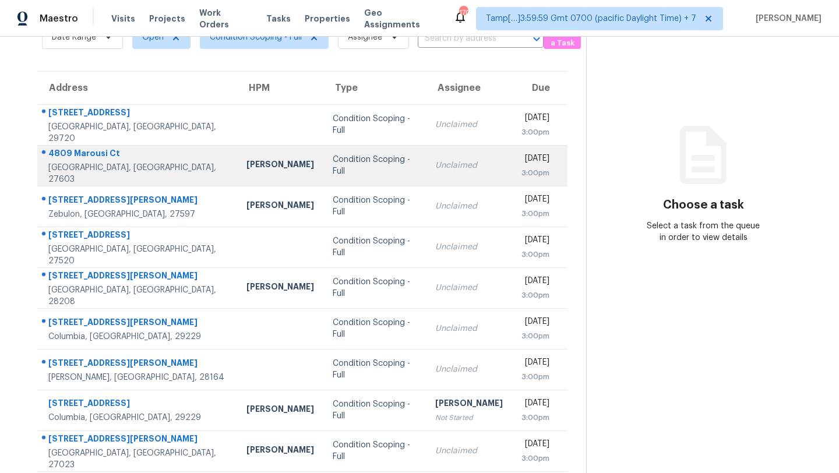
click at [426, 146] on td "Unclaimed" at bounding box center [469, 165] width 86 height 41
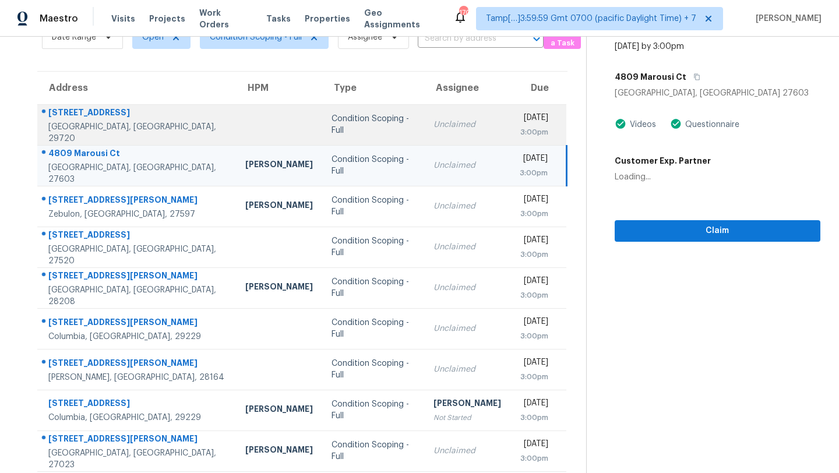
click at [434, 127] on div "Unclaimed" at bounding box center [468, 125] width 68 height 12
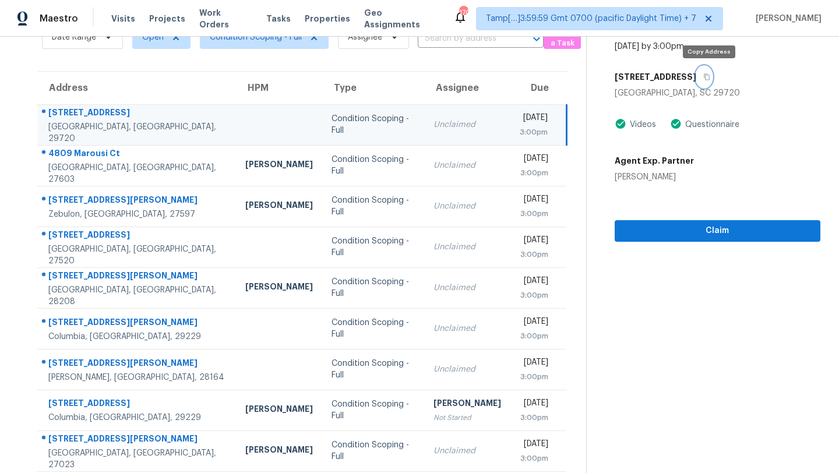
click at [709, 73] on icon "button" at bounding box center [707, 76] width 7 height 7
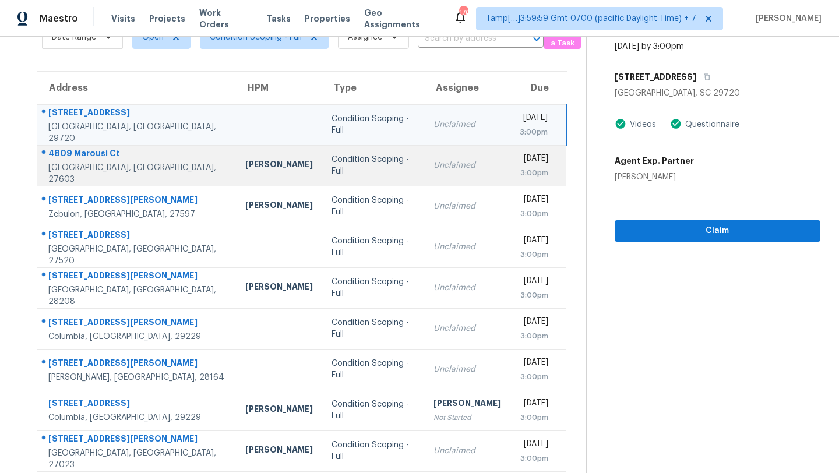
click at [424, 158] on td "Unclaimed" at bounding box center [467, 165] width 86 height 41
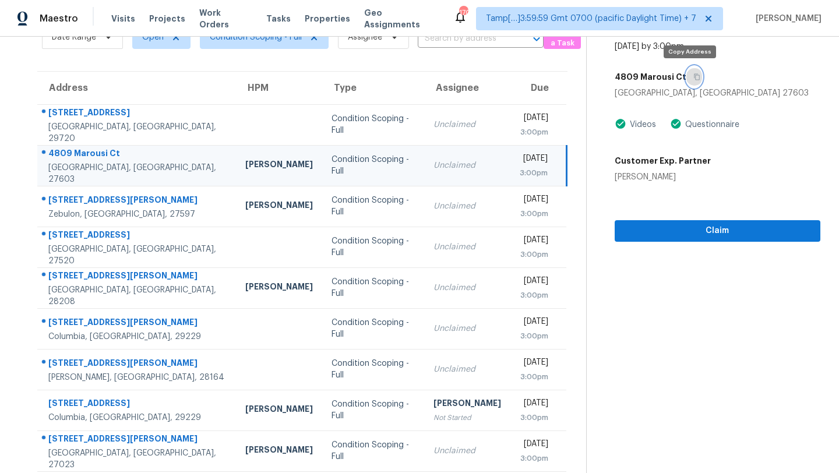
click at [694, 82] on button "button" at bounding box center [695, 76] width 16 height 21
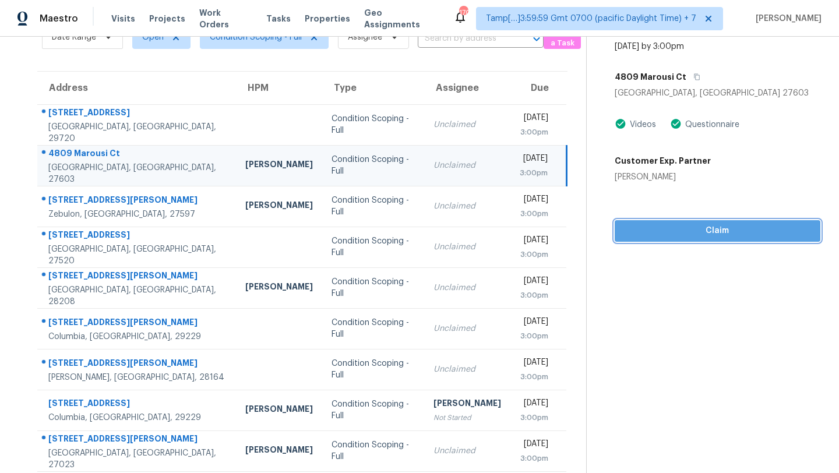
click at [646, 239] on button "Claim" at bounding box center [718, 231] width 206 height 22
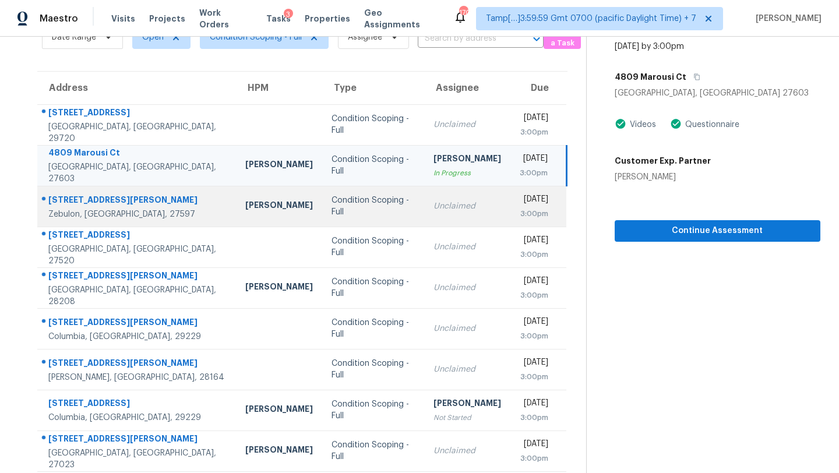
click at [424, 214] on td "Unclaimed" at bounding box center [467, 206] width 86 height 41
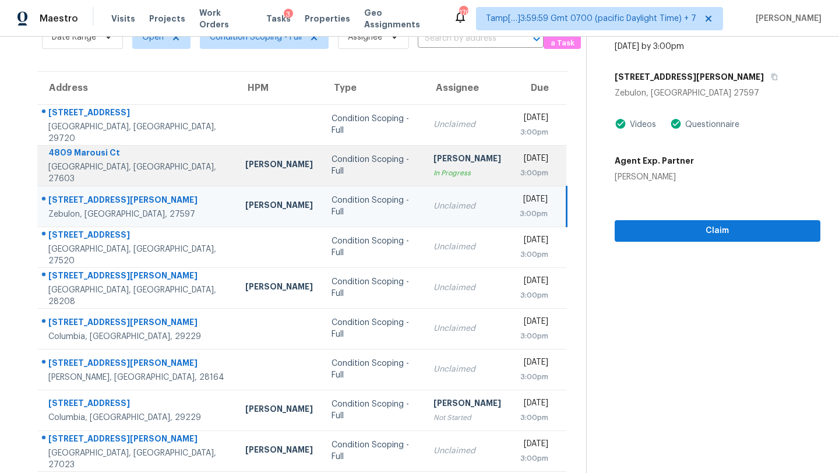
click at [434, 153] on div "[PERSON_NAME]" at bounding box center [468, 160] width 68 height 15
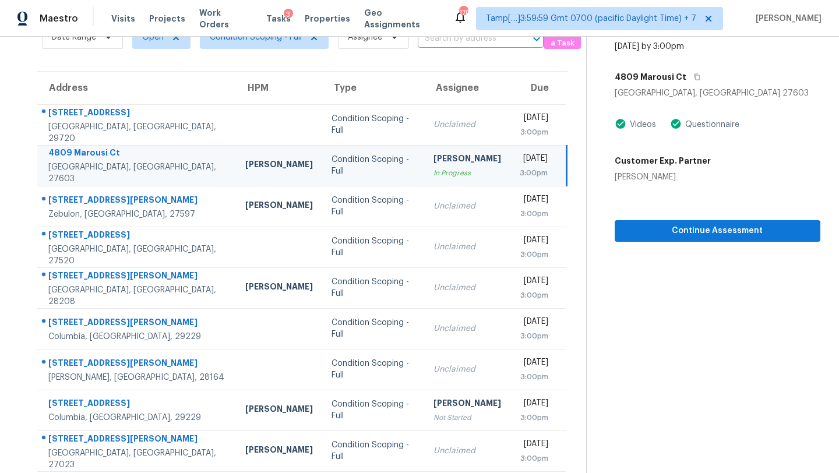
scroll to position [7, 0]
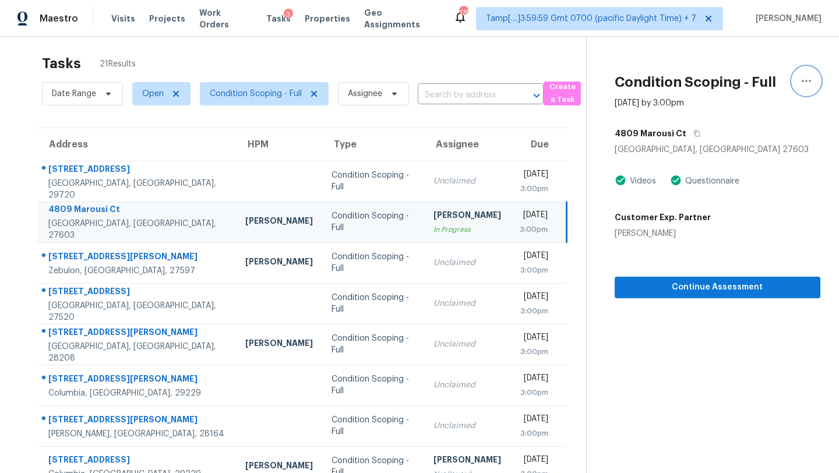
click at [799, 78] on button "button" at bounding box center [807, 81] width 28 height 28
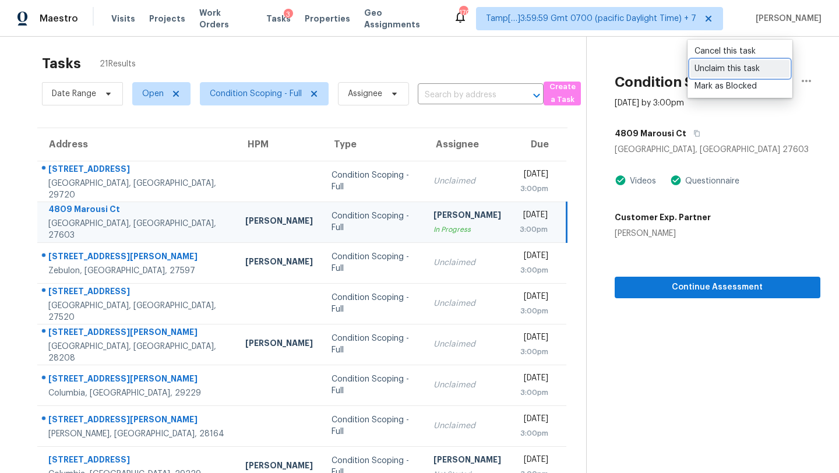
click at [722, 64] on div "Unclaim this task" at bounding box center [740, 69] width 91 height 12
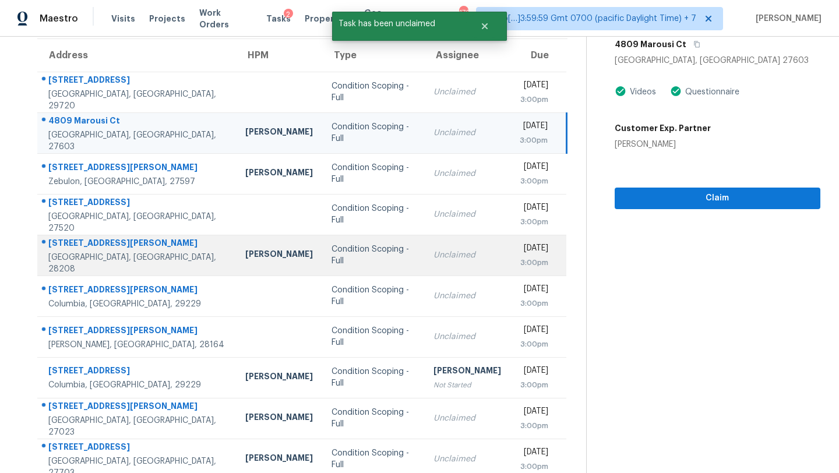
scroll to position [131, 0]
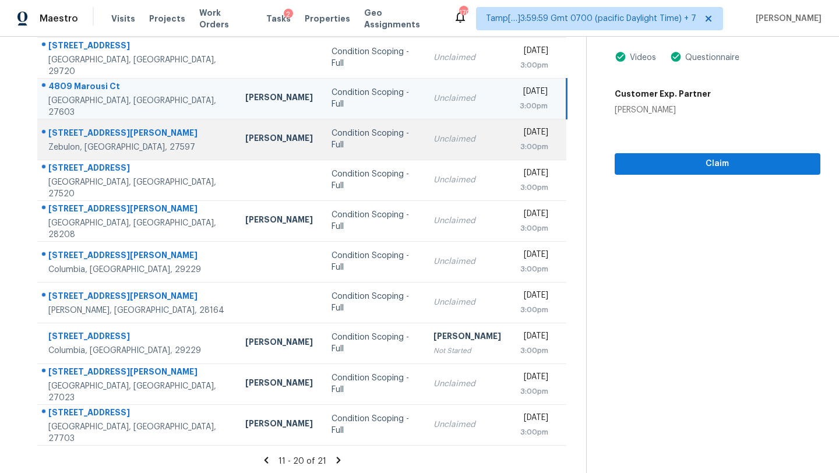
click at [424, 153] on td "Unclaimed" at bounding box center [467, 139] width 86 height 41
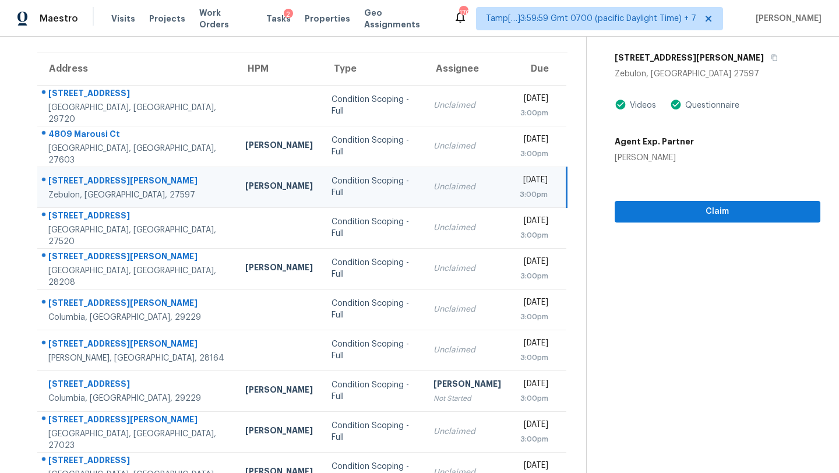
scroll to position [0, 0]
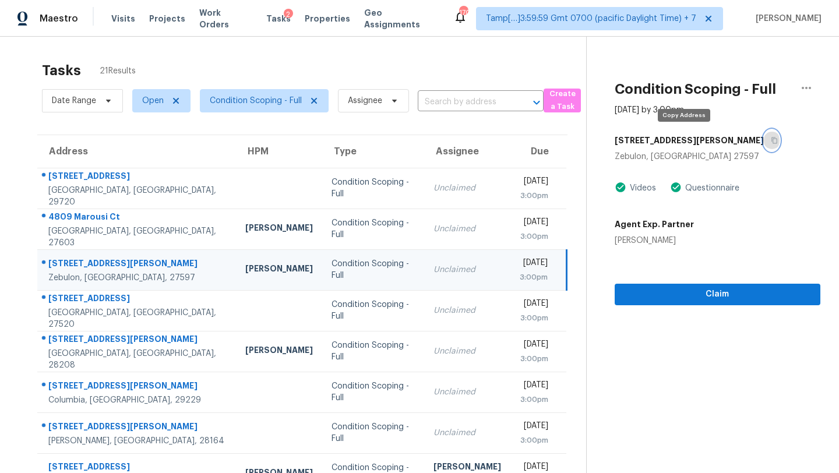
click at [772, 140] on icon "button" at bounding box center [775, 141] width 6 height 6
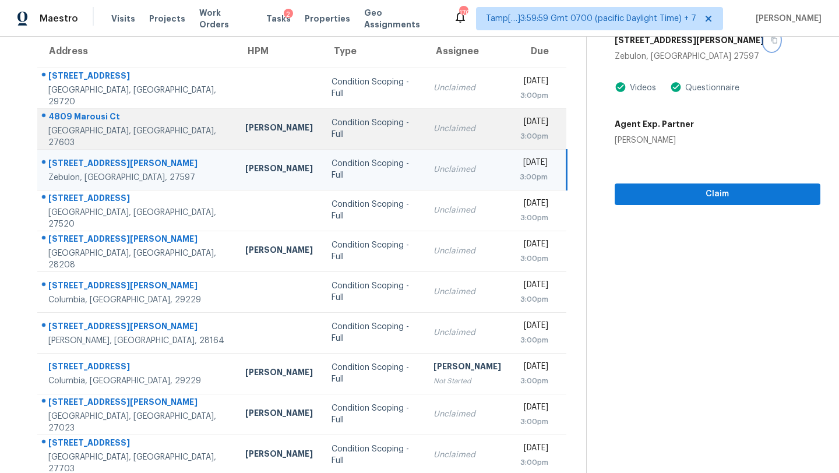
scroll to position [133, 0]
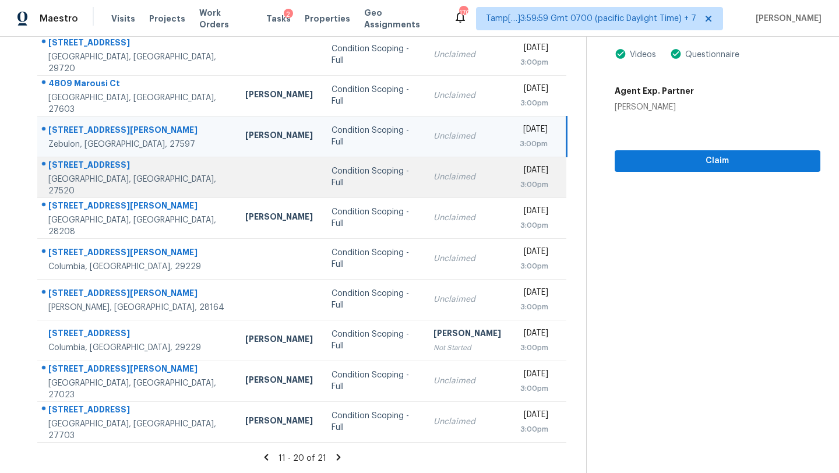
click at [424, 192] on td "Unclaimed" at bounding box center [467, 177] width 86 height 41
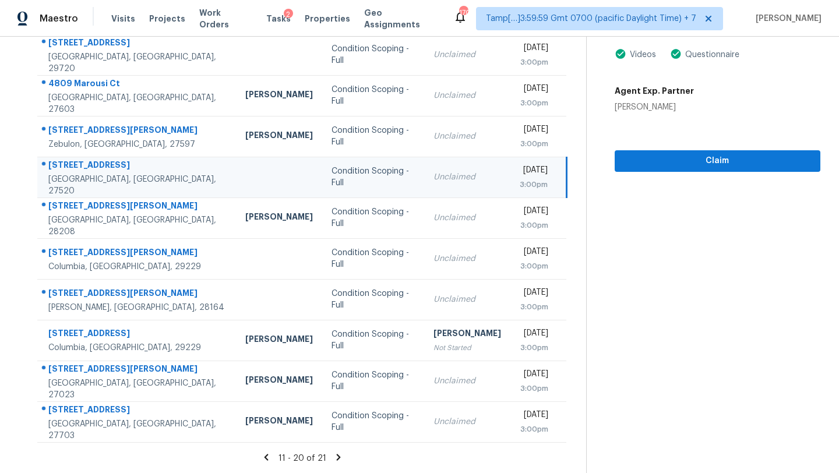
scroll to position [93, 0]
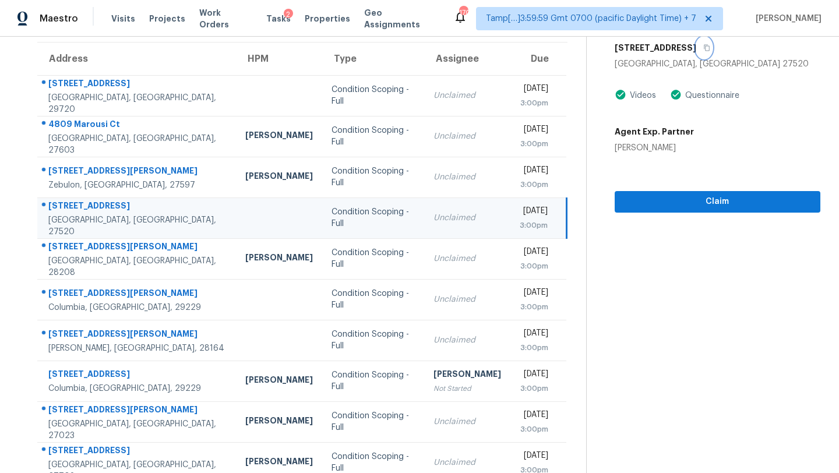
click at [704, 48] on icon "button" at bounding box center [707, 48] width 6 height 6
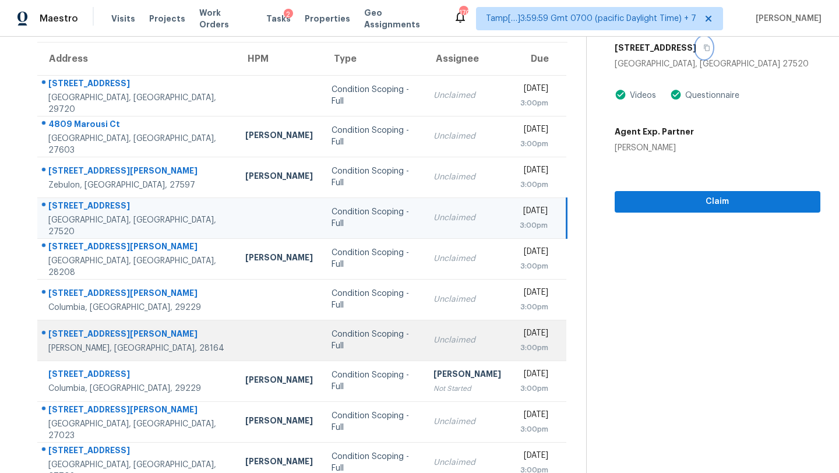
scroll to position [133, 0]
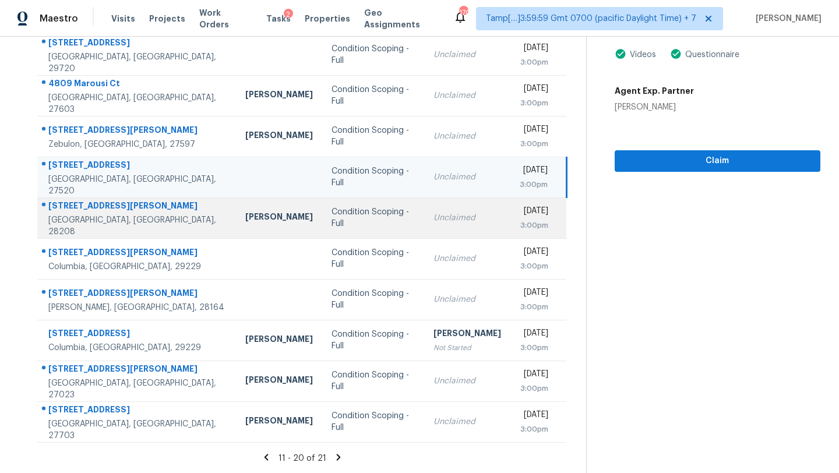
click at [444, 219] on td "Unclaimed" at bounding box center [467, 218] width 86 height 41
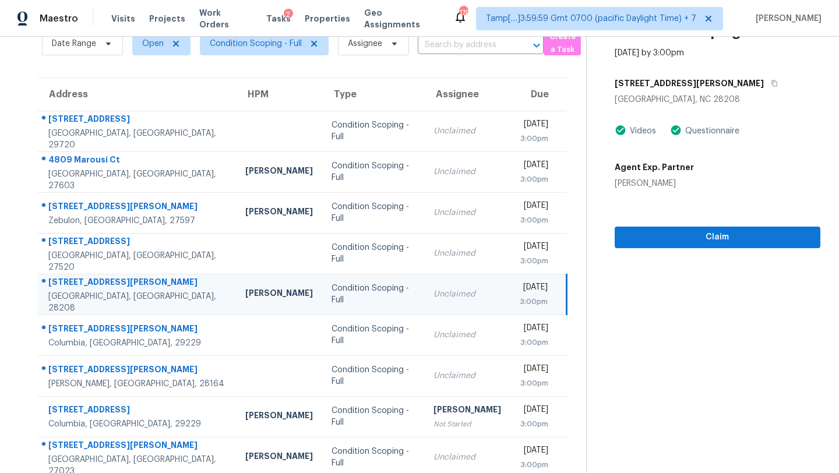
scroll to position [3, 0]
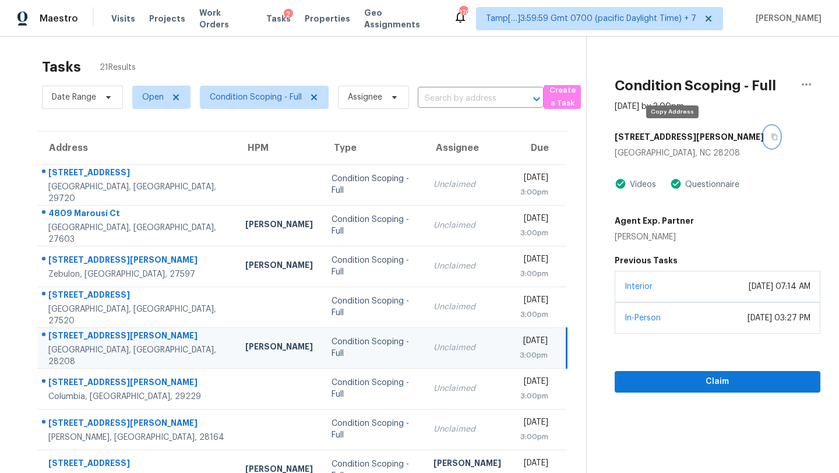
click at [771, 133] on icon "button" at bounding box center [774, 136] width 7 height 7
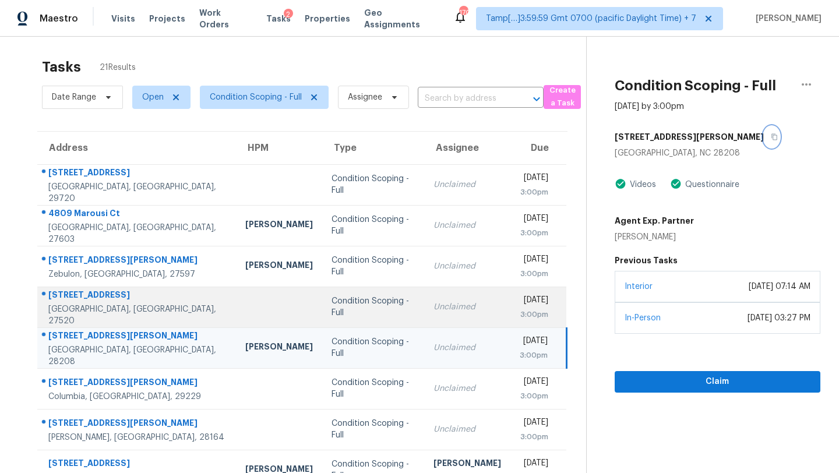
scroll to position [133, 0]
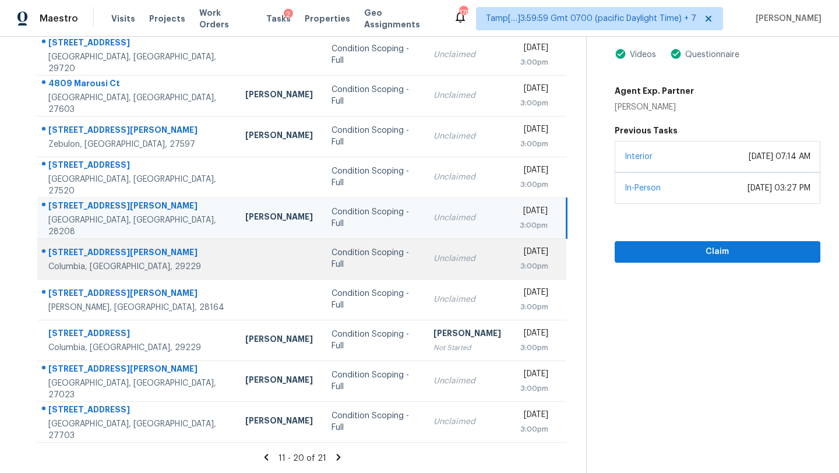
click at [428, 269] on td "Unclaimed" at bounding box center [467, 258] width 86 height 41
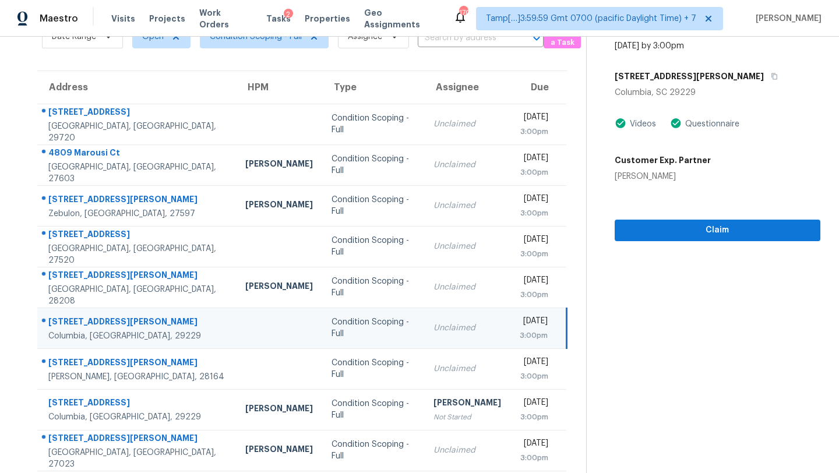
scroll to position [34, 0]
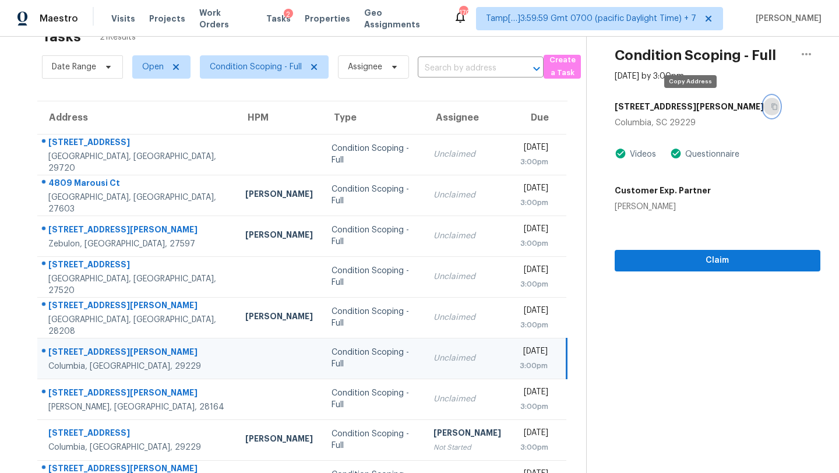
click at [771, 103] on icon "button" at bounding box center [774, 106] width 7 height 7
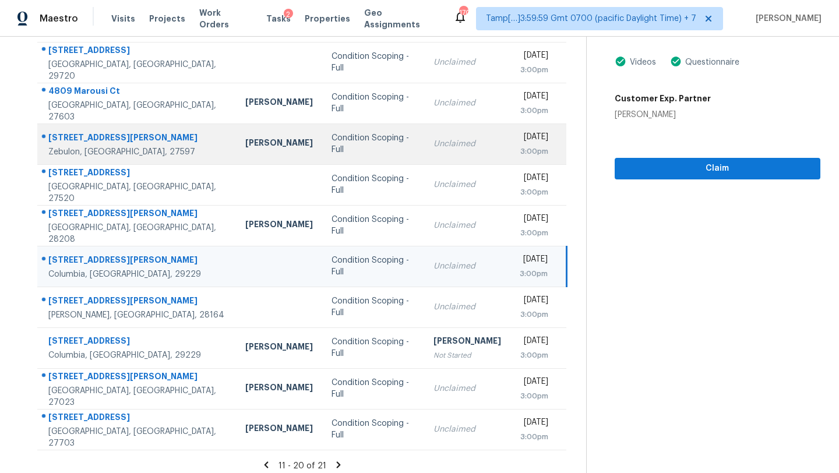
scroll to position [133, 0]
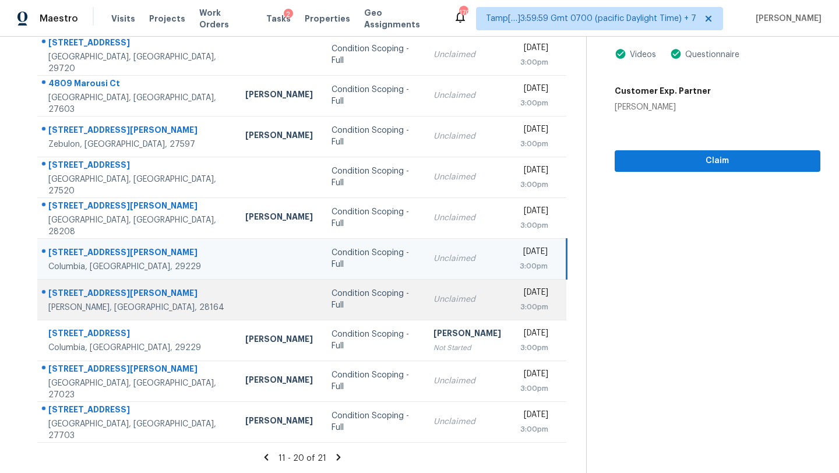
click at [434, 297] on div "Unclaimed" at bounding box center [468, 300] width 68 height 12
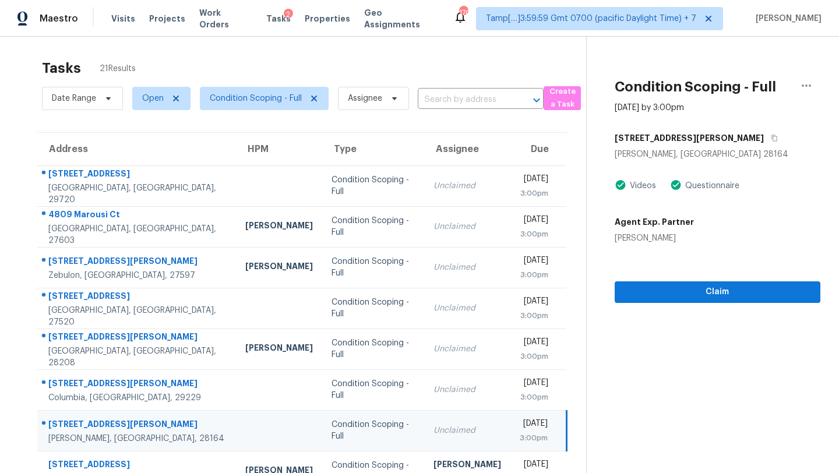
scroll to position [0, 0]
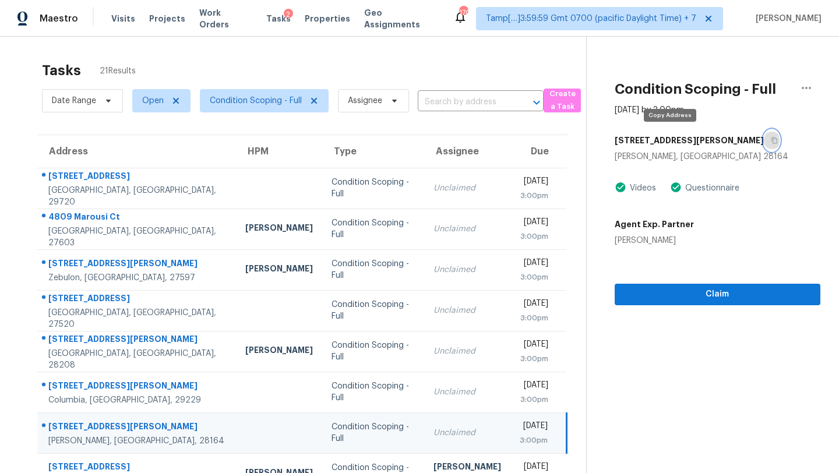
click at [771, 140] on icon "button" at bounding box center [774, 140] width 7 height 7
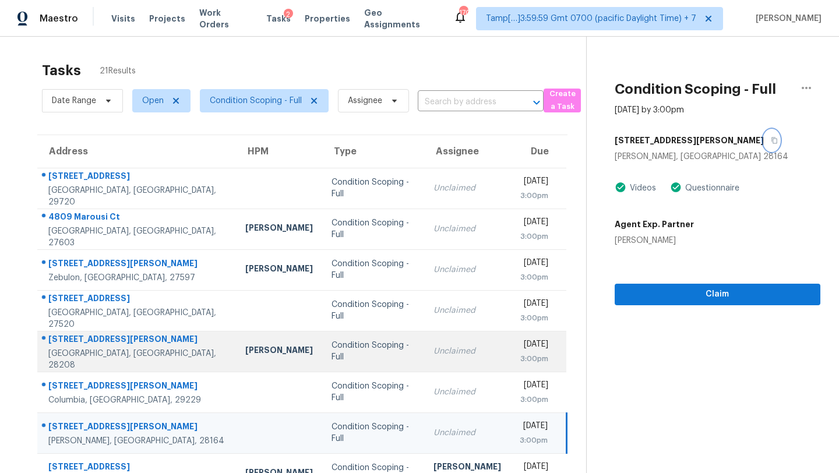
scroll to position [133, 0]
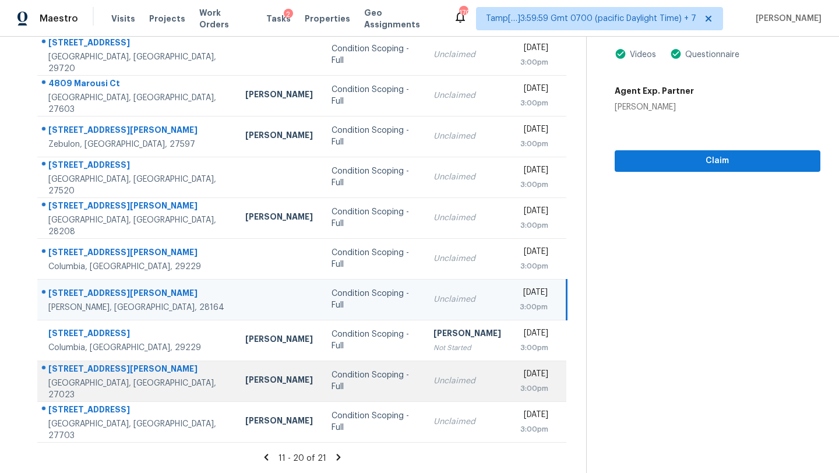
click at [424, 392] on td "Unclaimed" at bounding box center [467, 381] width 86 height 41
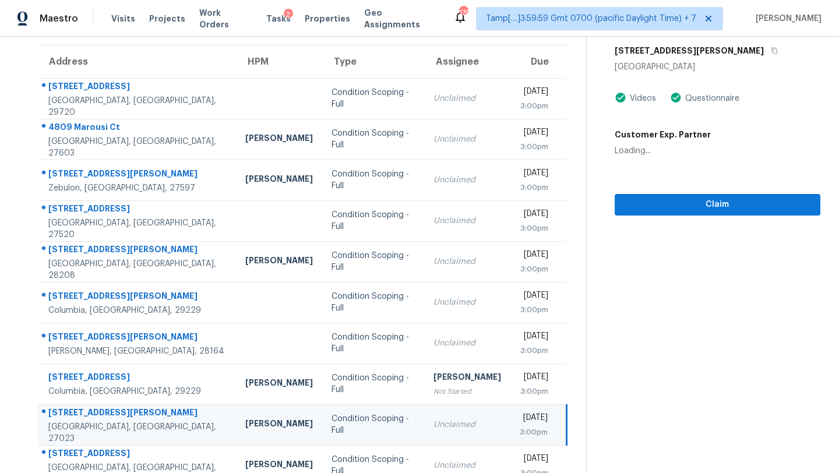
scroll to position [9, 0]
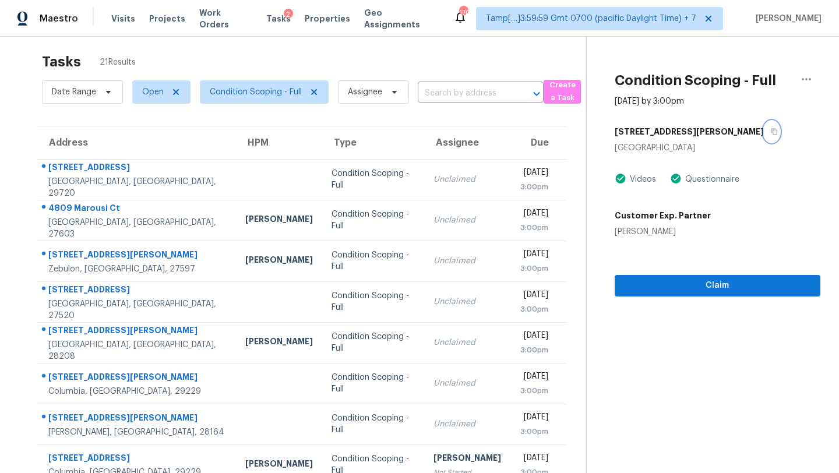
click at [764, 132] on button "button" at bounding box center [772, 131] width 16 height 21
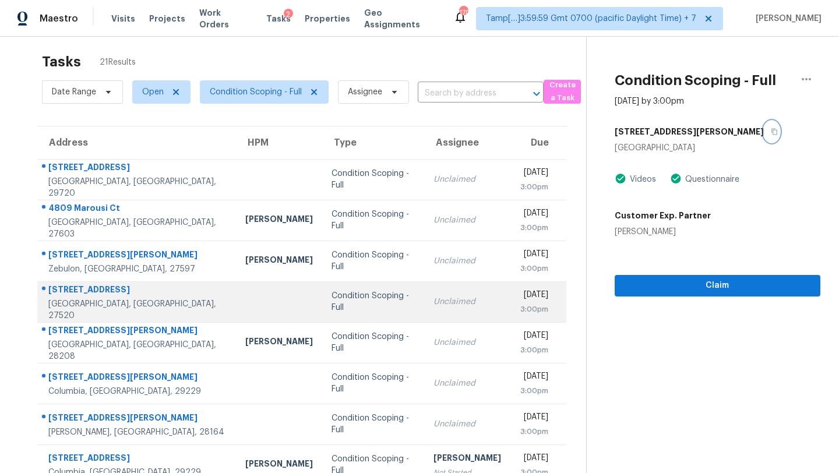
scroll to position [133, 0]
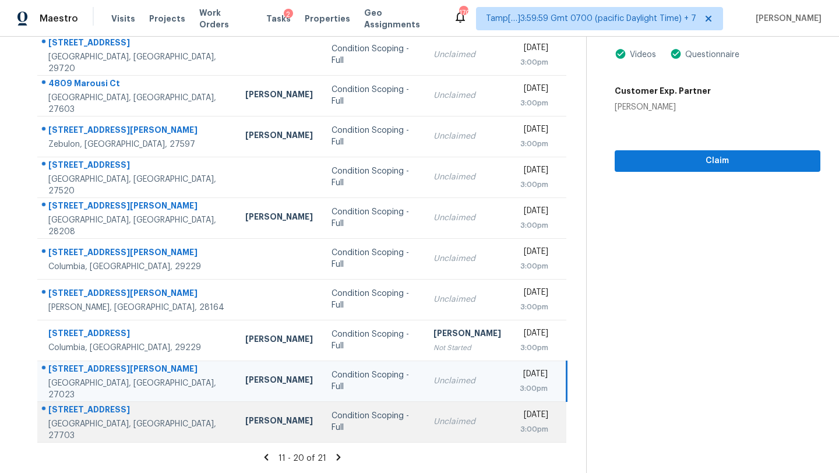
click at [375, 434] on td "Condition Scoping - Full" at bounding box center [373, 422] width 102 height 41
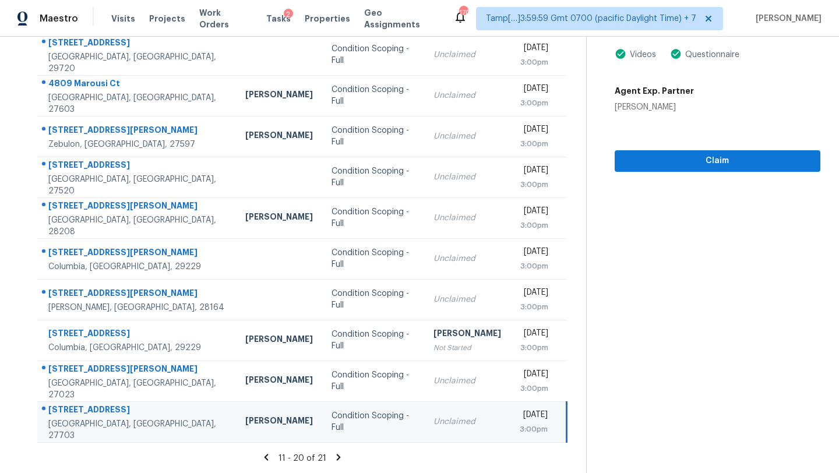
scroll to position [33, 0]
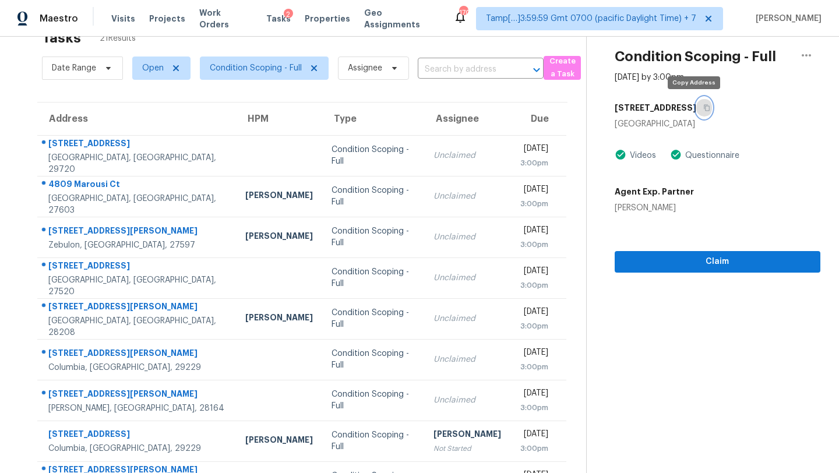
click at [704, 105] on icon "button" at bounding box center [707, 107] width 7 height 7
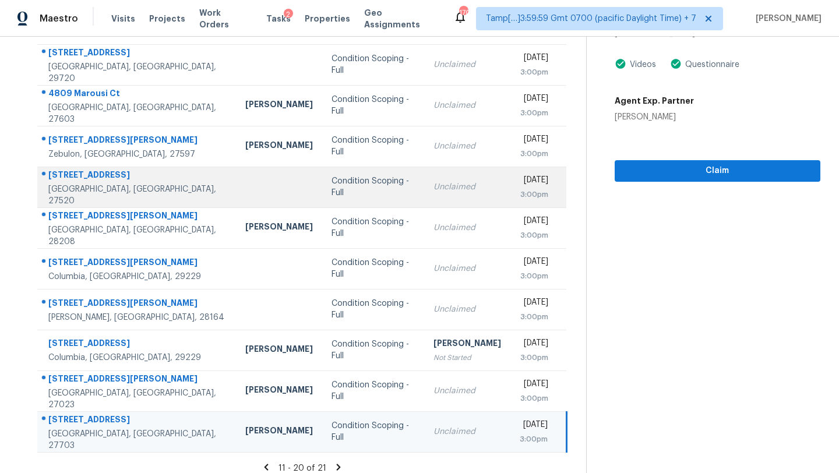
scroll to position [133, 0]
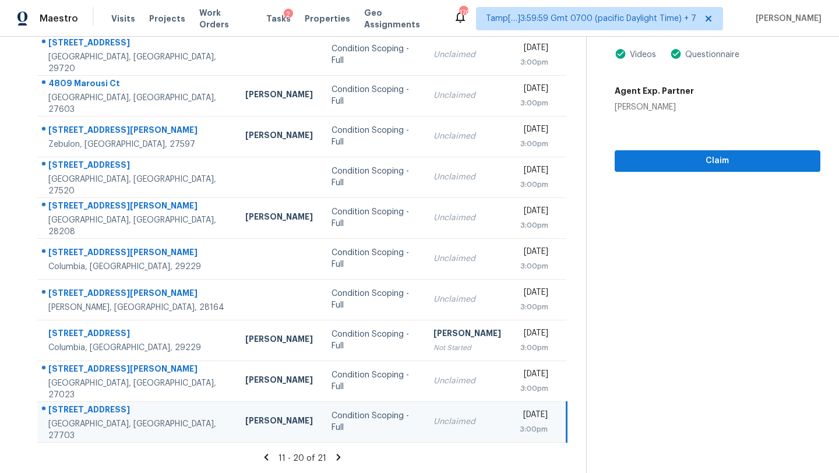
click at [655, 171] on section "Condition Scoping - Full Sep 22nd 2025 by 3:00pm 3229 Montlawn Pl Durham, NC 27…" at bounding box center [703, 188] width 234 height 571
click at [657, 164] on span "Claim" at bounding box center [717, 161] width 187 height 15
click at [337, 458] on icon at bounding box center [339, 457] width 4 height 6
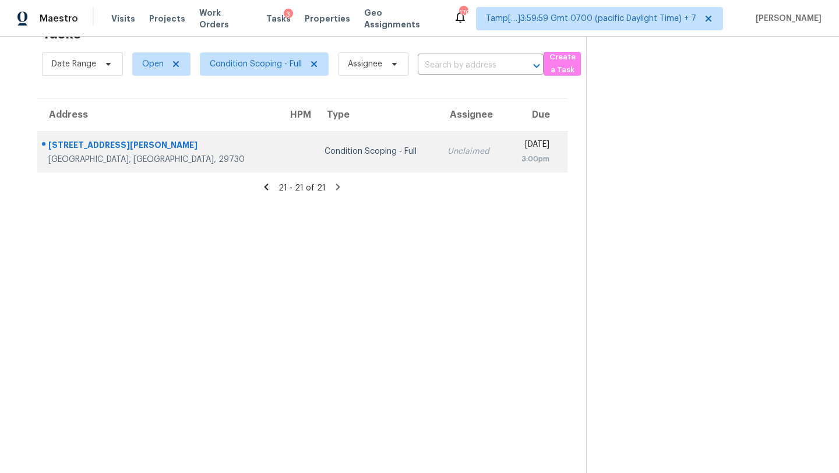
click at [438, 165] on td "Unclaimed" at bounding box center [472, 151] width 68 height 41
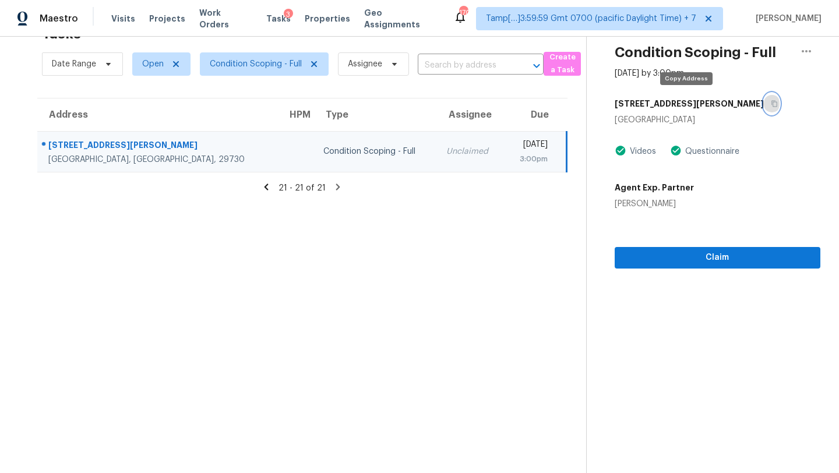
click at [771, 105] on icon "button" at bounding box center [774, 103] width 7 height 7
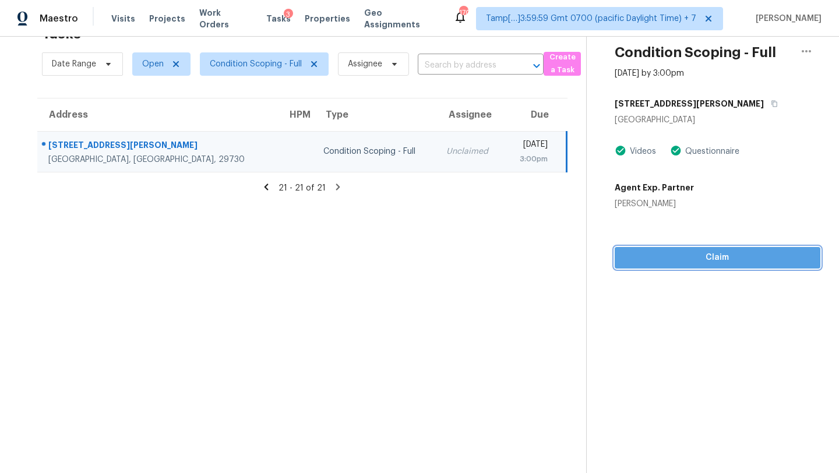
click at [630, 250] on button "Claim" at bounding box center [718, 258] width 206 height 22
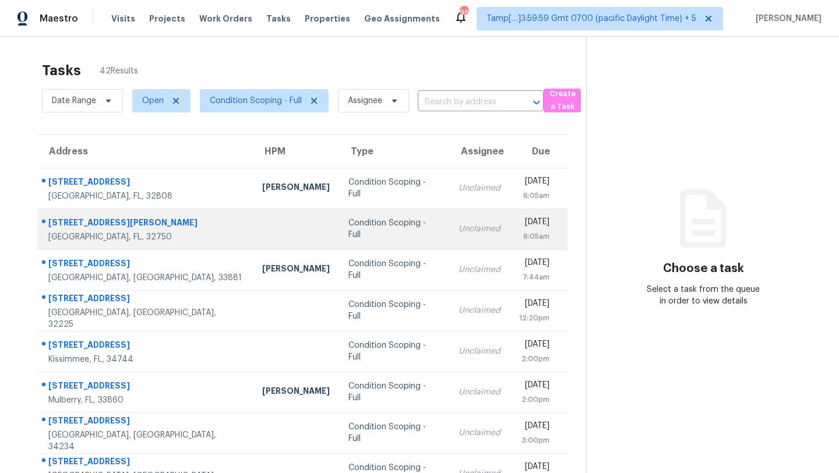
scroll to position [133, 0]
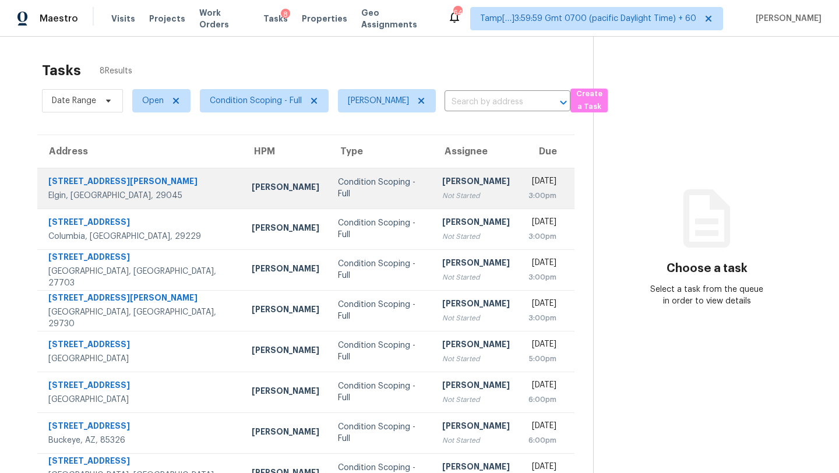
scroll to position [37, 0]
